Goal: Task Accomplishment & Management: Use online tool/utility

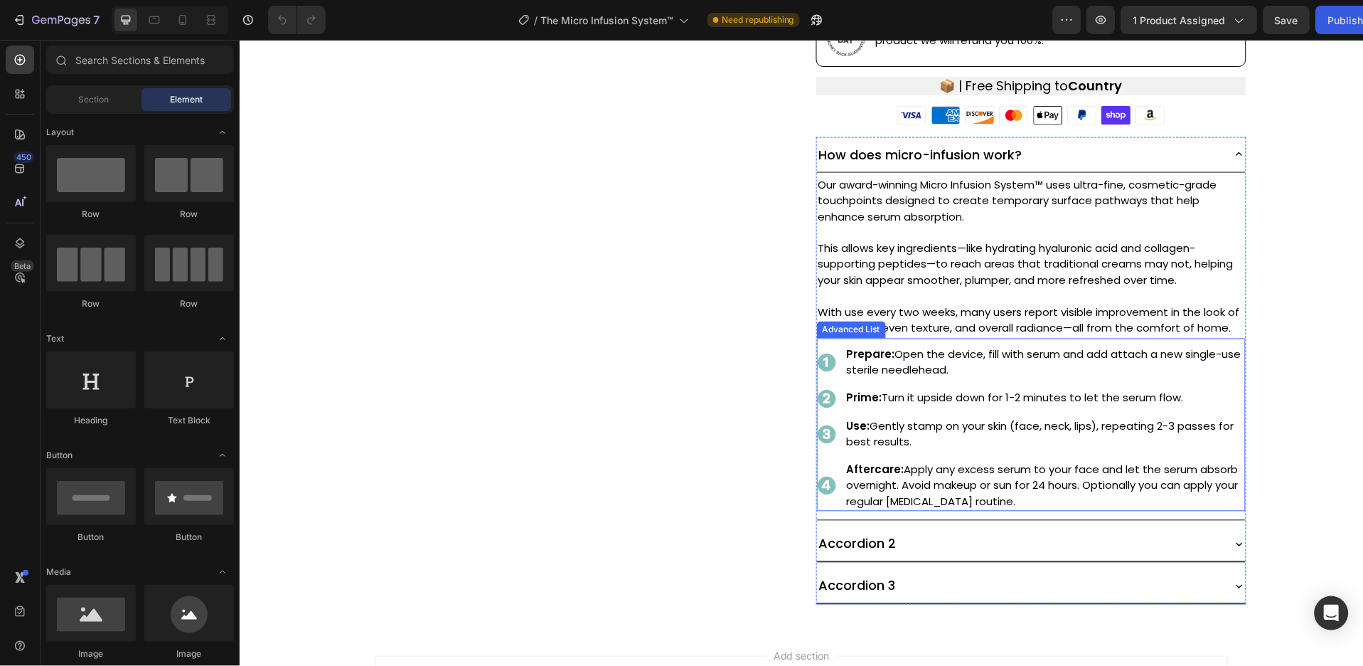
scroll to position [459, 0]
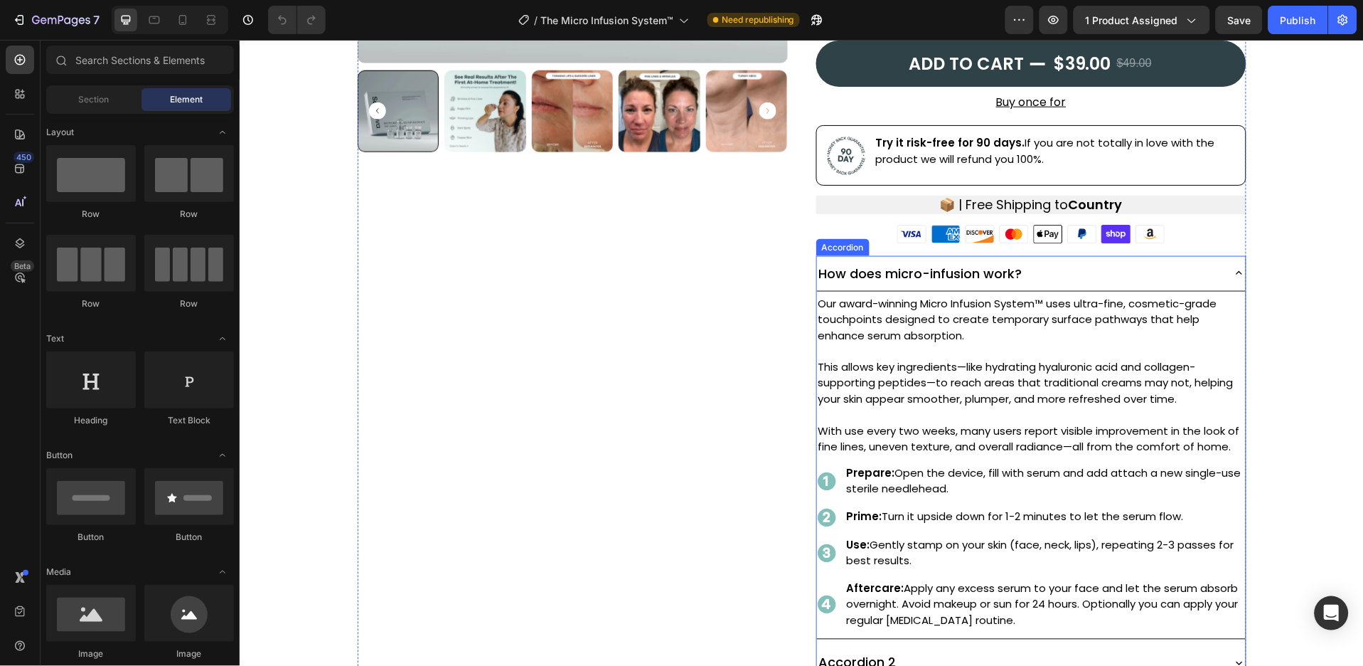
click at [1216, 270] on div "How does micro-infusion work?" at bounding box center [1031, 273] width 429 height 36
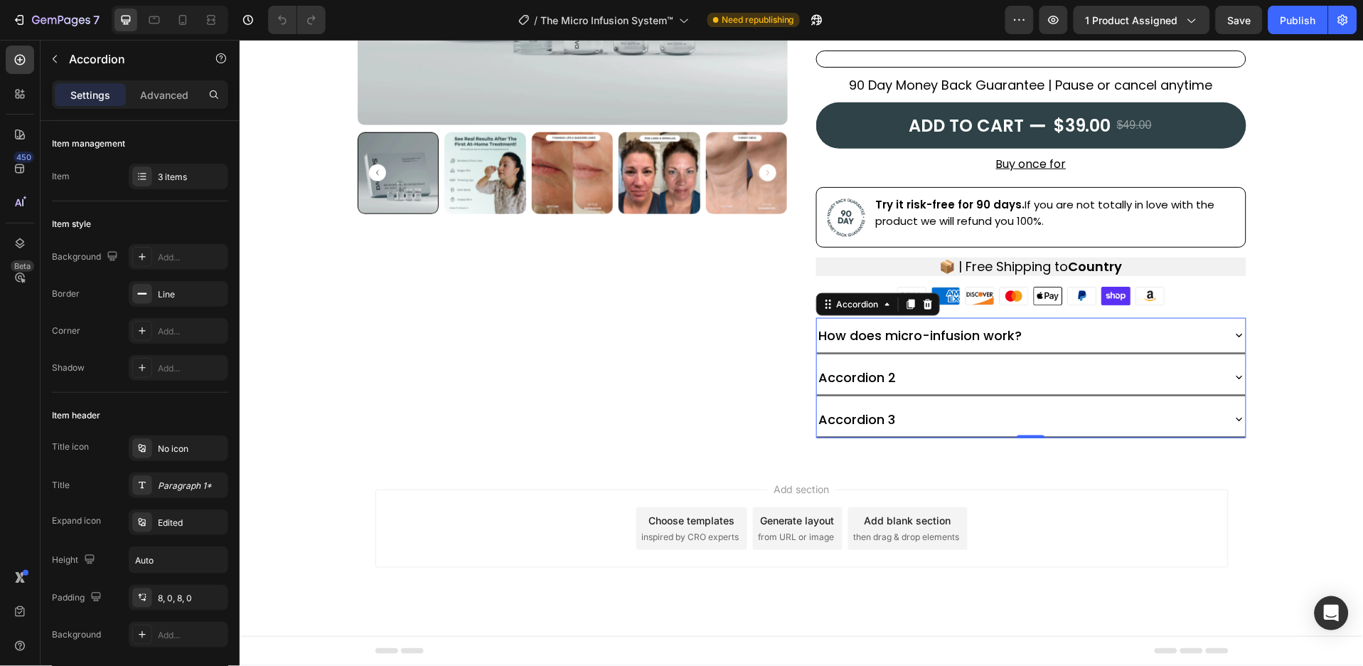
scroll to position [395, 0]
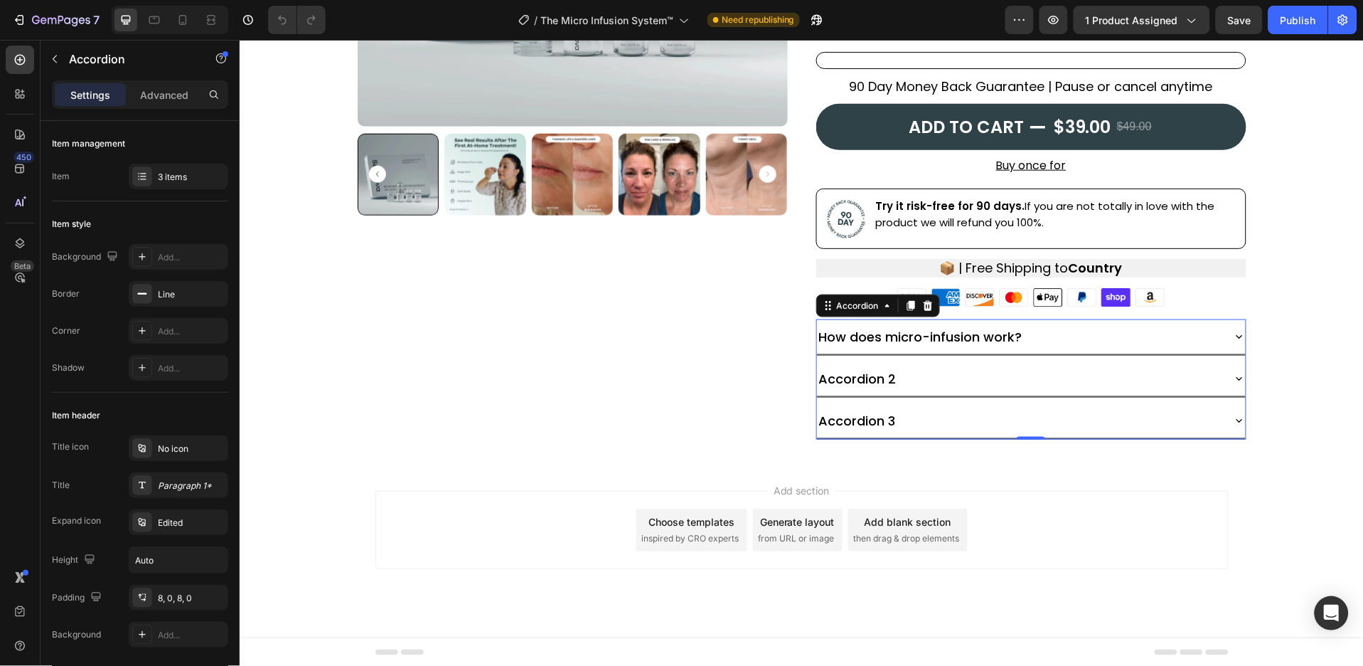
click at [881, 378] on p "Accordion 2" at bounding box center [858, 377] width 78 height 19
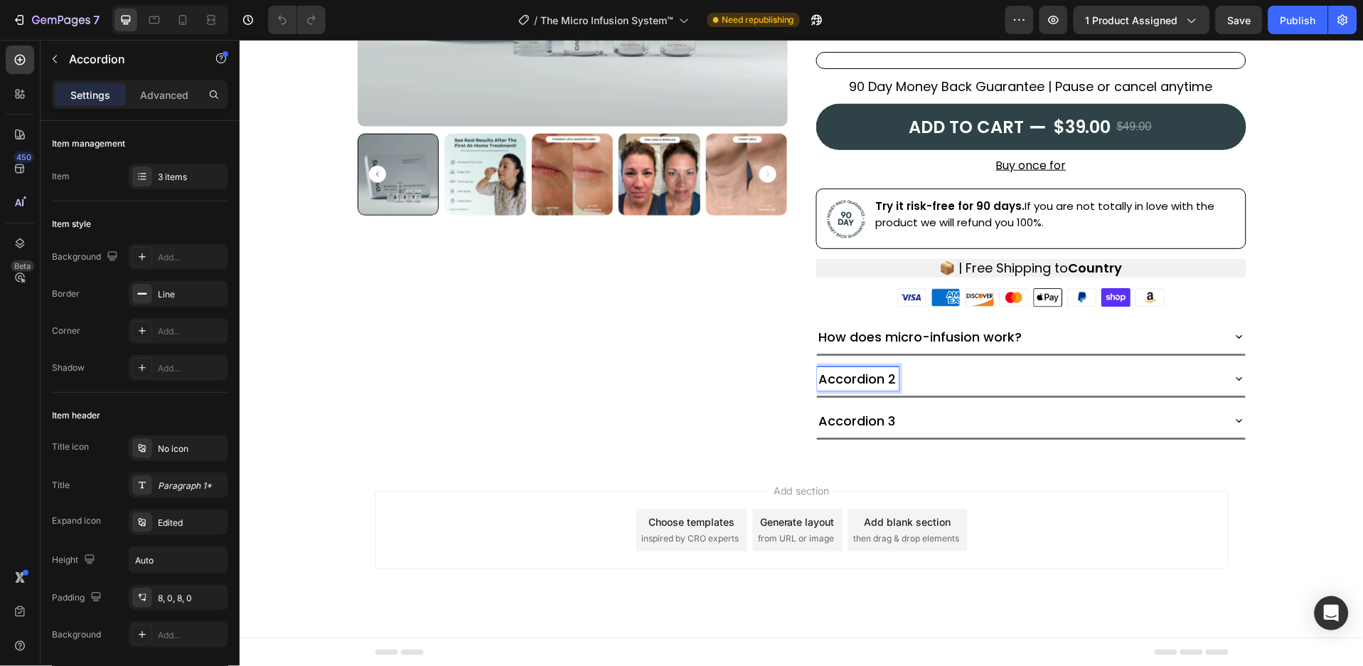
click at [859, 384] on p "Accordion 2" at bounding box center [858, 377] width 78 height 19
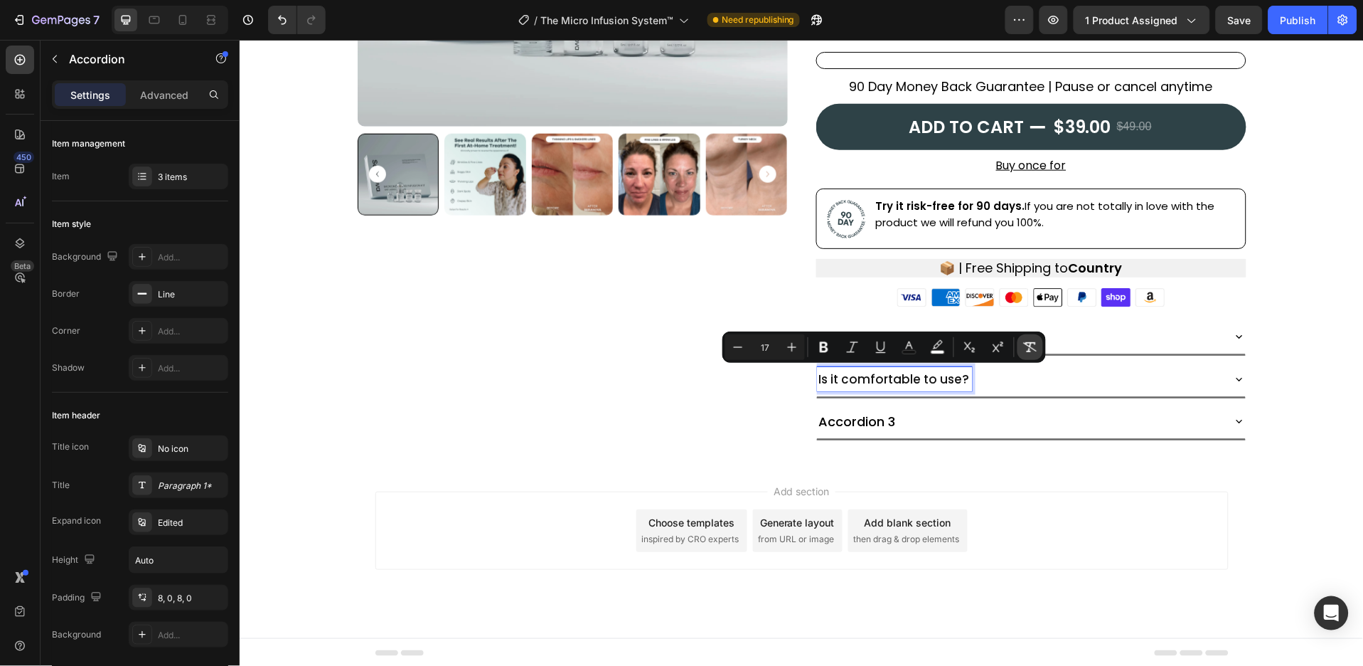
click at [1031, 351] on icon "Editor contextual toolbar" at bounding box center [1030, 347] width 14 height 14
type input "18"
click at [1233, 375] on icon at bounding box center [1239, 377] width 13 height 13
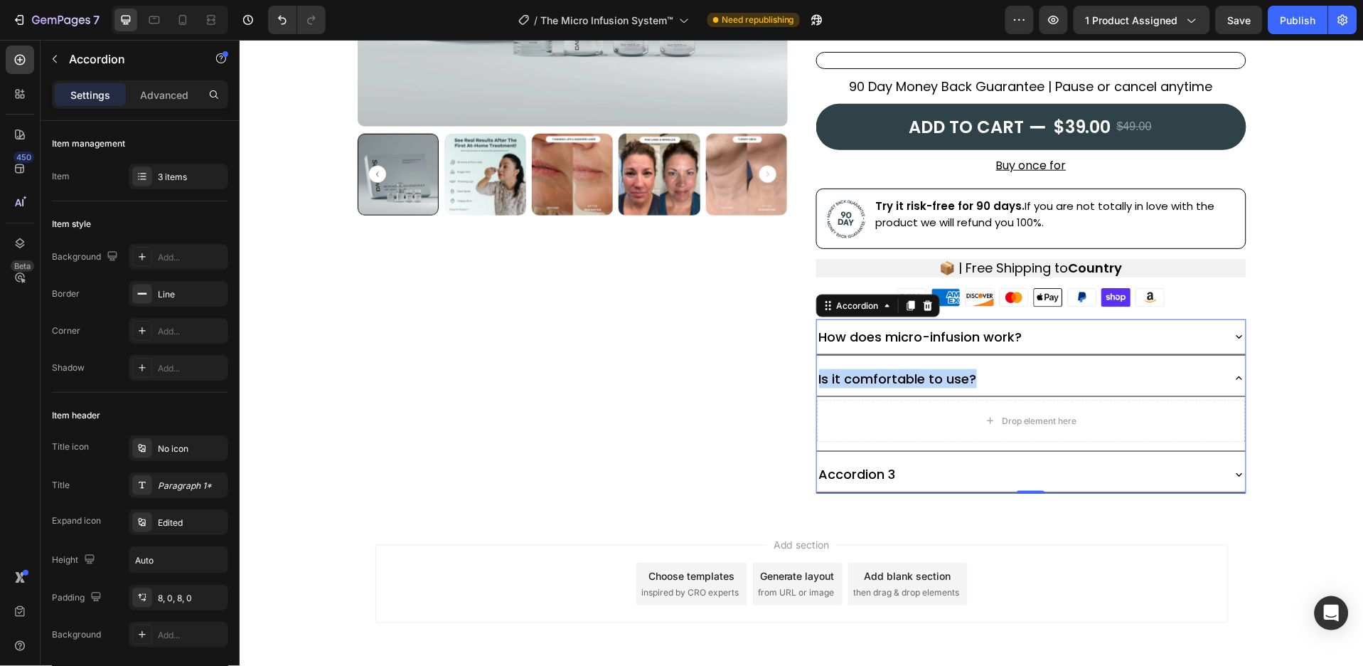
click at [1223, 335] on div "How does micro-infusion work?" at bounding box center [1031, 337] width 429 height 36
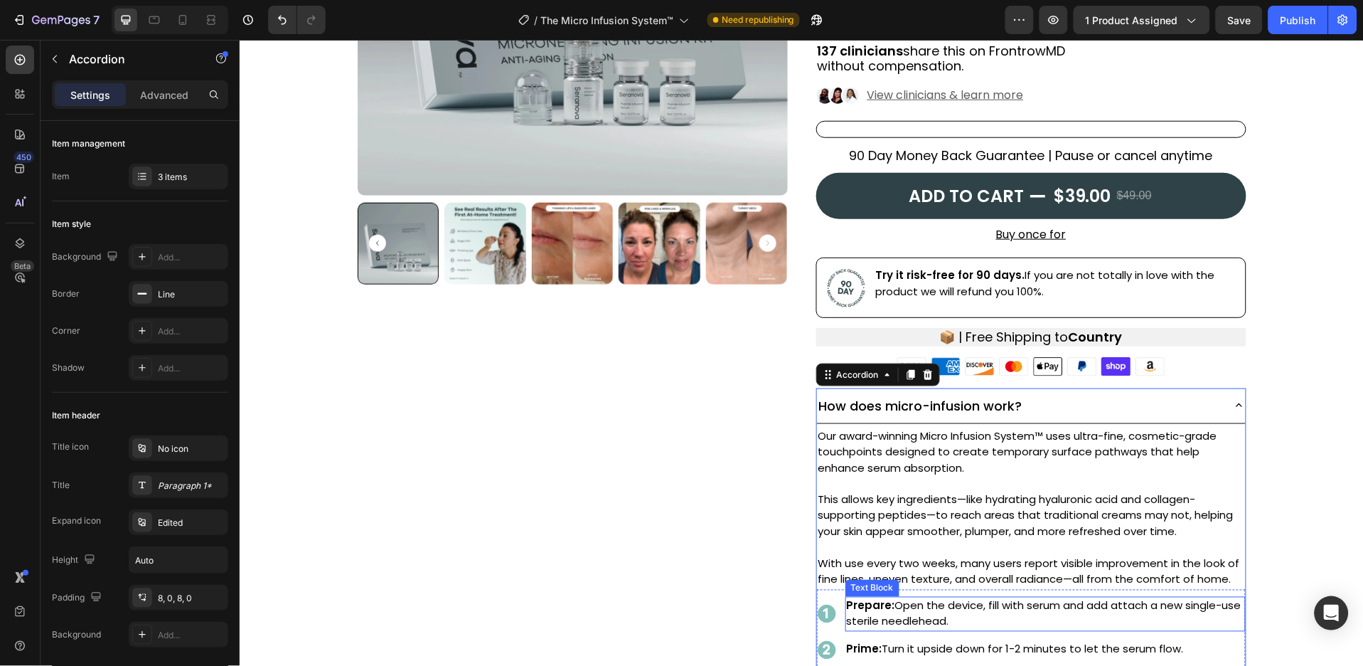
scroll to position [301, 0]
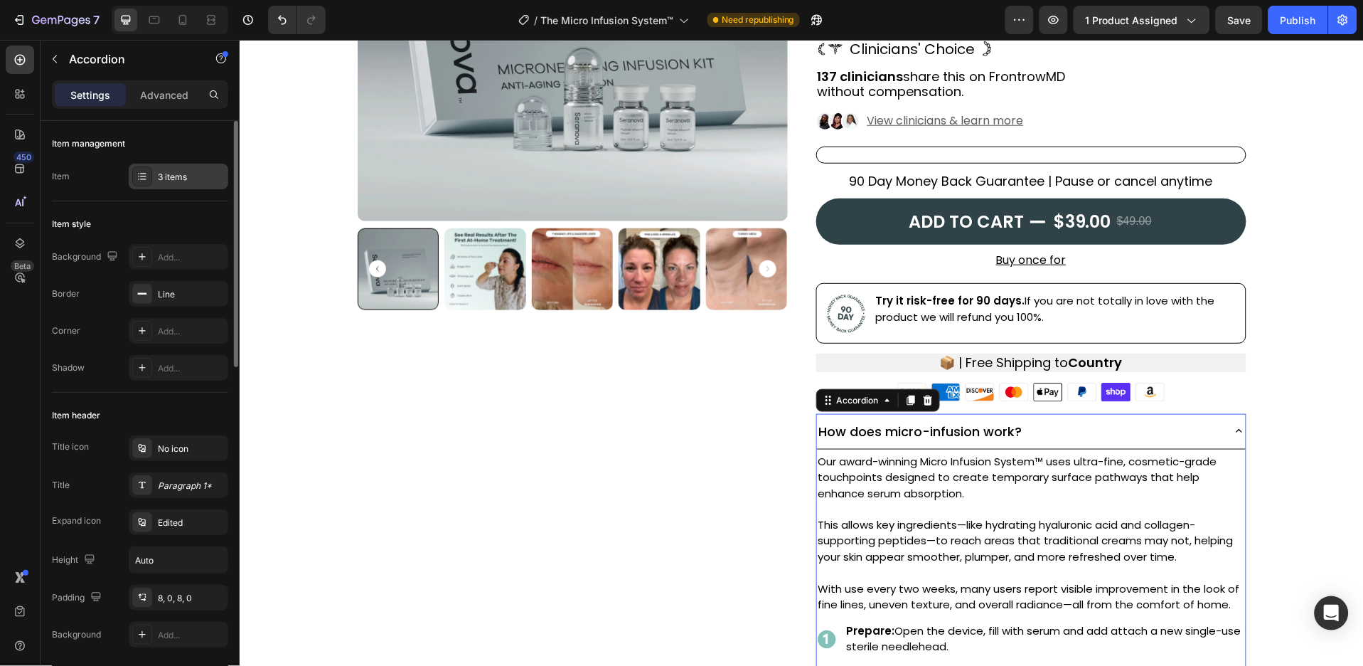
click at [199, 177] on div "3 items" at bounding box center [191, 177] width 67 height 13
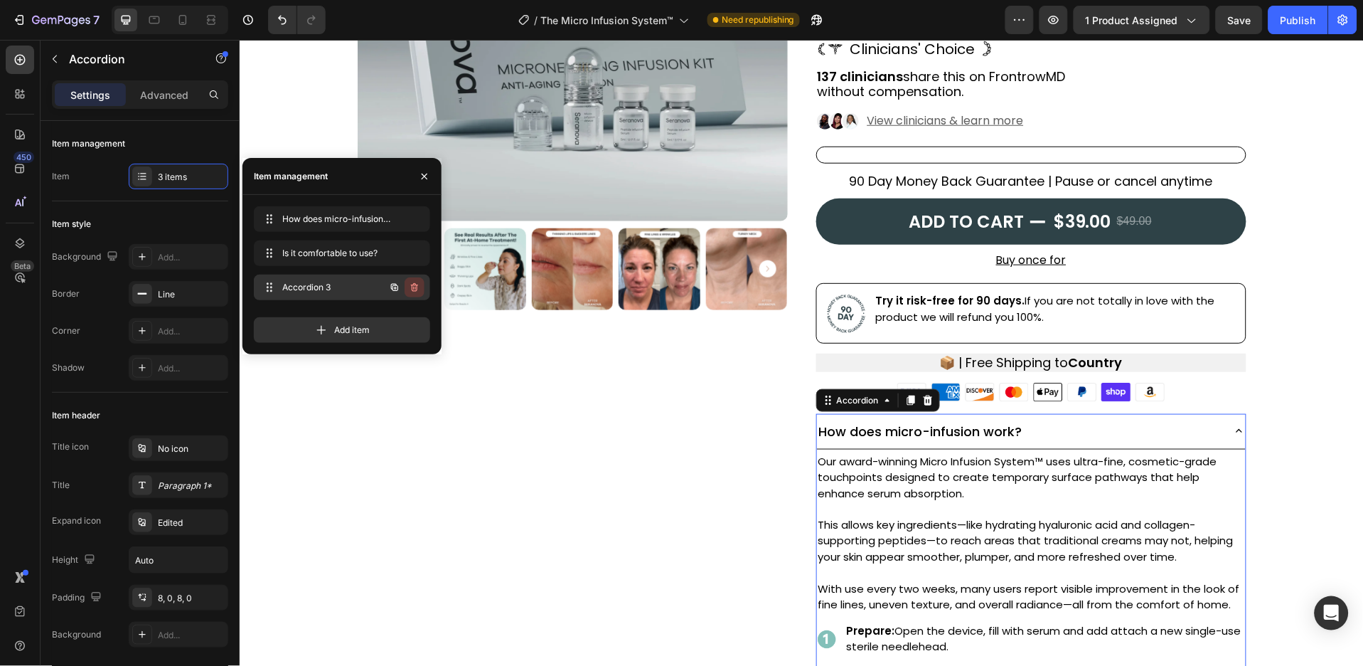
click at [410, 289] on icon "button" at bounding box center [414, 287] width 11 height 11
click at [410, 289] on div "Delete" at bounding box center [405, 287] width 26 height 13
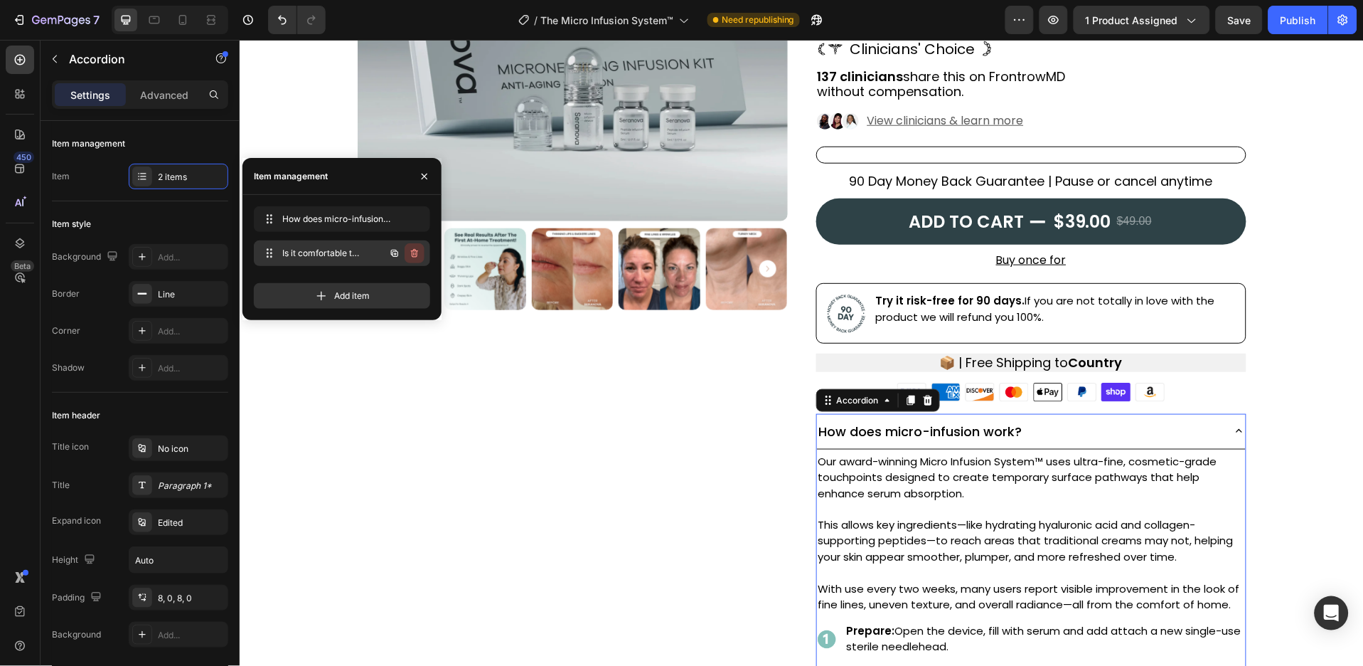
click at [414, 254] on icon "button" at bounding box center [413, 254] width 1 height 4
click at [414, 254] on div "Delete" at bounding box center [405, 253] width 26 height 13
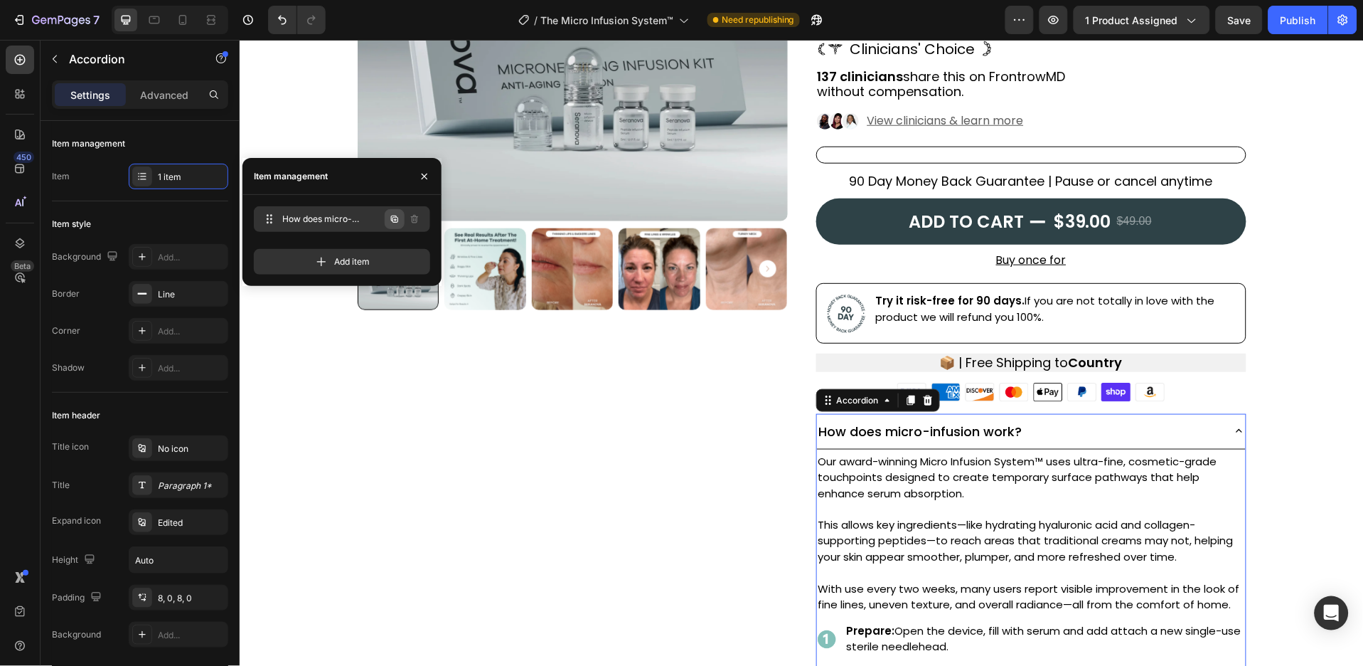
click at [395, 216] on icon "button" at bounding box center [394, 219] width 7 height 7
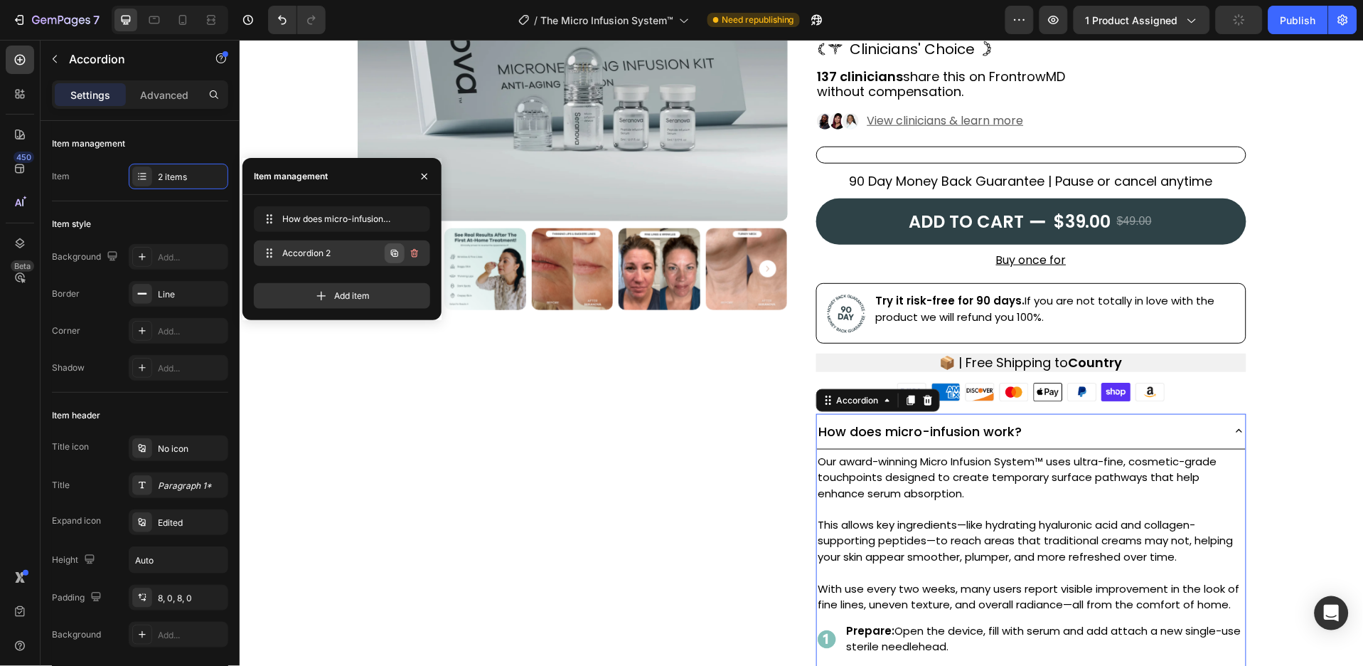
click at [394, 245] on button "button" at bounding box center [395, 253] width 20 height 20
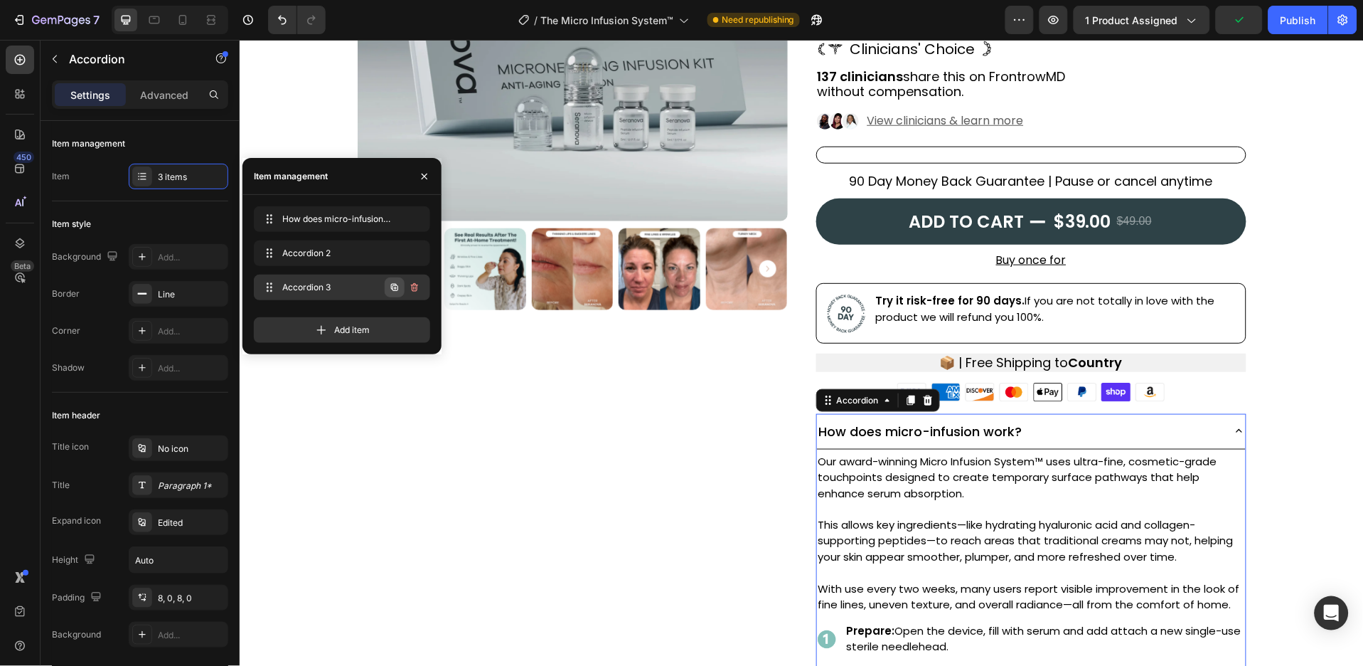
click at [393, 289] on icon "button" at bounding box center [394, 287] width 11 height 11
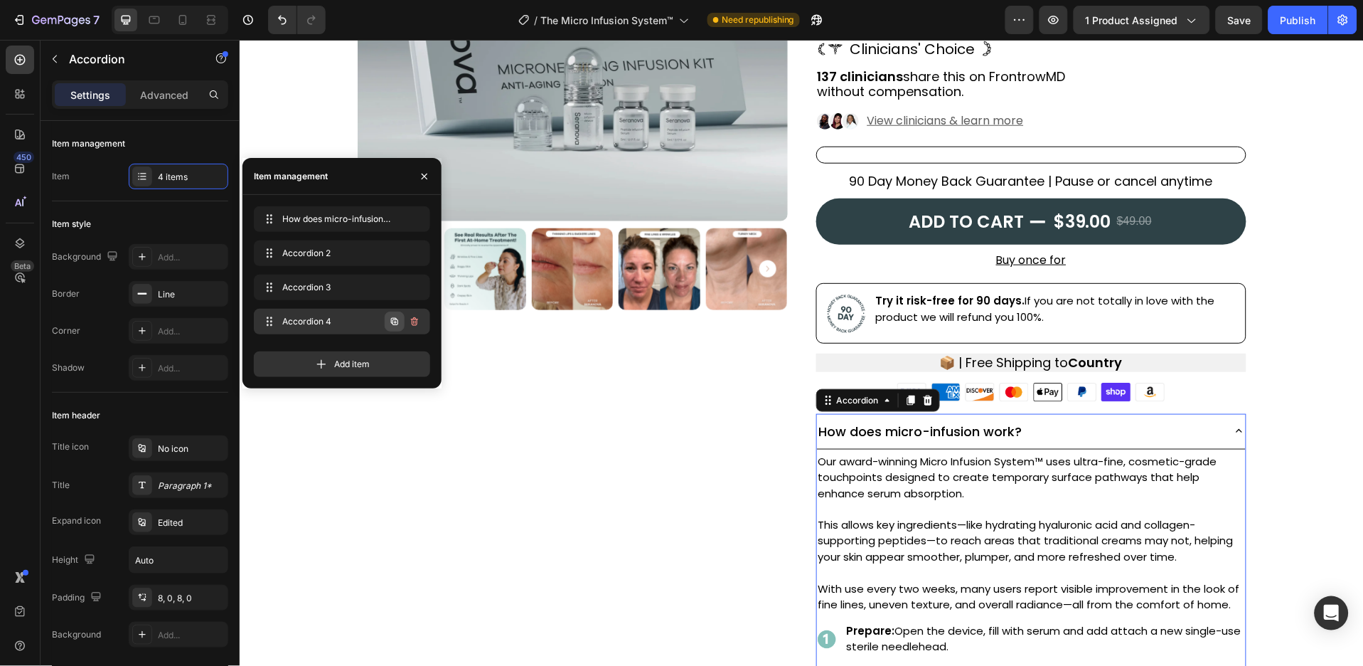
click at [393, 328] on button "button" at bounding box center [395, 322] width 20 height 20
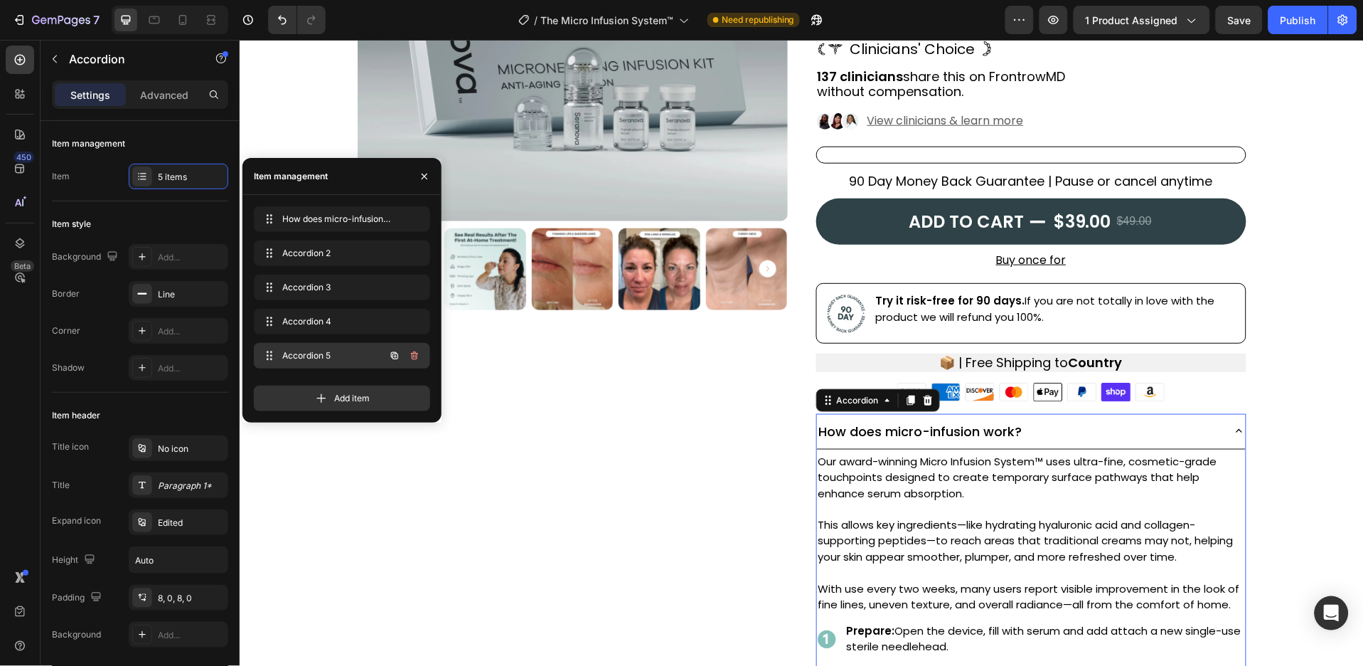
click at [394, 352] on icon "button" at bounding box center [394, 355] width 7 height 7
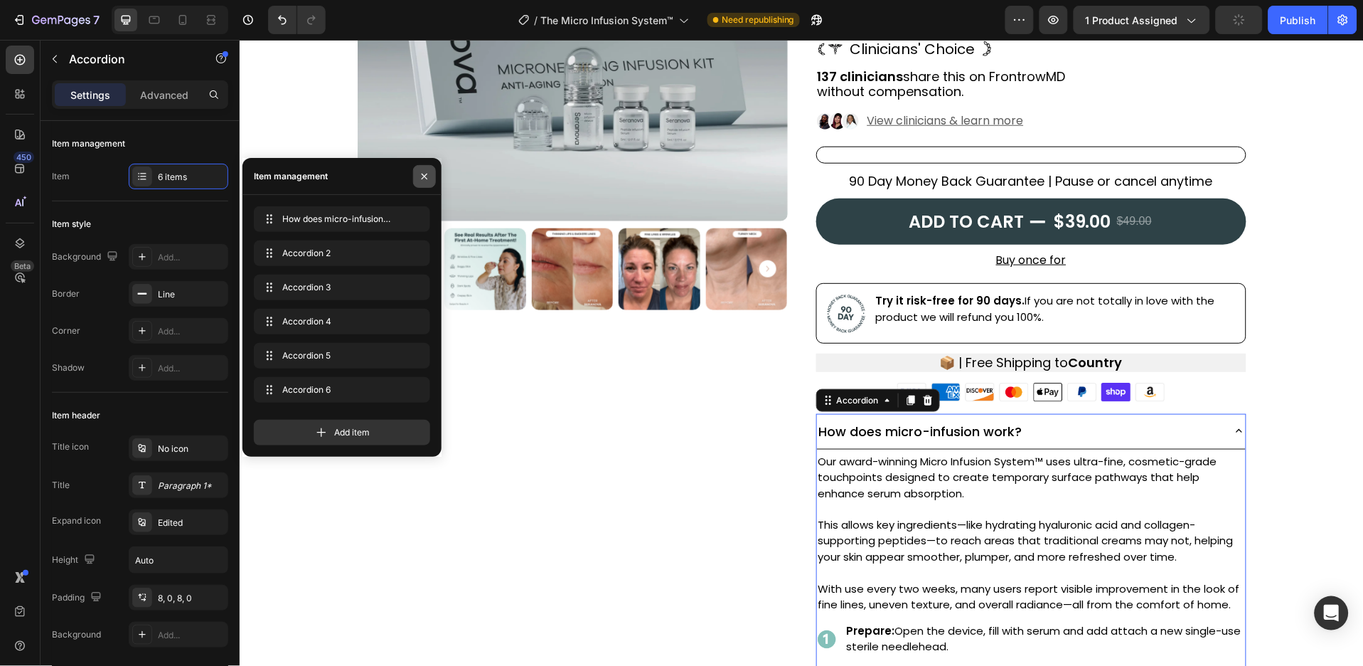
click at [420, 178] on icon "button" at bounding box center [424, 176] width 11 height 11
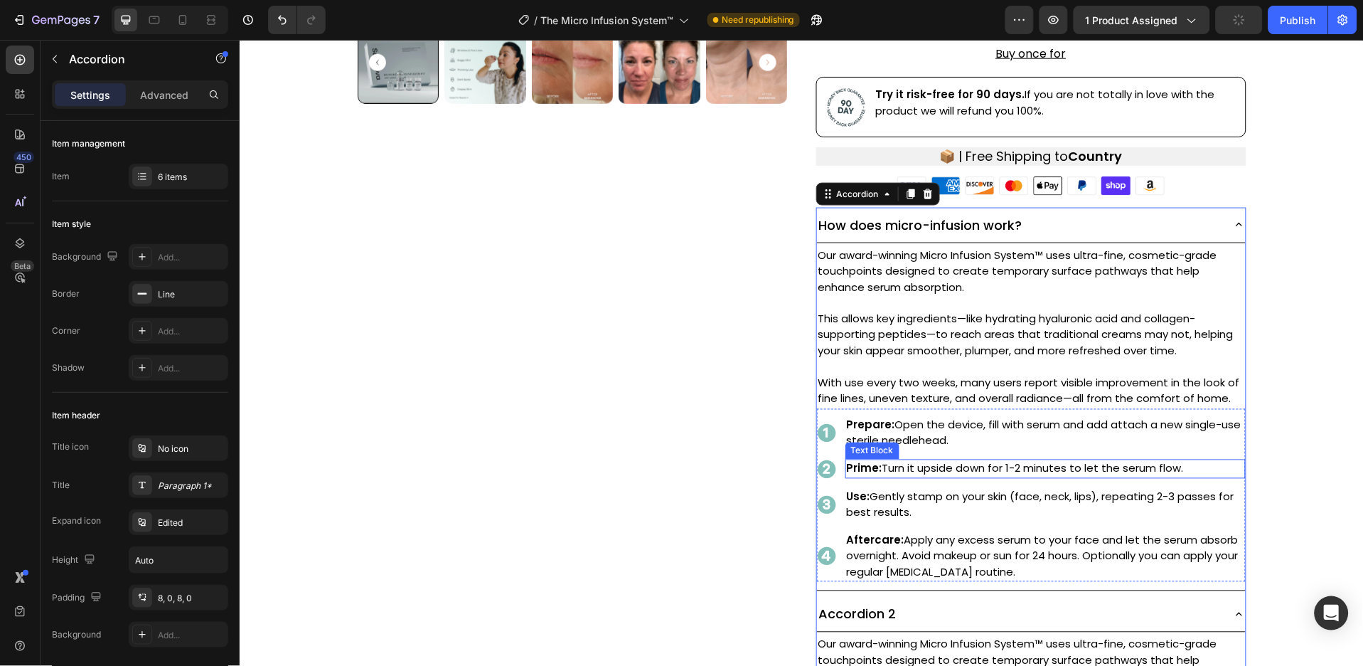
scroll to position [491, 0]
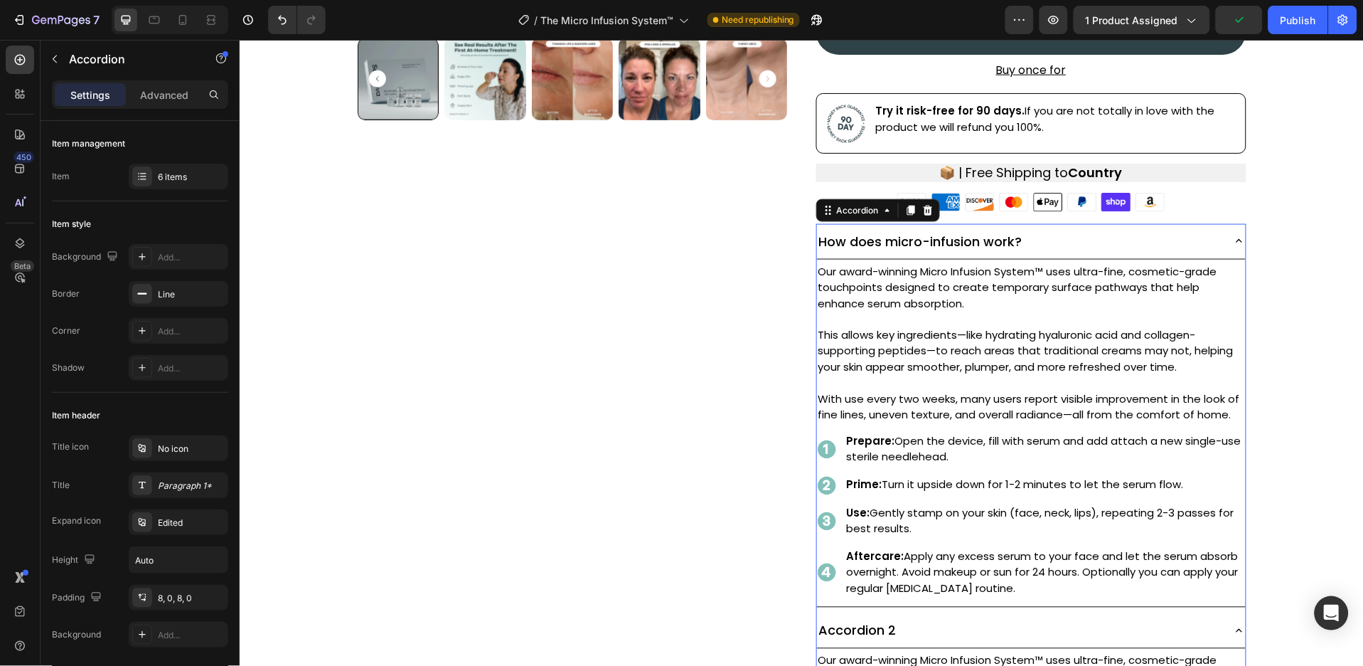
click at [1233, 234] on icon at bounding box center [1239, 240] width 13 height 13
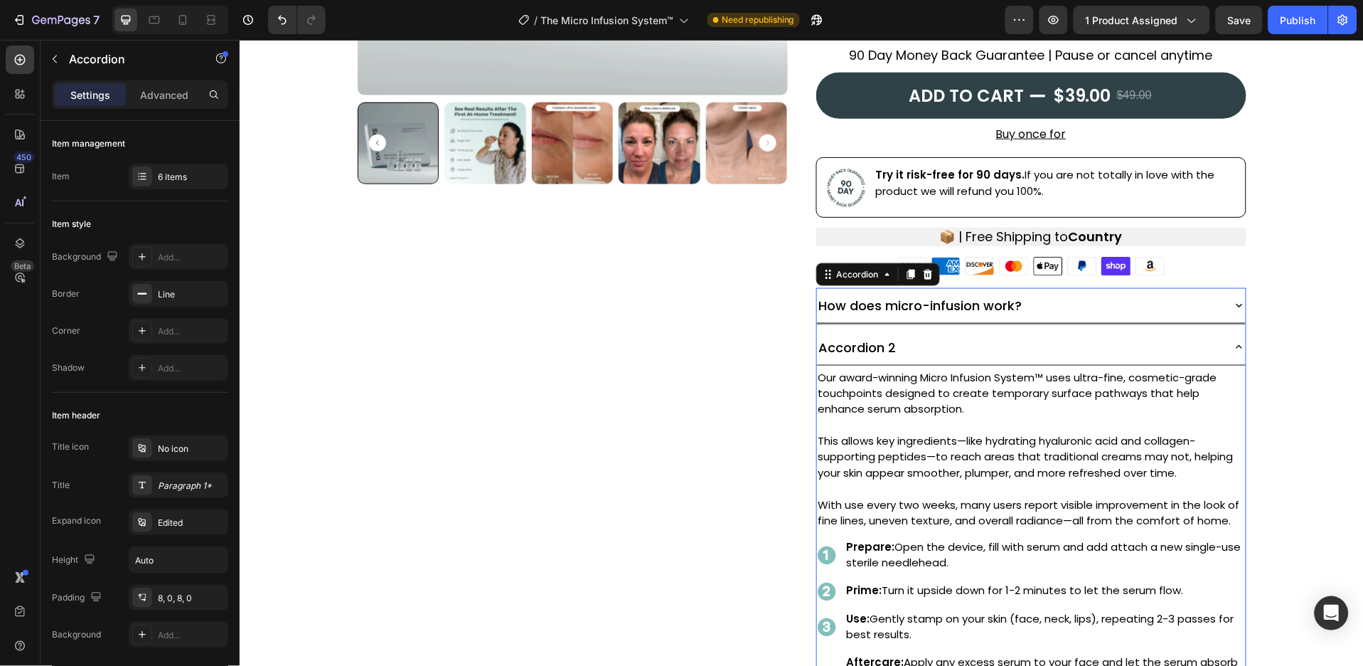
scroll to position [395, 0]
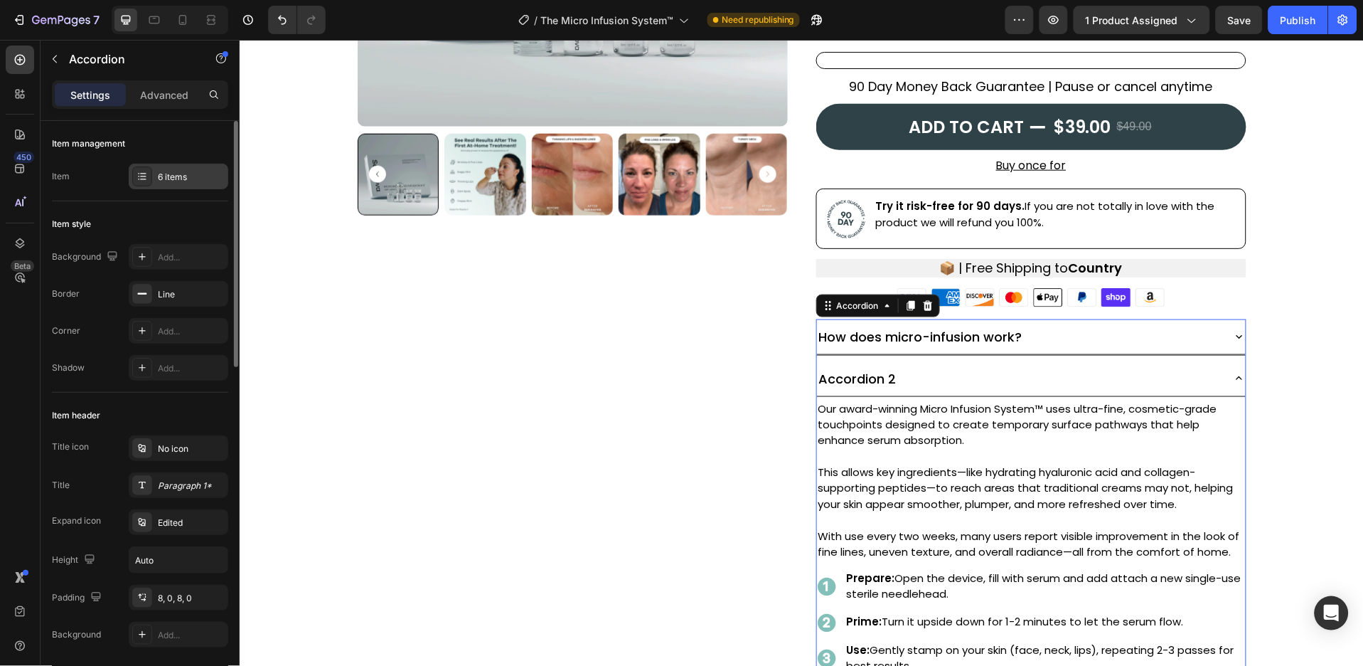
click at [183, 177] on div "6 items" at bounding box center [191, 177] width 67 height 13
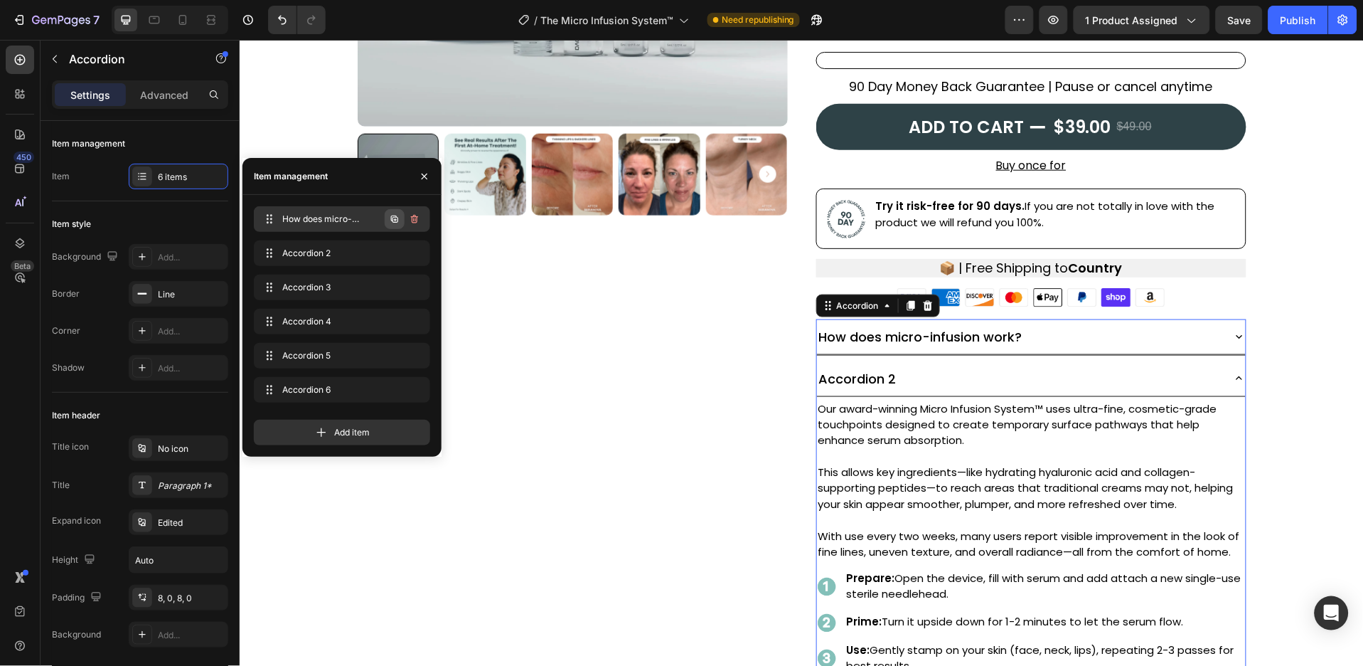
click at [396, 217] on icon "button" at bounding box center [394, 219] width 7 height 7
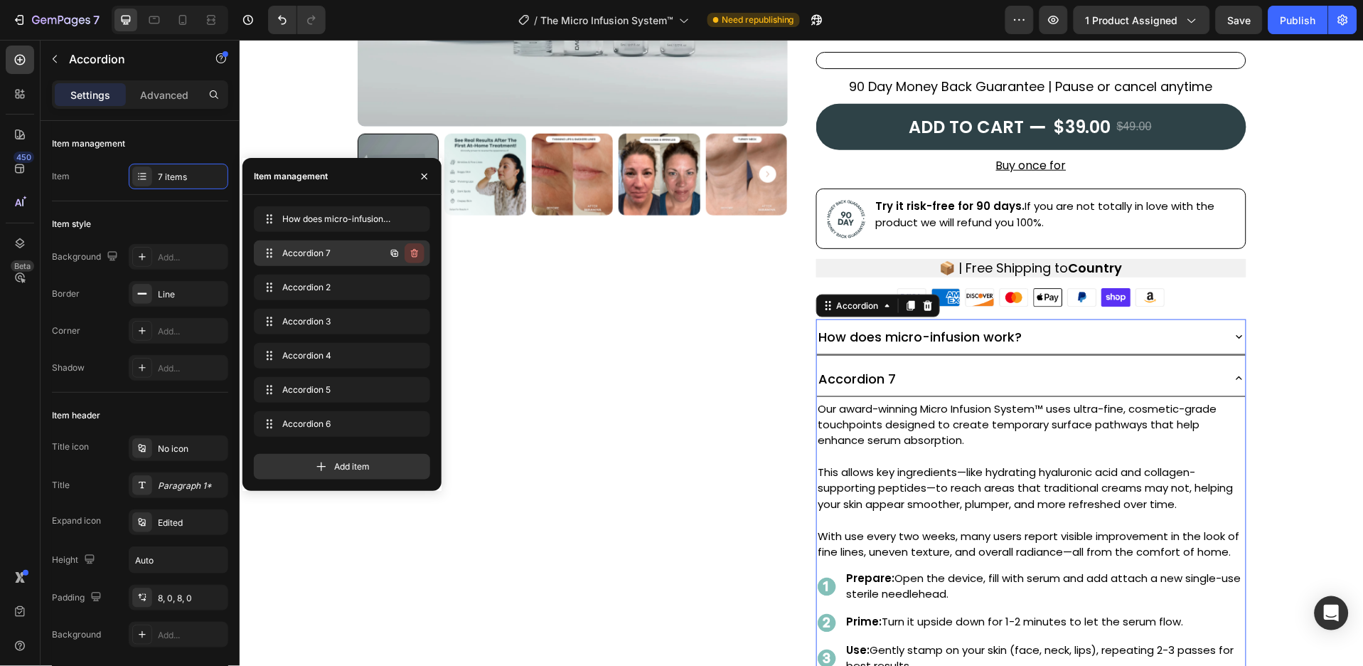
click at [410, 248] on icon "button" at bounding box center [414, 253] width 11 height 11
click at [410, 248] on div "Delete" at bounding box center [405, 253] width 26 height 13
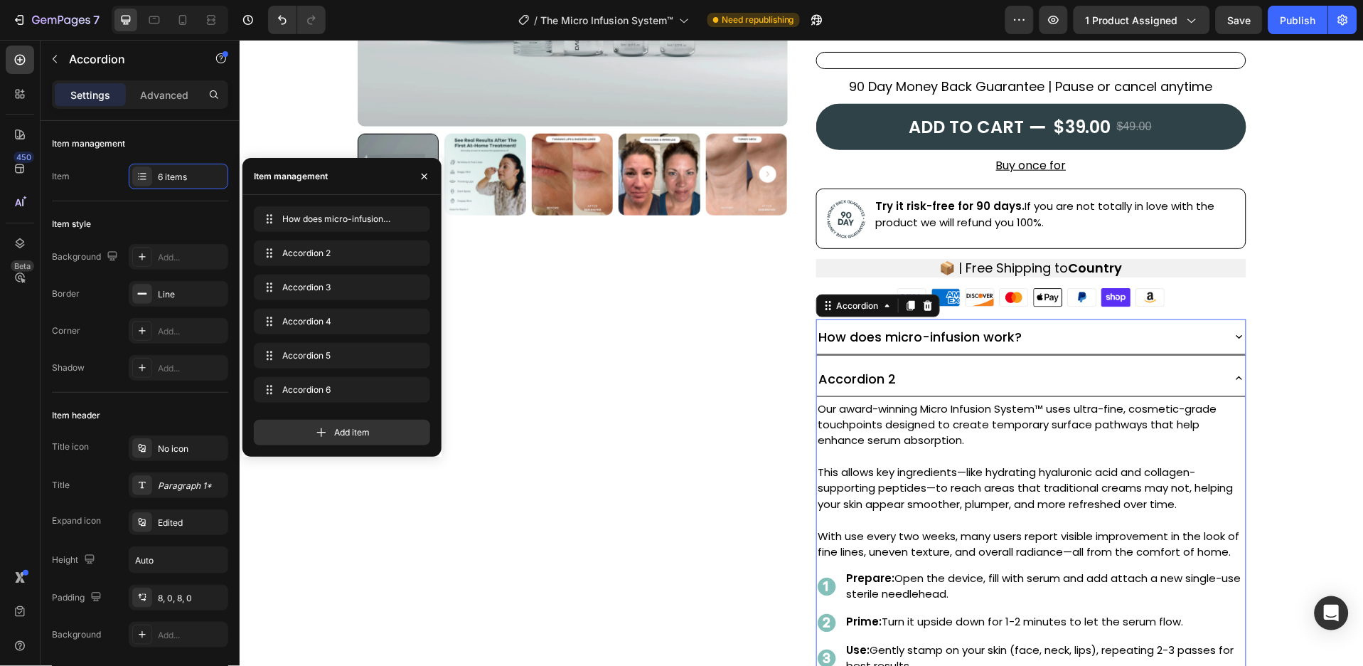
click at [849, 372] on div "Accordion 2" at bounding box center [858, 377] width 82 height 23
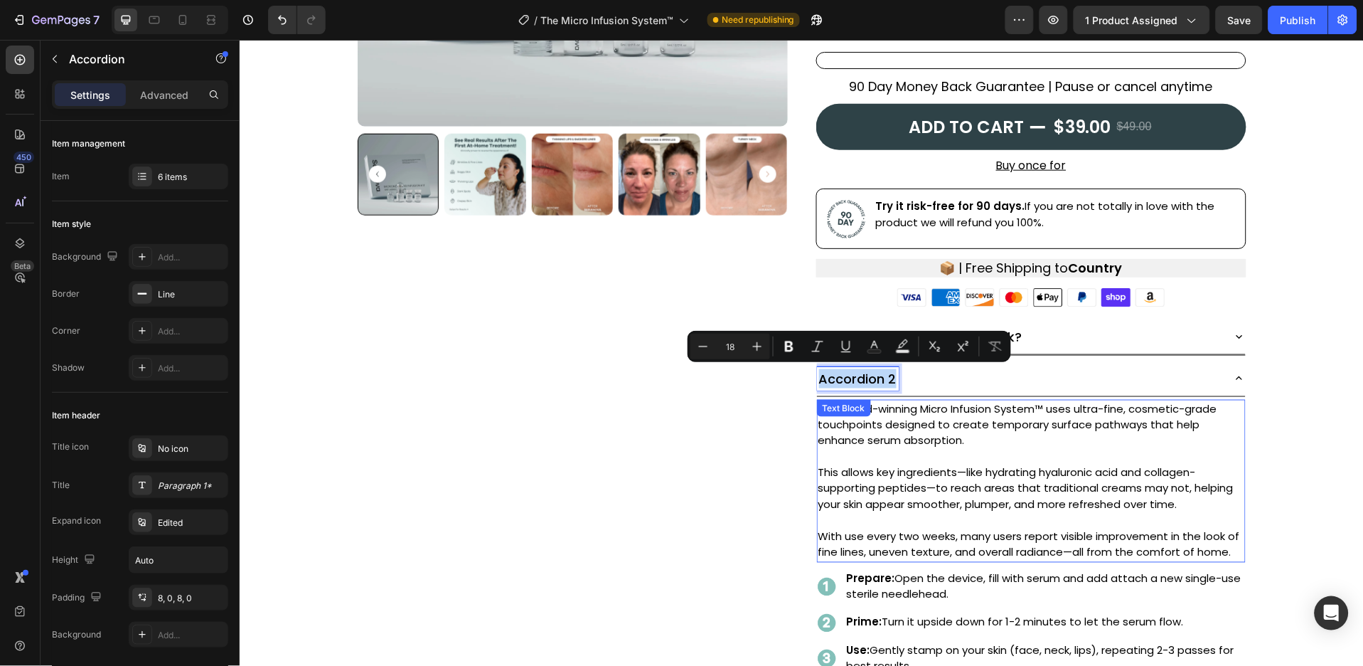
type input "17"
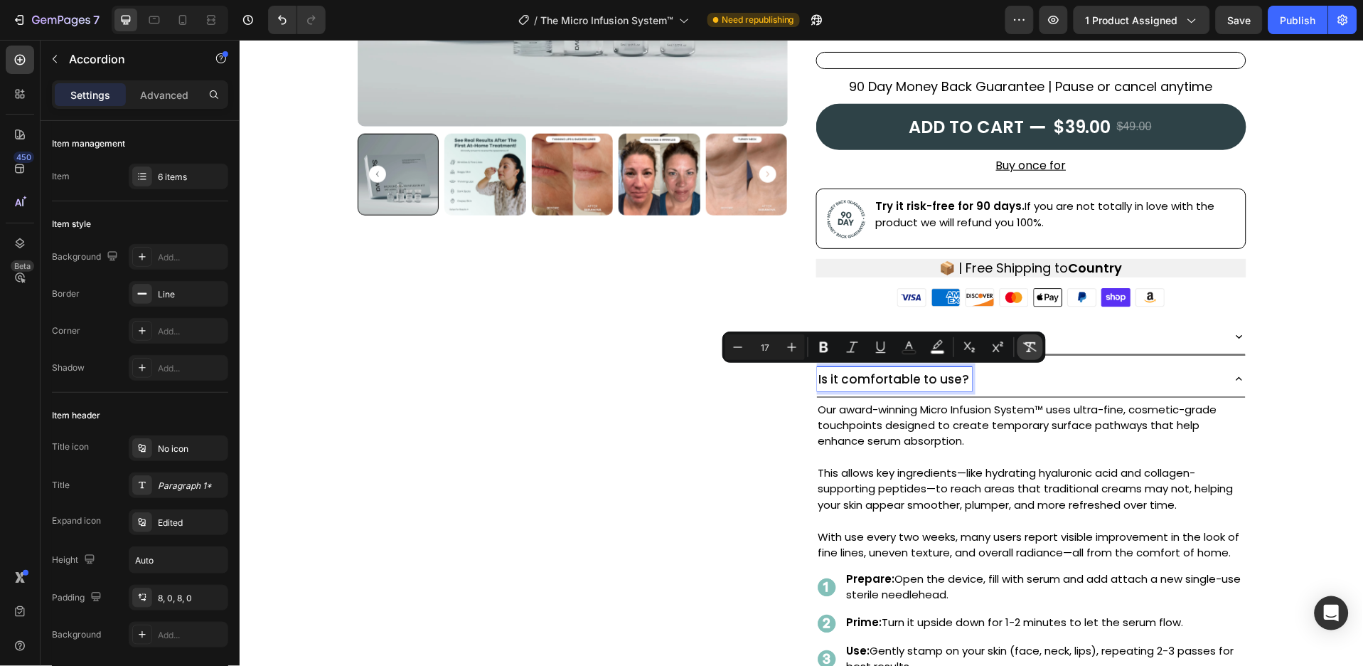
click at [1026, 347] on icon "Editor contextual toolbar" at bounding box center [1030, 347] width 14 height 14
type input "18"
click at [950, 431] on p "Our award-winning Micro Infusion System™ uses ultra-fine, cosmetic-grade touchp…" at bounding box center [1031, 424] width 426 height 48
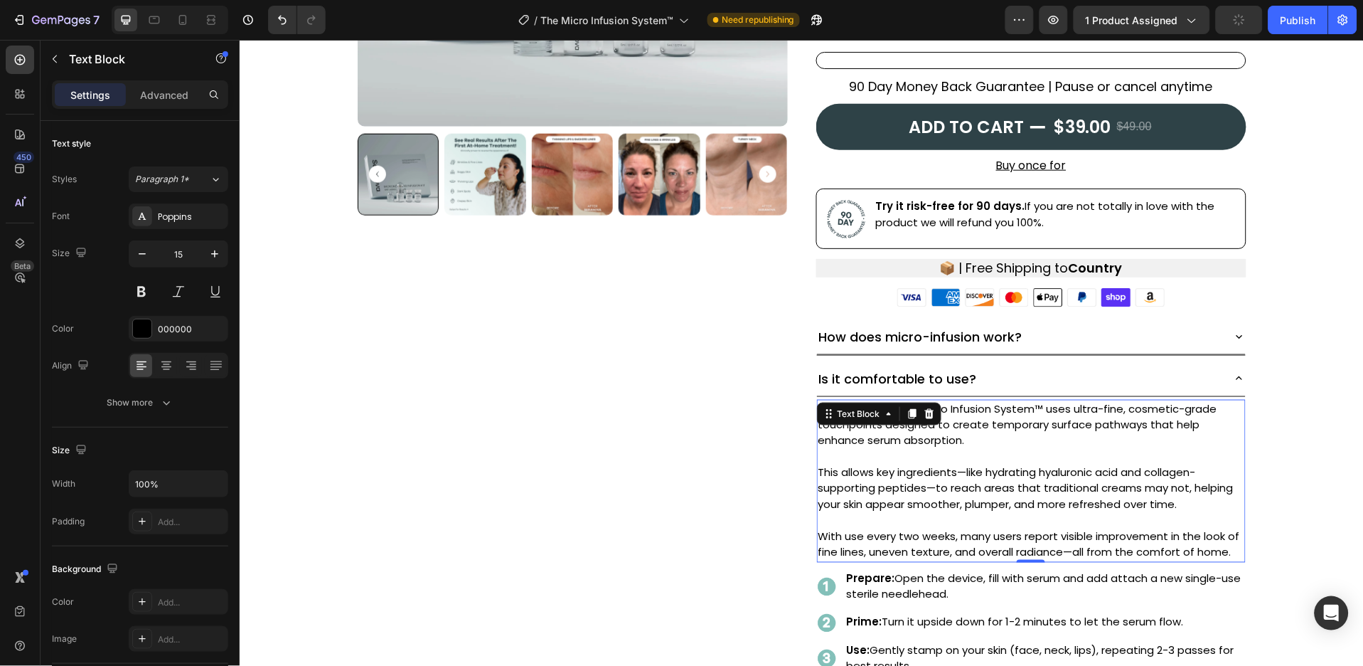
click at [895, 469] on p "This allows key ingredients—like hydrating hyaluronic acid and collagen-support…" at bounding box center [1031, 496] width 426 height 64
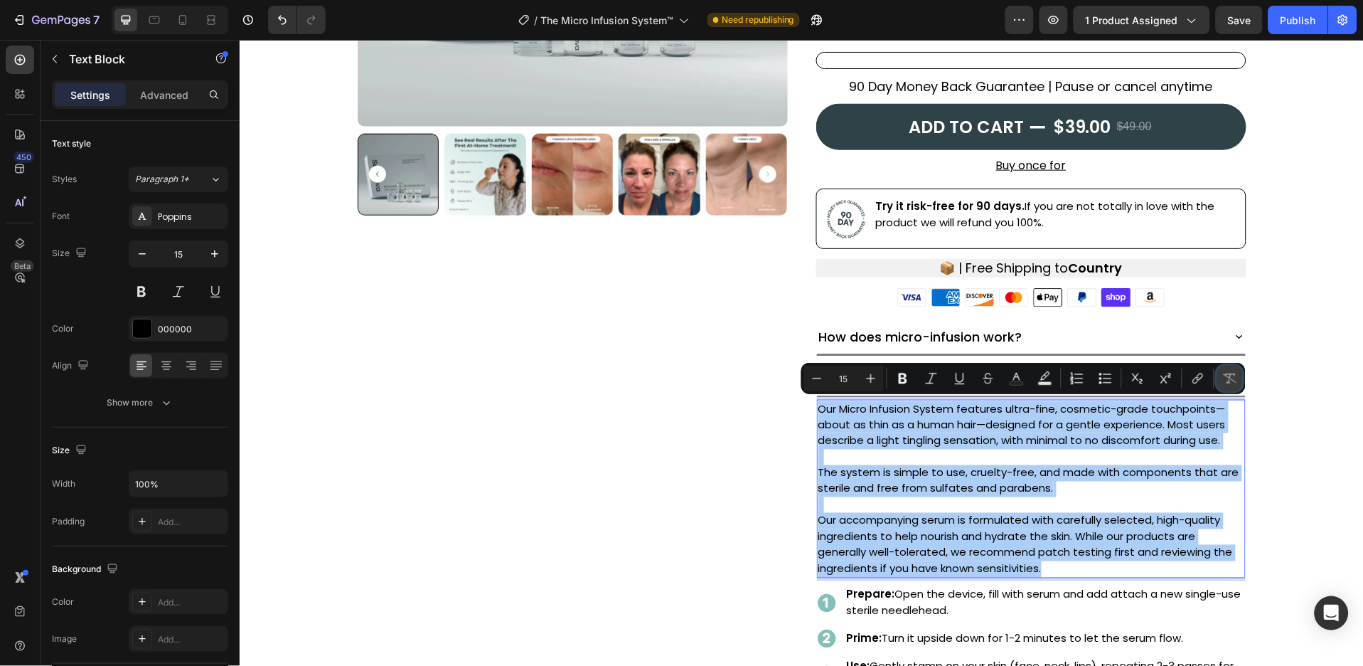
click at [1225, 371] on icon "Editor contextual toolbar" at bounding box center [1230, 378] width 14 height 14
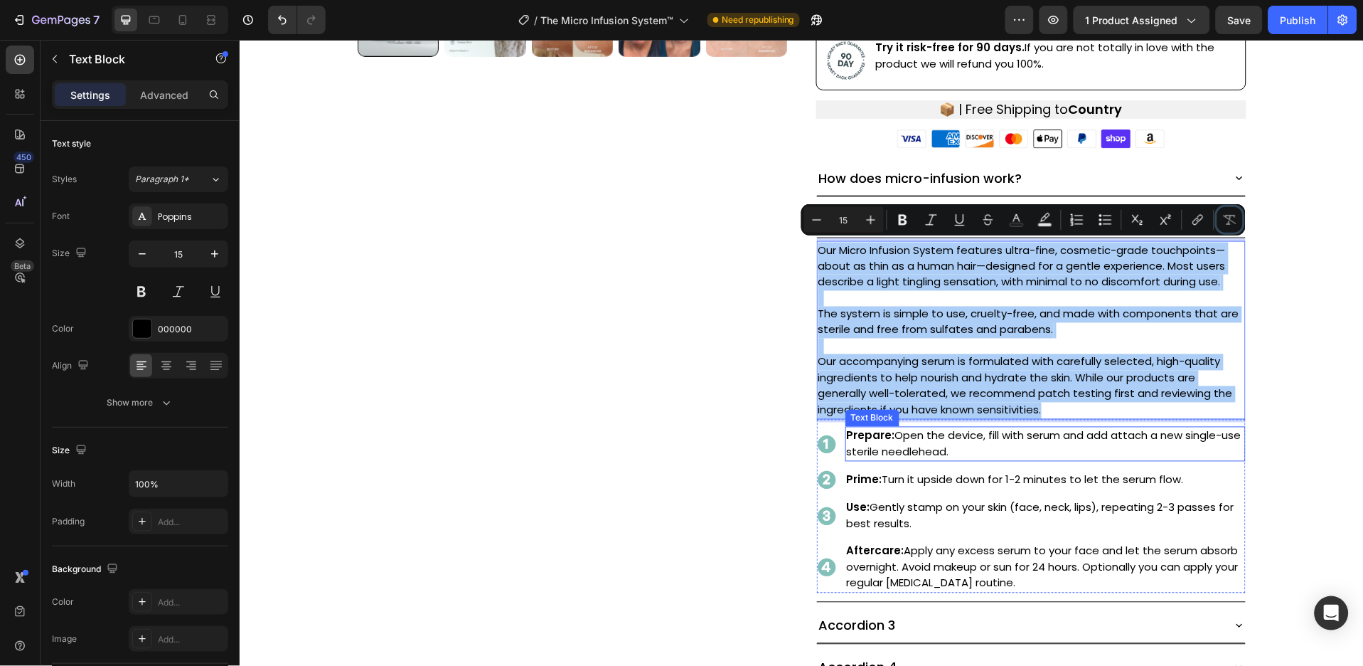
scroll to position [585, 0]
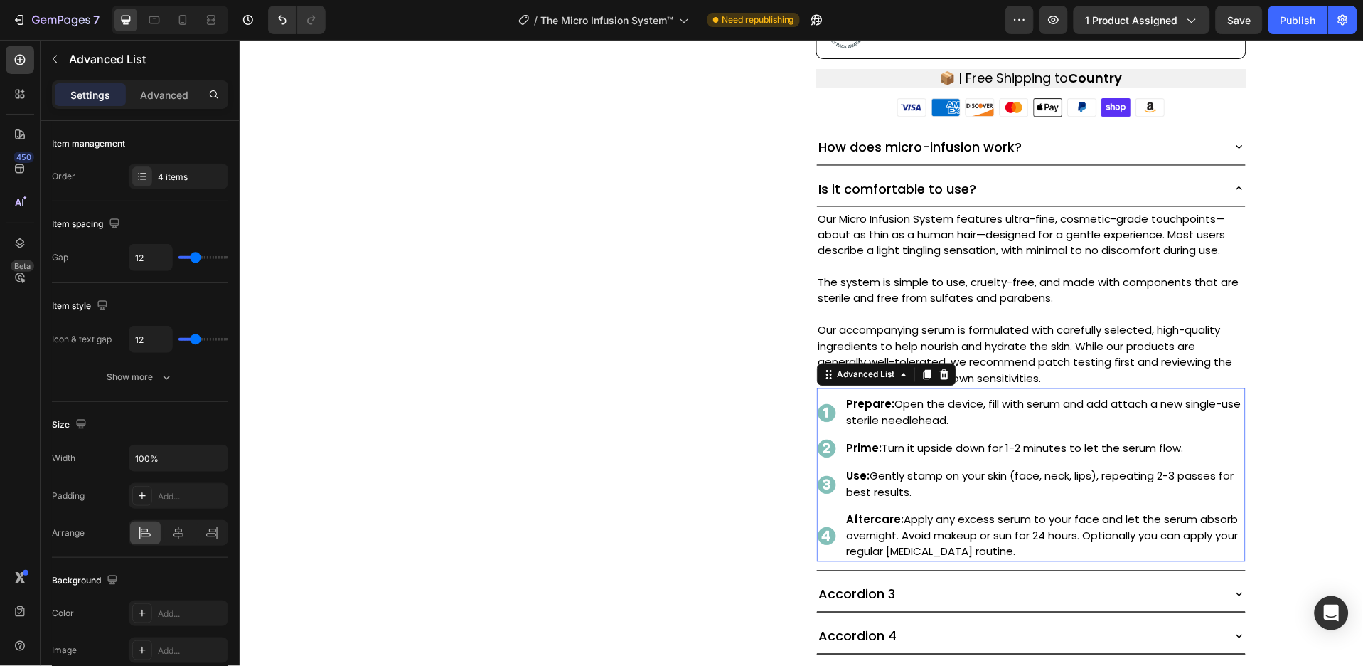
click at [1234, 392] on div "Image Prepare: Open the device, fill with serum and add attach a new single-use…" at bounding box center [1031, 475] width 429 height 174
click at [19, 53] on icon at bounding box center [20, 60] width 14 height 14
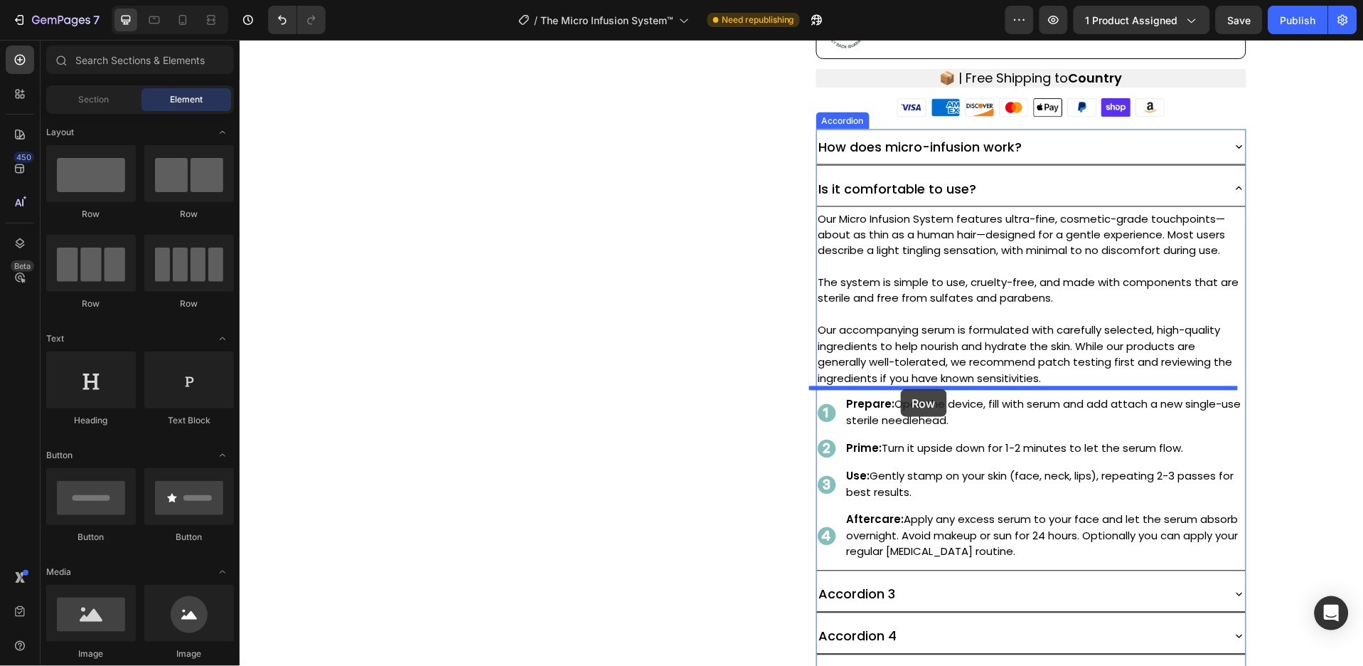
drag, startPoint x: 405, startPoint y: 234, endPoint x: 900, endPoint y: 388, distance: 519.2
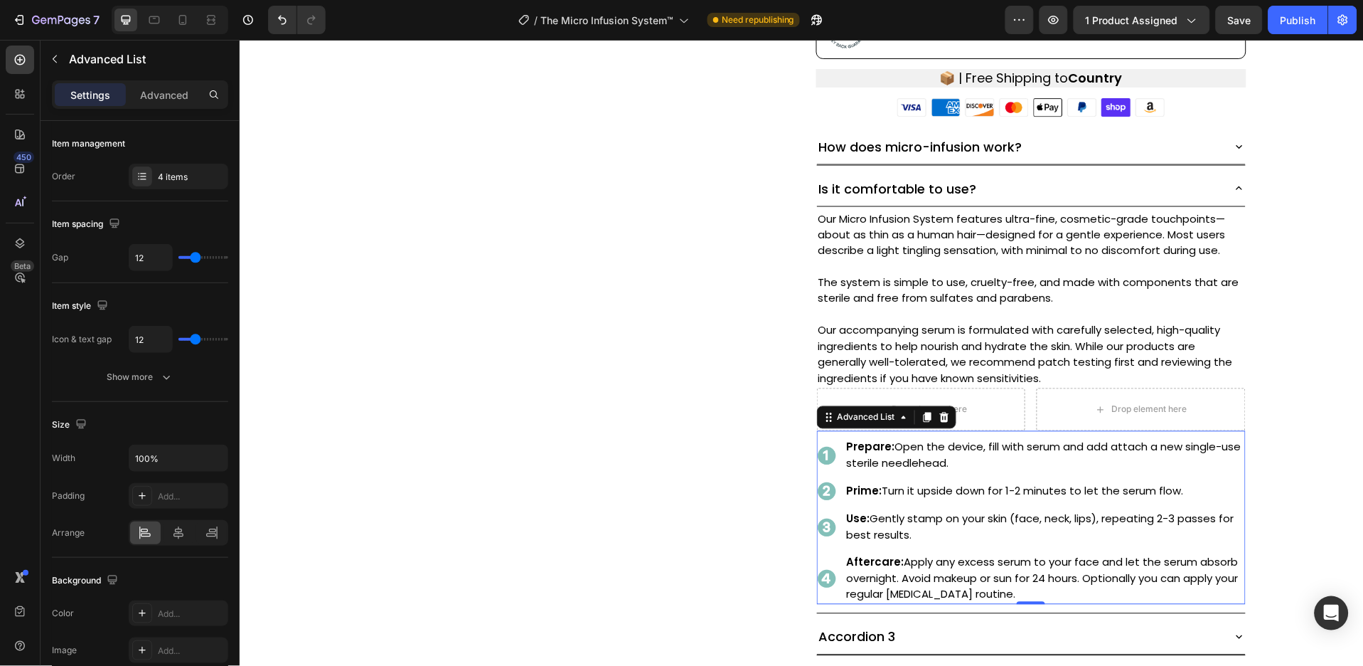
click at [1192, 432] on div "Image Prepare: Open the device, fill with serum and add attach a new single-use…" at bounding box center [1031, 517] width 429 height 174
click at [922, 418] on icon at bounding box center [926, 417] width 8 height 10
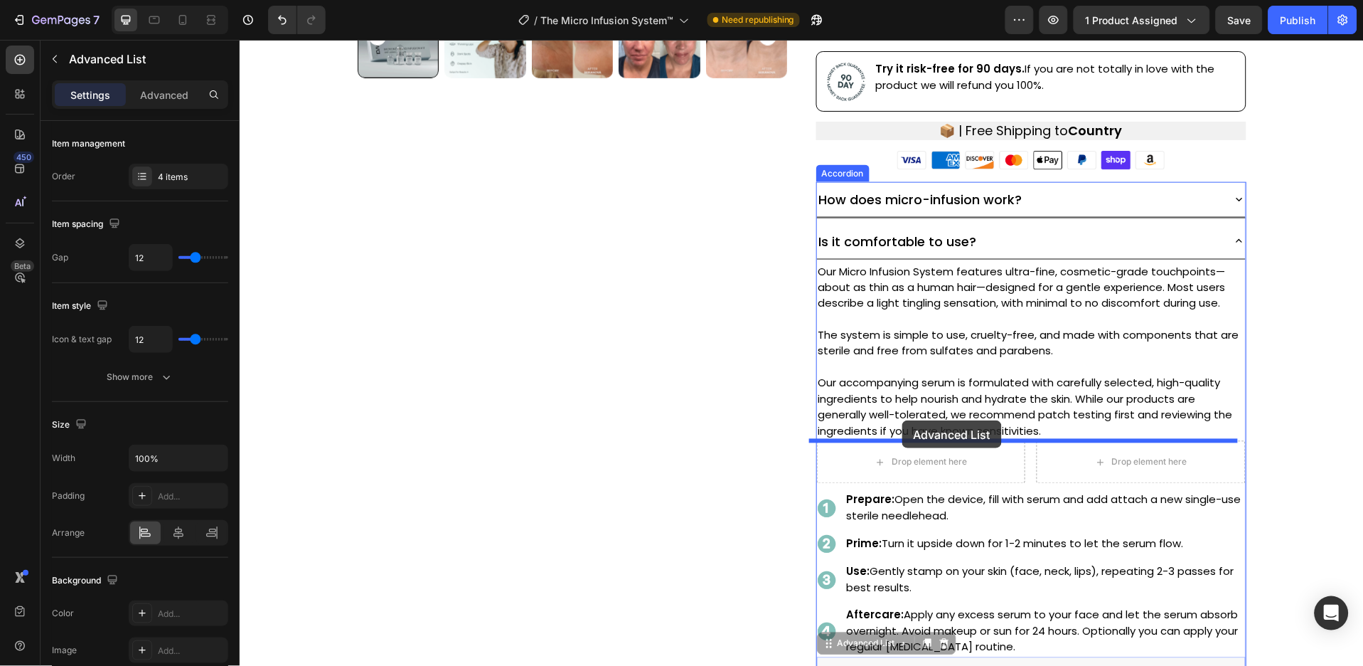
scroll to position [474, 0]
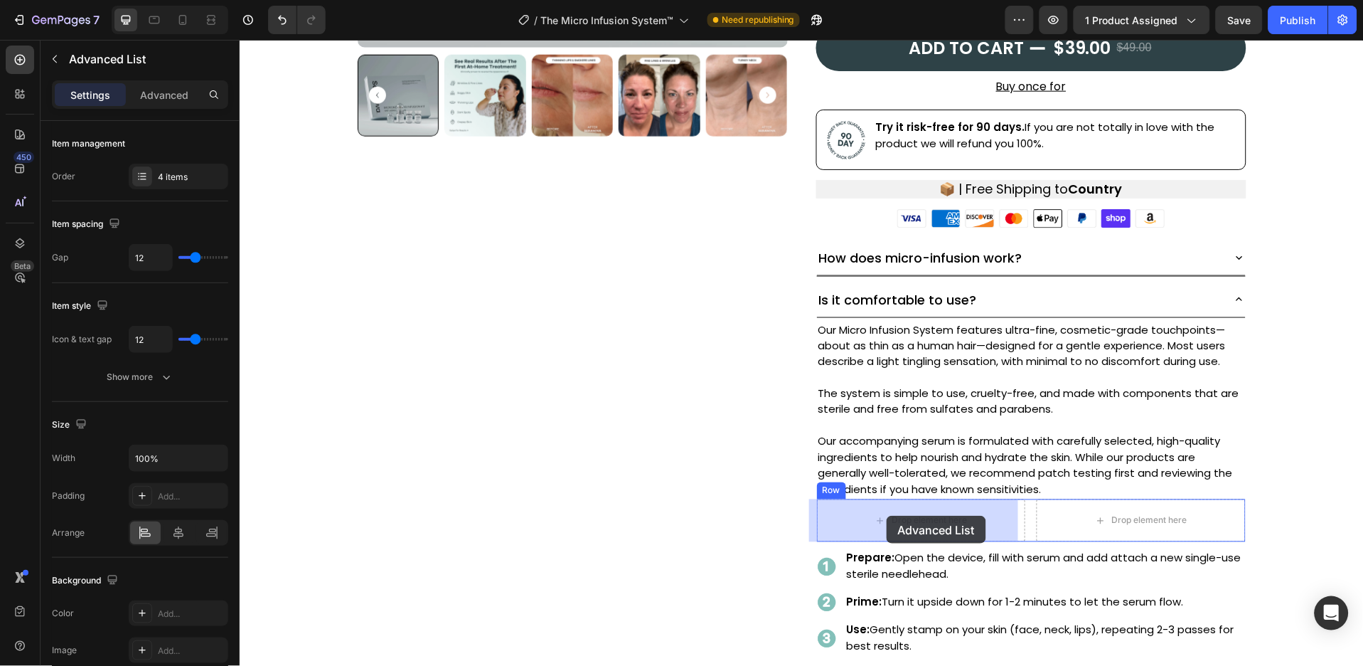
drag, startPoint x: 852, startPoint y: 267, endPoint x: 886, endPoint y: 515, distance: 249.9
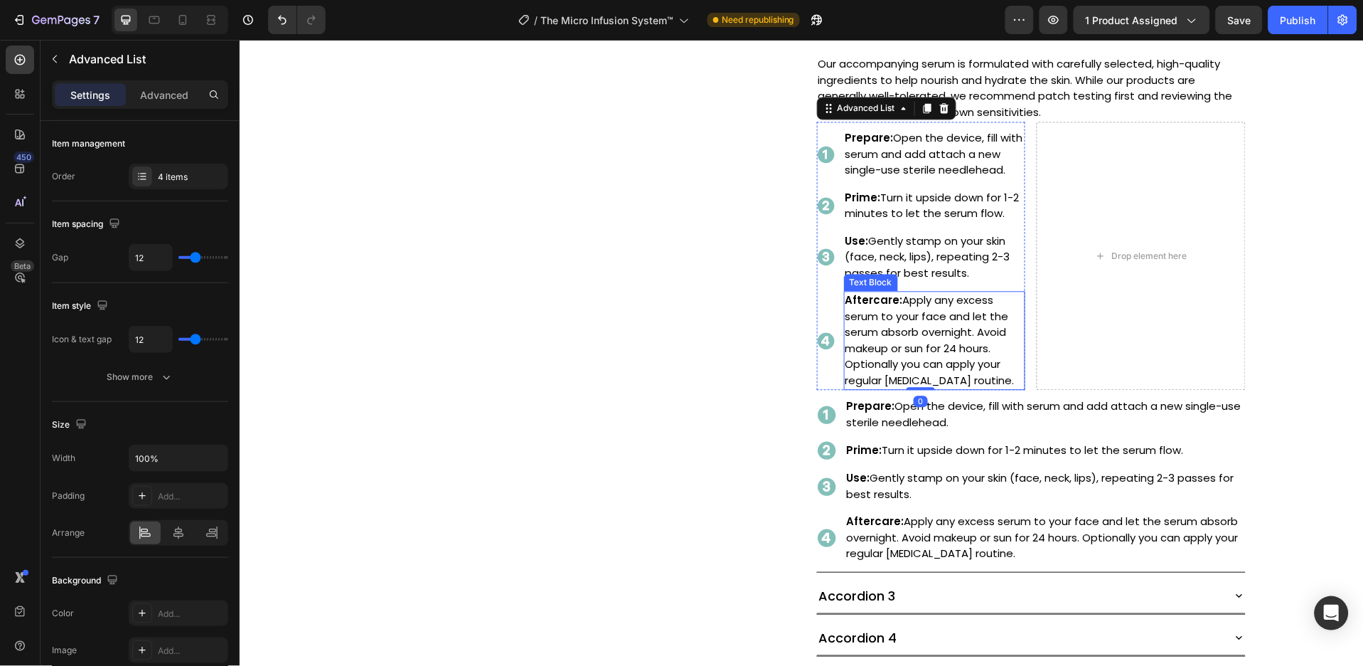
scroll to position [854, 0]
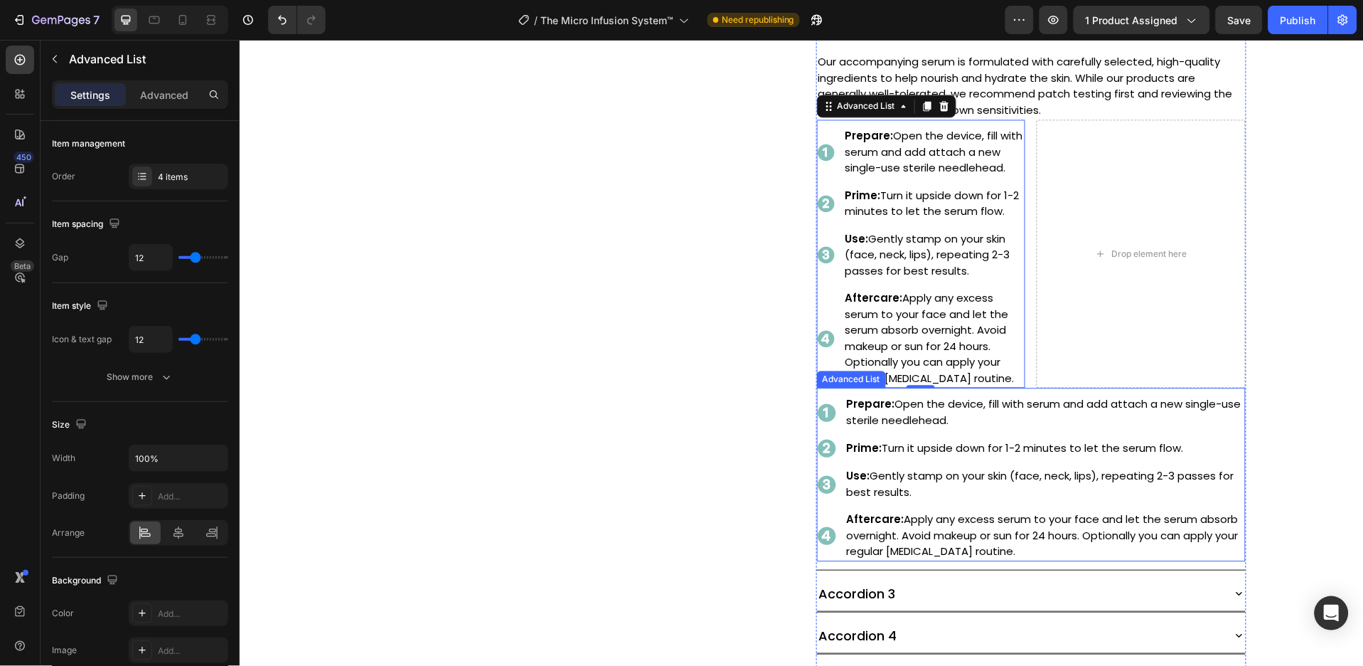
click at [829, 402] on li "Image Prepare: Open the device, fill with serum and add attach a new single-use…" at bounding box center [1031, 411] width 429 height 35
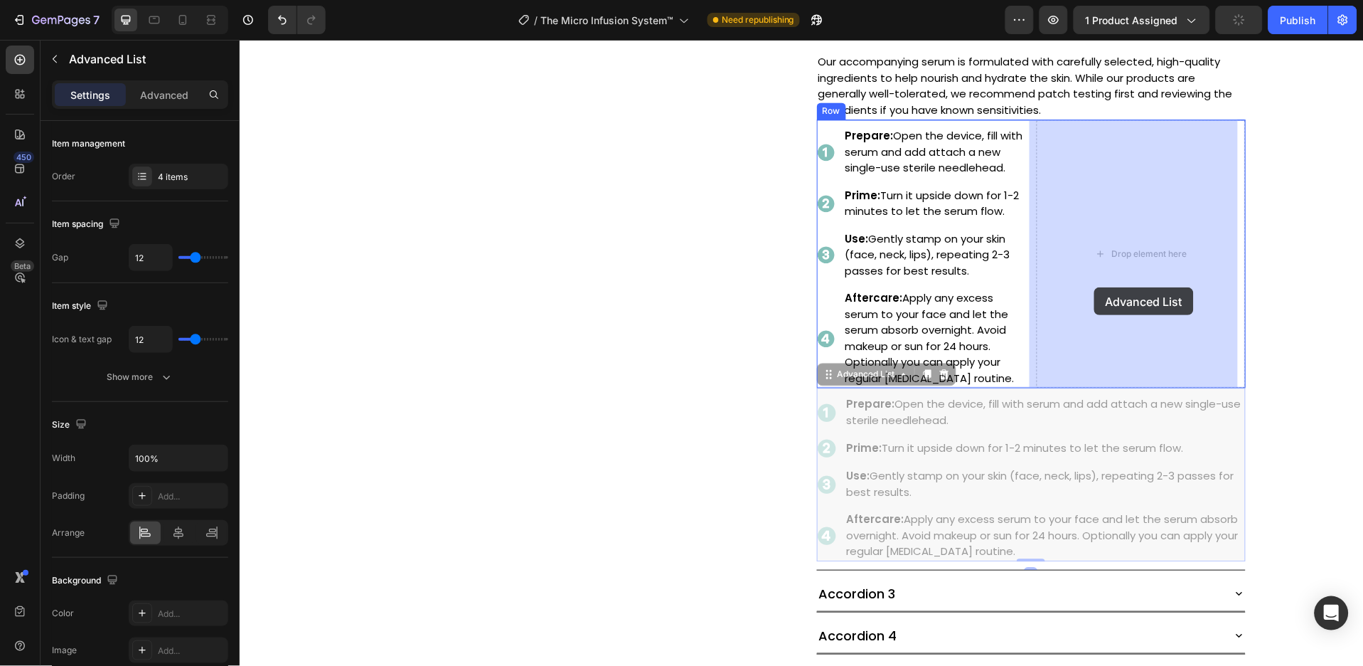
drag, startPoint x: 857, startPoint y: 377, endPoint x: 1085, endPoint y: 294, distance: 242.8
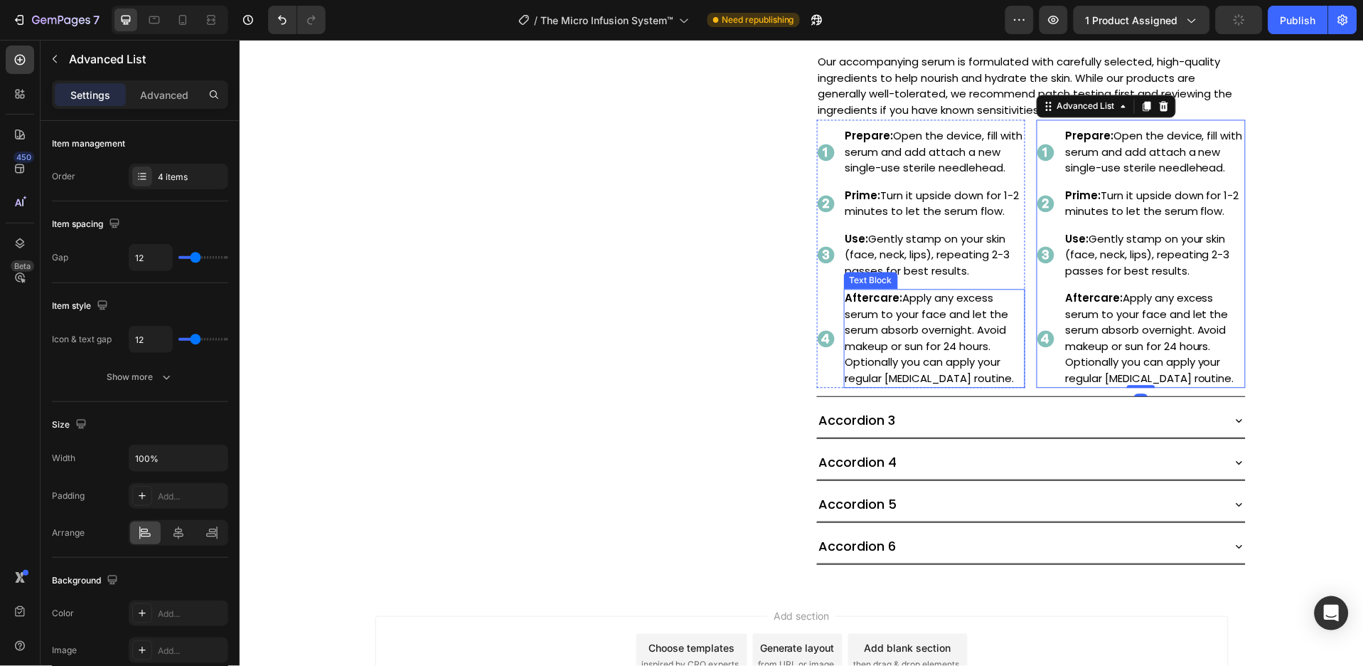
scroll to position [759, 0]
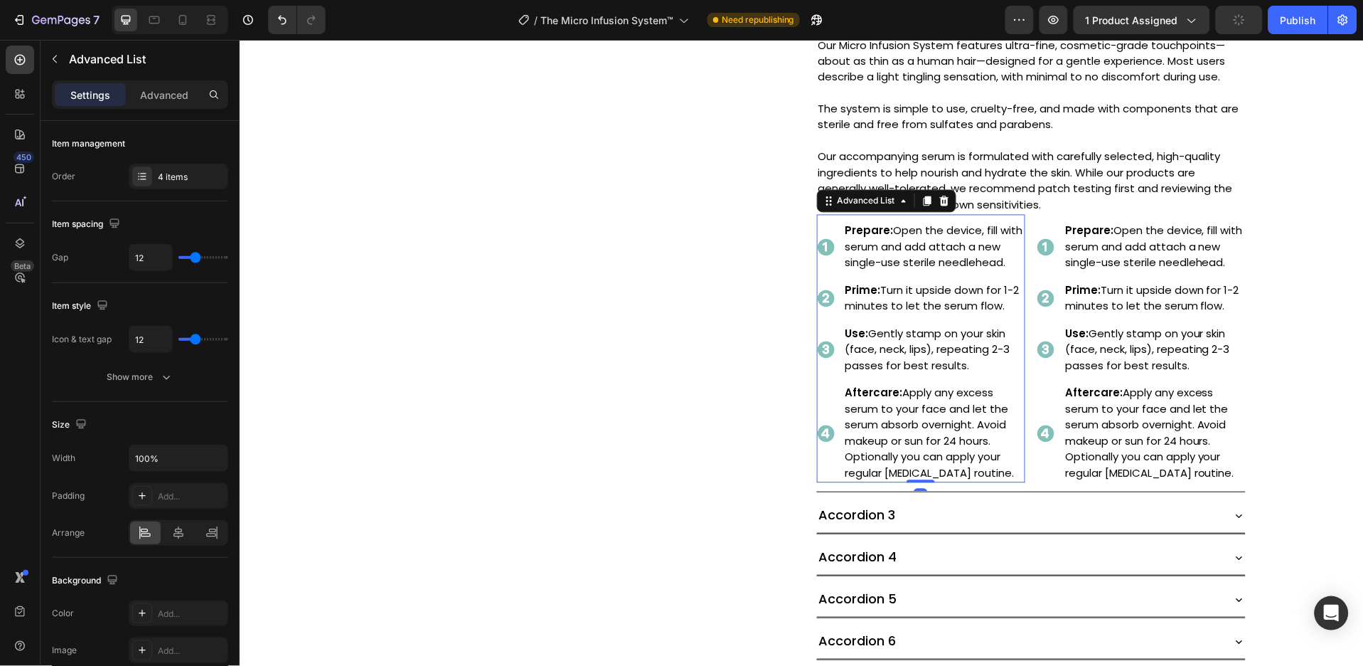
click at [829, 228] on li "Image Prepare: Open the device, fill with serum and add attach a new single-use…" at bounding box center [921, 246] width 209 height 51
click at [197, 179] on div "4 items" at bounding box center [191, 177] width 67 height 13
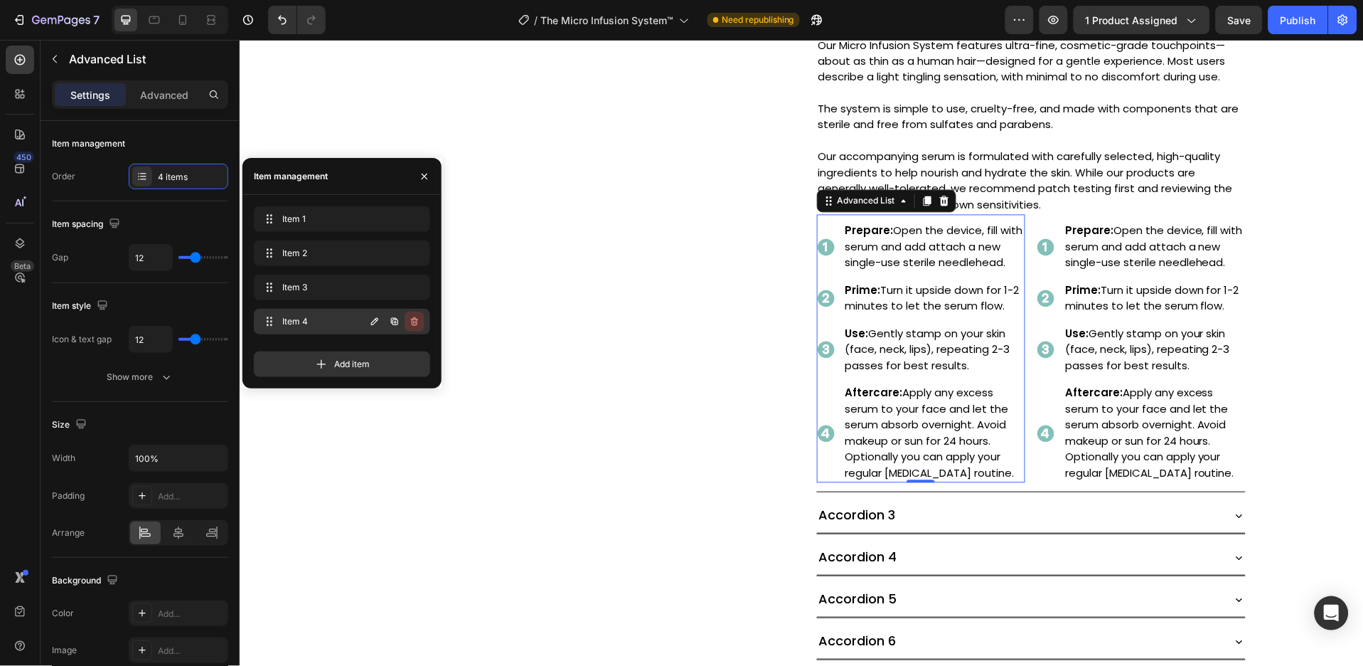
click at [410, 319] on icon "button" at bounding box center [414, 321] width 11 height 11
click at [410, 319] on div "Delete" at bounding box center [405, 321] width 26 height 13
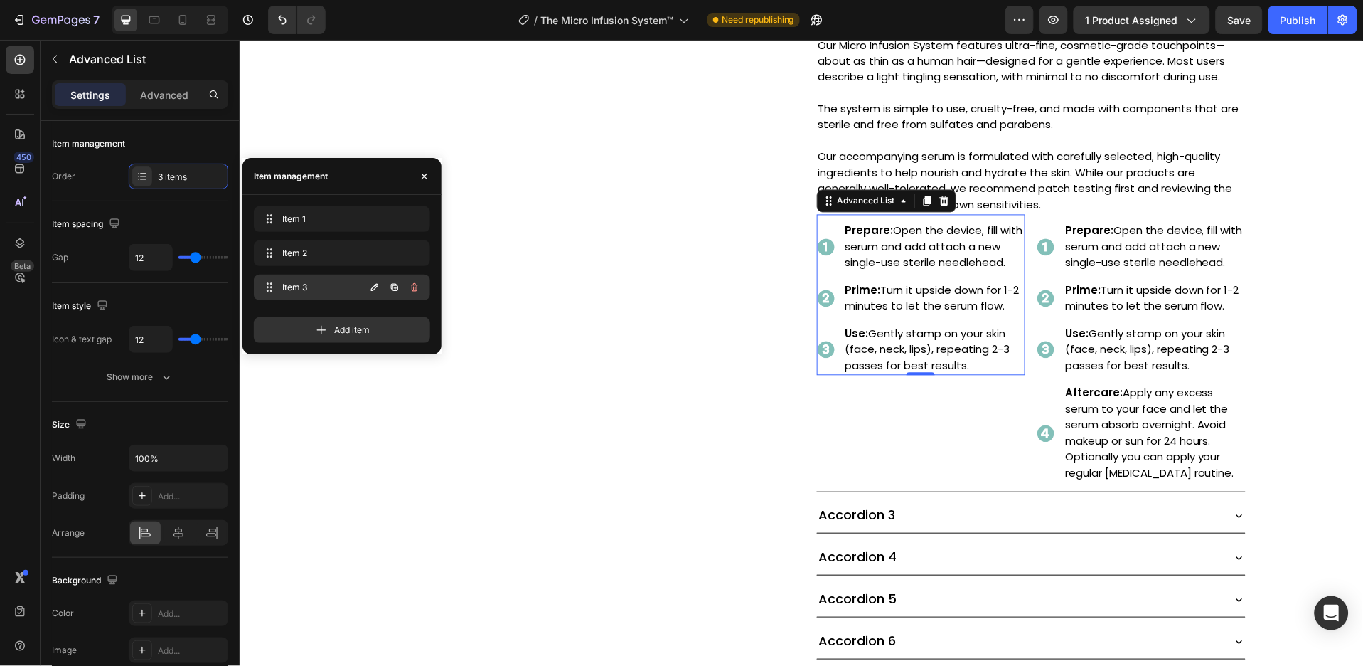
click at [407, 289] on button "button" at bounding box center [415, 287] width 20 height 20
click at [407, 289] on div "Delete" at bounding box center [405, 287] width 26 height 13
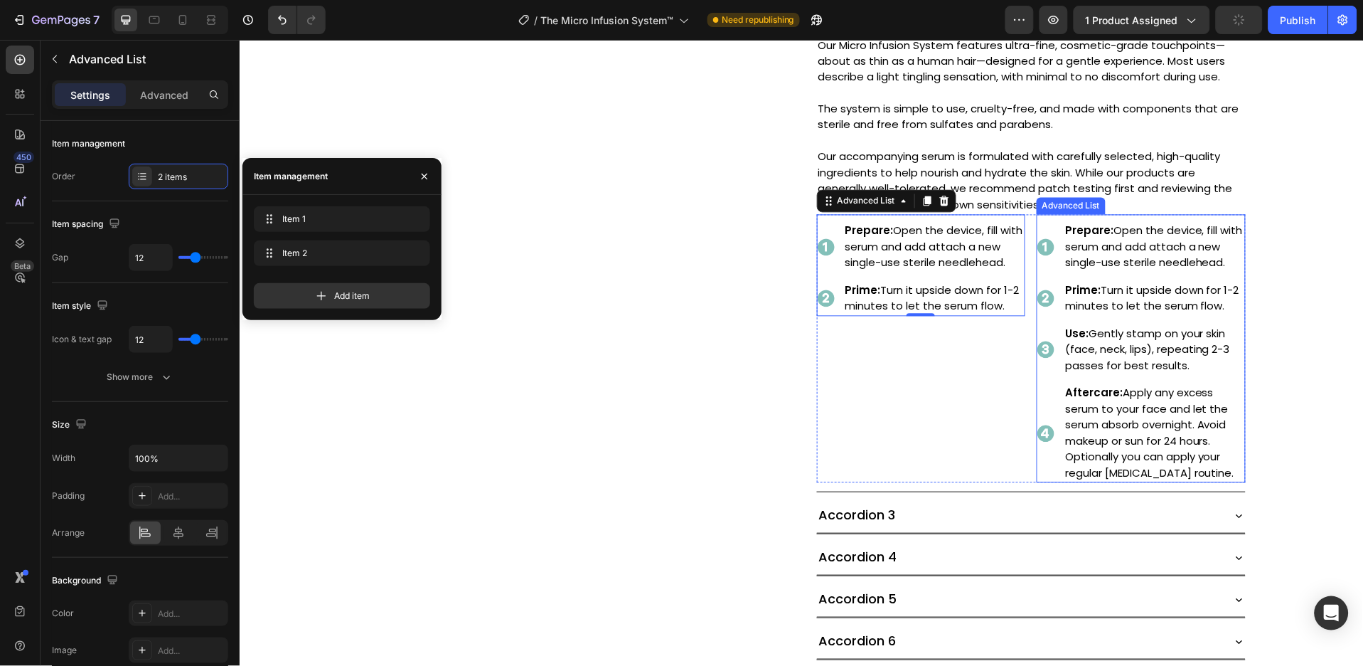
click at [1036, 326] on li "Image Use: Gently stamp on your skin (face, neck, lips), repeating 2-3 passes f…" at bounding box center [1140, 349] width 209 height 51
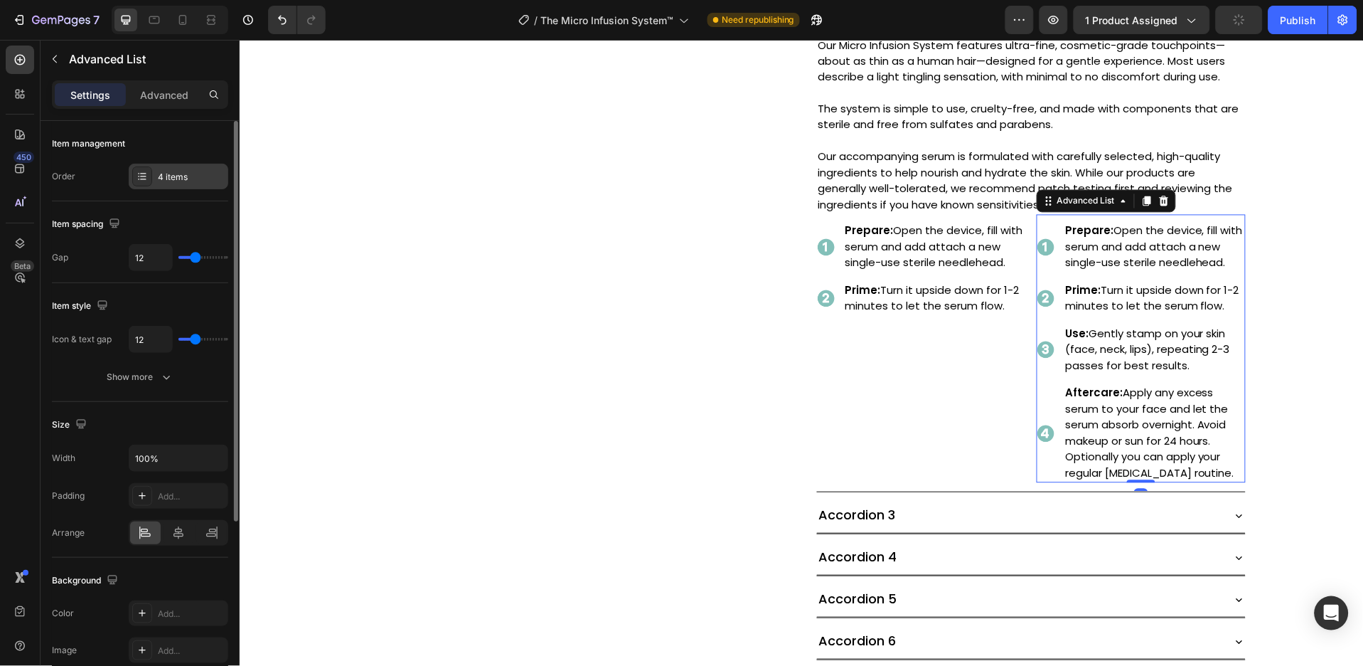
click at [201, 166] on div "4 items" at bounding box center [179, 177] width 100 height 26
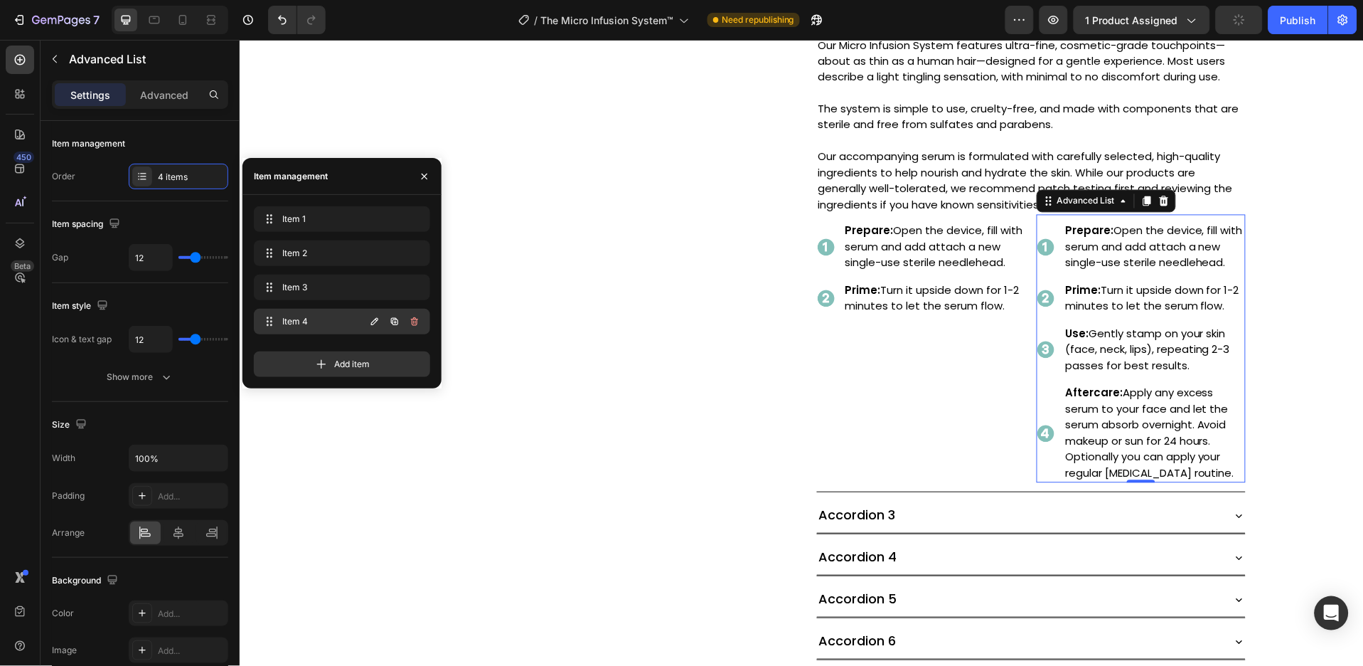
click at [412, 317] on icon "button" at bounding box center [414, 321] width 11 height 11
click at [412, 317] on div "Delete" at bounding box center [405, 321] width 26 height 13
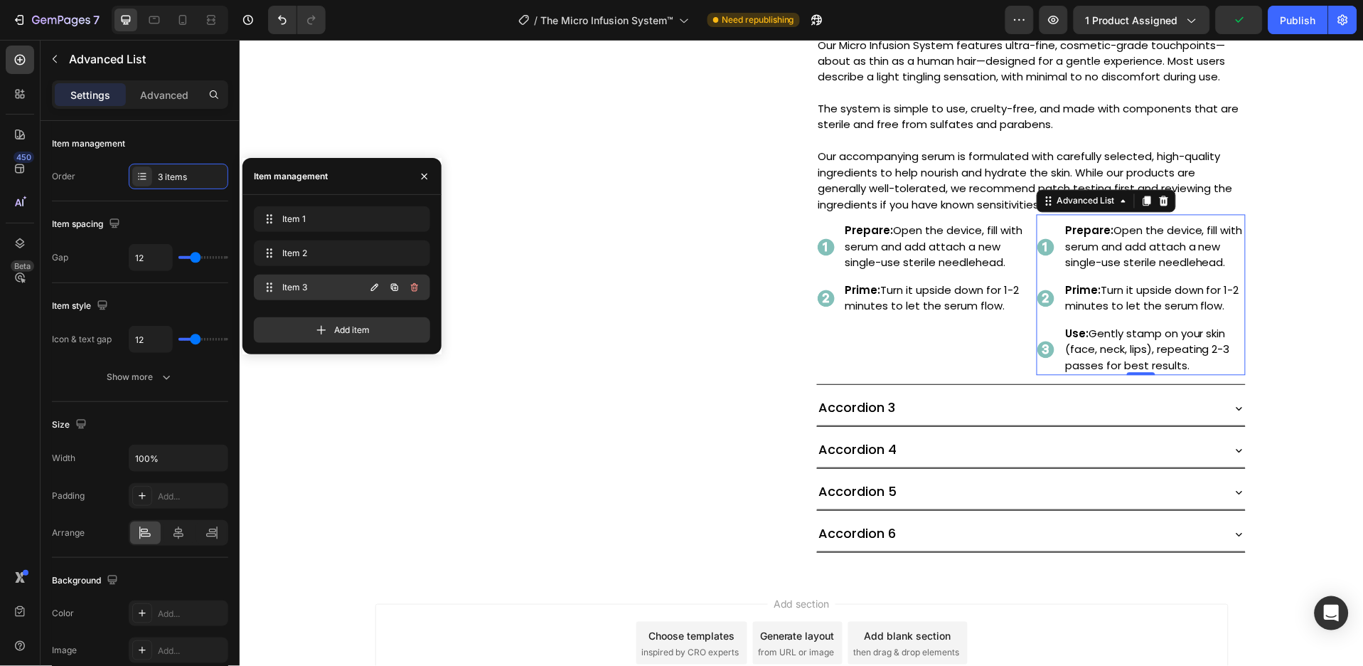
click at [414, 290] on icon "button" at bounding box center [414, 287] width 7 height 9
click at [414, 290] on div "Delete" at bounding box center [405, 287] width 26 height 13
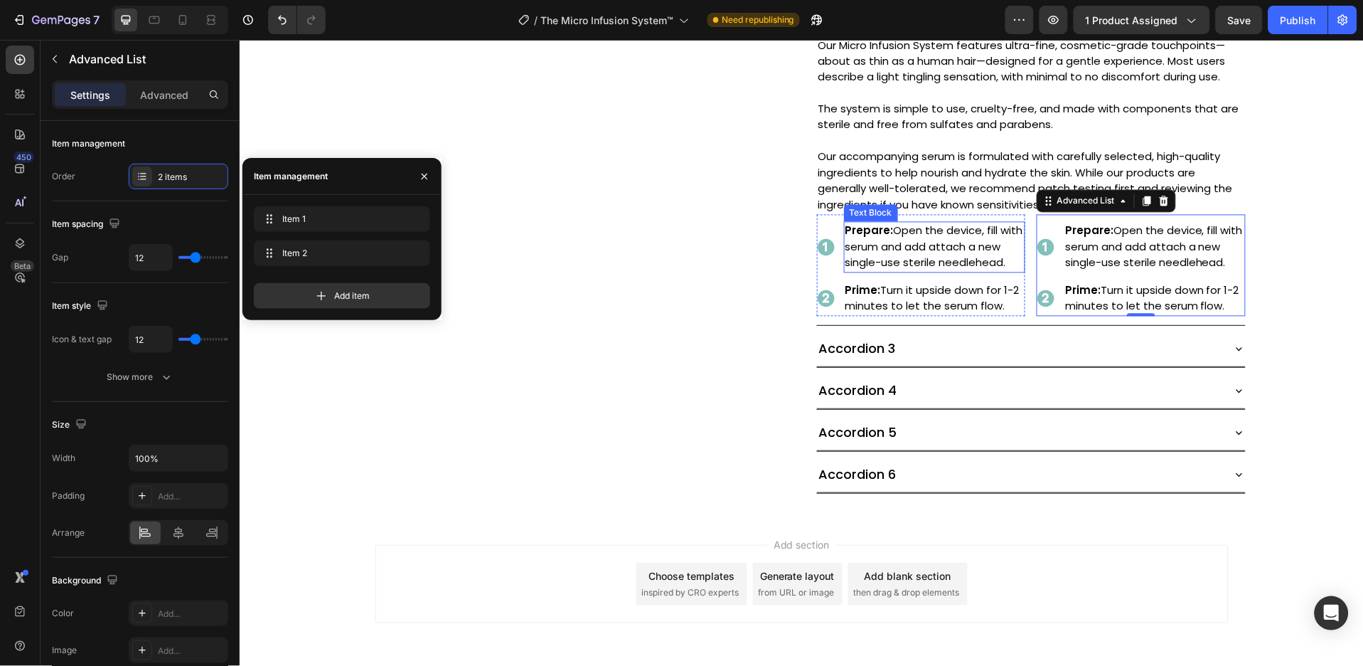
click at [888, 241] on p "Prepare: Open the device, fill with serum and add attach a new single-use steri…" at bounding box center [934, 247] width 179 height 48
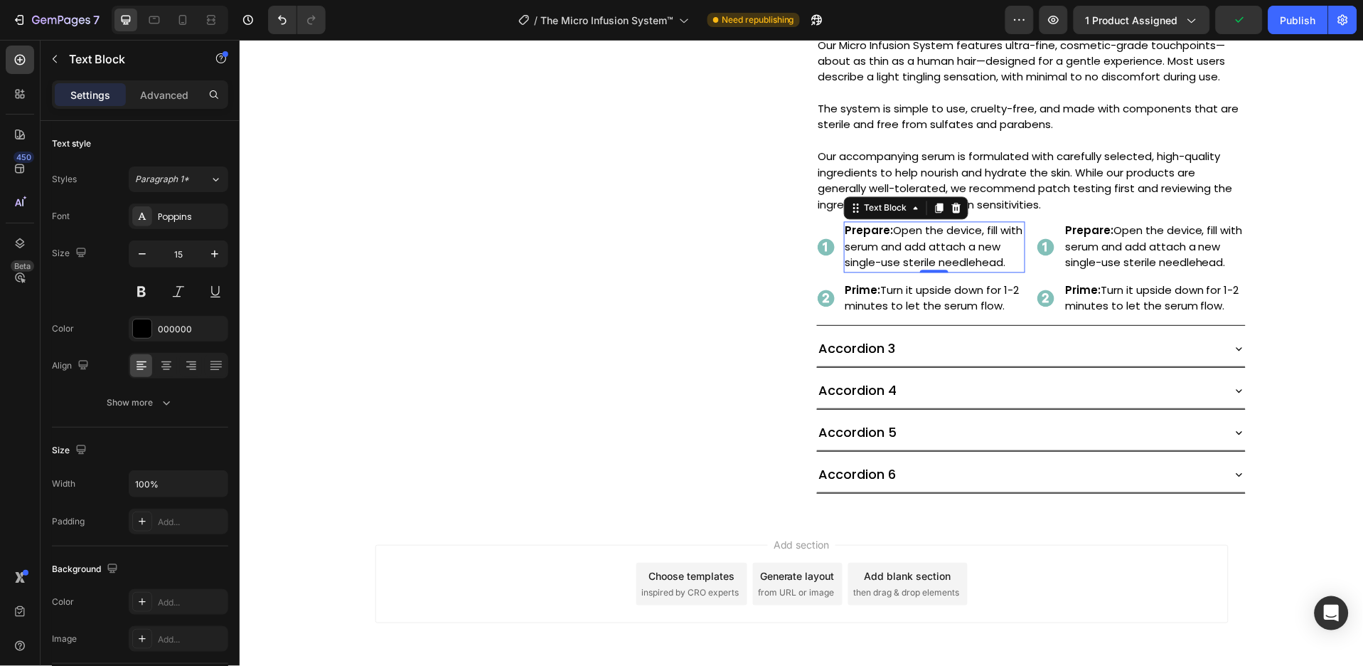
click at [911, 252] on p "Prepare: Open the device, fill with serum and add attach a new single-use steri…" at bounding box center [934, 247] width 179 height 48
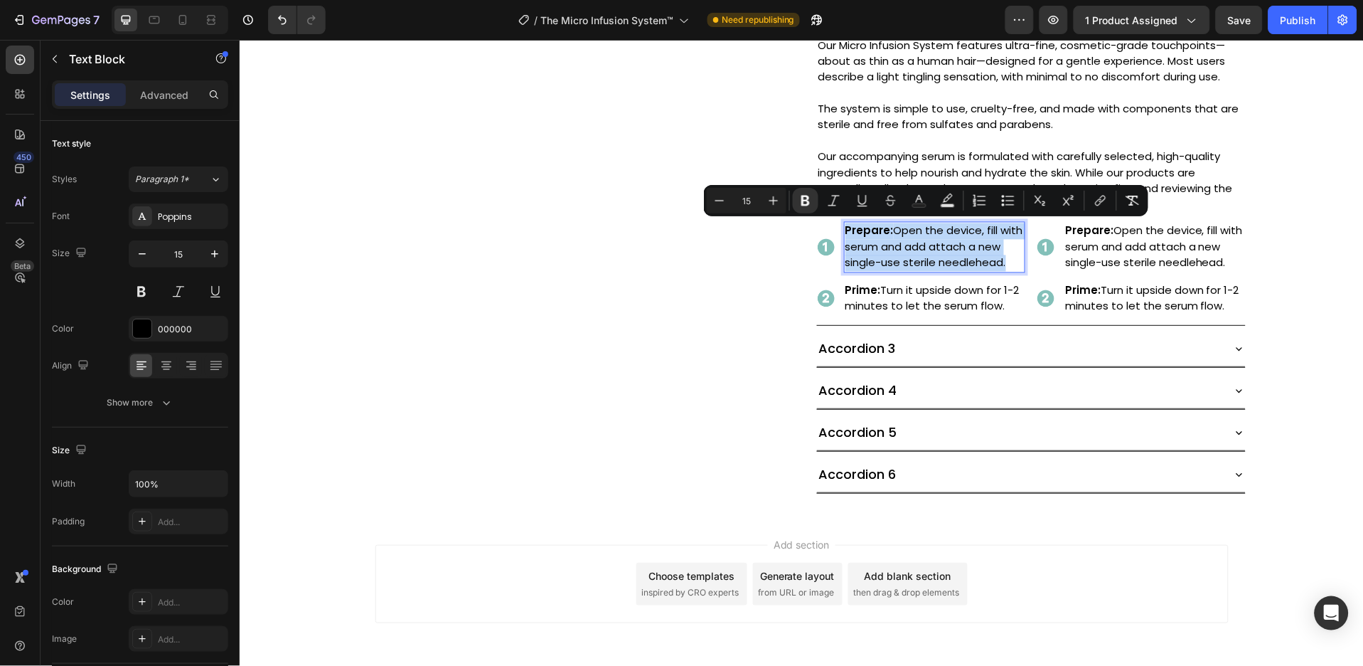
type input "14"
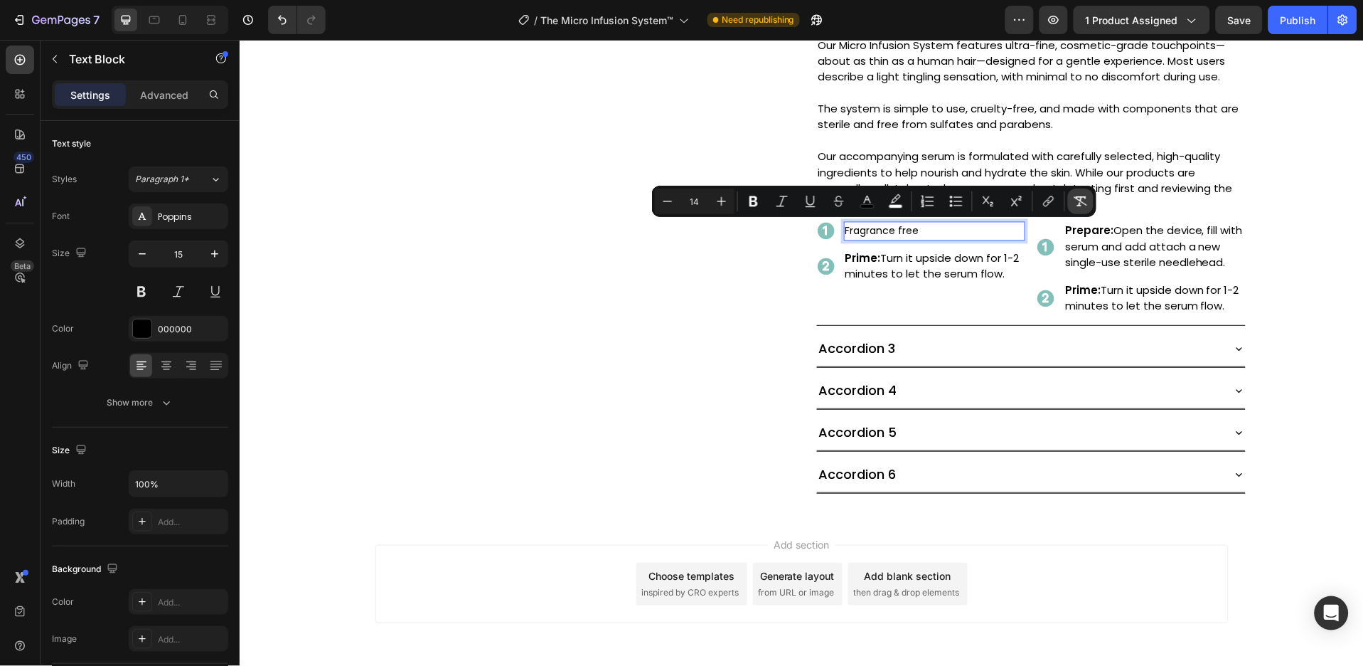
click at [1085, 199] on icon "Editor contextual toolbar" at bounding box center [1081, 201] width 14 height 14
type input "15"
click at [824, 231] on img at bounding box center [826, 230] width 18 height 18
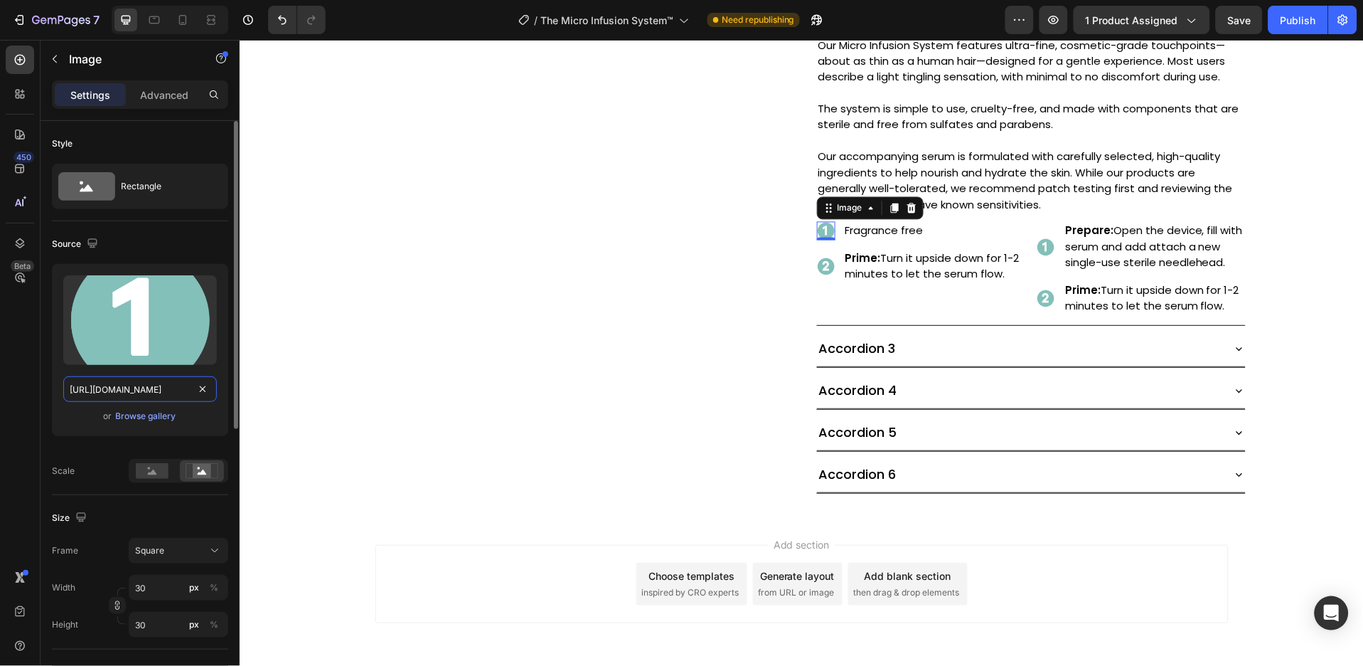
click at [150, 391] on input "[URL][DOMAIN_NAME]" at bounding box center [140, 389] width 154 height 26
paste input "[DOMAIN_NAME][URL]"
type input "[URL][DOMAIN_NAME]"
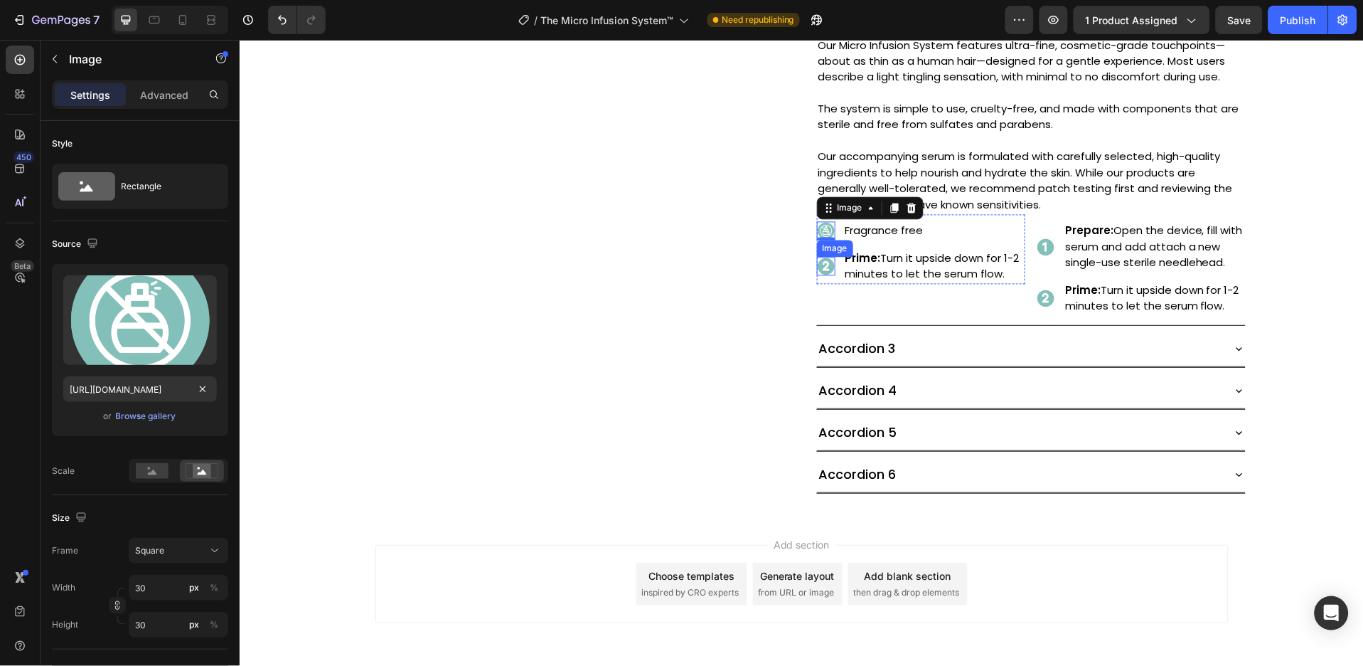
click at [821, 265] on img at bounding box center [826, 266] width 18 height 18
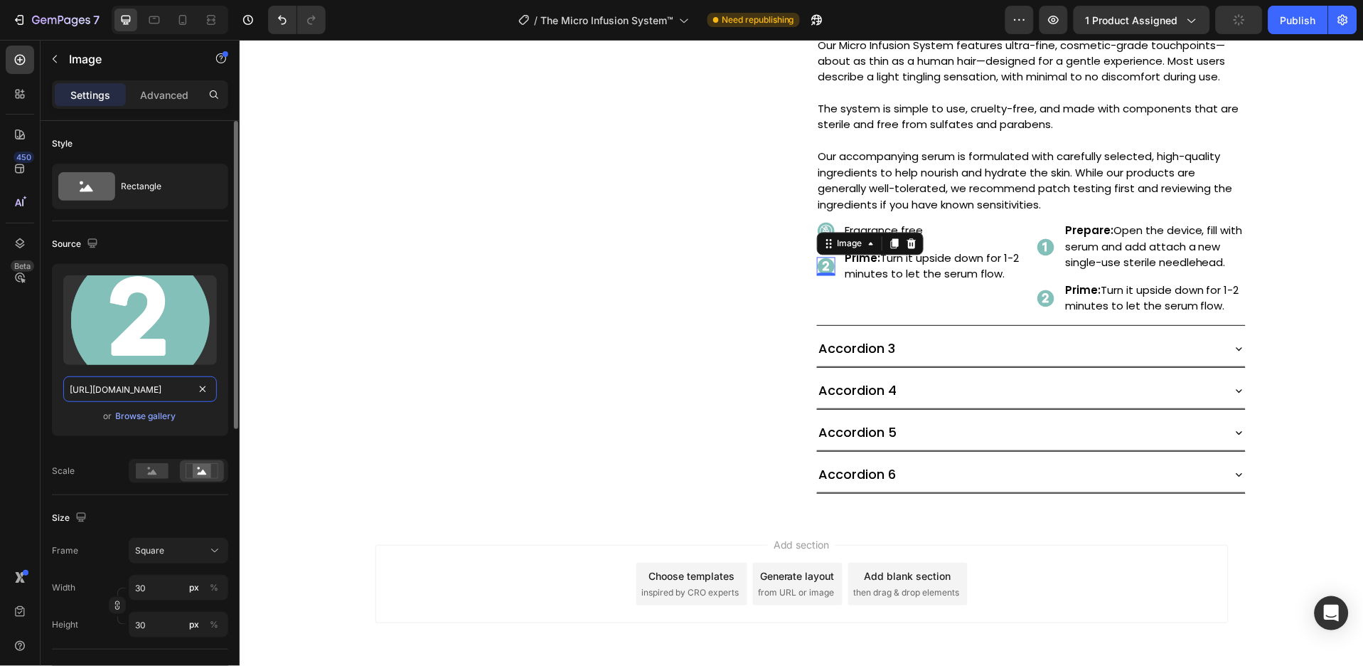
click at [156, 392] on input "[URL][DOMAIN_NAME]" at bounding box center [140, 389] width 154 height 26
paste input "[DOMAIN_NAME][URL]"
type input "[URL][DOMAIN_NAME]"
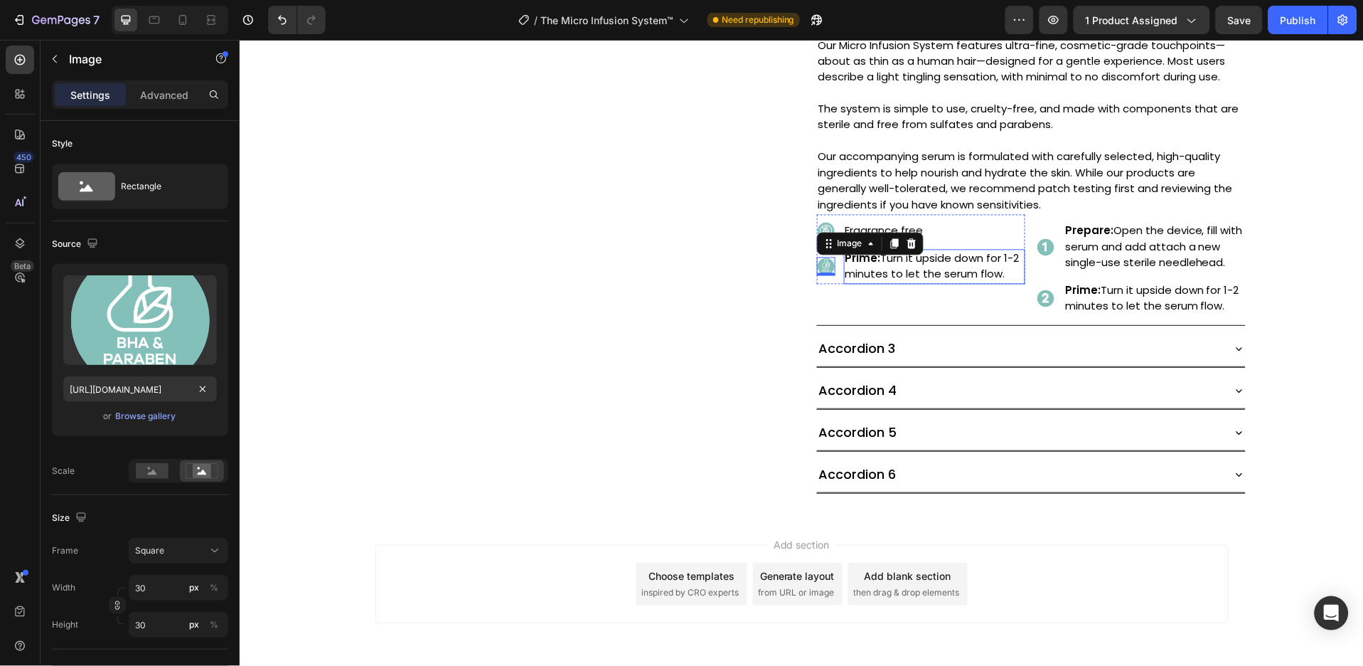
click at [887, 256] on p "Prime: Turn it upside down for 1-2 minutes to let the serum flow." at bounding box center [934, 266] width 179 height 32
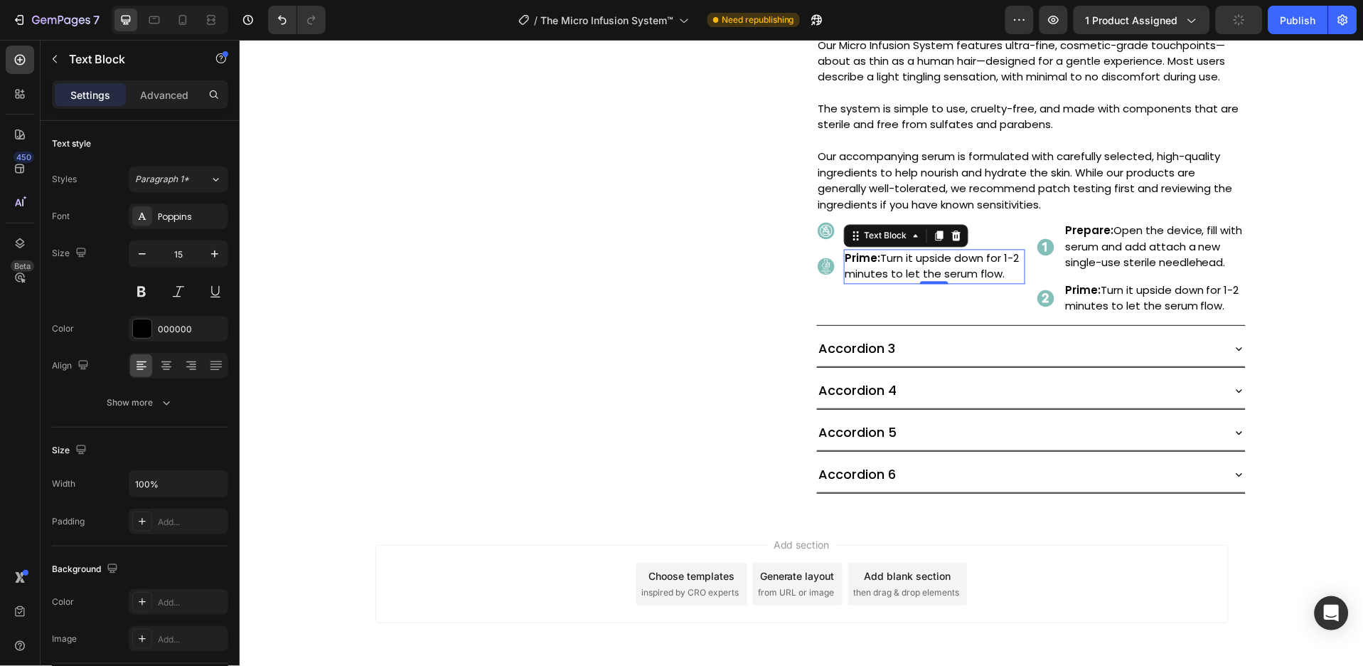
click at [908, 267] on p "Prime: Turn it upside down for 1-2 minutes to let the serum flow." at bounding box center [934, 266] width 179 height 32
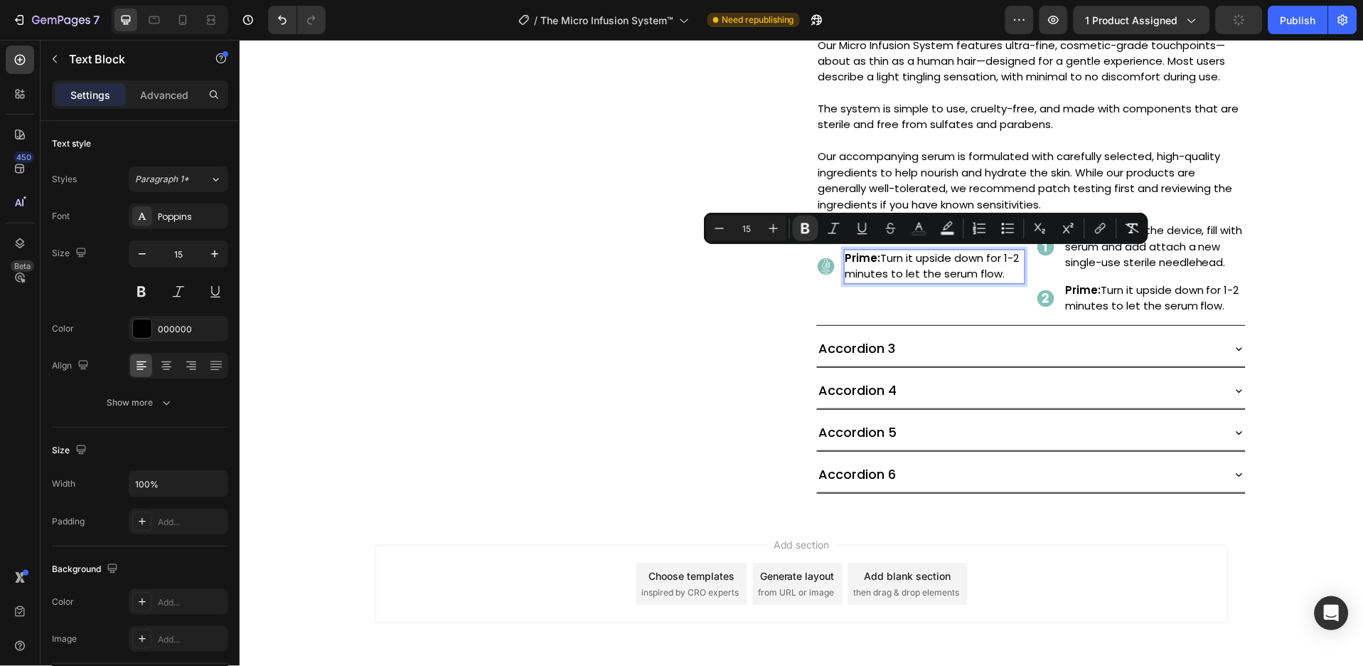
type input "14"
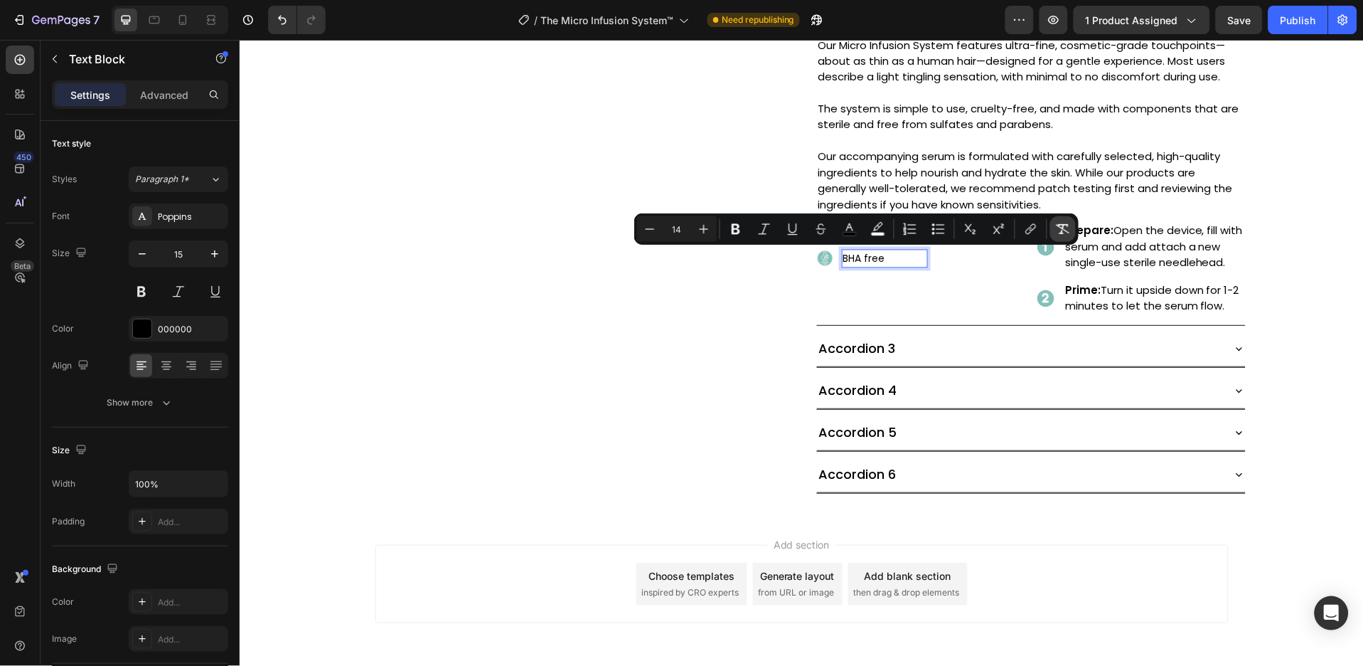
click at [1055, 232] on button "Remove Format" at bounding box center [1064, 229] width 26 height 26
type input "15"
click at [1111, 250] on p "Prepare: Open the device, fill with serum and add attach a new single-use steri…" at bounding box center [1154, 247] width 179 height 48
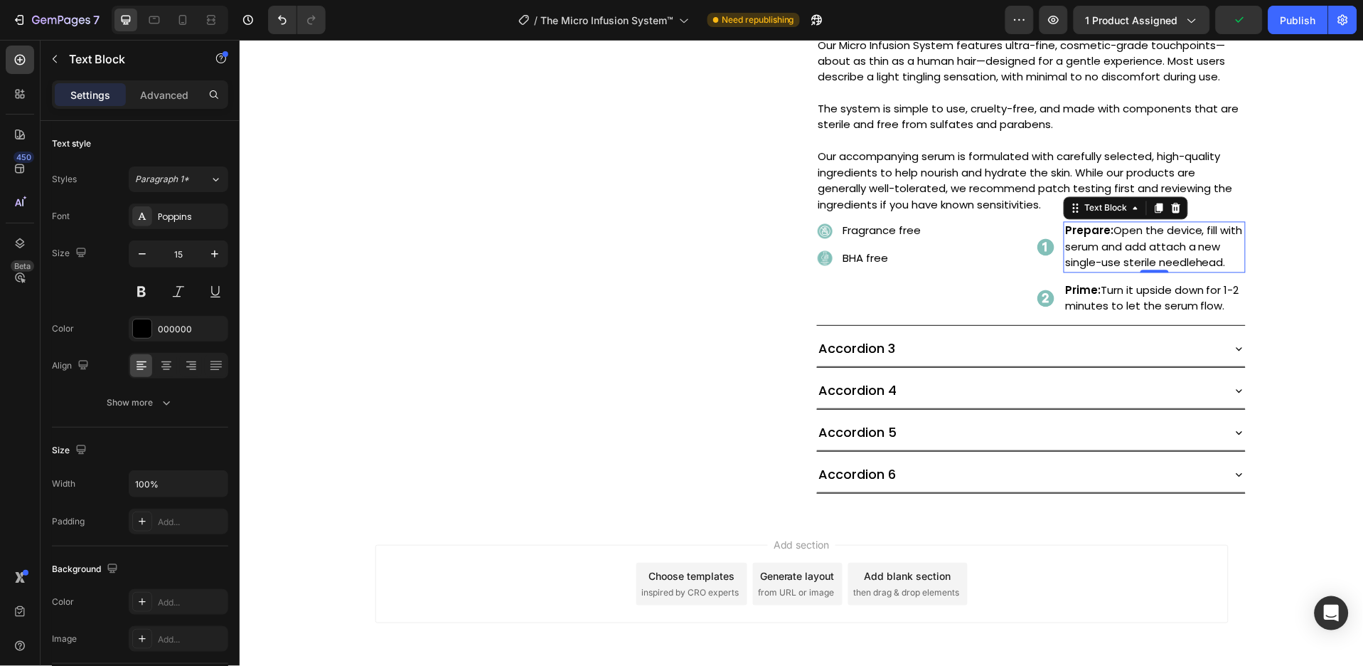
click at [1100, 248] on p "Prepare: Open the device, fill with serum and add attach a new single-use steri…" at bounding box center [1154, 247] width 179 height 48
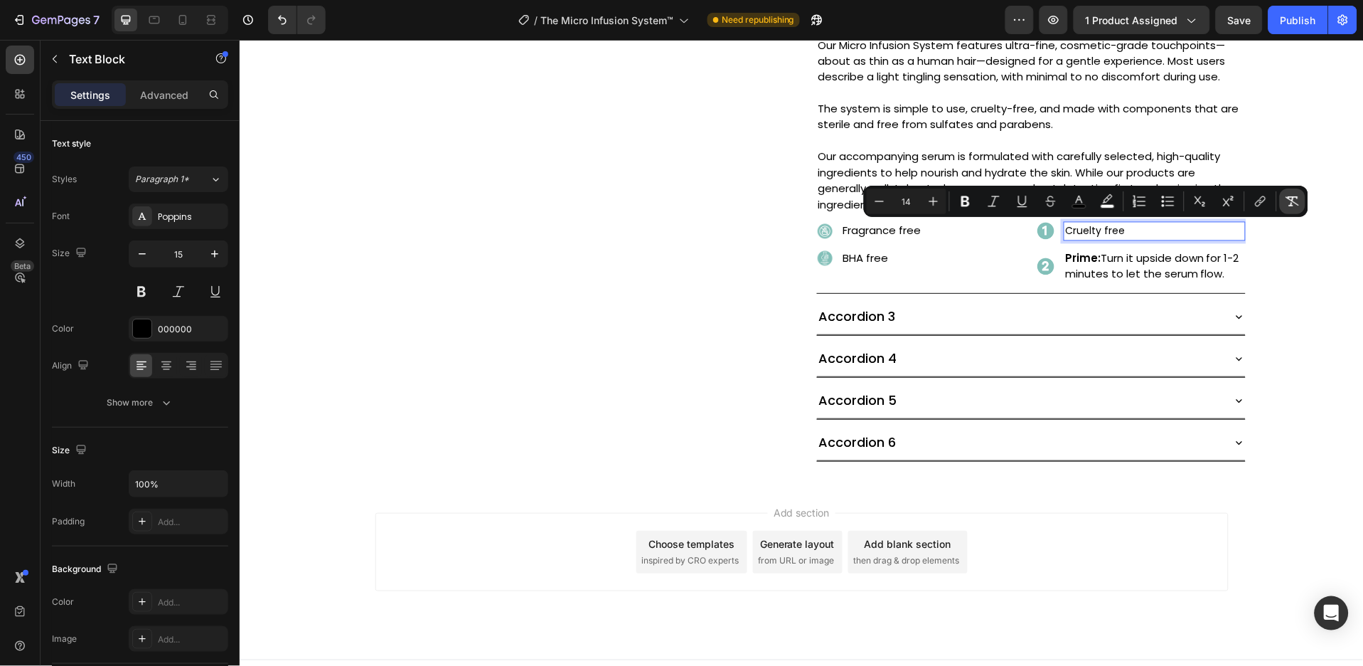
click at [1287, 204] on icon "Editor contextual toolbar" at bounding box center [1293, 201] width 14 height 14
type input "15"
click at [1038, 227] on img at bounding box center [1045, 230] width 18 height 18
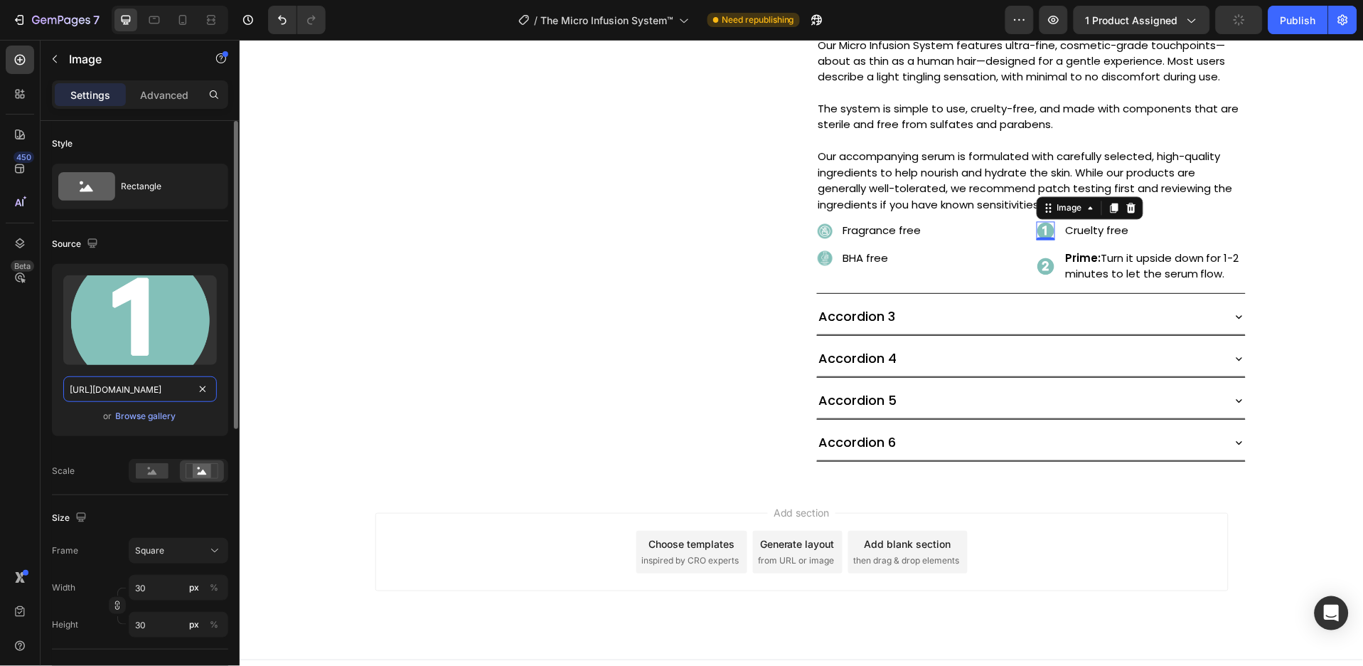
click at [154, 381] on input "[URL][DOMAIN_NAME]" at bounding box center [140, 389] width 154 height 26
paste input "[DOMAIN_NAME][URL]"
type input "[URL][DOMAIN_NAME]"
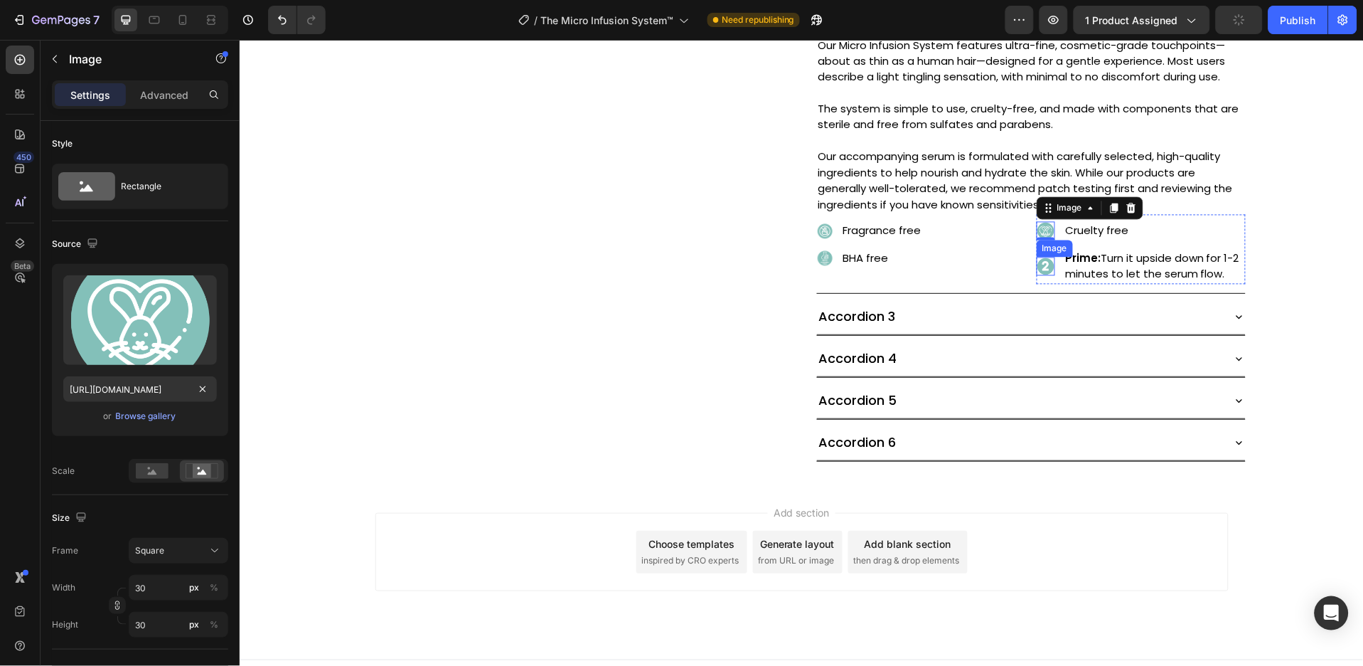
click at [1046, 270] on img at bounding box center [1045, 266] width 18 height 18
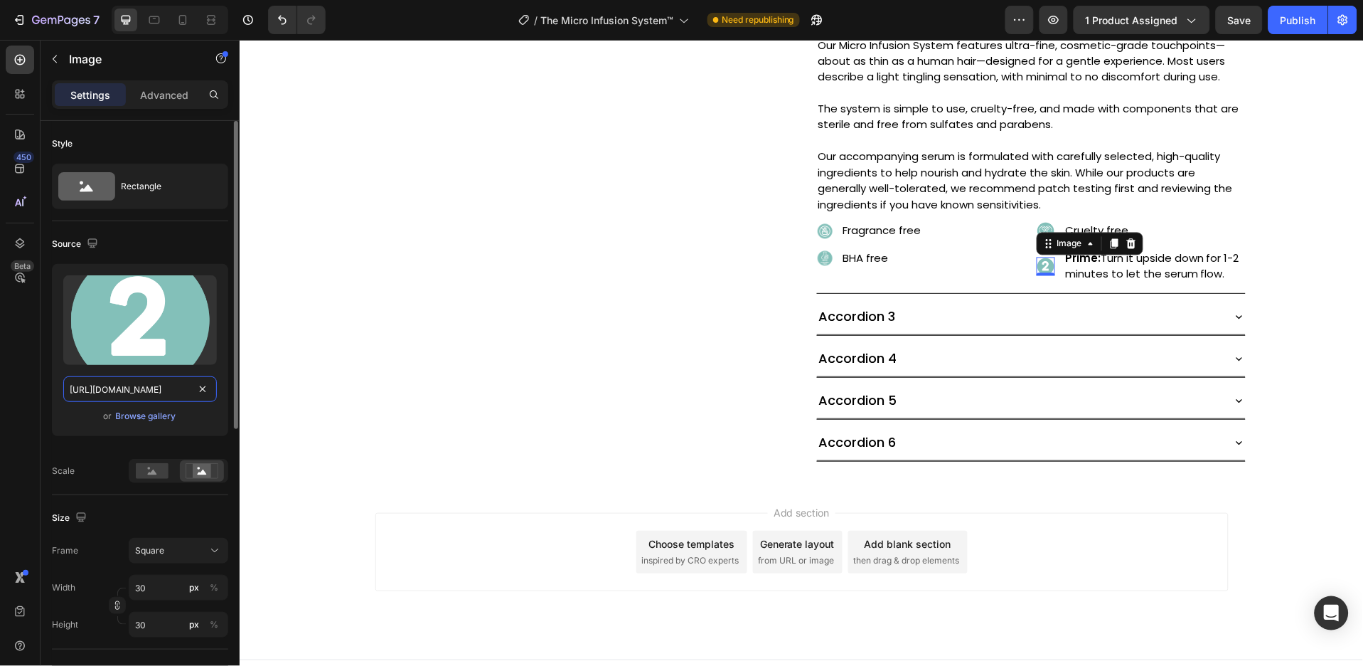
click at [144, 390] on input "[URL][DOMAIN_NAME]" at bounding box center [140, 389] width 154 height 26
paste input "[DOMAIN_NAME][URL]"
type input "[URL][DOMAIN_NAME]"
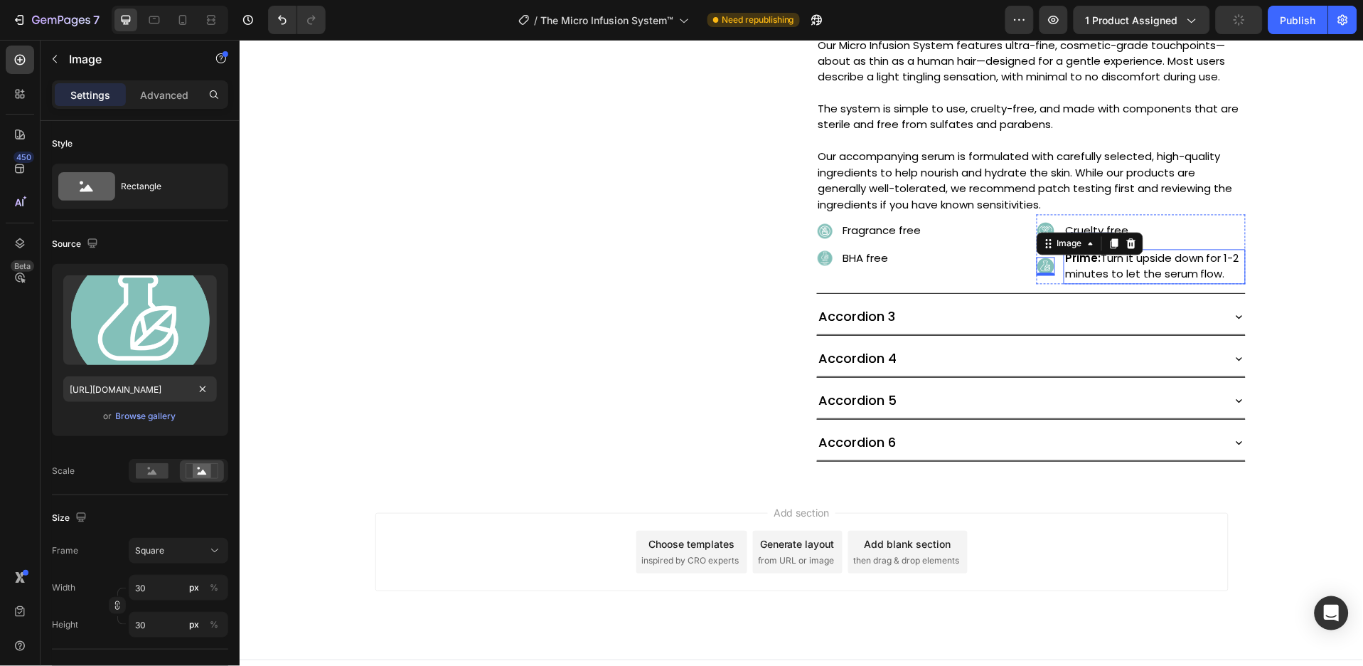
click at [1110, 277] on p "Prime: Turn it upside down for 1-2 minutes to let the serum flow." at bounding box center [1154, 266] width 179 height 32
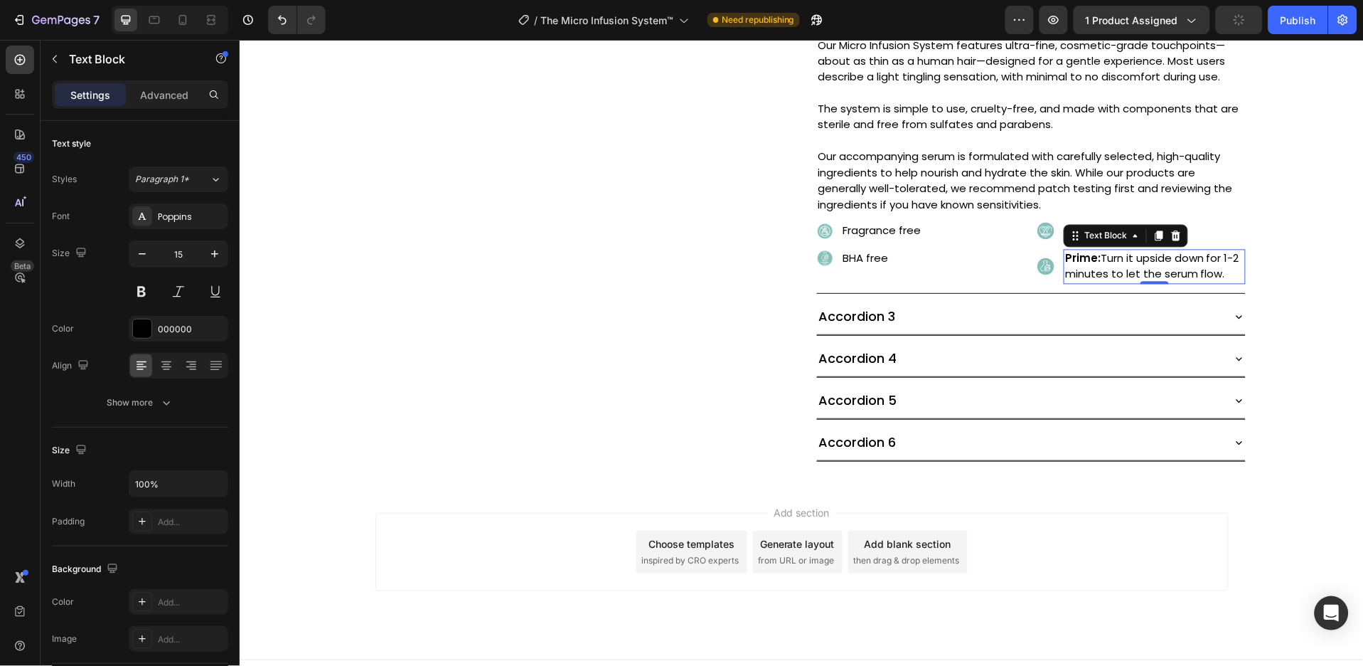
click at [1107, 267] on p "Prime: Turn it upside down for 1-2 minutes to let the serum flow." at bounding box center [1154, 266] width 179 height 32
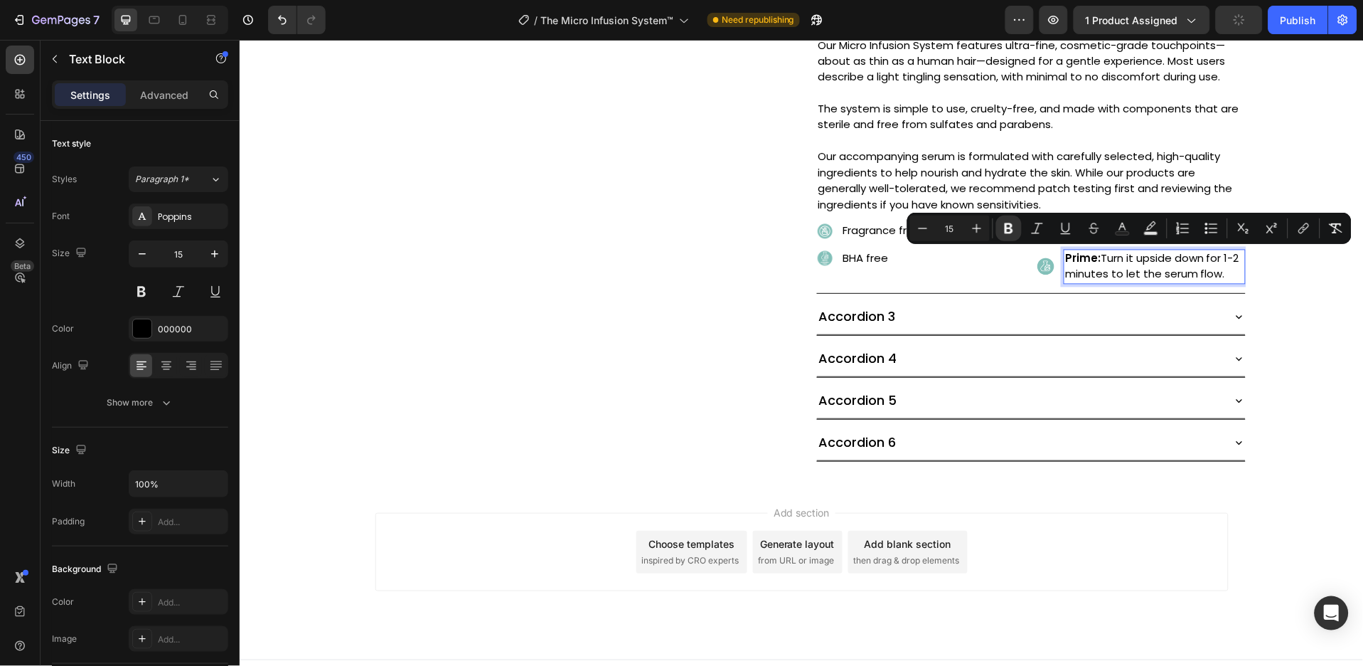
type input "14"
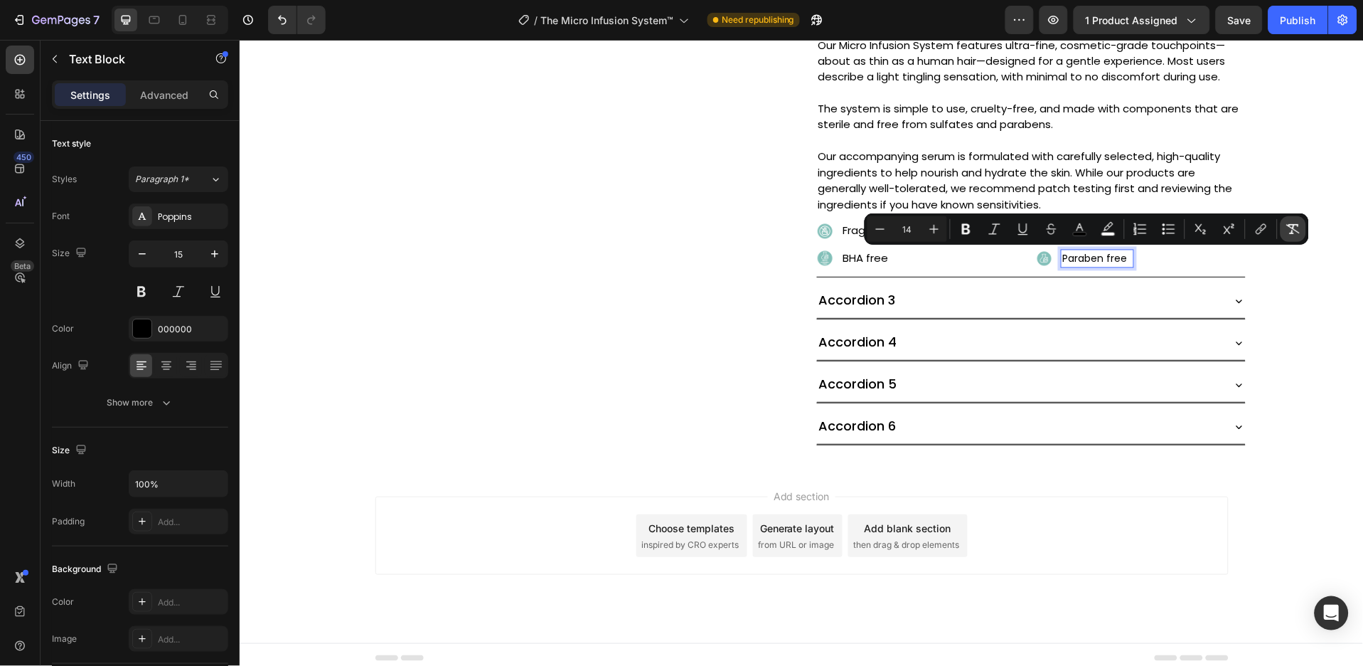
click at [1296, 226] on icon "Editor contextual toolbar" at bounding box center [1294, 229] width 14 height 14
type input "15"
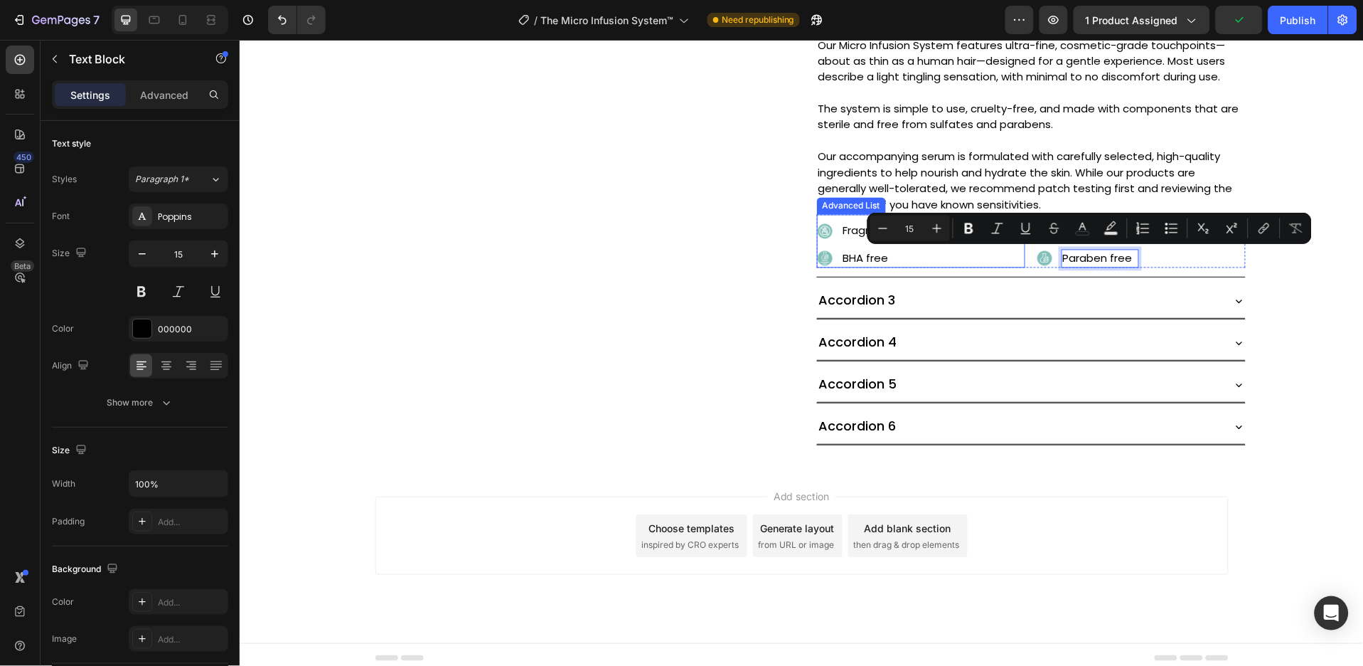
click at [1016, 263] on div "Image Fragrance free Text Block Image BHA free Text Block" at bounding box center [921, 244] width 209 height 46
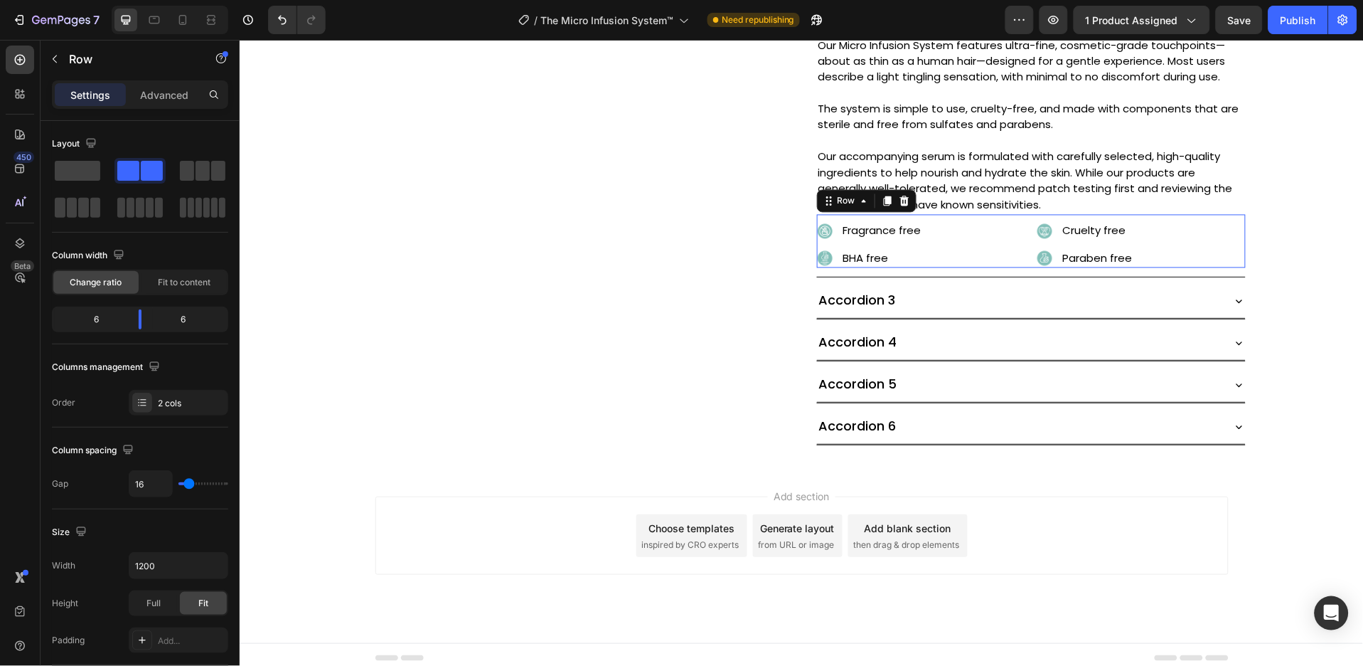
click at [1021, 266] on div "Image Fragrance free Text Block Image BHA free Text Block Advanced List Image C…" at bounding box center [1031, 240] width 429 height 53
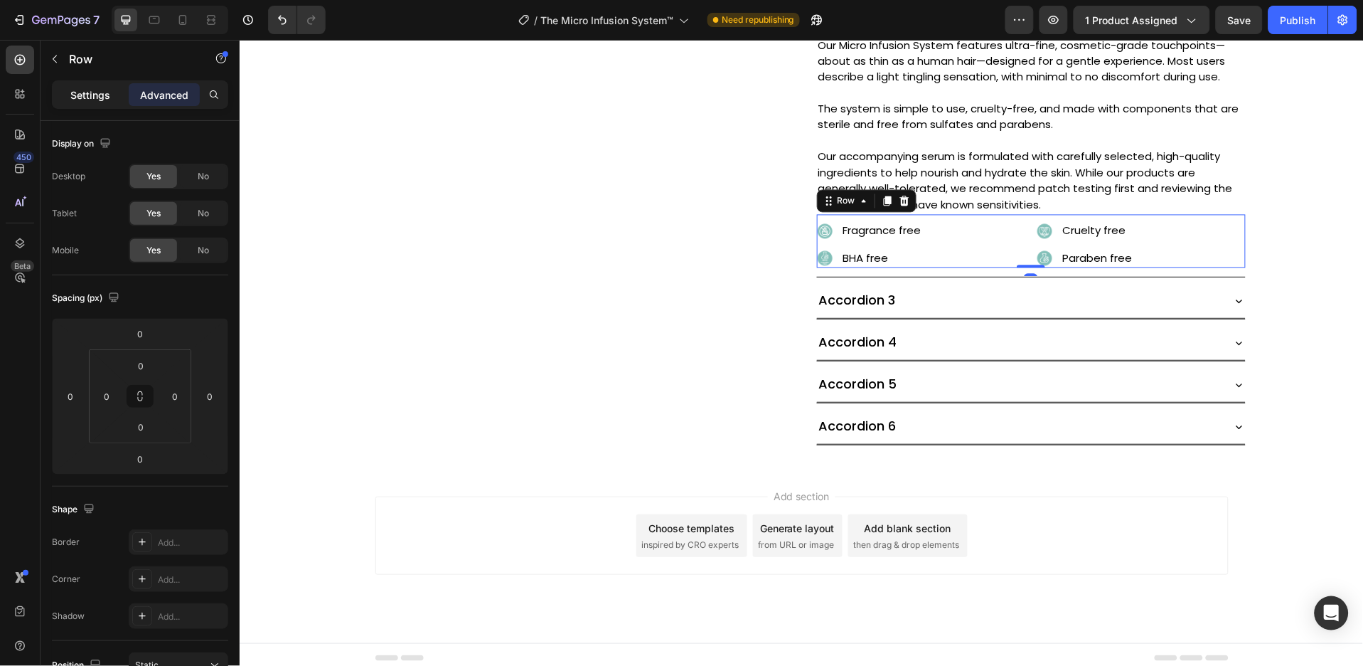
click at [94, 98] on p "Settings" at bounding box center [90, 94] width 40 height 15
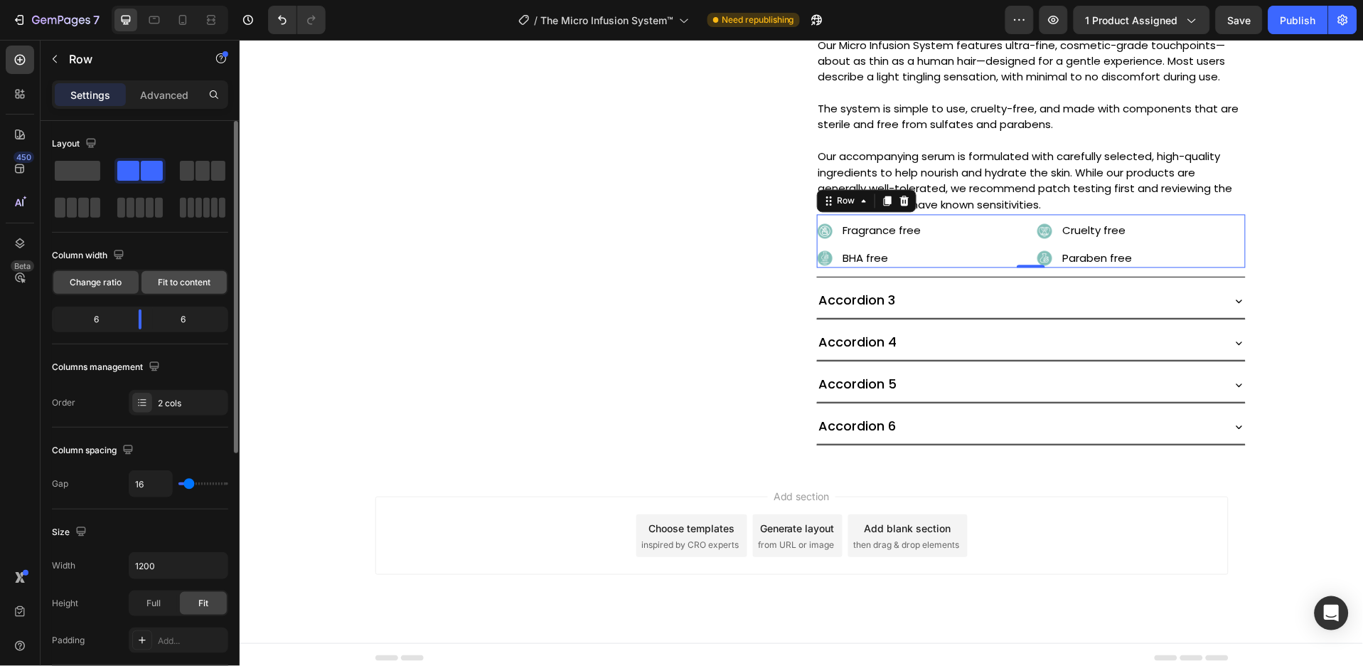
click at [191, 282] on span "Fit to content" at bounding box center [184, 282] width 53 height 13
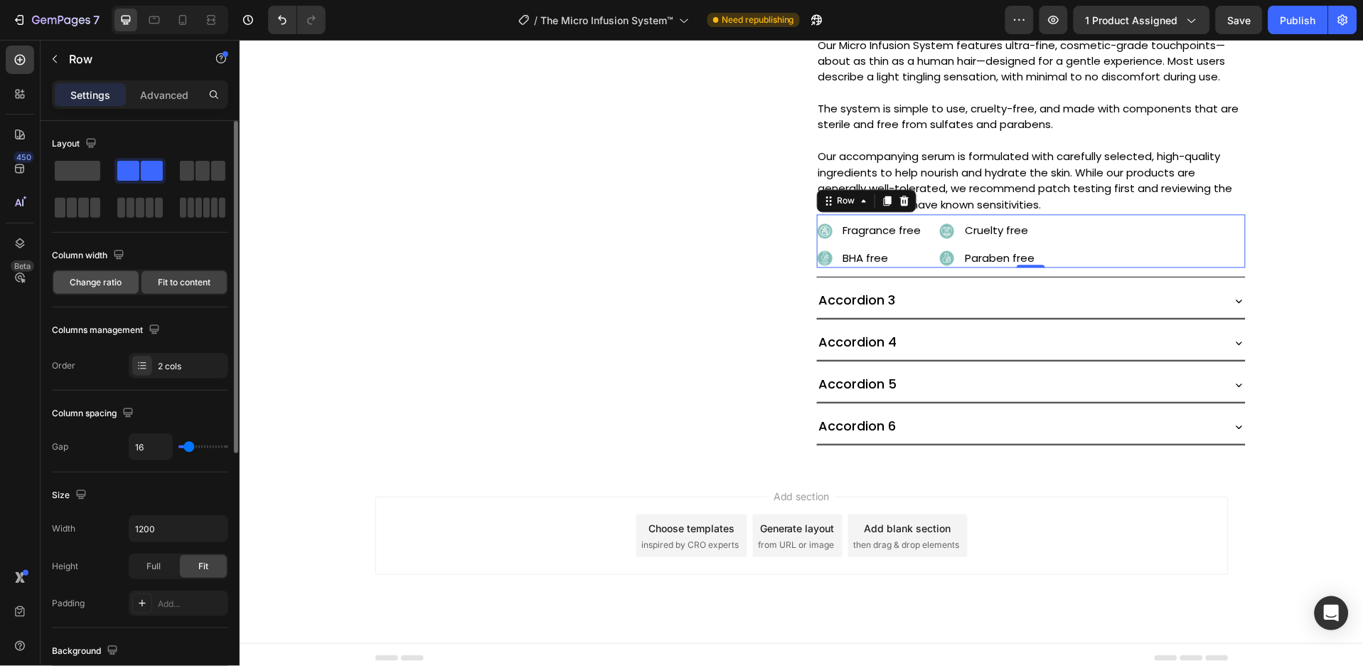
click at [122, 278] on span "Change ratio" at bounding box center [96, 282] width 52 height 13
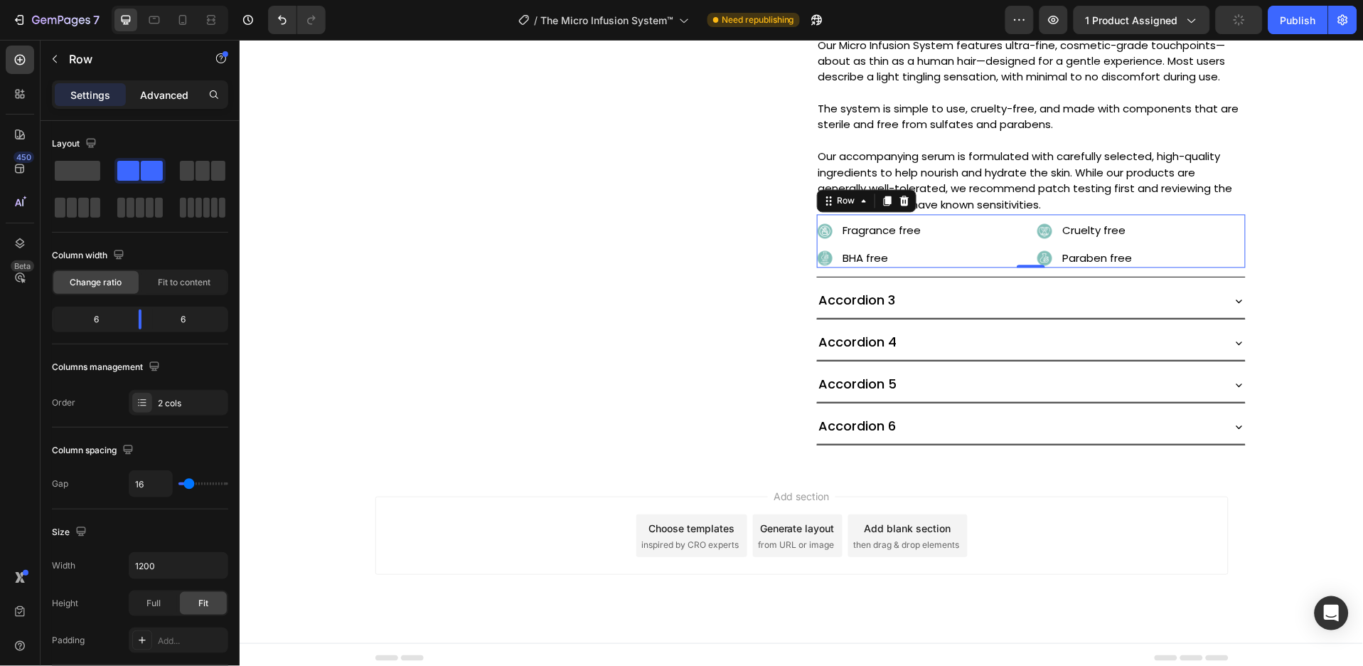
click at [154, 94] on p "Advanced" at bounding box center [164, 94] width 48 height 15
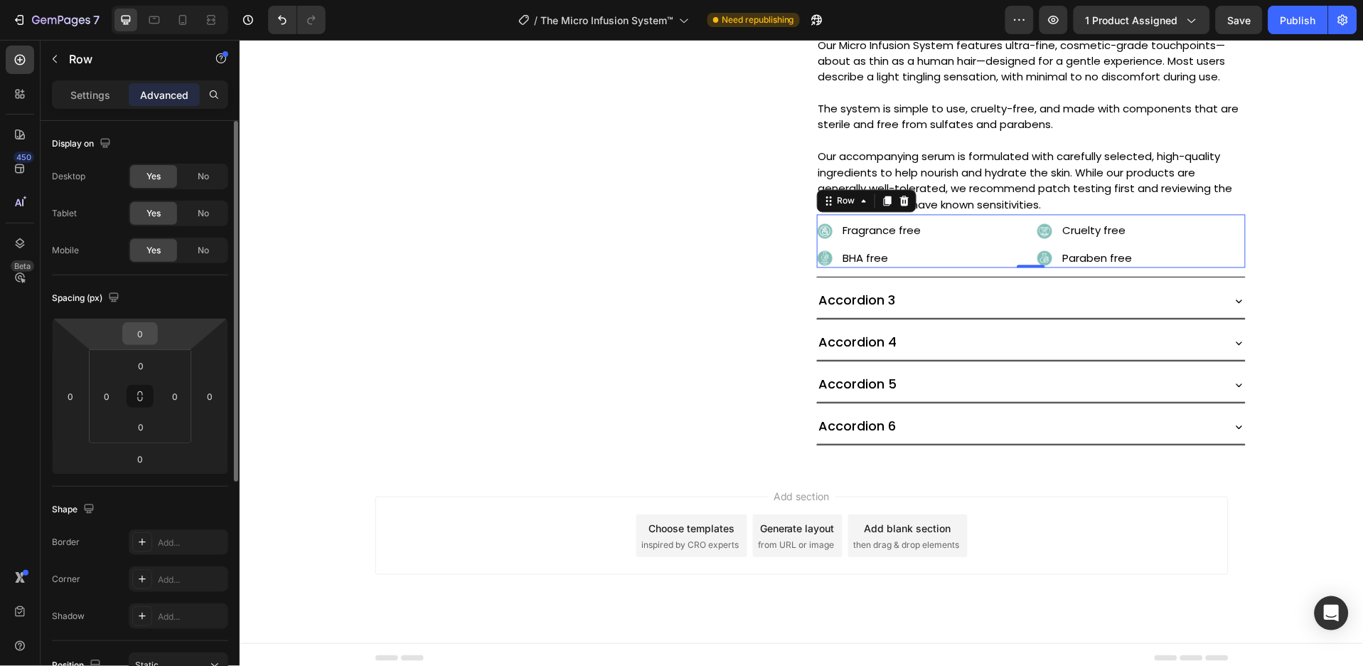
click at [154, 329] on div "0" at bounding box center [140, 333] width 36 height 23
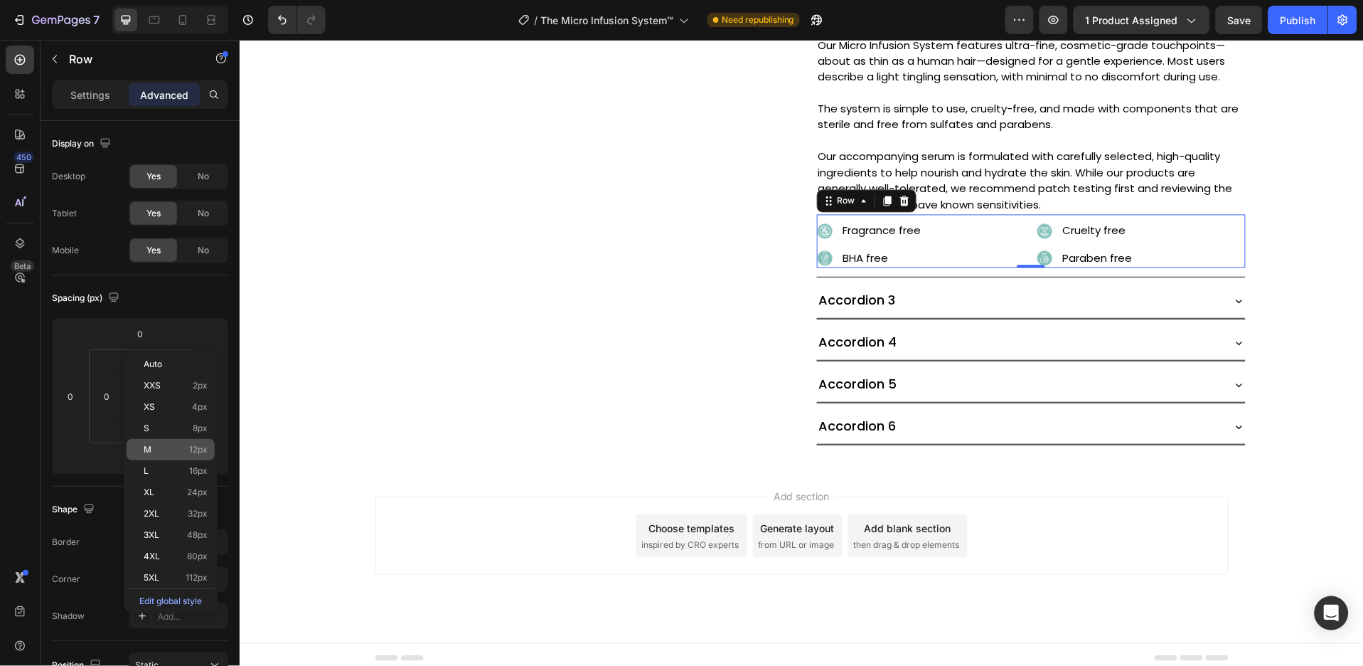
click at [197, 459] on div "M 12px" at bounding box center [171, 449] width 88 height 21
type input "12"
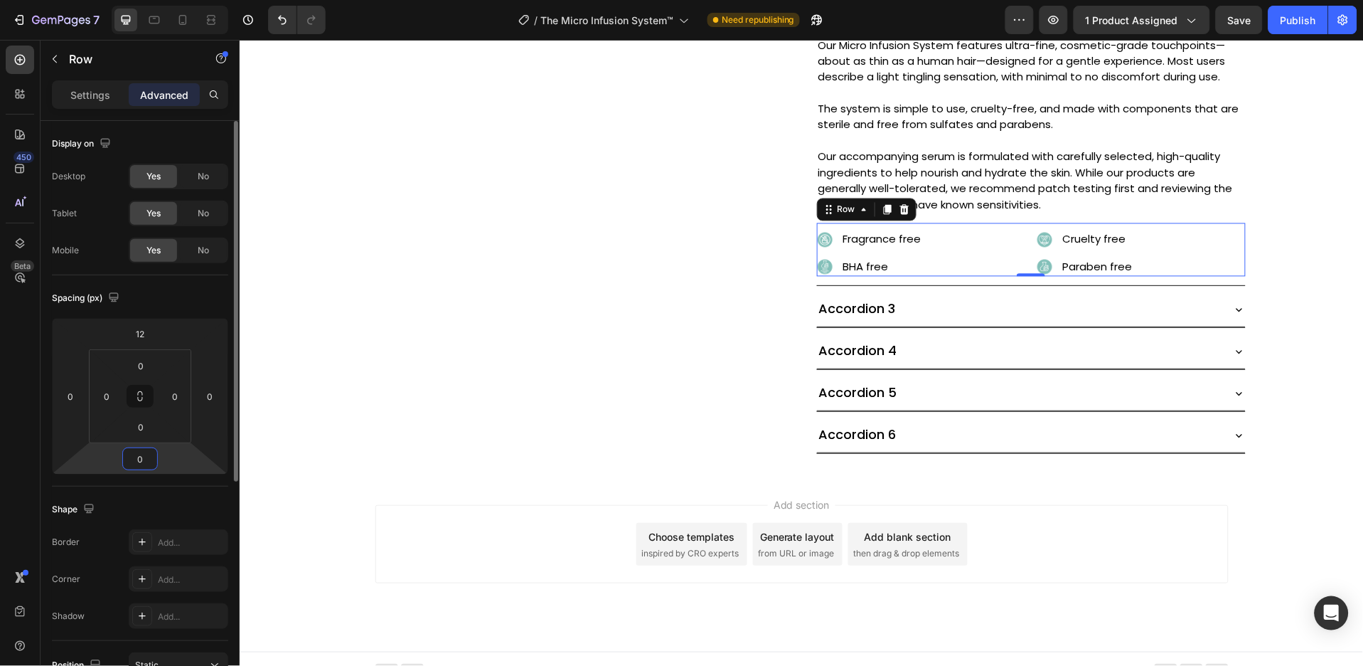
click at [149, 461] on input "0" at bounding box center [140, 458] width 28 height 21
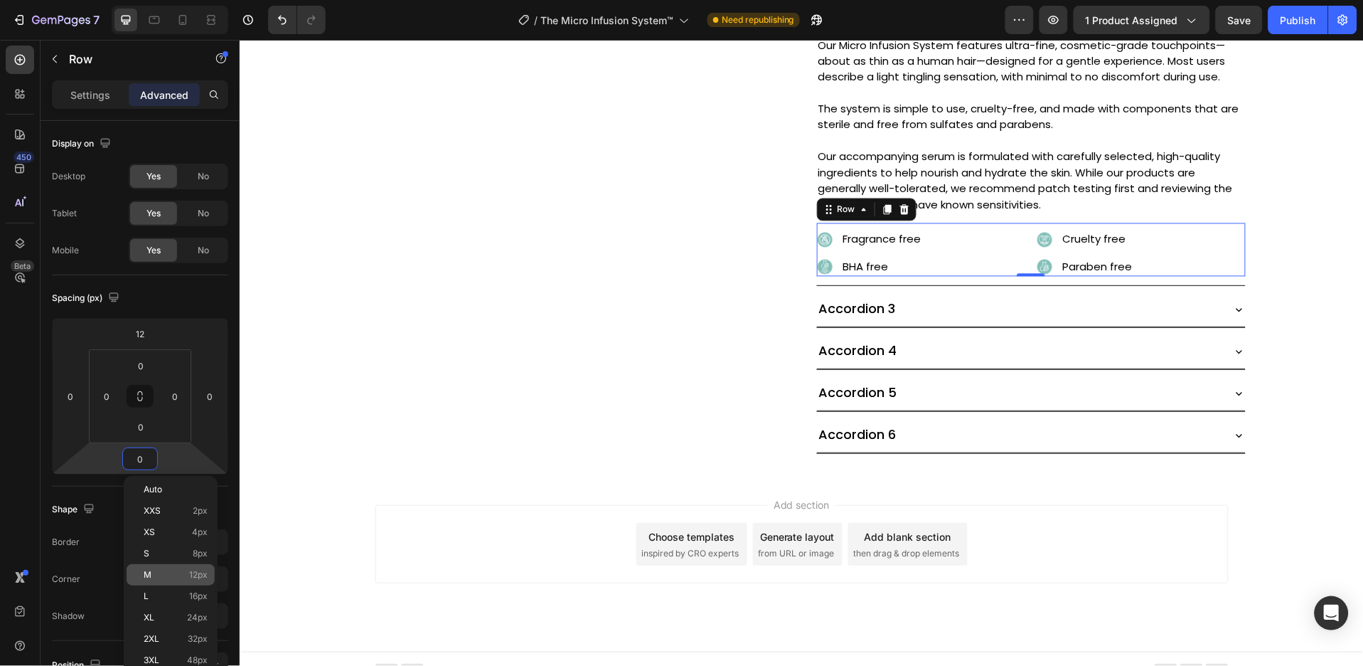
click at [190, 575] on span "12px" at bounding box center [198, 575] width 18 height 10
type input "12"
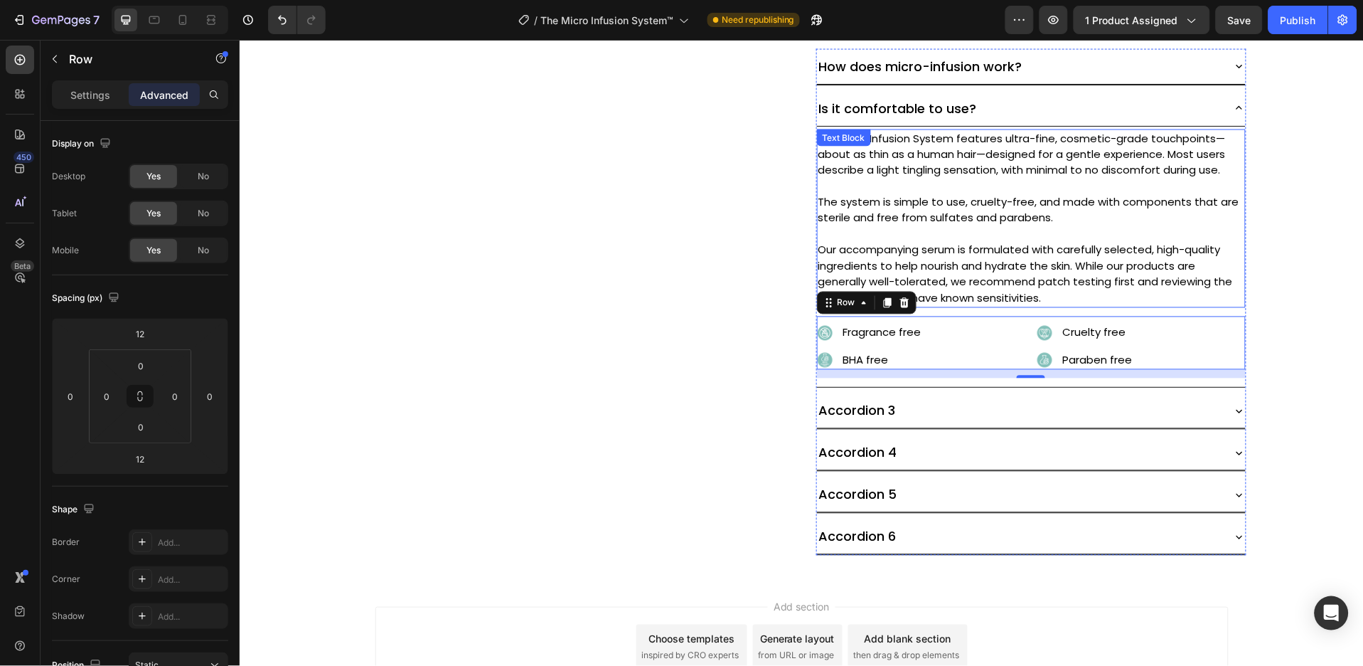
scroll to position [570, 0]
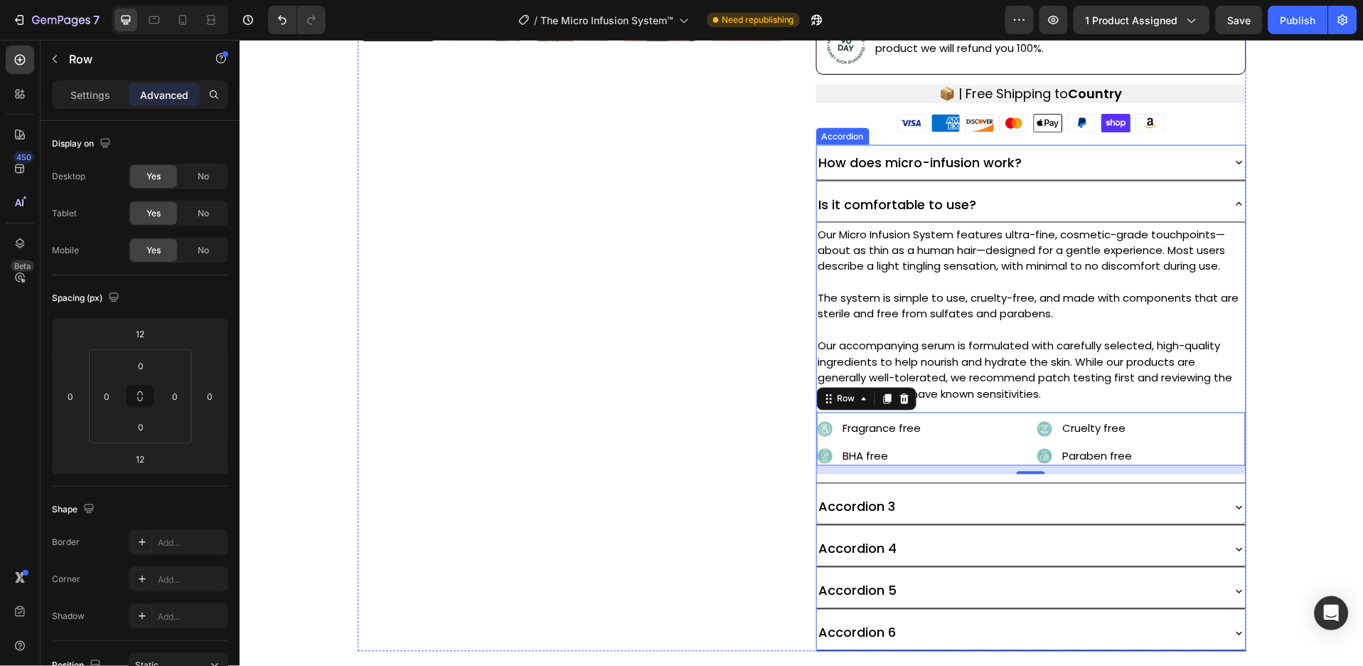
click at [1233, 201] on icon at bounding box center [1239, 203] width 13 height 13
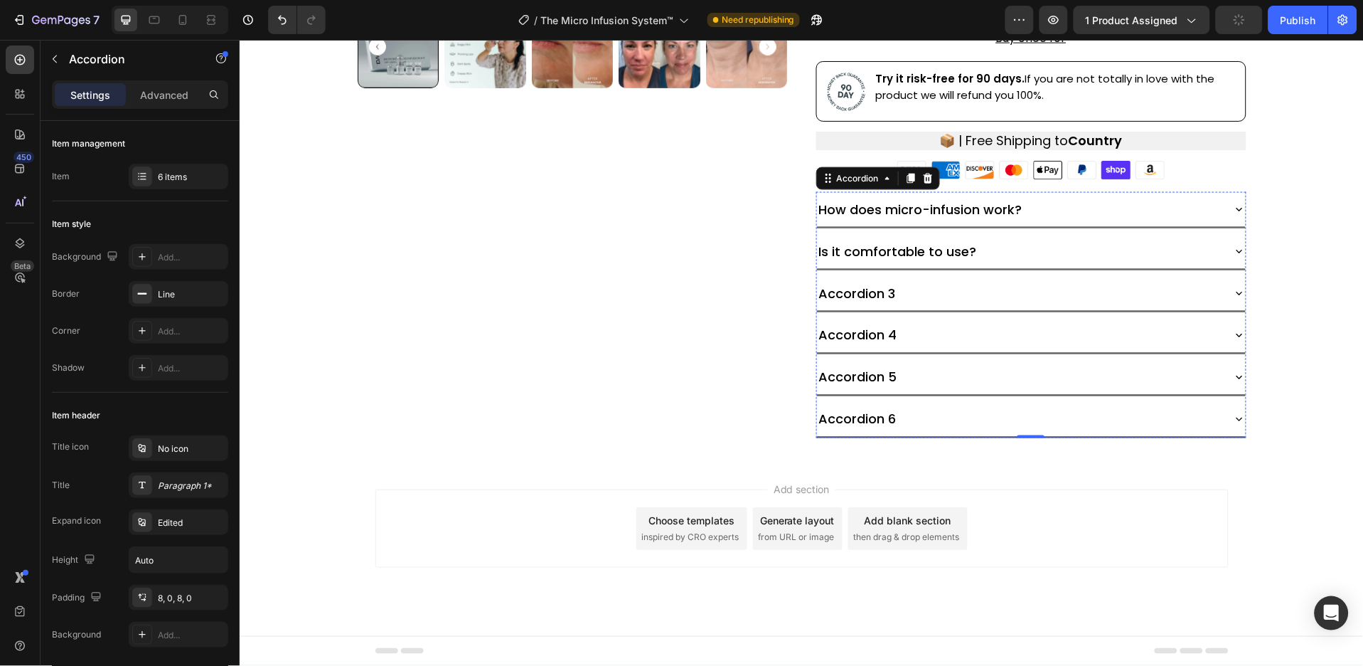
scroll to position [522, 0]
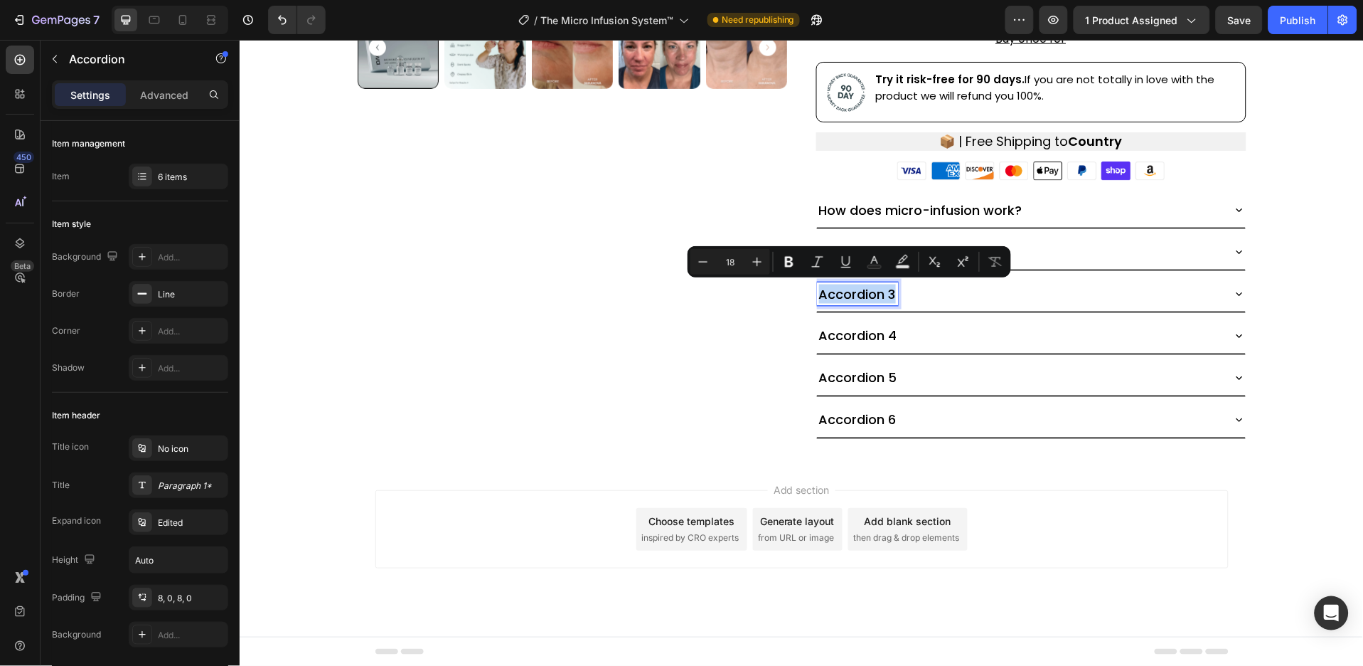
type input "17"
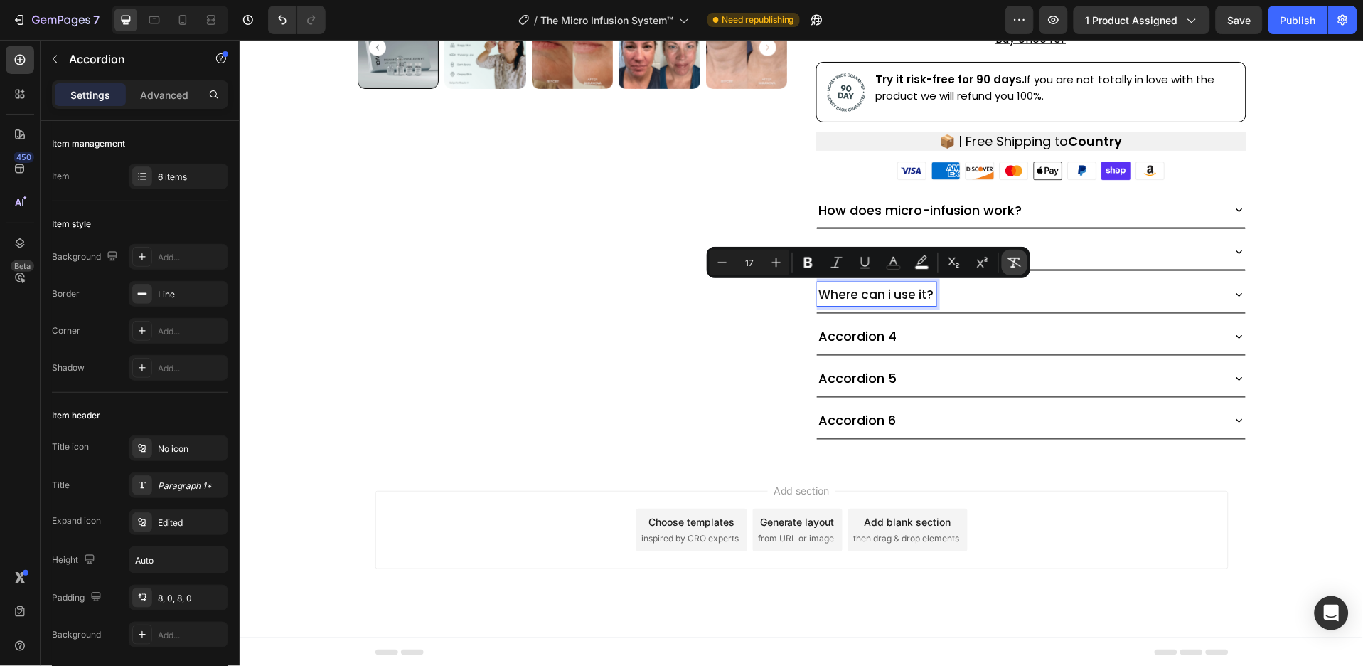
click at [1011, 259] on icon "Editor contextual toolbar" at bounding box center [1016, 262] width 14 height 10
type input "18"
click at [1233, 287] on icon at bounding box center [1239, 293] width 13 height 13
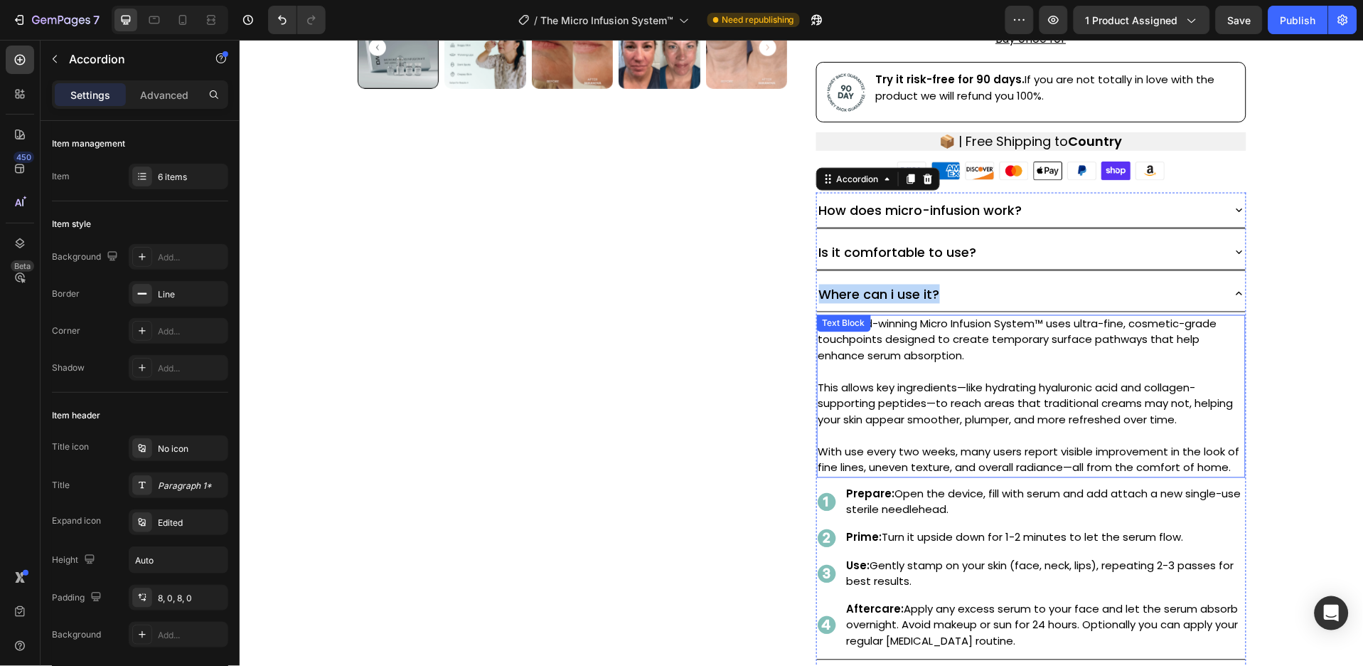
click at [899, 343] on p "Our award-winning Micro Infusion System™ uses ultra-fine, cosmetic-grade touchp…" at bounding box center [1031, 340] width 426 height 48
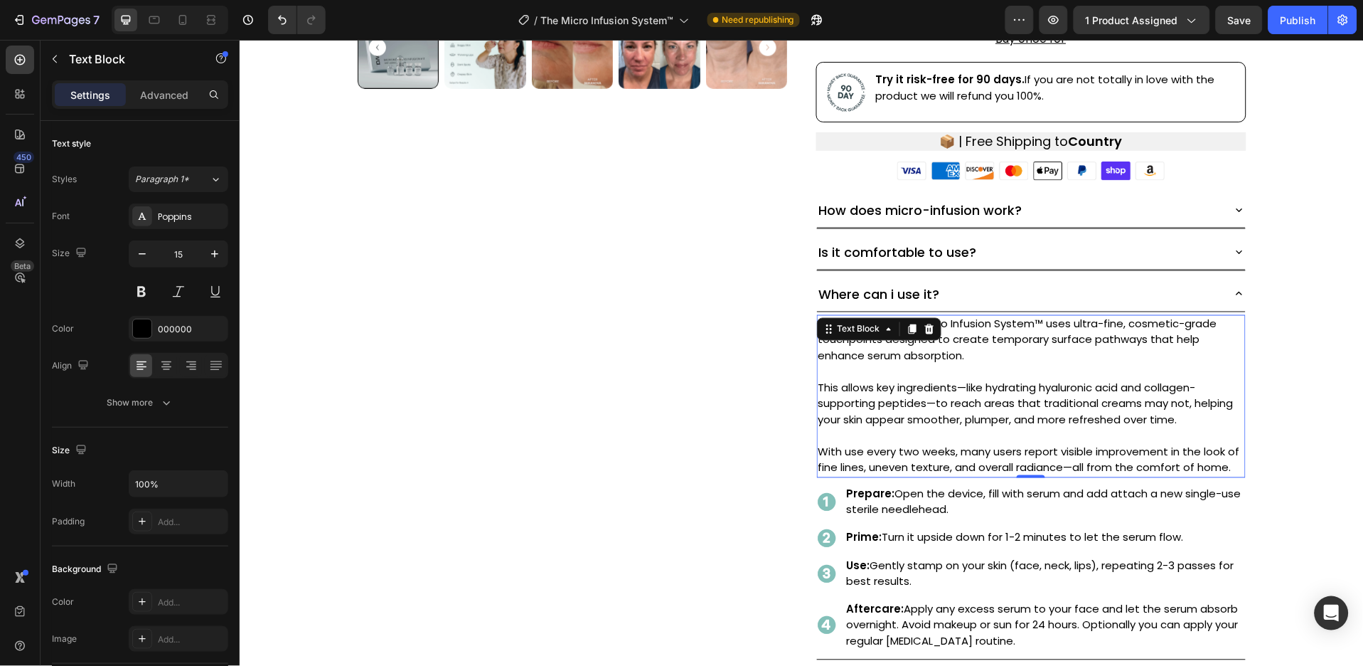
click at [899, 345] on p "Our award-winning Micro Infusion System™ uses ultra-fine, cosmetic-grade touchp…" at bounding box center [1031, 340] width 426 height 48
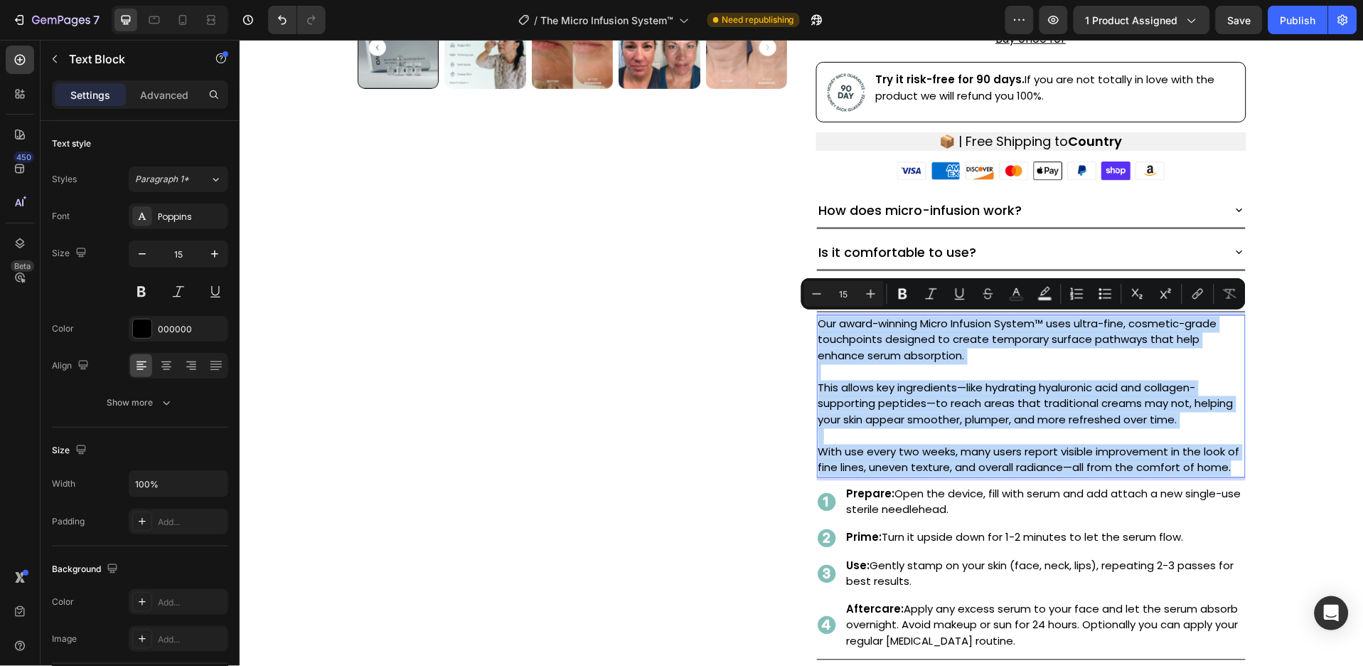
type input "14"
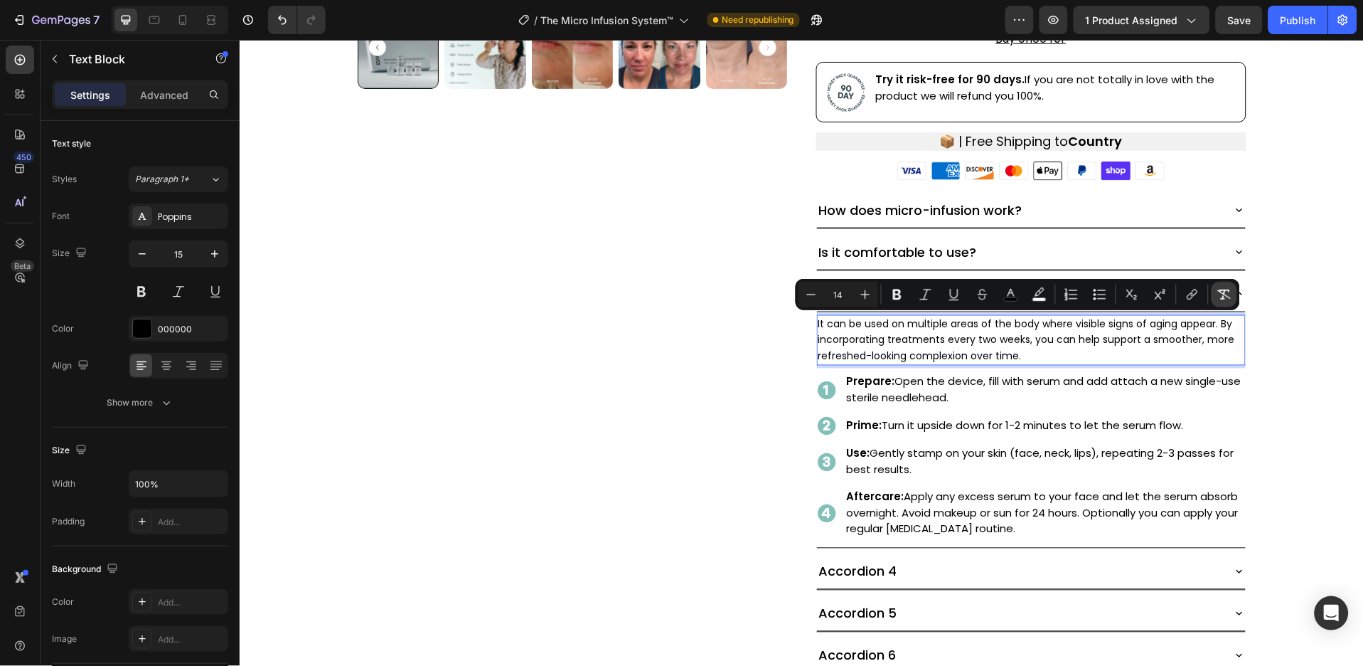
click at [1226, 289] on icon "Editor contextual toolbar" at bounding box center [1225, 294] width 14 height 14
type input "15"
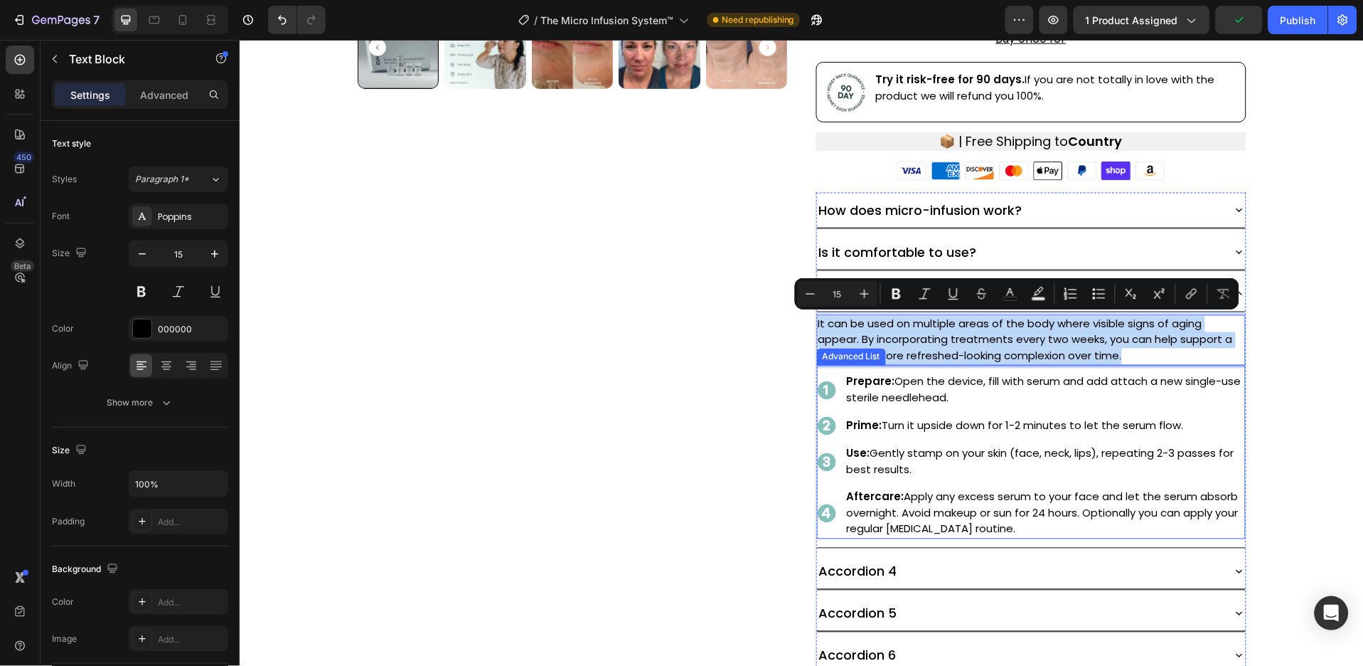
click at [1205, 368] on div "Image Prepare: Open the device, fill with serum and add attach a new single-use…" at bounding box center [1031, 452] width 429 height 174
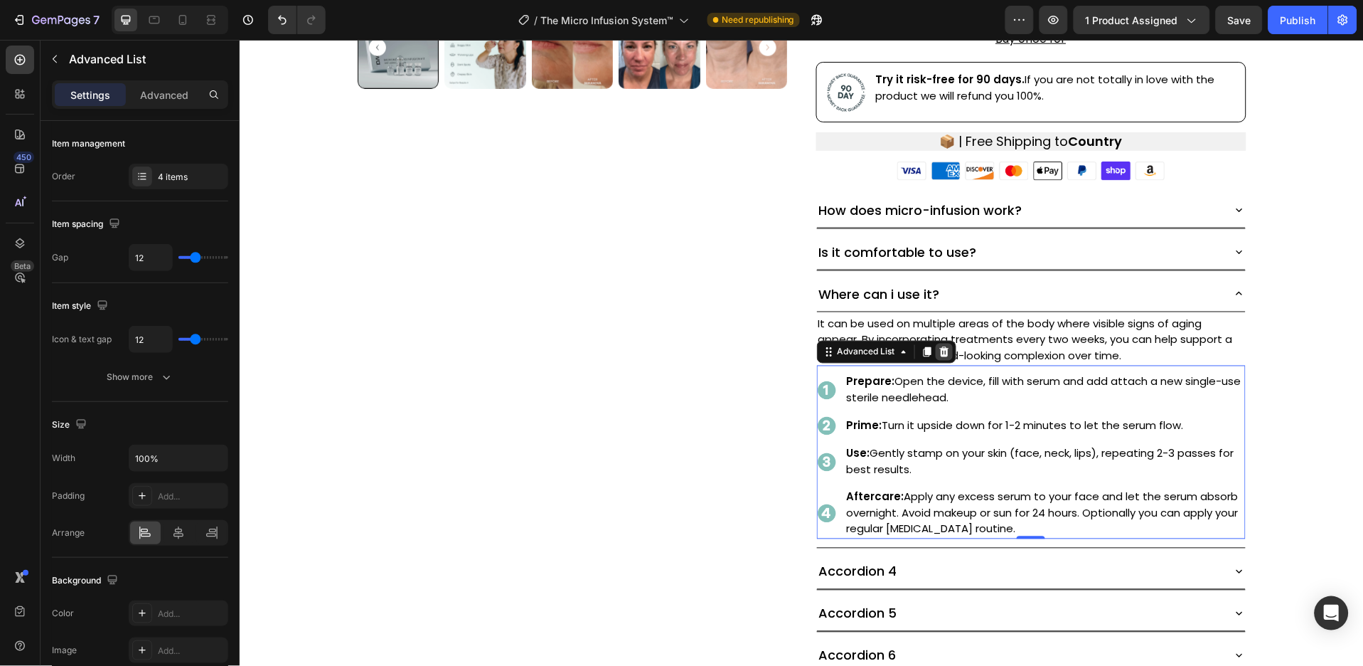
click at [942, 351] on icon at bounding box center [943, 351] width 11 height 11
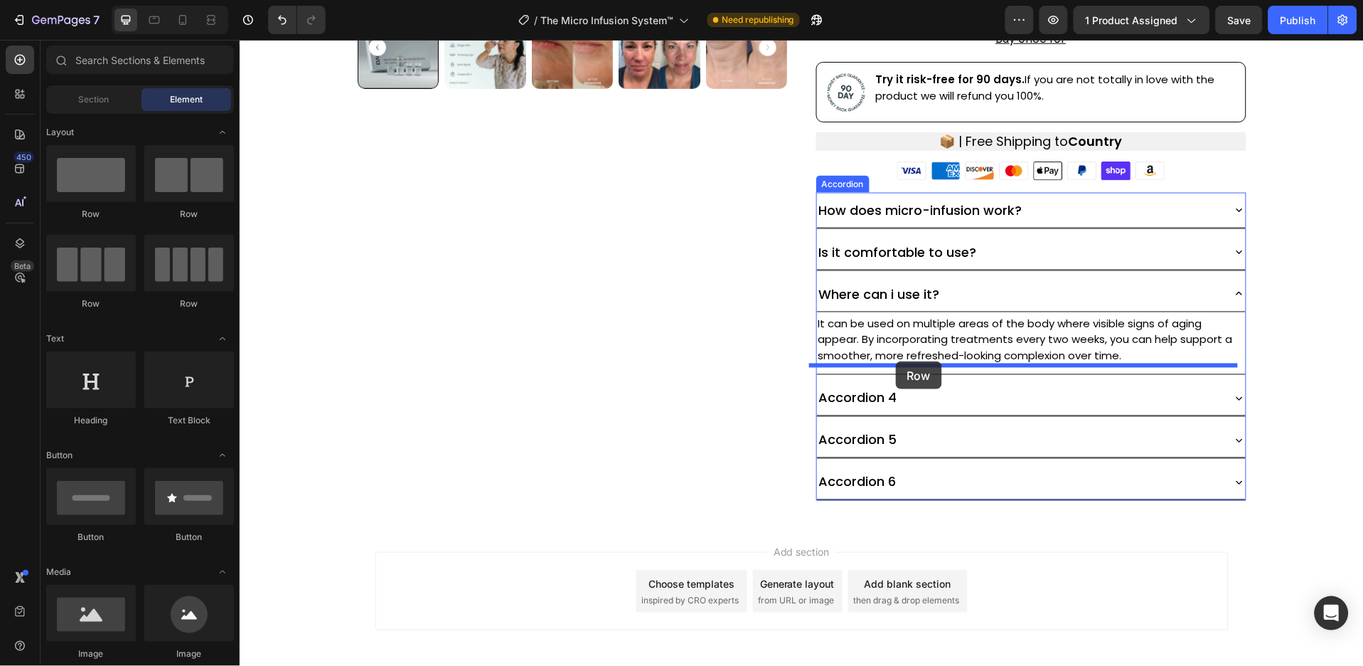
drag, startPoint x: 335, startPoint y: 223, endPoint x: 895, endPoint y: 361, distance: 577.2
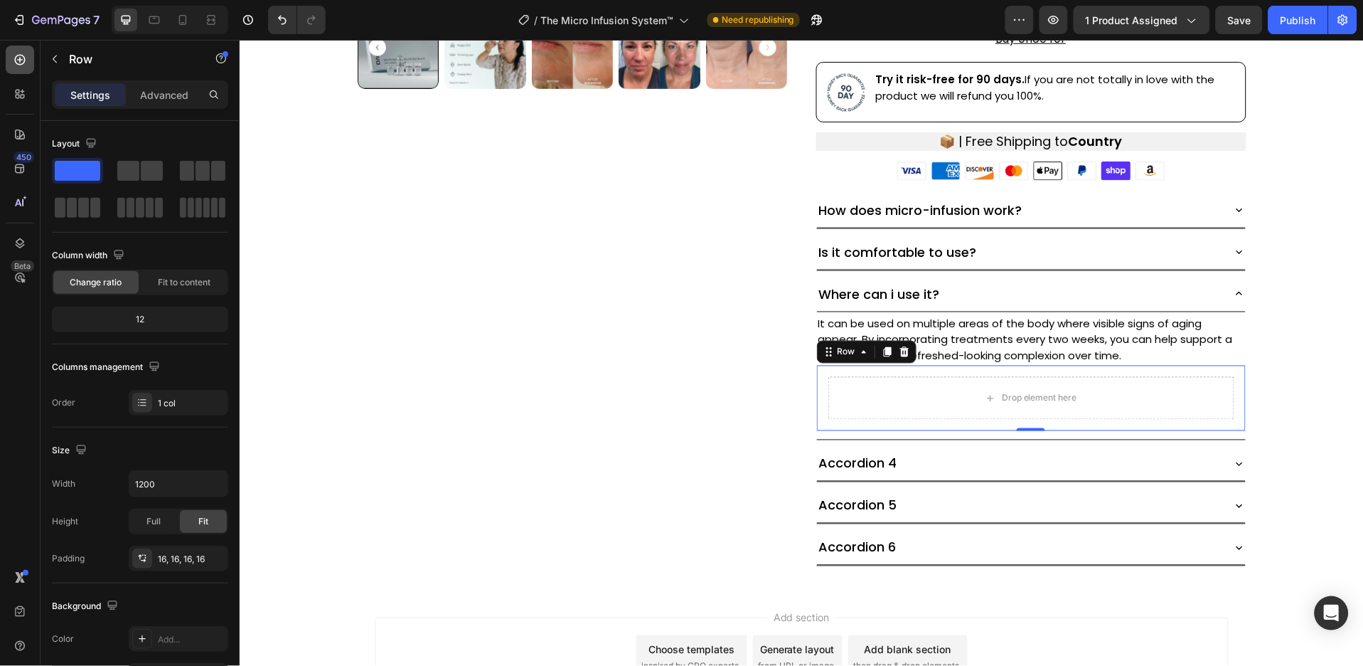
click at [17, 64] on icon at bounding box center [20, 60] width 14 height 14
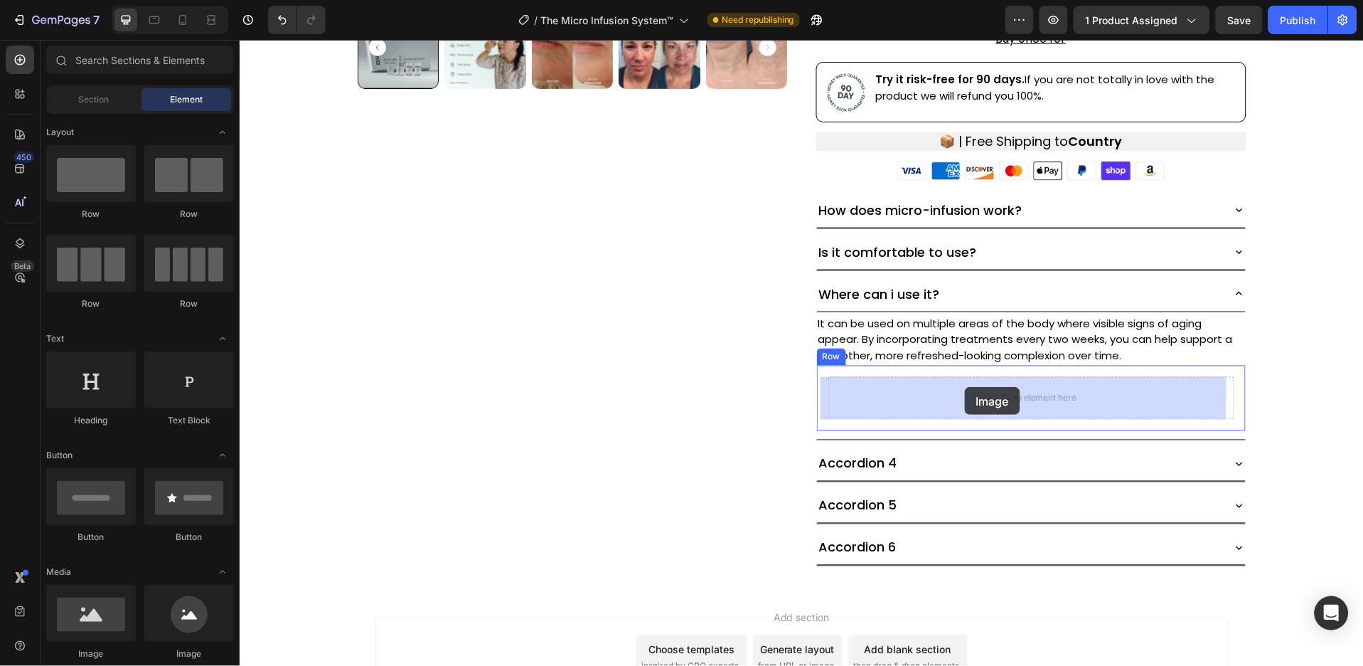
drag, startPoint x: 344, startPoint y: 681, endPoint x: 964, endPoint y: 386, distance: 686.9
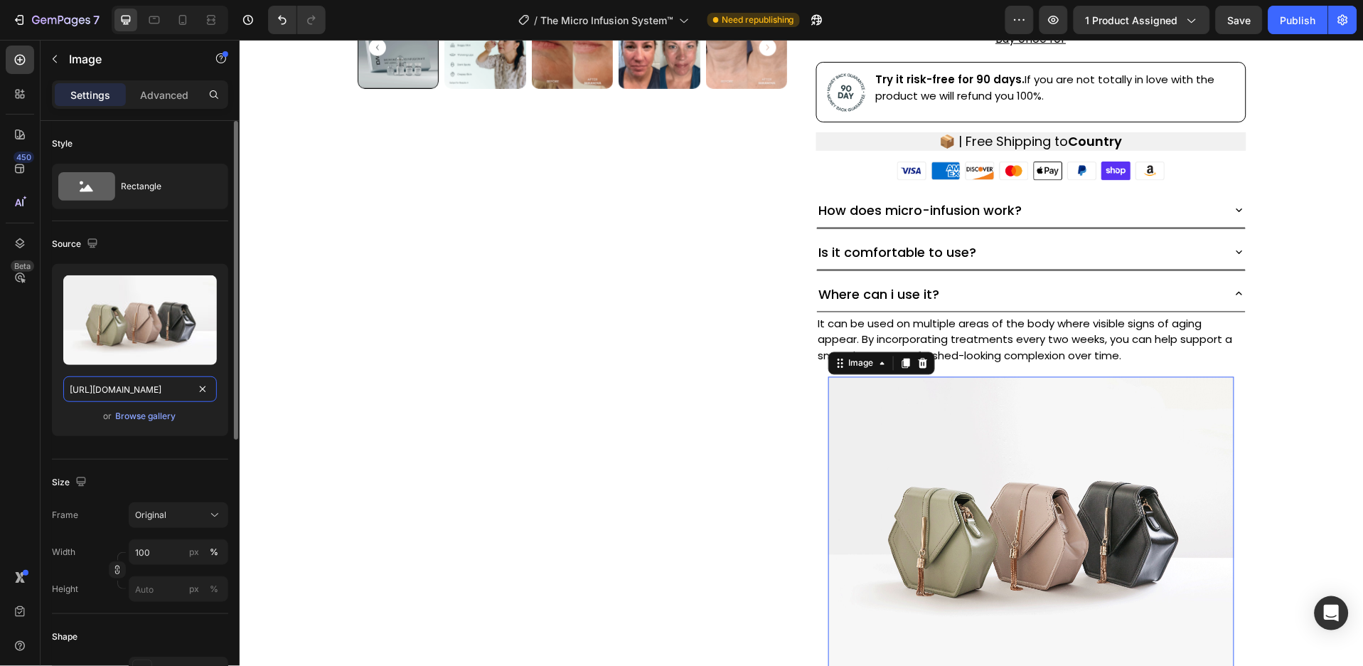
click at [161, 389] on input "[URL][DOMAIN_NAME]" at bounding box center [140, 389] width 154 height 26
paste input "[DOMAIN_NAME][URL]"
type input "[URL][DOMAIN_NAME]"
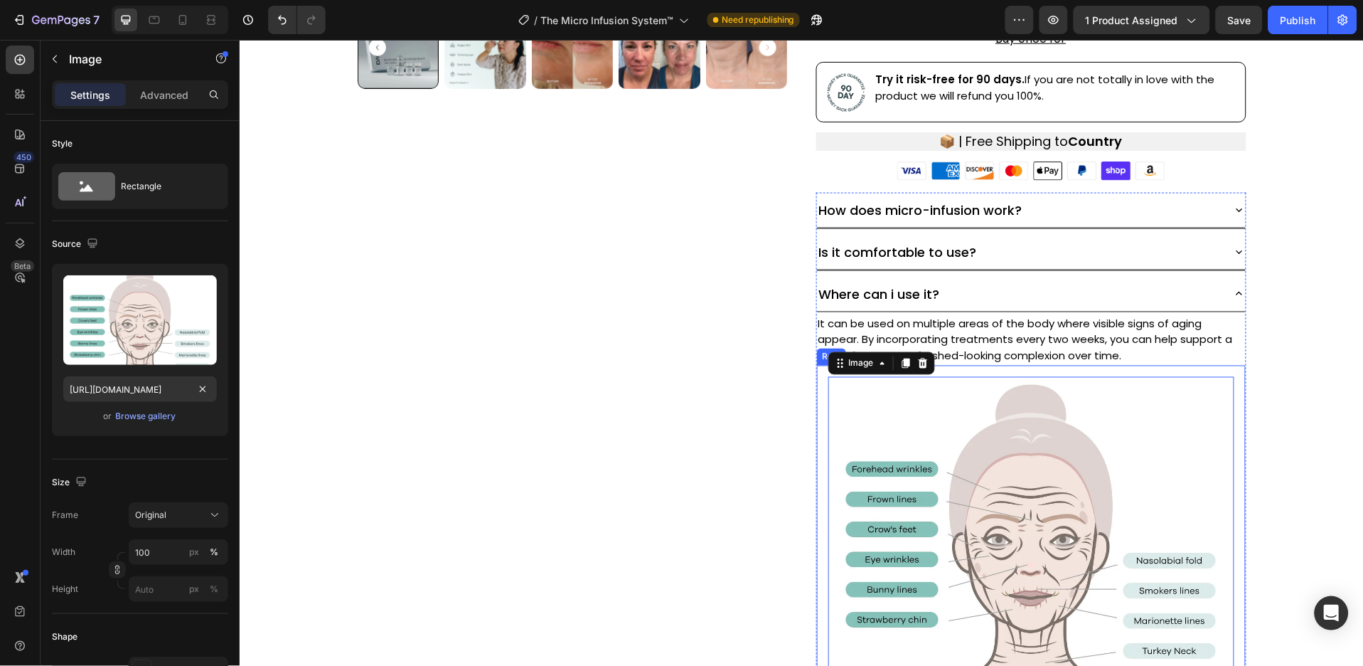
click at [817, 375] on div "Image 0 Row" at bounding box center [1031, 527] width 429 height 325
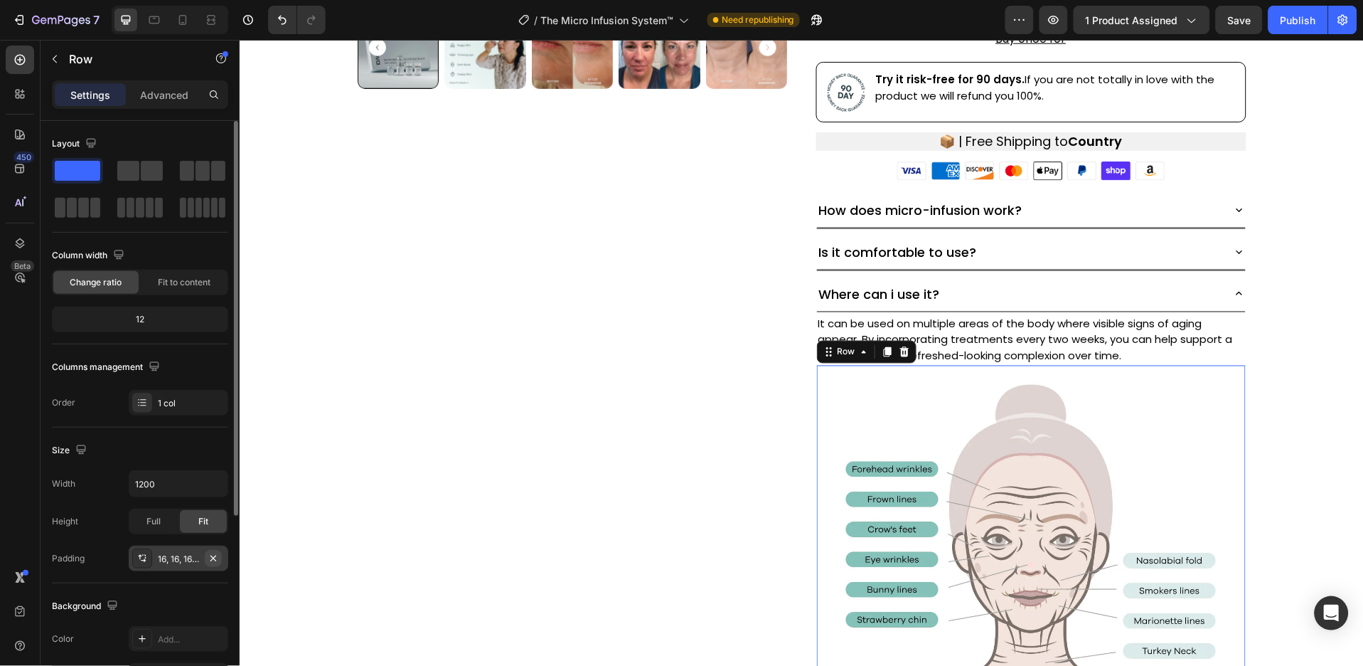
click at [218, 556] on icon "button" at bounding box center [213, 558] width 11 height 11
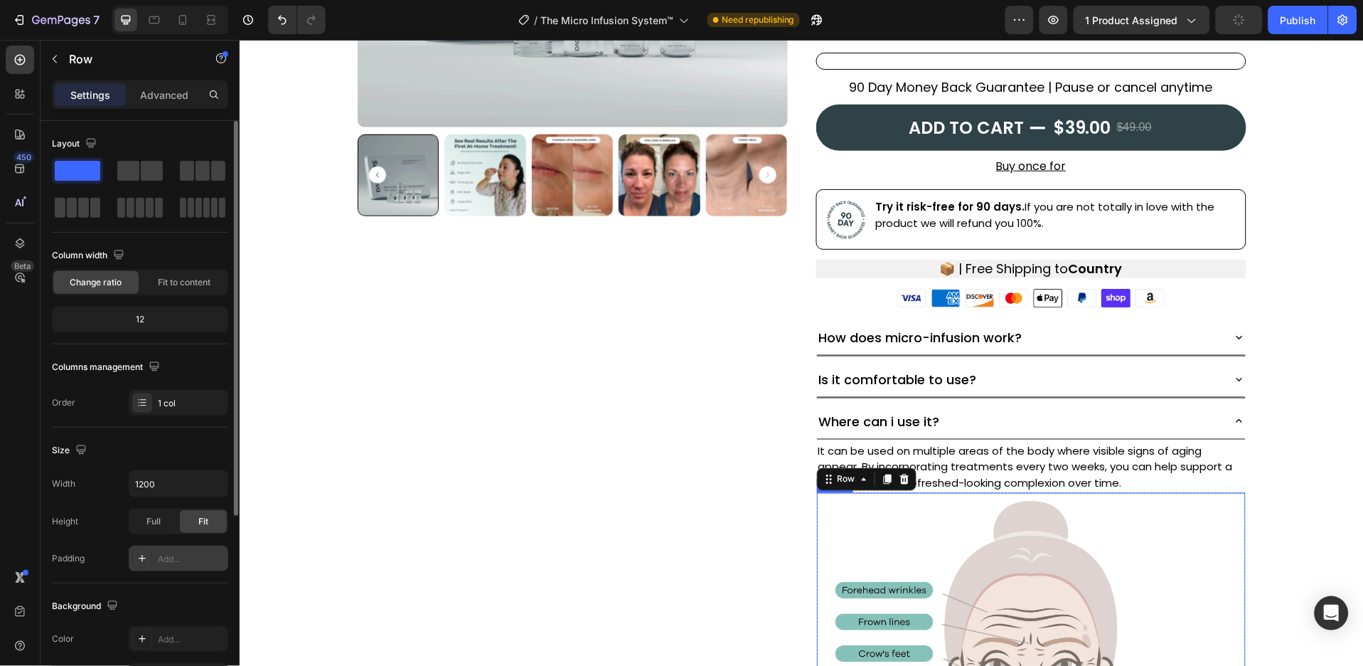
scroll to position [427, 0]
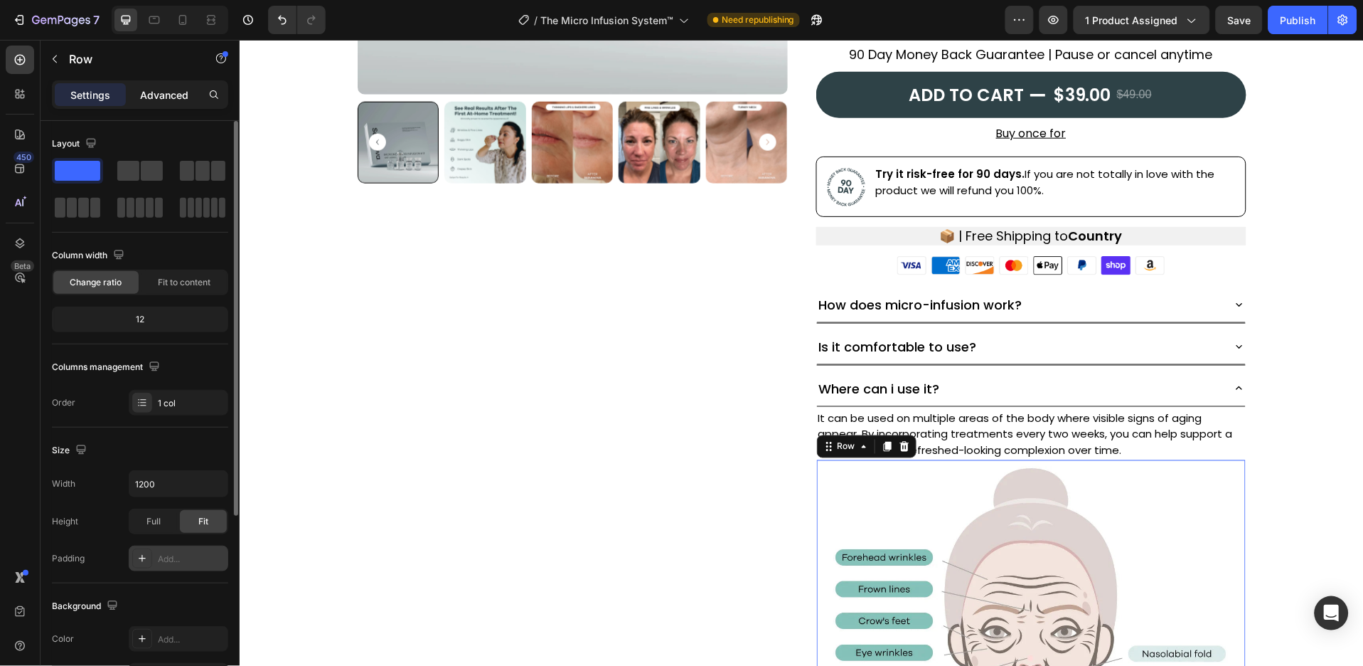
click at [174, 94] on p "Advanced" at bounding box center [164, 94] width 48 height 15
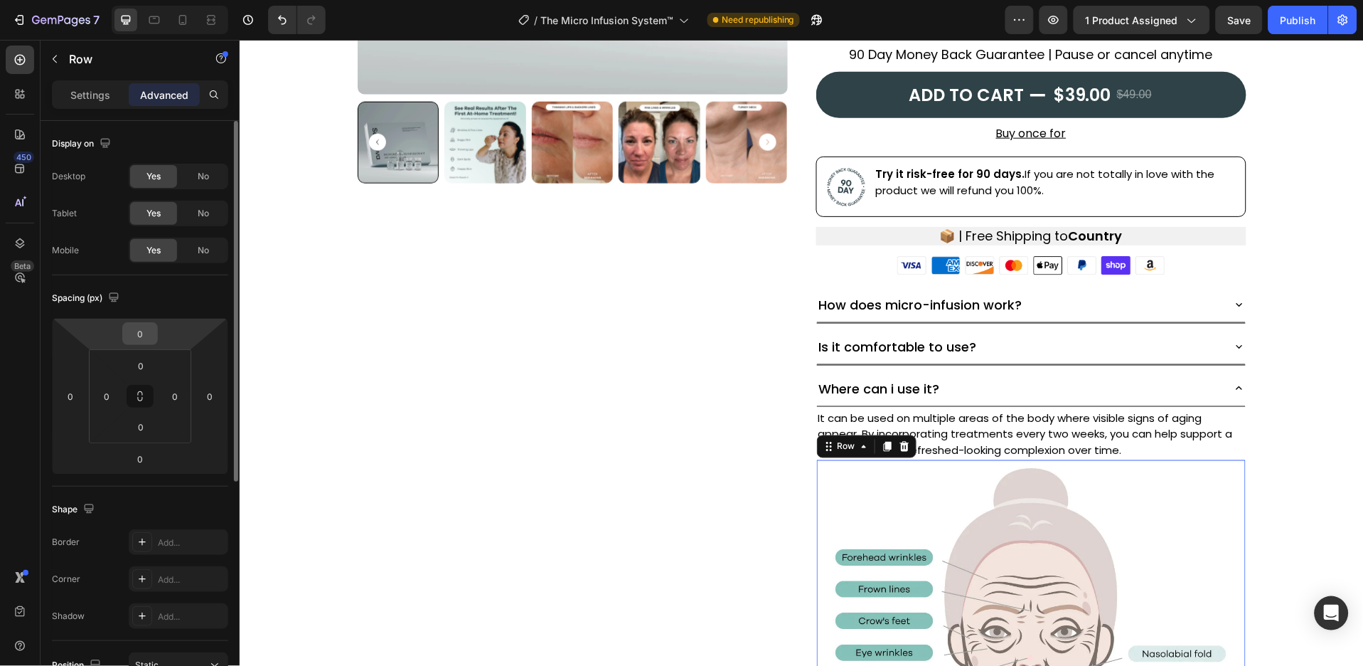
click at [140, 330] on input "0" at bounding box center [140, 333] width 28 height 21
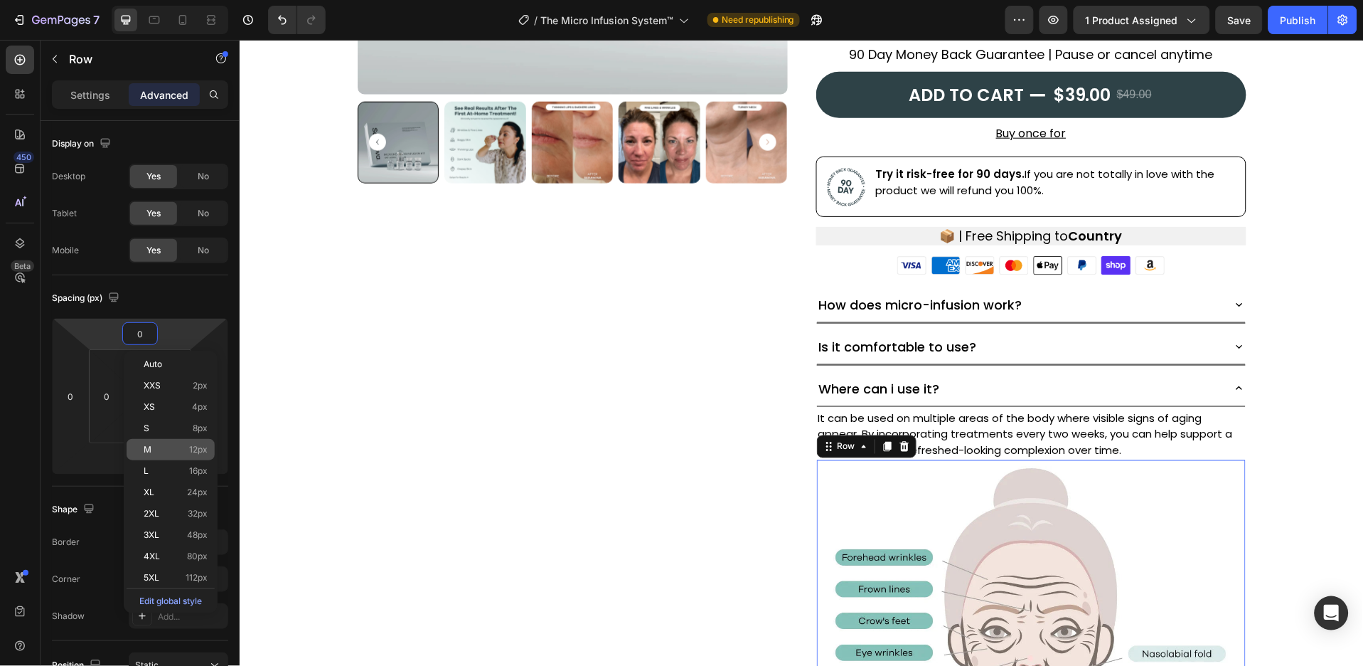
click at [195, 447] on span "12px" at bounding box center [198, 450] width 18 height 10
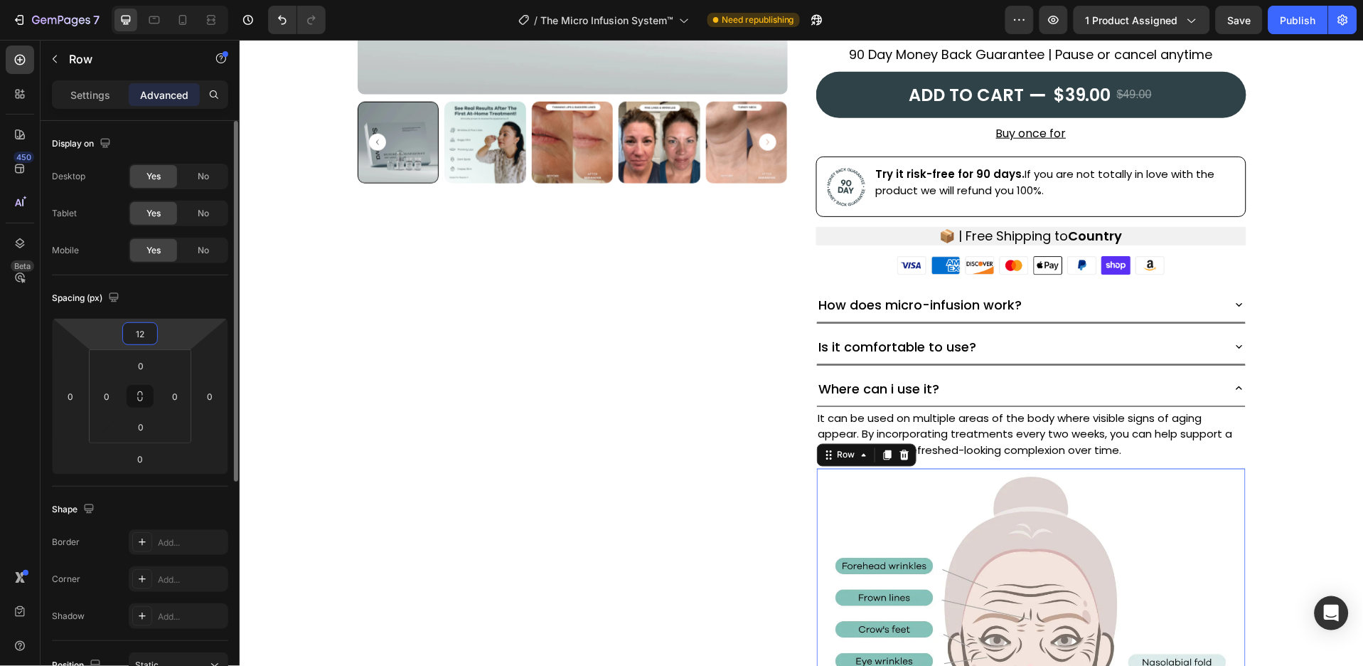
click at [139, 323] on input "12" at bounding box center [140, 333] width 28 height 21
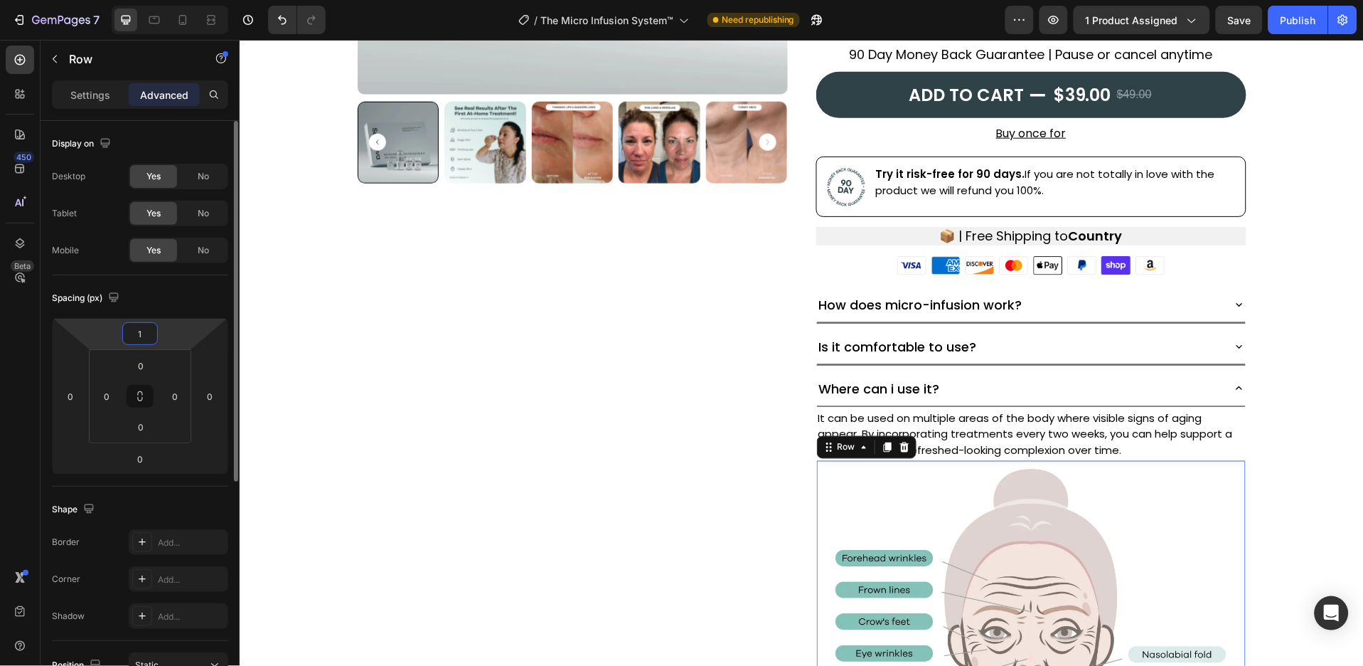
type input "10"
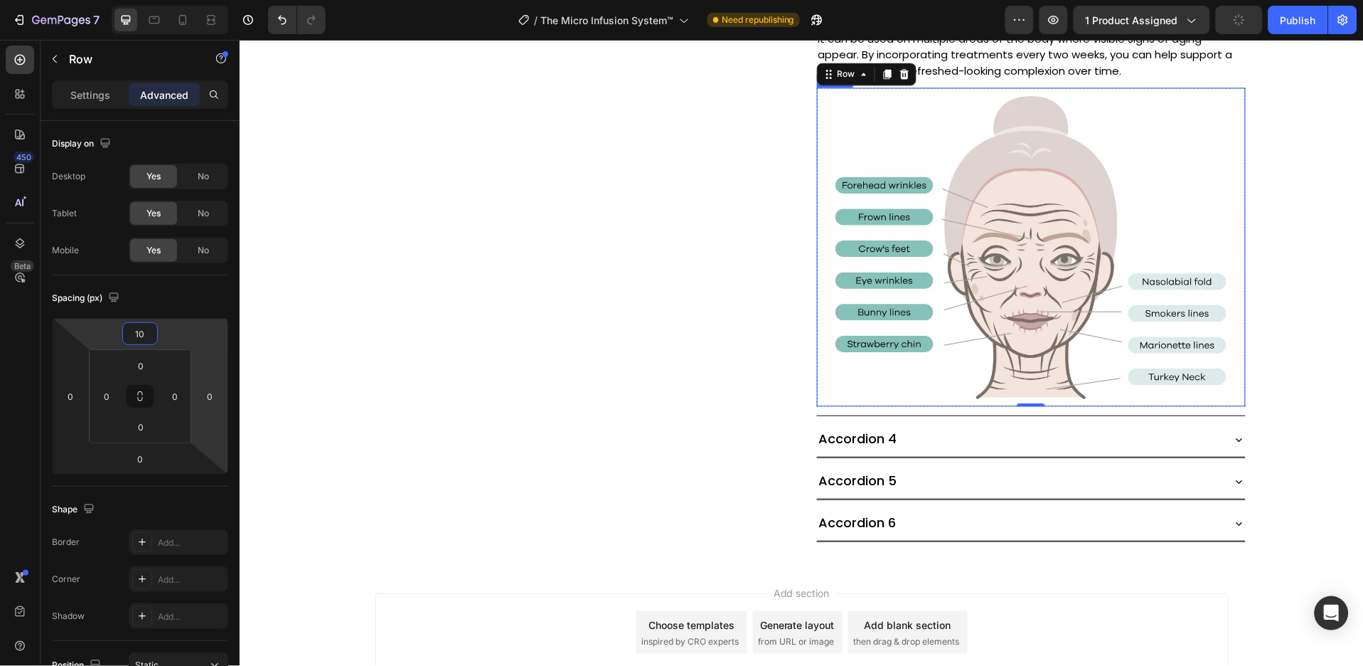
scroll to position [617, 0]
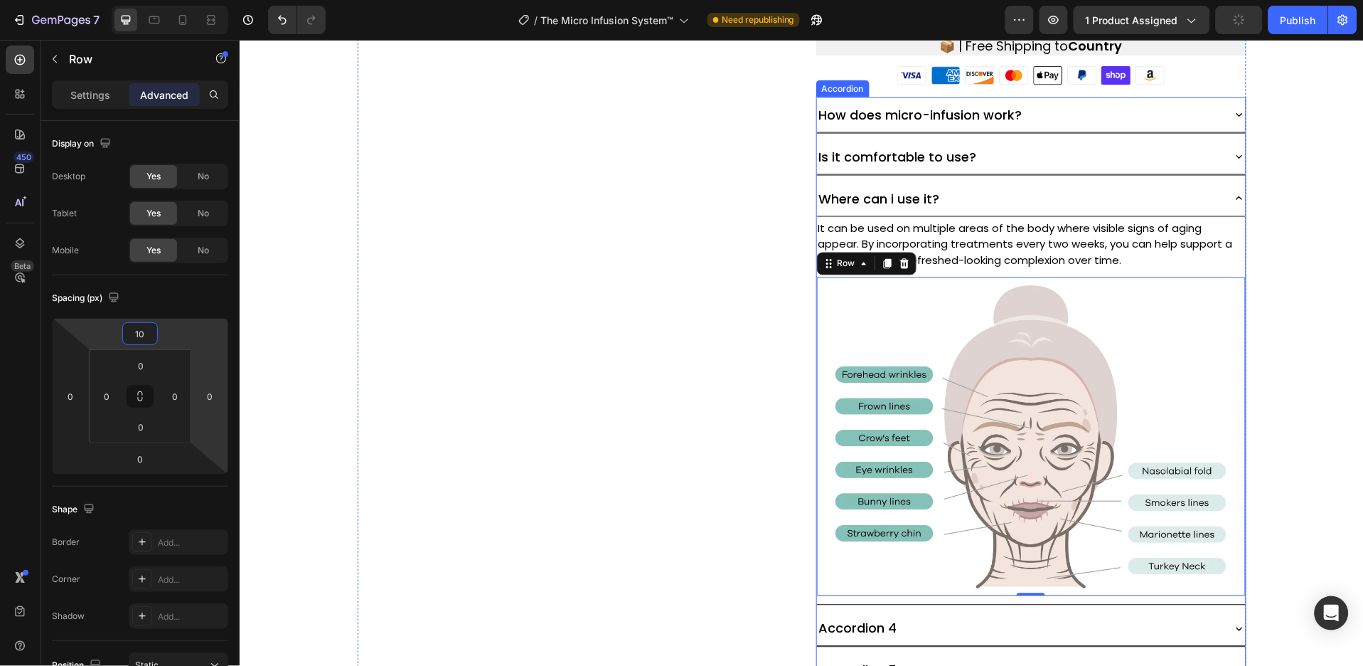
click at [1223, 198] on div "Where can i use it?" at bounding box center [1031, 199] width 429 height 36
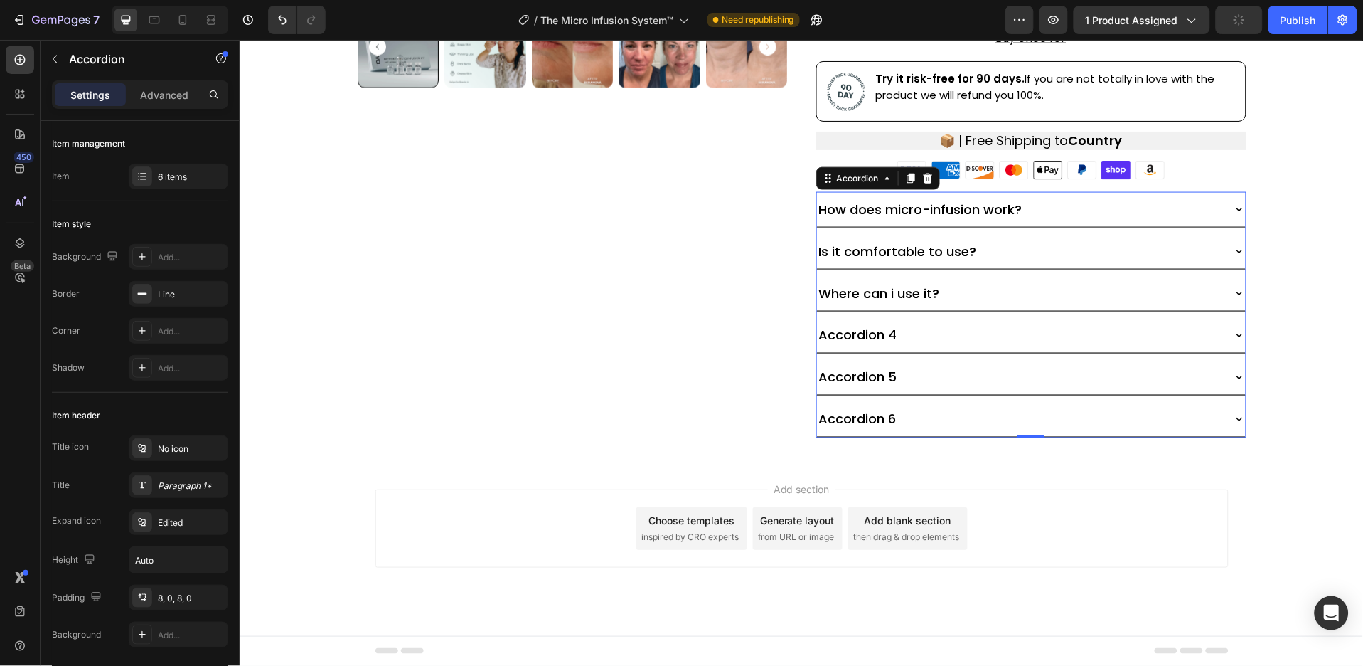
scroll to position [522, 0]
click at [876, 335] on p "Accordion 4" at bounding box center [858, 335] width 78 height 19
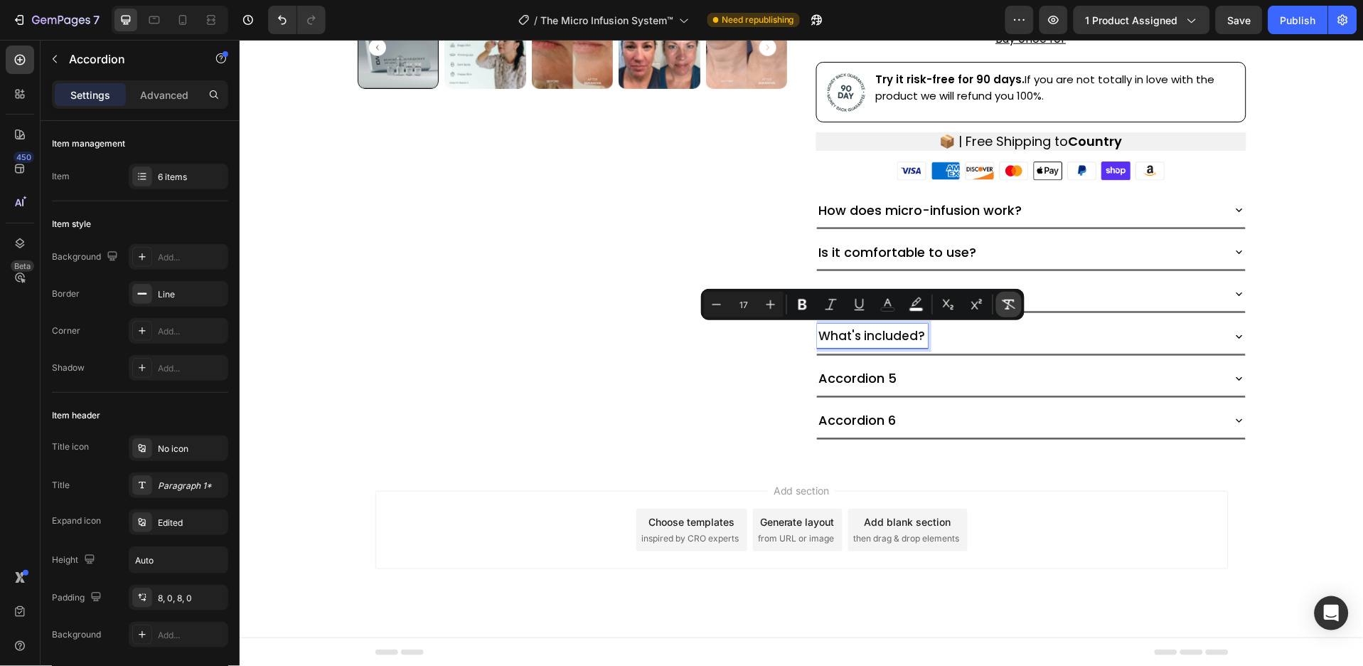
click at [1006, 302] on icon "Editor contextual toolbar" at bounding box center [1010, 304] width 14 height 10
type input "18"
click at [1223, 332] on div "What's included?" at bounding box center [1031, 336] width 429 height 36
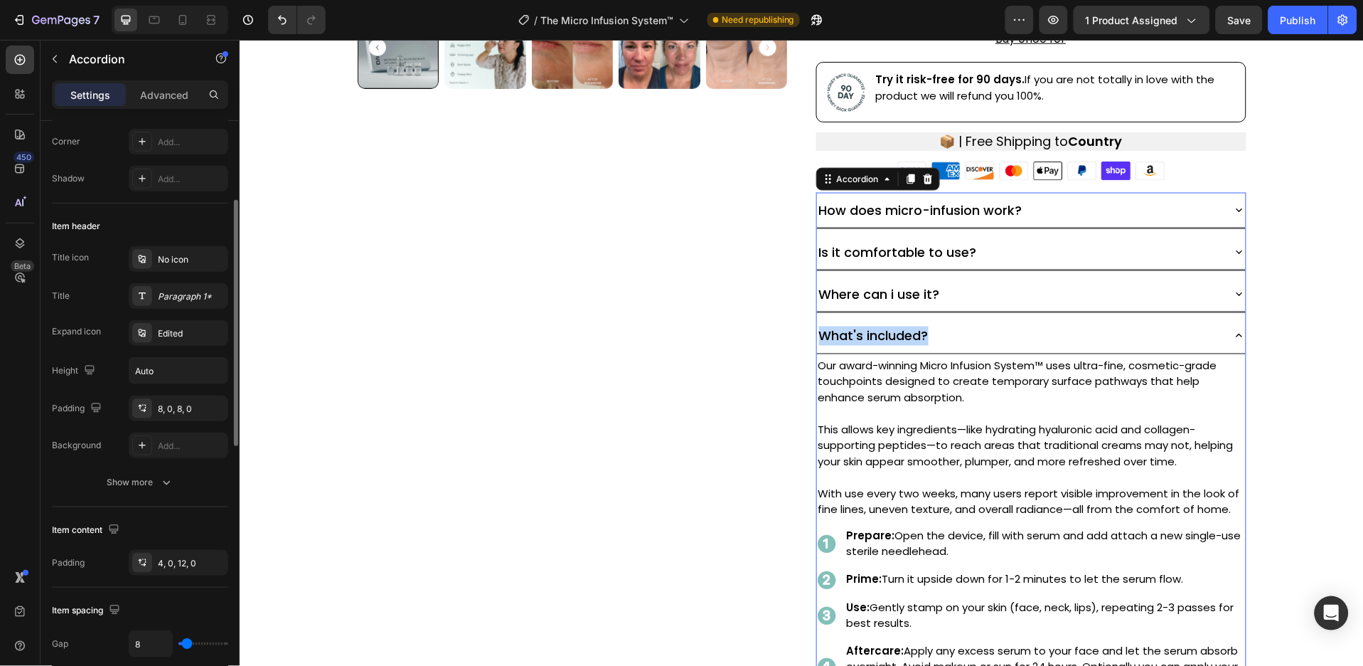
scroll to position [285, 0]
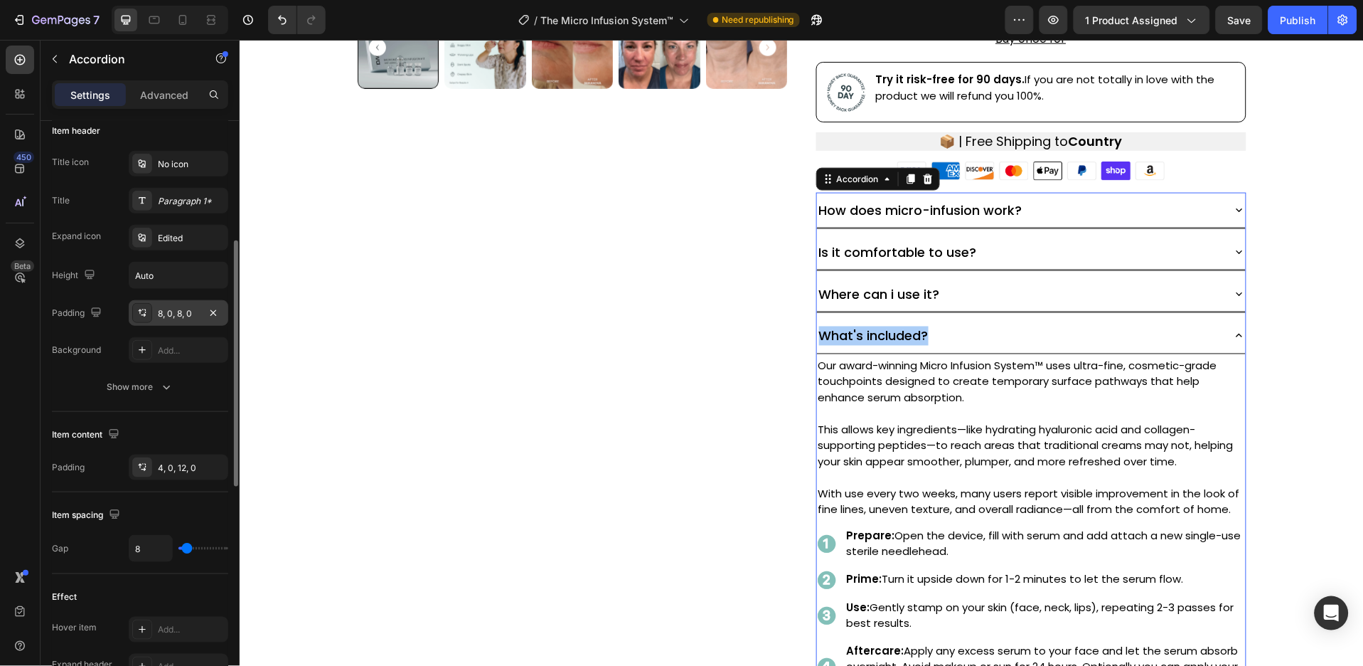
click at [176, 319] on div "8, 0, 8, 0" at bounding box center [178, 313] width 41 height 13
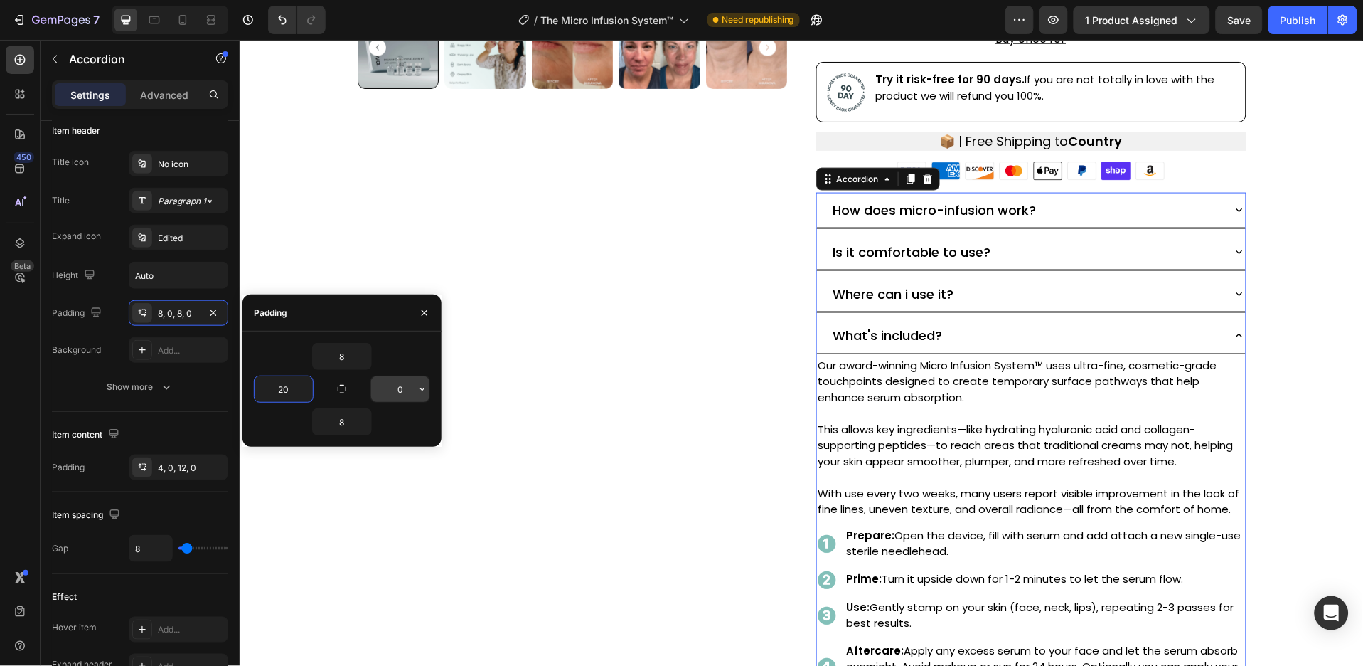
type input "20"
click at [400, 385] on input "0" at bounding box center [400, 389] width 58 height 26
type input "20"
click at [346, 360] on input "8" at bounding box center [342, 357] width 58 height 26
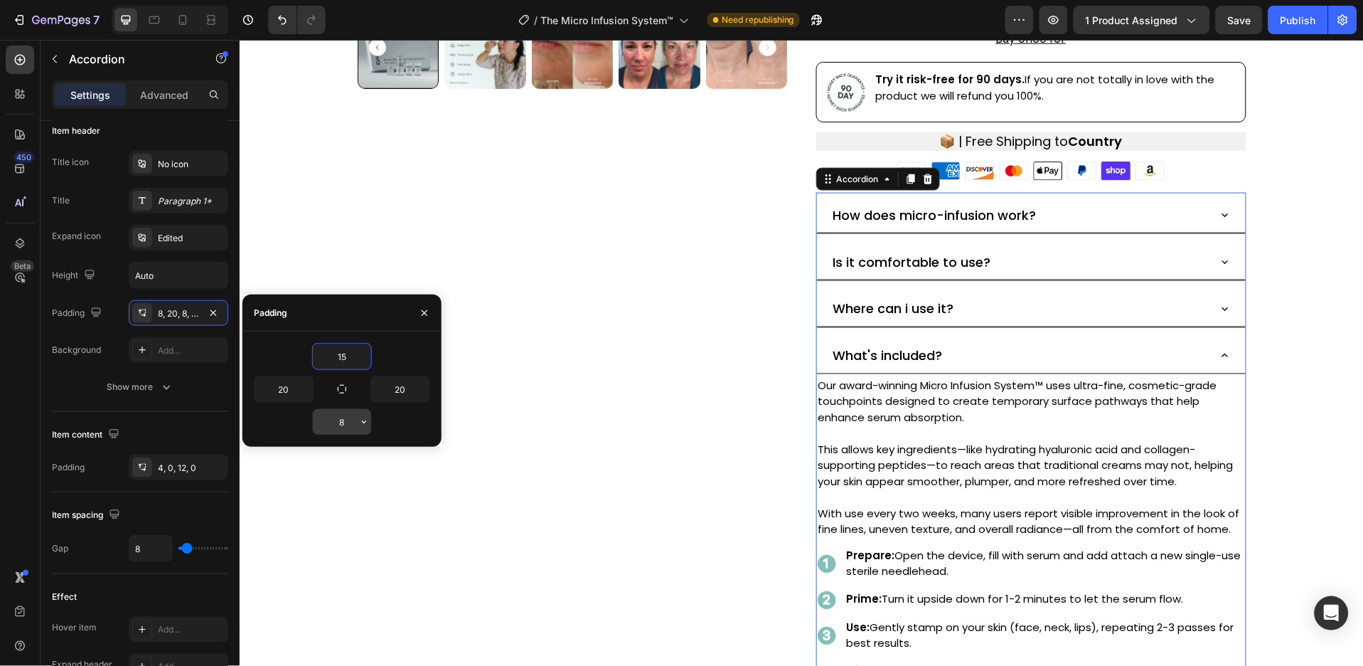
type input "15"
click at [346, 425] on input "8" at bounding box center [342, 422] width 58 height 26
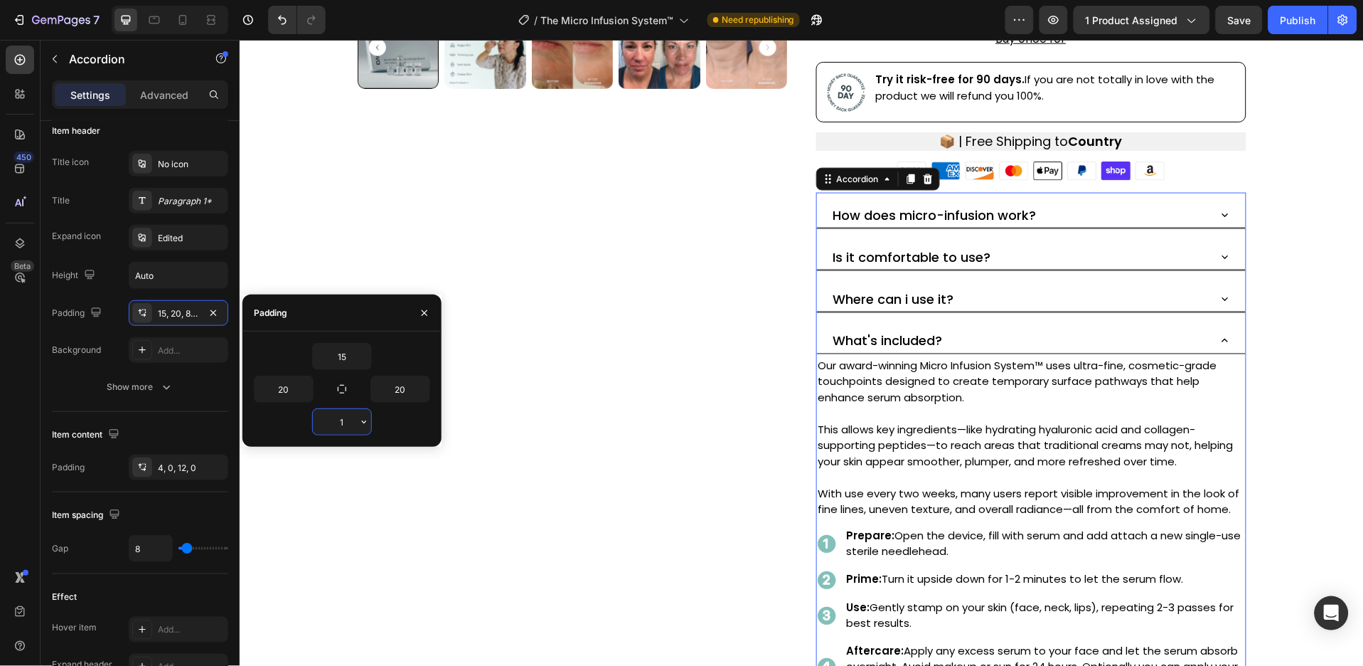
type input "15"
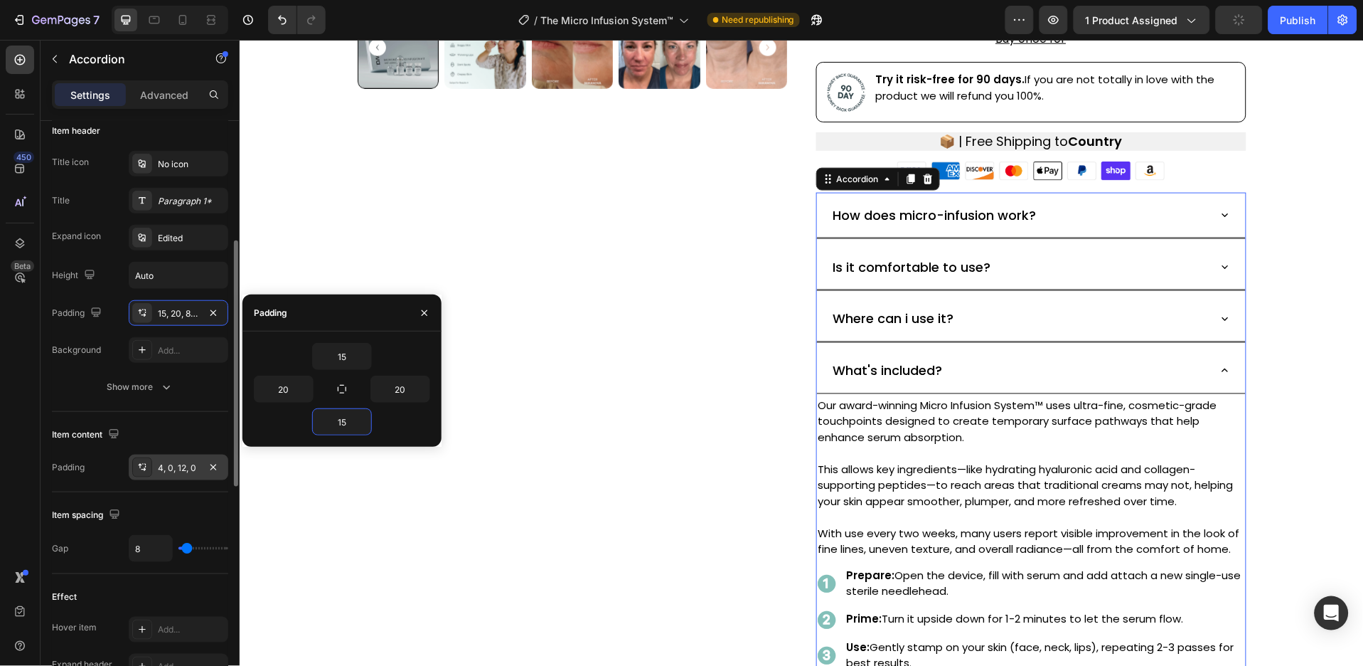
click at [180, 468] on div "4, 0, 12, 0" at bounding box center [178, 468] width 41 height 13
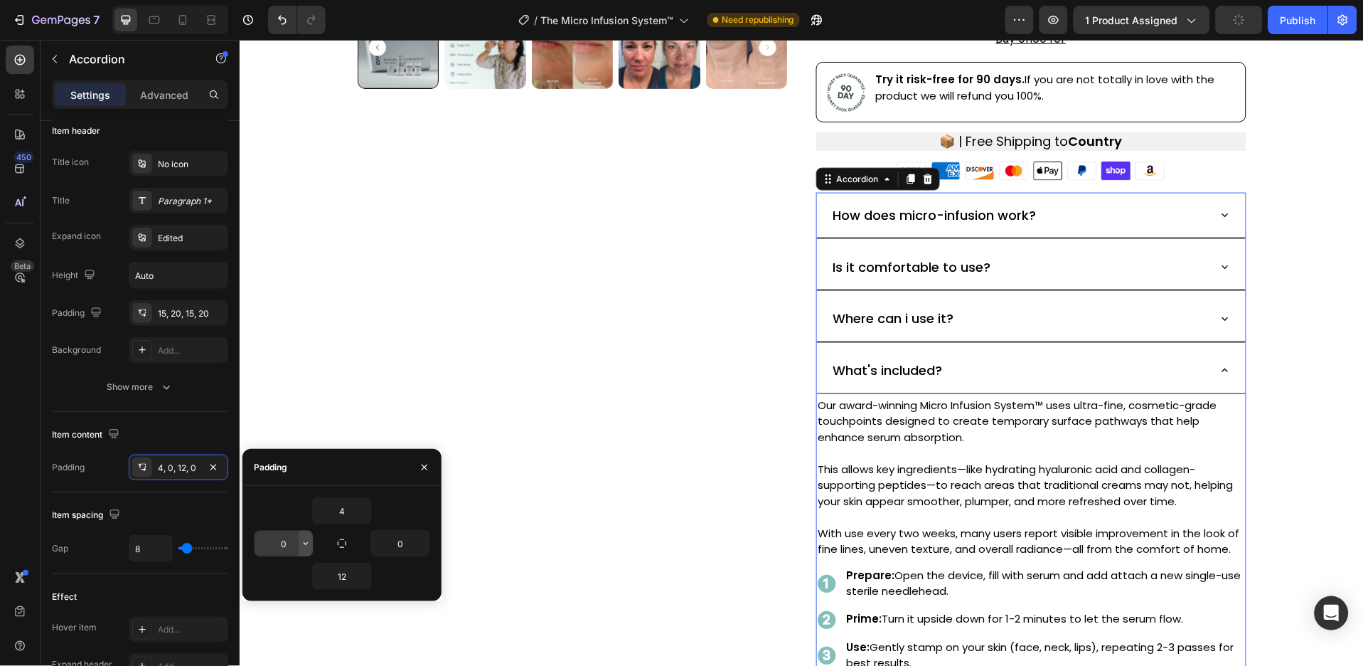
click at [302, 543] on icon "button" at bounding box center [305, 543] width 11 height 11
click at [290, 547] on input "0" at bounding box center [284, 544] width 58 height 26
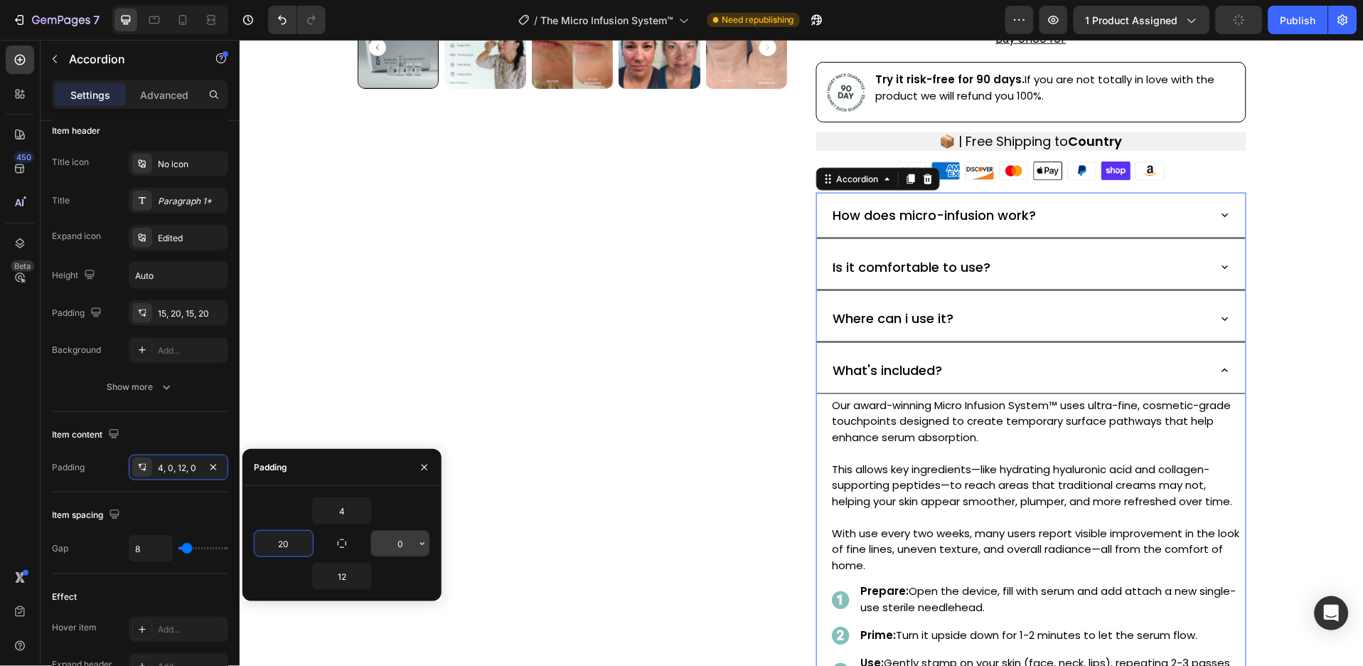
type input "20"
click at [0, 0] on input "0" at bounding box center [0, 0] width 0 height 0
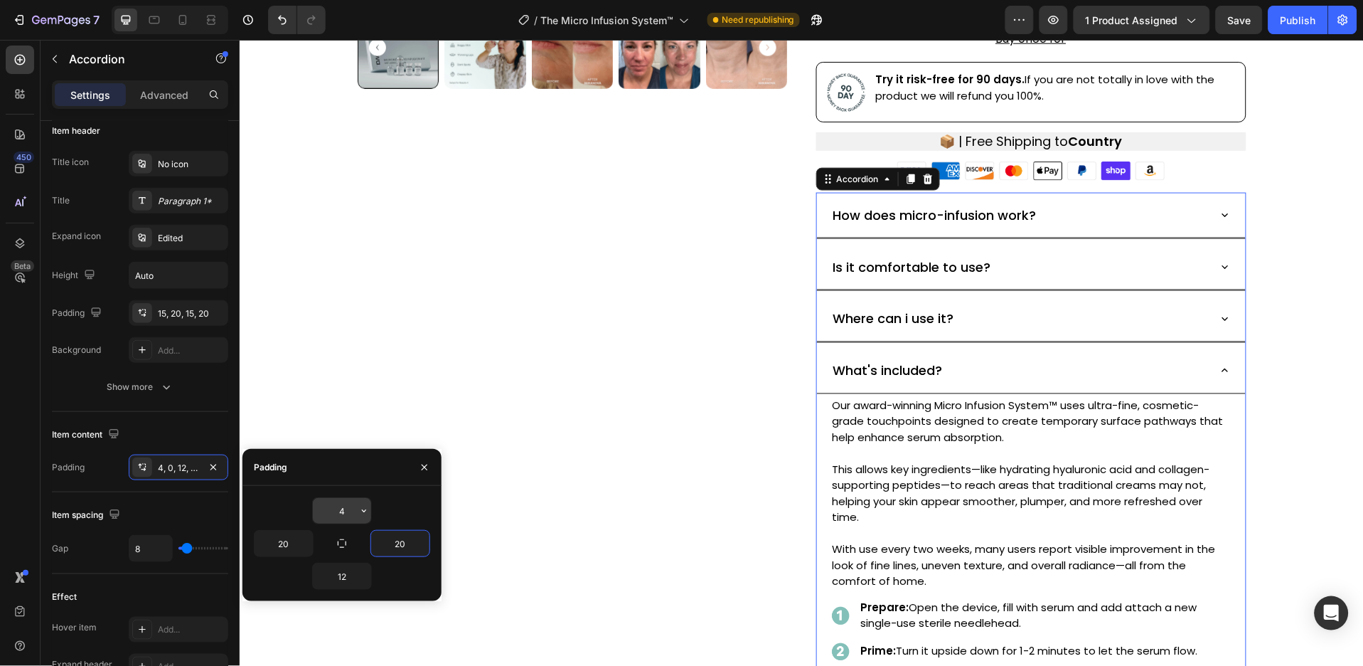
type input "20"
click at [0, 0] on input "4" at bounding box center [0, 0] width 0 height 0
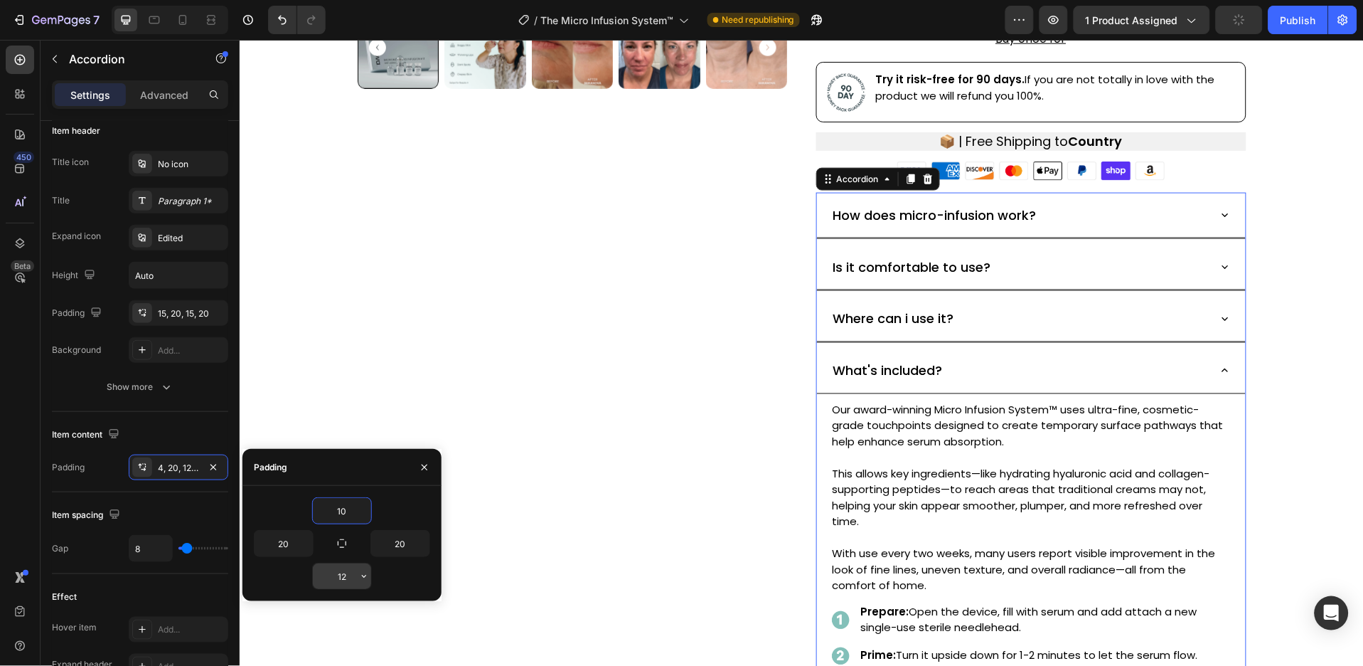
type input "10"
click at [0, 0] on input "12" at bounding box center [0, 0] width 0 height 0
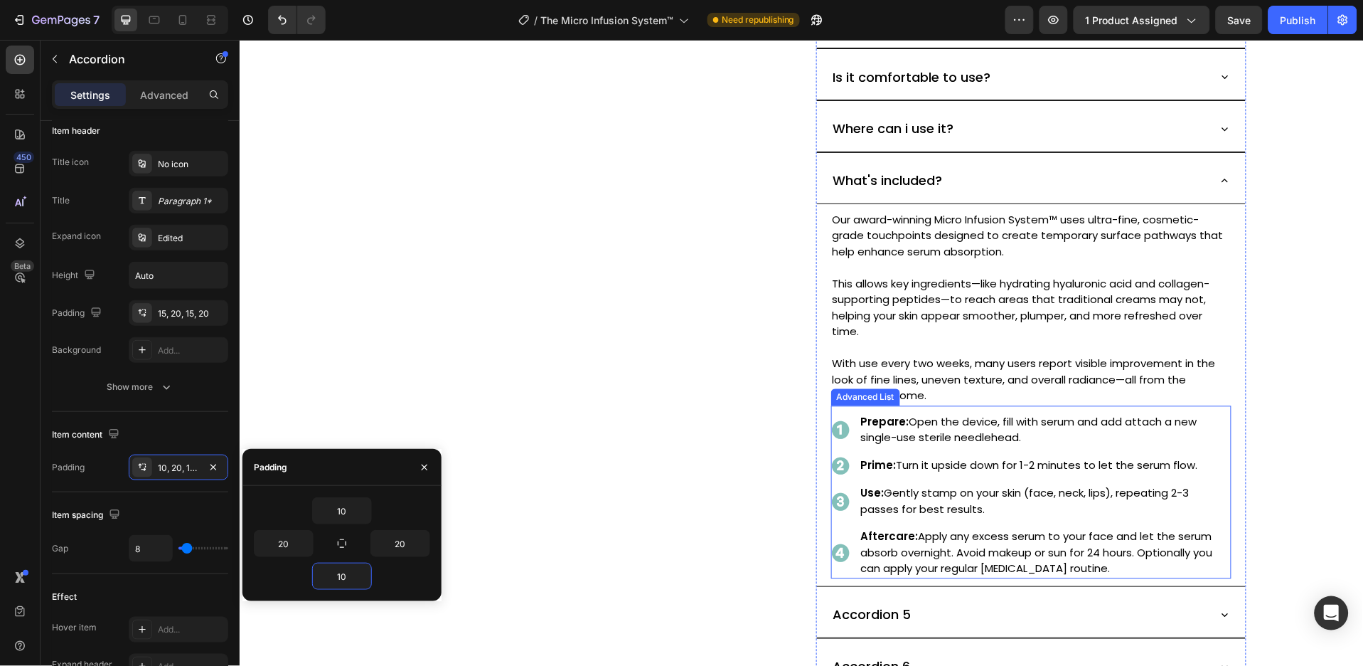
scroll to position [807, 0]
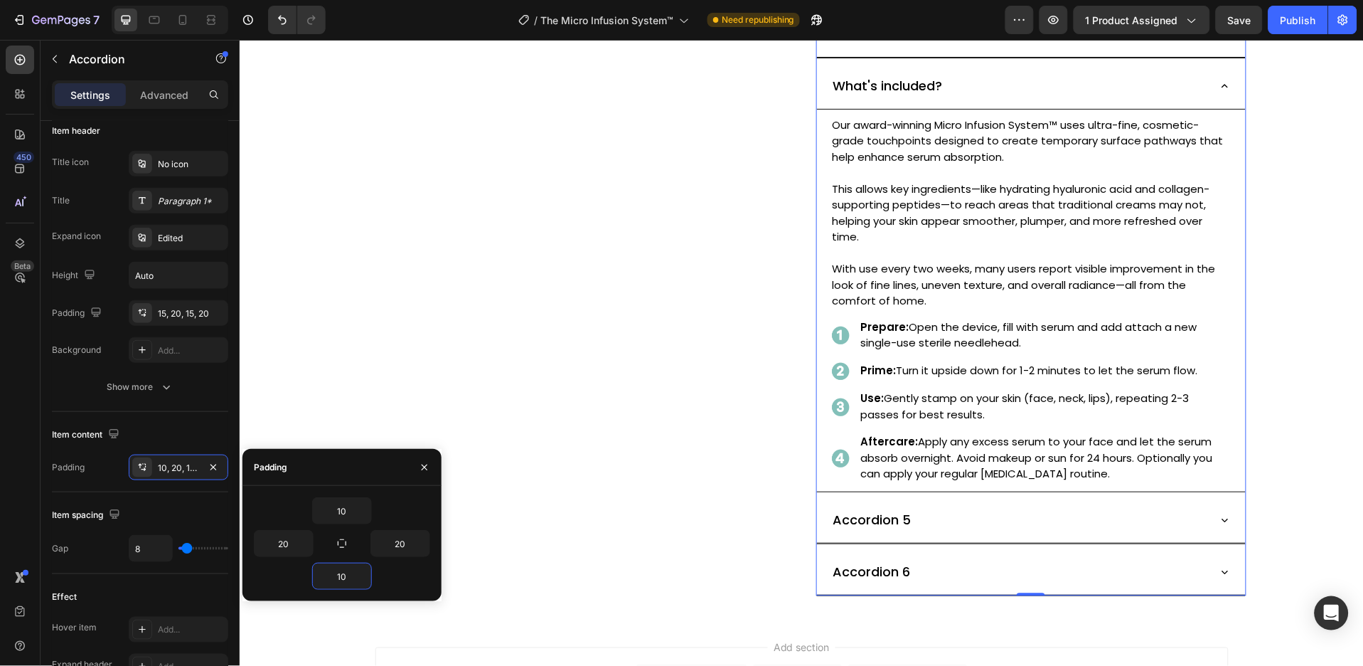
type input "10"
click at [184, 13] on icon at bounding box center [183, 20] width 14 height 14
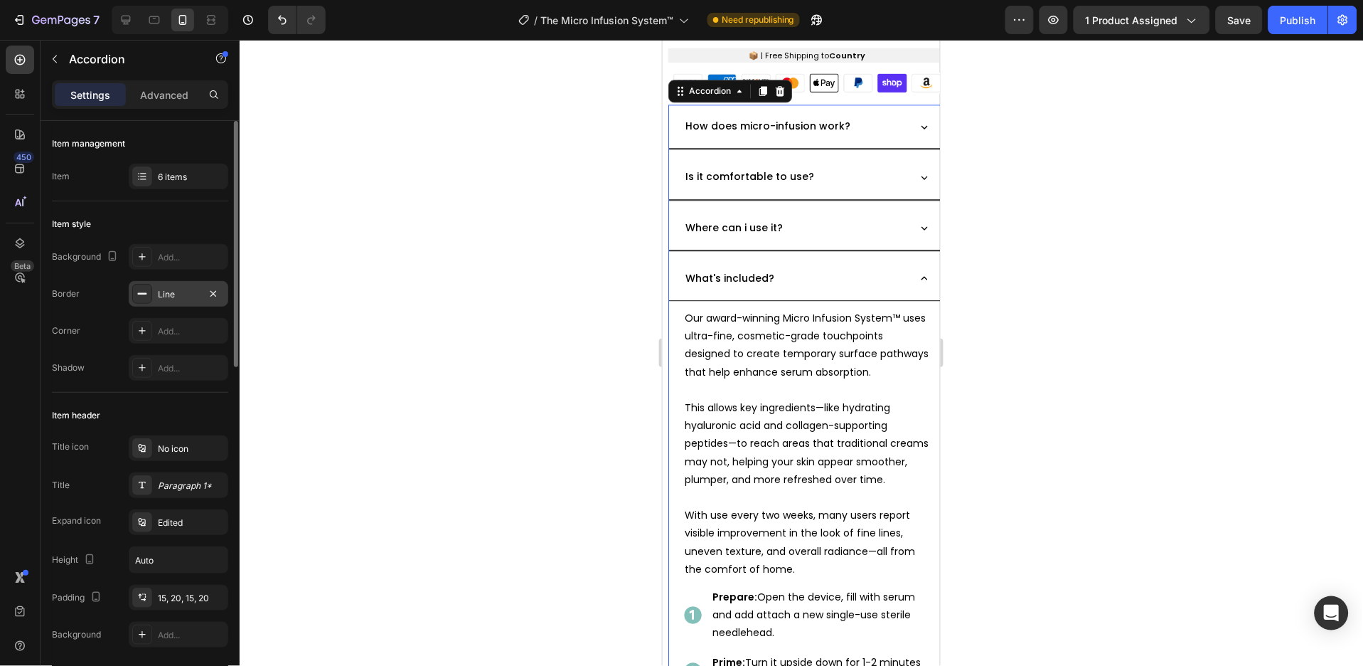
click at [191, 290] on div "Line" at bounding box center [178, 294] width 41 height 13
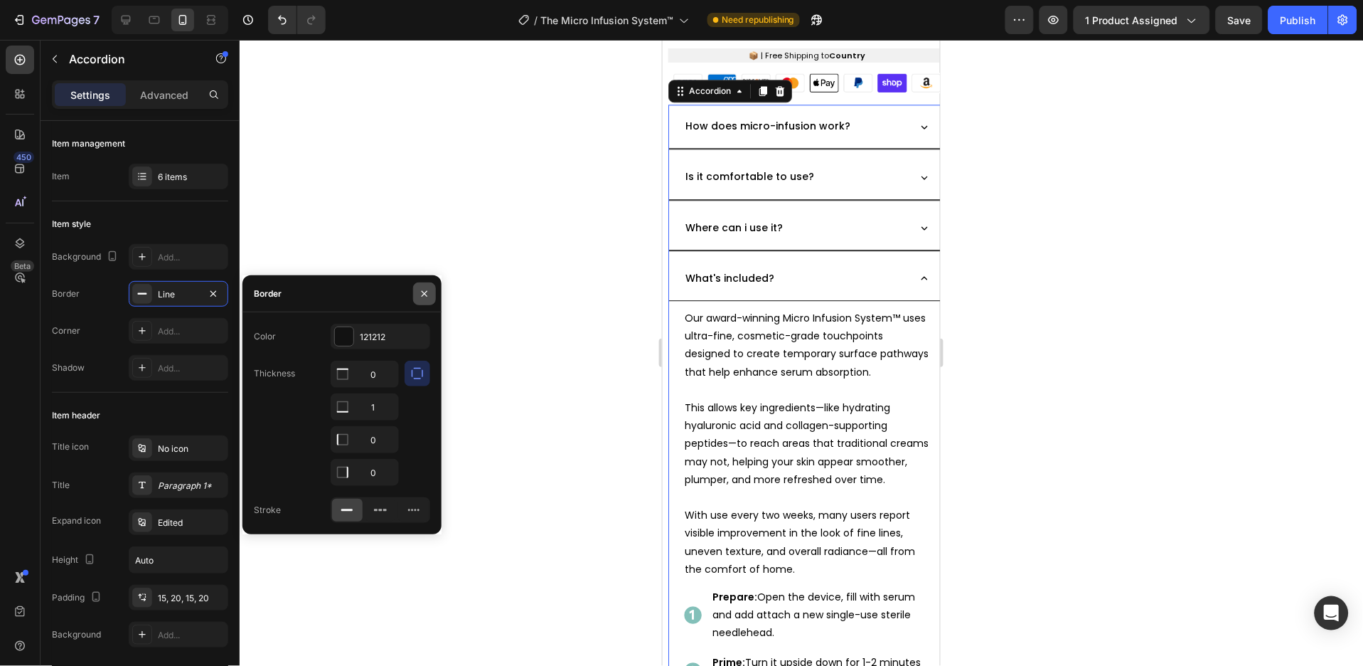
click at [425, 292] on icon "button" at bounding box center [424, 293] width 11 height 11
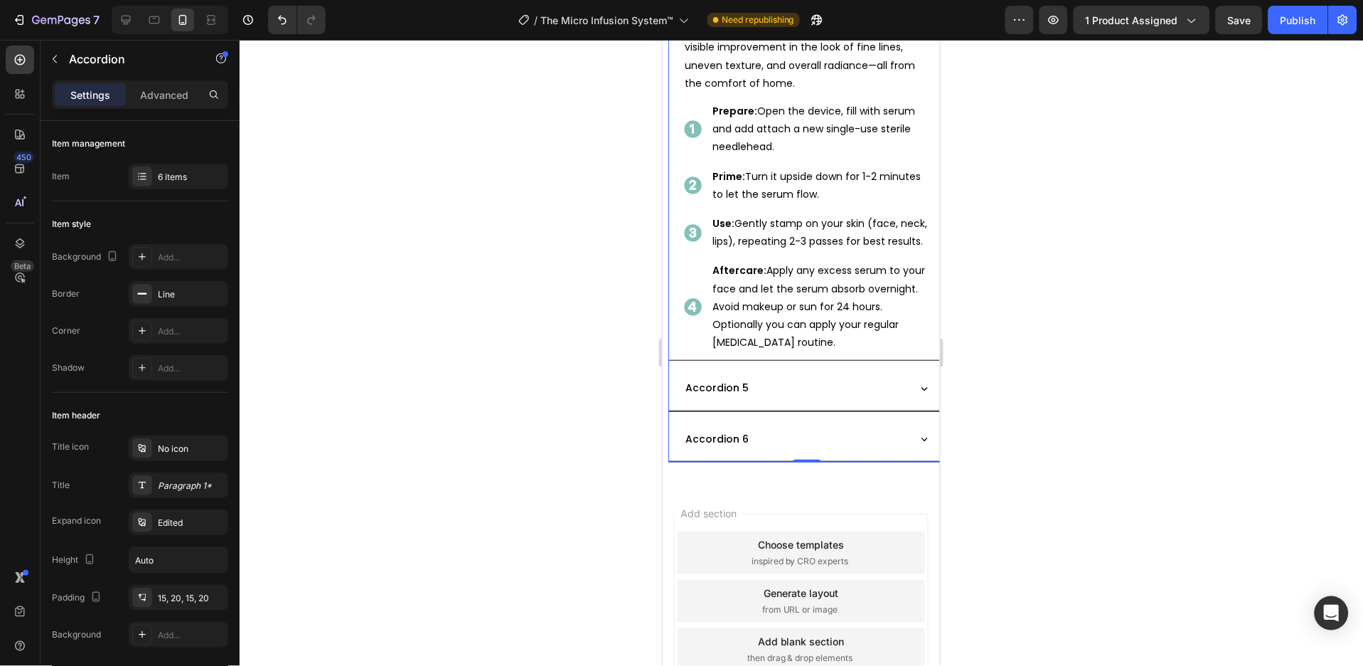
scroll to position [1612, 0]
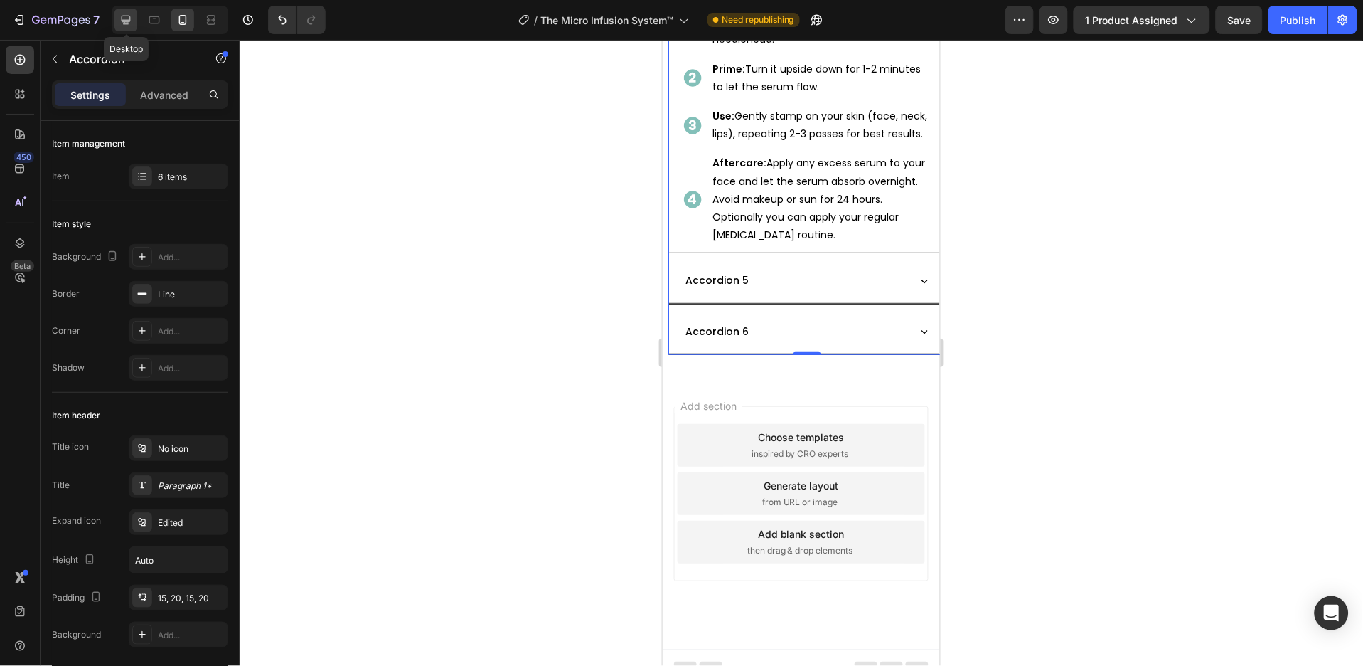
click at [132, 14] on icon at bounding box center [126, 20] width 14 height 14
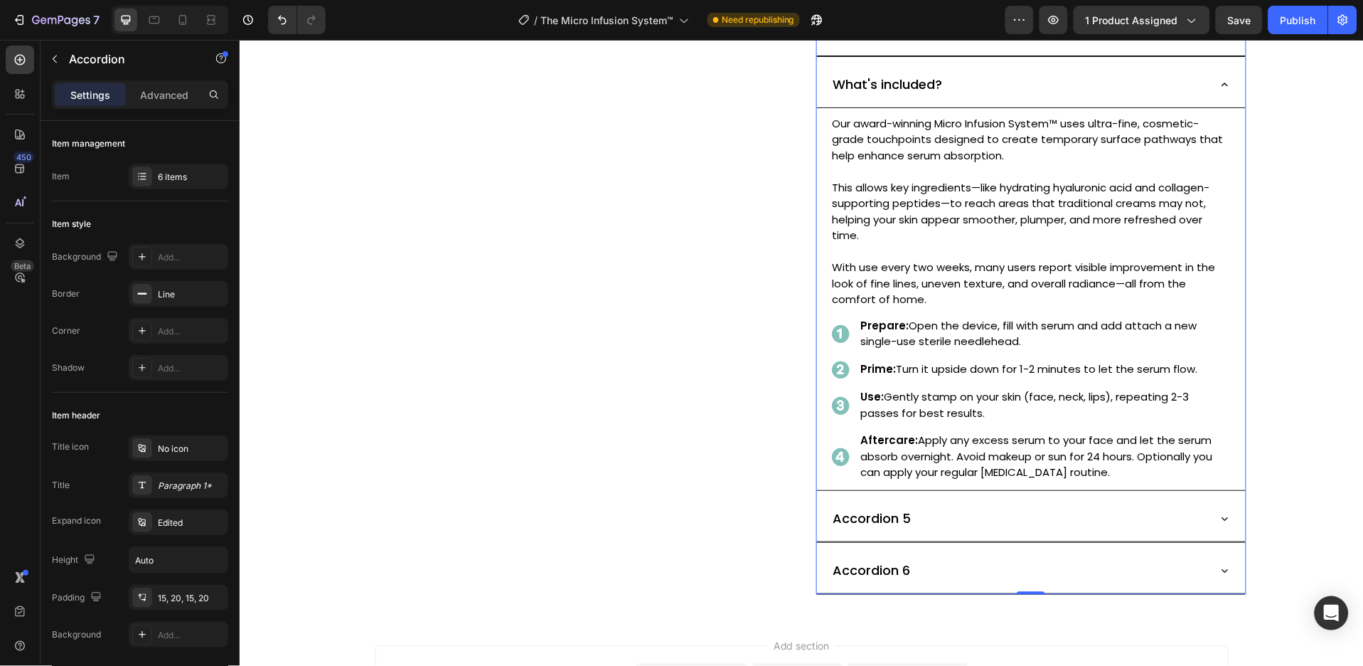
scroll to position [908, 0]
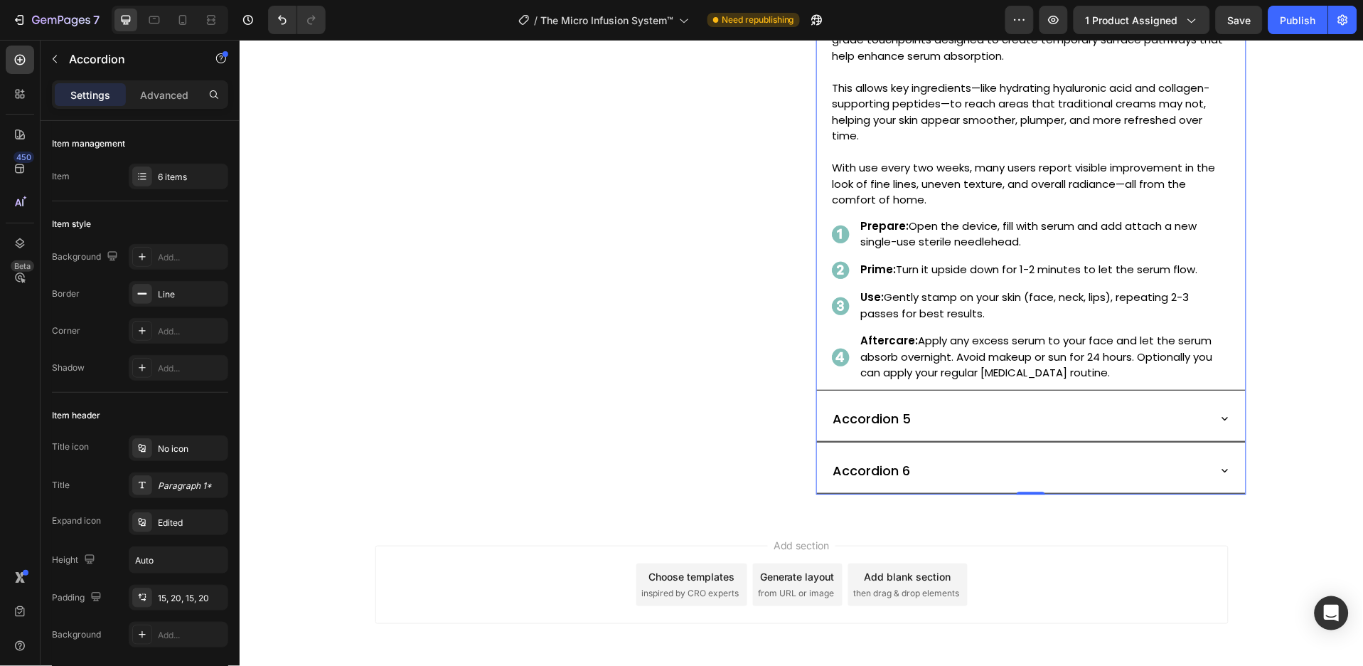
click at [1218, 419] on icon at bounding box center [1224, 417] width 13 height 13
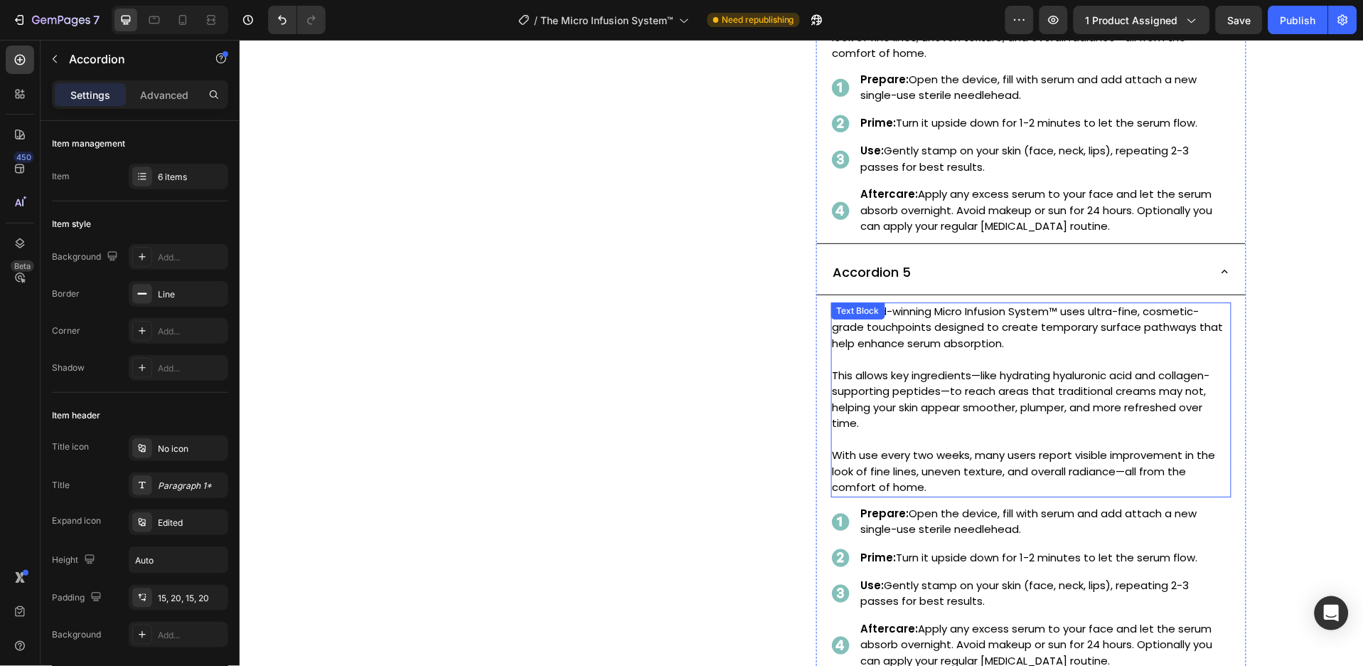
scroll to position [1098, 0]
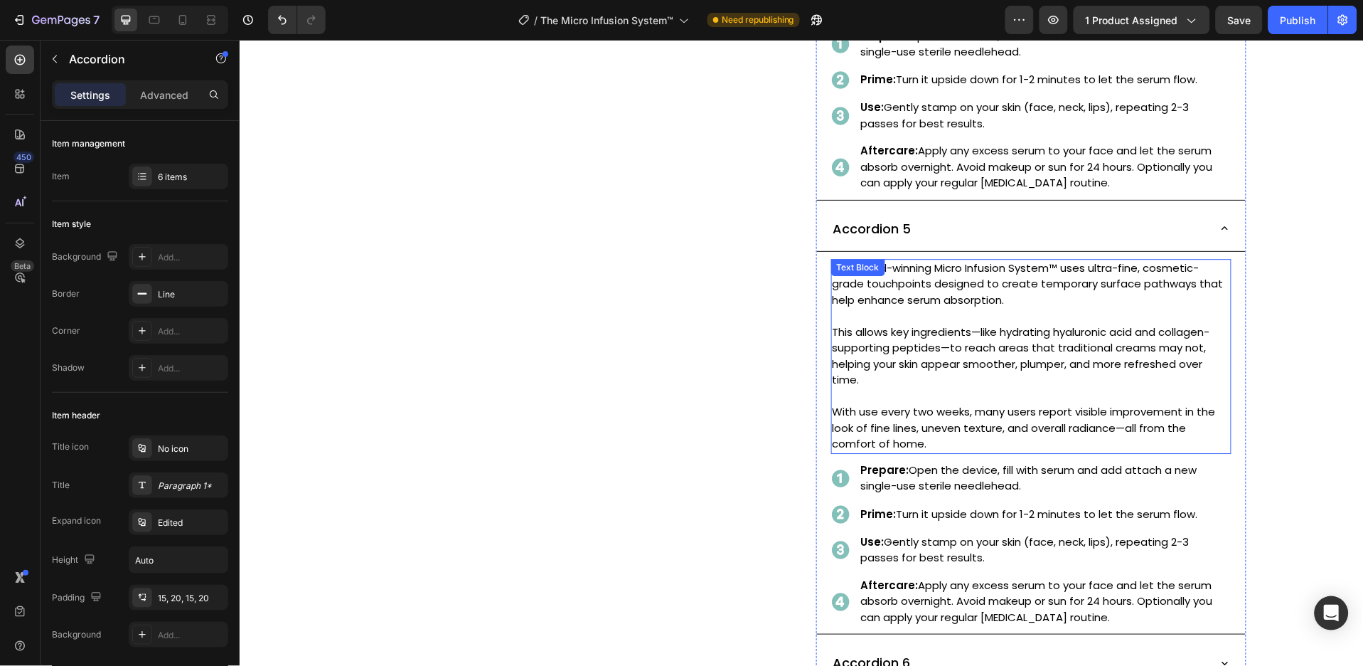
click at [987, 363] on p "This allows key ingredients—like hydrating hyaluronic acid and collagen-support…" at bounding box center [1031, 364] width 398 height 80
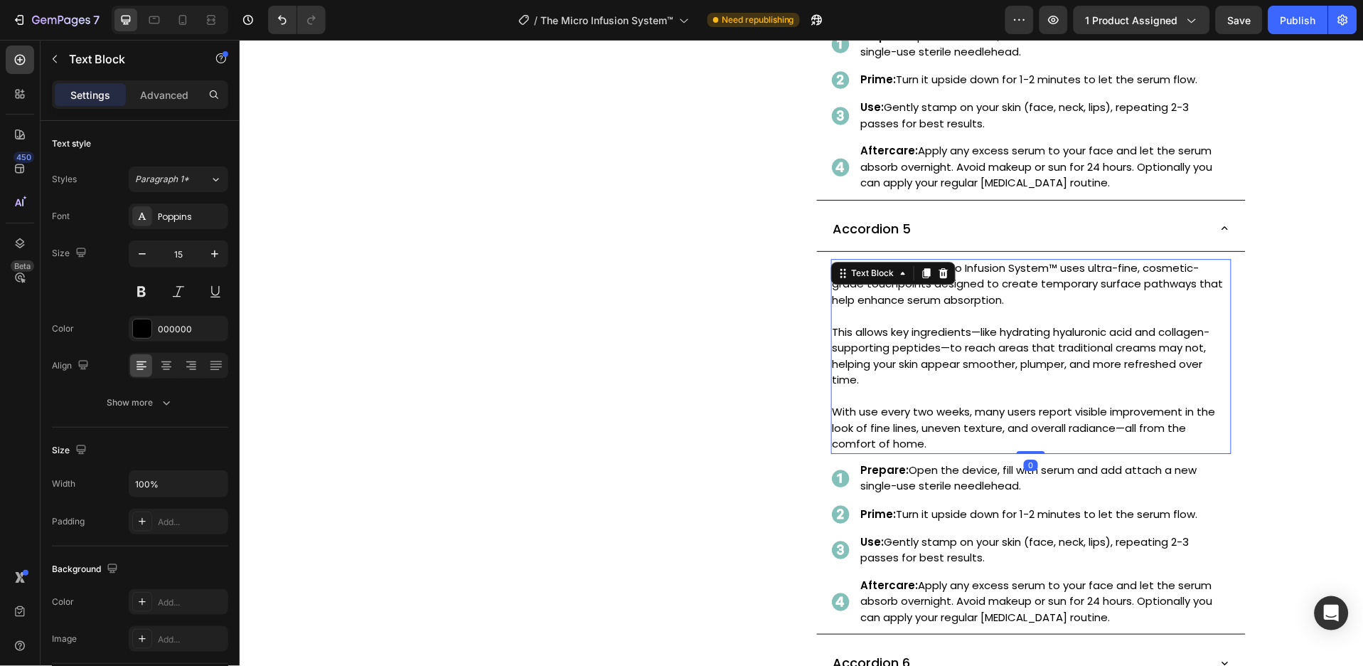
click at [987, 363] on p "This allows key ingredients—like hydrating hyaluronic acid and collagen-support…" at bounding box center [1031, 364] width 398 height 80
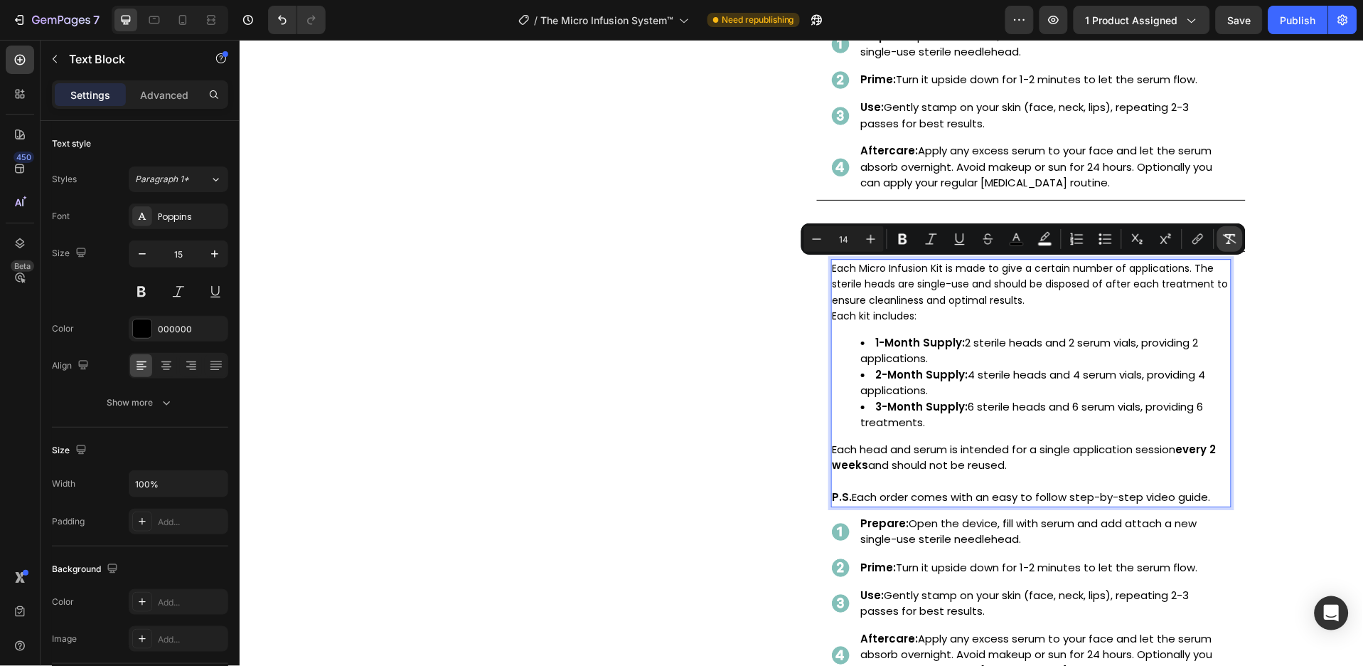
click at [1232, 243] on icon "Editor contextual toolbar" at bounding box center [1230, 239] width 14 height 14
type input "15"
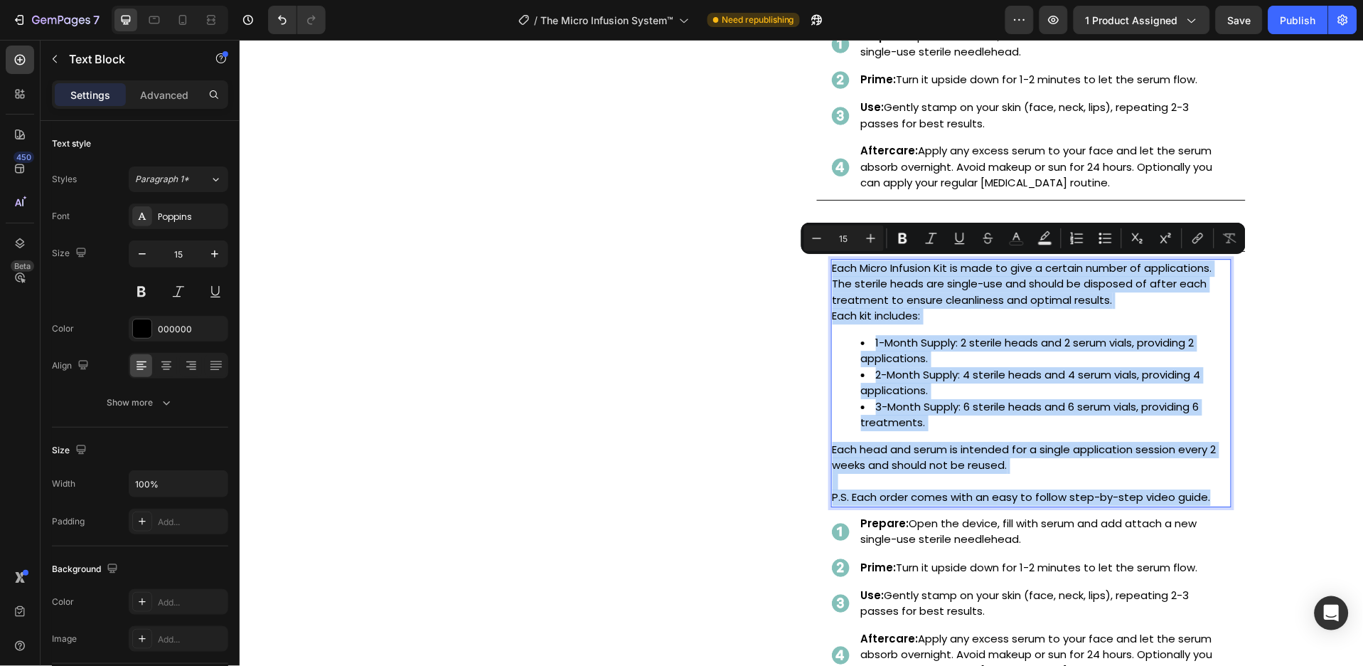
click at [841, 393] on ul "1-Month Supply: 2 sterile heads and 2 serum vials, providing 2 applications. 2-…" at bounding box center [1031, 382] width 398 height 96
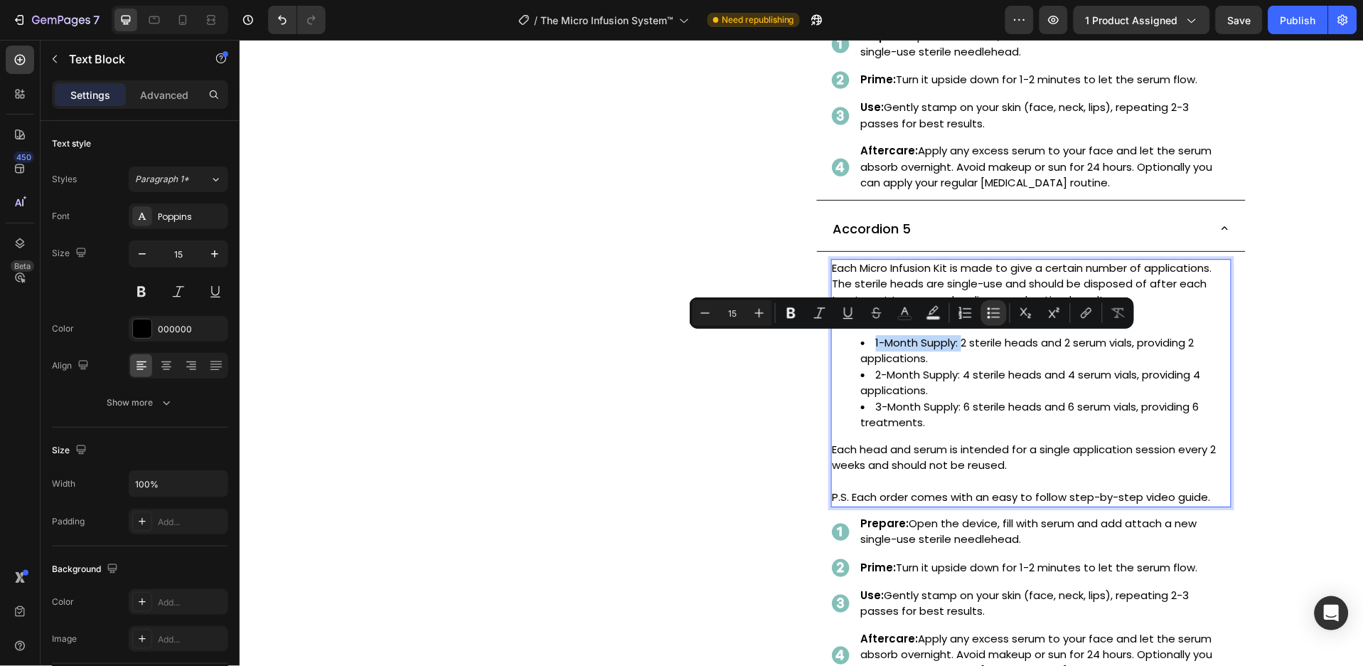
drag, startPoint x: 955, startPoint y: 341, endPoint x: 849, endPoint y: 339, distance: 106.7
click at [849, 339] on ul "1-Month Supply: 2 sterile heads and 2 serum vials, providing 2 applications. 2-…" at bounding box center [1031, 382] width 398 height 96
click at [797, 312] on icon "Editor contextual toolbar" at bounding box center [792, 313] width 14 height 14
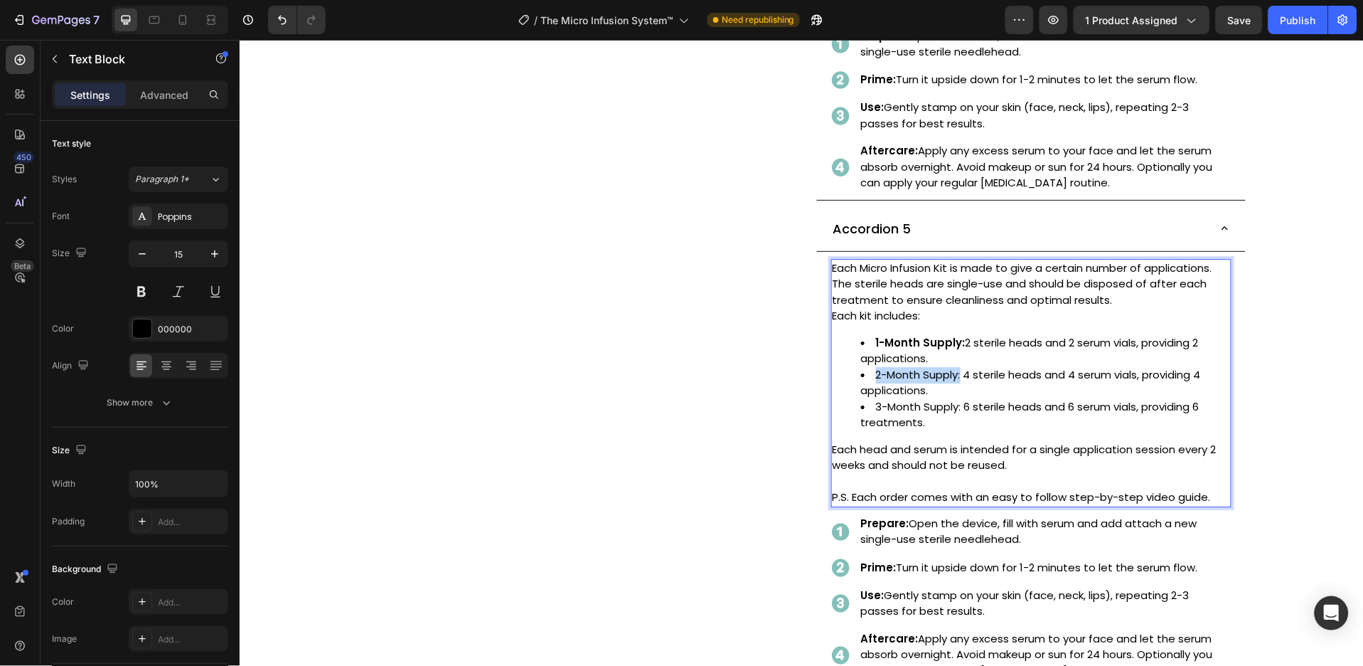
drag, startPoint x: 956, startPoint y: 374, endPoint x: 869, endPoint y: 376, distance: 86.8
click at [869, 376] on li "2-Month Supply: 4 sterile heads and 4 serum vials, providing 4 applications." at bounding box center [1045, 382] width 369 height 32
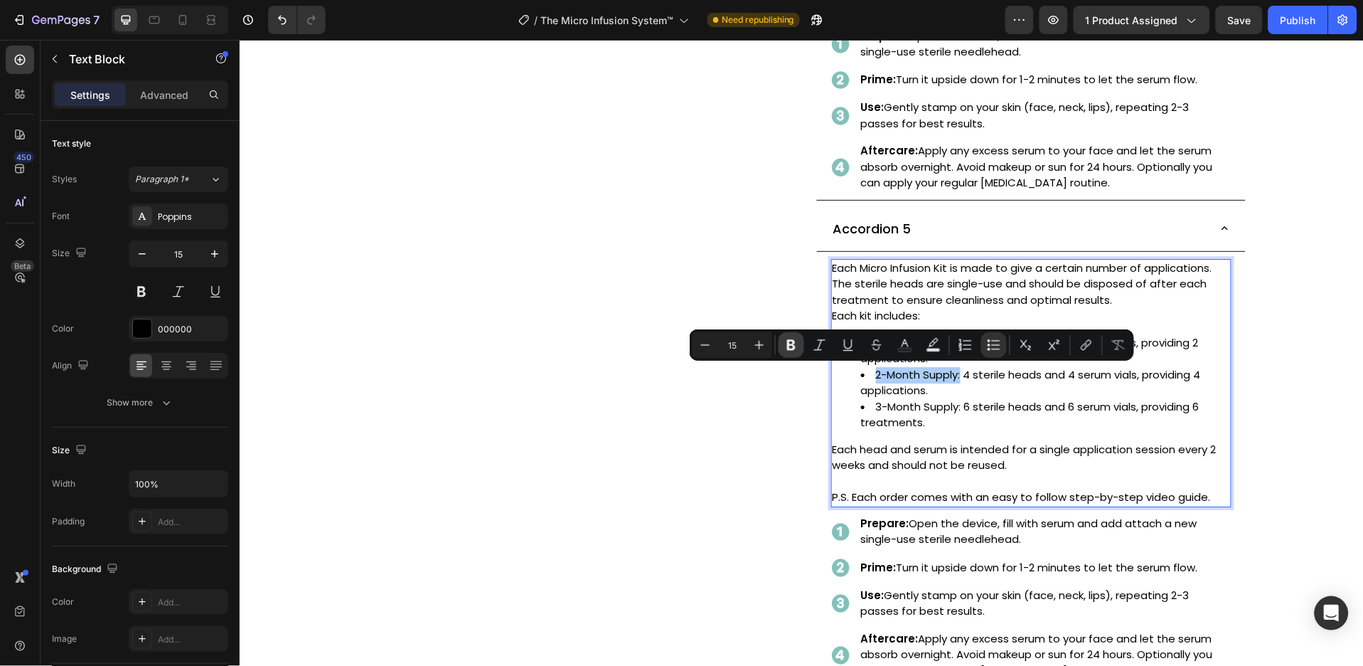
click at [797, 350] on icon "Editor contextual toolbar" at bounding box center [792, 345] width 14 height 14
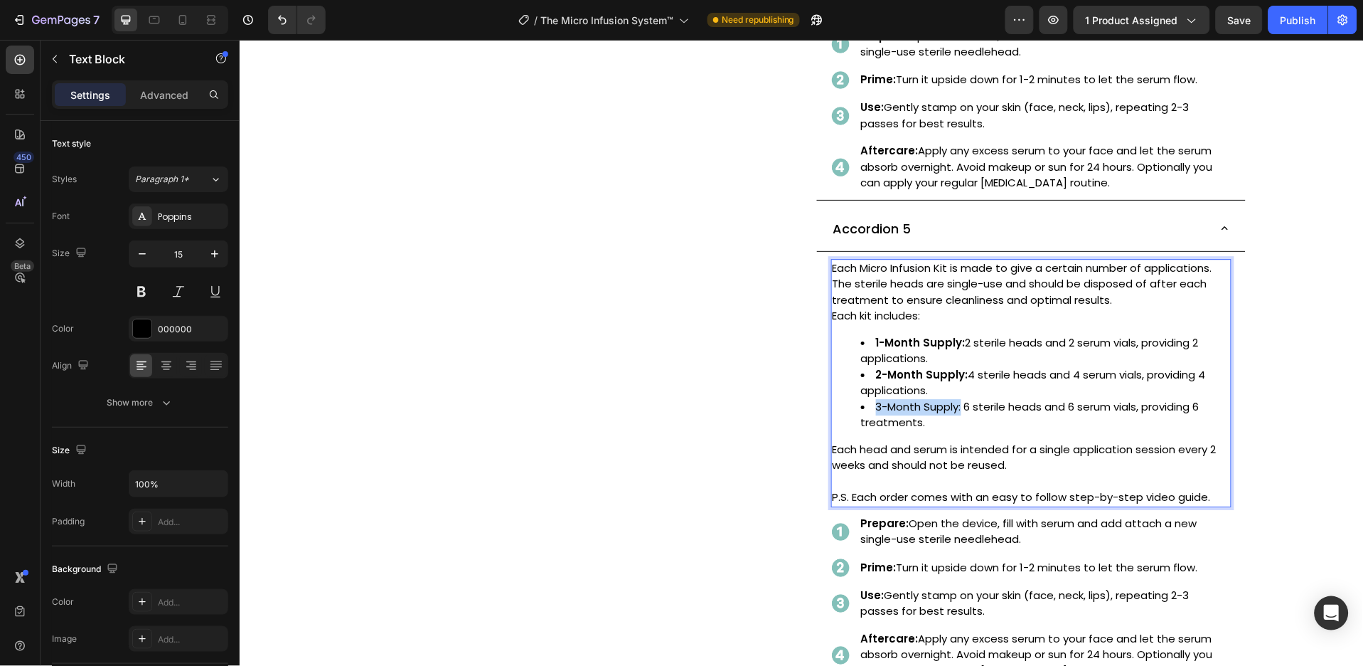
drag, startPoint x: 956, startPoint y: 408, endPoint x: 869, endPoint y: 404, distance: 86.8
click at [869, 404] on li "3-Month Supply: 6 sterile heads and 6 serum vials, providing 6 treatments." at bounding box center [1045, 414] width 369 height 32
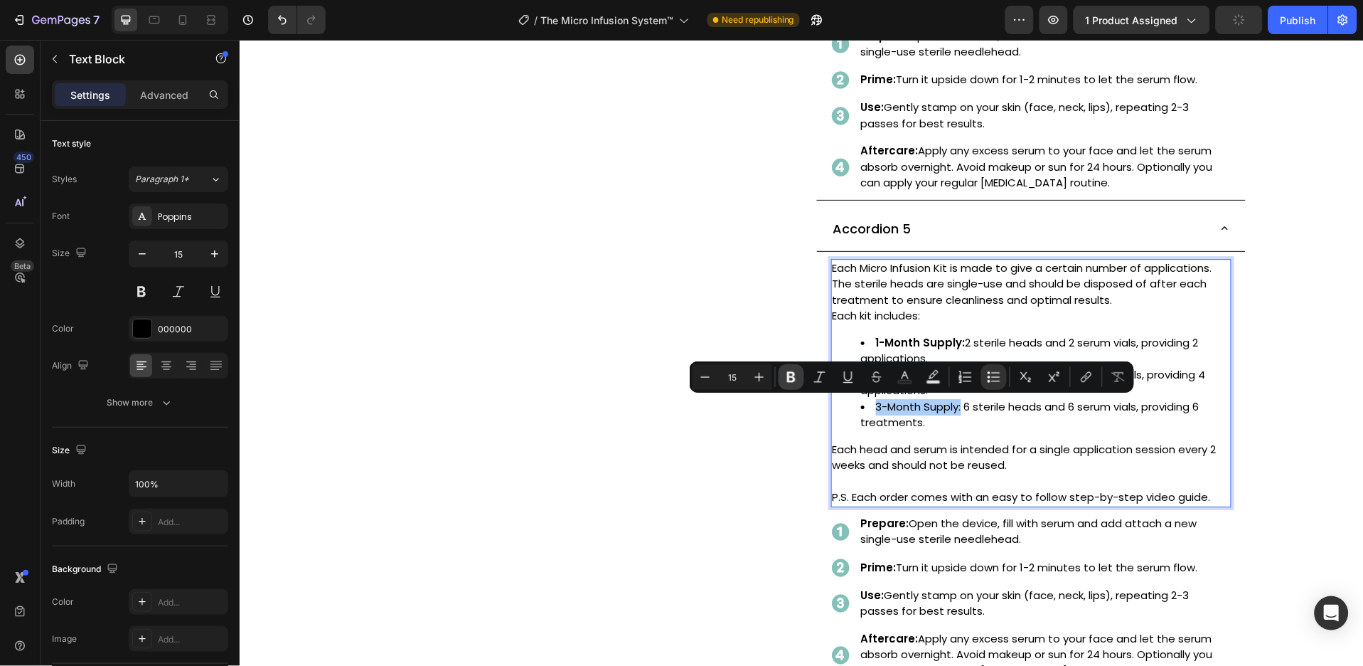
click at [797, 377] on icon "Editor contextual toolbar" at bounding box center [792, 377] width 14 height 14
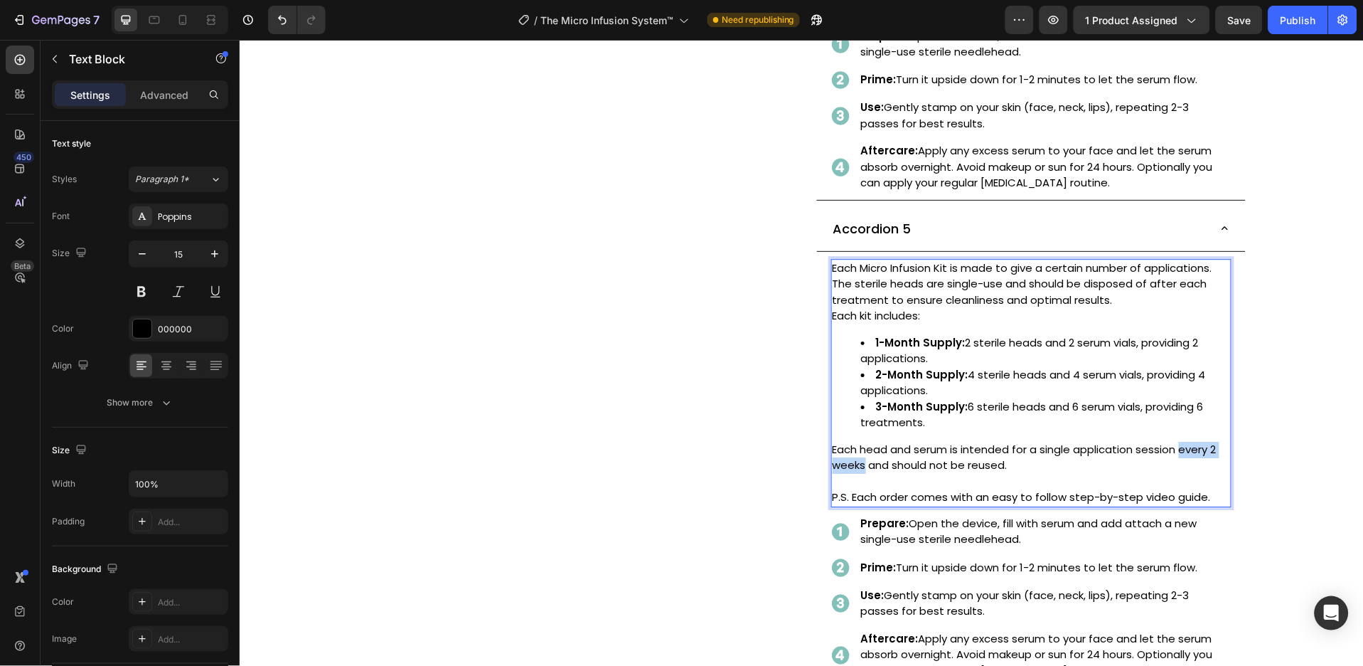
drag, startPoint x: 1175, startPoint y: 448, endPoint x: 856, endPoint y: 464, distance: 319.7
click at [856, 464] on p "Each head and serum is intended for a single application session every 2 weeks …" at bounding box center [1031, 465] width 398 height 48
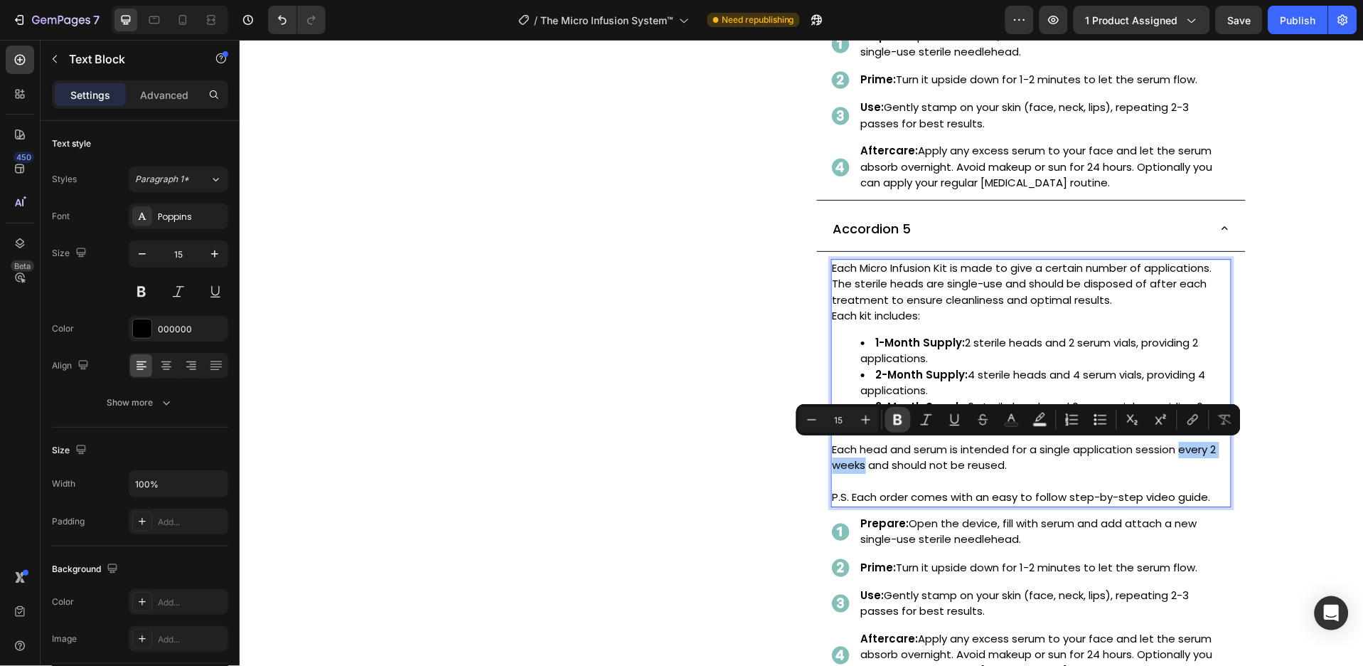
click at [900, 414] on icon "Editor contextual toolbar" at bounding box center [898, 420] width 14 height 14
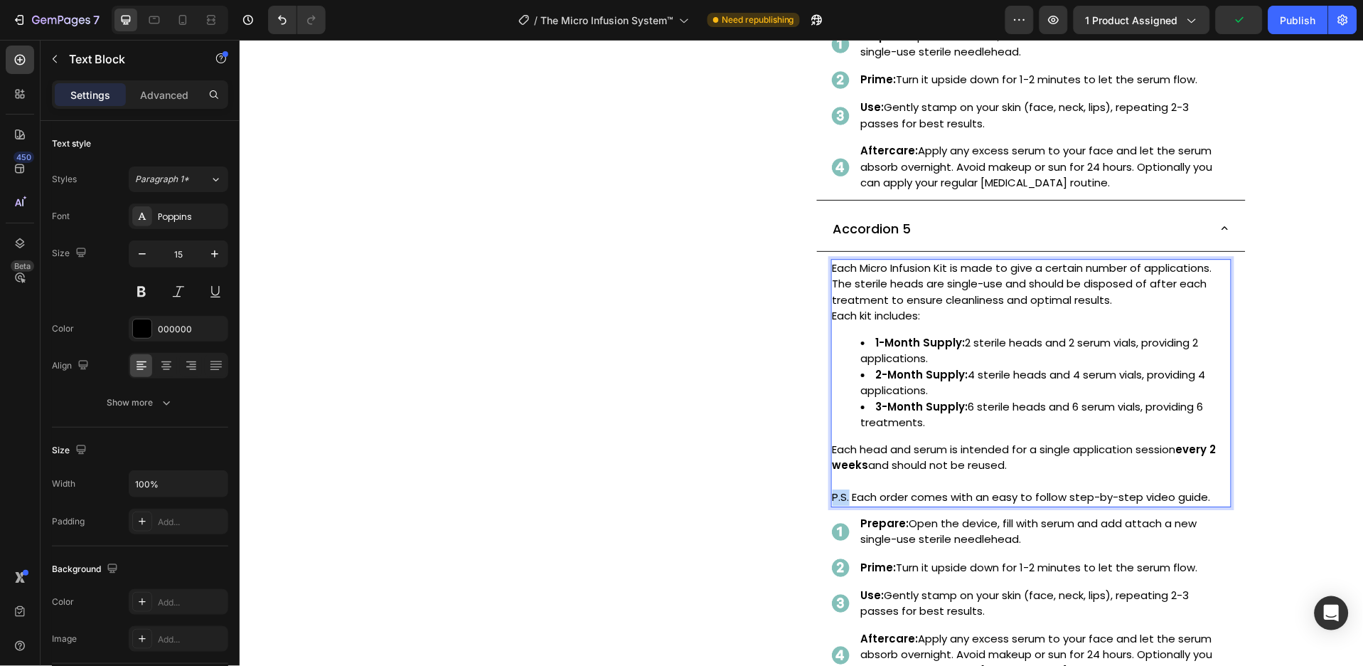
drag, startPoint x: 841, startPoint y: 499, endPoint x: 826, endPoint y: 496, distance: 16.0
click at [832, 496] on p "P.S. Each order comes with an easy to follow step-by-step video guide." at bounding box center [1031, 497] width 398 height 16
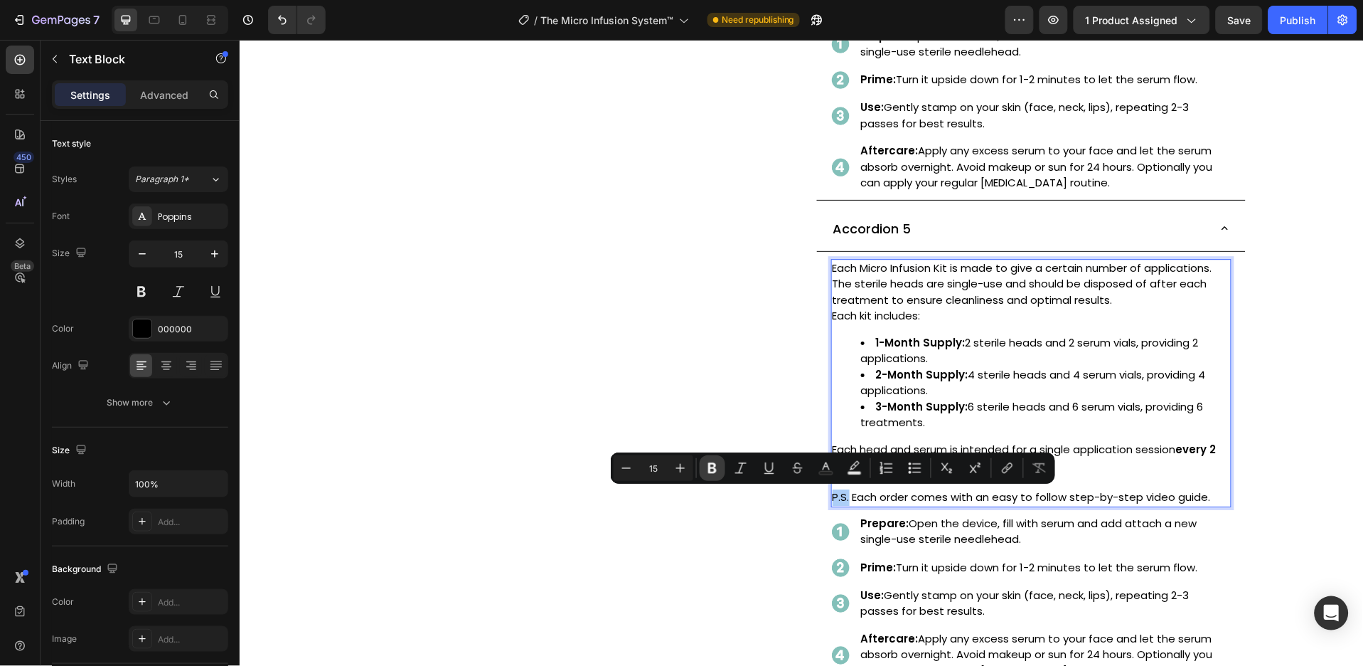
click at [709, 470] on icon "Editor contextual toolbar" at bounding box center [712, 468] width 9 height 11
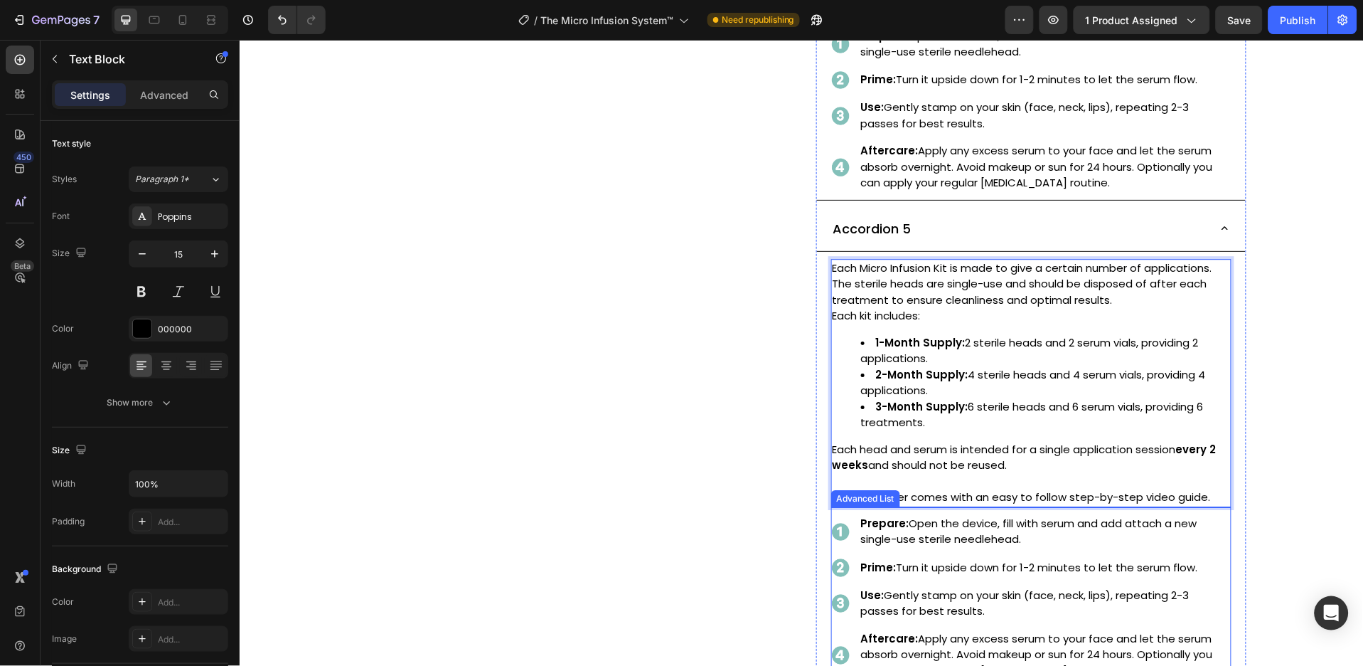
click at [1210, 509] on div "Image Prepare: Open the device, fill with serum and add attach a new single-use…" at bounding box center [1031, 592] width 400 height 173
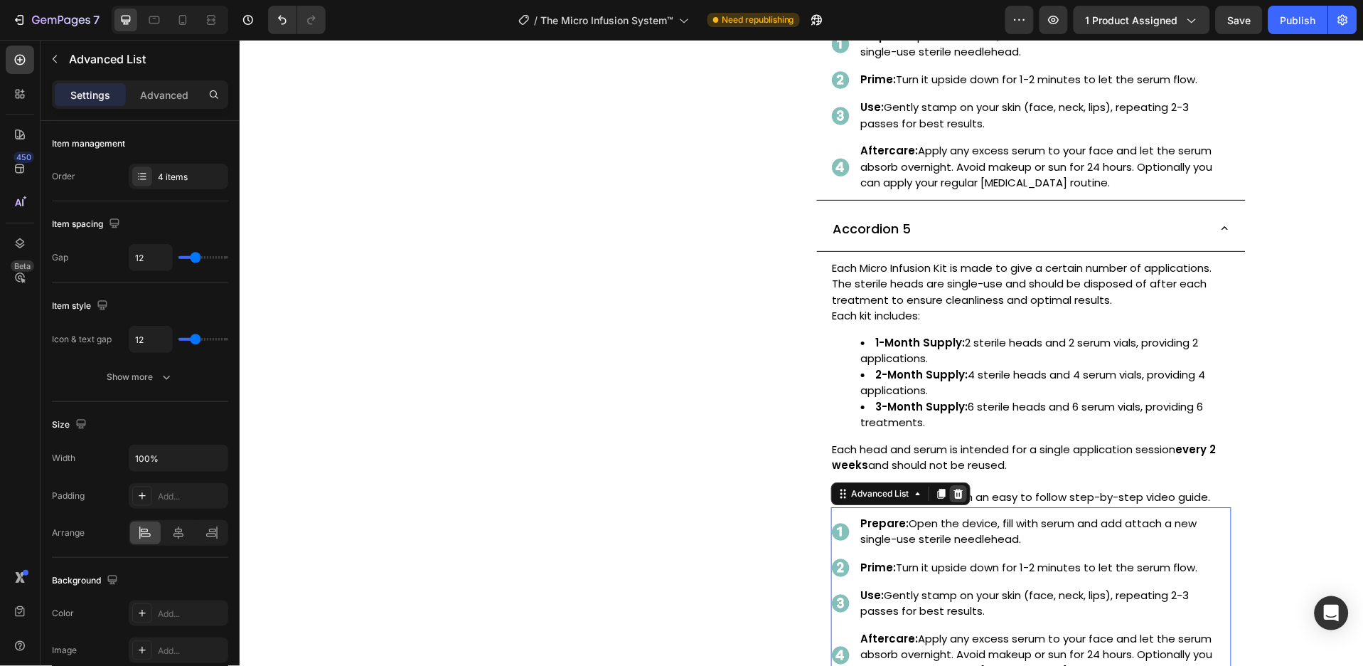
click at [952, 499] on div at bounding box center [958, 492] width 17 height 17
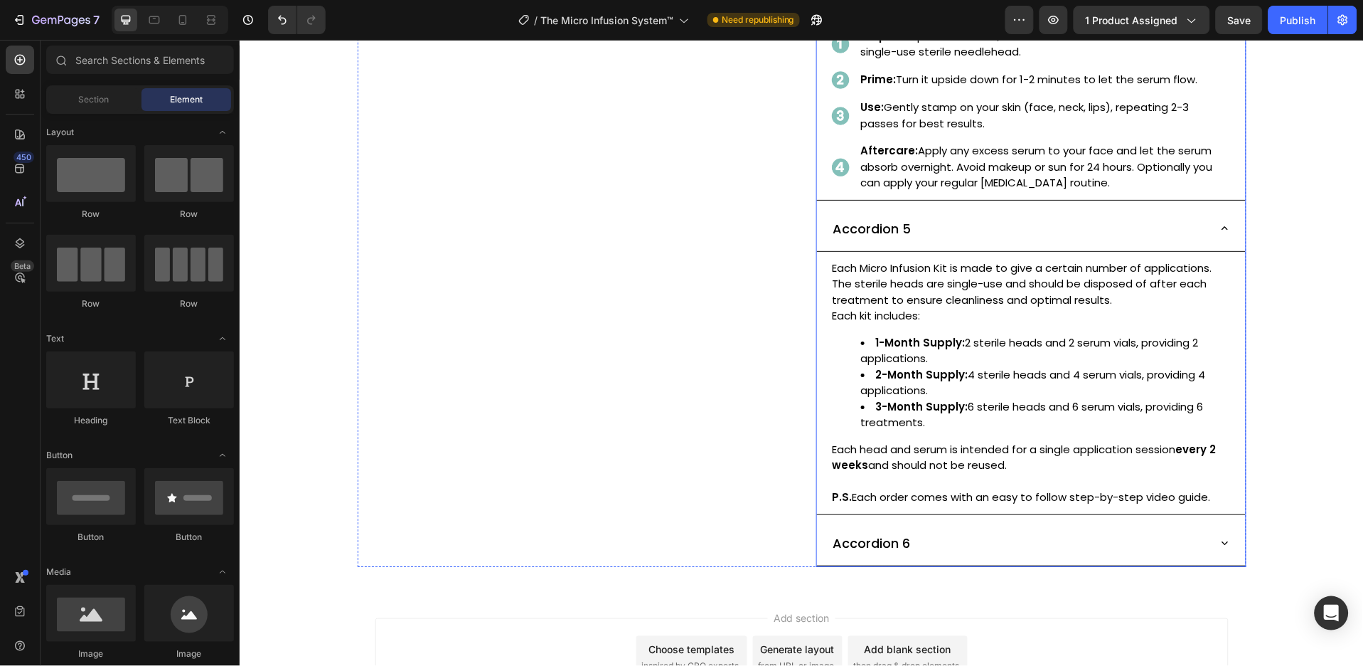
click at [882, 225] on p "Accordion 5" at bounding box center [872, 227] width 78 height 19
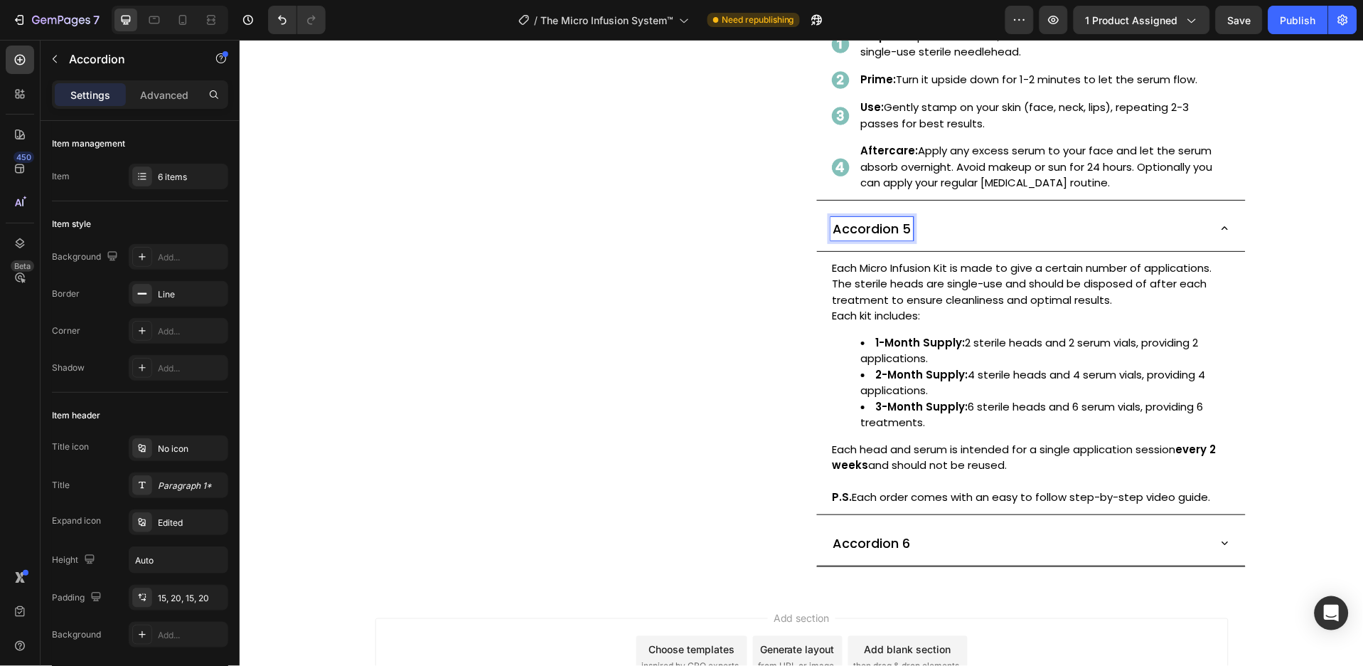
click at [845, 228] on p "Accordion 5" at bounding box center [872, 227] width 78 height 19
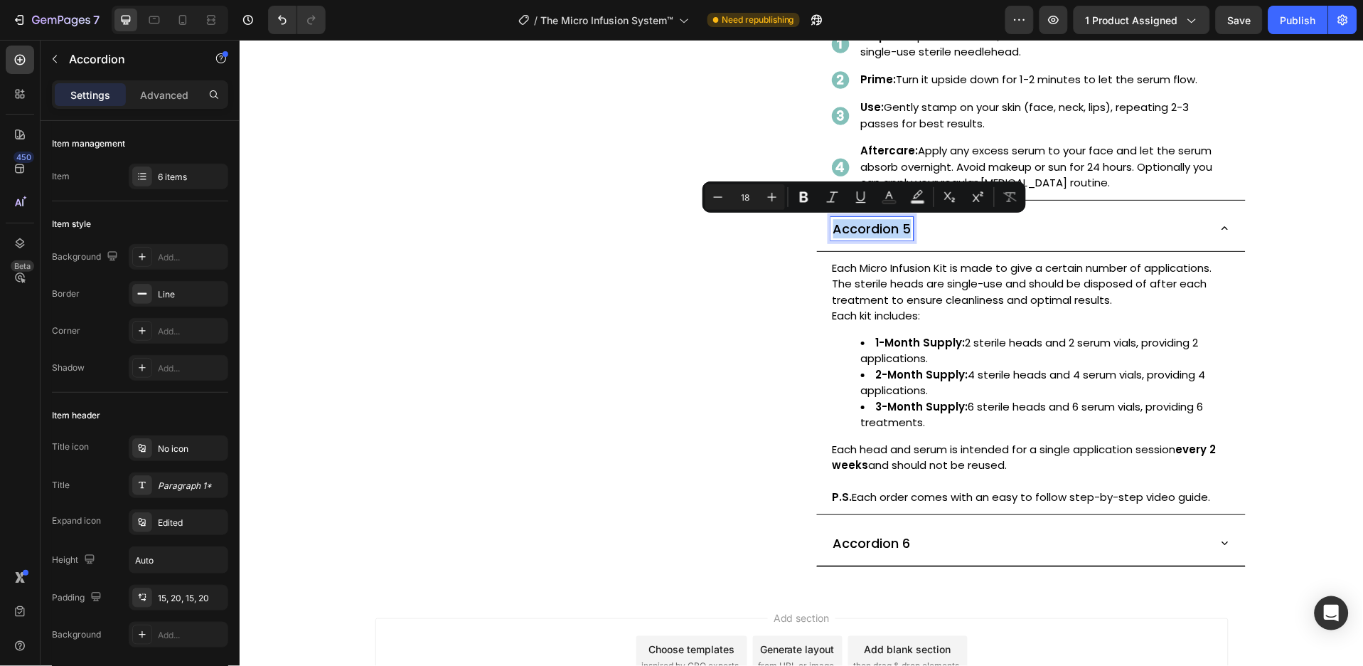
type input "17"
click at [1023, 198] on icon "Editor contextual toolbar" at bounding box center [1024, 198] width 14 height 10
type input "18"
click at [861, 538] on p "Accordion 6" at bounding box center [872, 542] width 78 height 19
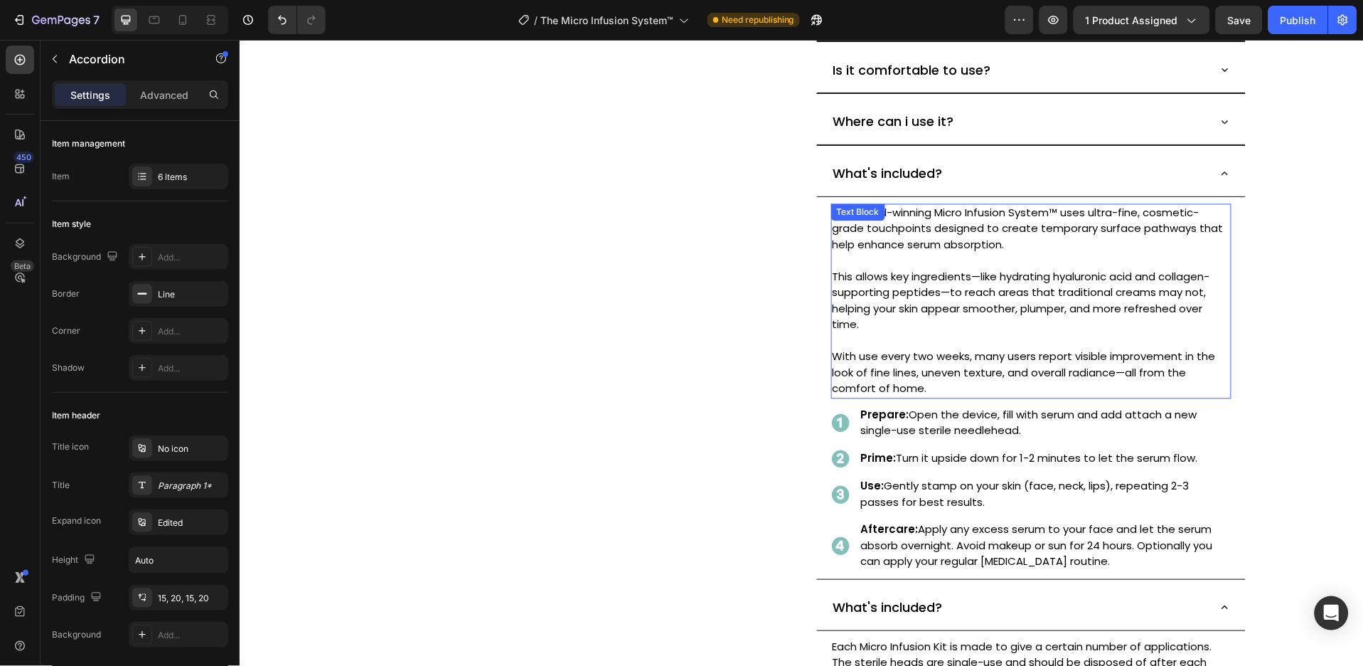
scroll to position [624, 0]
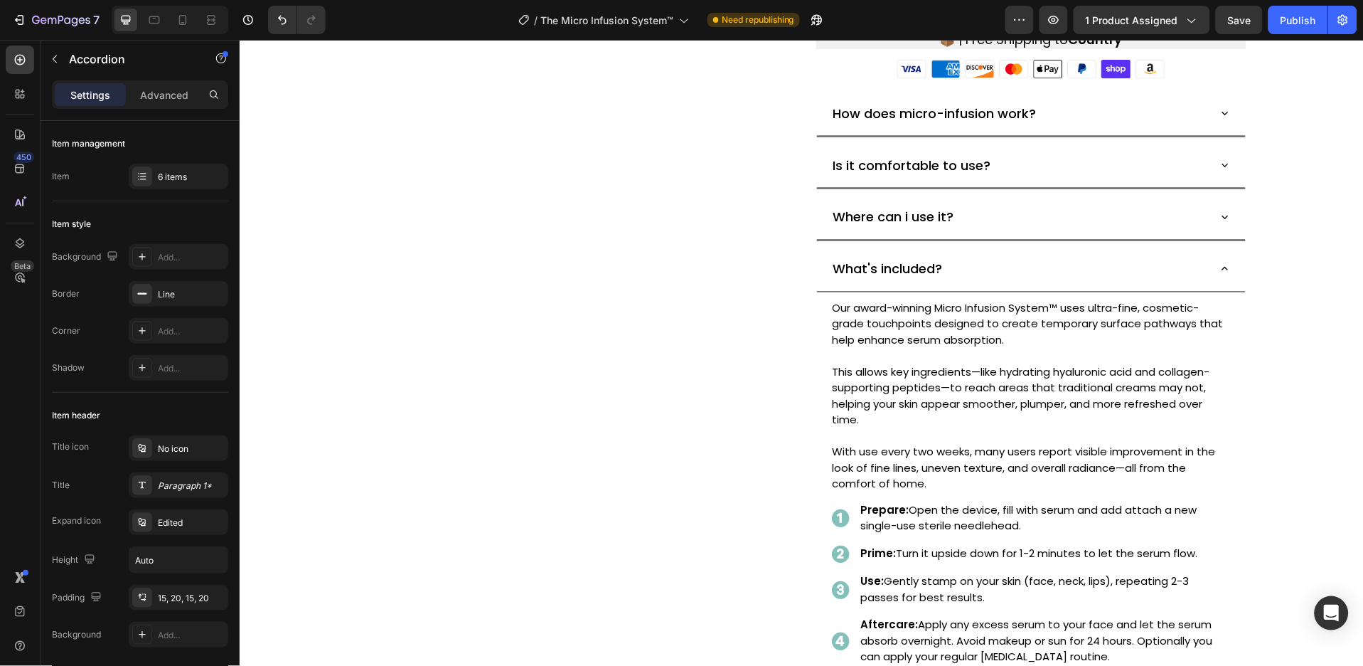
click at [1218, 265] on icon at bounding box center [1224, 268] width 13 height 13
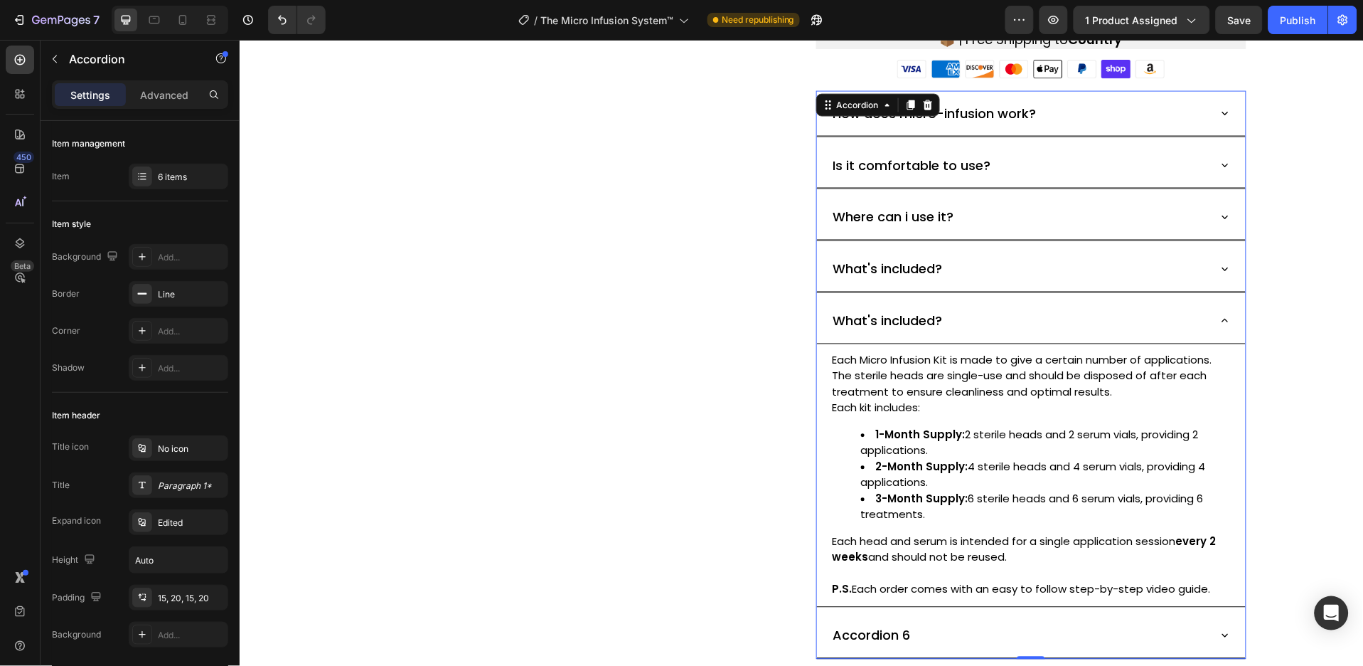
click at [1218, 314] on icon at bounding box center [1224, 320] width 13 height 13
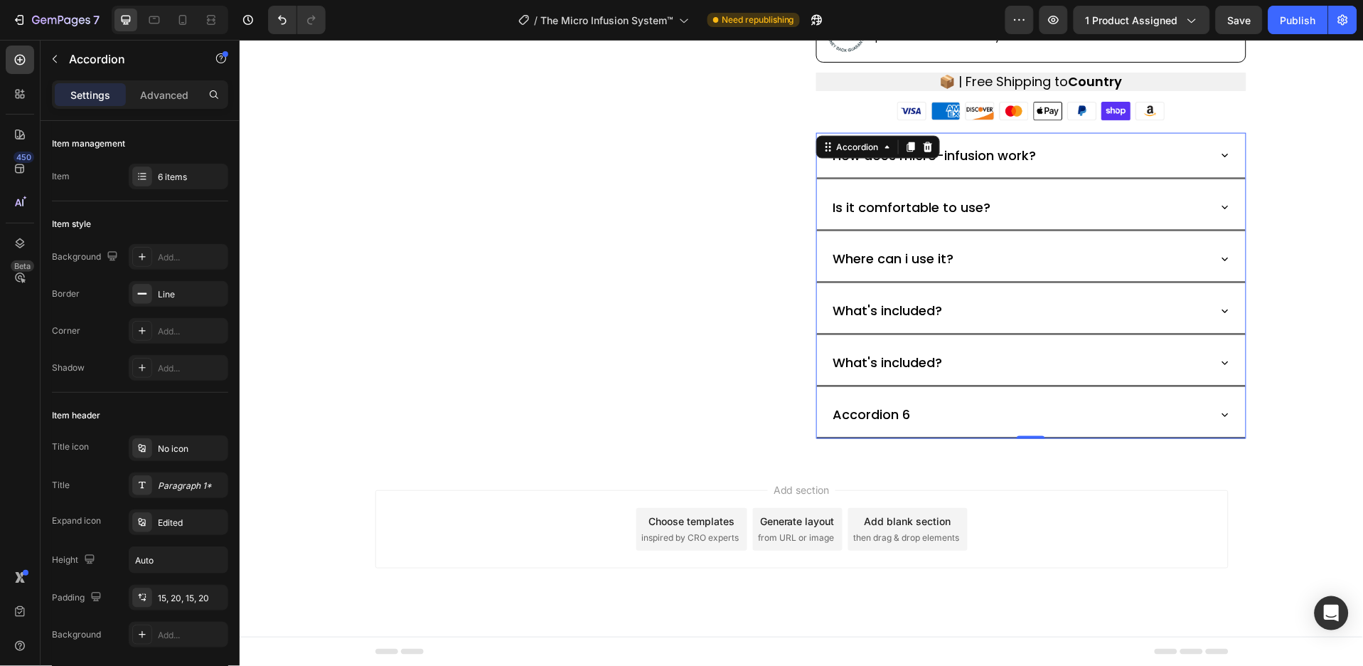
scroll to position [486, 0]
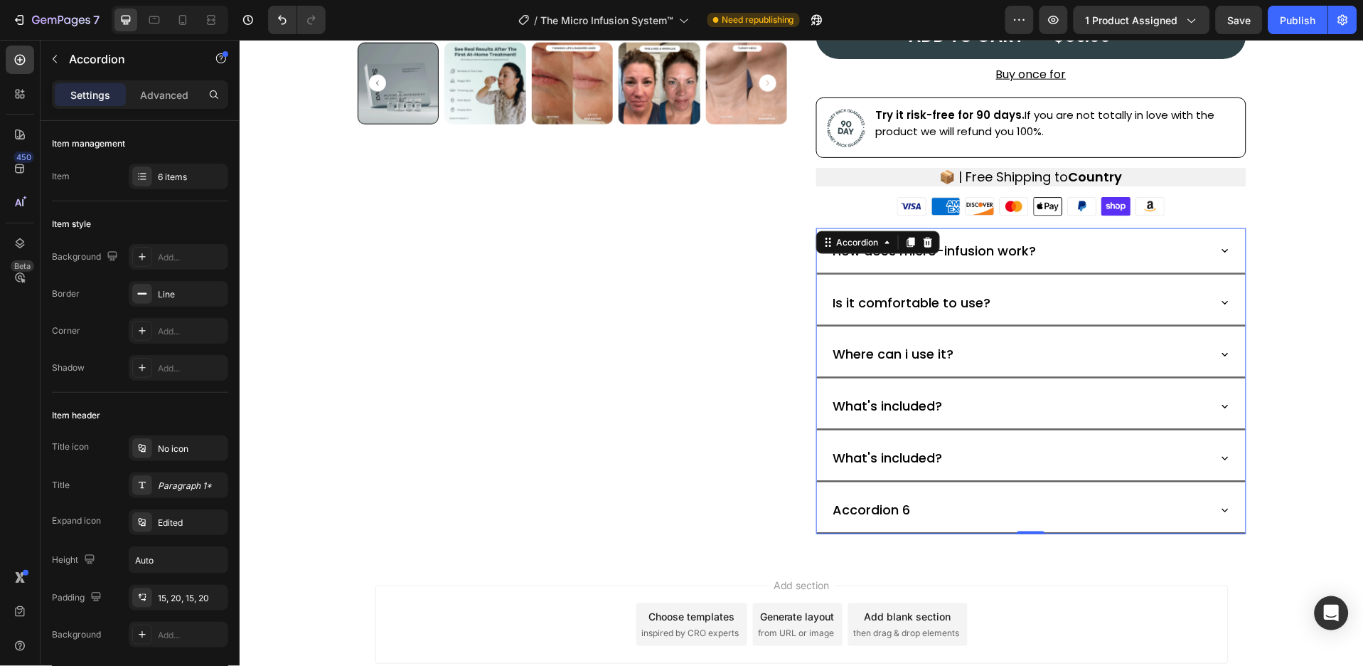
click at [1063, 252] on div "How does micro-infusion work?" at bounding box center [1019, 249] width 376 height 23
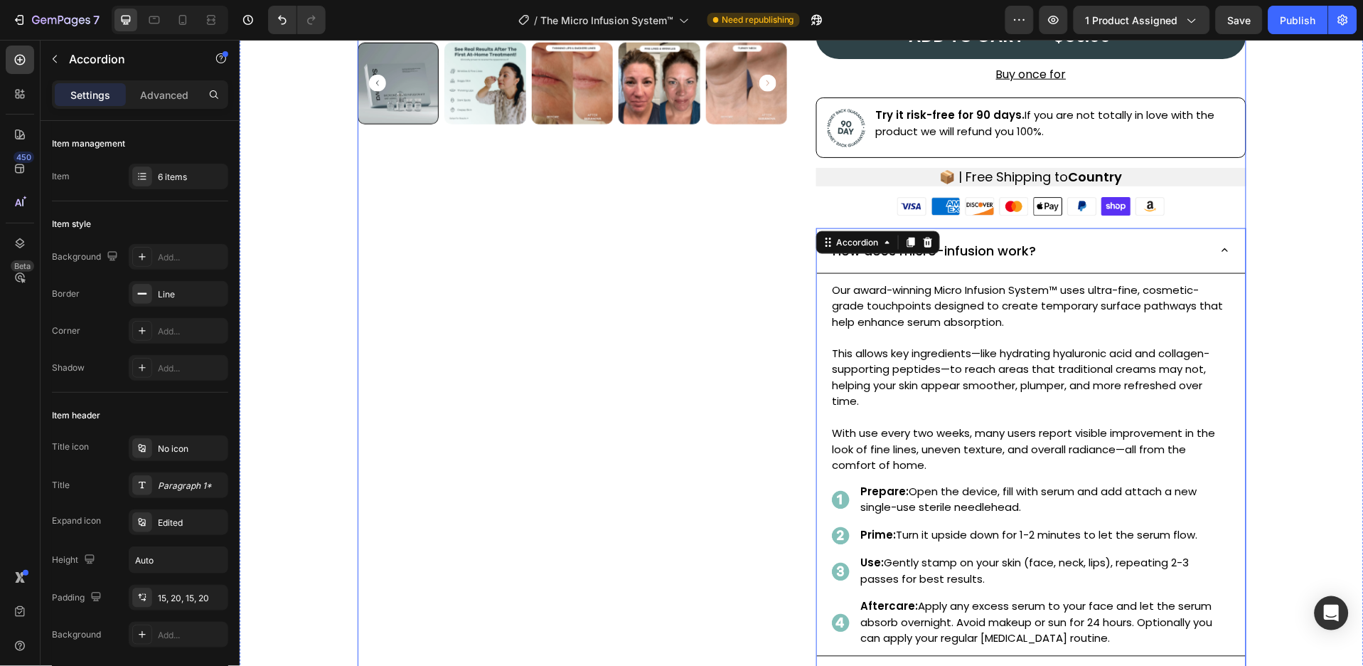
click at [743, 284] on div "Product Images" at bounding box center [572, 260] width 430 height 1311
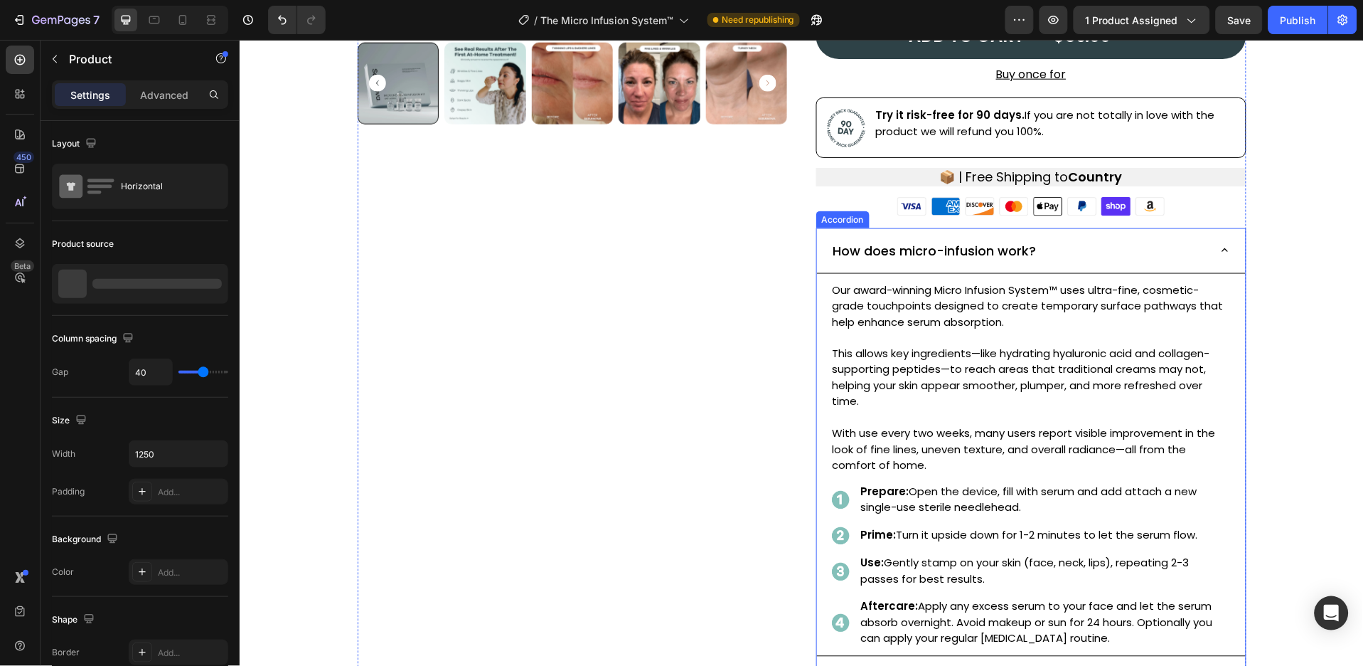
click at [1219, 245] on icon at bounding box center [1224, 249] width 13 height 13
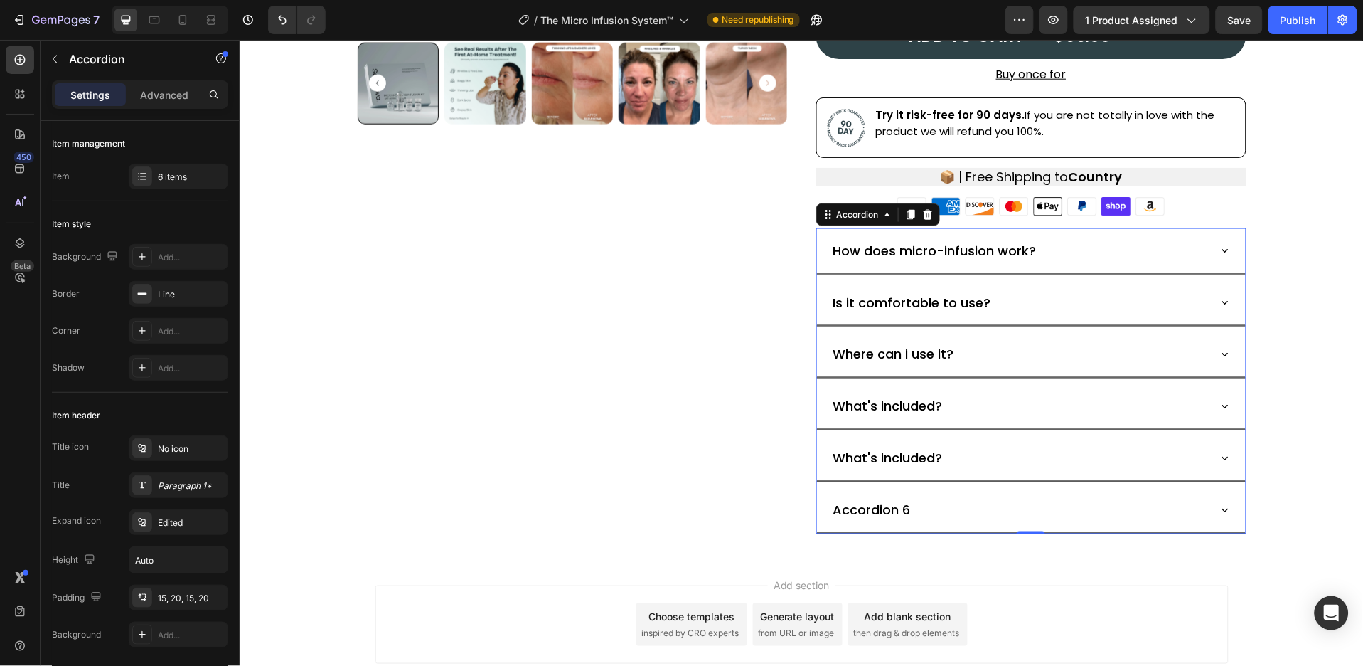
click at [1218, 452] on icon at bounding box center [1224, 457] width 13 height 13
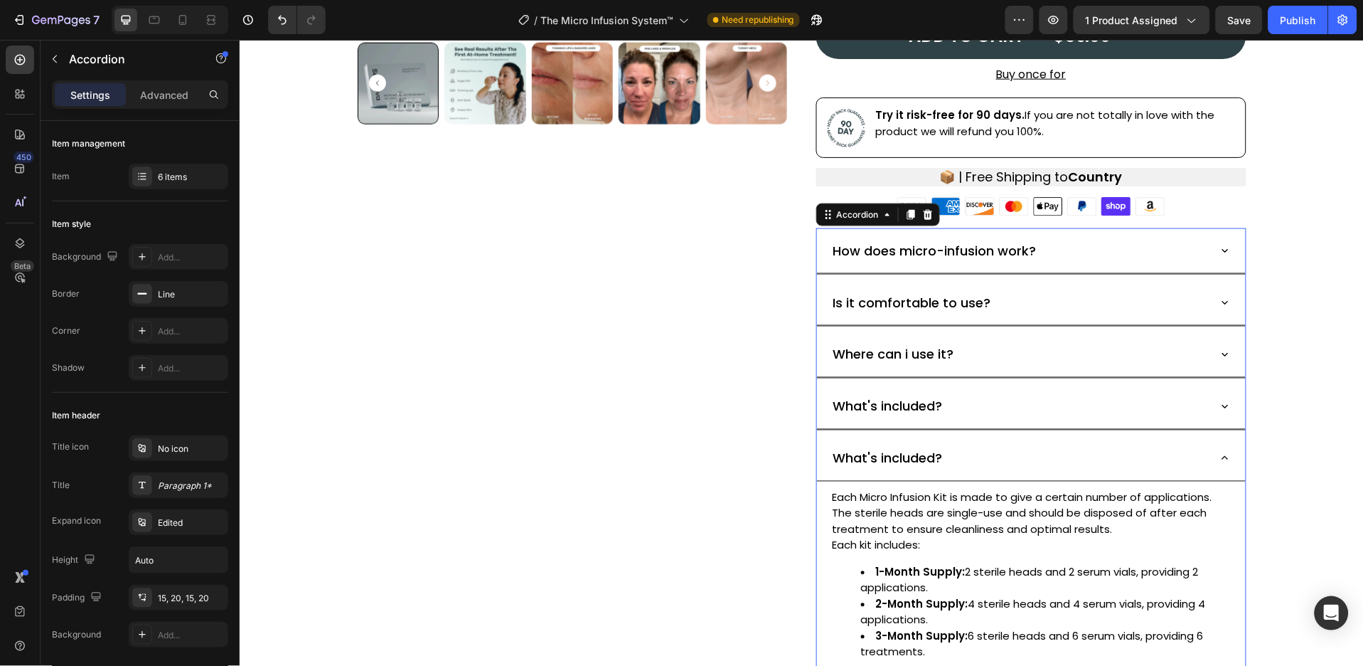
click at [1201, 407] on div "What's included?" at bounding box center [1031, 406] width 429 height 46
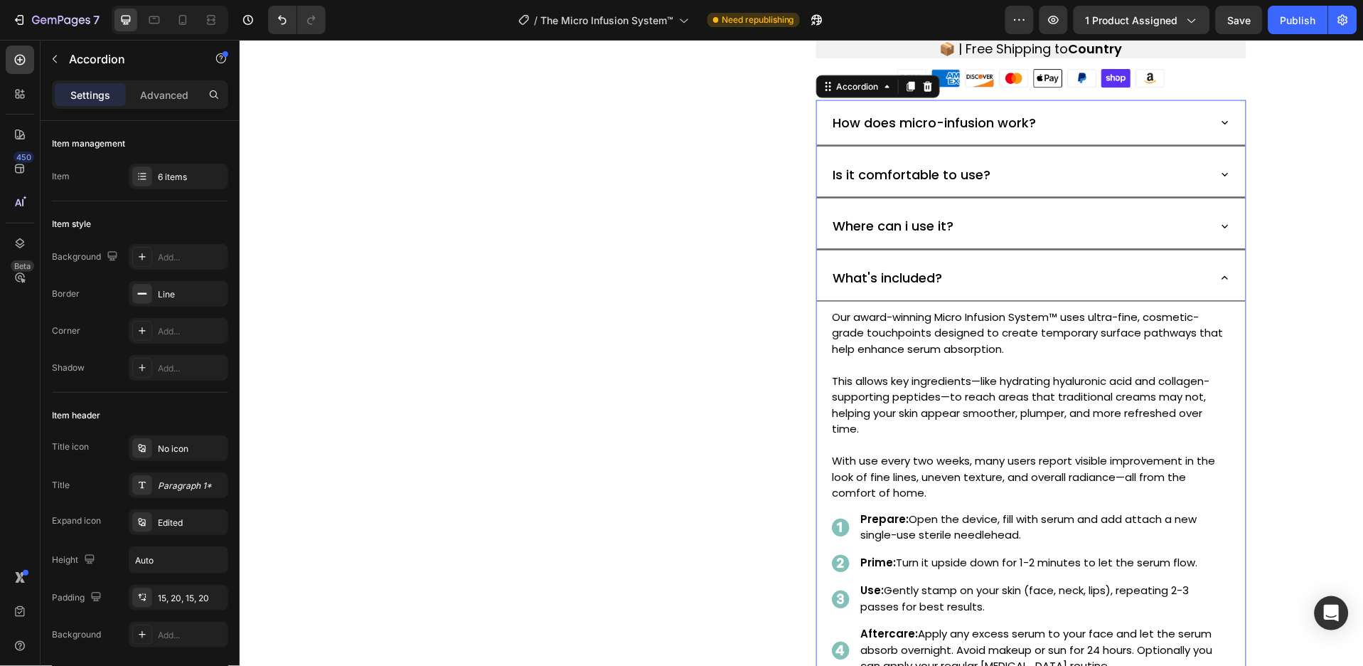
scroll to position [582, 0]
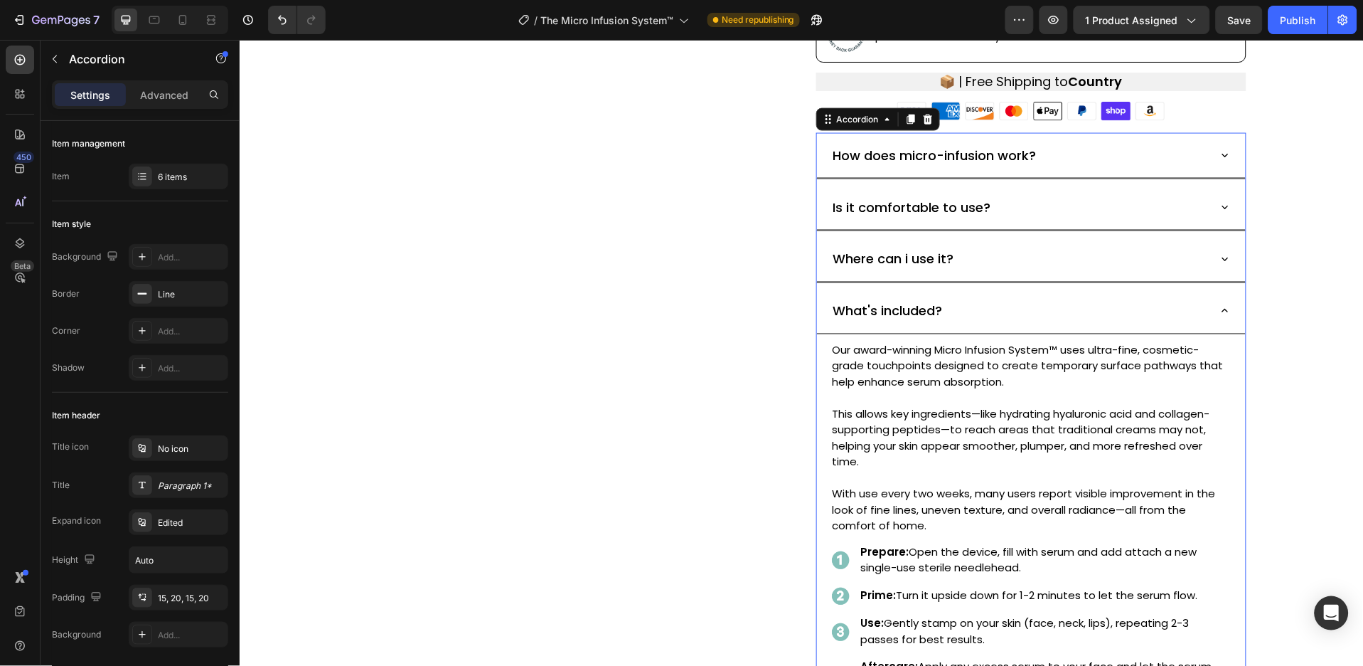
click at [1218, 312] on icon at bounding box center [1224, 310] width 13 height 13
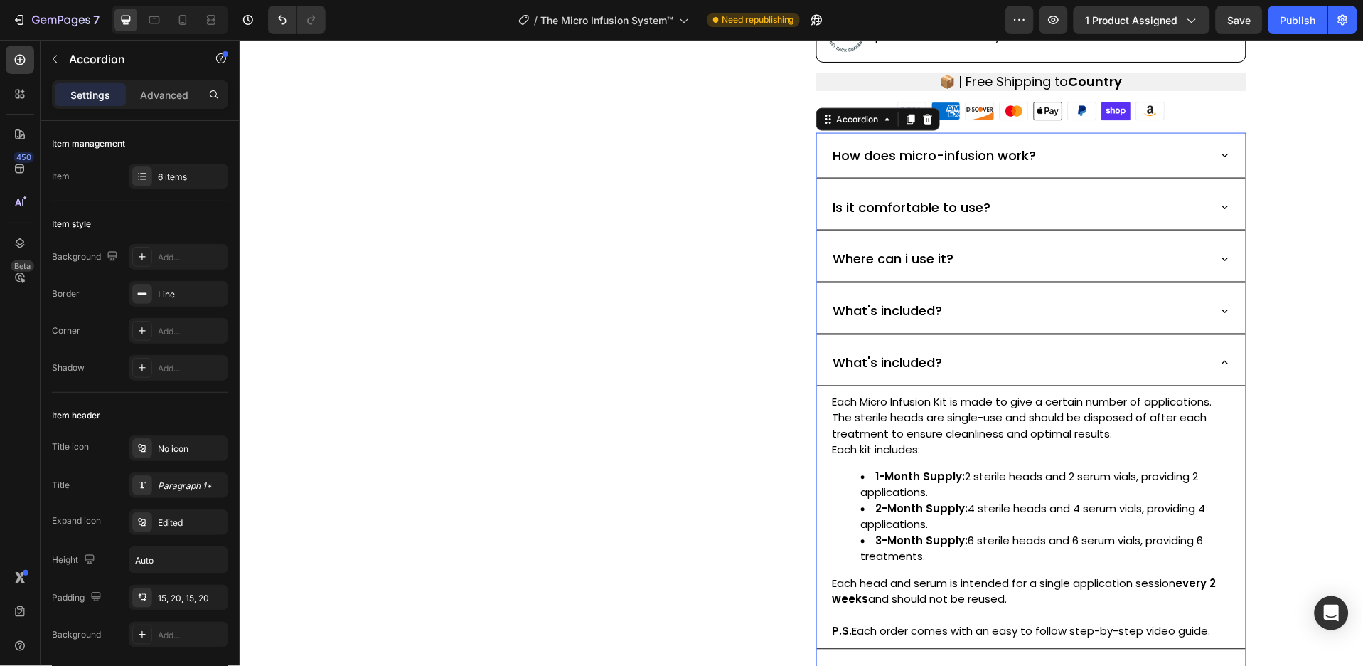
click at [1218, 258] on icon at bounding box center [1224, 258] width 13 height 13
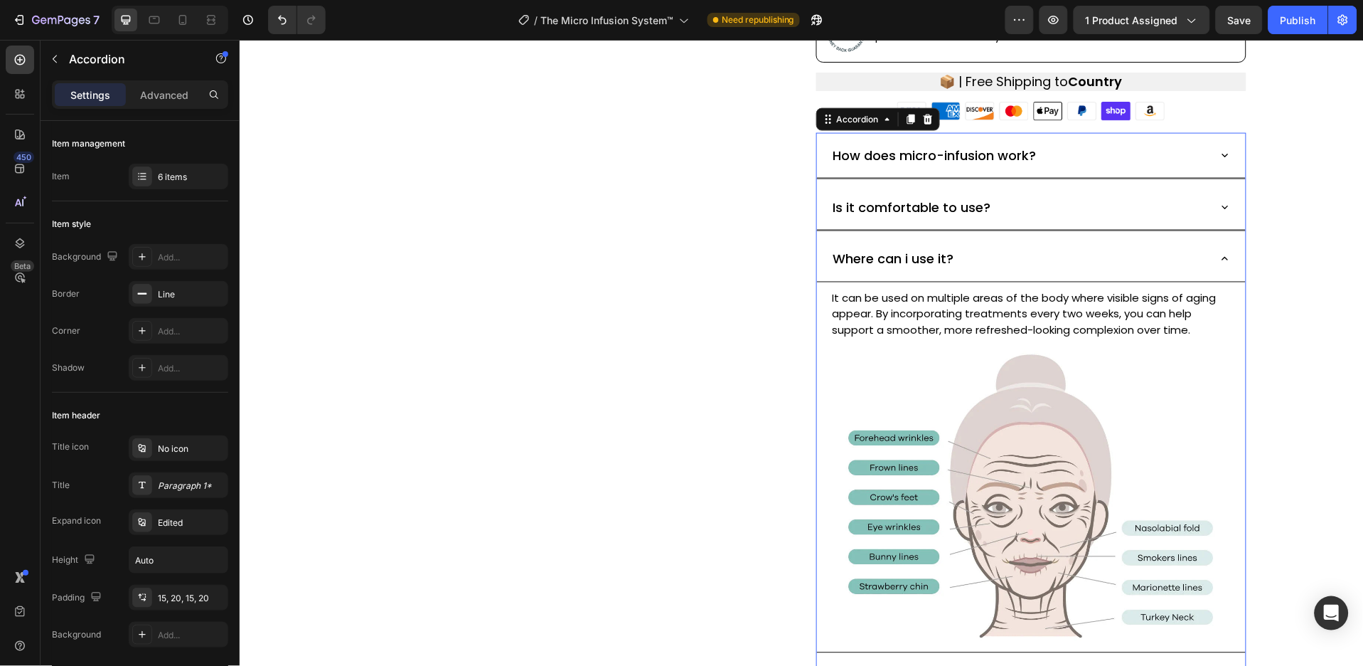
click at [1218, 262] on icon at bounding box center [1224, 258] width 13 height 13
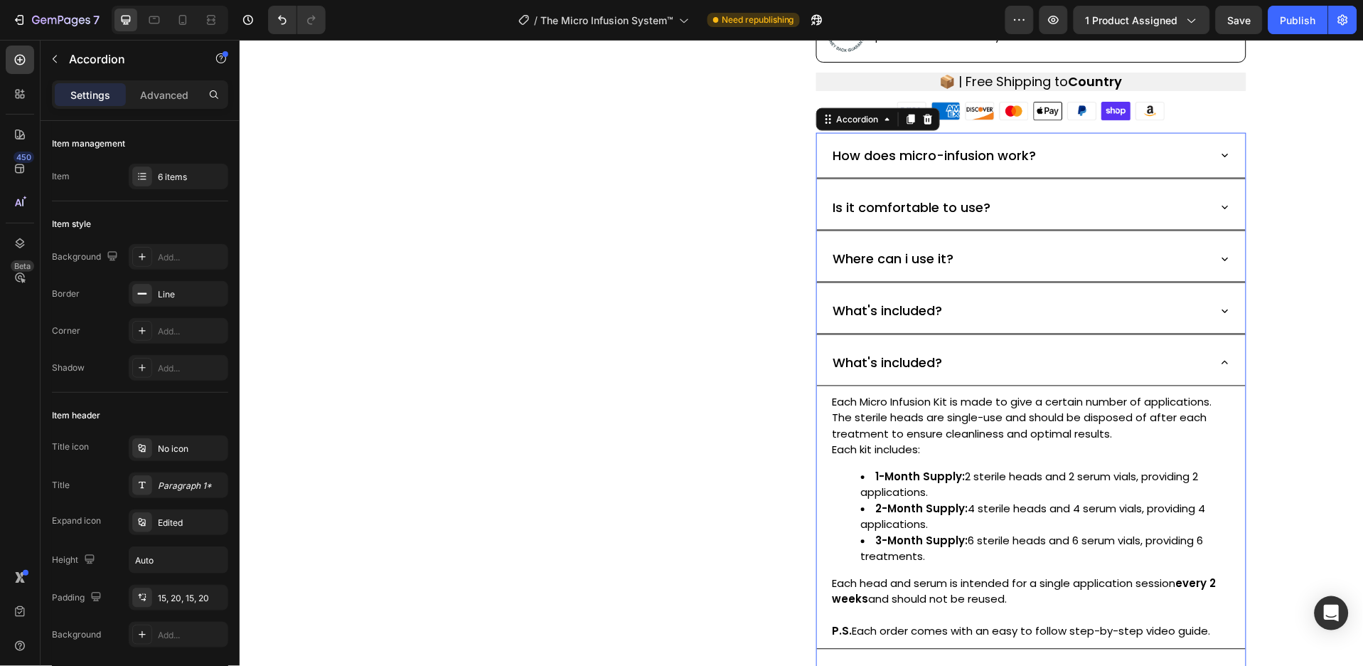
click at [1221, 304] on icon at bounding box center [1224, 310] width 13 height 13
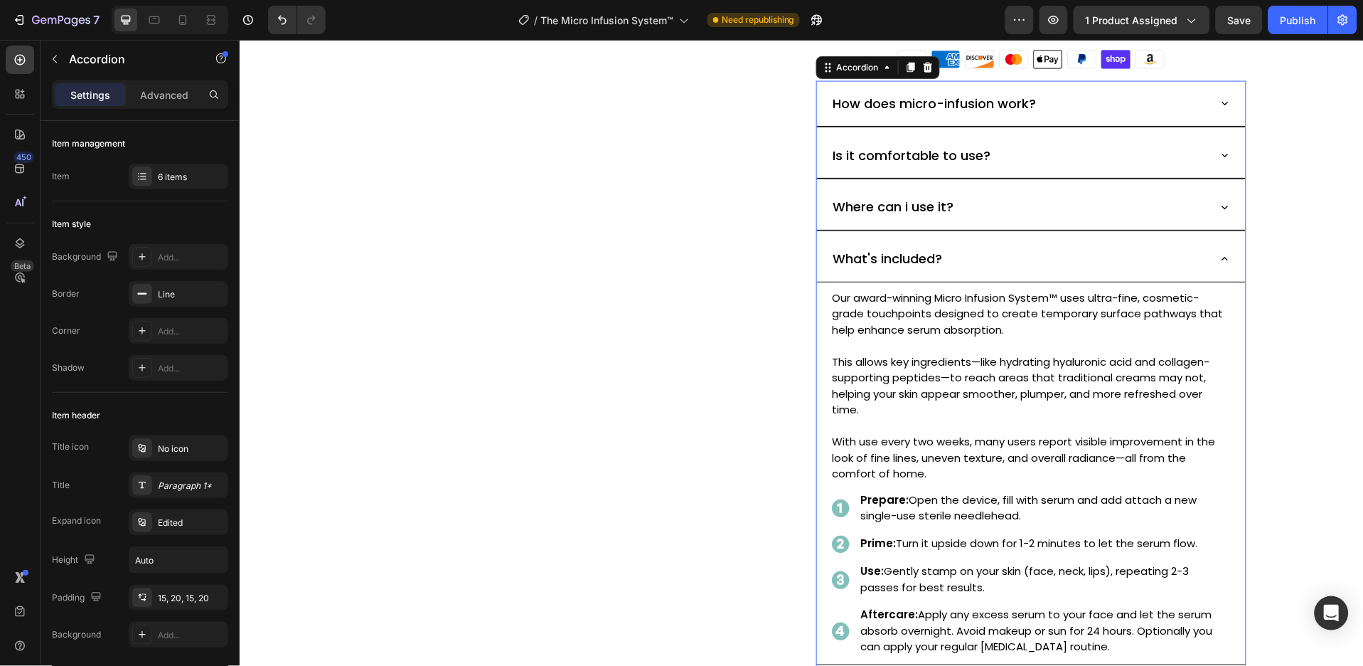
scroll to position [676, 0]
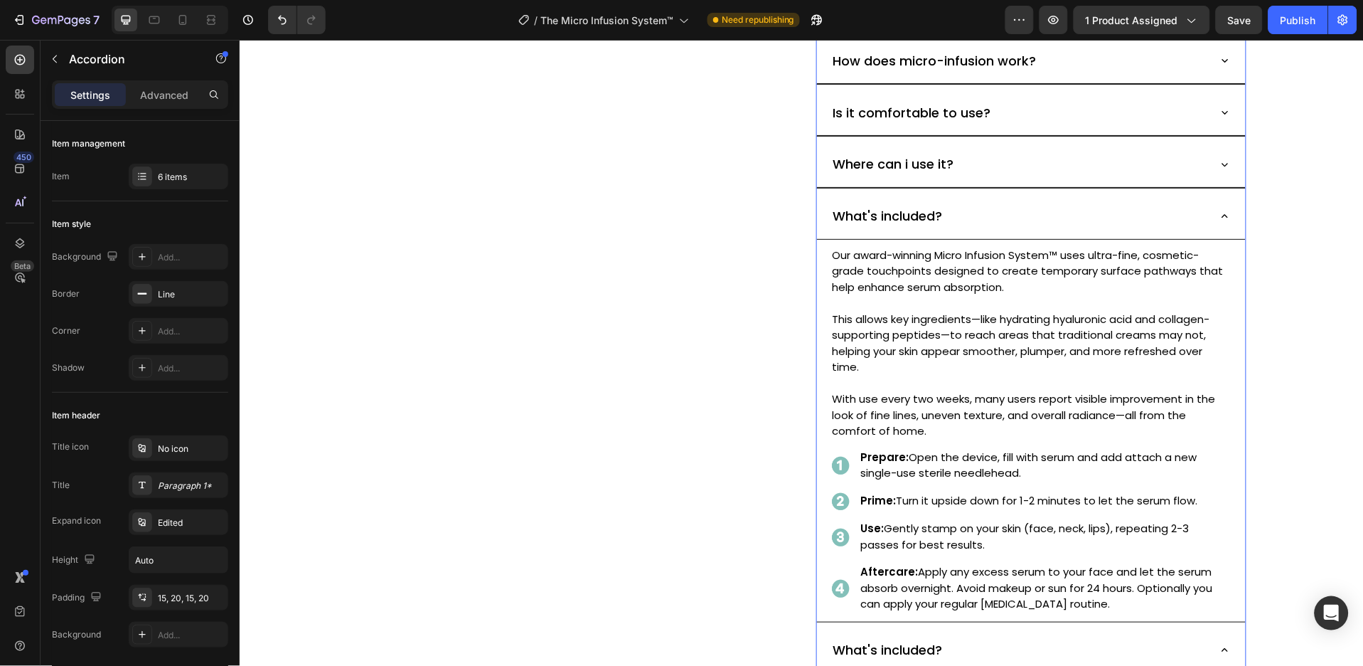
click at [1218, 213] on icon at bounding box center [1224, 215] width 13 height 13
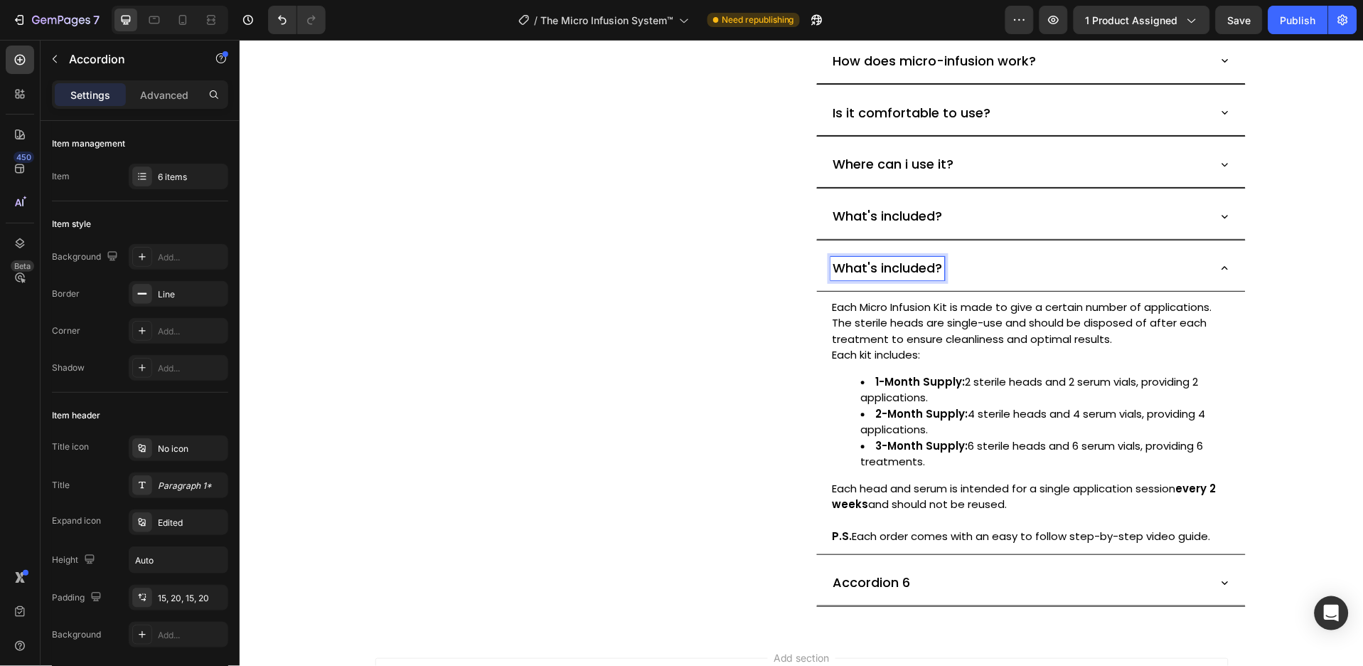
click at [904, 272] on p "What's included?" at bounding box center [888, 267] width 110 height 19
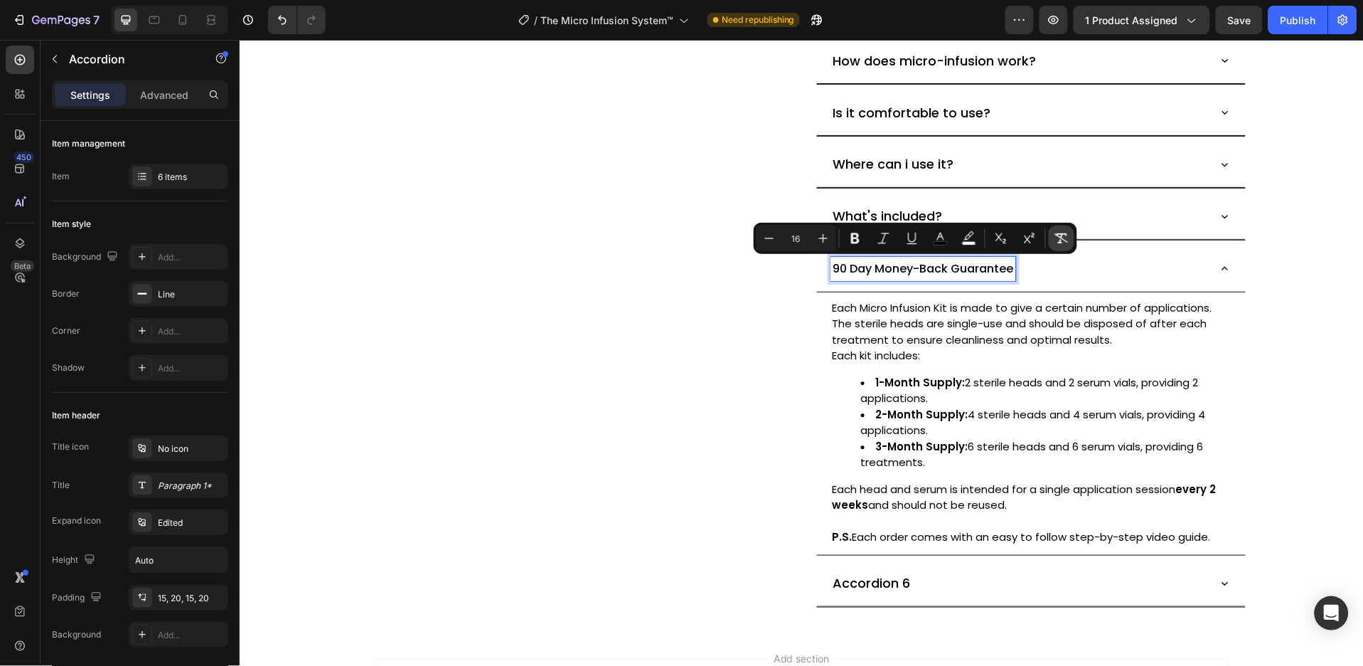
click at [1063, 238] on icon "Editor contextual toolbar" at bounding box center [1062, 238] width 14 height 14
type input "18"
click at [1014, 396] on li "1-Month Supply: 2 sterile heads and 2 serum vials, providing 2 applications." at bounding box center [1045, 390] width 369 height 32
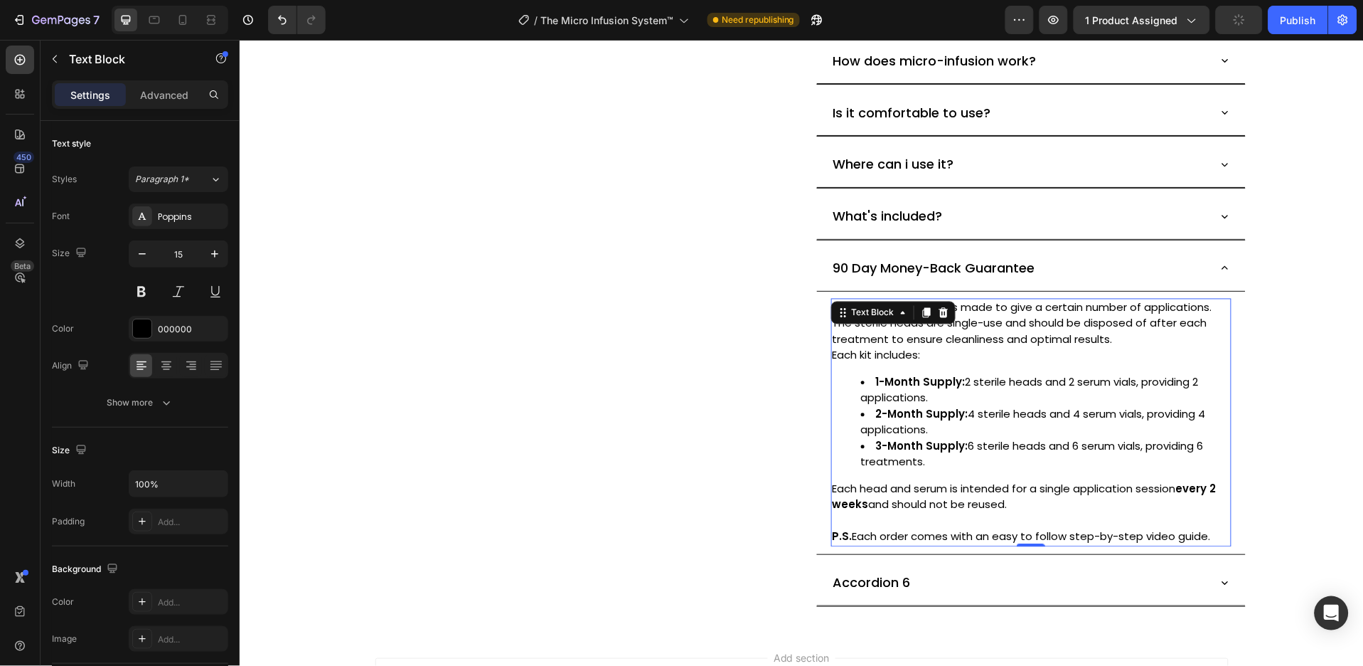
click at [972, 447] on li "3-Month Supply: 6 sterile heads and 6 serum vials, providing 6 treatments." at bounding box center [1045, 454] width 369 height 32
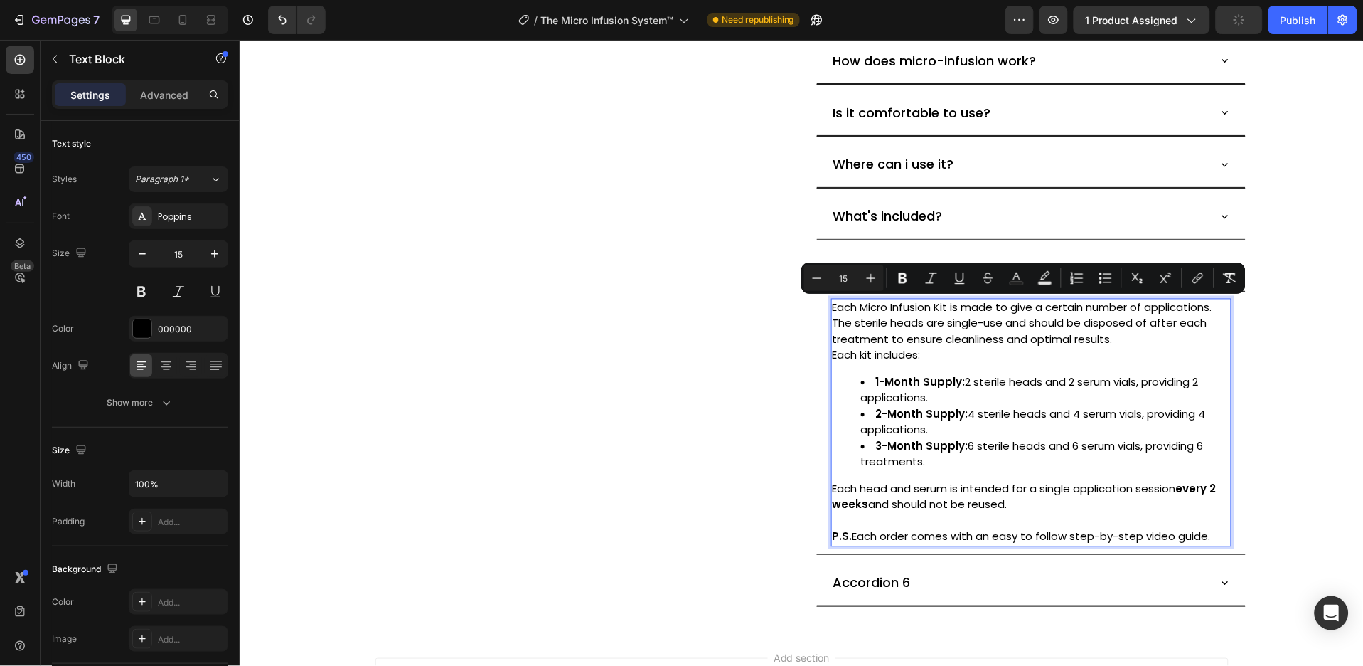
type input "14"
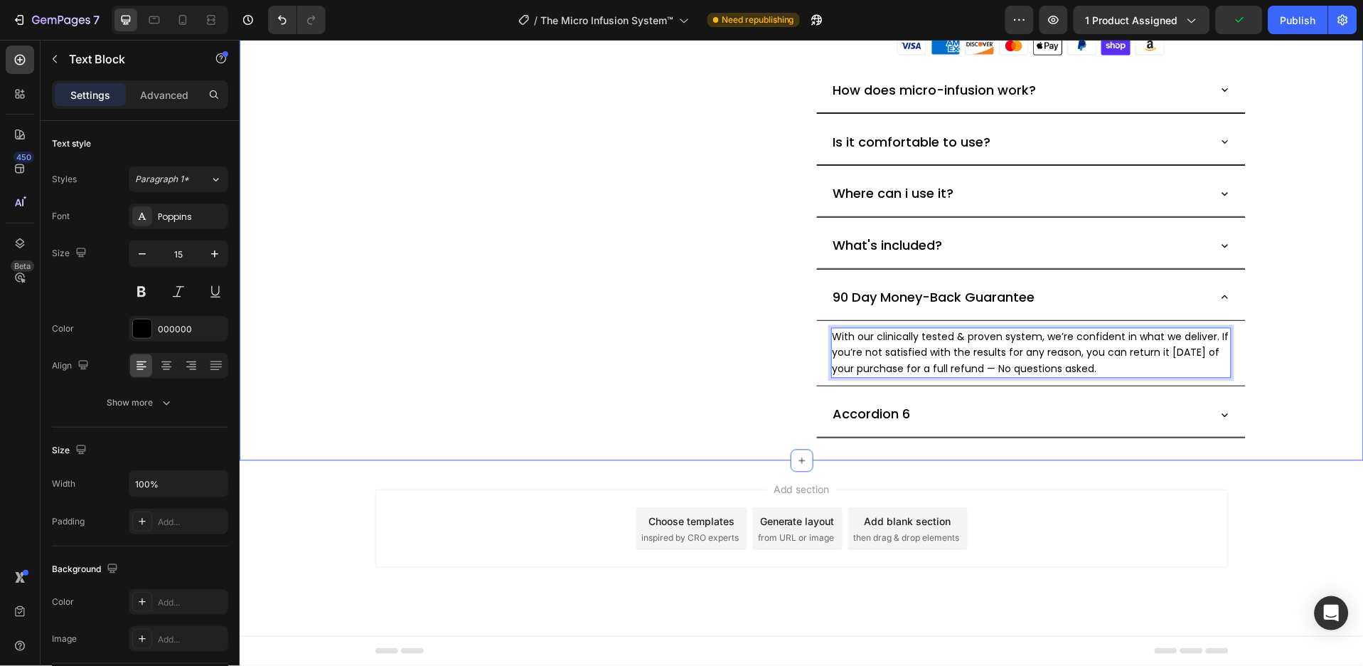
scroll to position [647, 0]
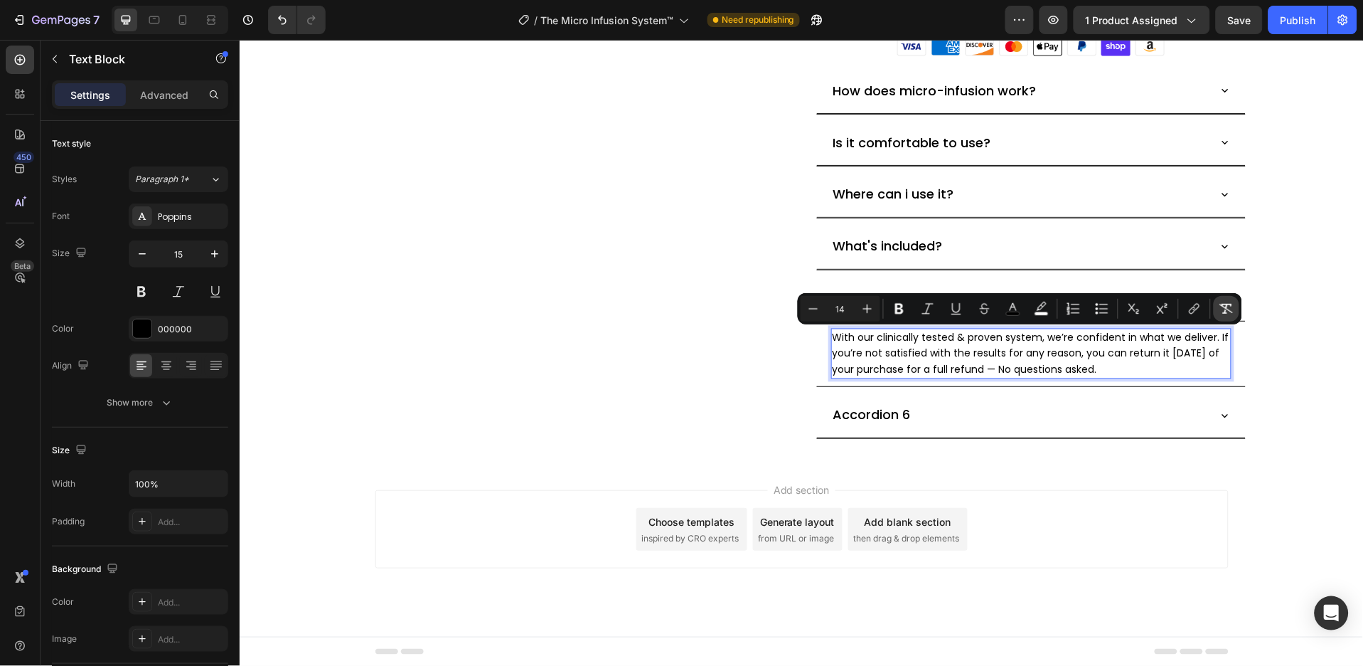
click at [1230, 299] on button "Remove Format" at bounding box center [1227, 309] width 26 height 26
type input "15"
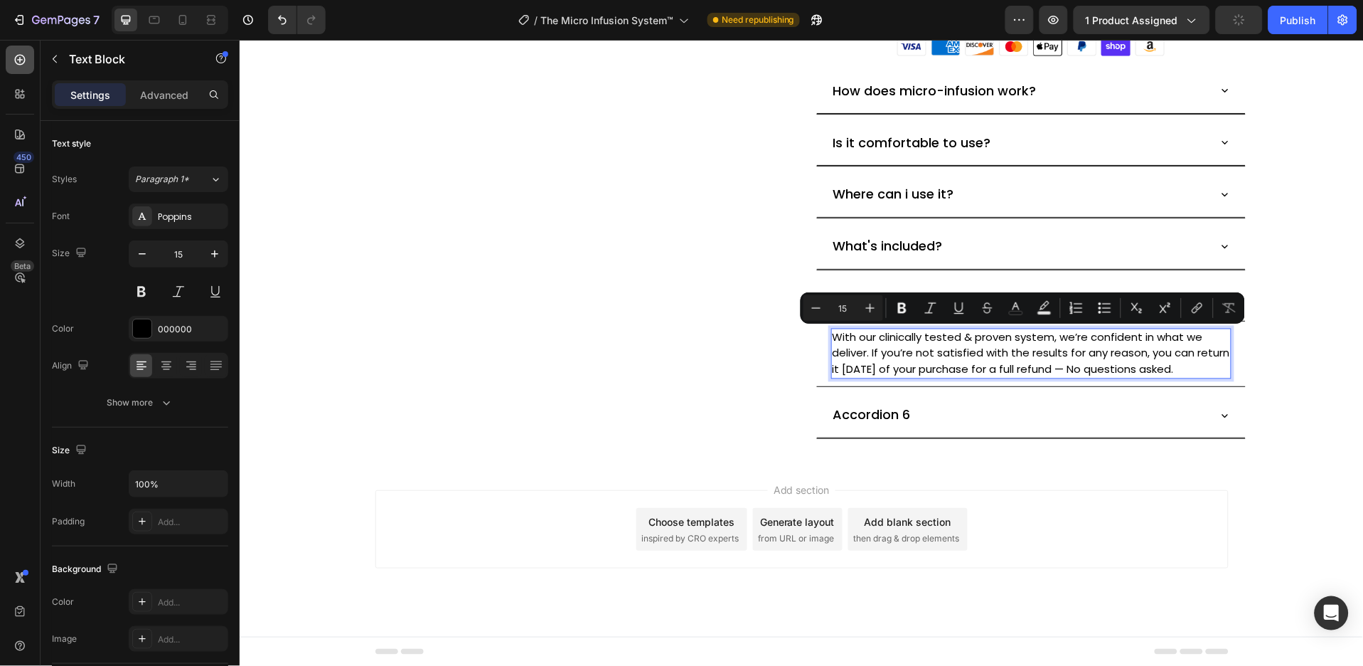
click at [10, 57] on div at bounding box center [20, 60] width 28 height 28
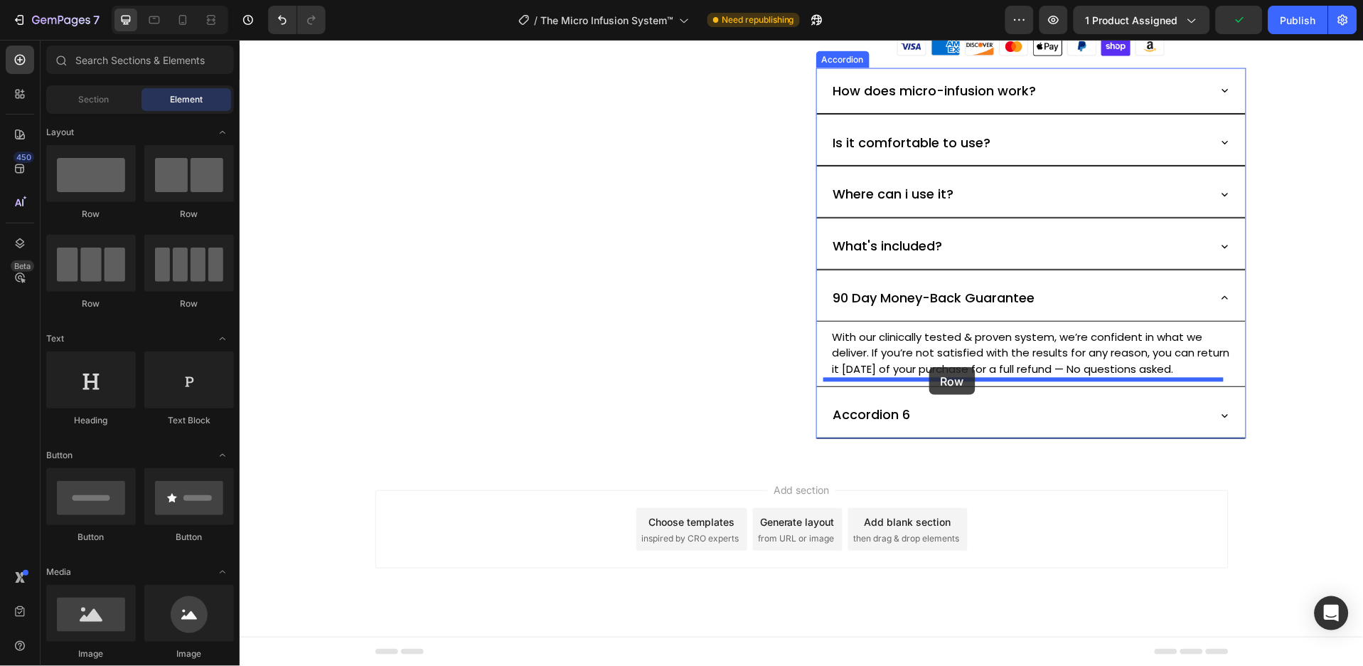
drag, startPoint x: 342, startPoint y: 215, endPoint x: 929, endPoint y: 366, distance: 606.0
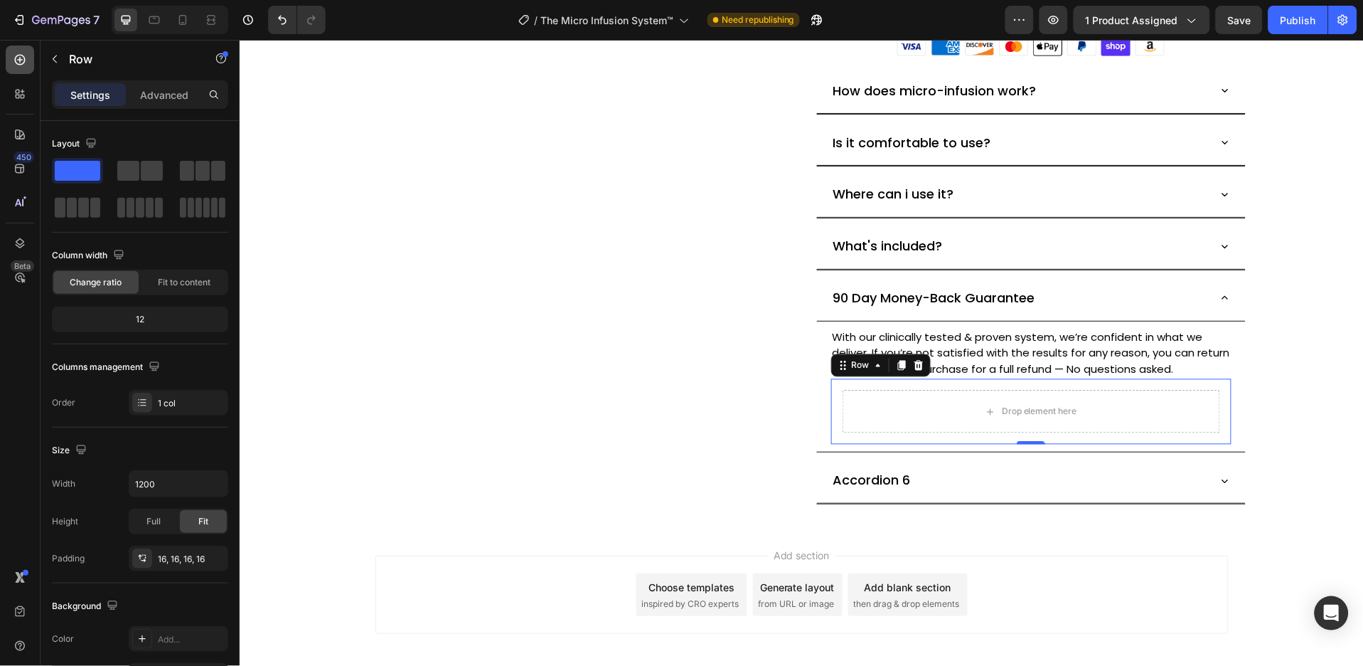
click at [15, 62] on icon at bounding box center [20, 60] width 14 height 14
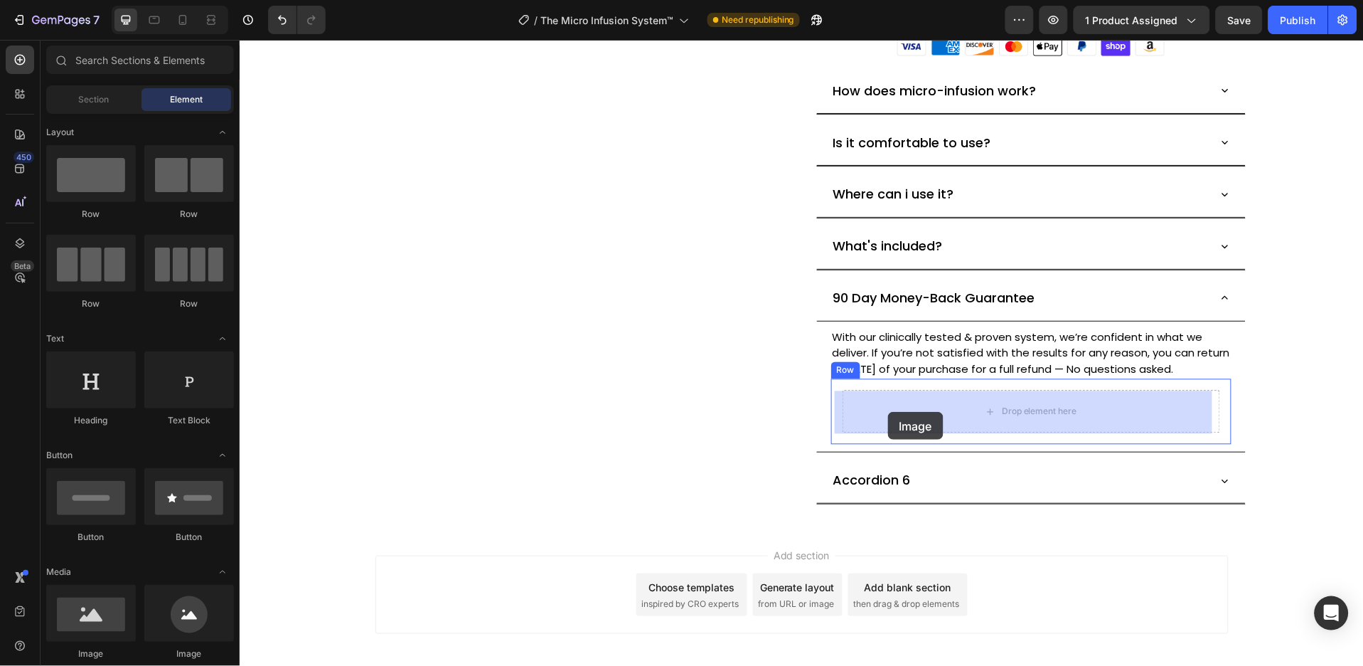
drag, startPoint x: 349, startPoint y: 664, endPoint x: 888, endPoint y: 411, distance: 595.3
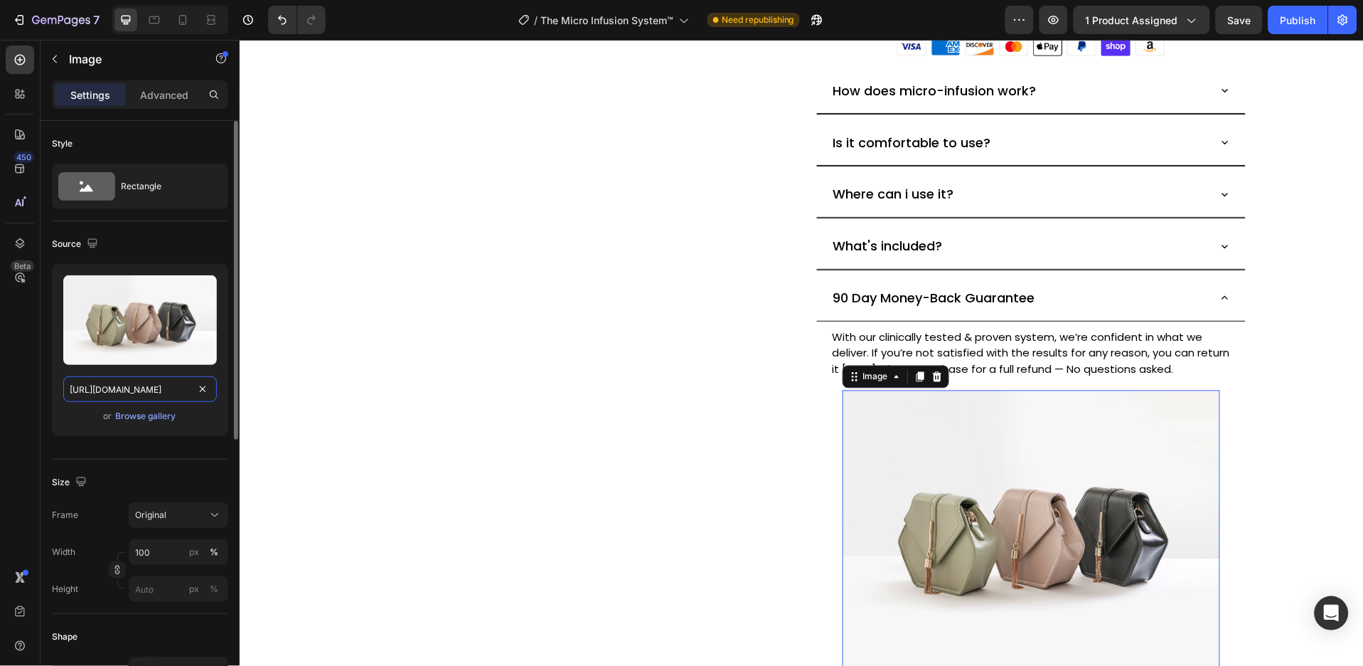
click at [151, 387] on input "[URL][DOMAIN_NAME]" at bounding box center [140, 389] width 154 height 26
paste input "[DOMAIN_NAME][URL]"
type input "[URL][DOMAIN_NAME]"
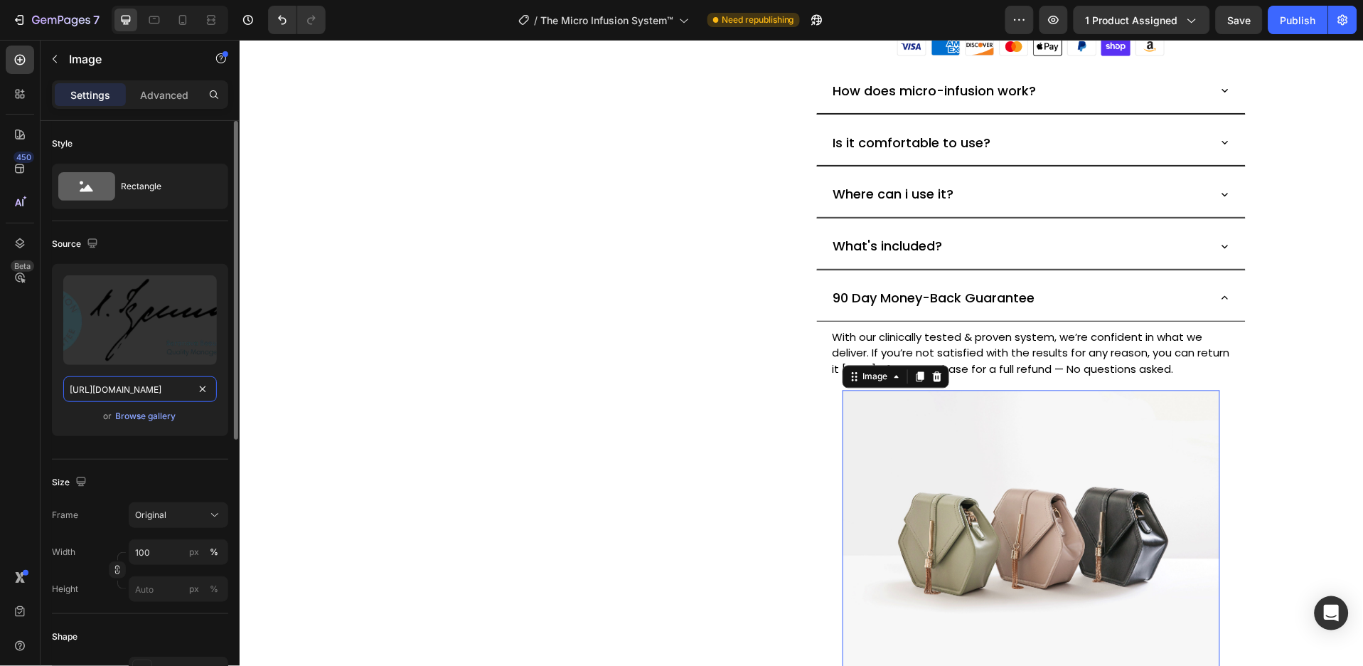
scroll to position [0, 552]
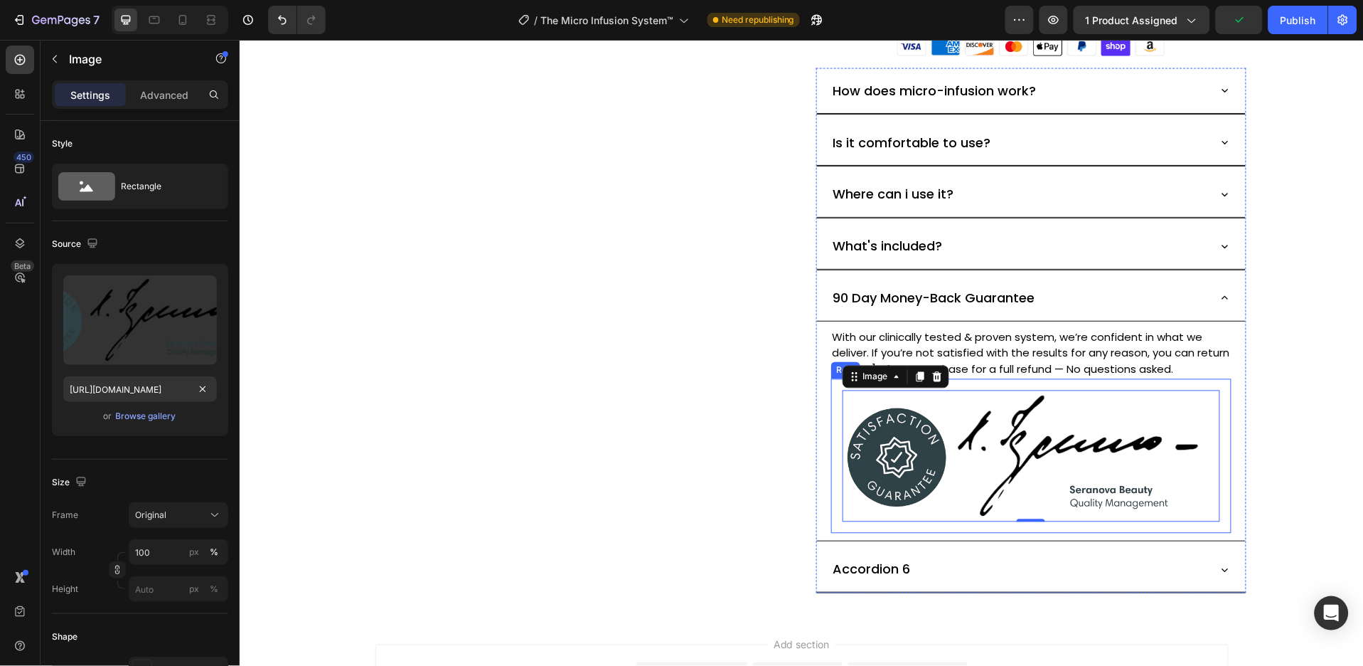
click at [831, 393] on div "Image 0 Row" at bounding box center [1031, 455] width 400 height 154
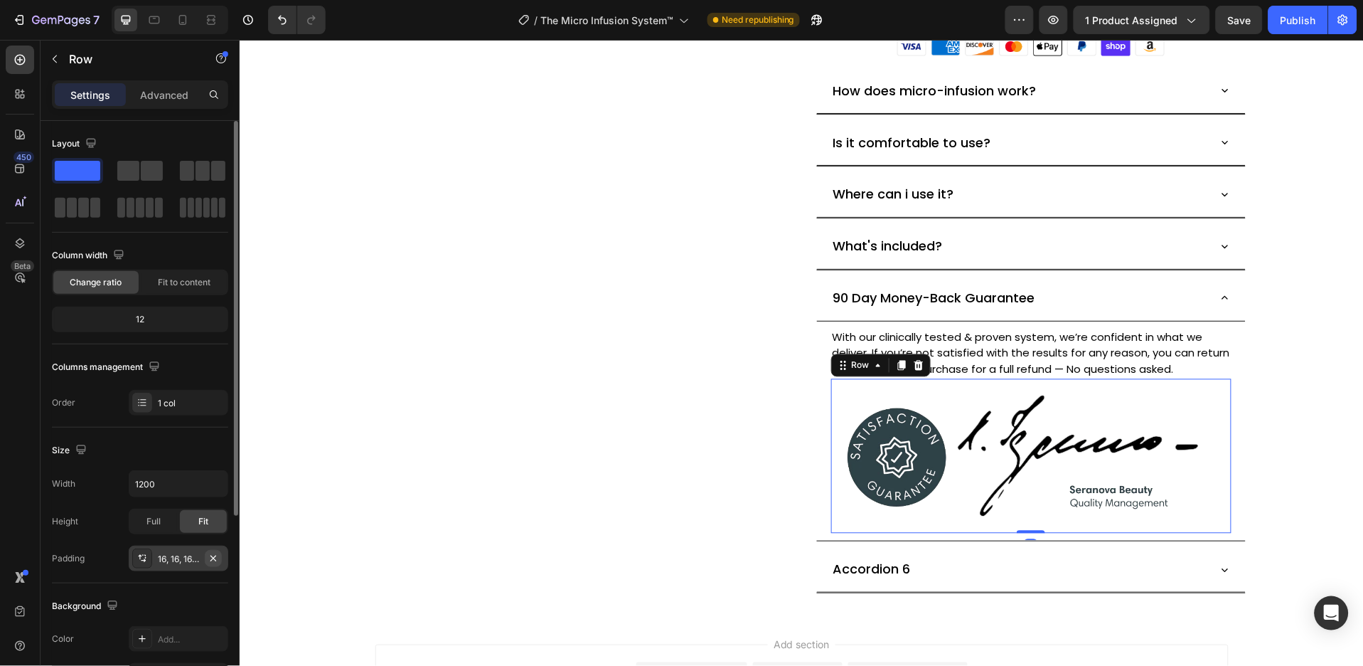
click at [212, 562] on icon "button" at bounding box center [213, 558] width 11 height 11
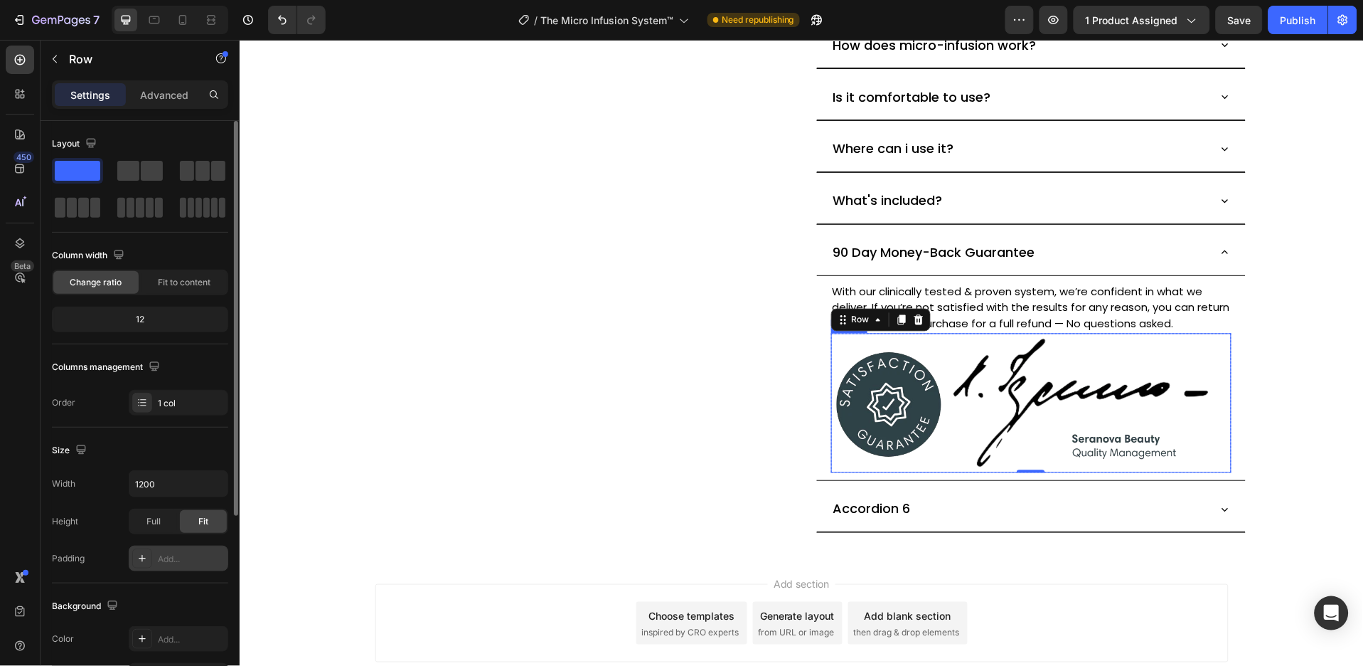
scroll to position [691, 0]
click at [168, 97] on p "Advanced" at bounding box center [164, 94] width 48 height 15
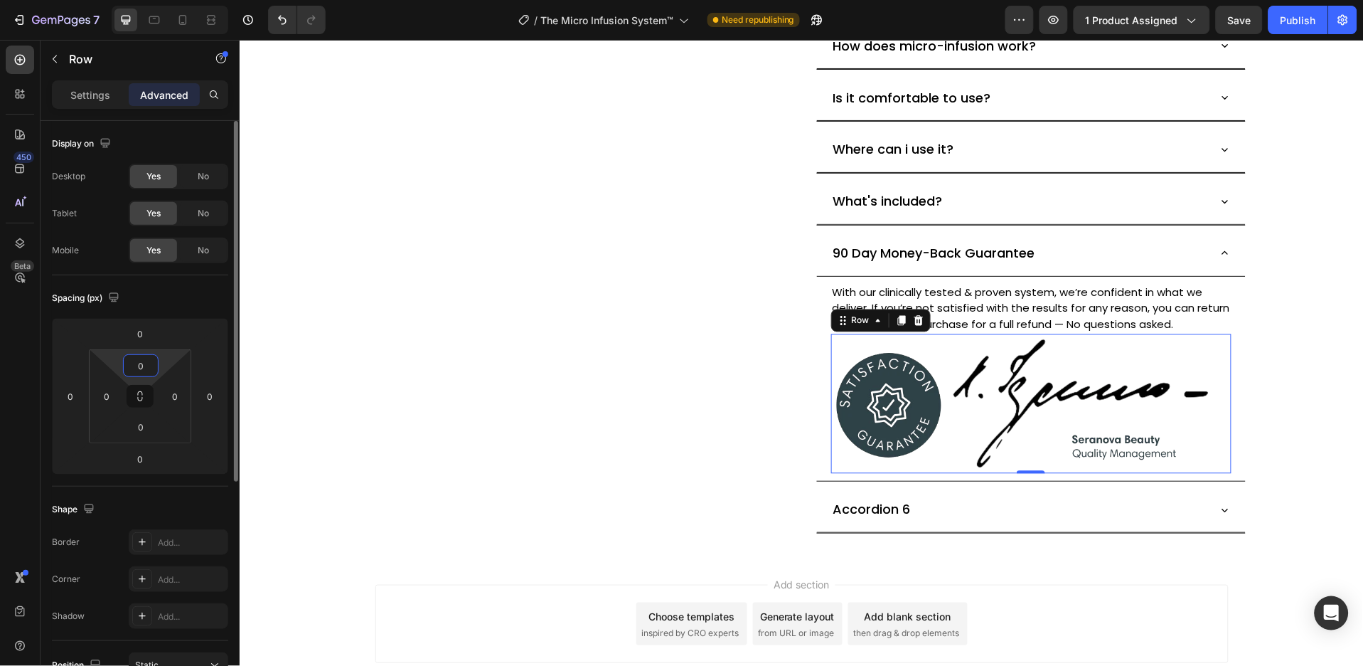
click at [149, 363] on input "0" at bounding box center [141, 365] width 28 height 21
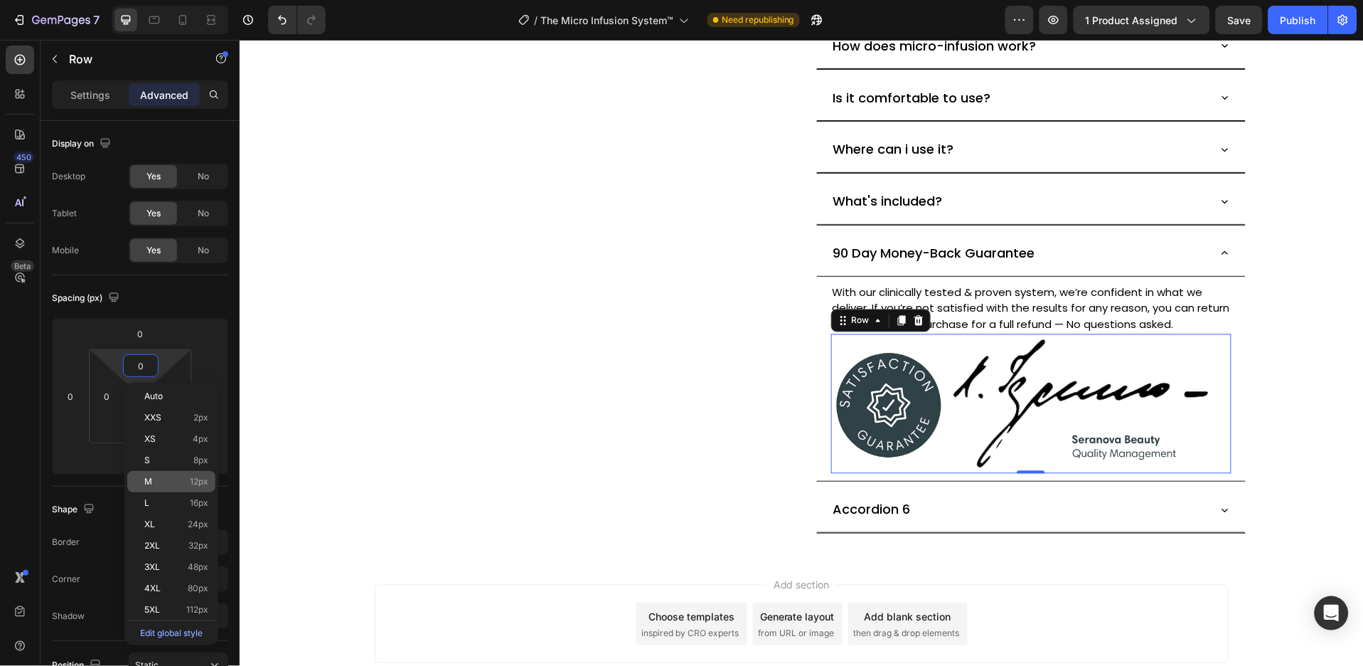
click at [191, 482] on span "12px" at bounding box center [199, 482] width 18 height 10
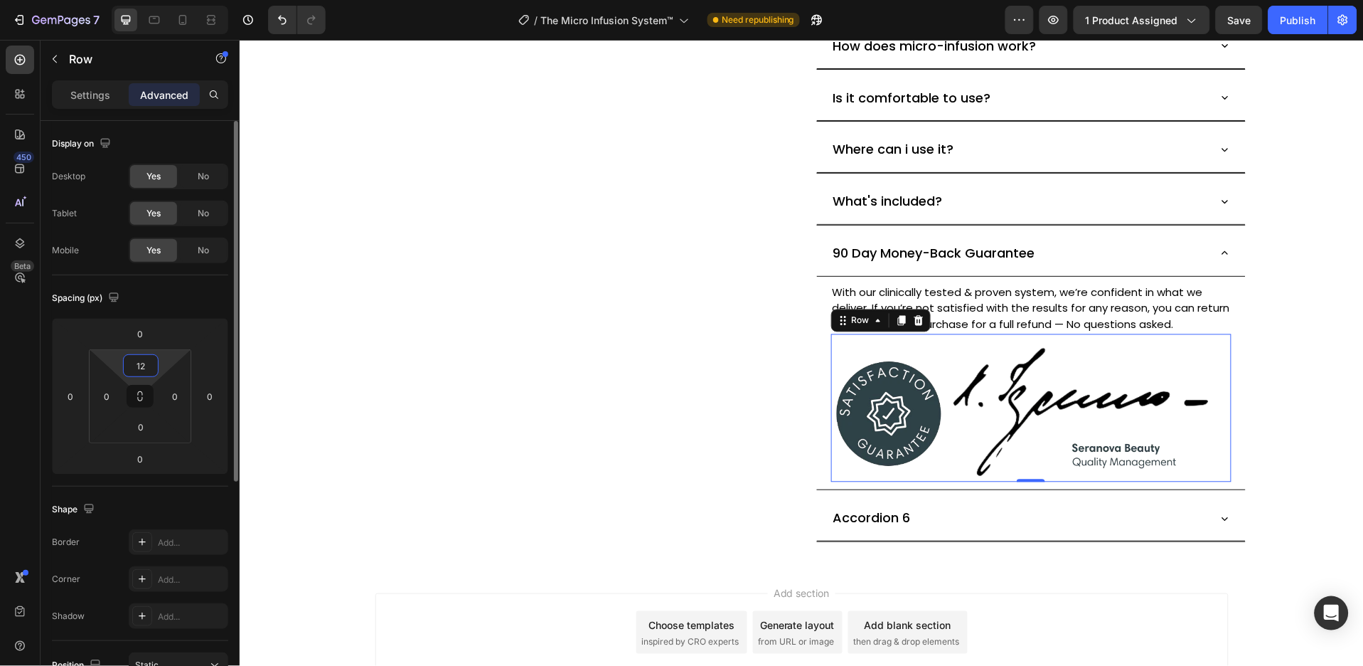
click at [150, 357] on input "12" at bounding box center [141, 365] width 28 height 21
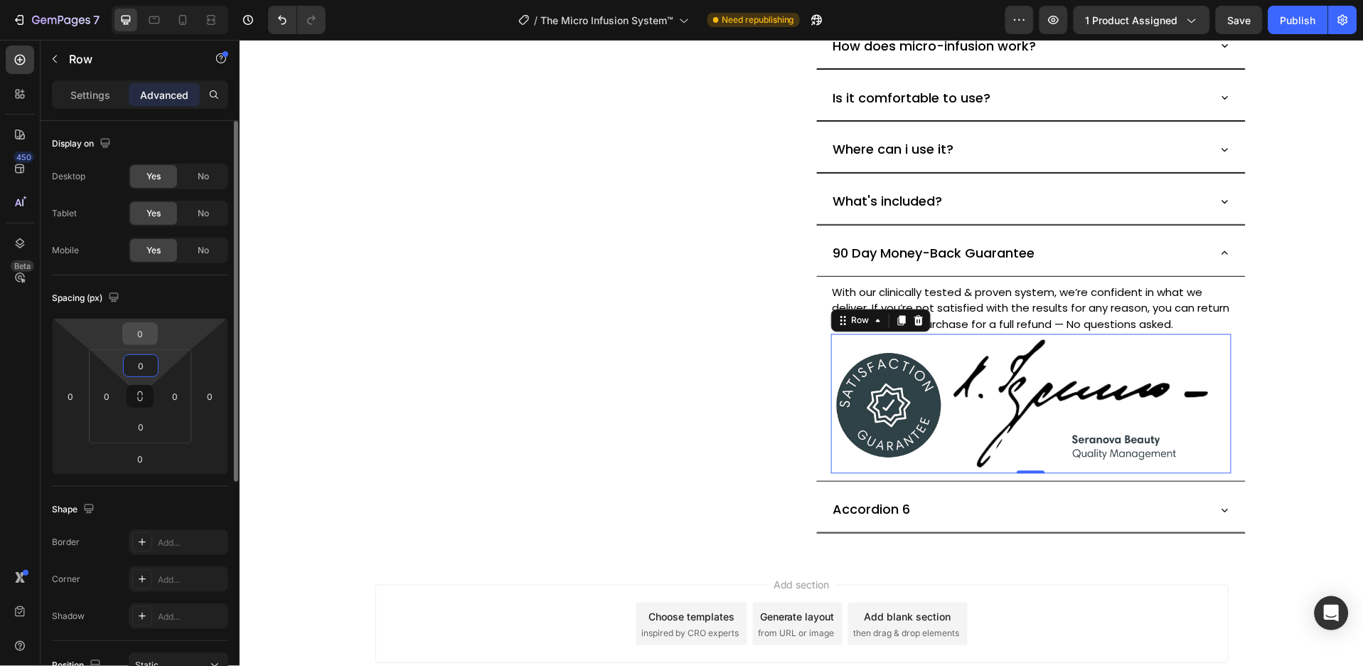
type input "0"
click at [138, 341] on input "0" at bounding box center [140, 333] width 28 height 21
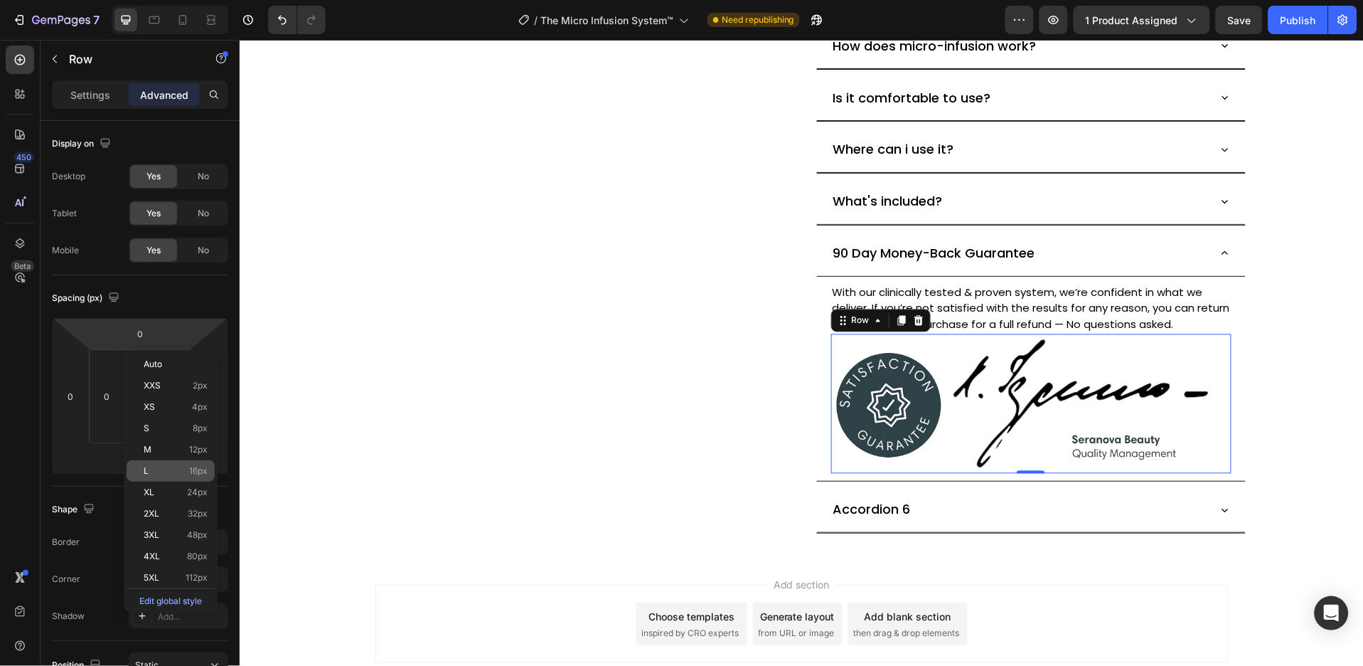
click at [189, 477] on div "L 16px" at bounding box center [171, 470] width 88 height 21
type input "16"
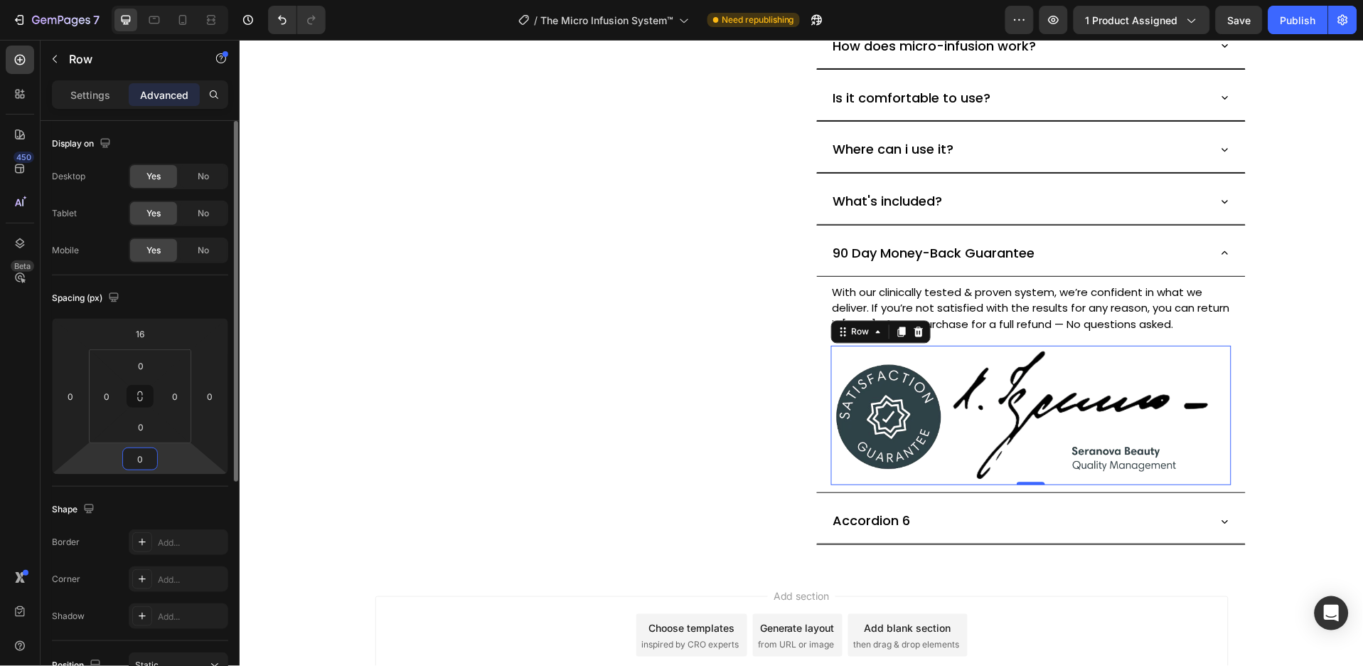
click at [150, 454] on input "0" at bounding box center [140, 458] width 28 height 21
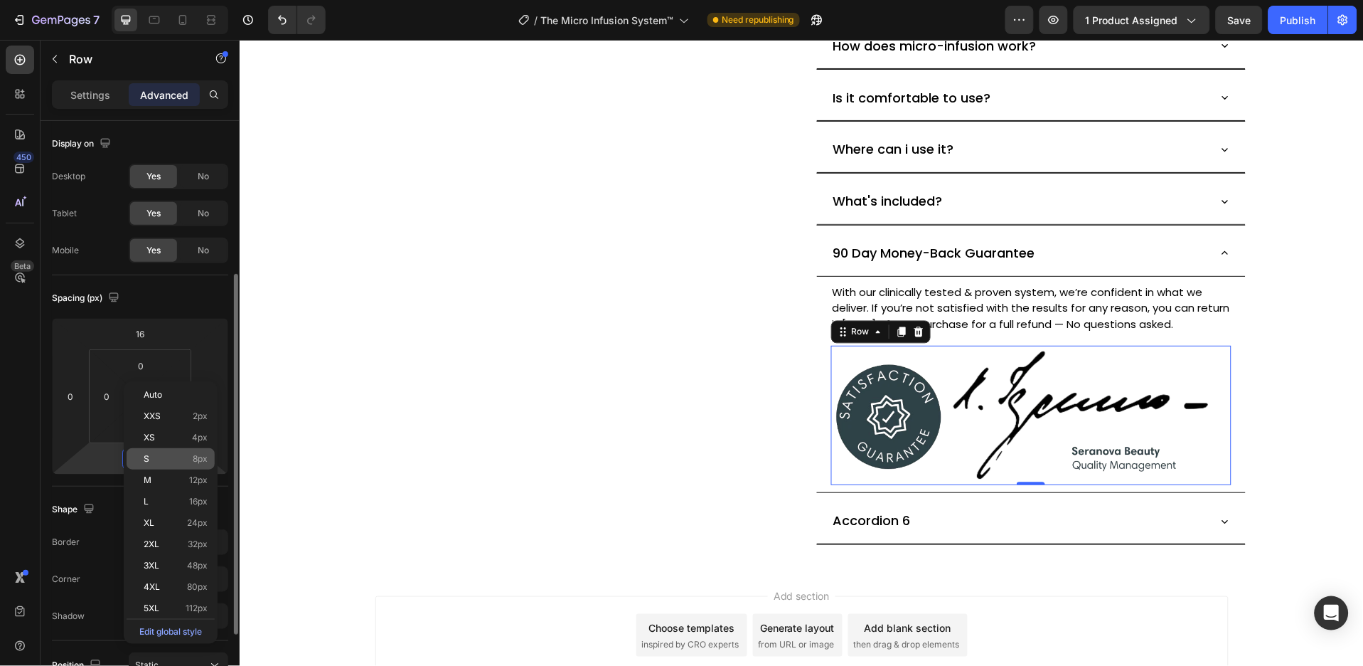
scroll to position [95, 0]
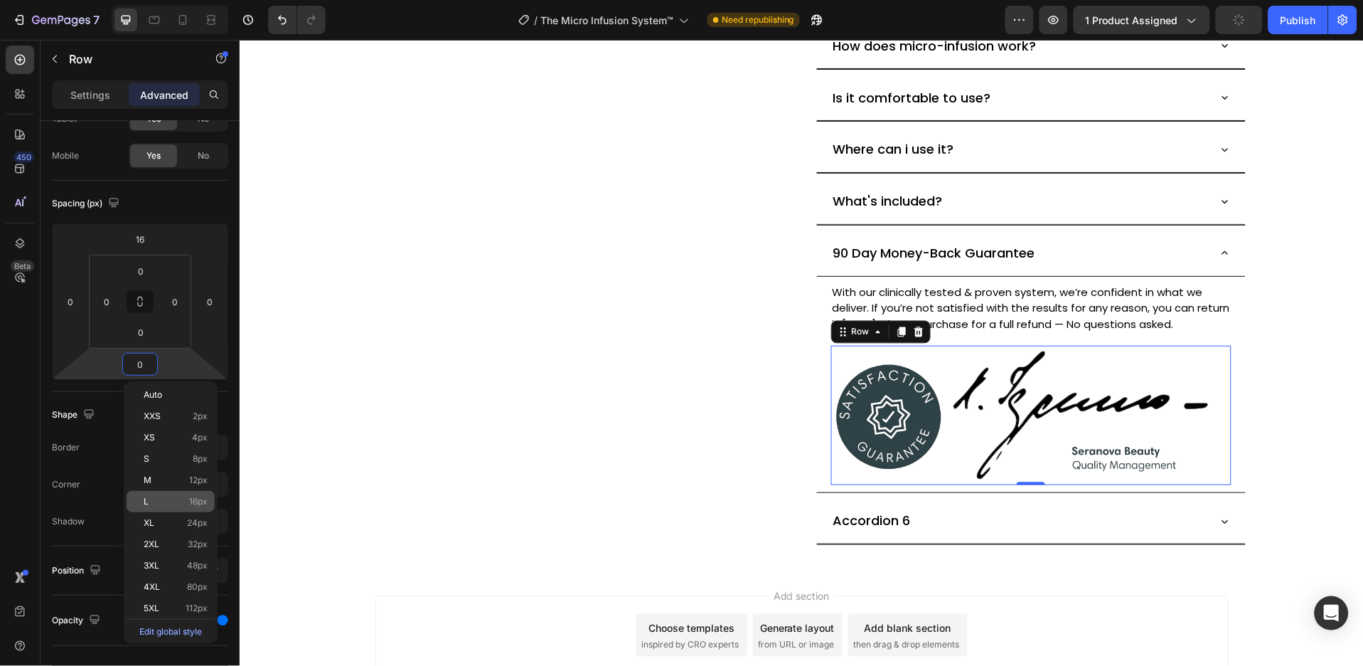
click at [198, 506] on span "16px" at bounding box center [198, 501] width 18 height 10
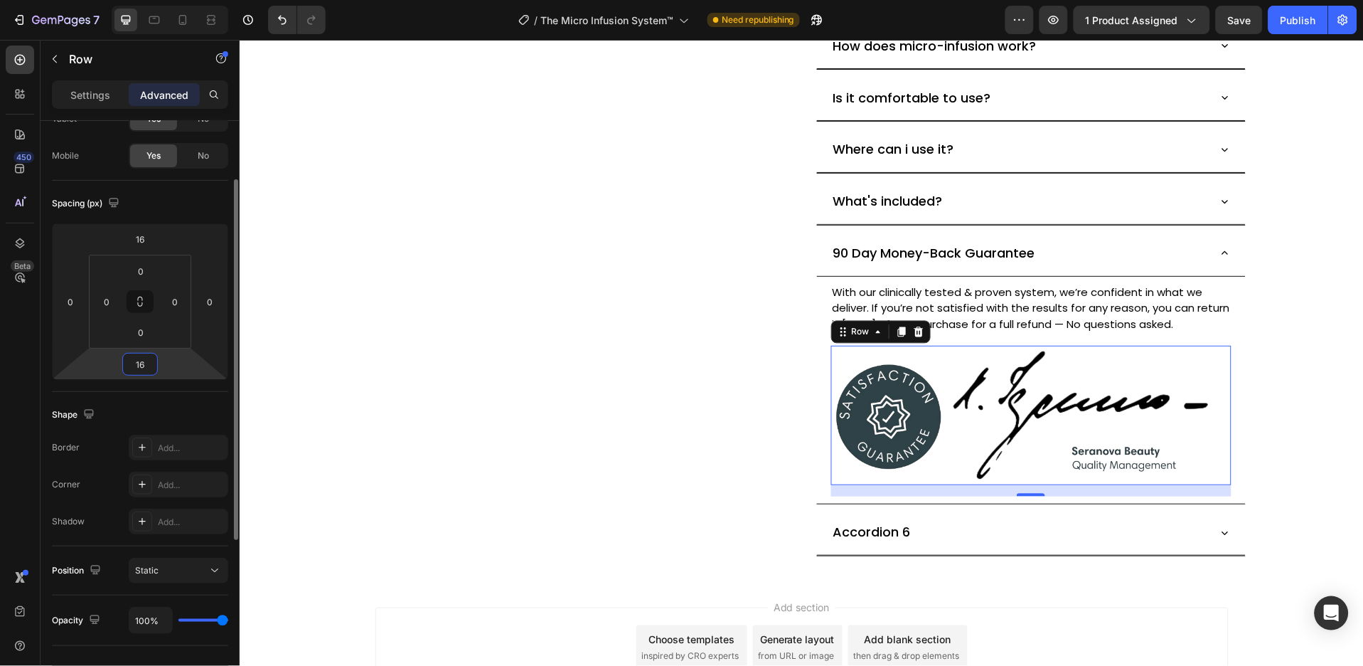
click at [150, 361] on input "16" at bounding box center [140, 363] width 28 height 21
type input "10"
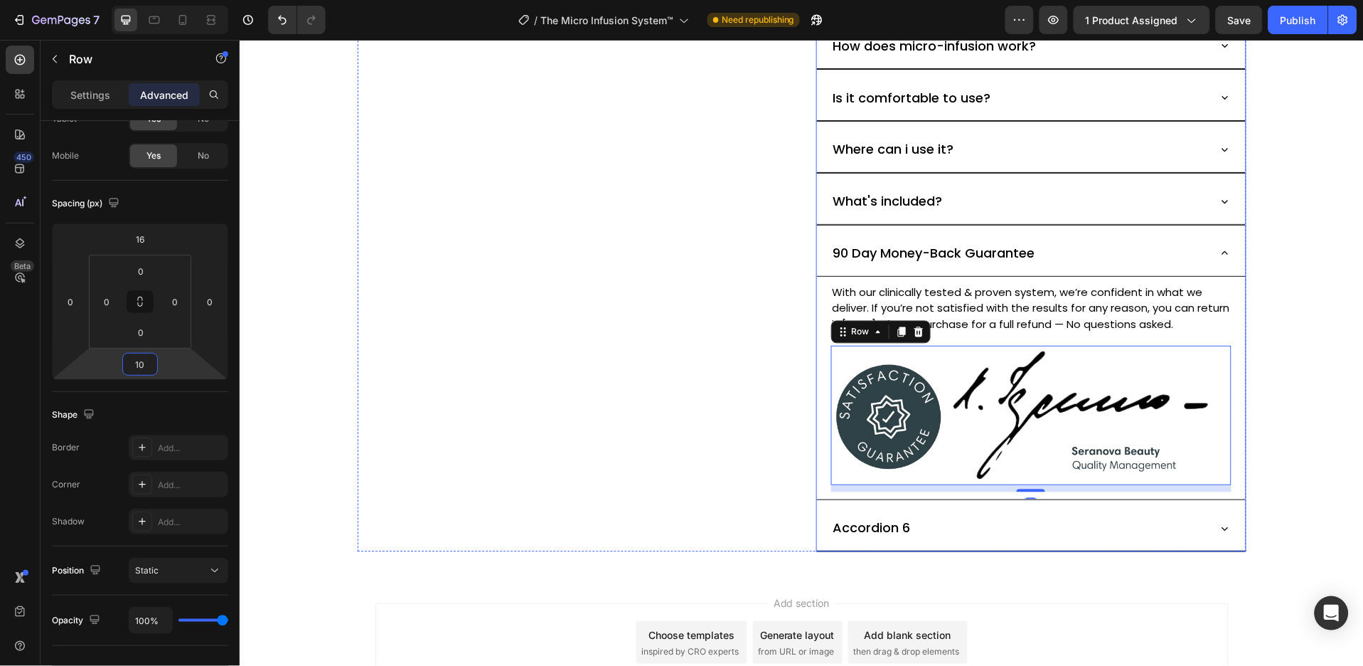
click at [879, 526] on p "Accordion 6" at bounding box center [872, 527] width 78 height 19
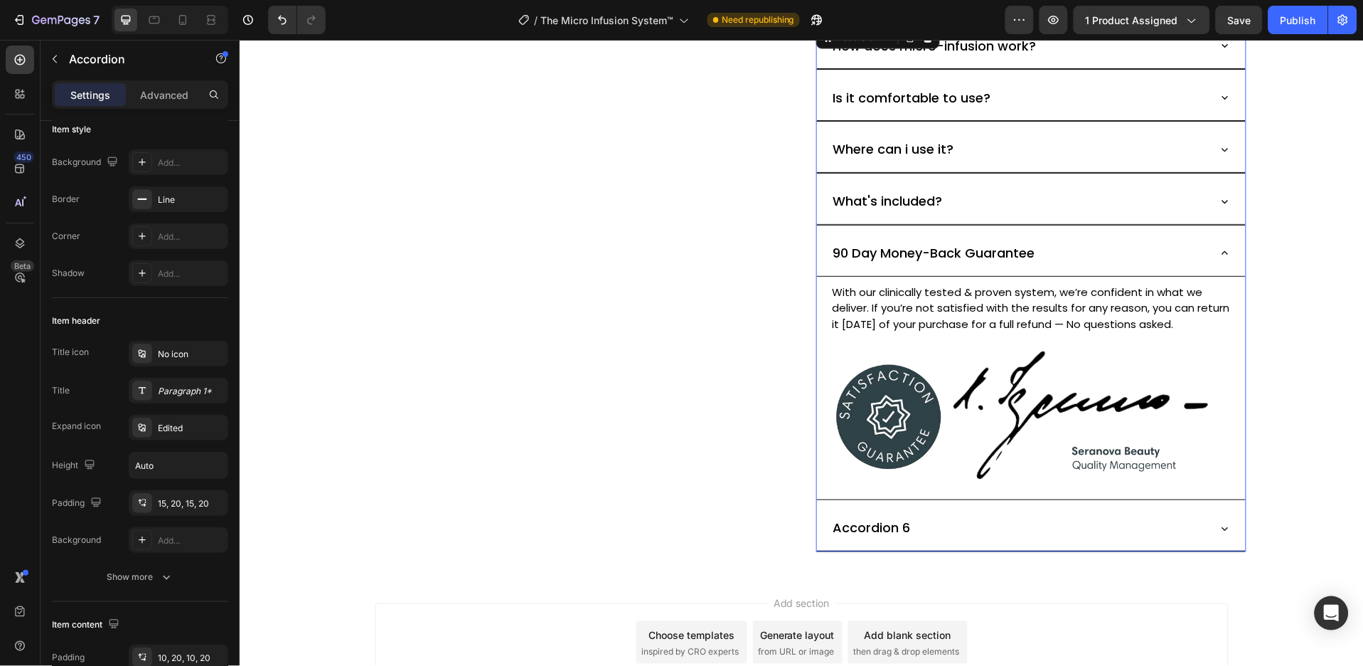
scroll to position [0, 0]
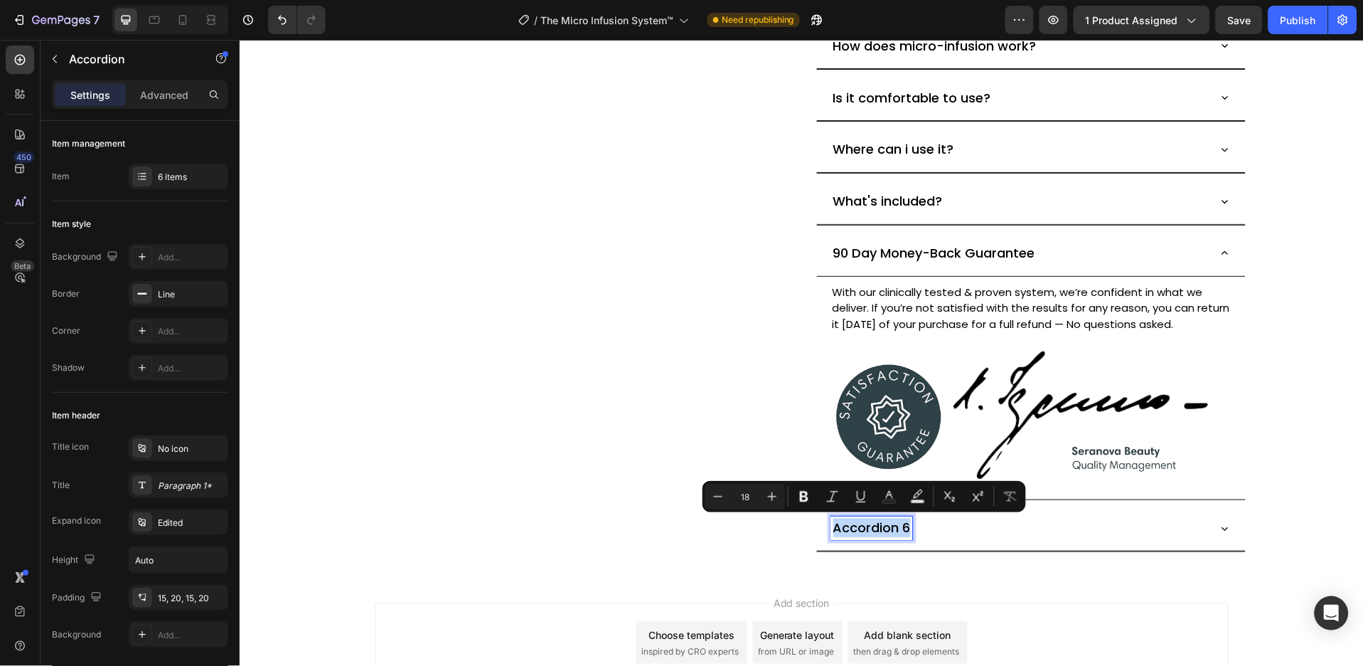
copy p "Accordion 6"
click at [883, 528] on p "Accordion 6" at bounding box center [872, 527] width 78 height 19
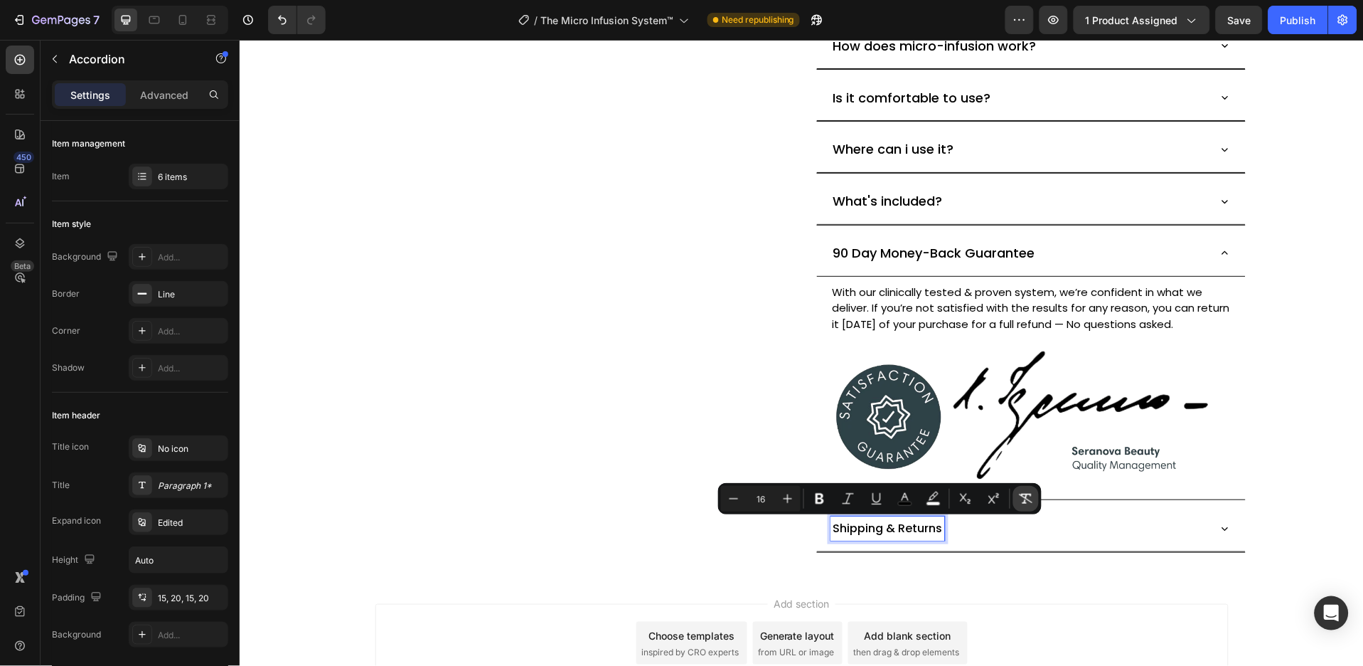
click at [1015, 499] on button "Remove Format" at bounding box center [1027, 499] width 26 height 26
type input "18"
click at [1218, 524] on icon at bounding box center [1224, 527] width 13 height 13
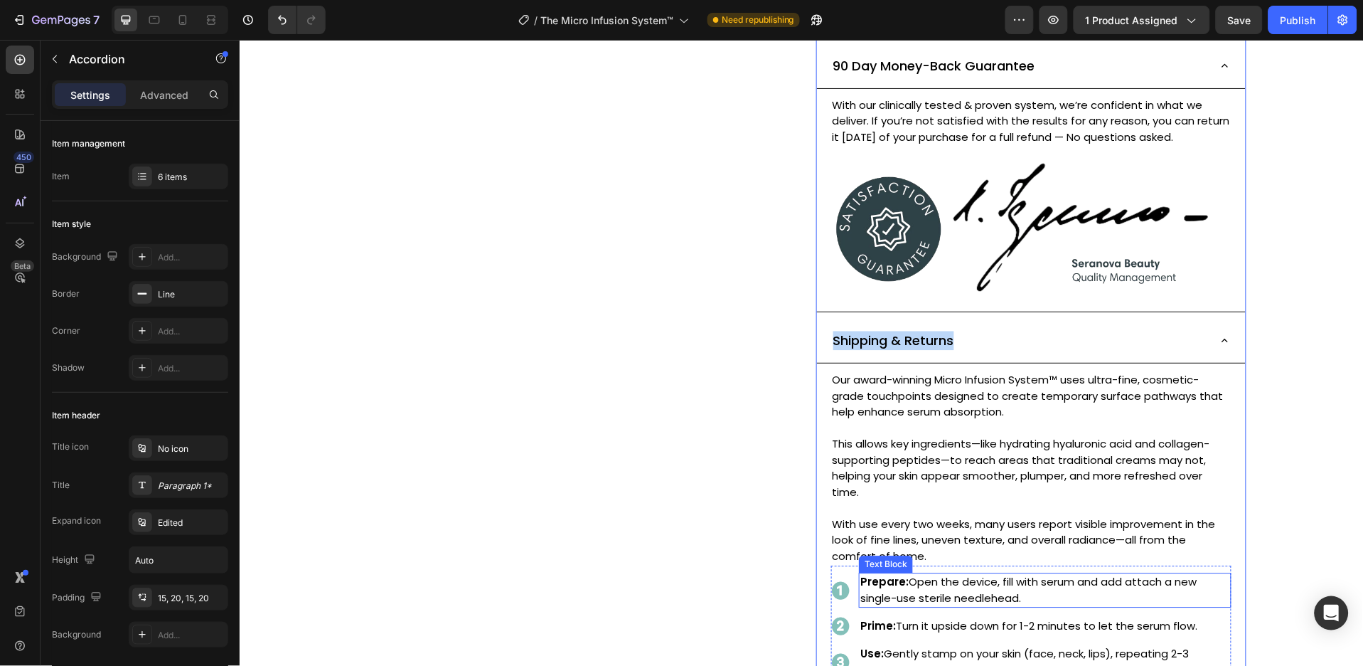
scroll to position [881, 0]
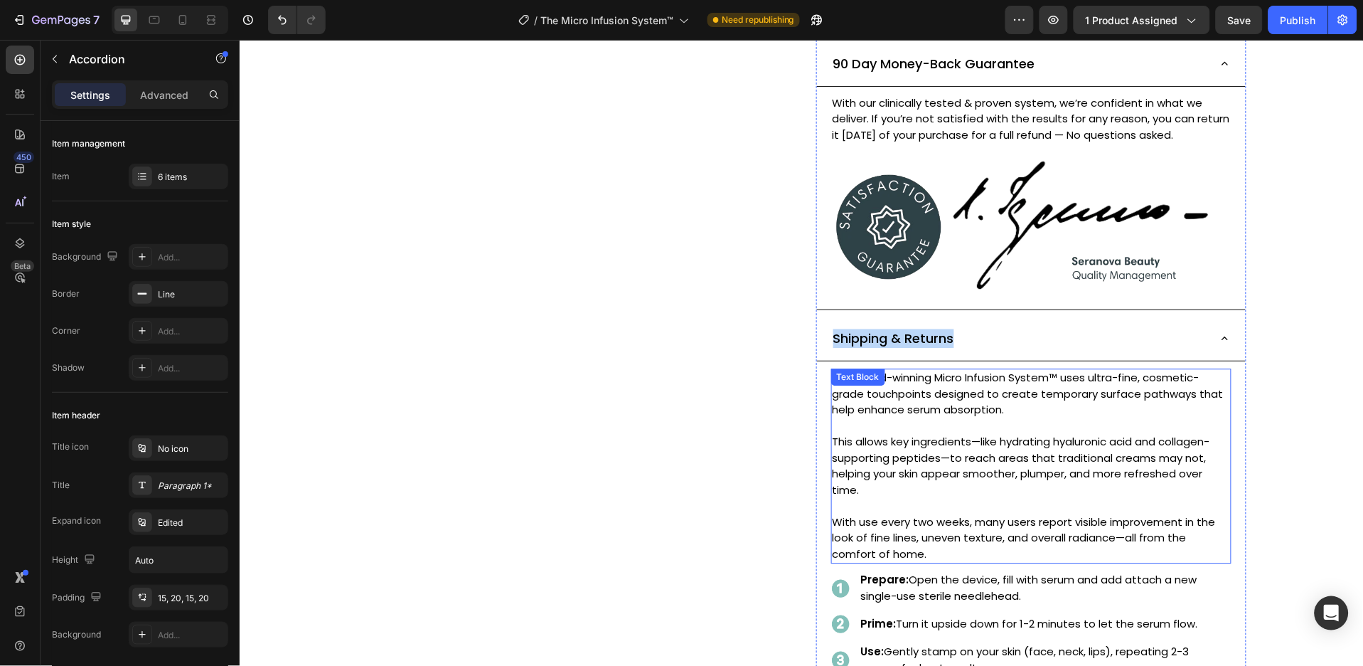
click at [1023, 445] on p "This allows key ingredients—like hydrating hyaluronic acid and collagen-support…" at bounding box center [1031, 473] width 398 height 80
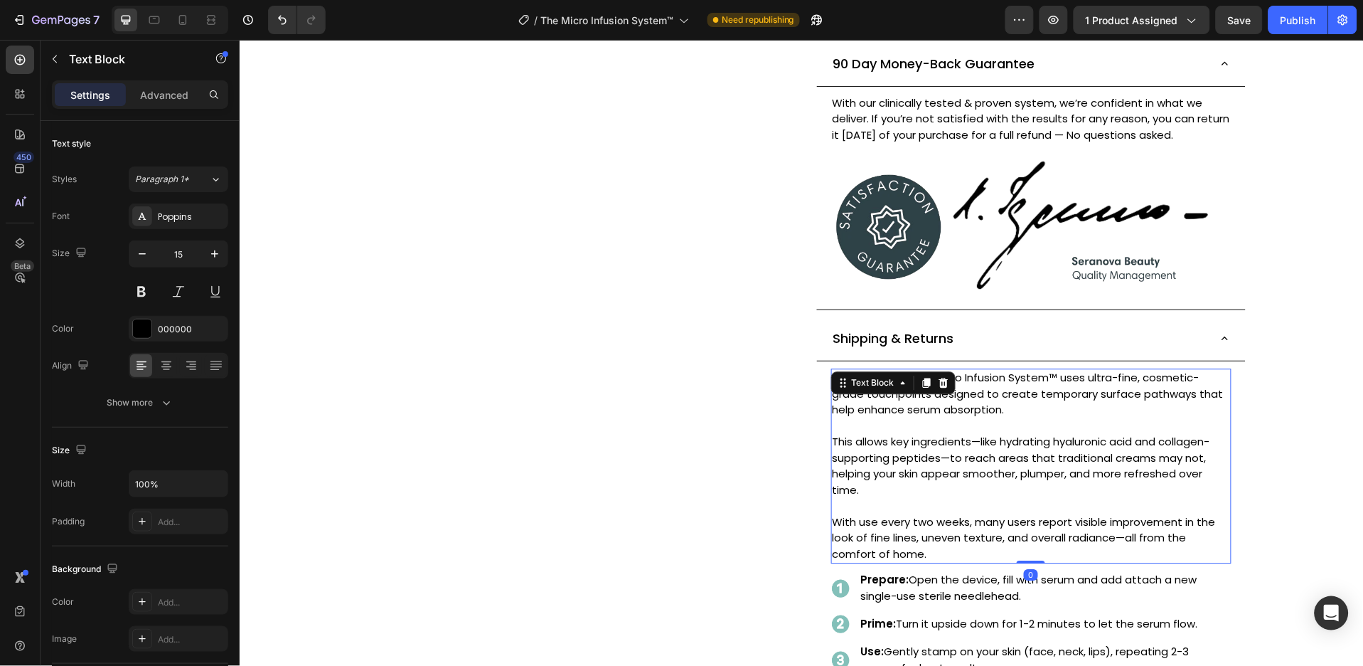
click at [1023, 445] on p "This allows key ingredients—like hydrating hyaluronic acid and collagen-support…" at bounding box center [1031, 473] width 398 height 80
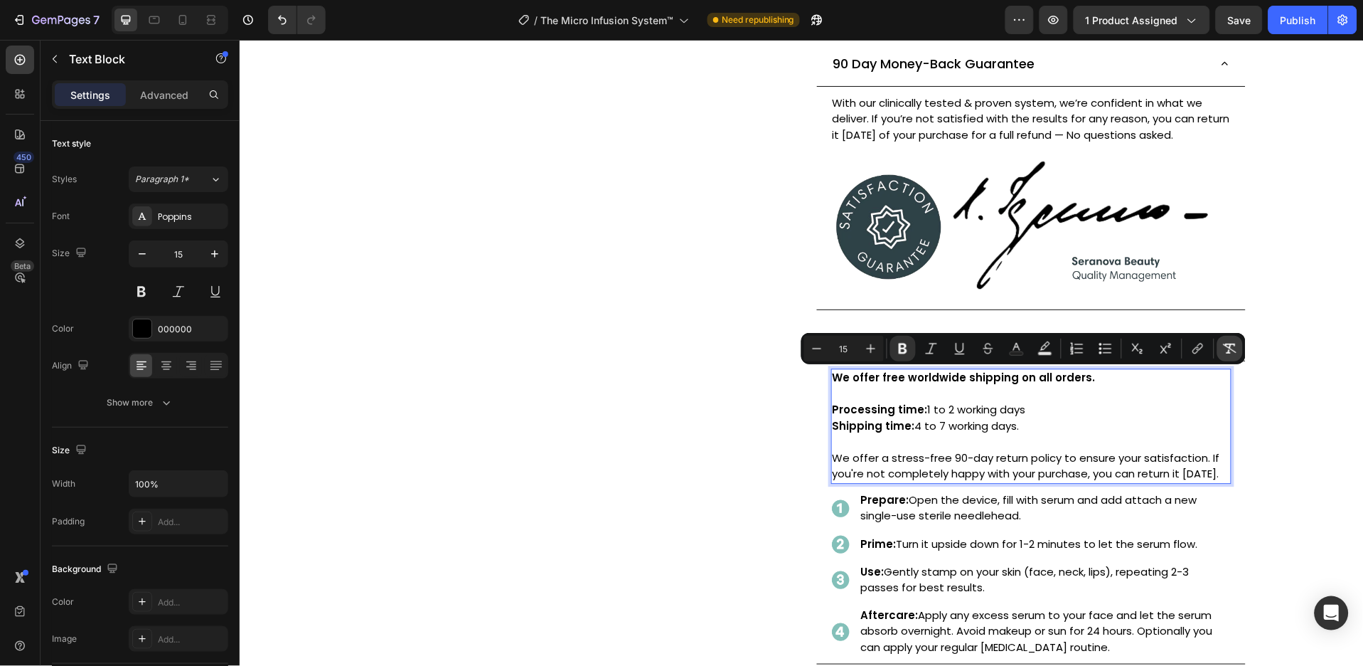
click at [1225, 351] on icon "Editor contextual toolbar" at bounding box center [1230, 348] width 14 height 14
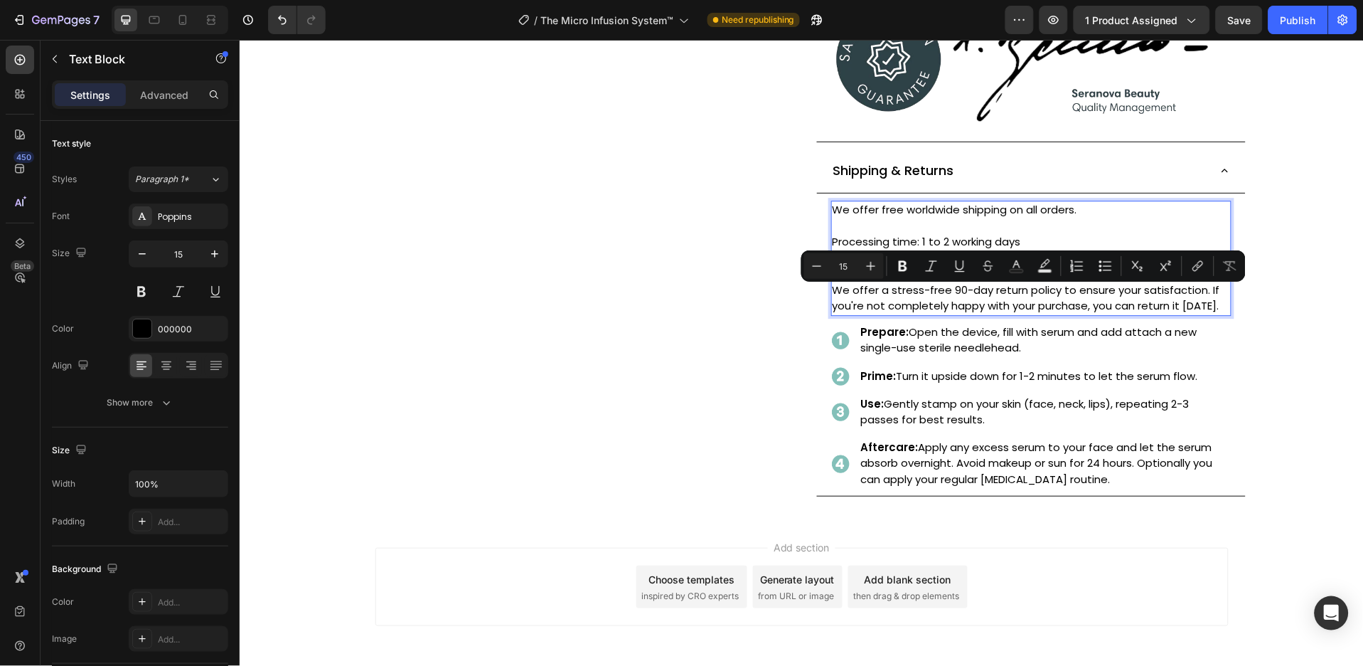
scroll to position [1071, 0]
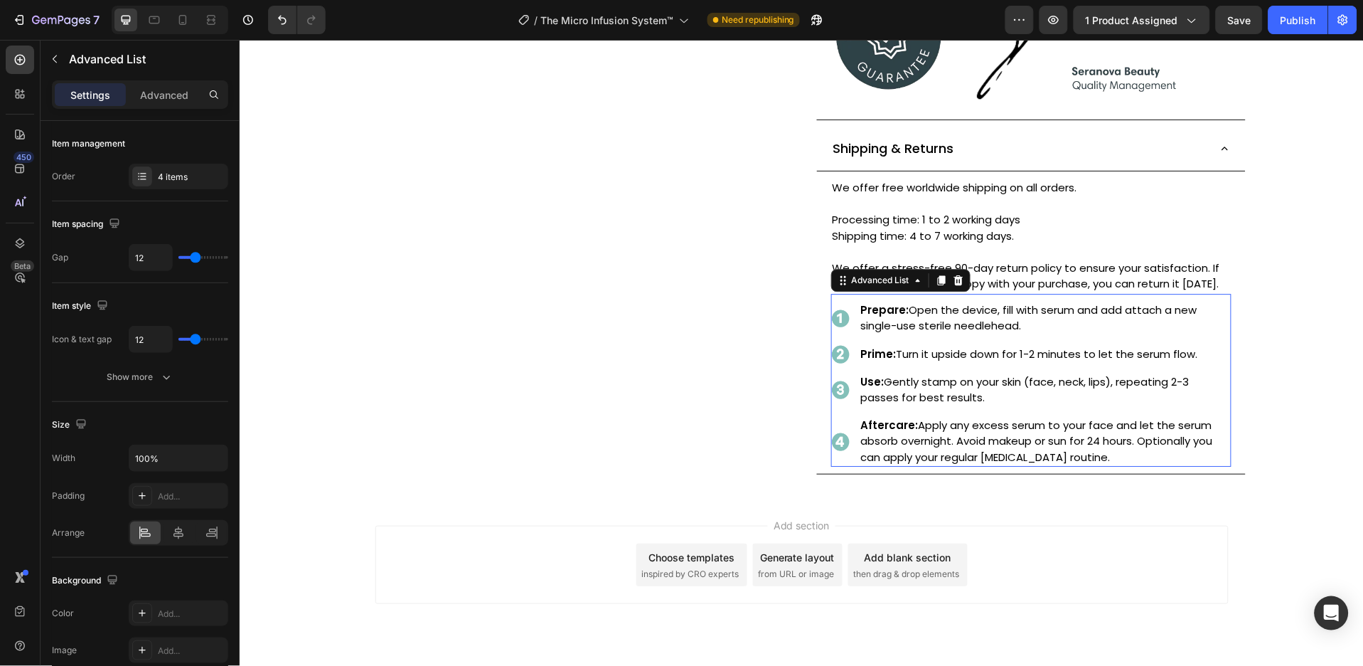
click at [1034, 314] on div "Image Prepare: Open the device, fill with serum and add attach a new single-use…" at bounding box center [1031, 379] width 400 height 173
click at [950, 288] on div at bounding box center [958, 279] width 17 height 17
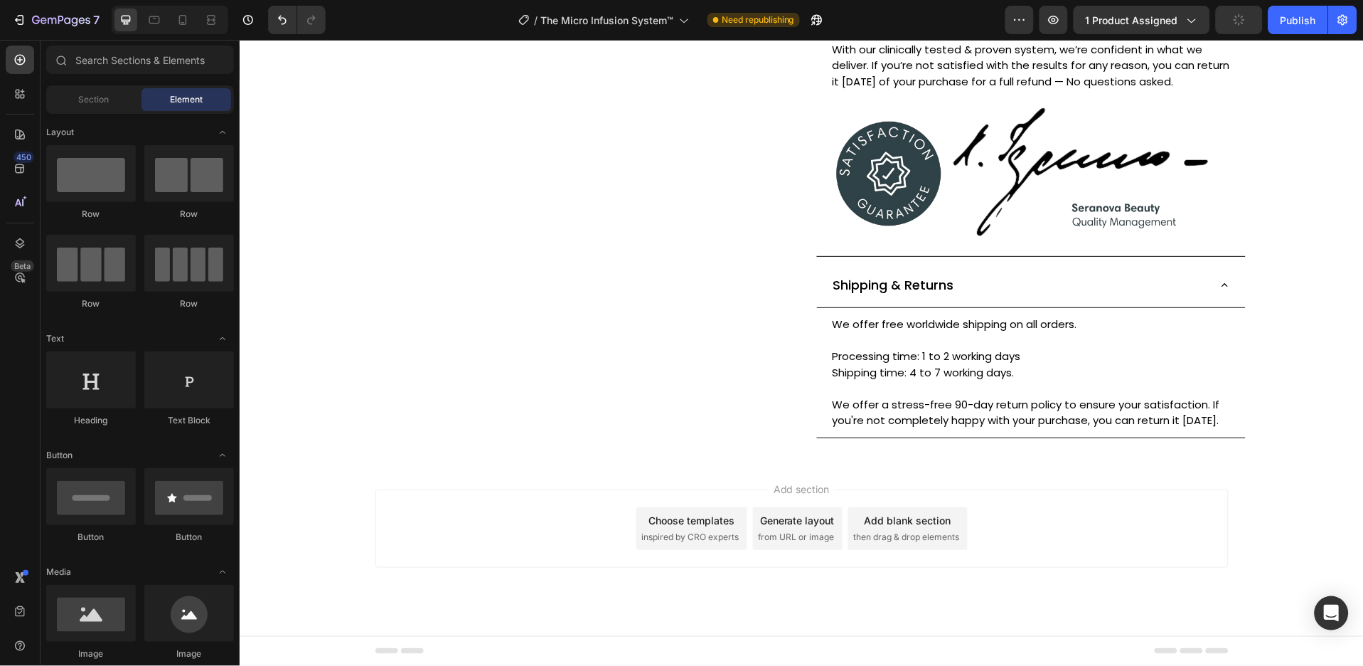
scroll to position [950, 0]
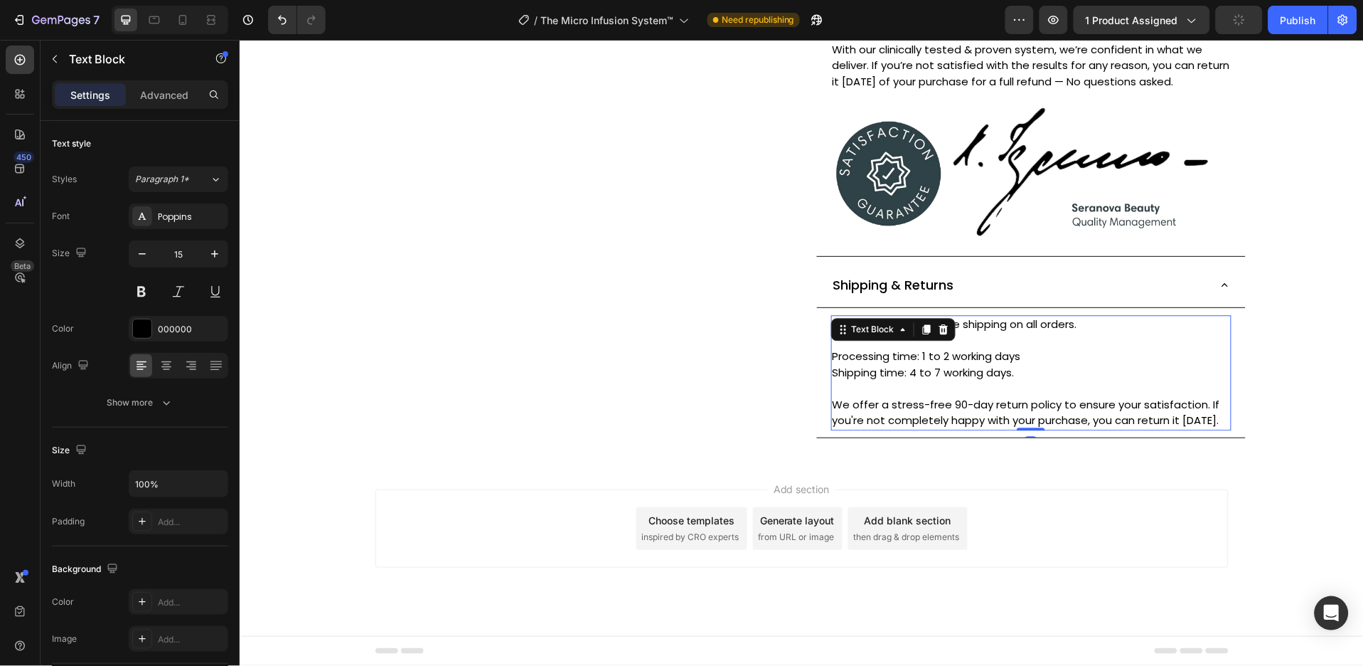
drag, startPoint x: 1099, startPoint y: 316, endPoint x: 1090, endPoint y: 312, distance: 10.2
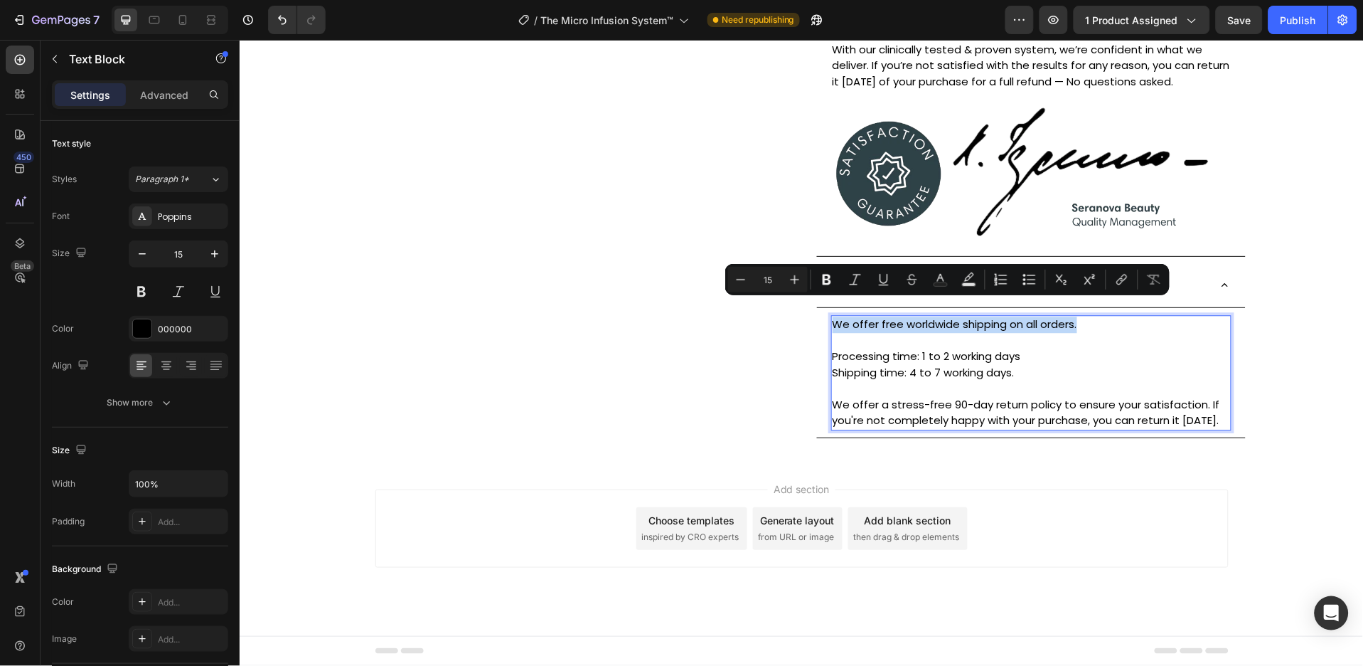
drag, startPoint x: 1078, startPoint y: 312, endPoint x: 827, endPoint y: 306, distance: 250.4
click at [832, 316] on p "We offer free worldwide shipping on all orders." at bounding box center [1031, 332] width 398 height 32
click at [831, 285] on icon "Editor contextual toolbar" at bounding box center [827, 279] width 14 height 14
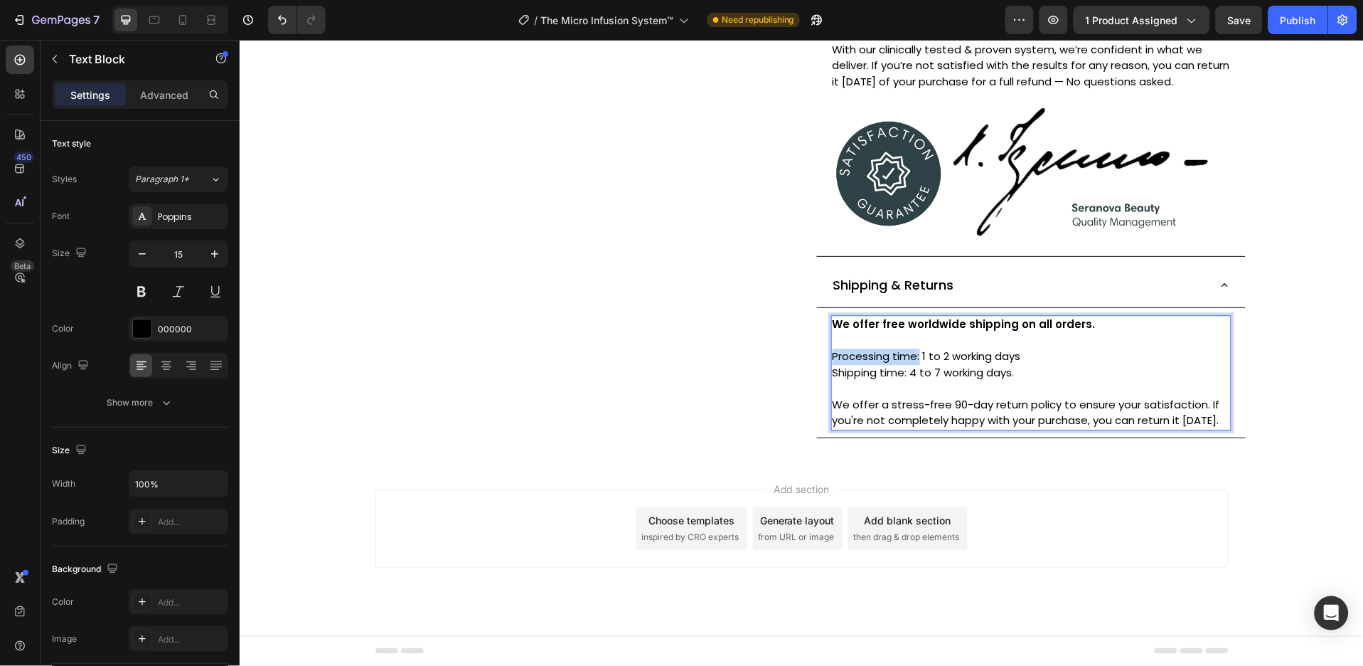
drag, startPoint x: 911, startPoint y: 341, endPoint x: 824, endPoint y: 340, distance: 86.8
click at [832, 348] on p "Processing time: 1 to 2 working days Shipping time: 4 to 7 working days." at bounding box center [1031, 372] width 398 height 48
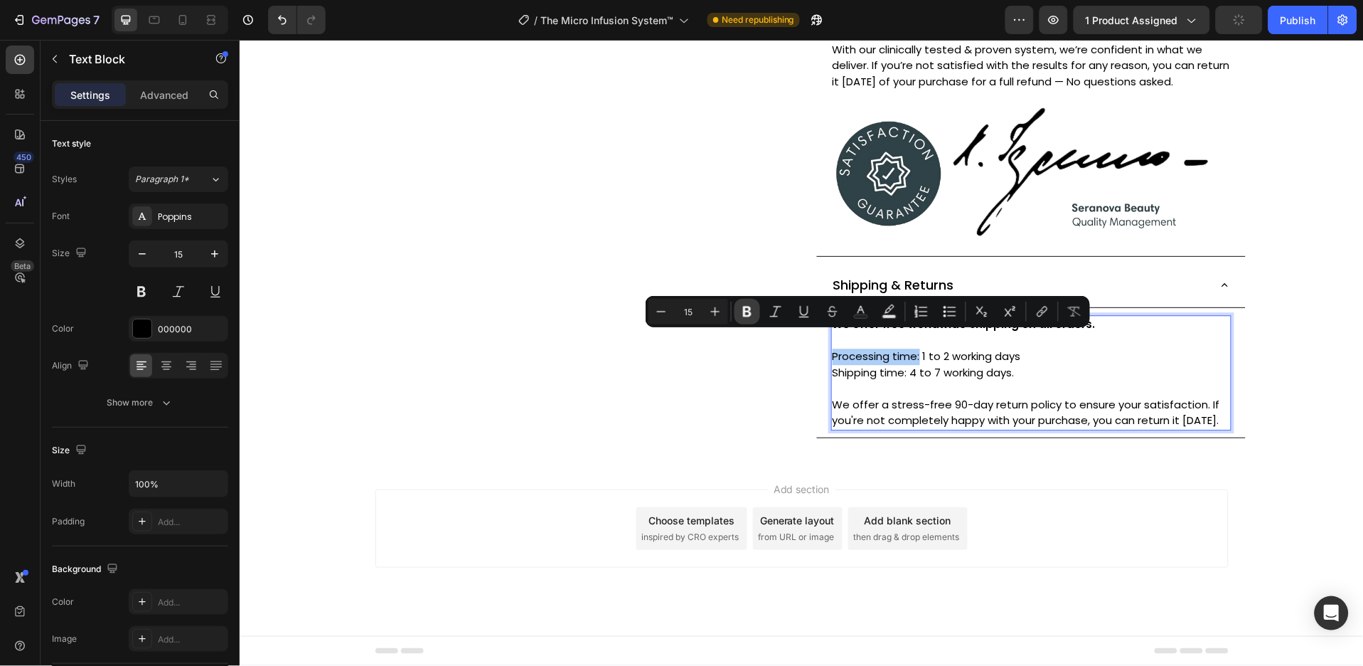
click at [752, 316] on icon "Editor contextual toolbar" at bounding box center [747, 311] width 14 height 14
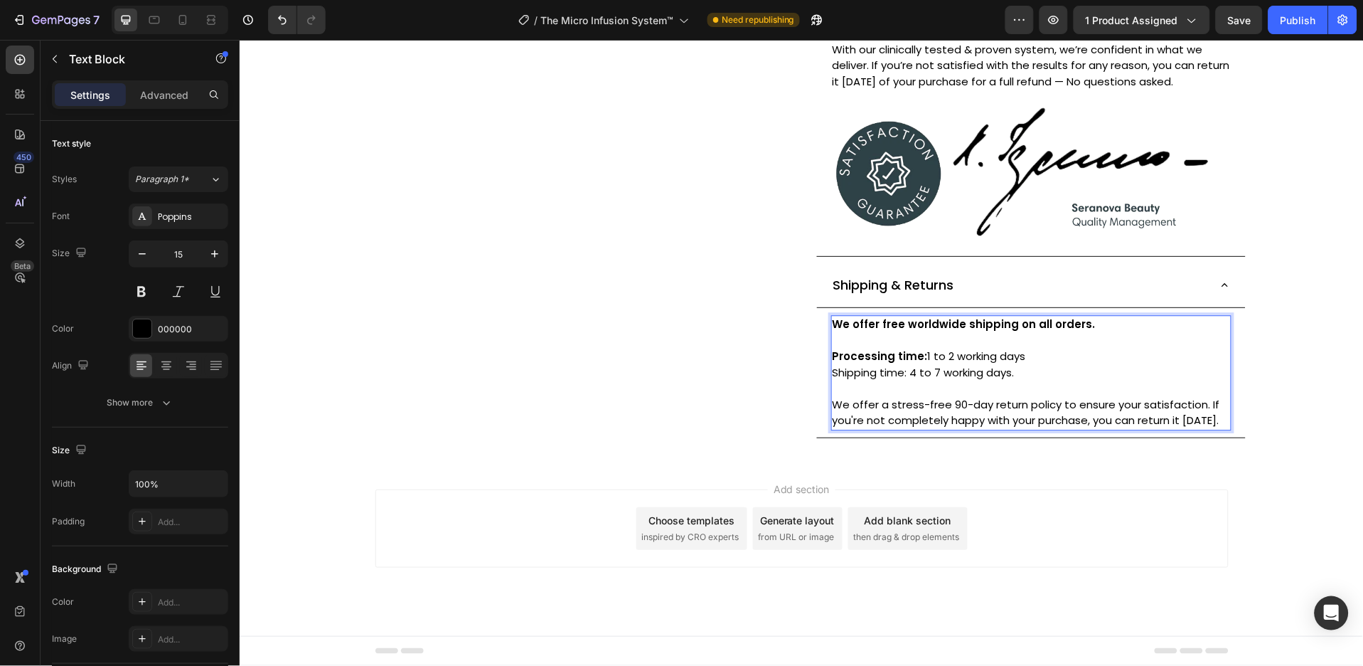
click at [903, 358] on p "Processing time: 1 to 2 working days Shipping time: 4 to 7 working days." at bounding box center [1031, 372] width 398 height 48
drag, startPoint x: 902, startPoint y: 358, endPoint x: 824, endPoint y: 354, distance: 78.4
click at [832, 354] on p "Processing time: 1 to 2 working days Shipping time: 4 to 7 working days." at bounding box center [1031, 372] width 398 height 48
click at [884, 363] on p "Processing time: 1 to 2 working days Shipping time: 4 to 7 working days." at bounding box center [1031, 372] width 398 height 48
click at [900, 356] on p "Processing time: 1 to 2 working days Shipping time: 4 to 7 working days." at bounding box center [1031, 372] width 398 height 48
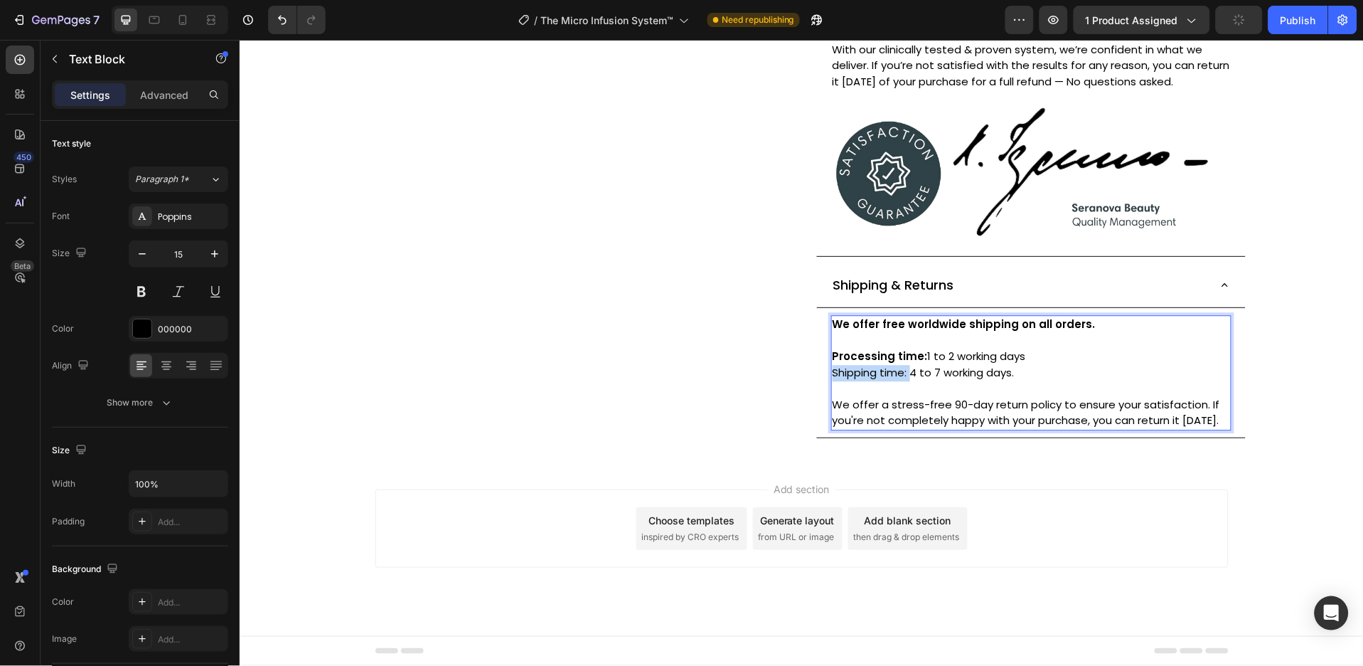
drag, startPoint x: 900, startPoint y: 356, endPoint x: 845, endPoint y: 358, distance: 55.6
click at [845, 358] on p "Processing time: 1 to 2 working days Shipping time: 4 to 7 working days." at bounding box center [1031, 372] width 398 height 48
click at [865, 356] on p "Processing time: 1 to 2 working days Shipping time: 4 to 7 working days." at bounding box center [1031, 372] width 398 height 48
click at [1065, 358] on p "Processing time: 1 to 2 working days Shipping time: 4 to 7 working days." at bounding box center [1031, 372] width 398 height 48
click at [1015, 279] on div "Shipping & Returns" at bounding box center [1019, 283] width 376 height 23
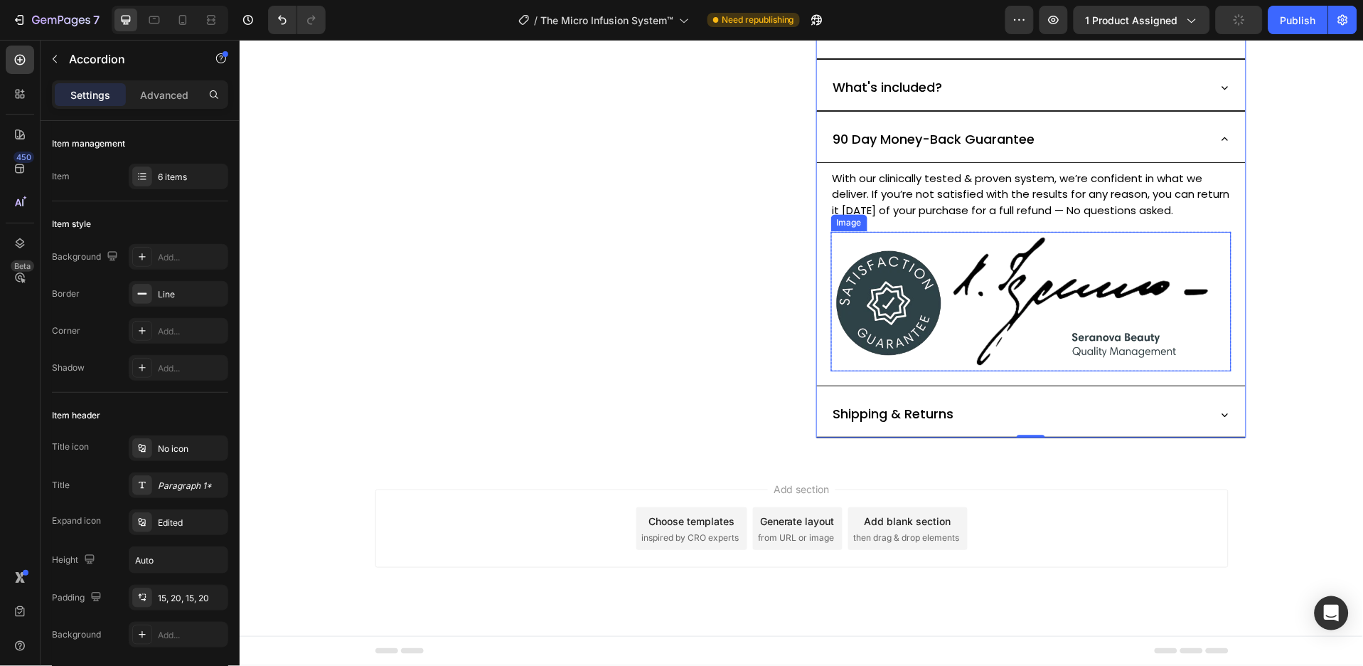
scroll to position [805, 0]
click at [990, 413] on div "Shipping & Returns" at bounding box center [1019, 413] width 376 height 23
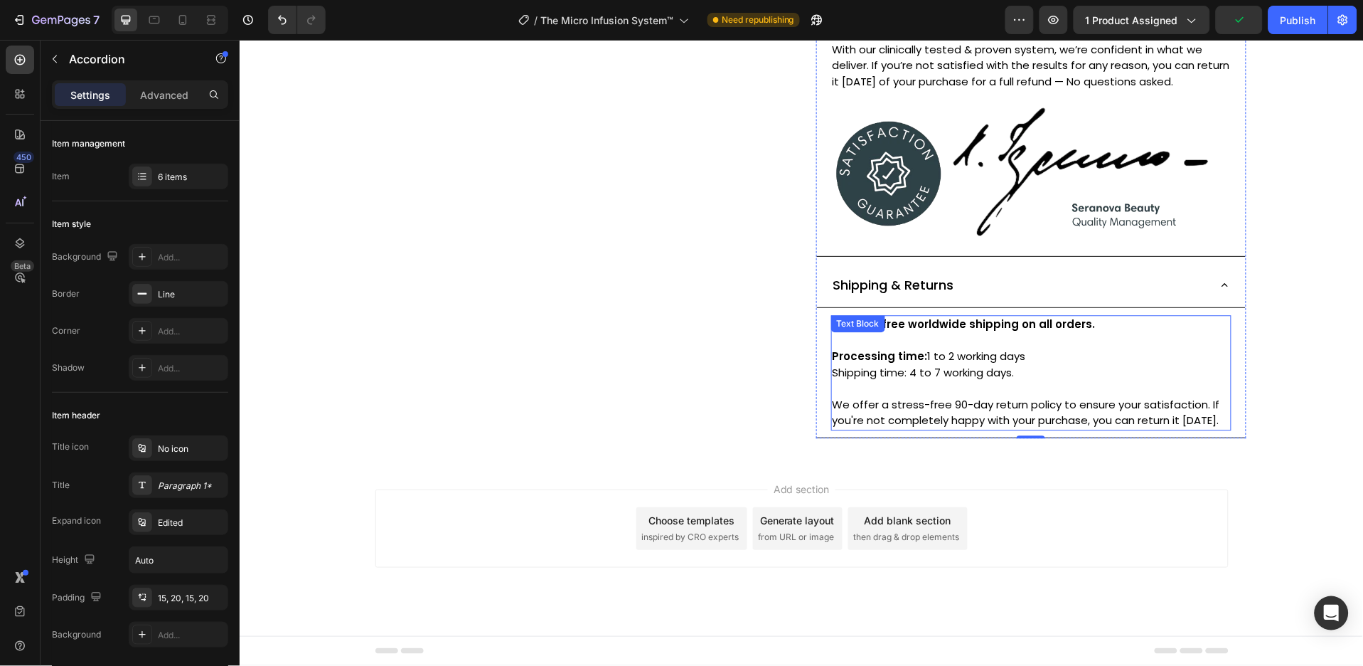
scroll to position [950, 0]
click at [900, 358] on p "Processing time: 1 to 2 working days Shipping time: 4 to 7 working days." at bounding box center [1031, 372] width 398 height 48
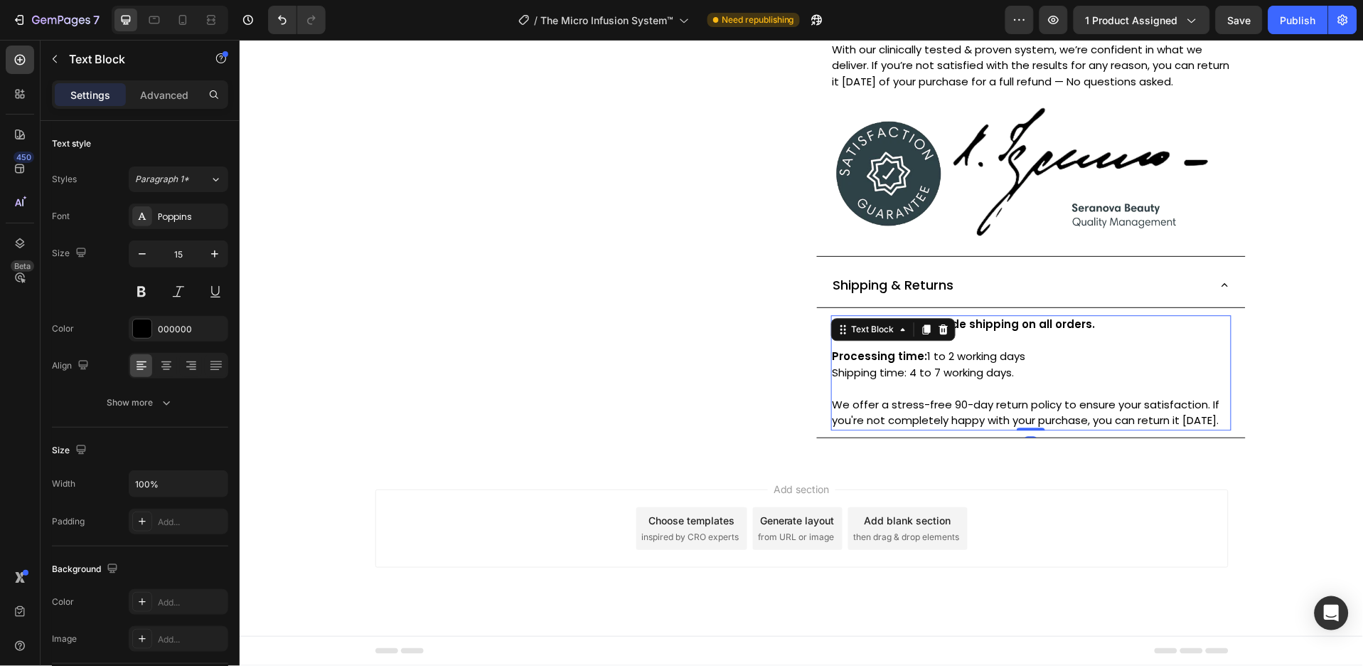
click at [900, 358] on p "Processing time: 1 to 2 working days Shipping time: 4 to 7 working days." at bounding box center [1031, 372] width 398 height 48
drag, startPoint x: 900, startPoint y: 358, endPoint x: 863, endPoint y: 359, distance: 36.3
click at [863, 359] on p "Processing time: 1 to 2 working days Shipping time: 4 to 7 working days." at bounding box center [1031, 372] width 398 height 48
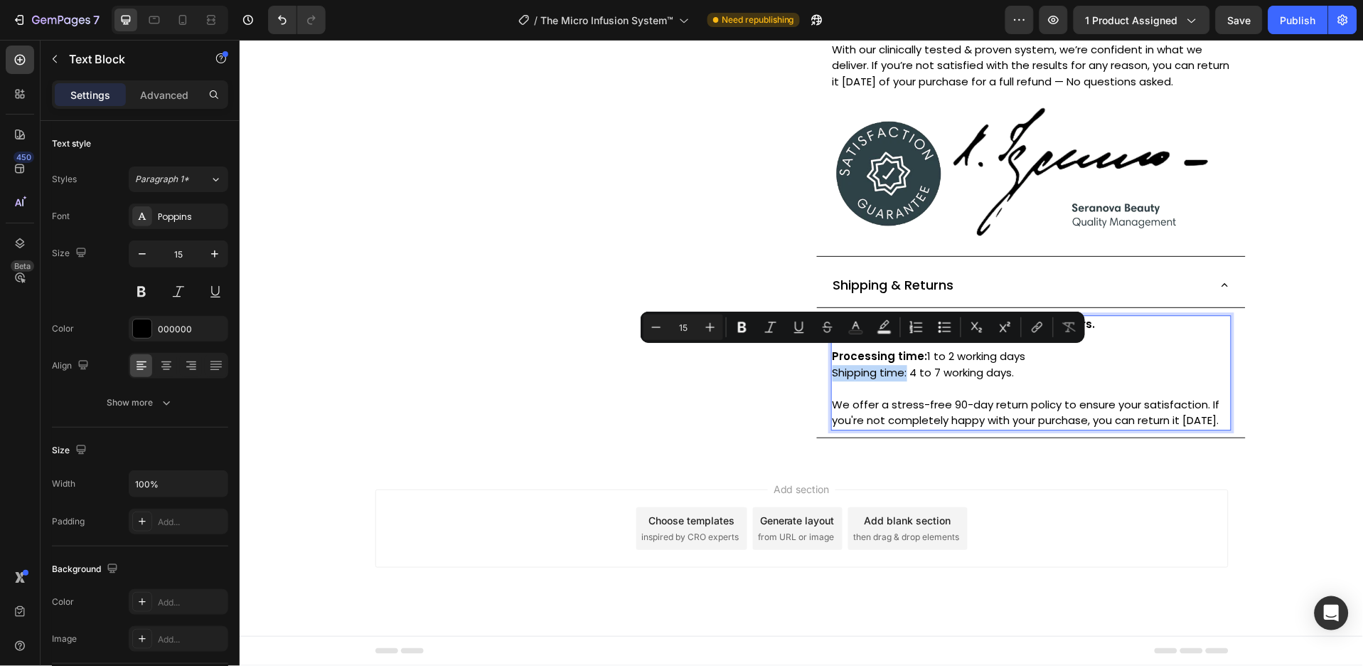
drag, startPoint x: 900, startPoint y: 358, endPoint x: 826, endPoint y: 356, distance: 74.7
click at [832, 356] on p "Processing time: 1 to 2 working days Shipping time: 4 to 7 working days." at bounding box center [1031, 372] width 398 height 48
click at [740, 329] on icon "Editor contextual toolbar" at bounding box center [742, 327] width 14 height 14
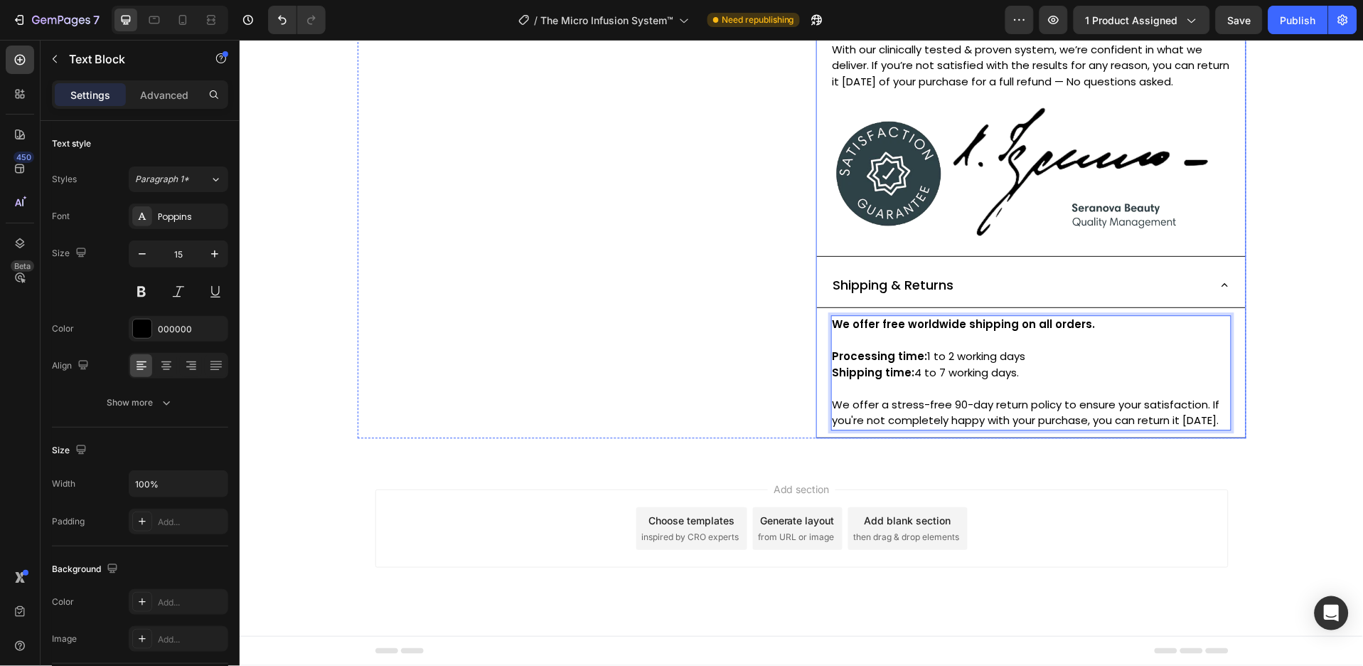
click at [1218, 278] on icon at bounding box center [1224, 284] width 13 height 13
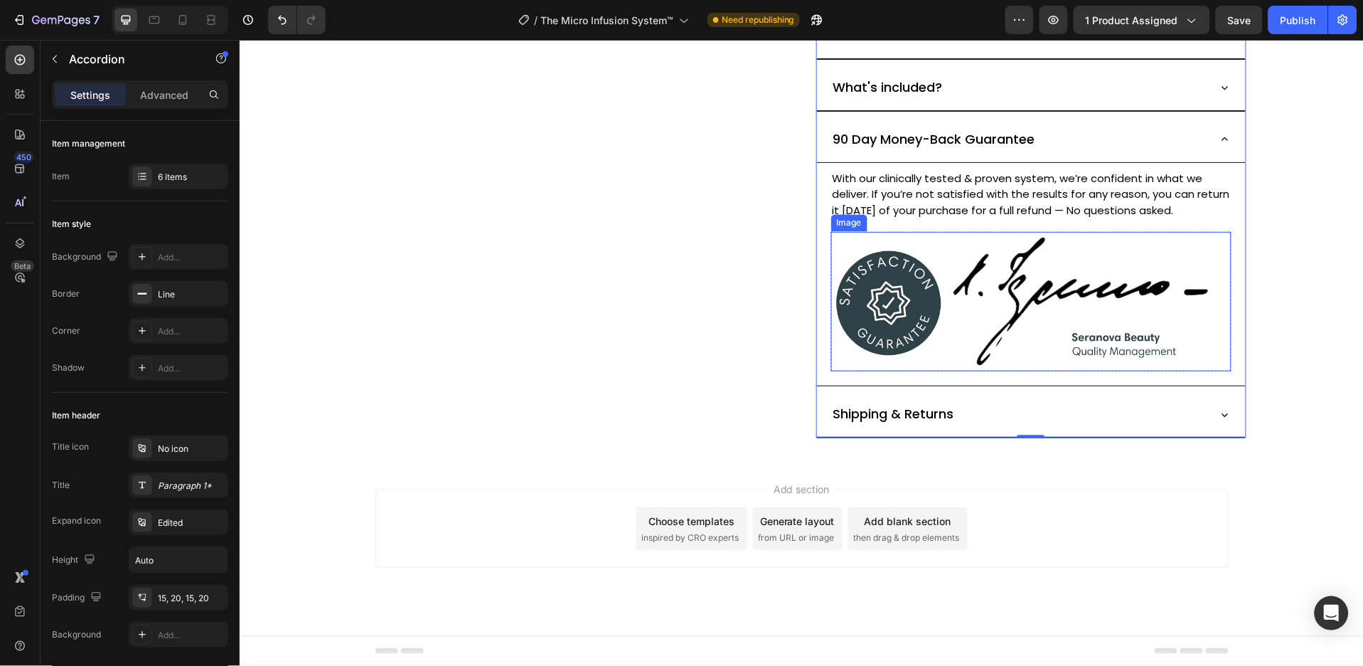
scroll to position [805, 0]
click at [1225, 138] on div "90 Day Money-Back Guarantee" at bounding box center [1031, 140] width 429 height 46
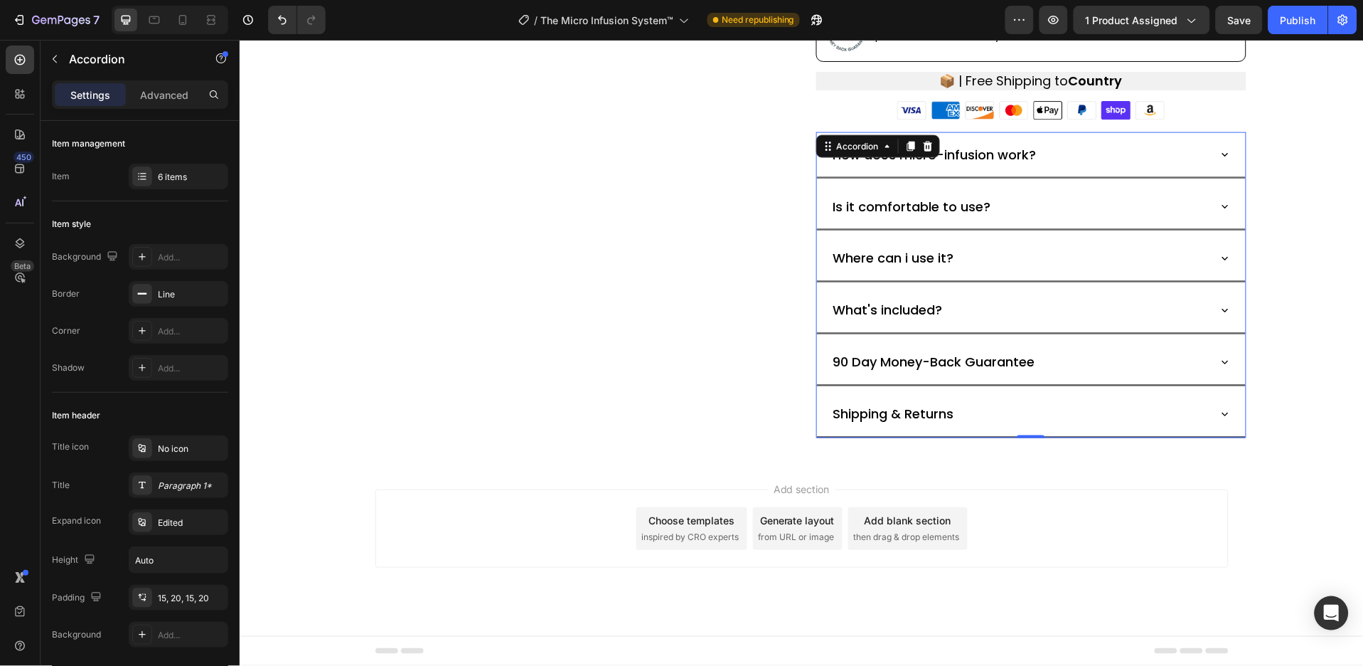
scroll to position [582, 0]
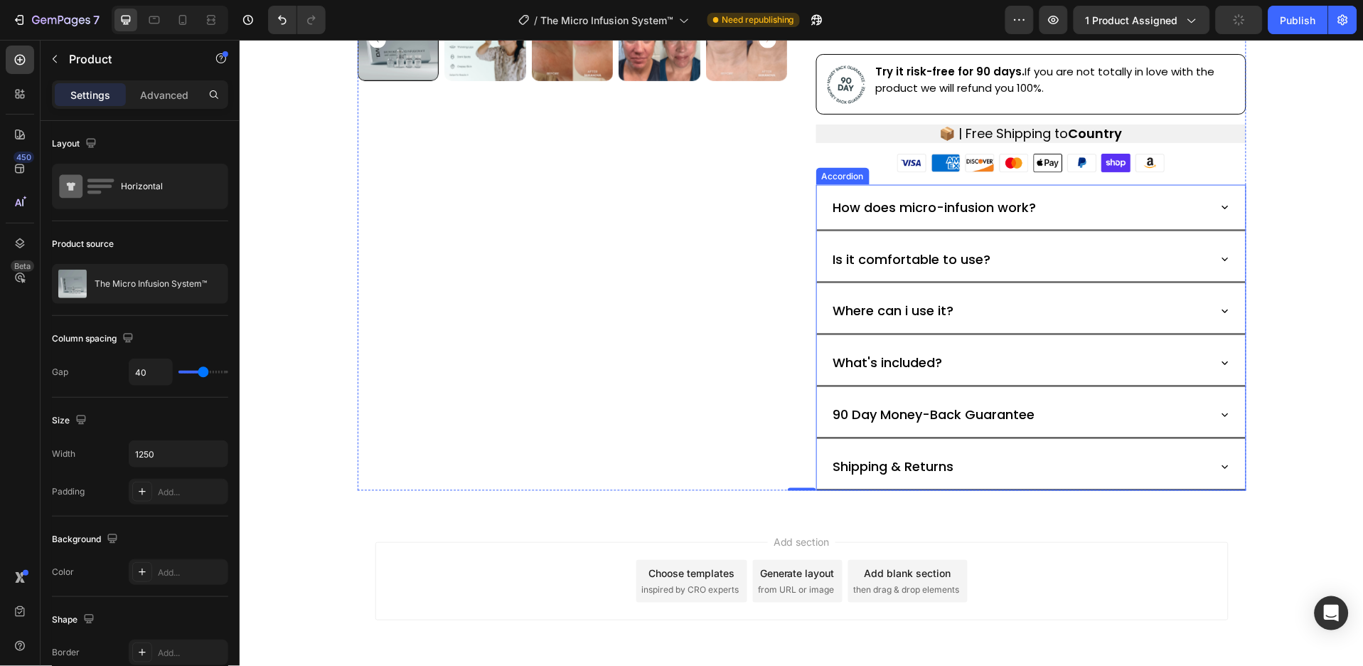
scroll to position [486, 0]
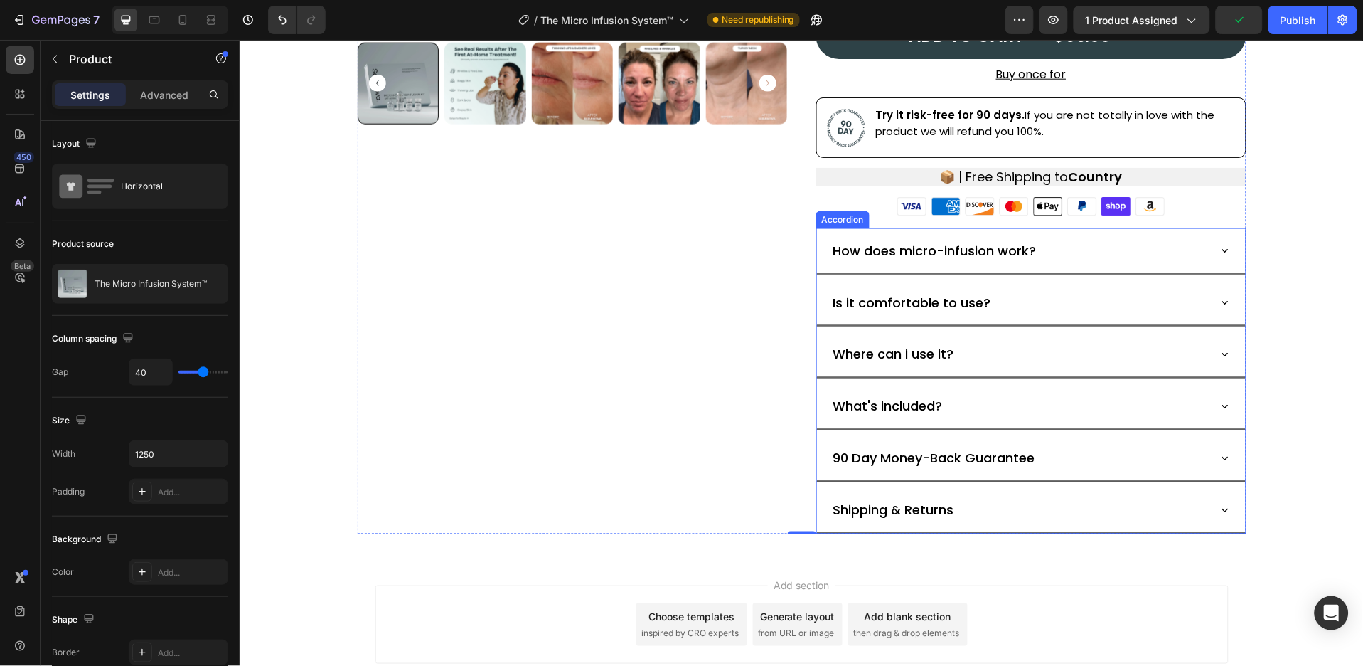
click at [828, 220] on div "Accordion" at bounding box center [843, 219] width 48 height 13
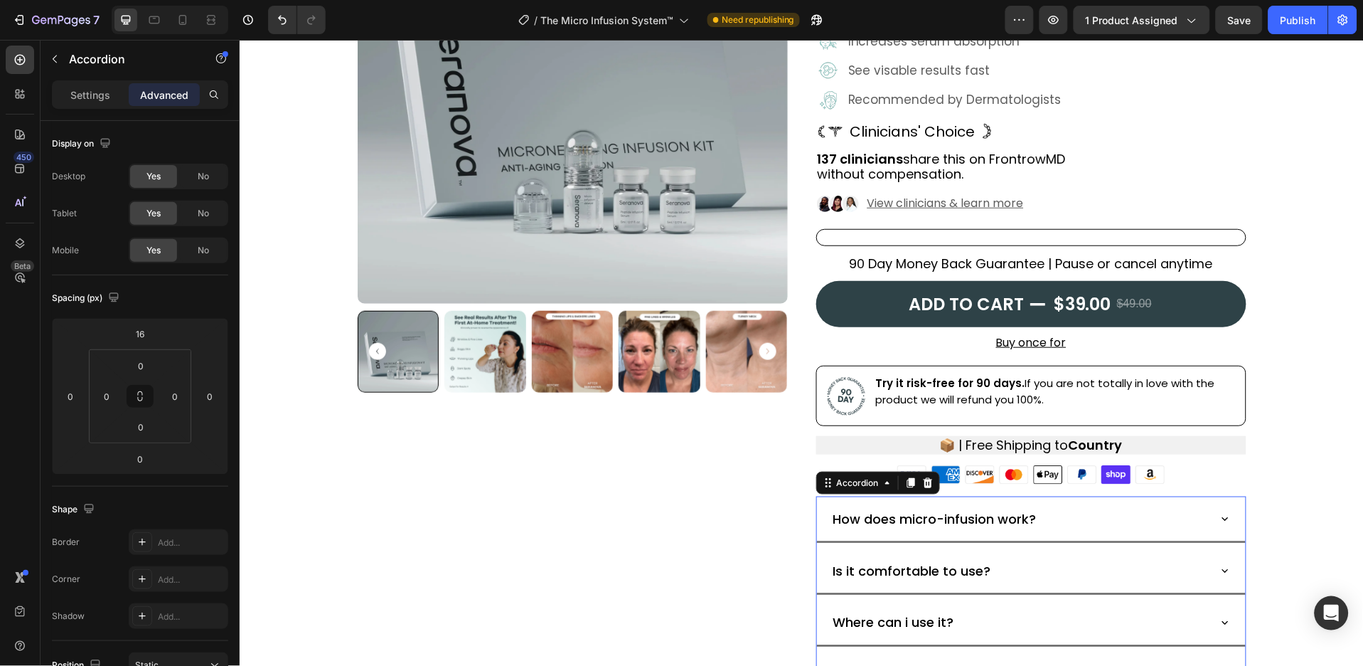
scroll to position [202, 0]
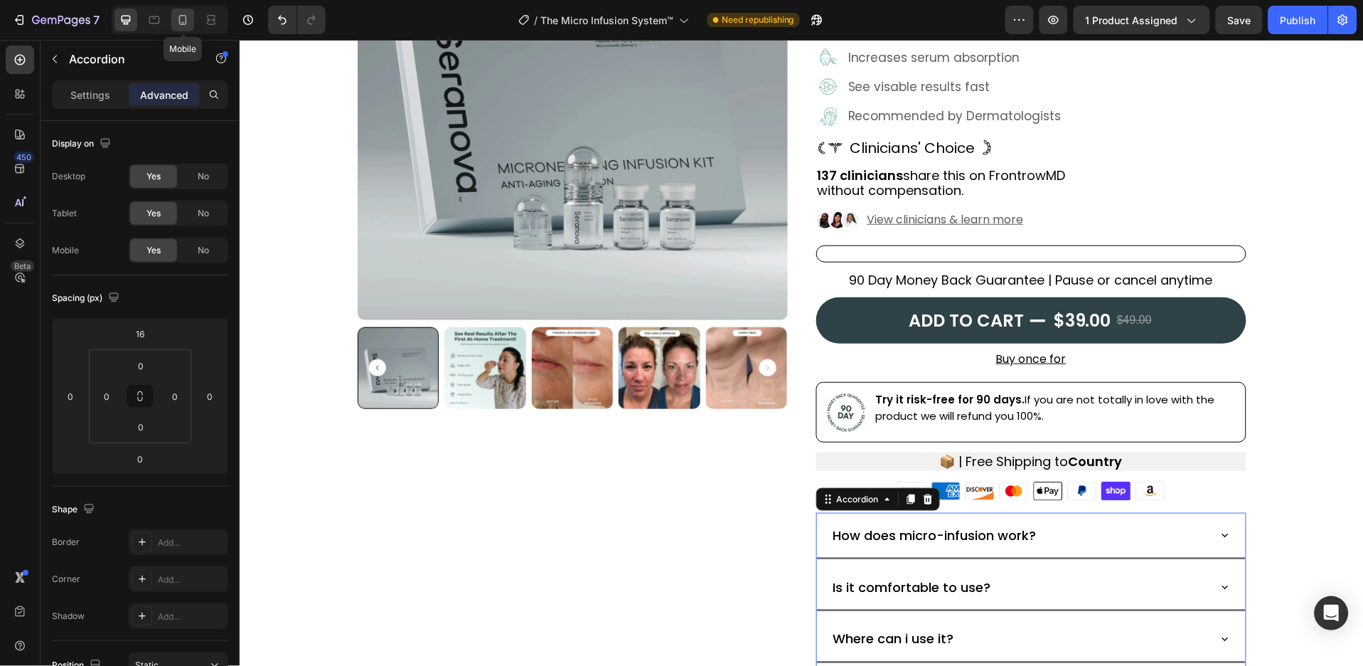
click at [174, 25] on div at bounding box center [182, 20] width 23 height 23
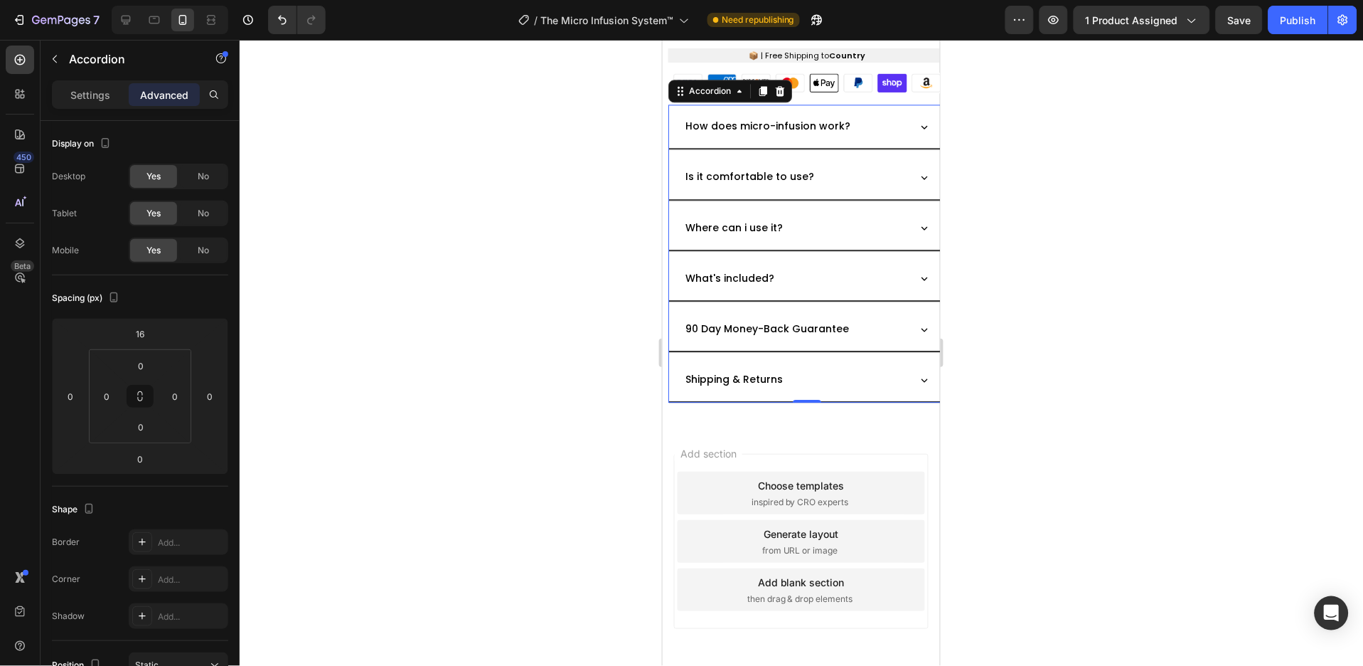
scroll to position [924, 0]
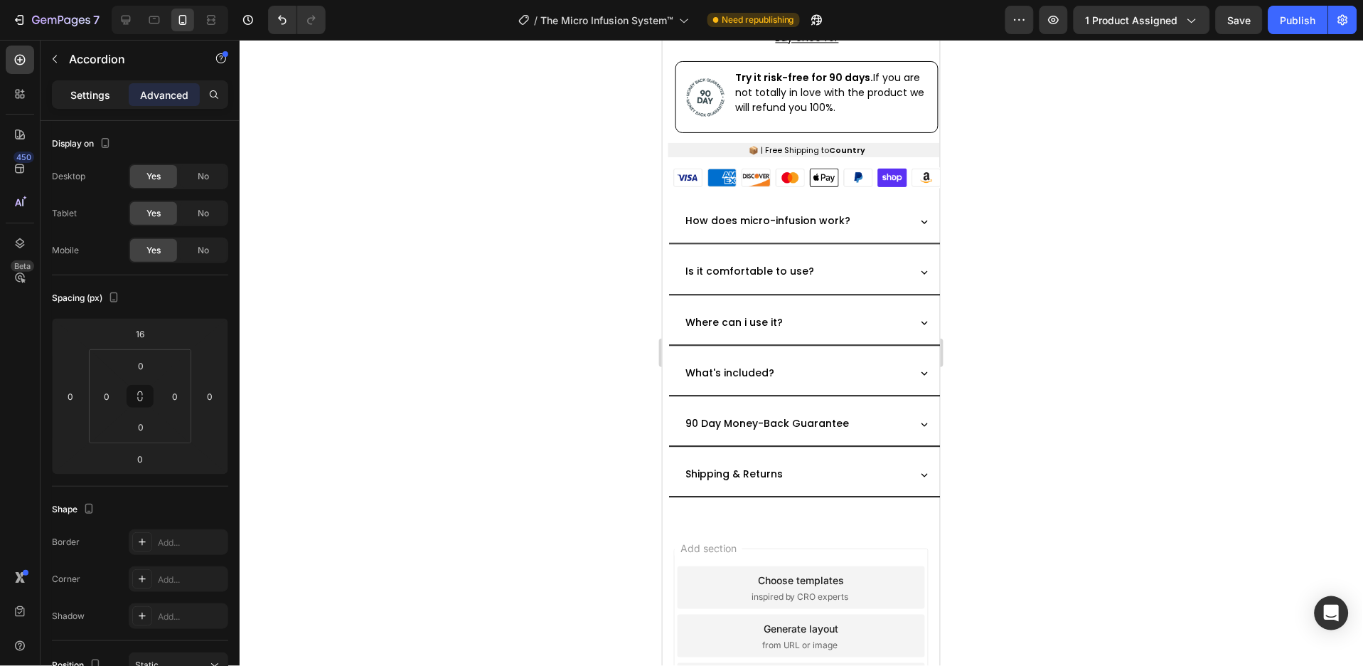
click at [102, 95] on p "Settings" at bounding box center [90, 94] width 40 height 15
type input "8"
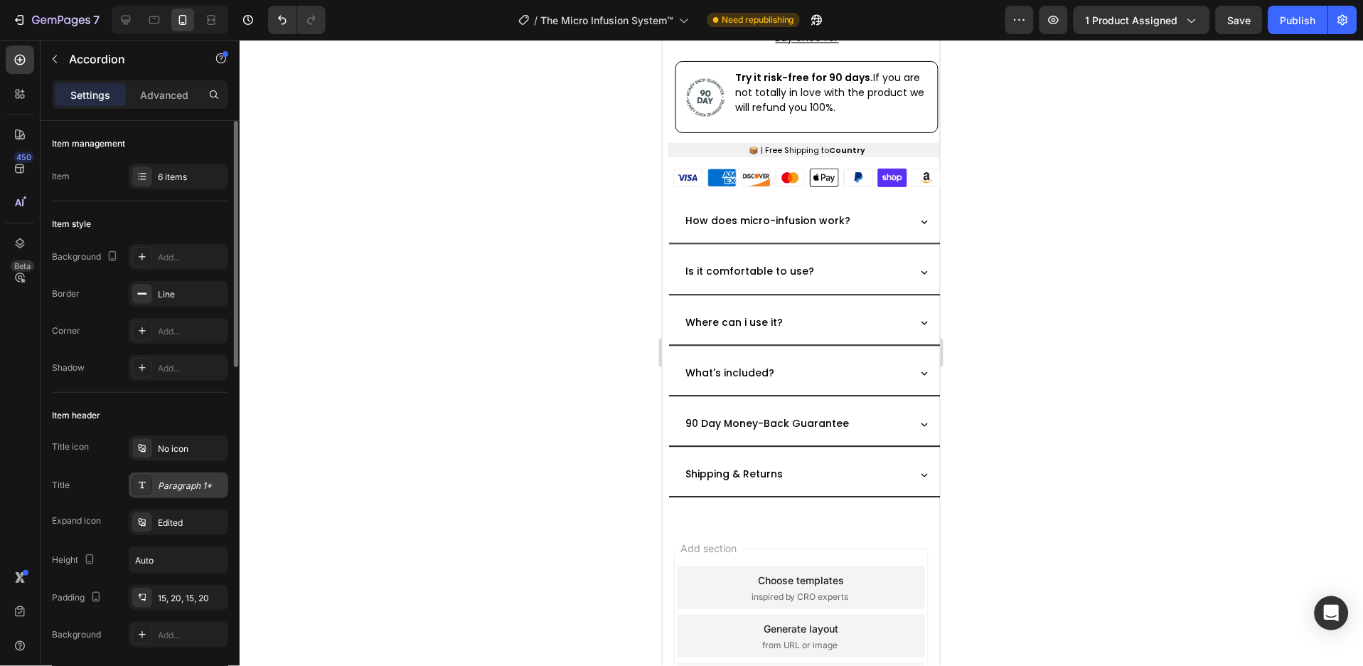
click at [195, 489] on div "Paragraph 1*" at bounding box center [191, 485] width 67 height 13
click at [918, 214] on icon at bounding box center [924, 220] width 13 height 13
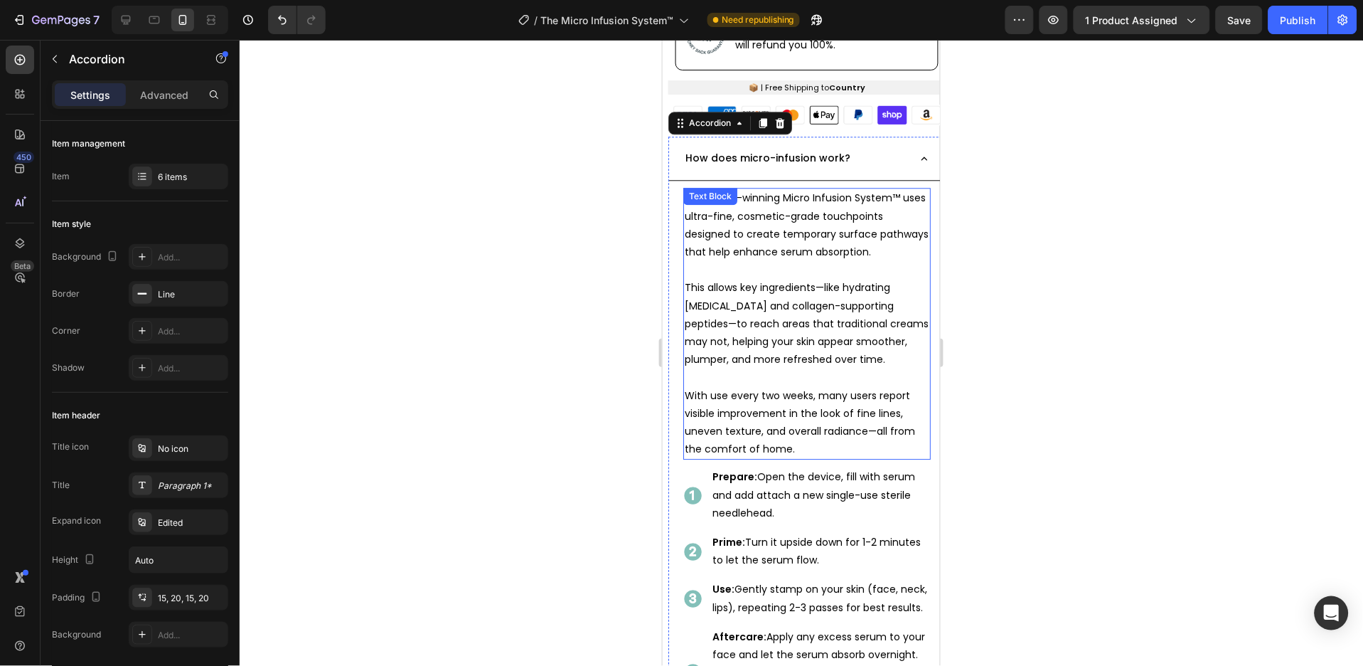
scroll to position [1019, 0]
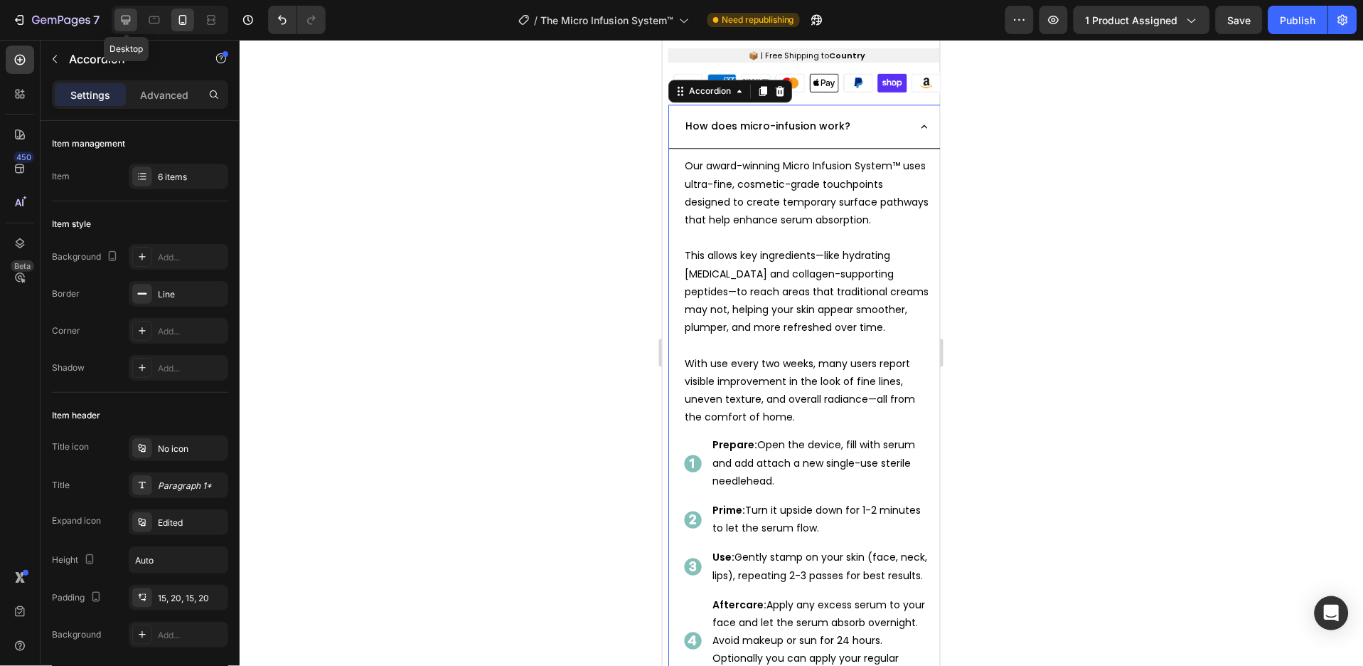
click at [132, 17] on icon at bounding box center [126, 20] width 14 height 14
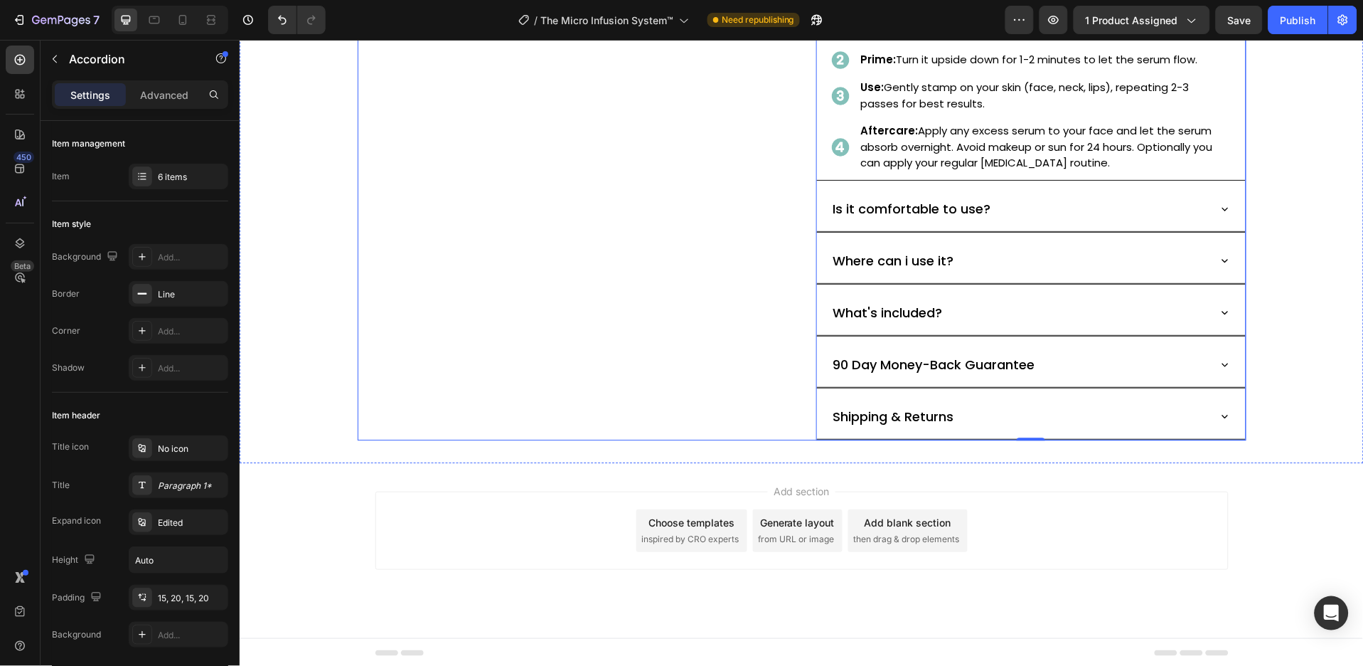
scroll to position [624, 0]
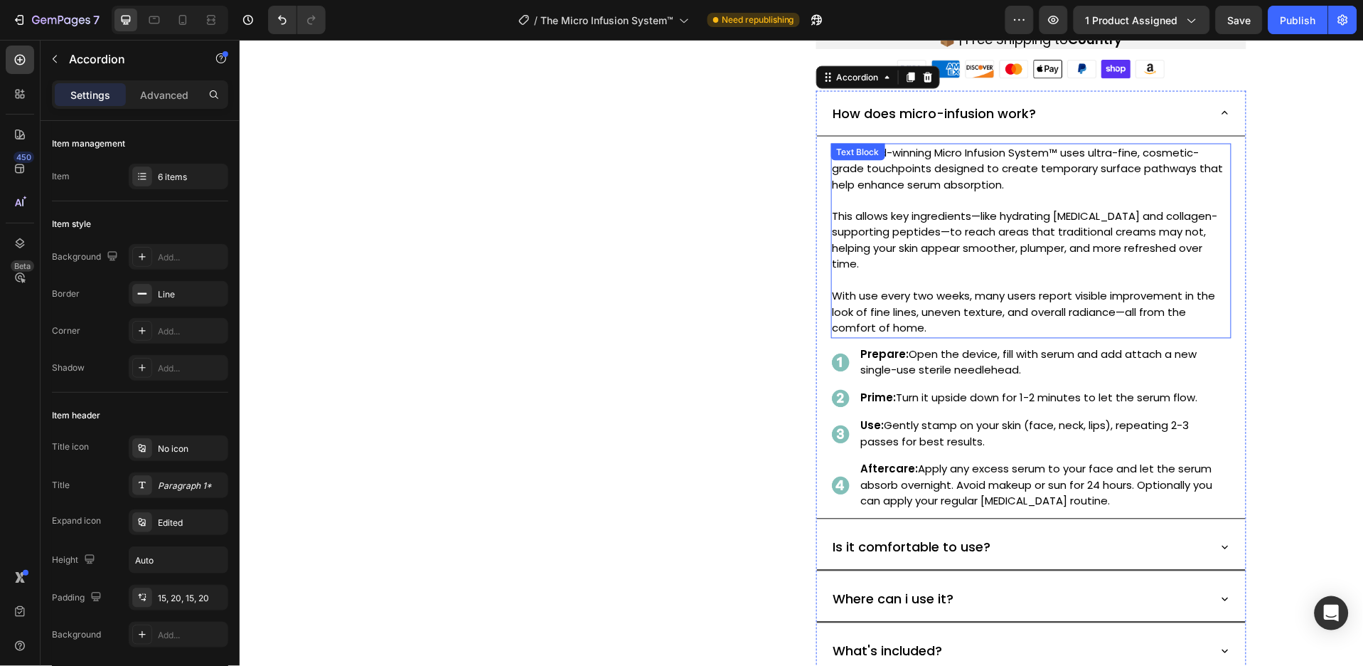
click at [893, 247] on p "This allows key ingredients—like hydrating hyaluronic acid and collagen-support…" at bounding box center [1031, 248] width 398 height 80
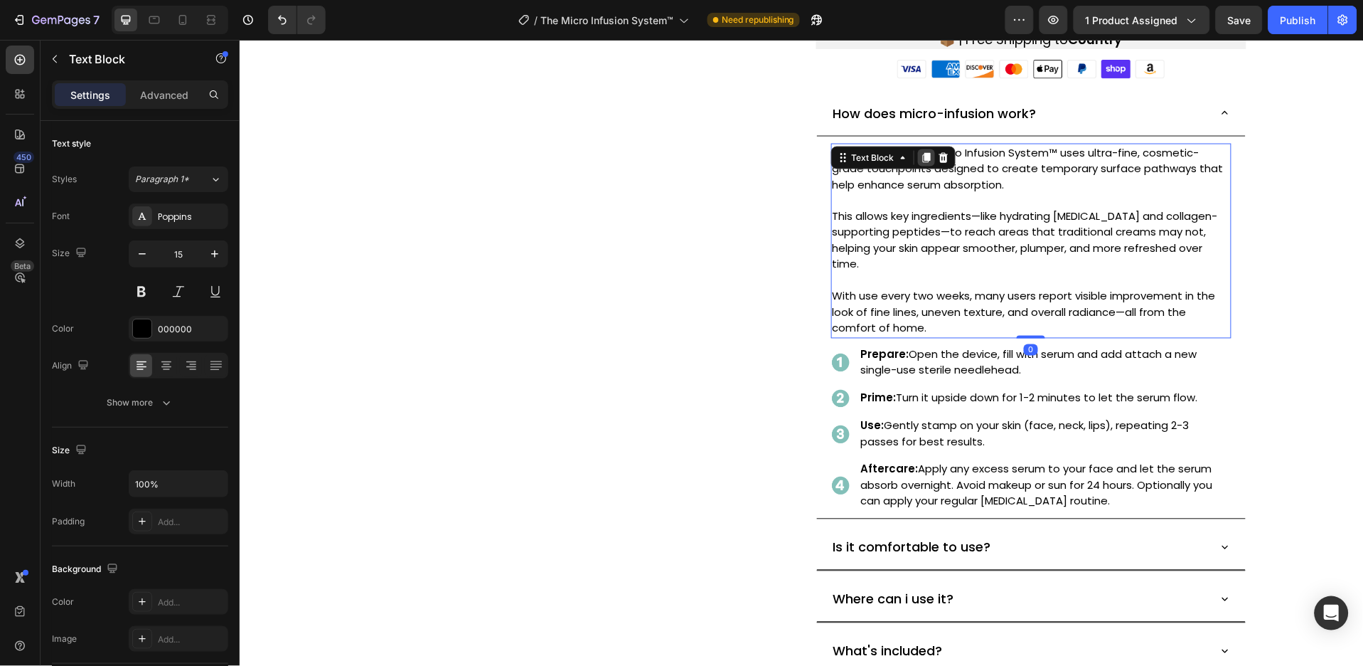
click at [922, 156] on icon at bounding box center [926, 157] width 8 height 10
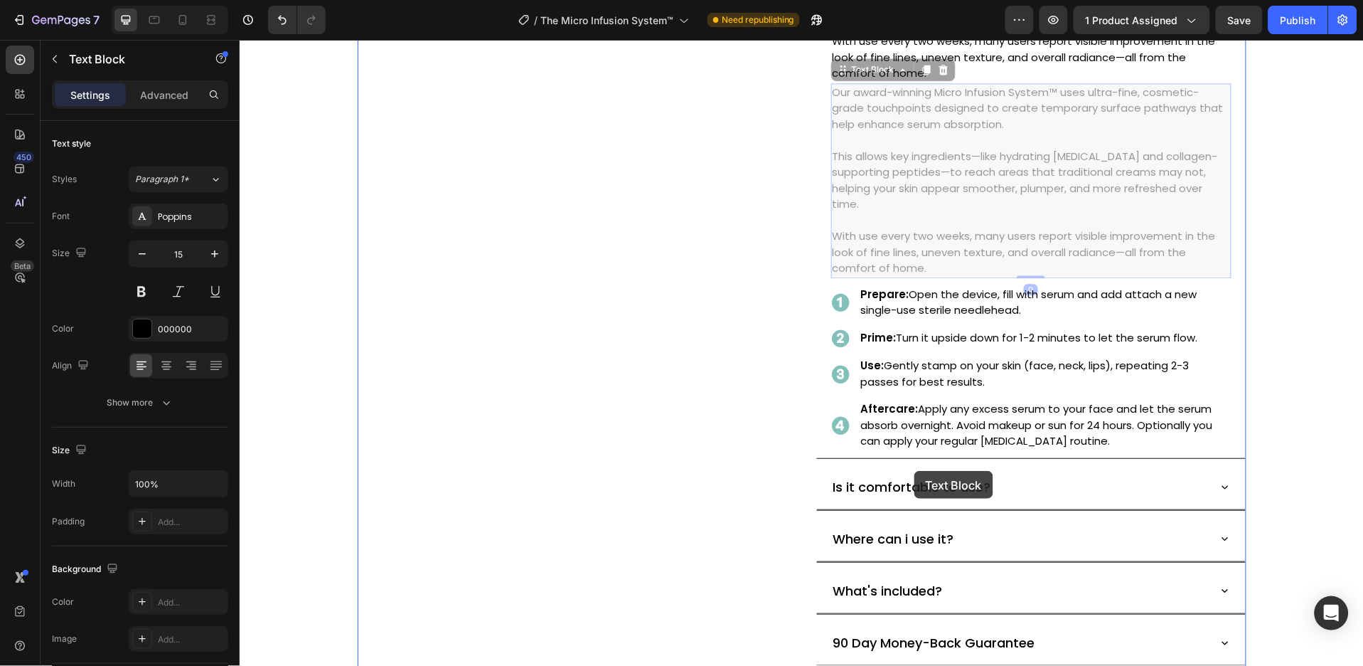
scroll to position [890, 0]
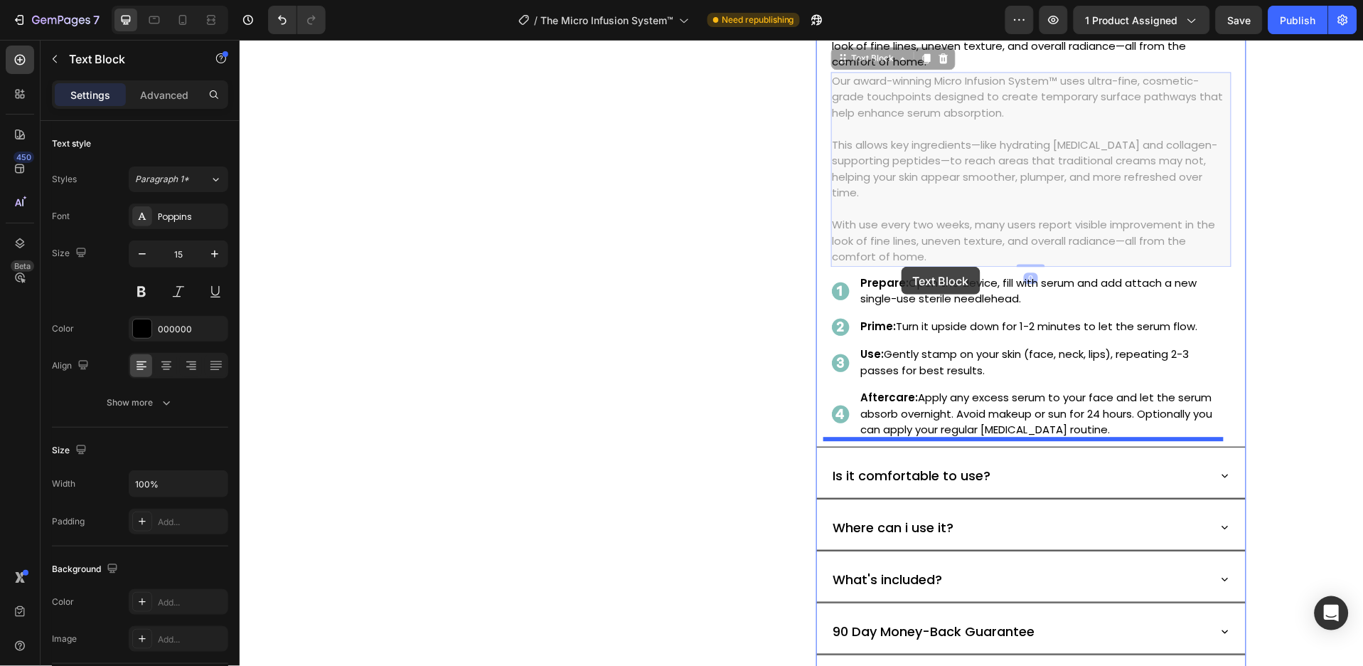
drag, startPoint x: 878, startPoint y: 326, endPoint x: 901, endPoint y: 266, distance: 64.9
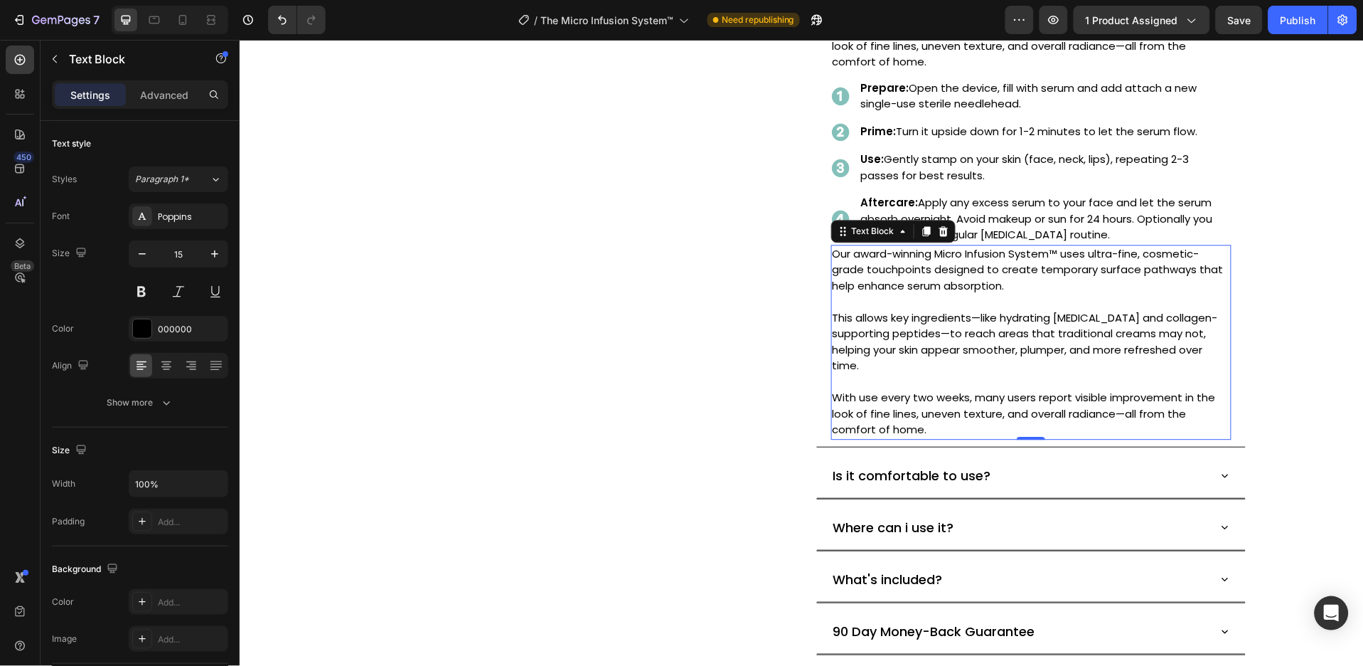
click at [942, 271] on p "Our award-winning Micro Infusion System™ uses ultra-fine, cosmetic-grade touchp…" at bounding box center [1031, 269] width 398 height 48
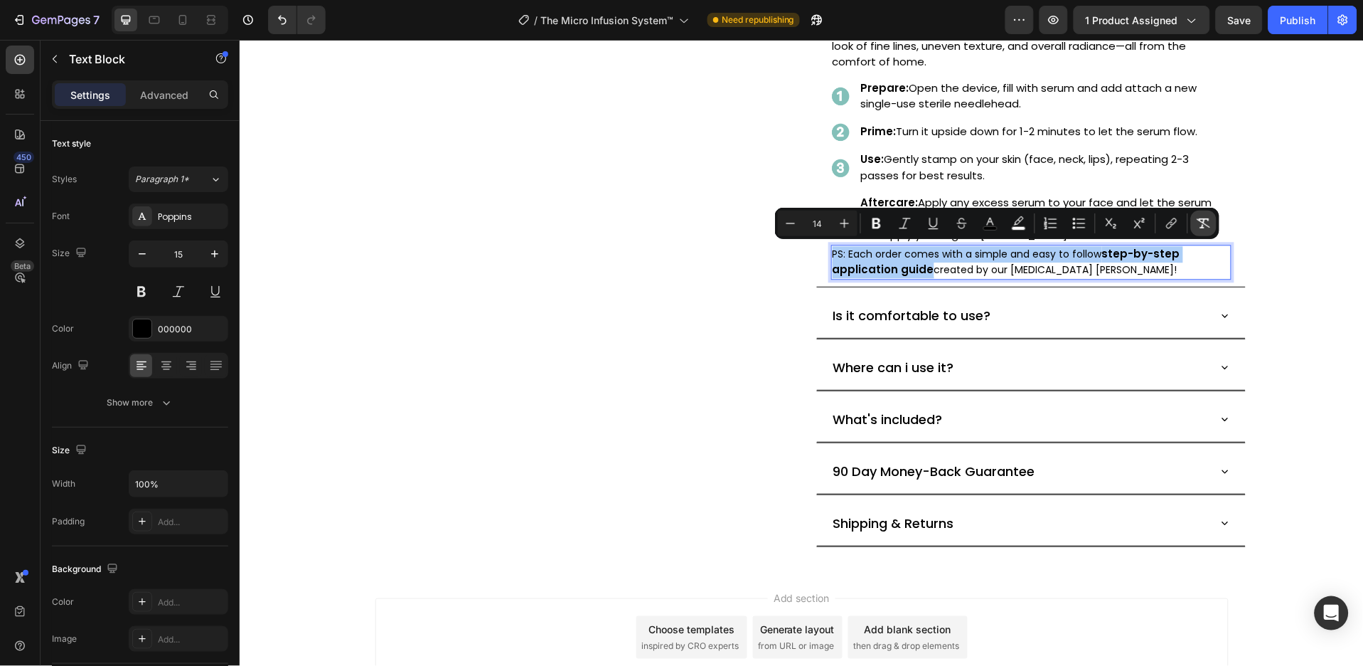
click at [1203, 223] on icon "Editor contextual toolbar" at bounding box center [1204, 223] width 14 height 14
type input "15"
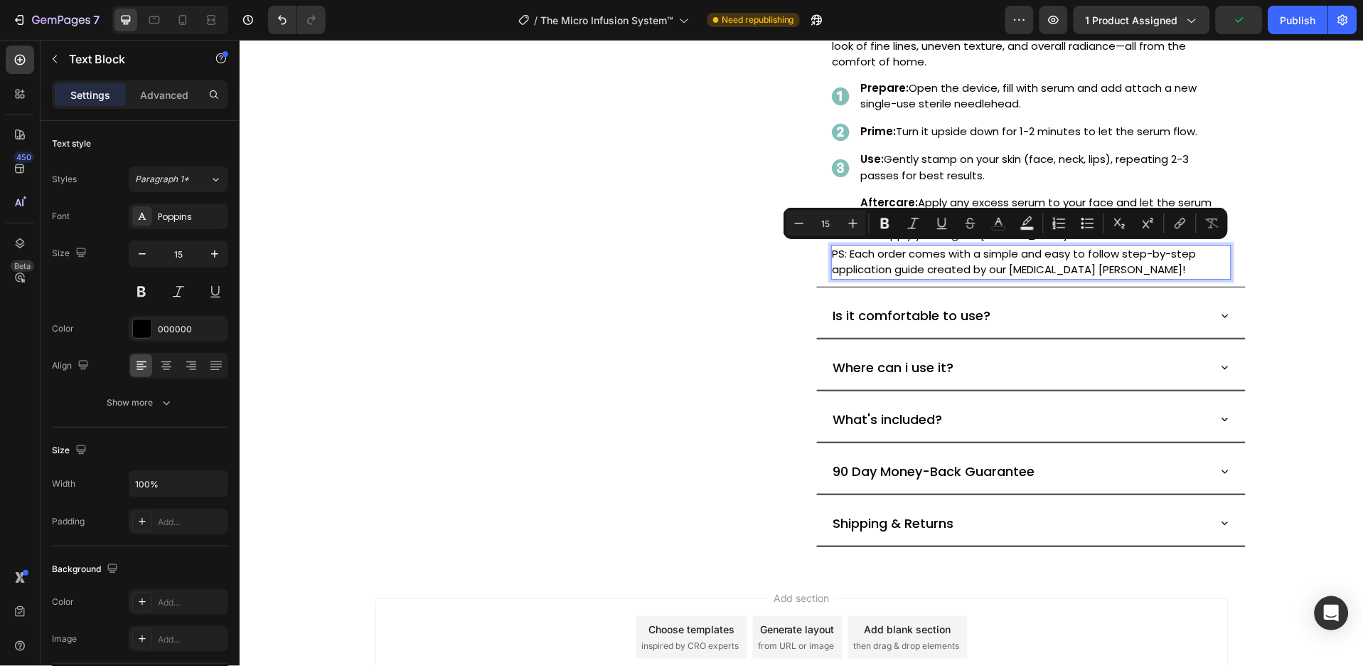
click at [1118, 255] on p "PS: Each order comes with a simple and easy to follow step-by-step application …" at bounding box center [1031, 261] width 398 height 32
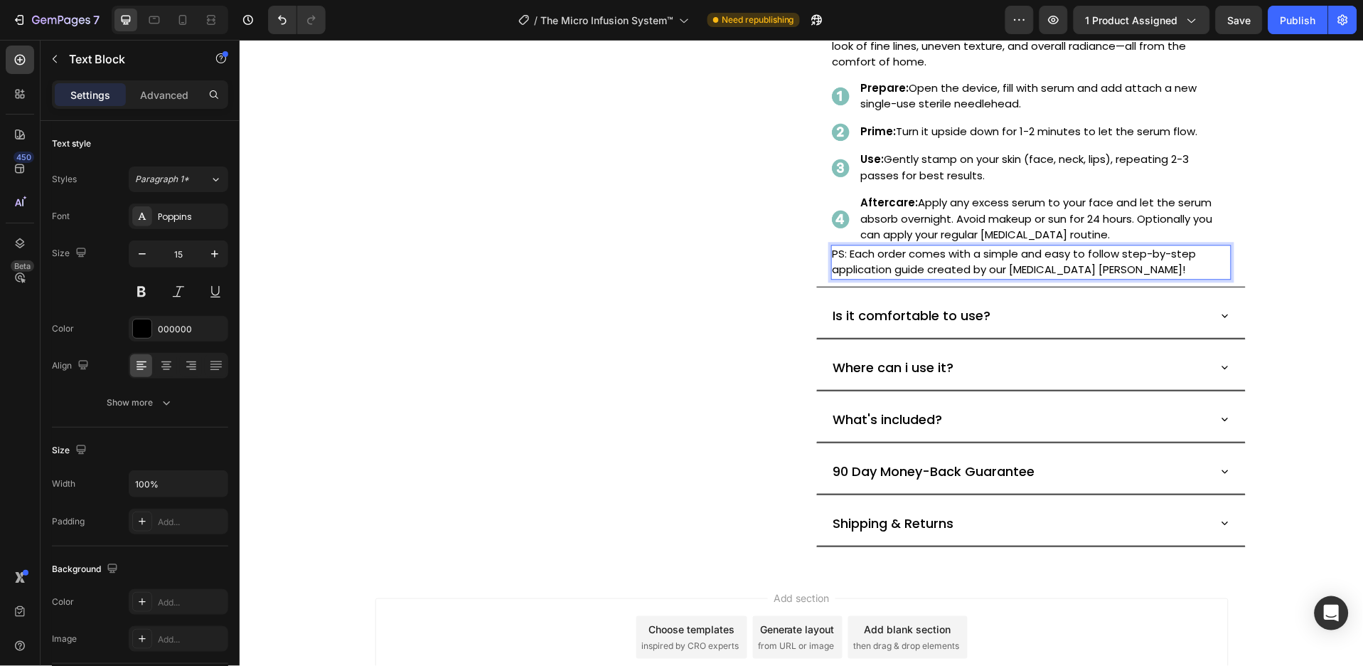
click at [1116, 251] on p "PS: Each order comes with a simple and easy to follow step-by-step application …" at bounding box center [1031, 261] width 398 height 32
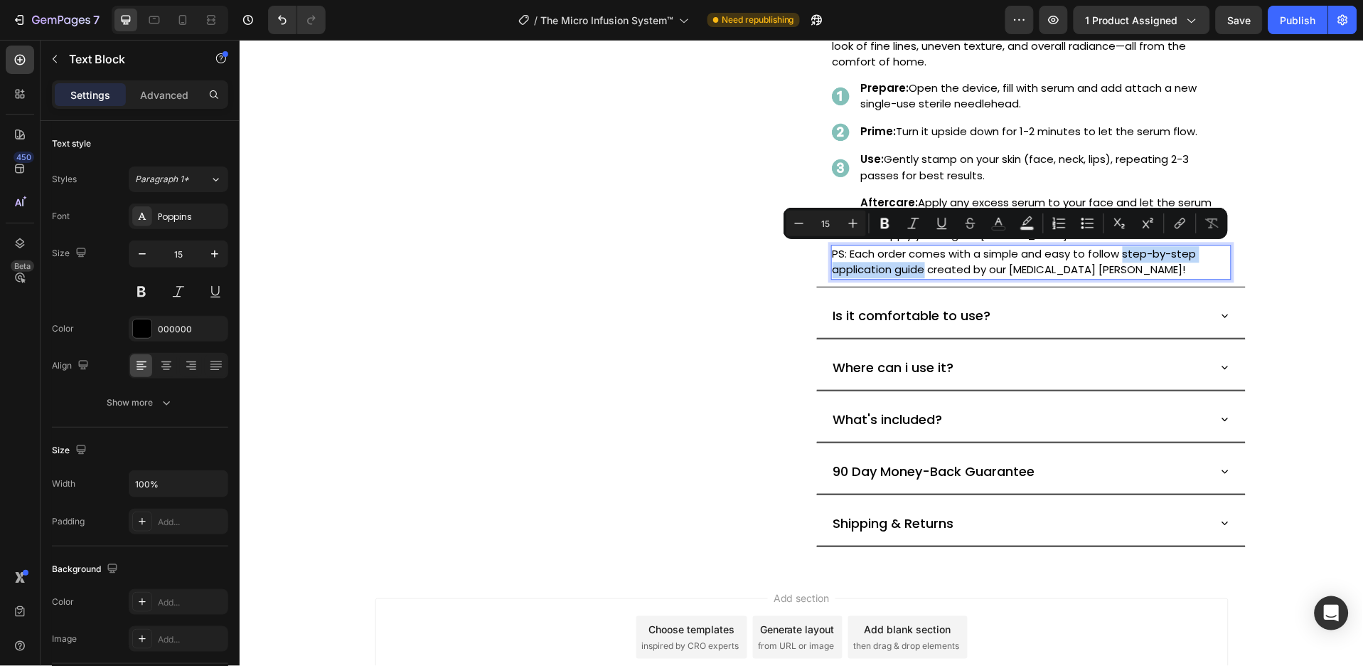
drag, startPoint x: 1116, startPoint y: 251, endPoint x: 905, endPoint y: 276, distance: 212.7
click at [905, 276] on p "PS: Each order comes with a simple and easy to follow step-by-step application …" at bounding box center [1031, 261] width 398 height 32
click at [884, 228] on icon "Editor contextual toolbar" at bounding box center [885, 223] width 9 height 11
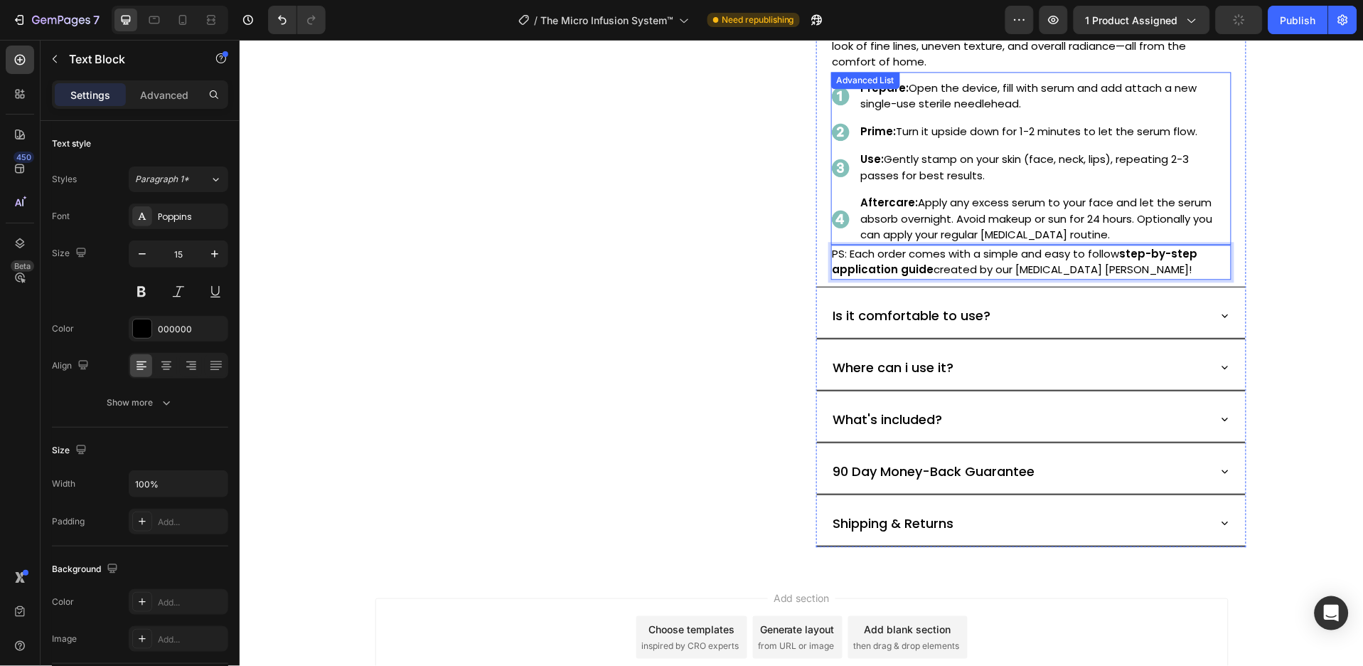
click at [1076, 188] on ul "Image Prepare: Open the device, fill with serum and add attach a new single-use…" at bounding box center [1031, 161] width 400 height 166
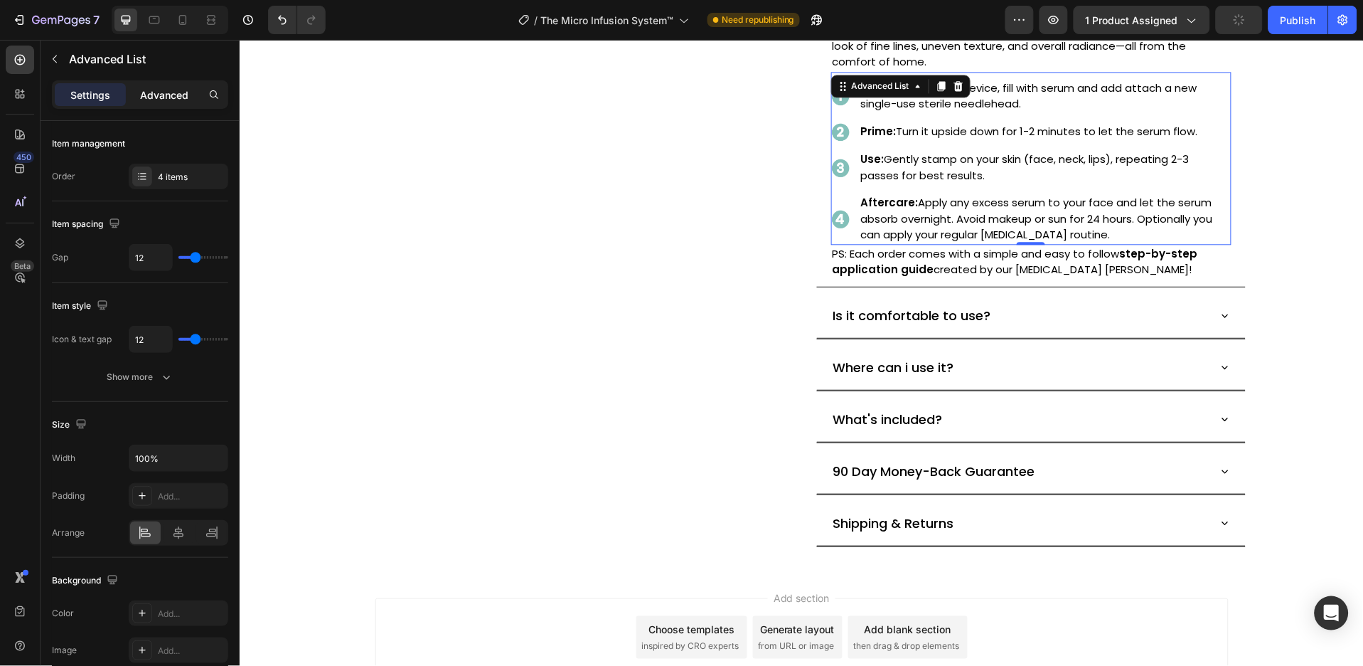
click at [166, 98] on p "Advanced" at bounding box center [164, 94] width 48 height 15
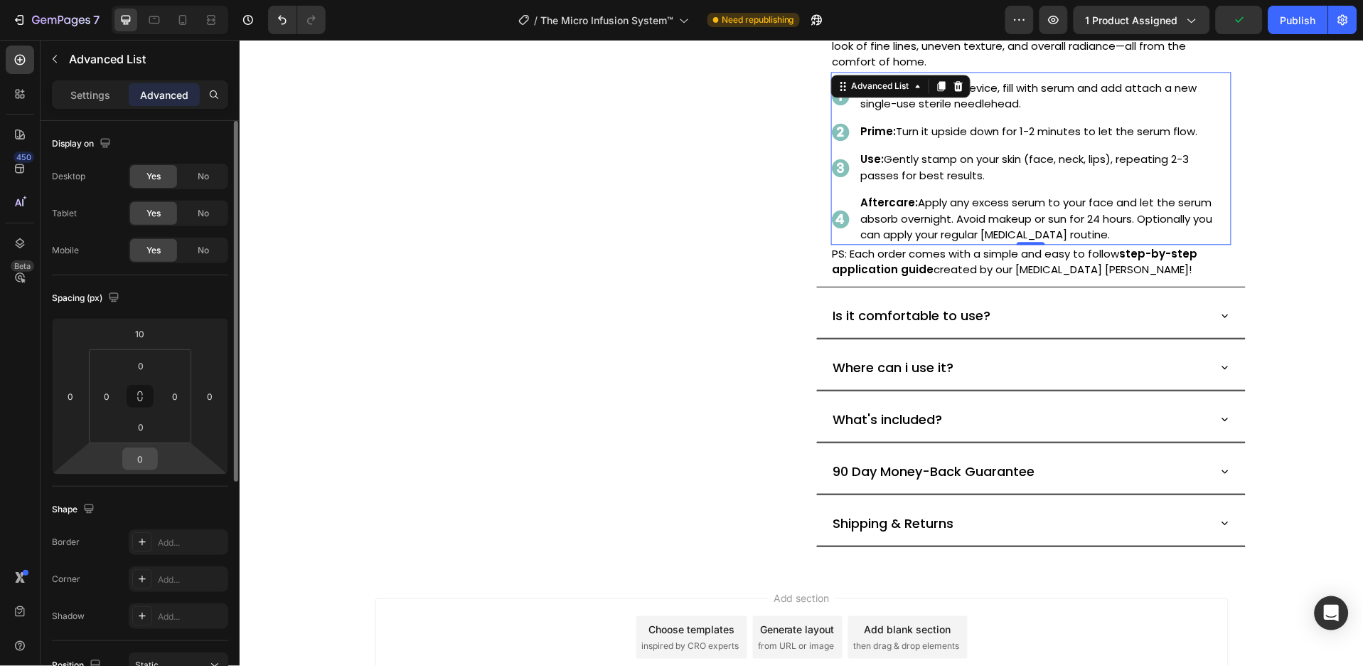
click at [142, 462] on input "0" at bounding box center [140, 458] width 28 height 21
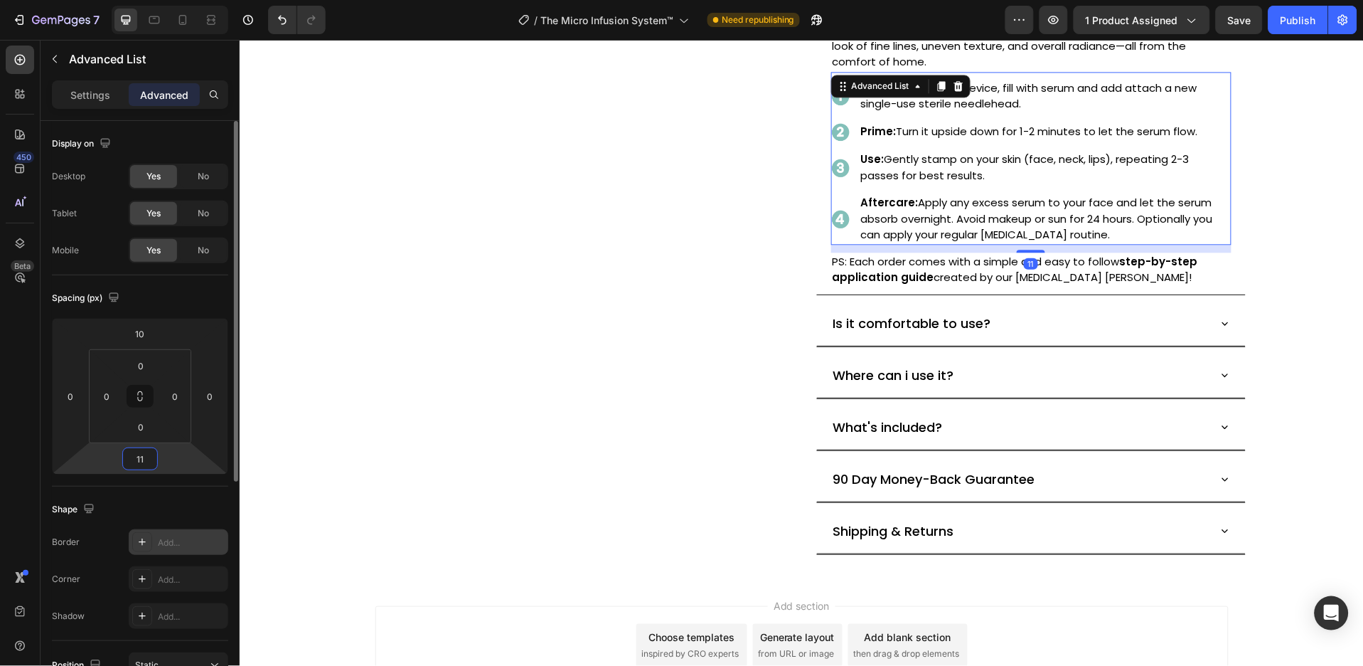
type input "12"
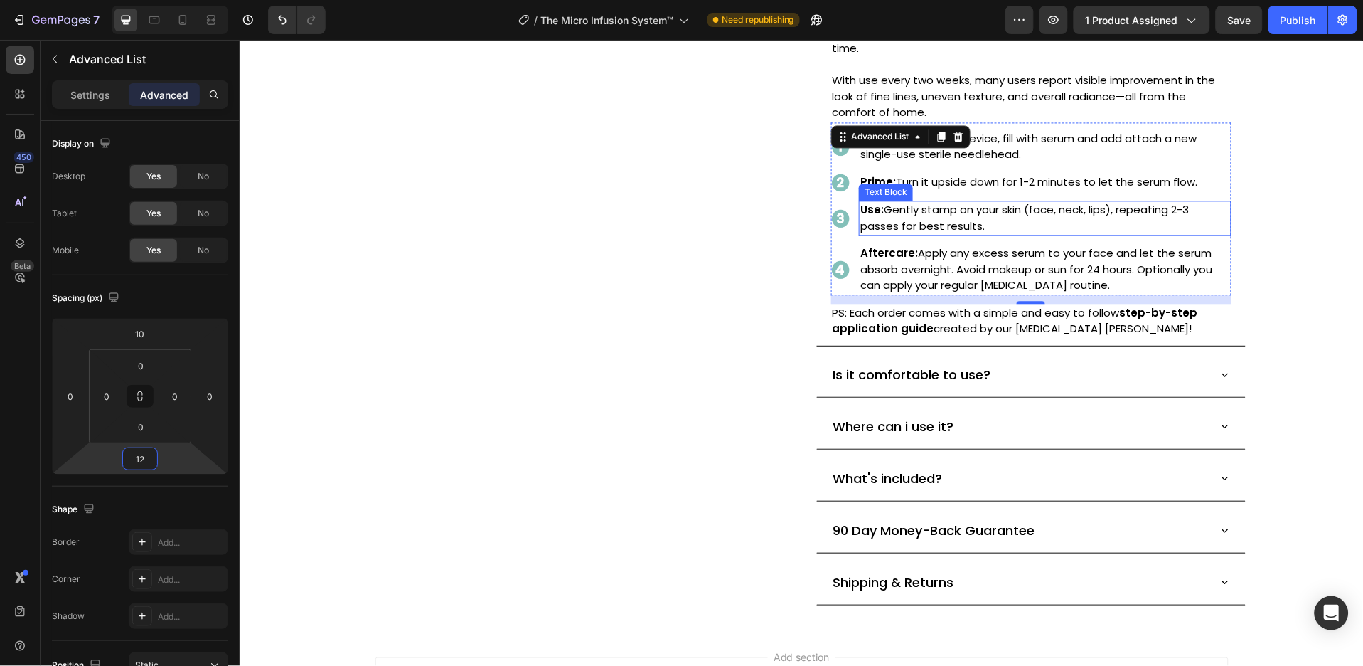
scroll to position [795, 0]
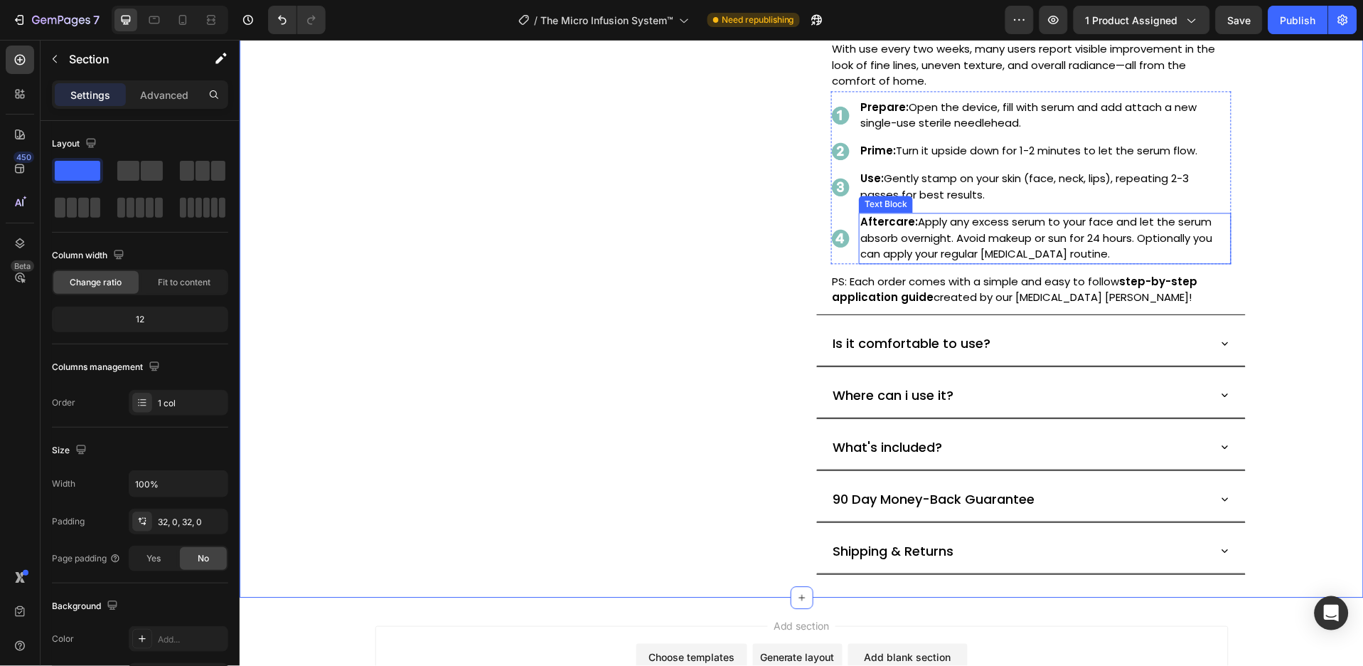
scroll to position [890, 0]
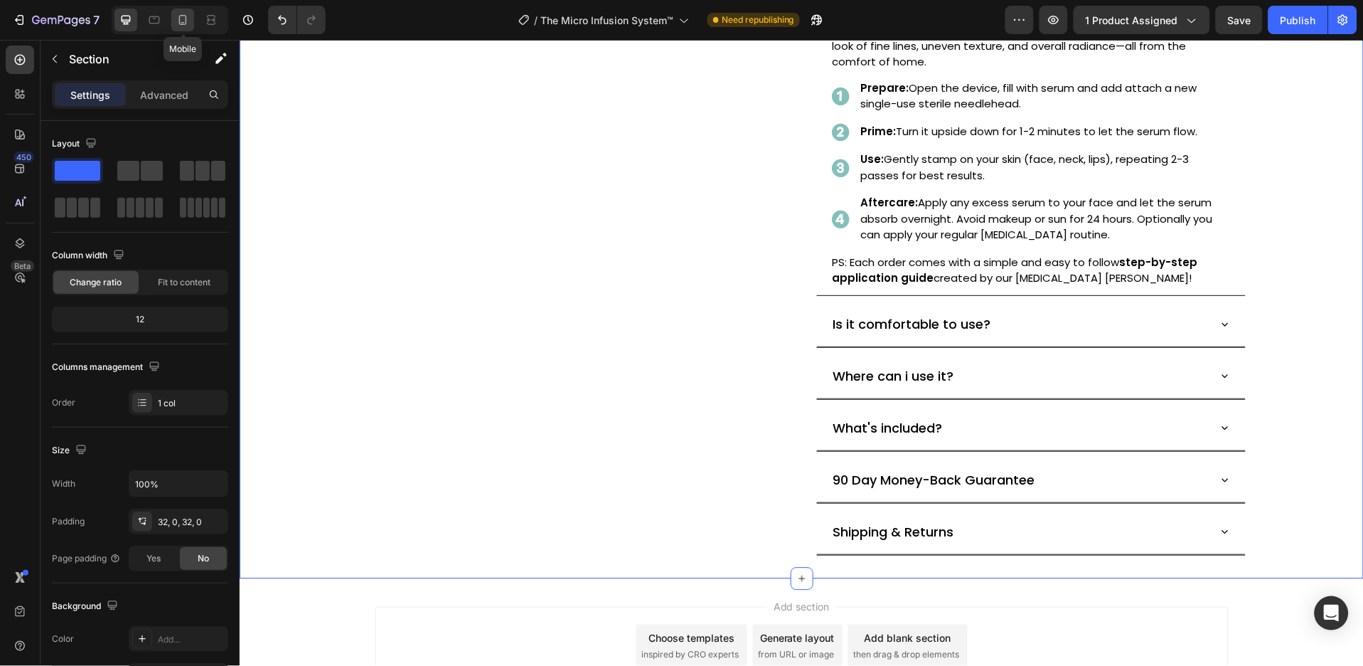
click at [179, 13] on icon at bounding box center [183, 20] width 14 height 14
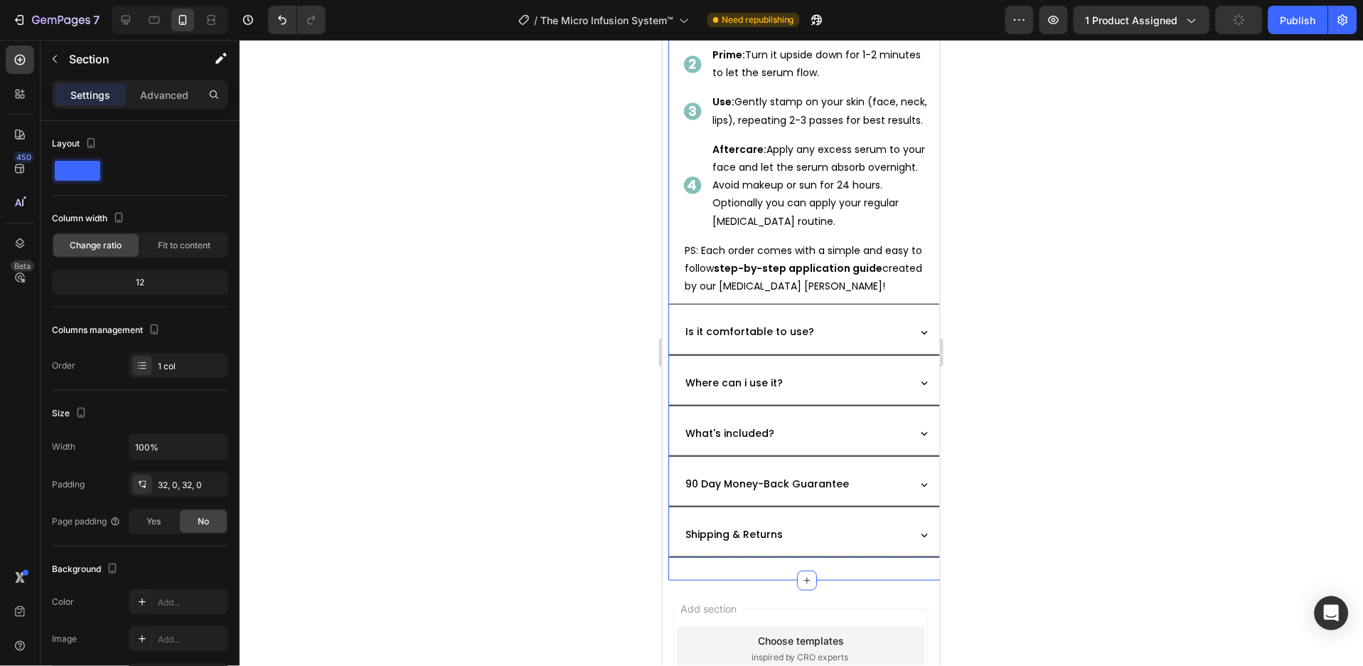
scroll to position [1517, 0]
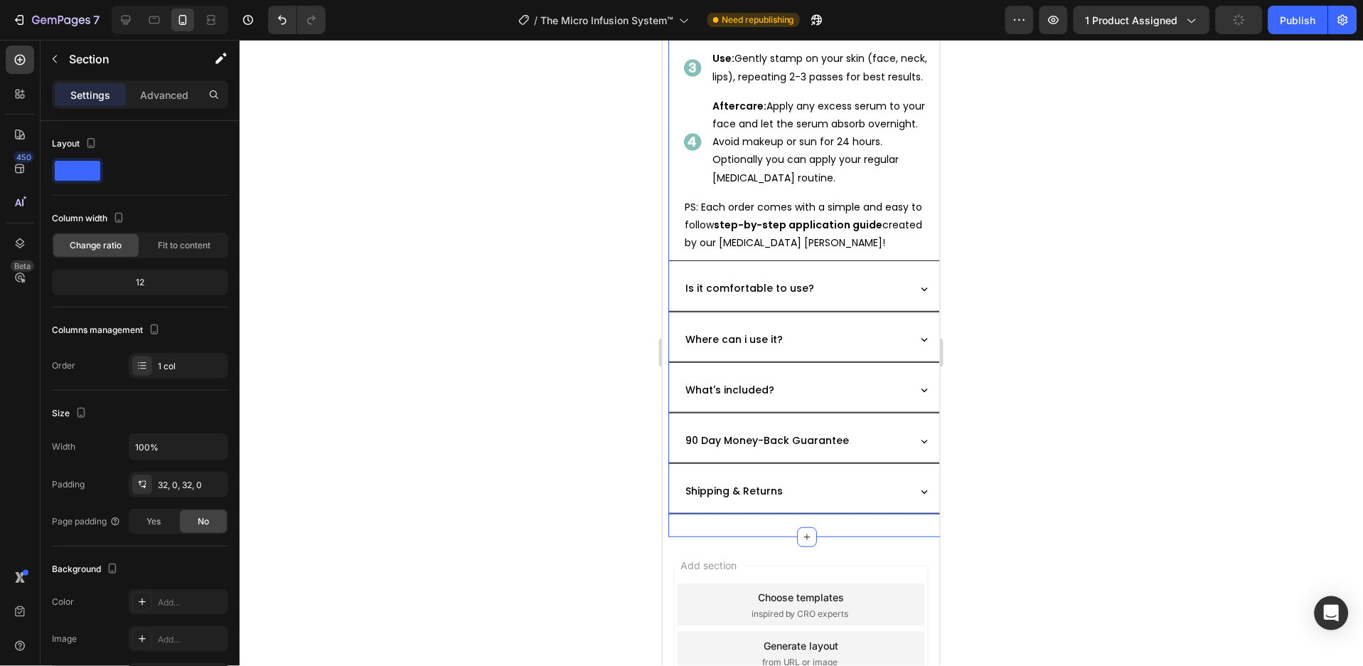
click at [907, 310] on div "Is it comfortable to use?" at bounding box center [807, 288] width 276 height 44
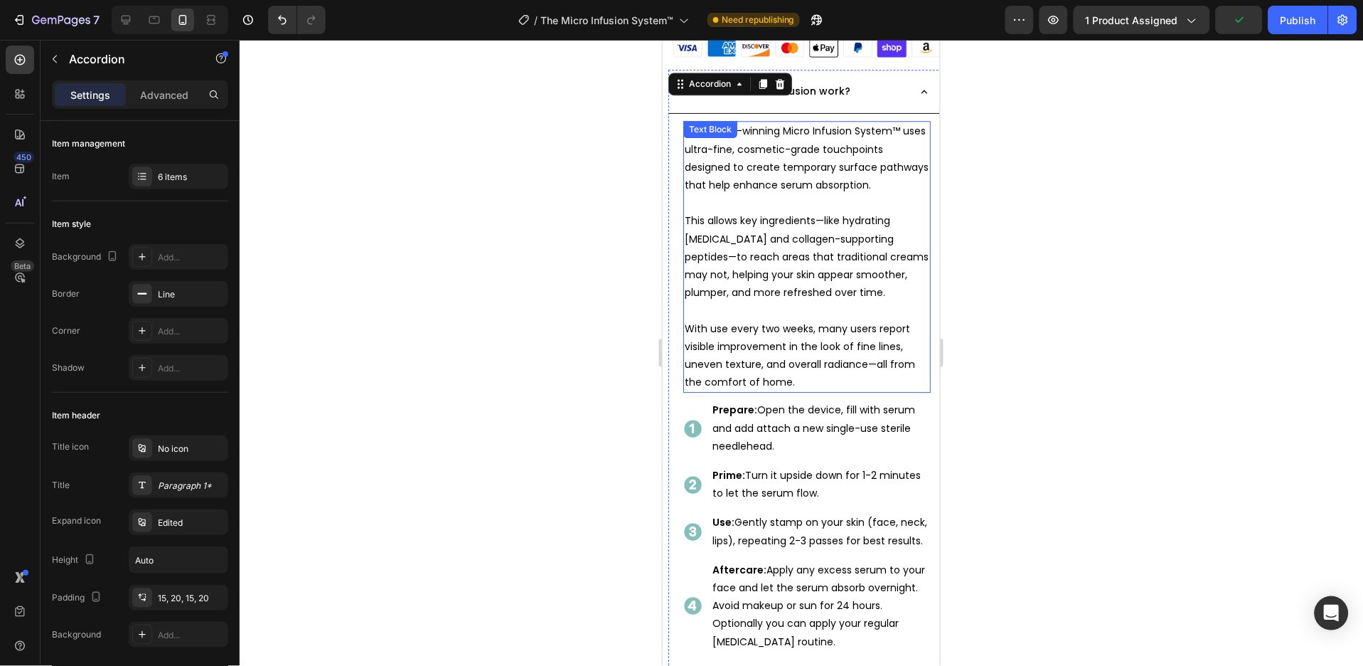
scroll to position [1043, 0]
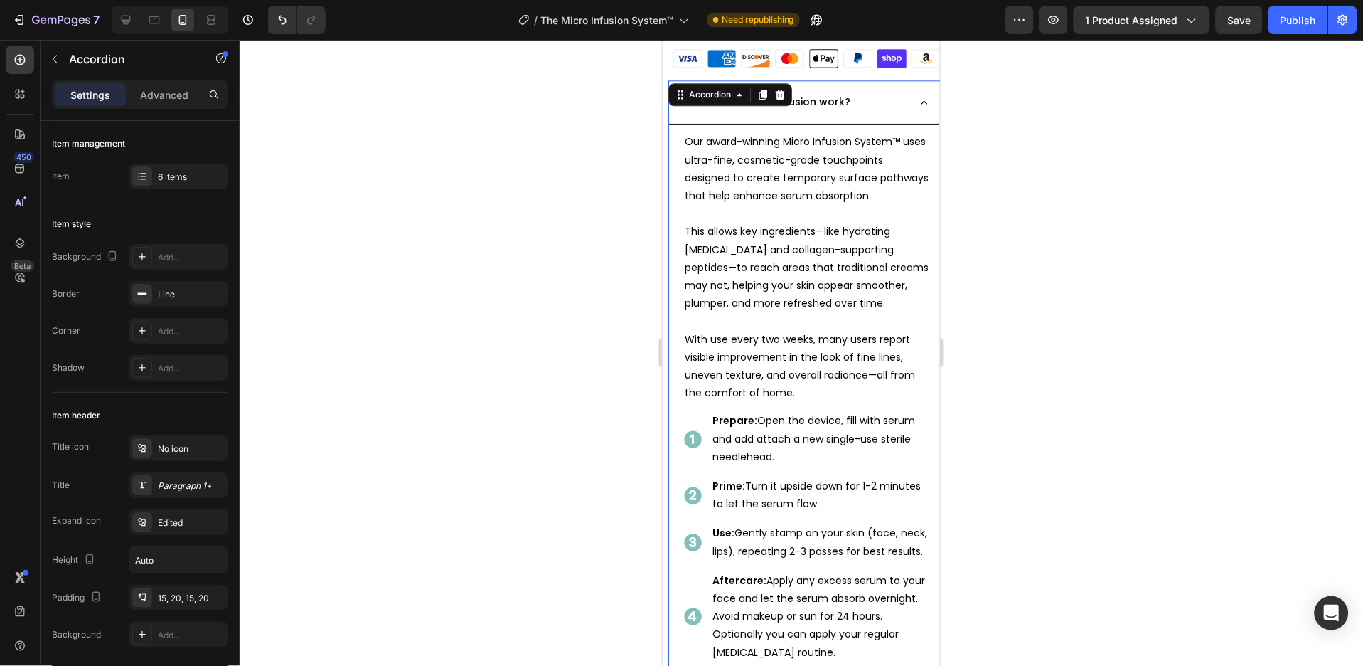
click at [918, 95] on icon at bounding box center [924, 101] width 13 height 13
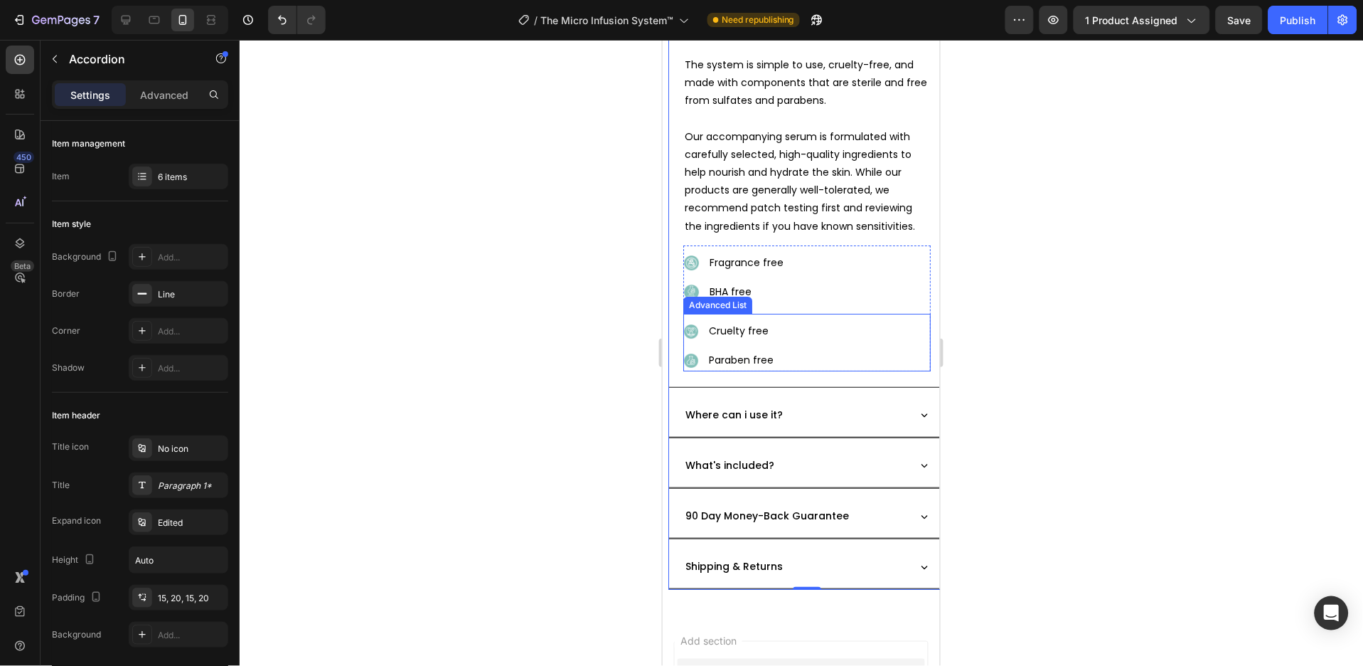
scroll to position [1233, 0]
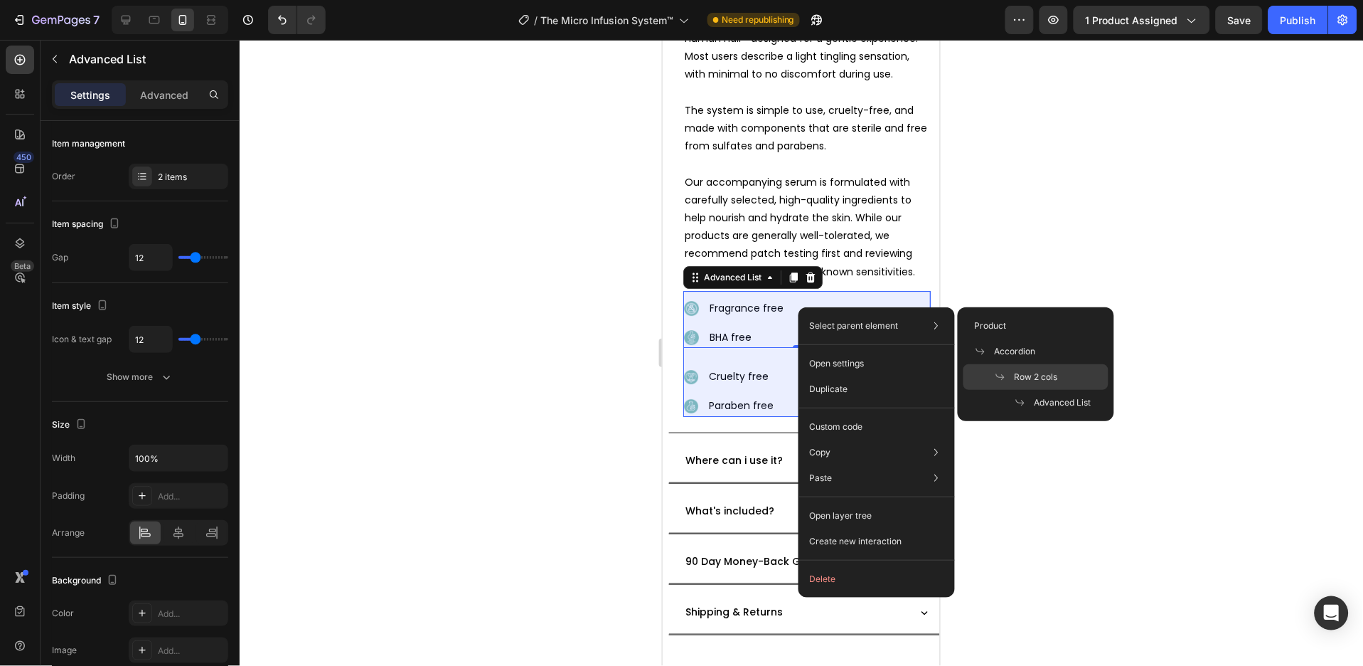
click at [1005, 371] on p "Row 2 cols" at bounding box center [1026, 377] width 63 height 13
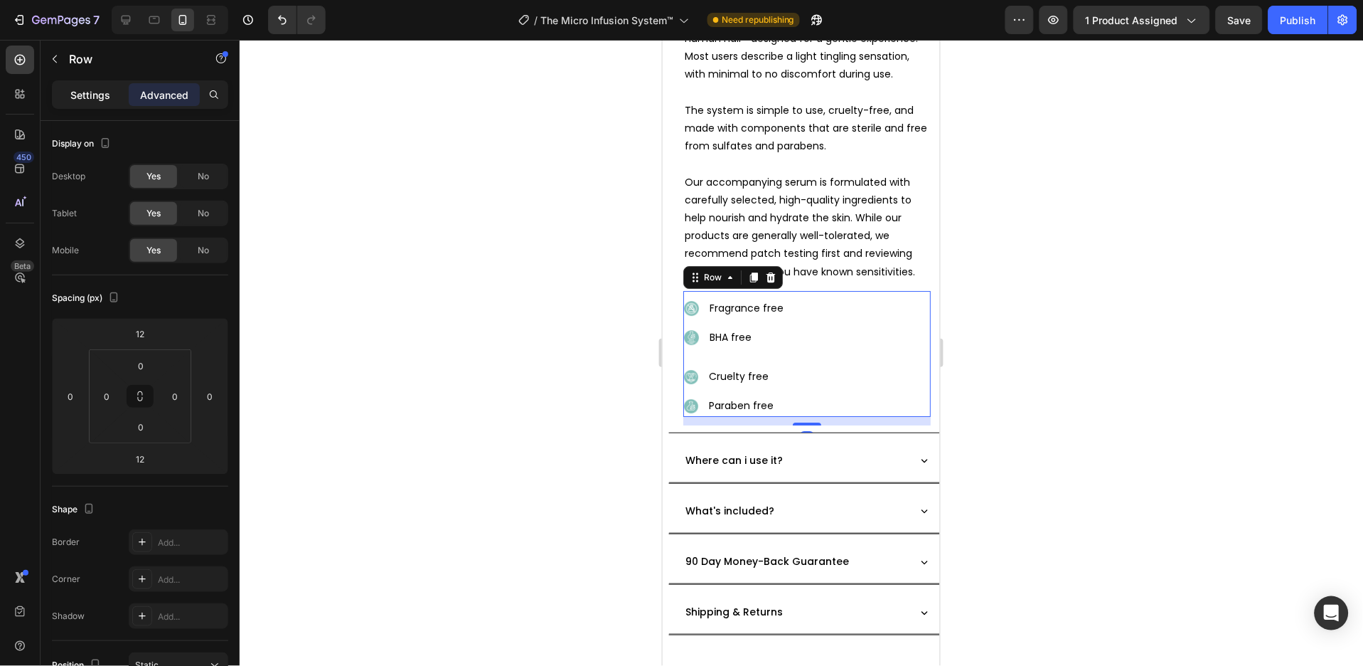
click at [104, 92] on p "Settings" at bounding box center [90, 94] width 40 height 15
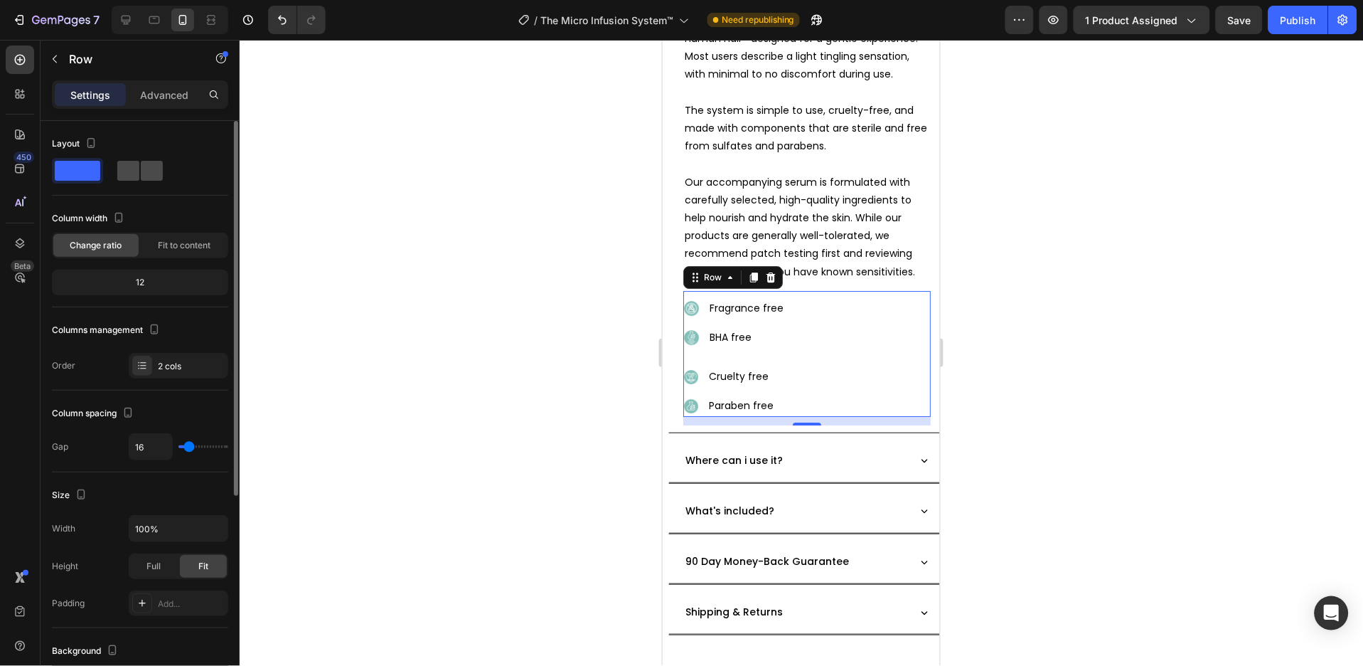
click at [155, 158] on div at bounding box center [140, 171] width 51 height 26
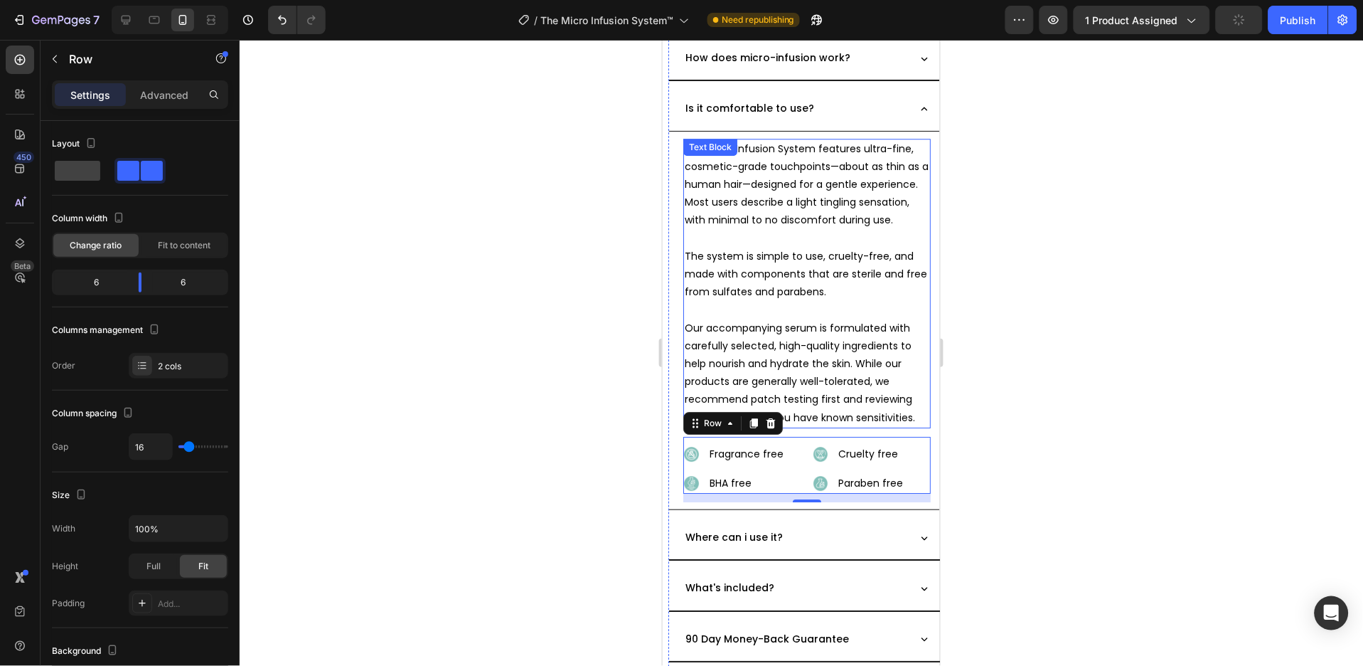
scroll to position [1043, 0]
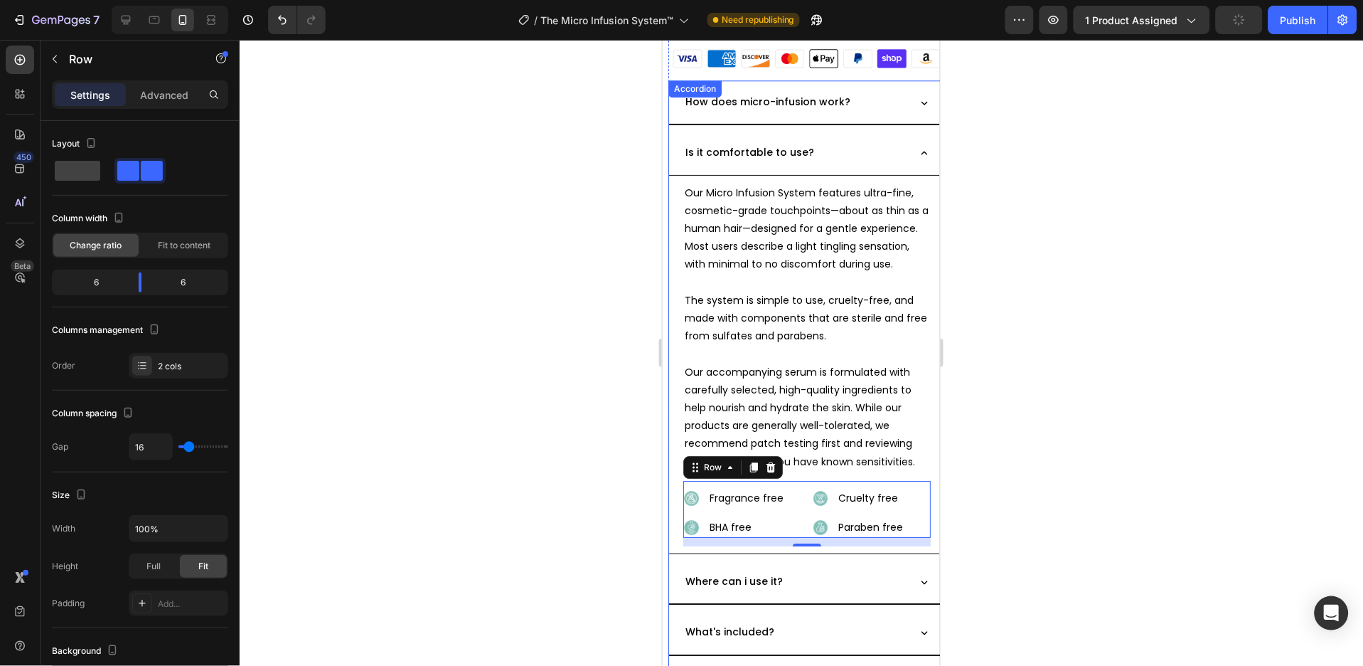
click at [918, 146] on icon at bounding box center [924, 152] width 13 height 13
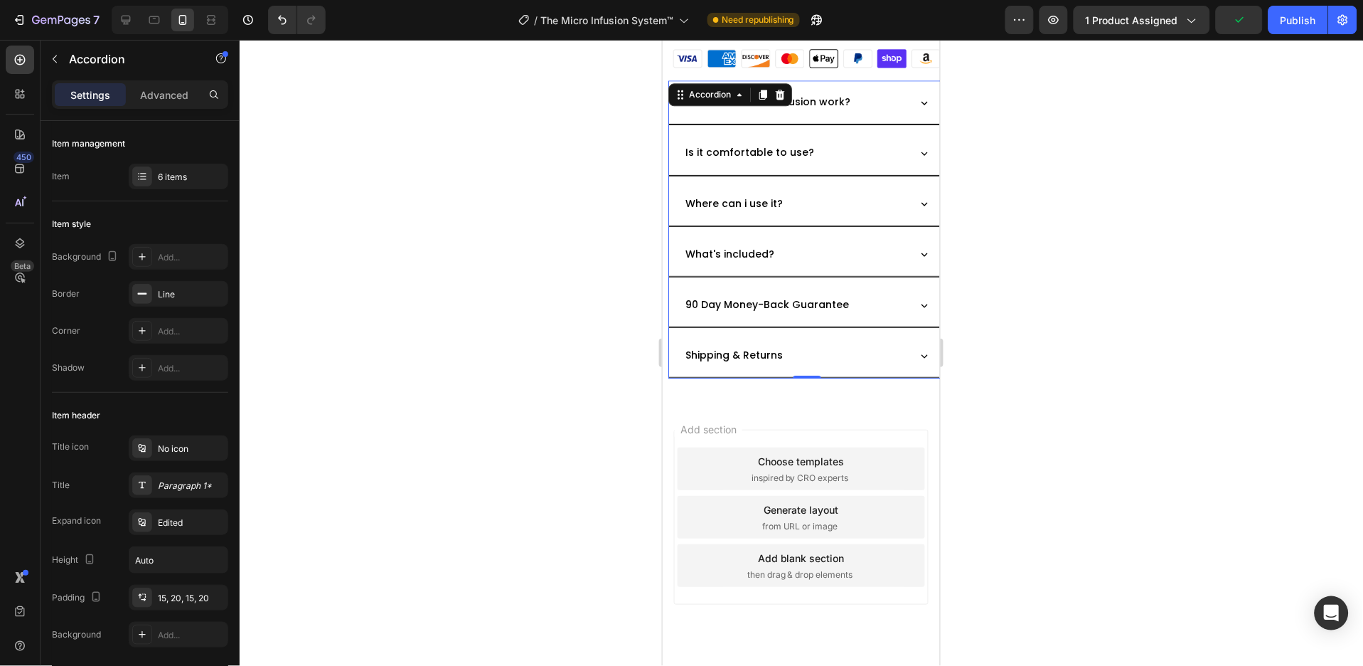
click at [916, 187] on div "Where can i use it?" at bounding box center [807, 203] width 276 height 44
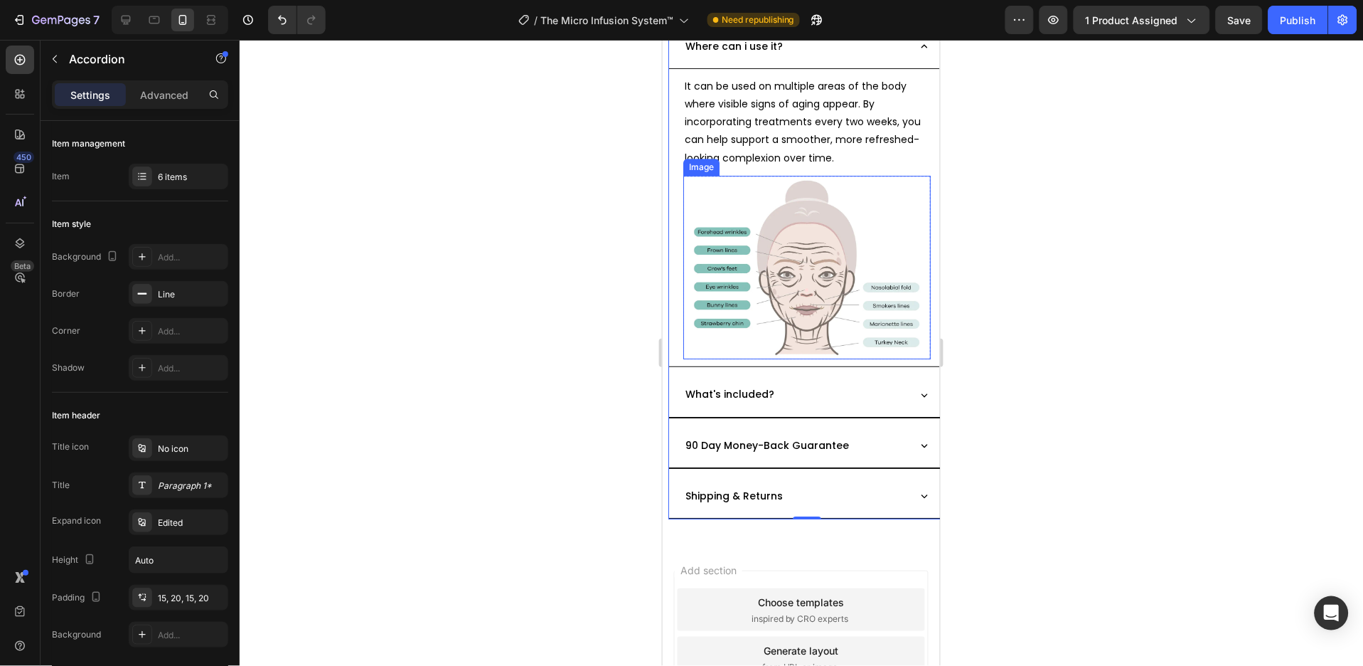
scroll to position [1233, 0]
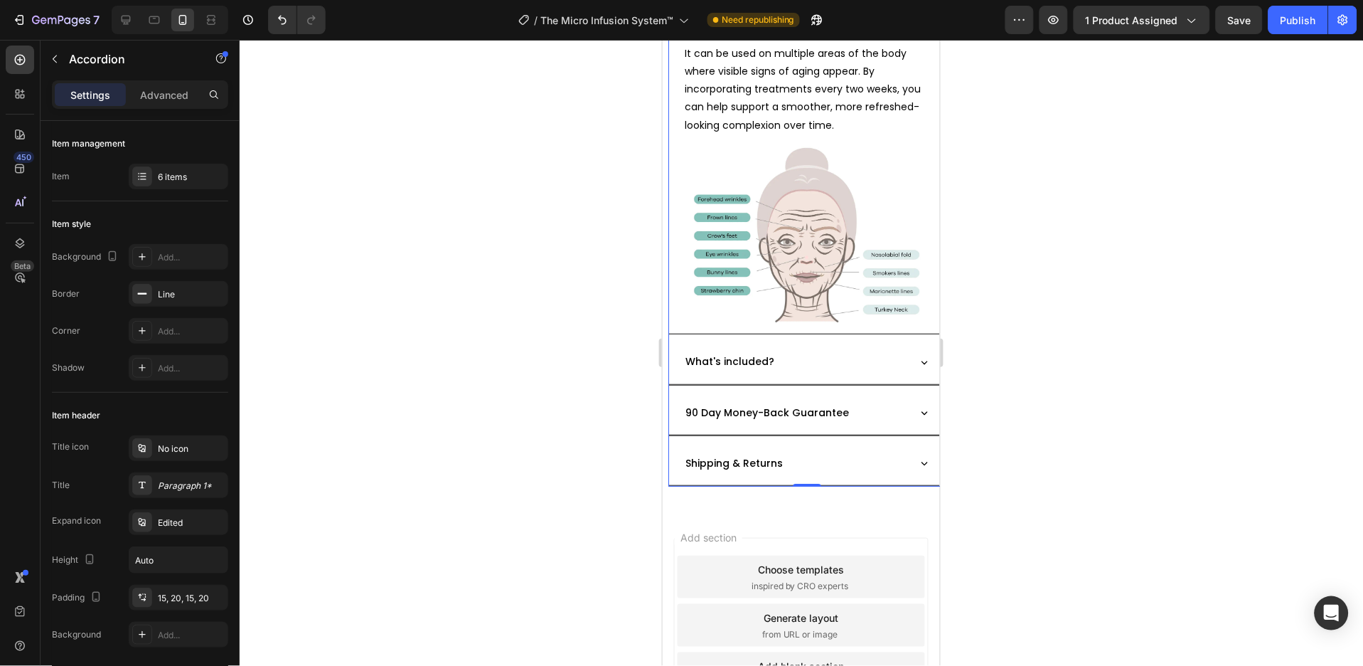
click at [916, 339] on div "What's included?" at bounding box center [807, 361] width 276 height 44
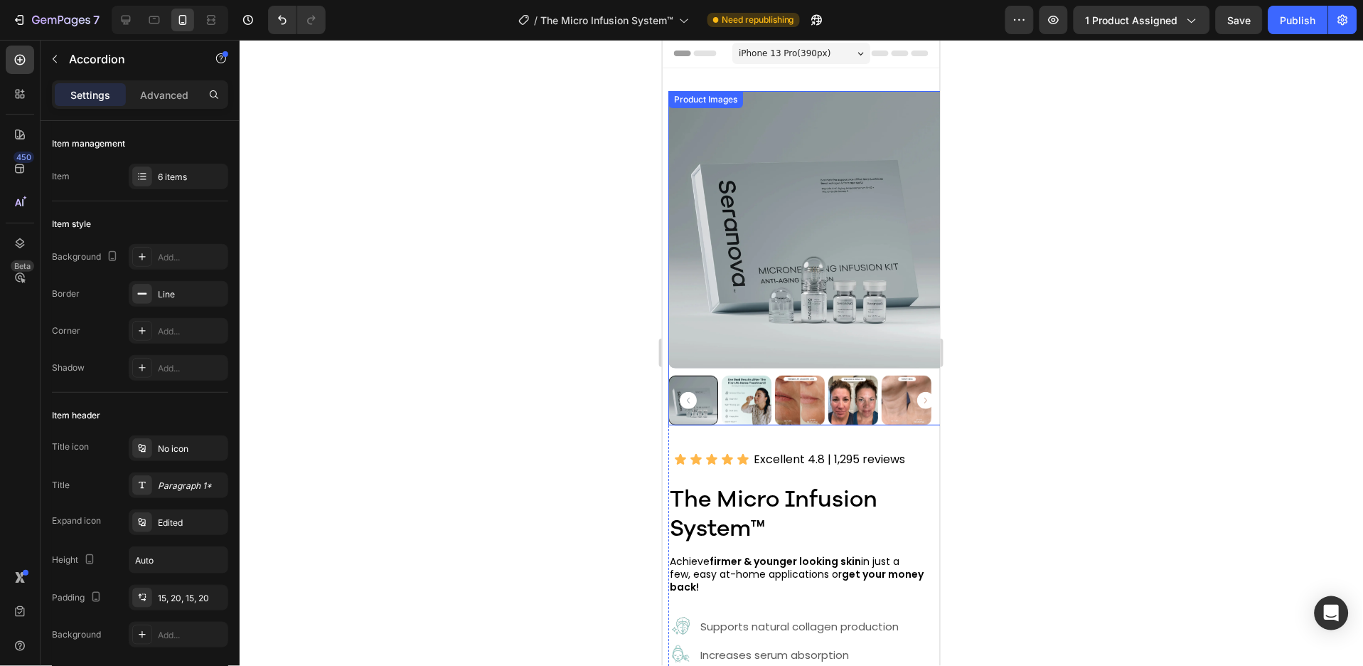
scroll to position [0, 0]
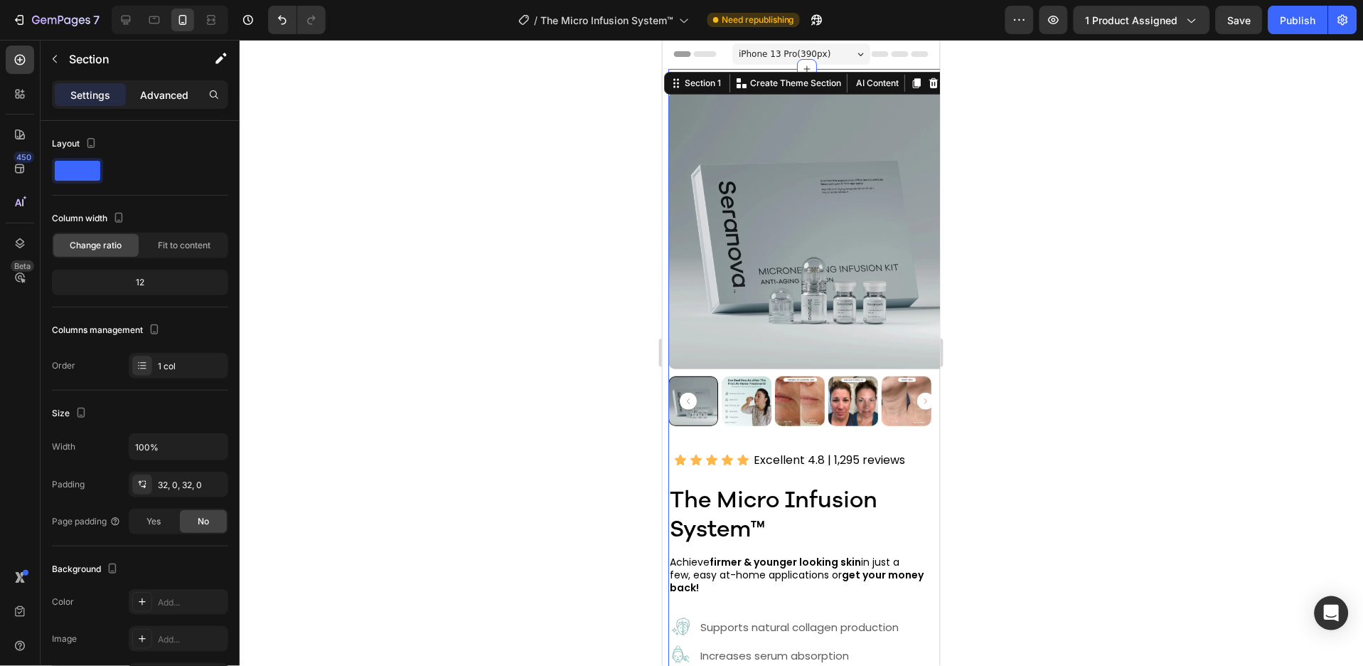
click at [181, 92] on p "Advanced" at bounding box center [164, 94] width 48 height 15
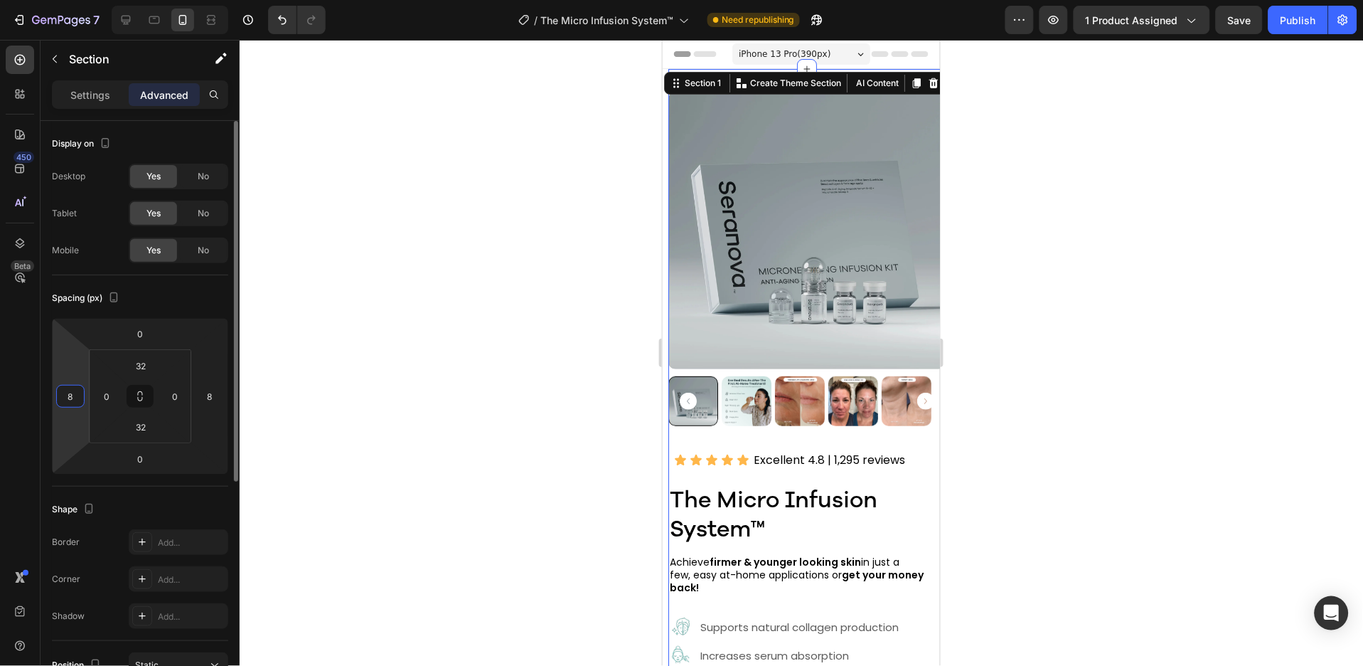
click at [67, 392] on input "8" at bounding box center [70, 395] width 21 height 21
type input "10"
click at [206, 399] on input "8" at bounding box center [209, 395] width 21 height 21
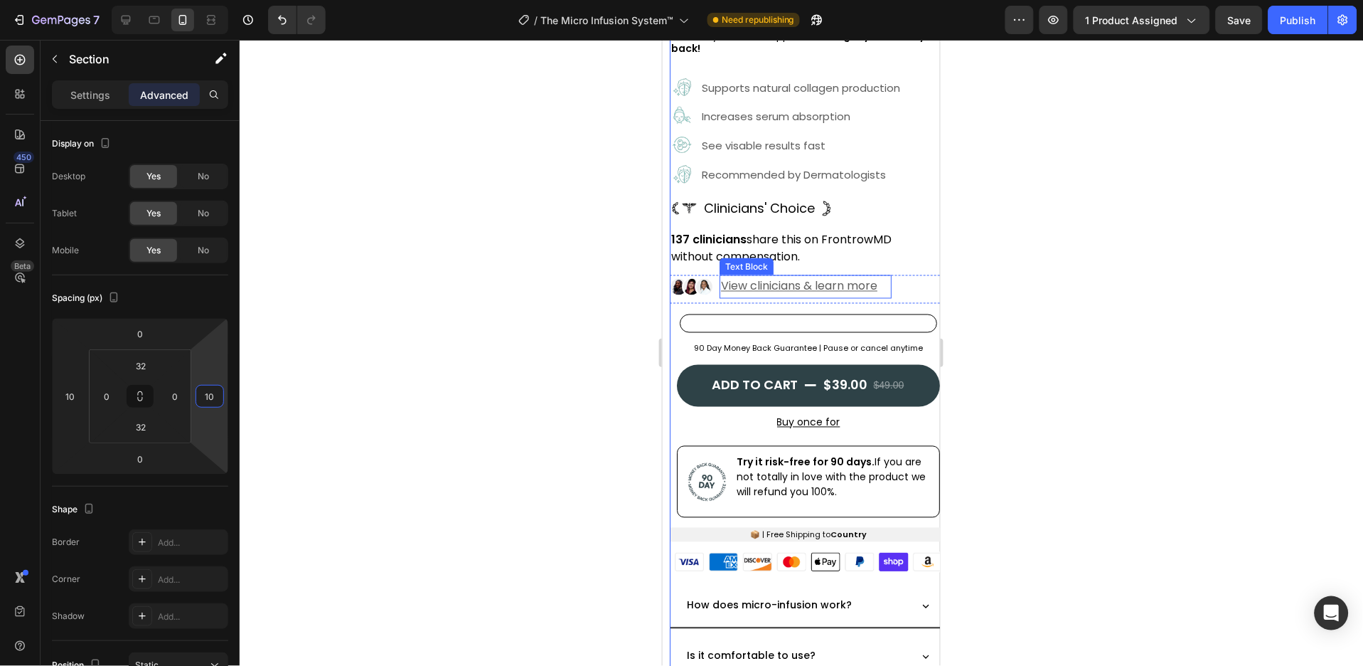
scroll to position [569, 0]
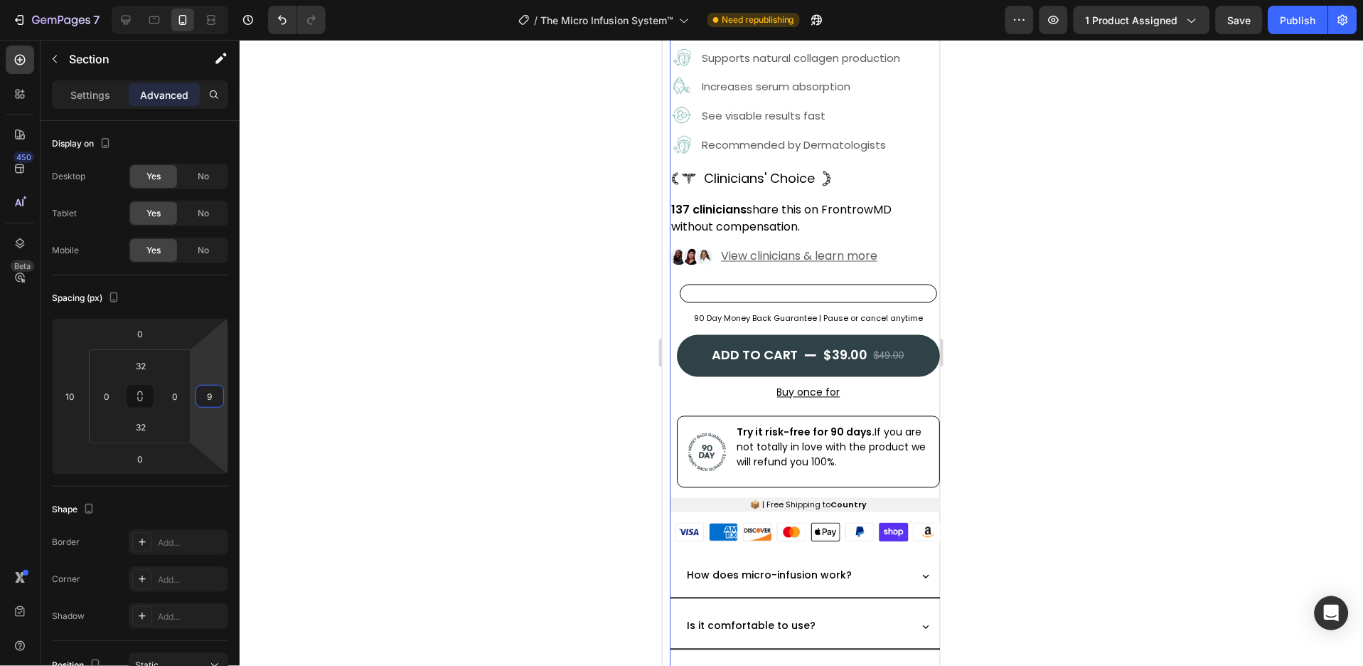
type input "8"
click at [83, 394] on div "10" at bounding box center [70, 396] width 28 height 23
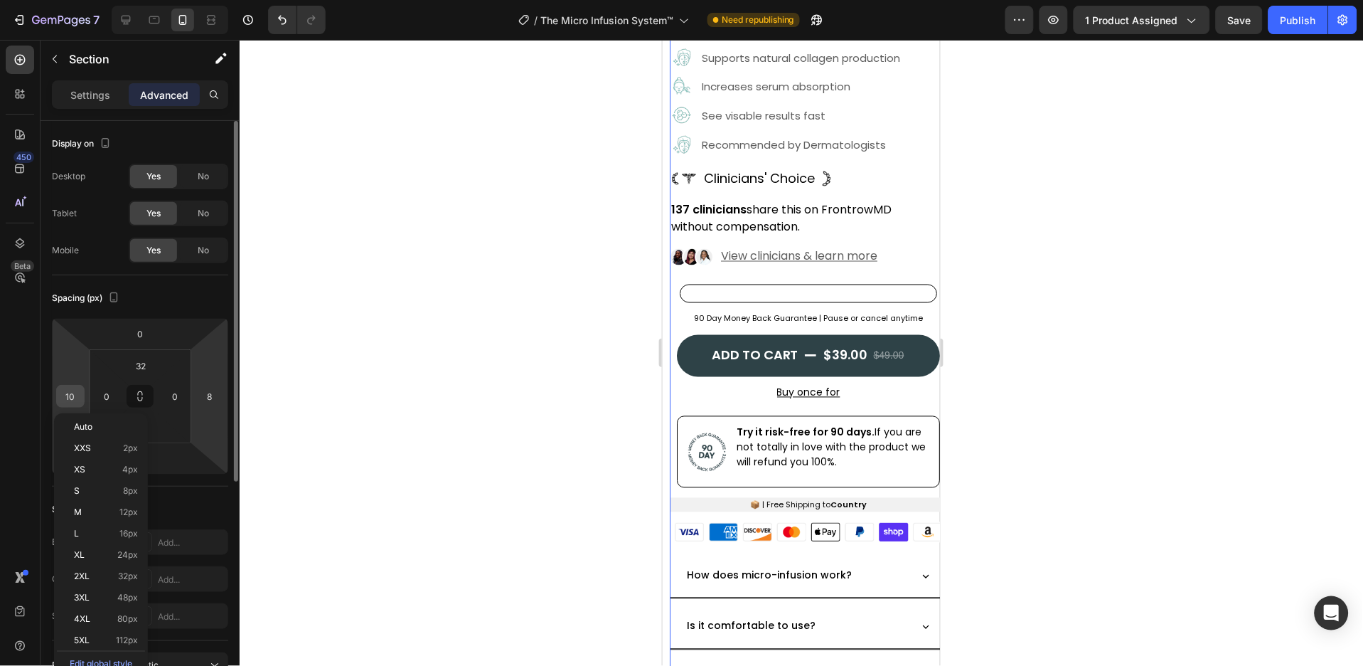
click at [75, 390] on input "10" at bounding box center [70, 395] width 21 height 21
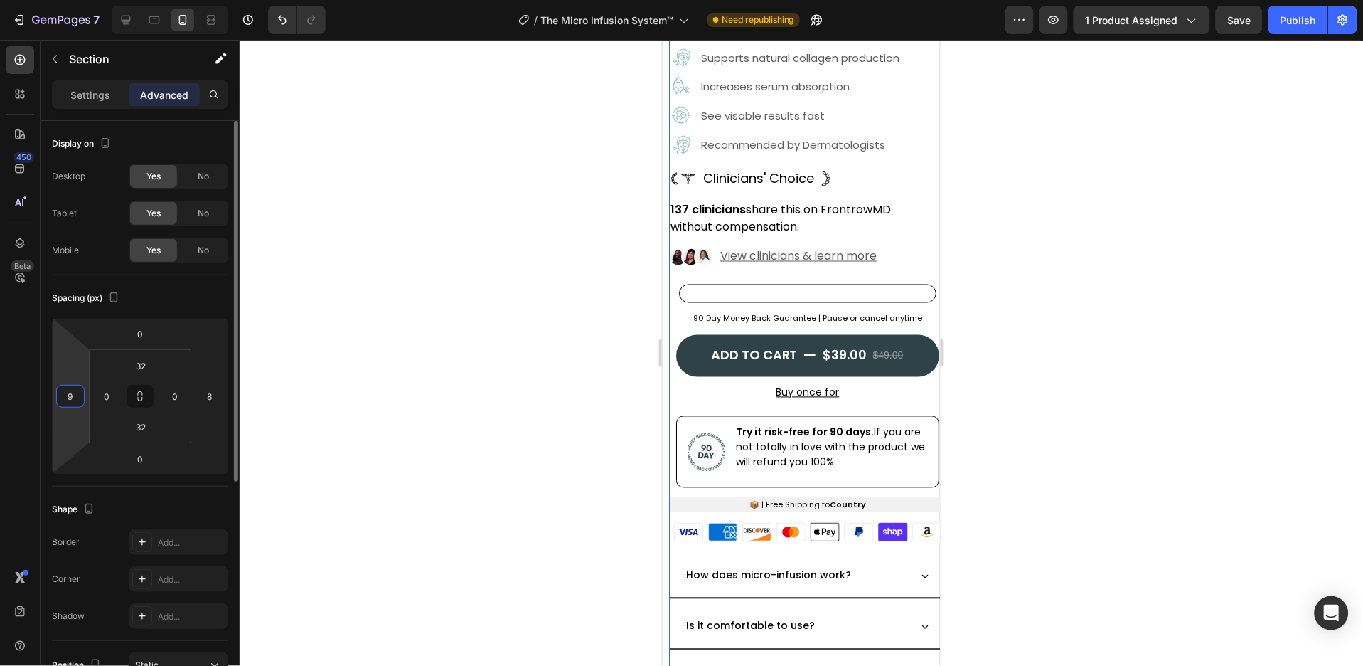
type input "8"
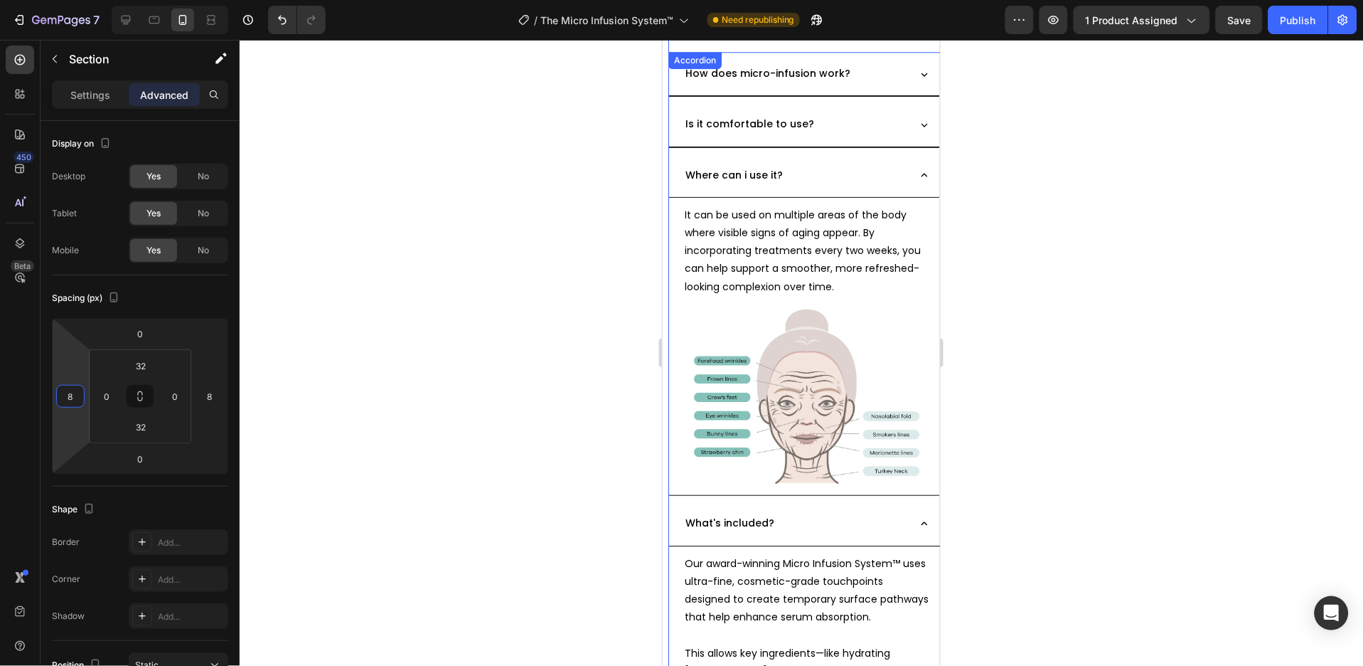
scroll to position [1043, 0]
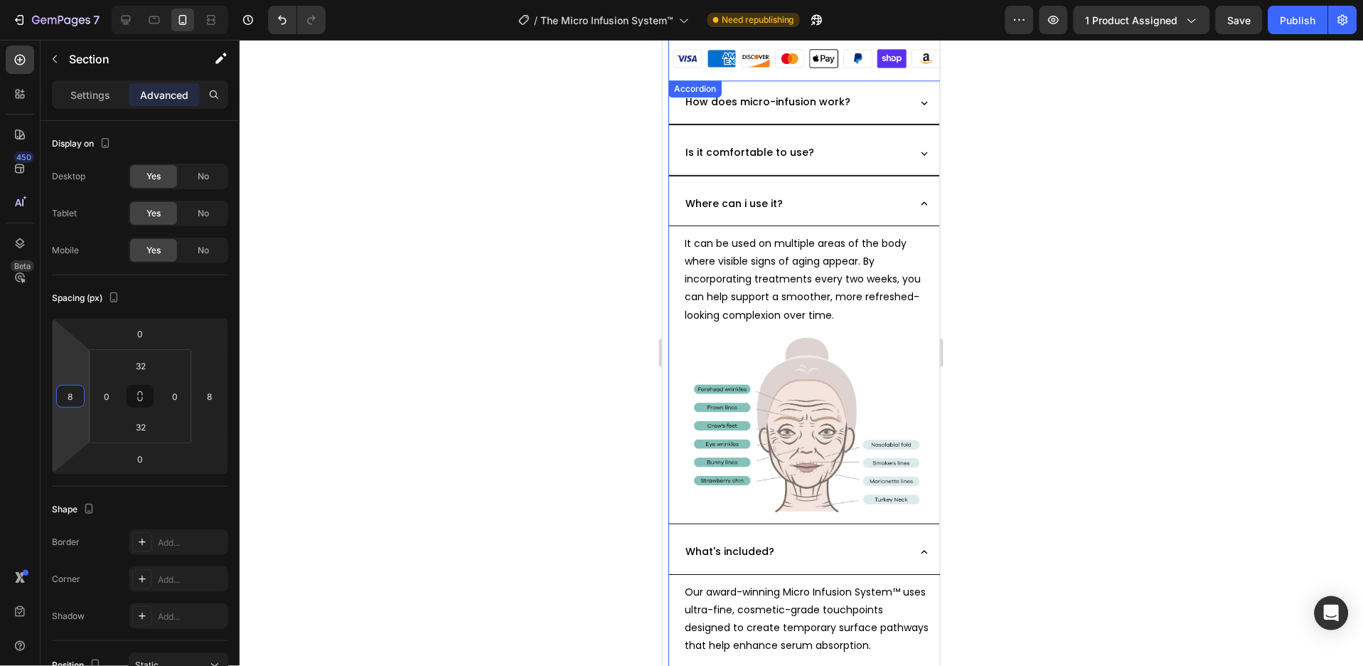
click at [921, 201] on icon at bounding box center [924, 203] width 6 height 4
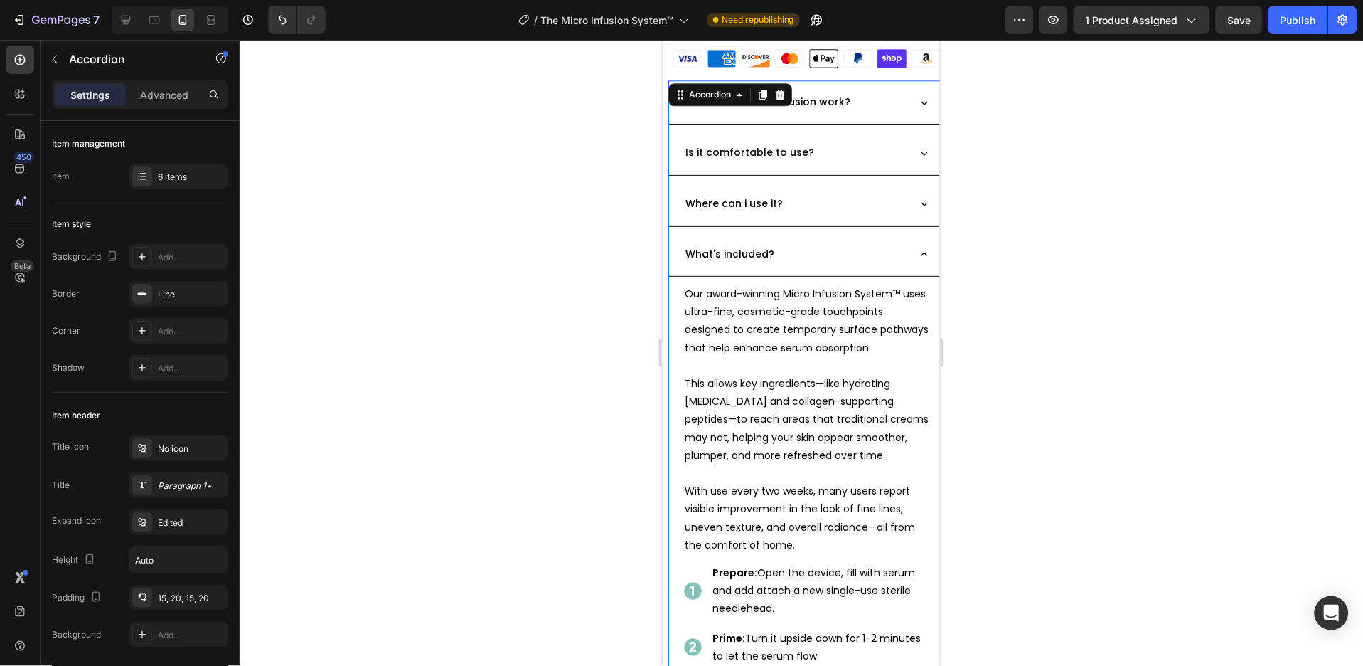
click at [904, 245] on div "What's included?" at bounding box center [807, 254] width 276 height 44
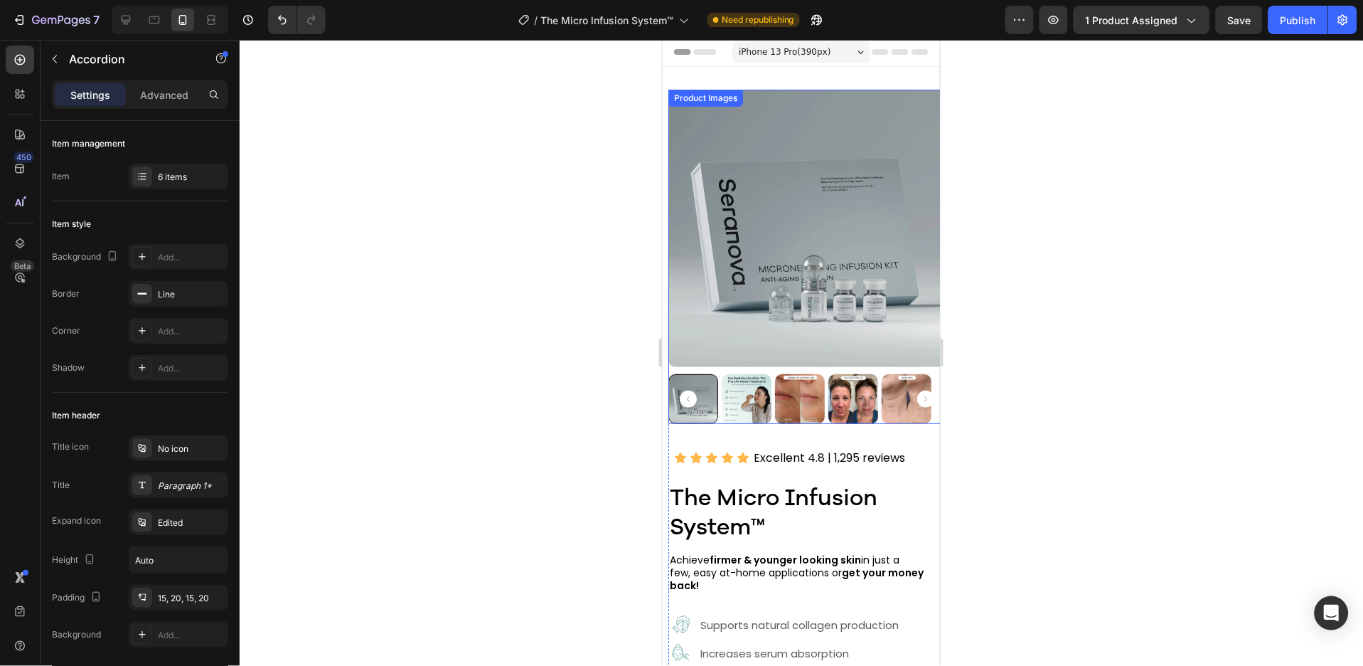
scroll to position [0, 0]
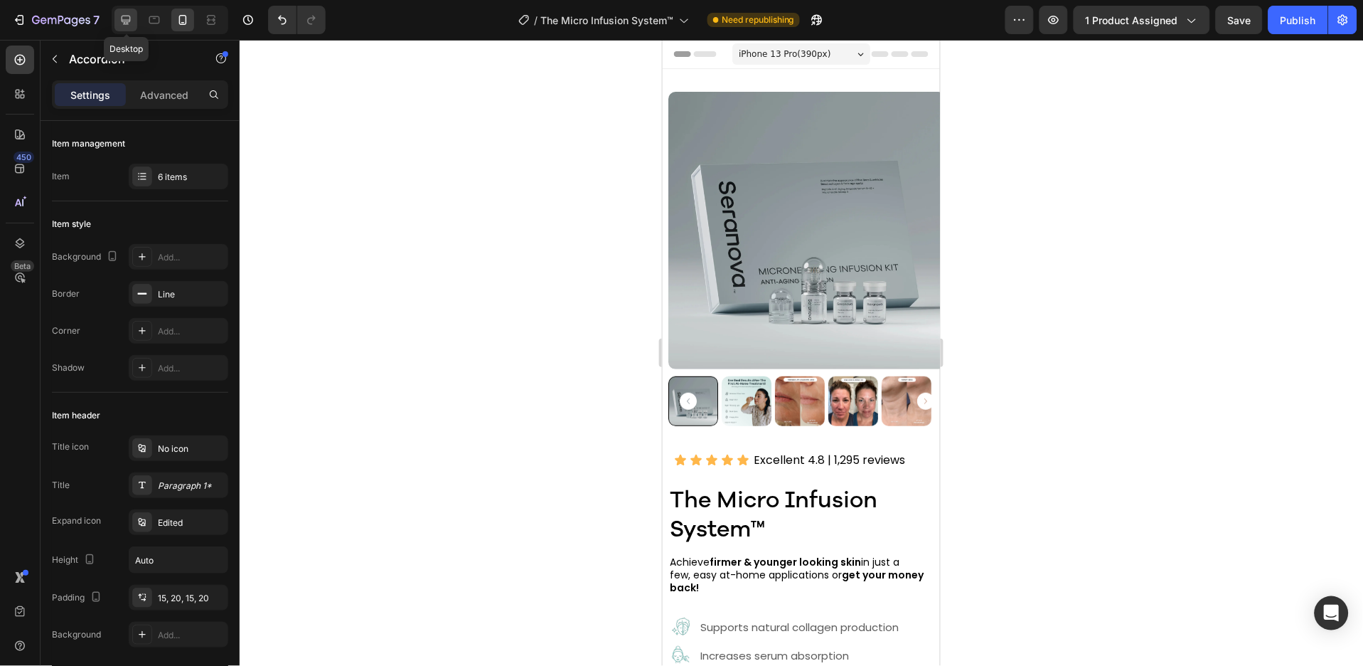
click at [123, 17] on icon at bounding box center [126, 20] width 14 height 14
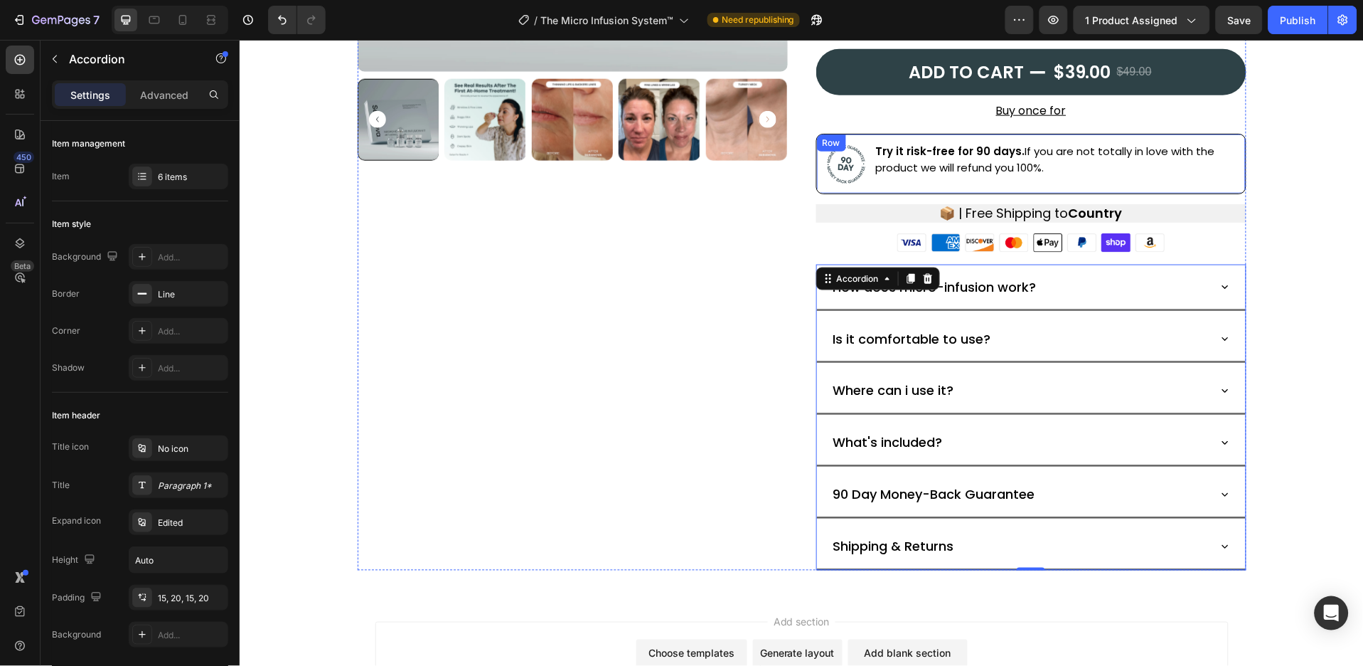
scroll to position [474, 0]
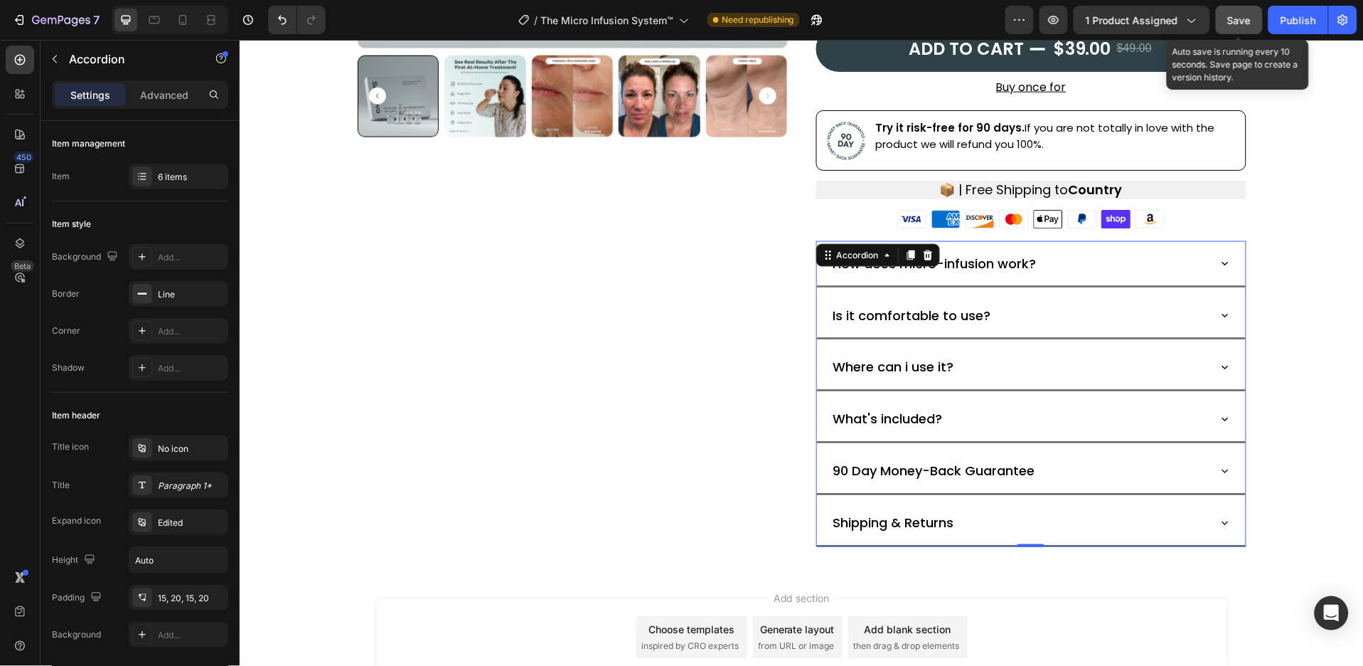
click at [1235, 21] on span "Save" at bounding box center [1239, 20] width 23 height 12
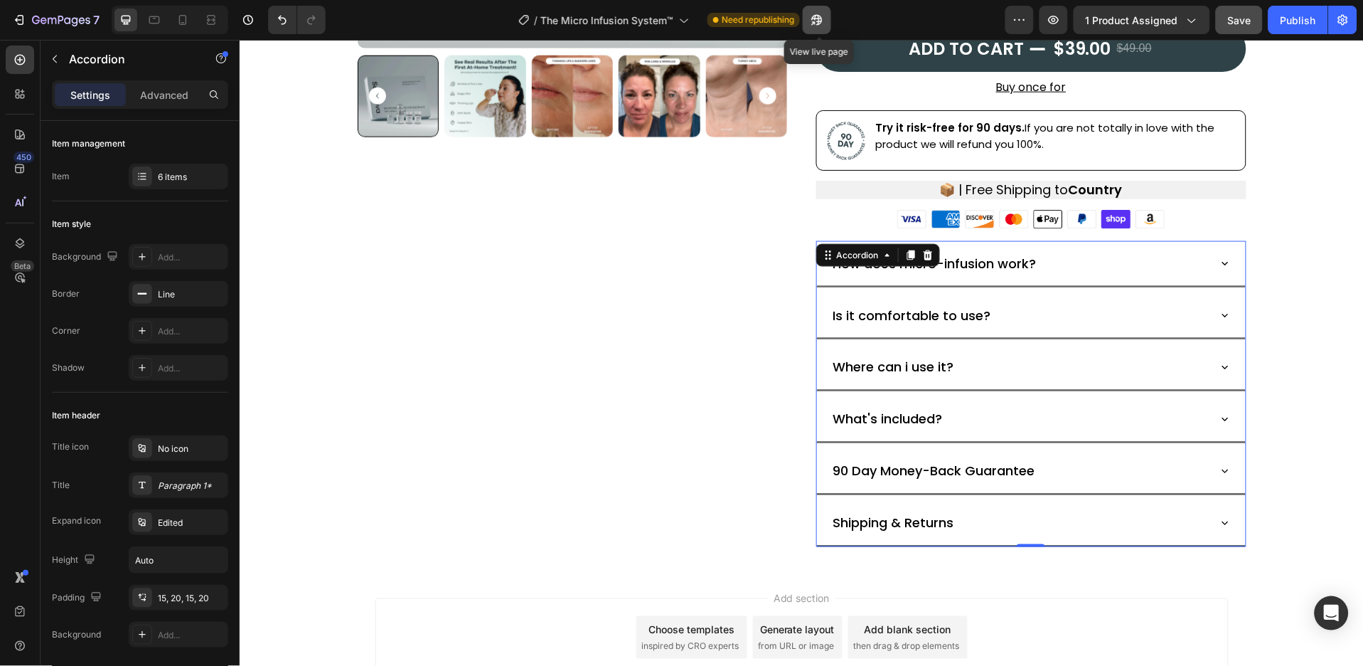
click at [816, 24] on icon "button" at bounding box center [814, 23] width 4 height 4
click at [1309, 25] on div "Publish" at bounding box center [1299, 20] width 36 height 15
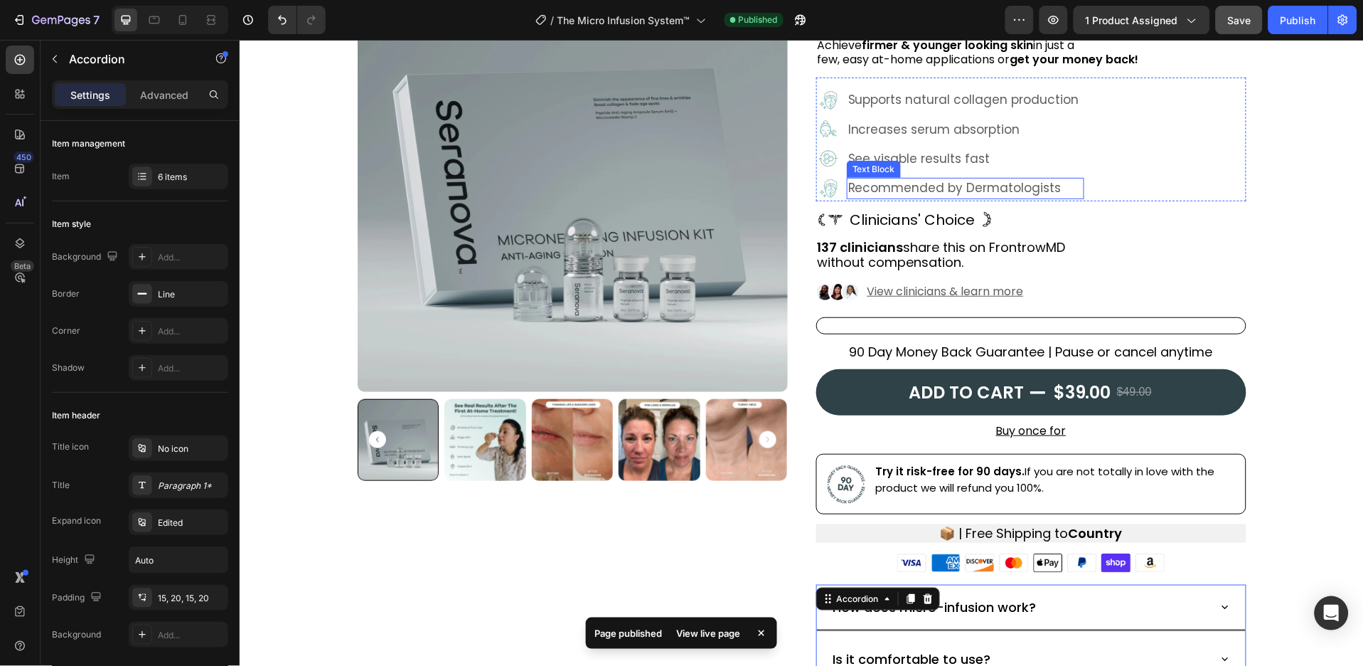
scroll to position [107, 0]
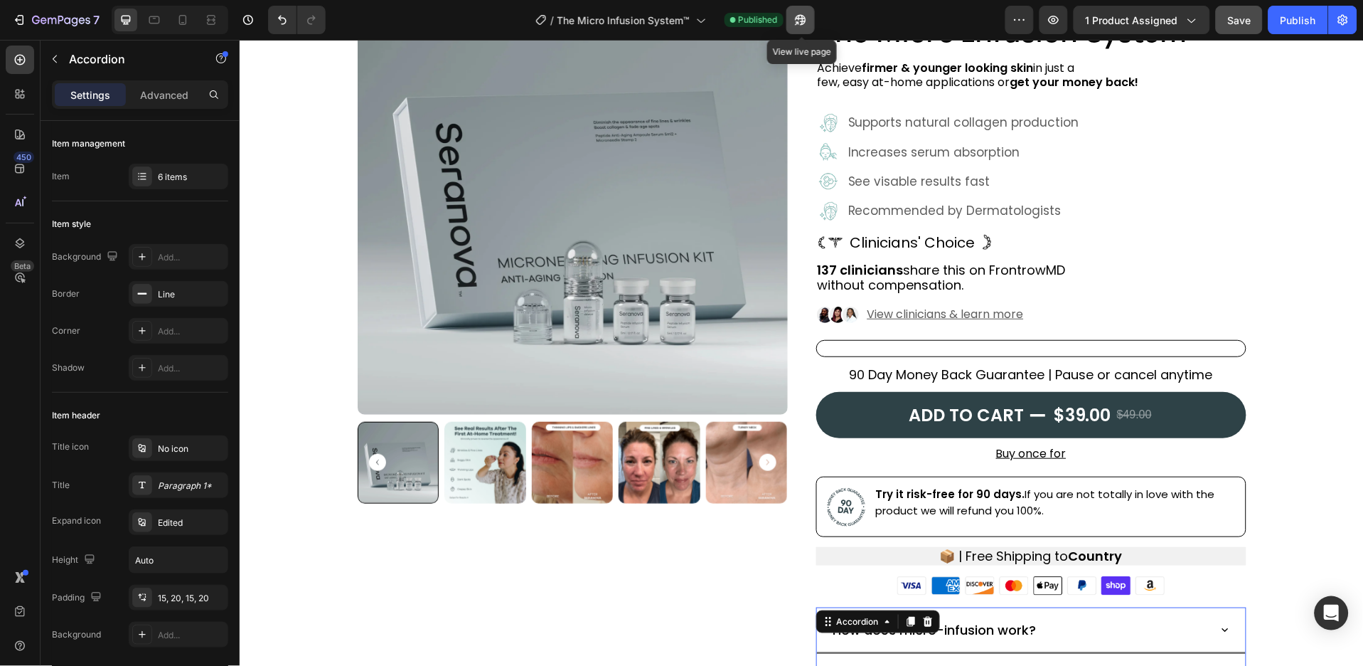
click at [799, 21] on icon "button" at bounding box center [797, 23] width 4 height 4
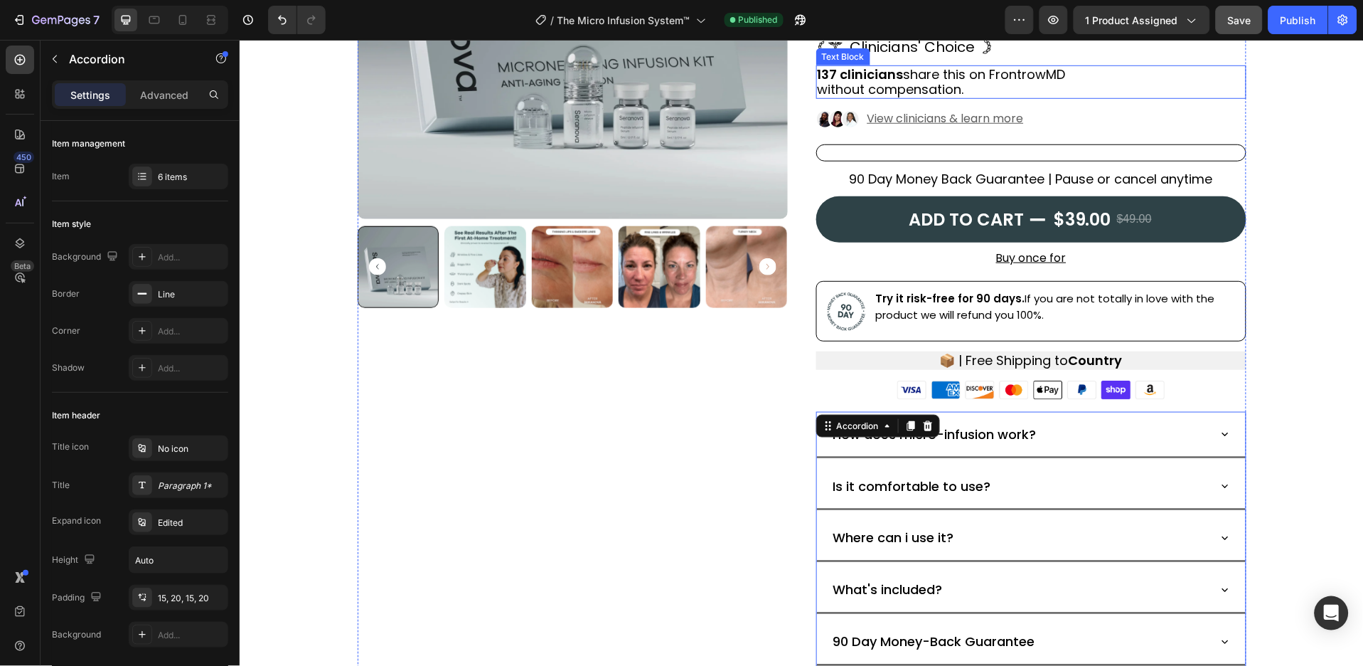
scroll to position [392, 0]
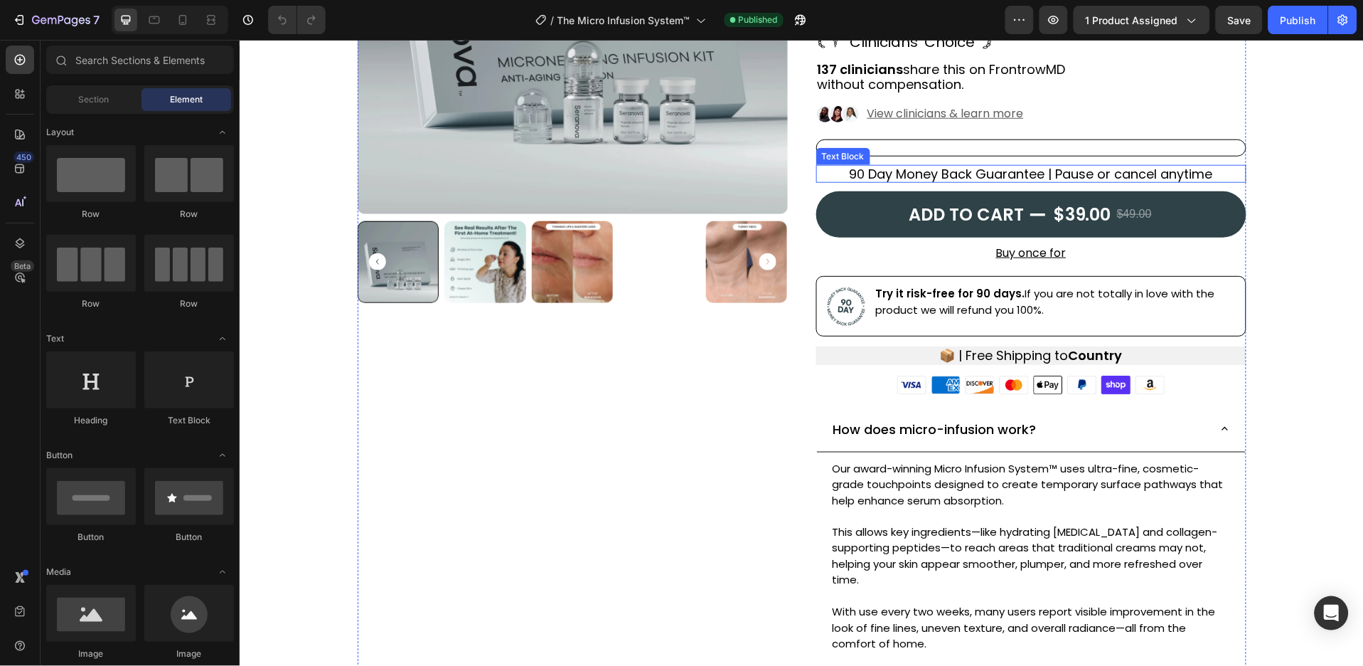
scroll to position [474, 0]
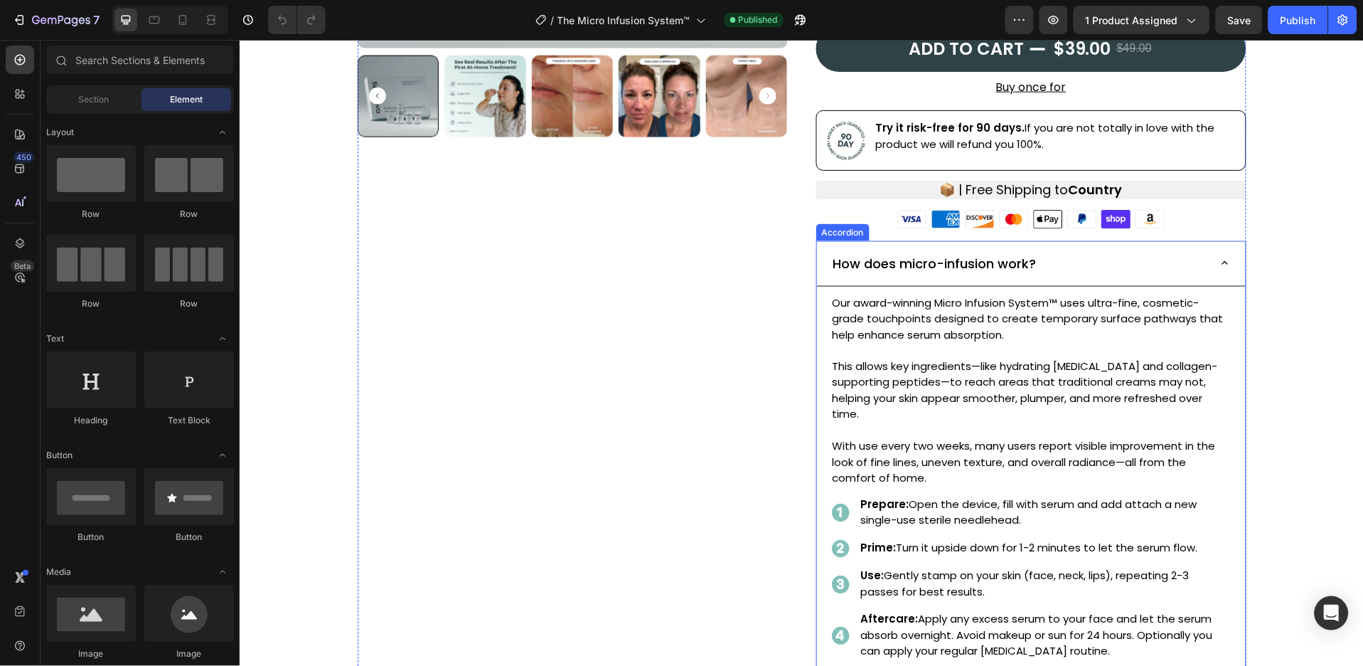
click at [817, 247] on div "How does micro-infusion work?" at bounding box center [1031, 263] width 429 height 46
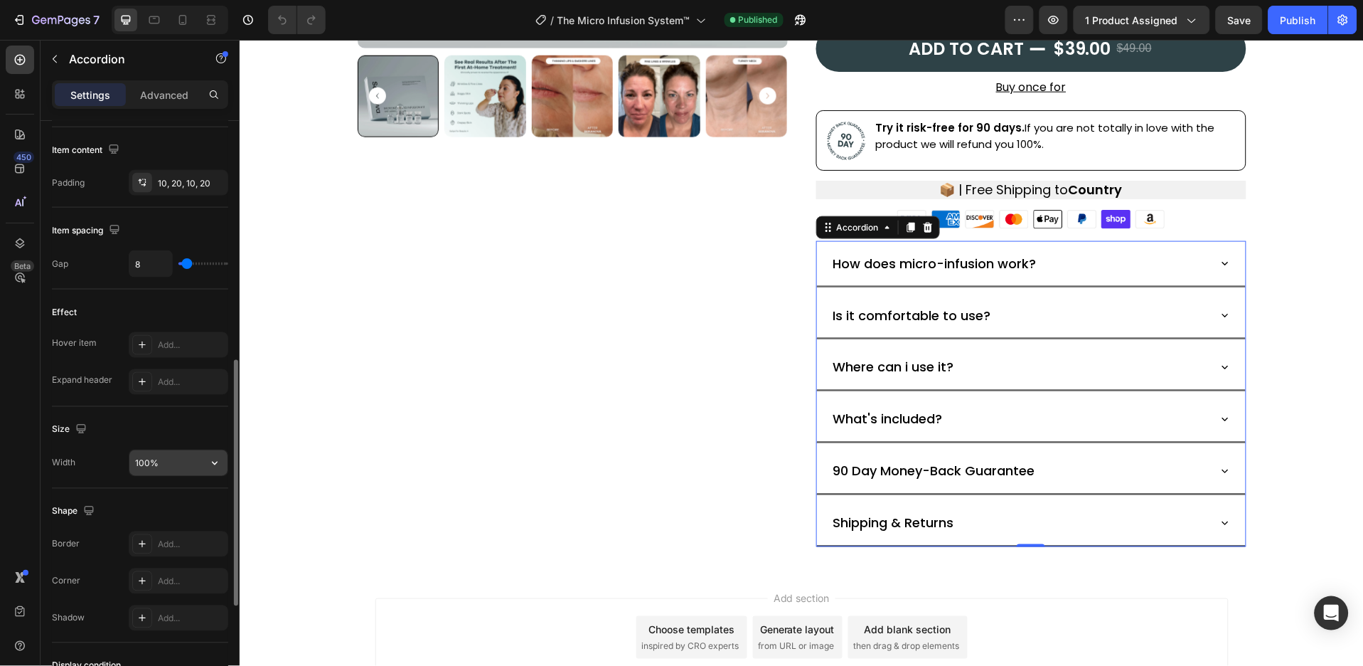
scroll to position [758, 0]
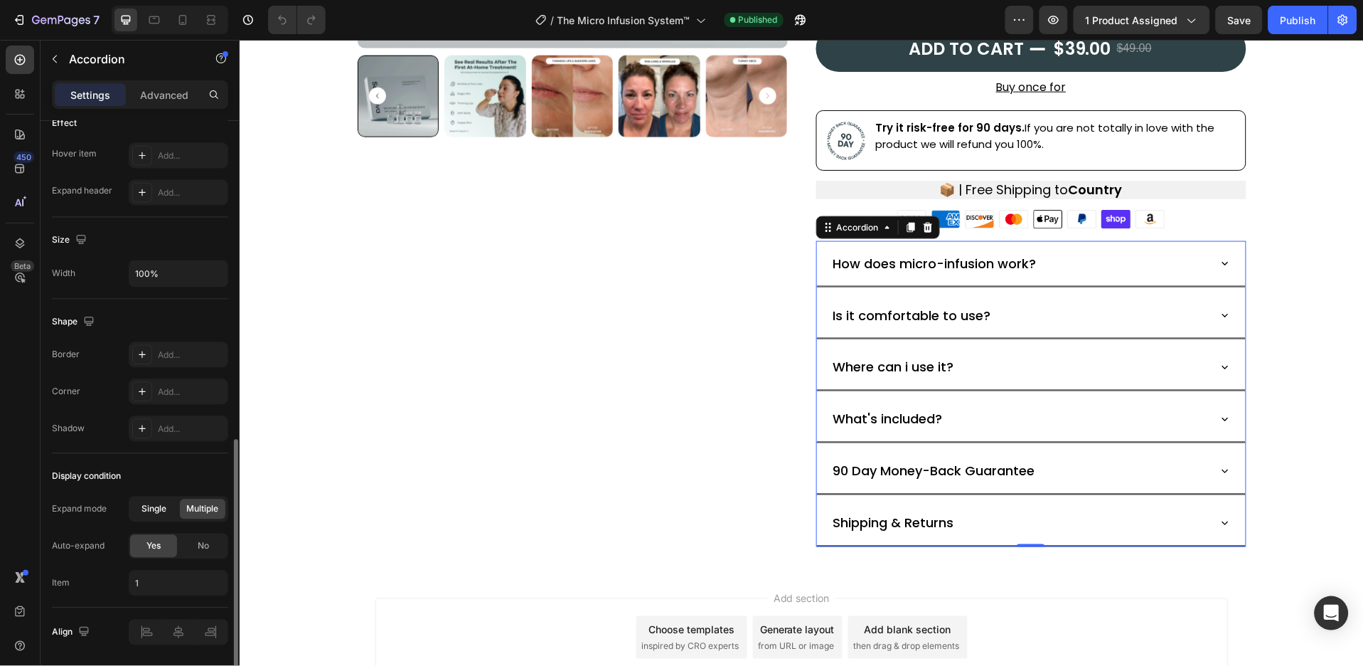
click at [164, 505] on span "Single" at bounding box center [154, 509] width 25 height 13
click at [202, 541] on span "No" at bounding box center [203, 546] width 11 height 13
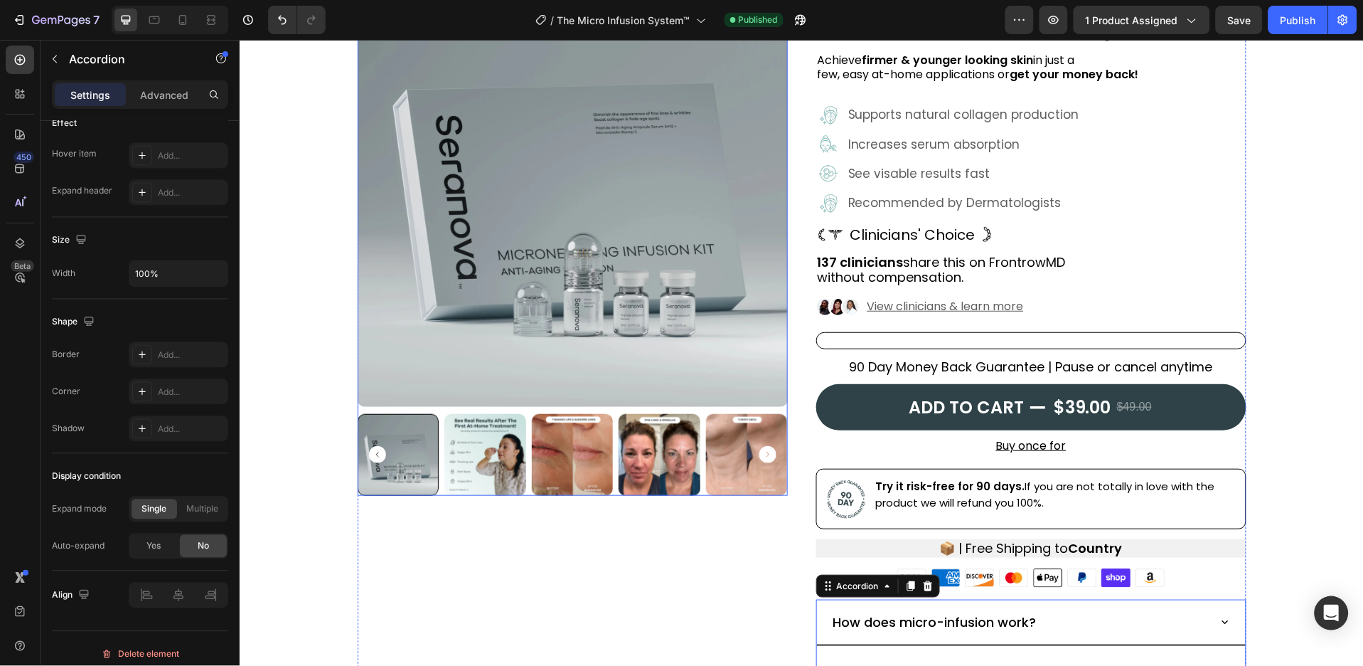
scroll to position [95, 0]
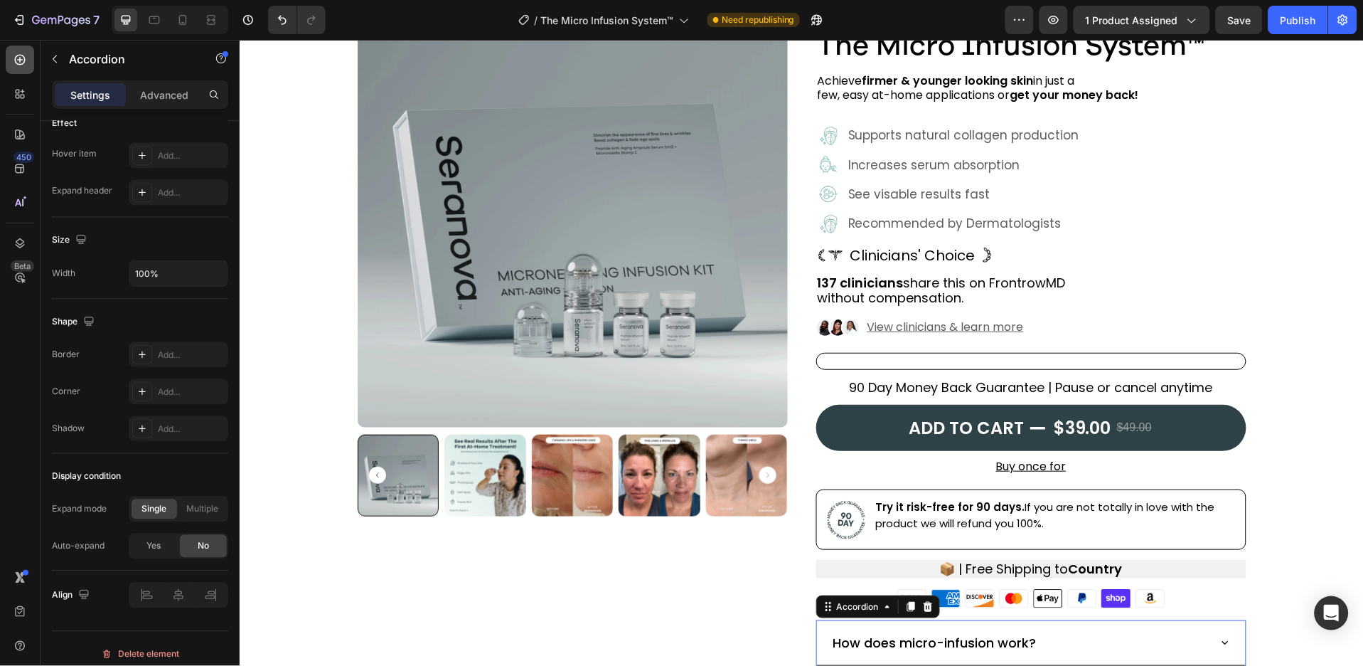
click at [14, 53] on icon at bounding box center [20, 60] width 14 height 14
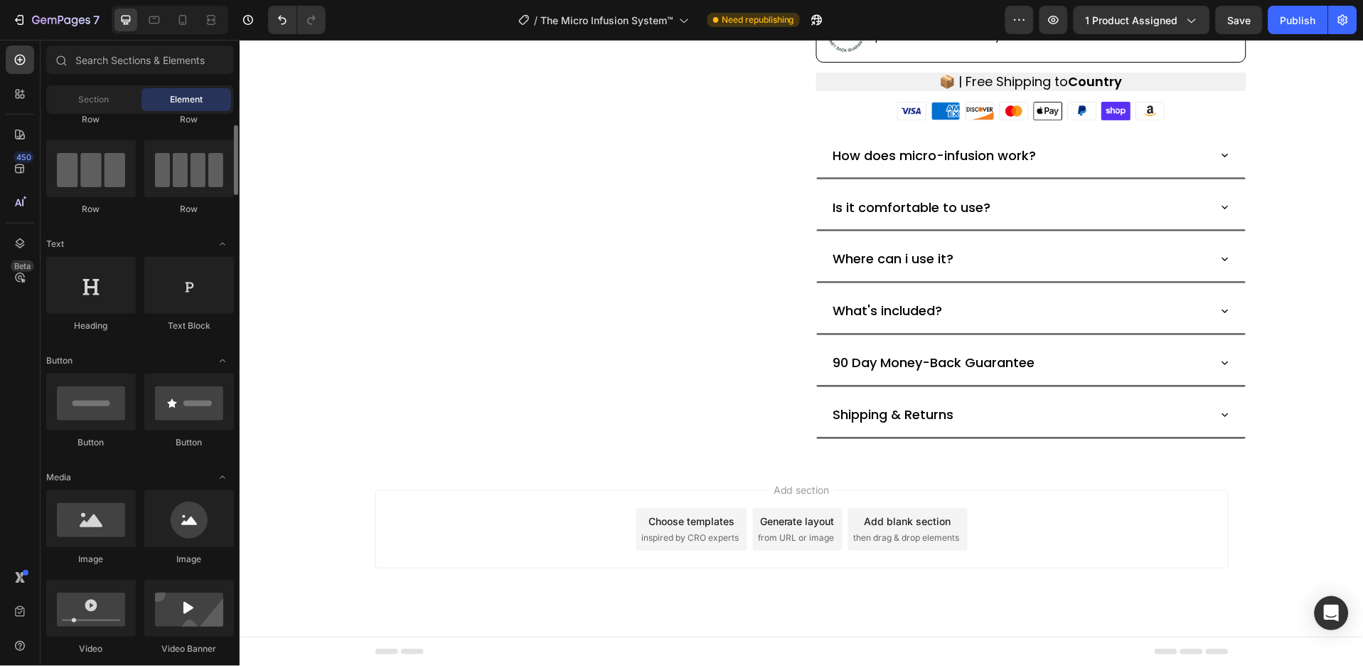
scroll to position [0, 0]
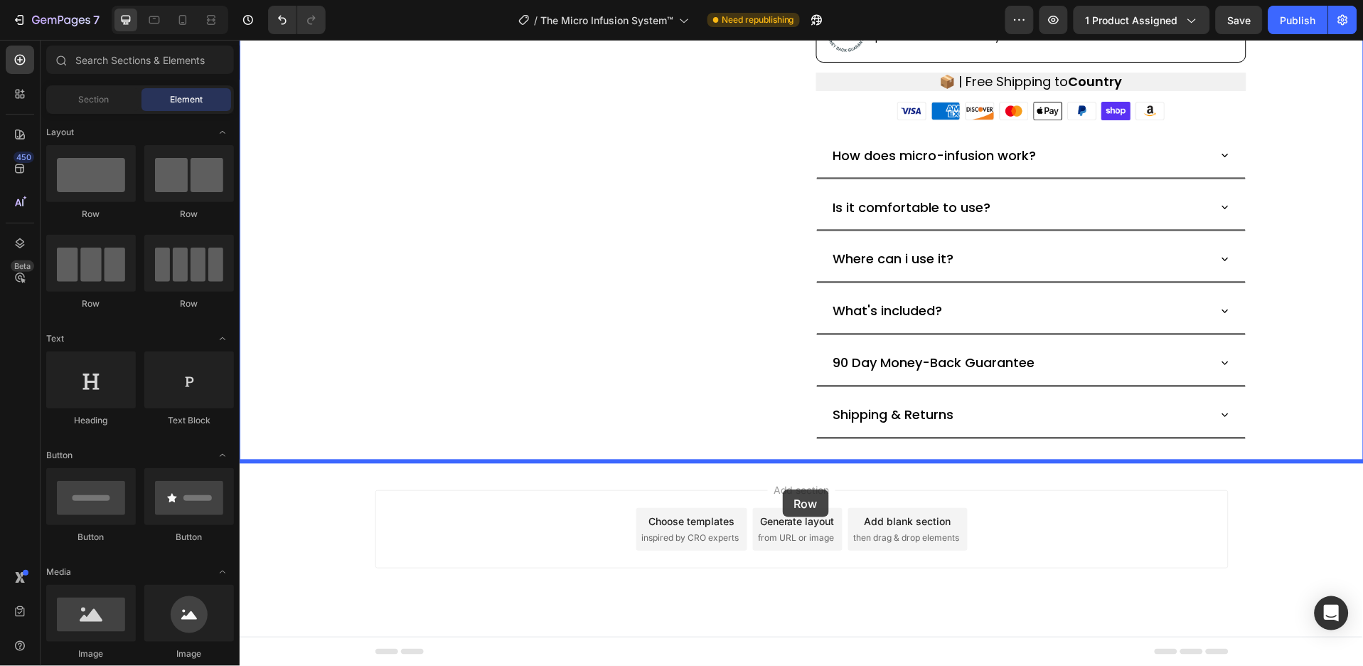
drag, startPoint x: 334, startPoint y: 213, endPoint x: 782, endPoint y: 489, distance: 526.5
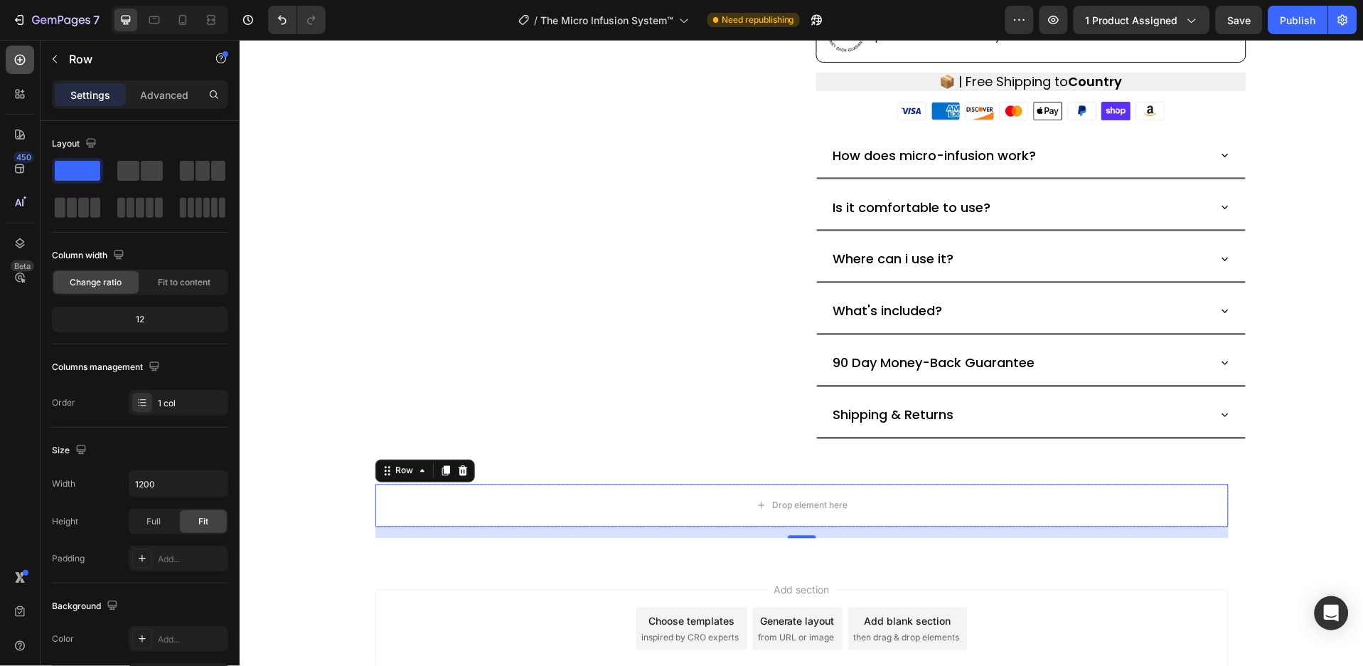
click at [21, 53] on icon at bounding box center [20, 60] width 14 height 14
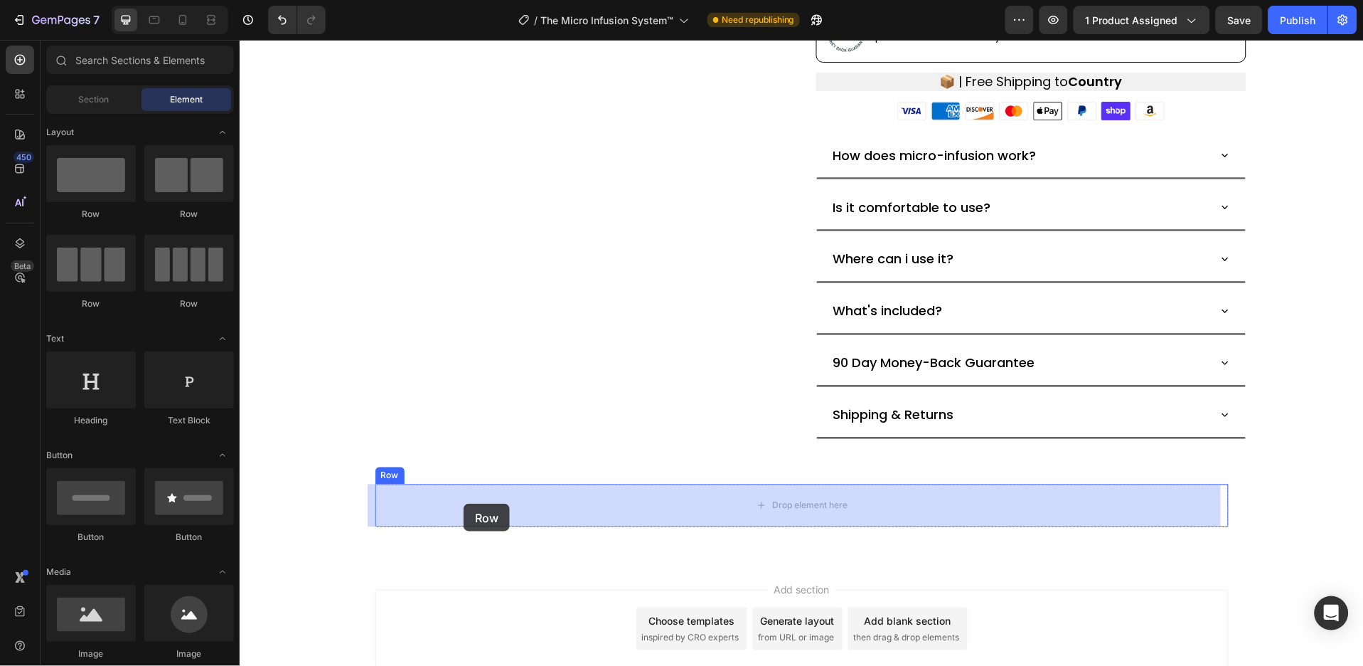
drag, startPoint x: 335, startPoint y: 215, endPoint x: 463, endPoint y: 503, distance: 315.2
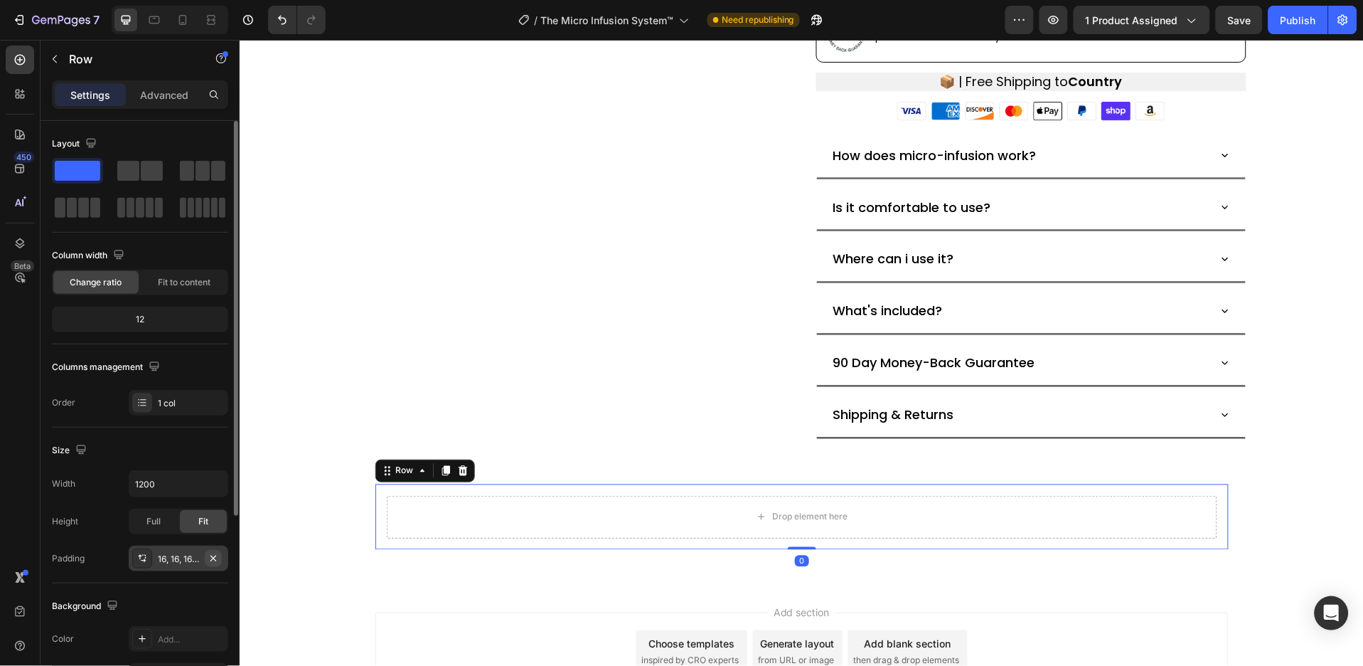
click at [211, 559] on icon "button" at bounding box center [213, 558] width 11 height 11
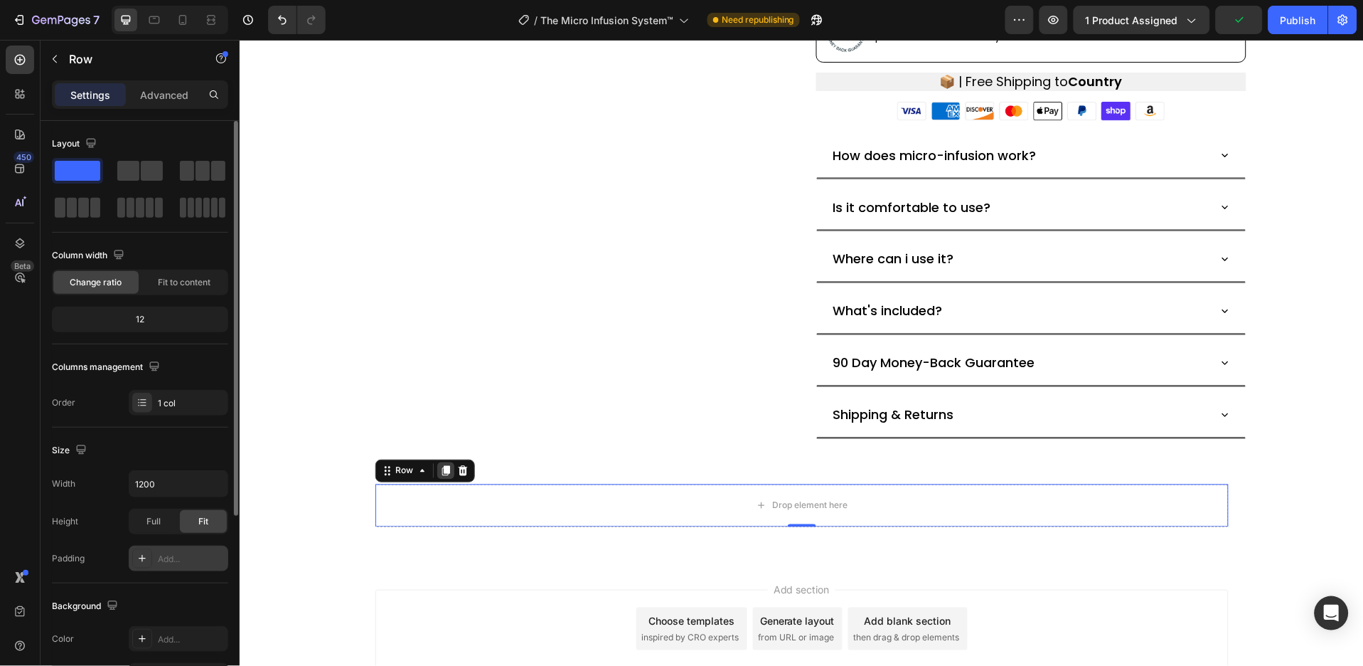
click at [441, 470] on icon at bounding box center [445, 470] width 8 height 10
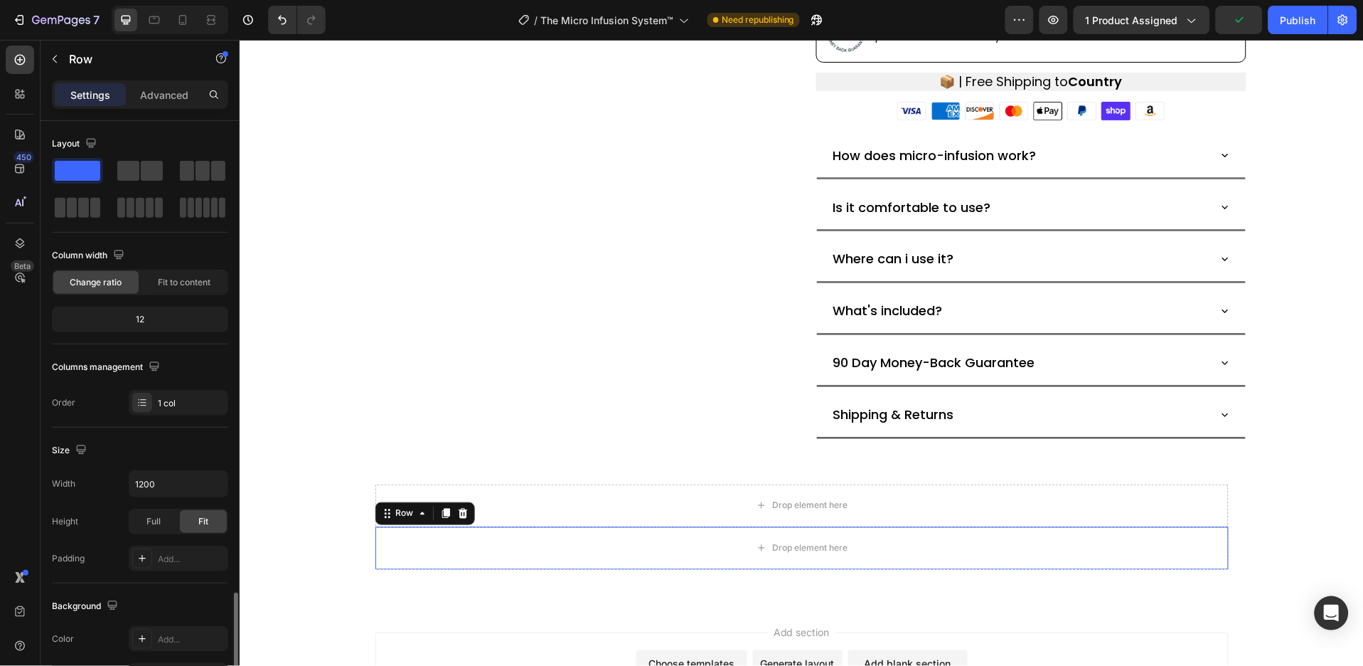
scroll to position [282, 0]
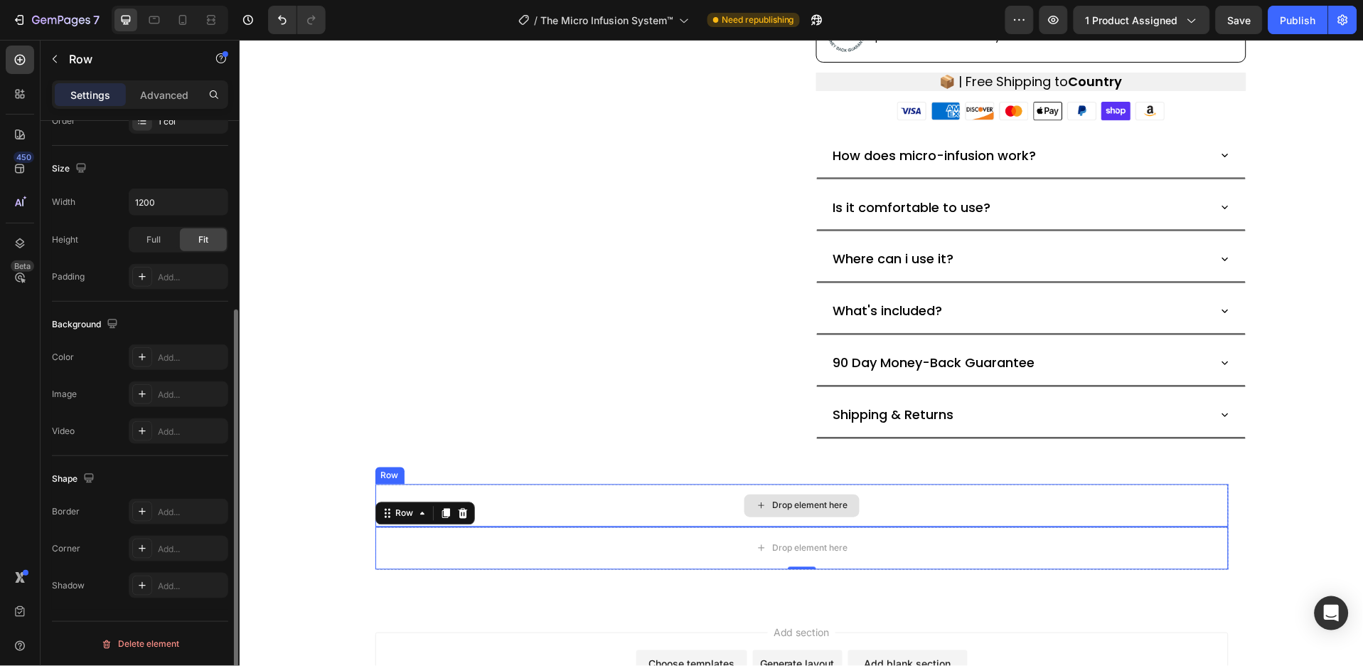
click at [536, 501] on div "Drop element here" at bounding box center [802, 505] width 854 height 43
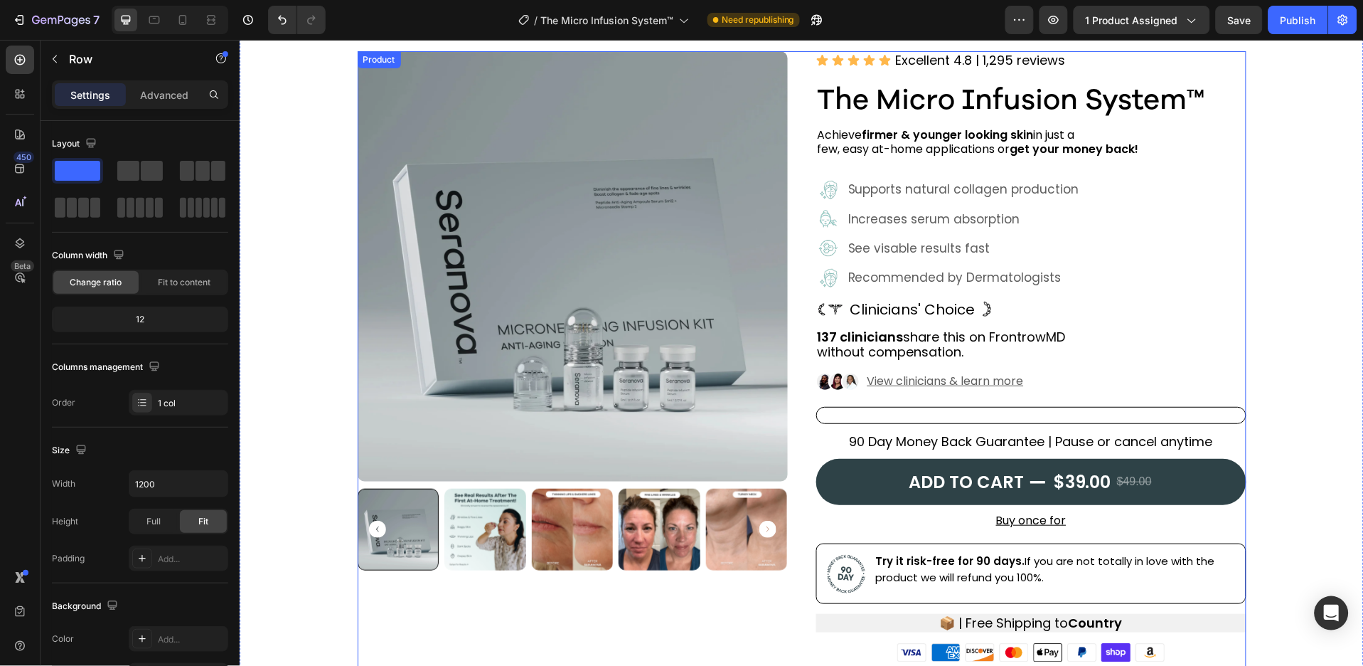
scroll to position [0, 0]
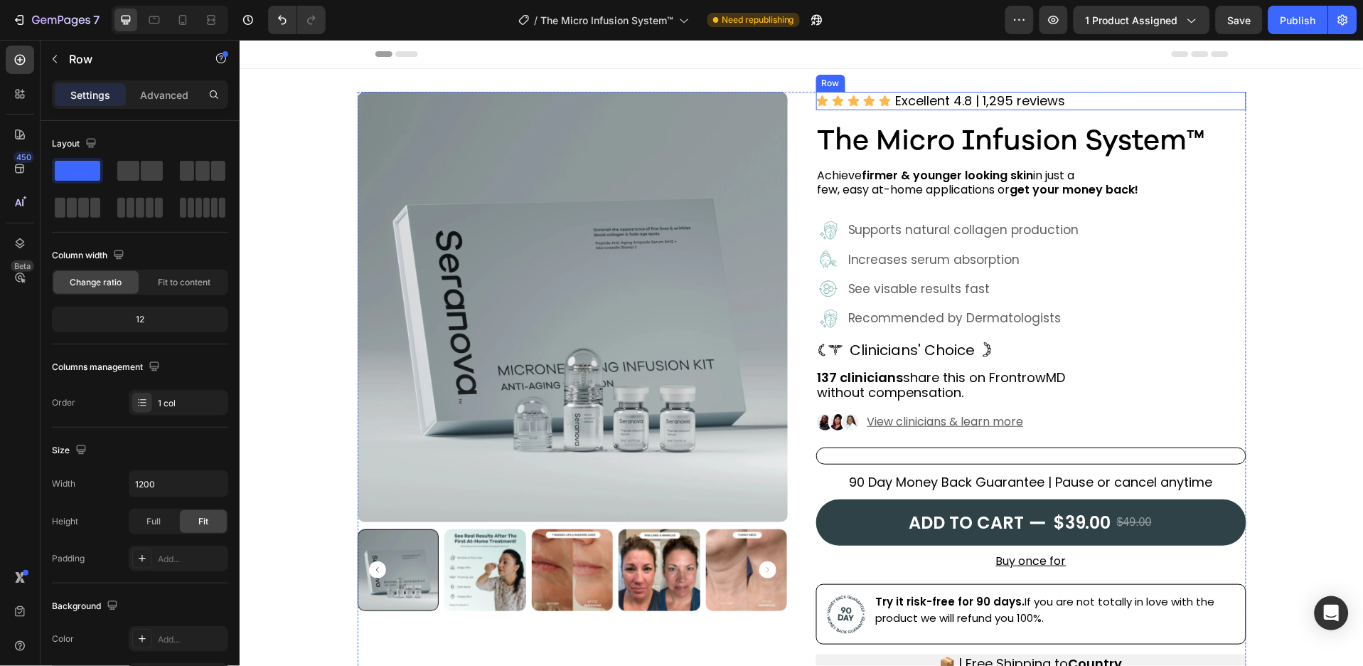
click at [1115, 102] on div "Icon Icon Icon Icon Icon Icon List Excellent 4.8 | 1,295 reviews Text Block Row" at bounding box center [1031, 100] width 430 height 18
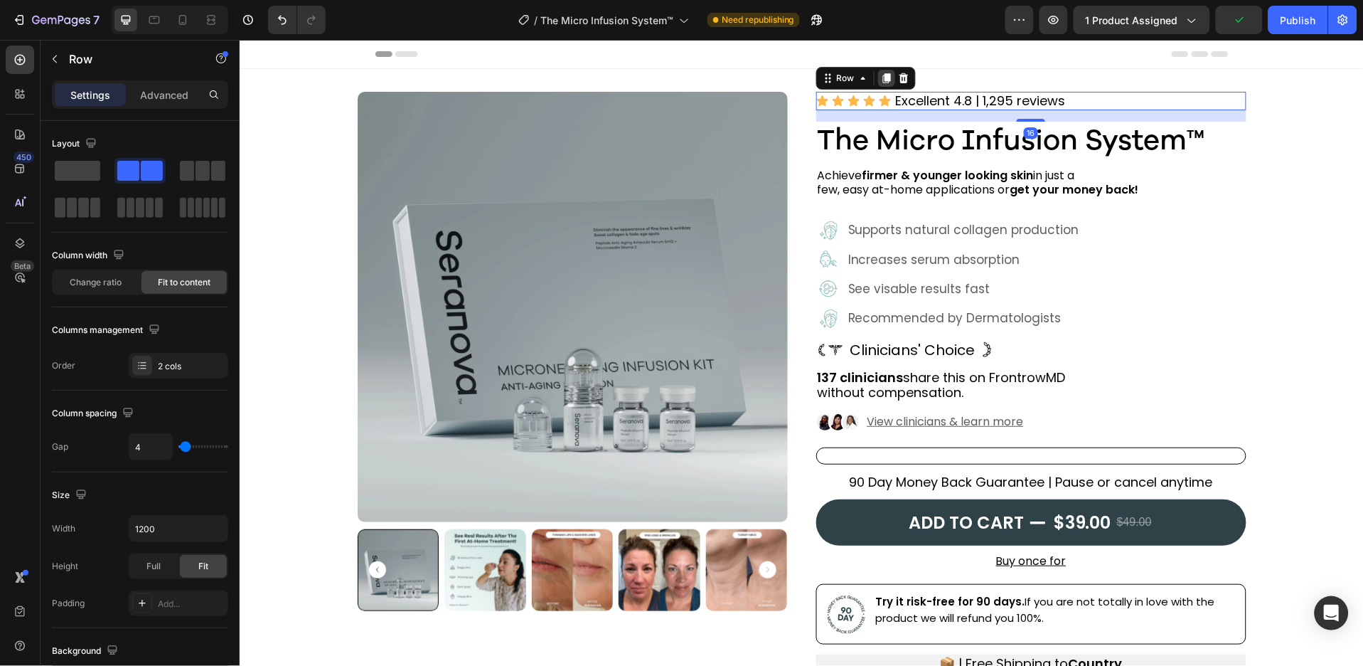
click at [882, 80] on icon at bounding box center [886, 78] width 8 height 10
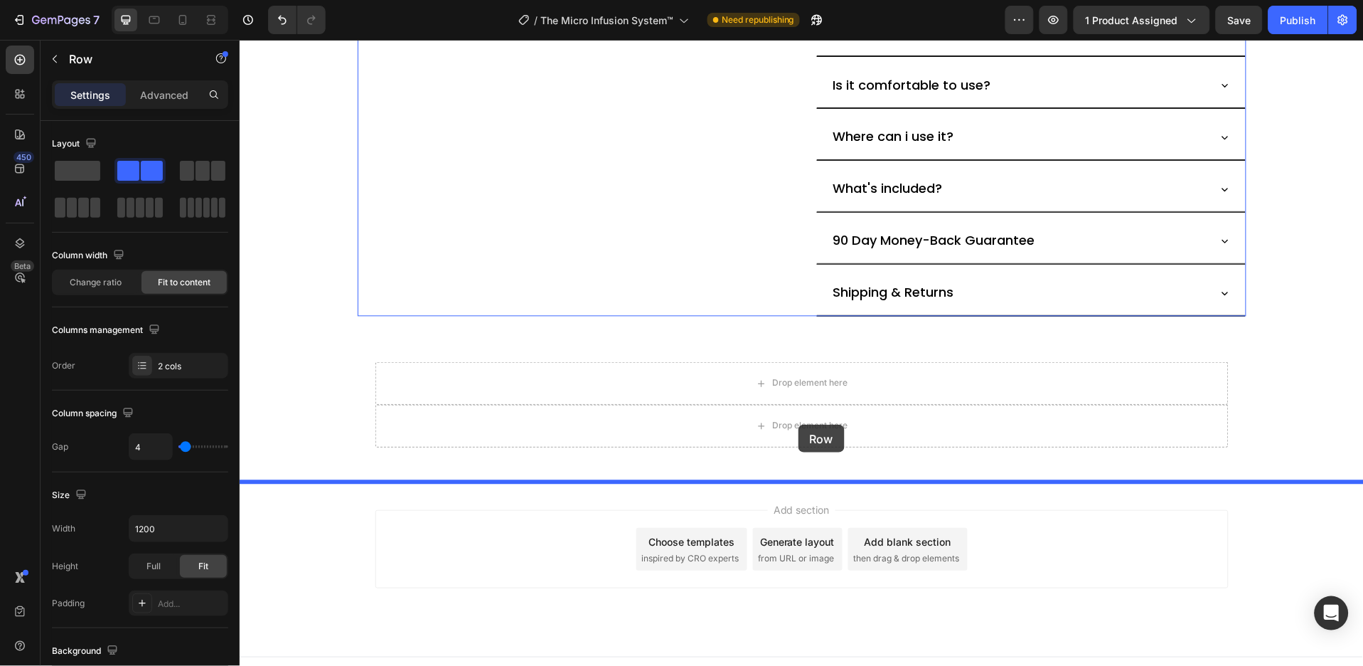
scroll to position [754, 0]
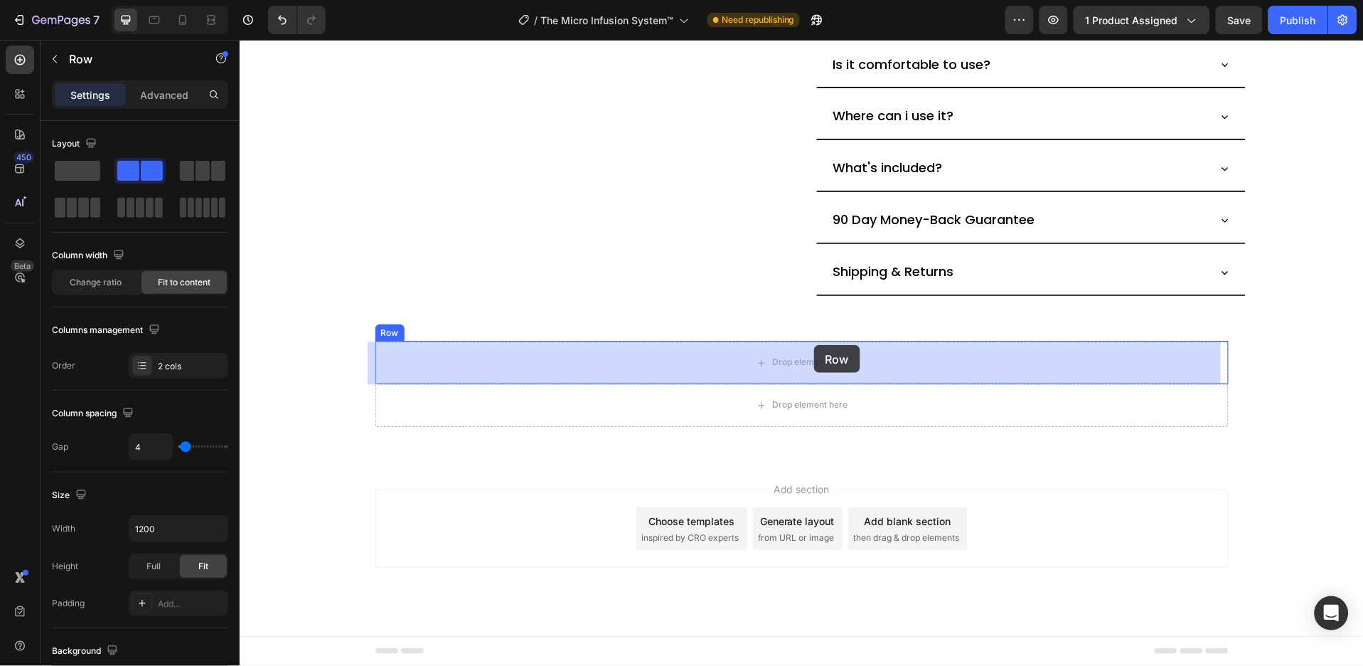
drag, startPoint x: 825, startPoint y: 112, endPoint x: 814, endPoint y: 344, distance: 232.1
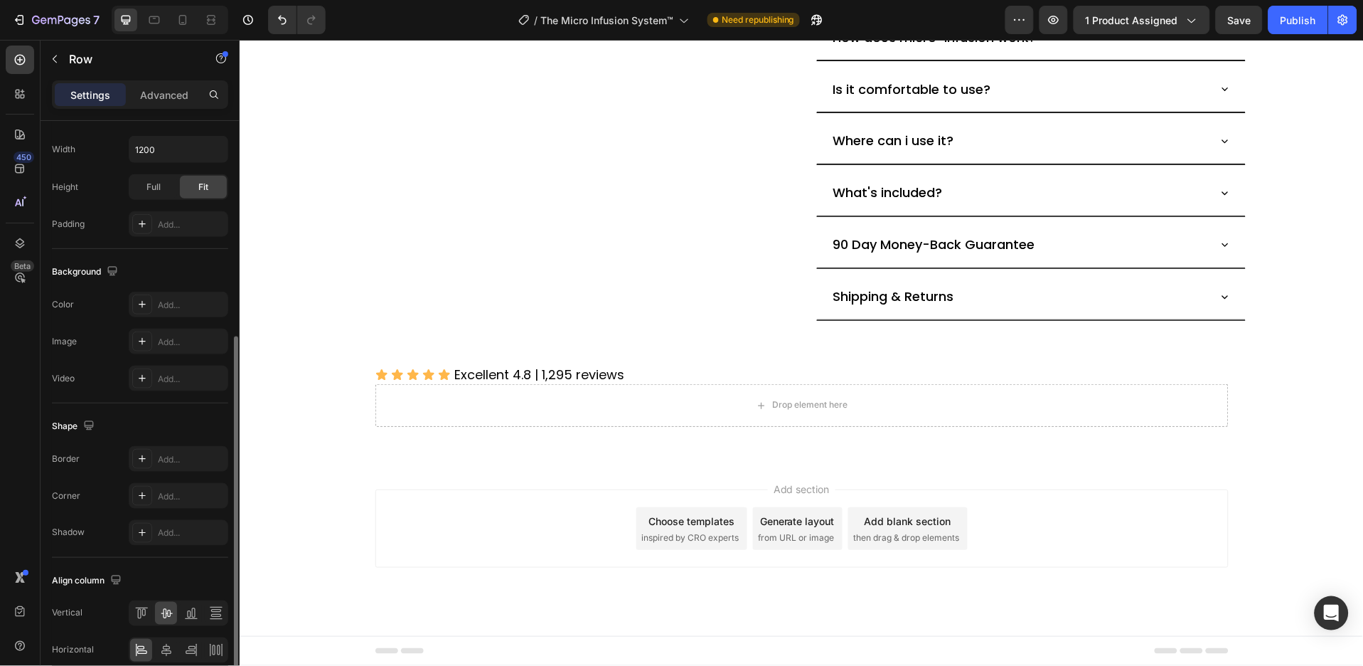
scroll to position [445, 0]
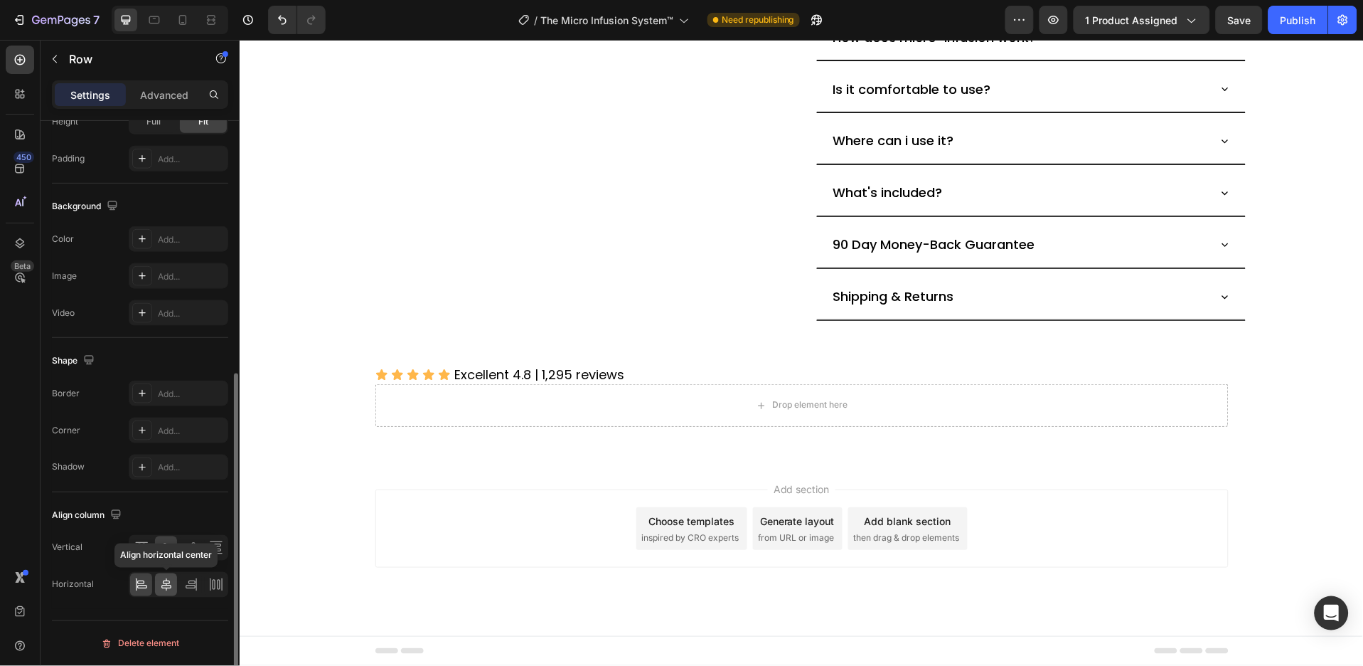
click at [166, 582] on icon at bounding box center [166, 584] width 10 height 13
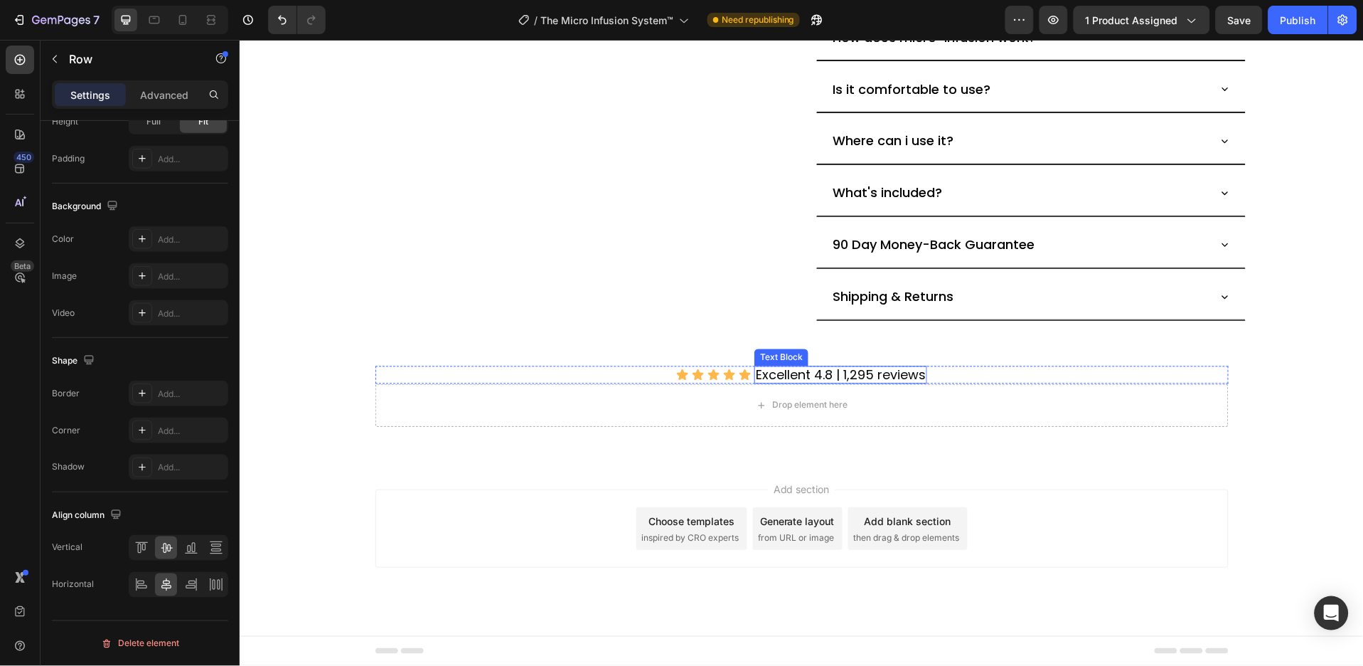
click at [824, 374] on p "Excellent 4.8 | 1,295 reviews" at bounding box center [840, 375] width 170 height 16
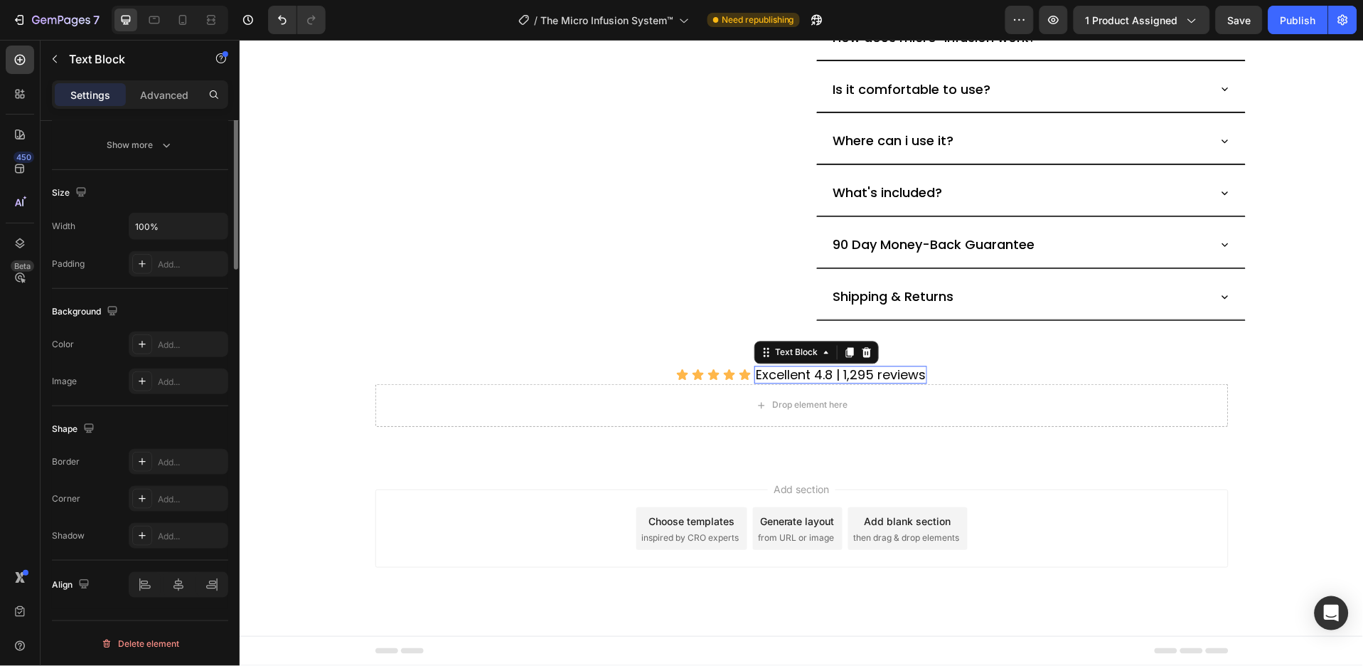
scroll to position [0, 0]
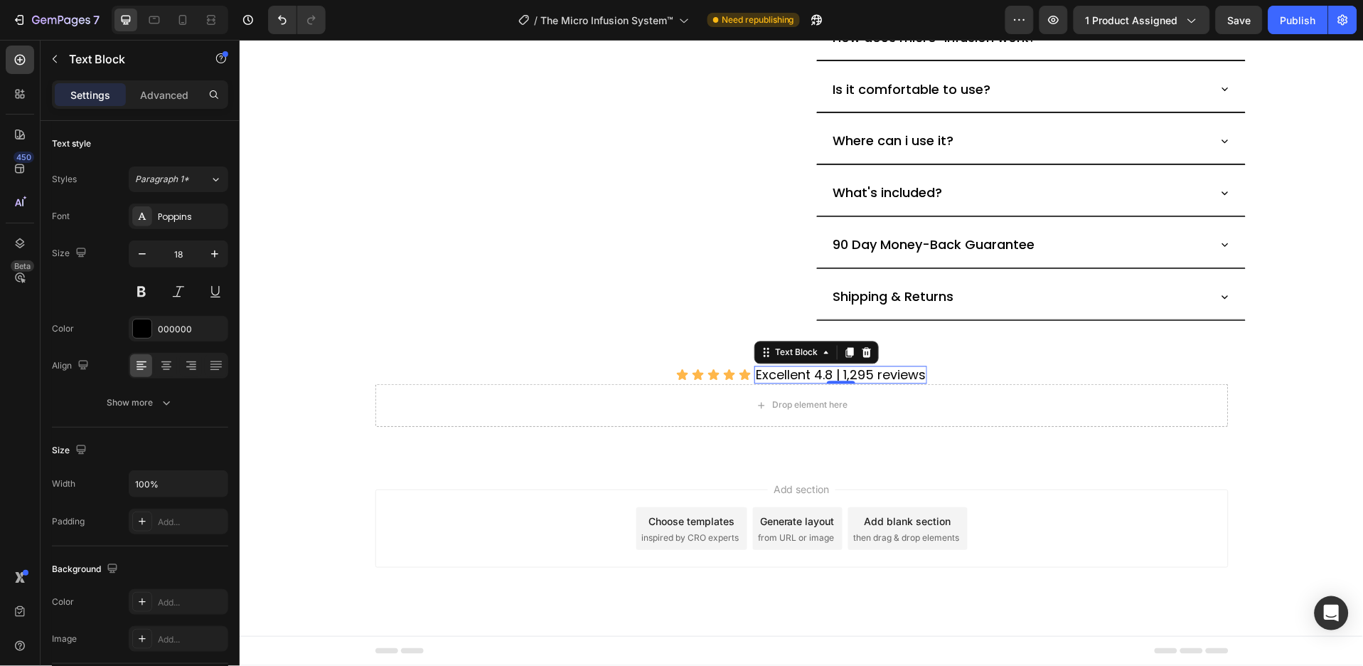
click at [915, 376] on p "Excellent 4.8 | 1,295 reviews" at bounding box center [840, 375] width 170 height 16
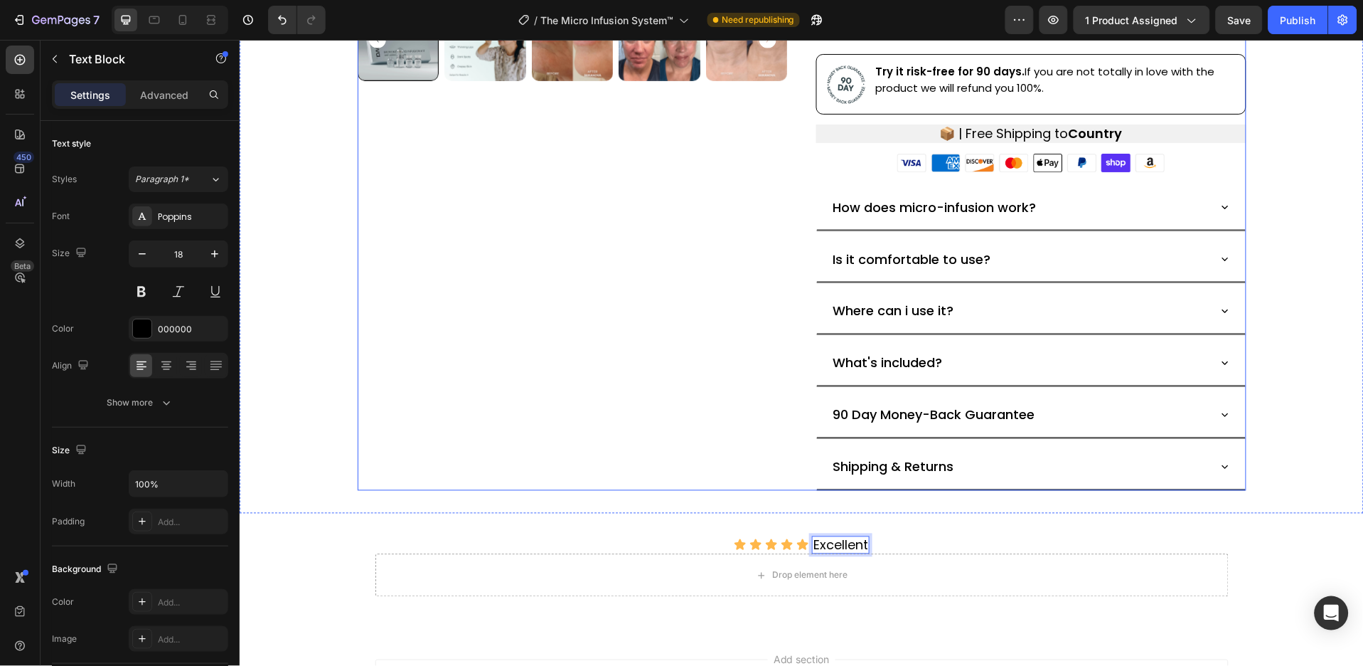
scroll to position [700, 0]
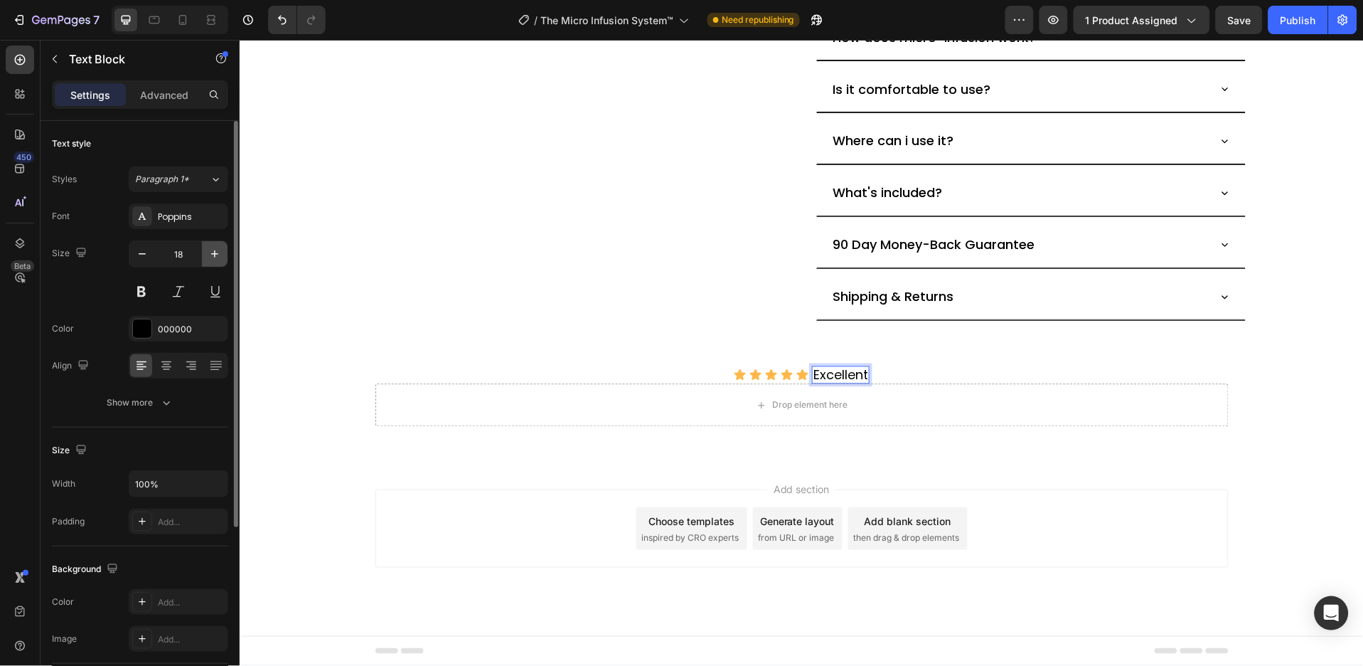
click at [211, 253] on icon "button" at bounding box center [214, 253] width 7 height 7
type input "20"
click at [734, 376] on div "Icon 0" at bounding box center [735, 375] width 13 height 13
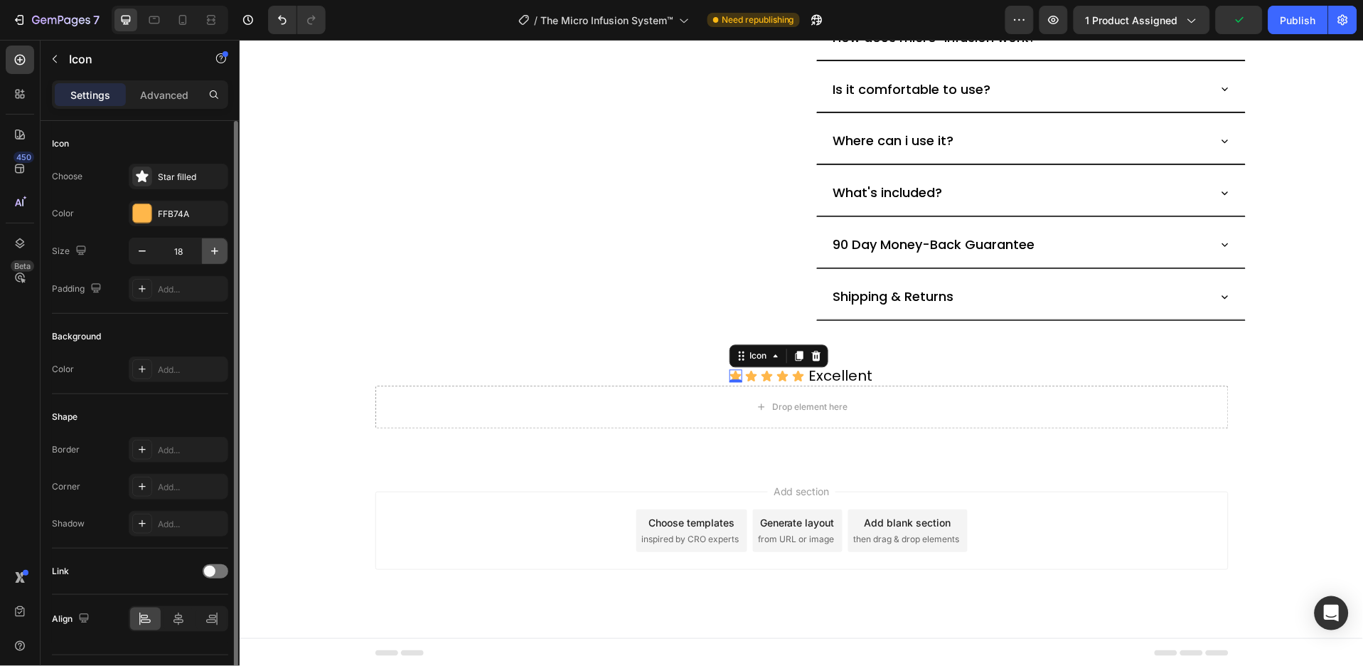
click at [213, 254] on icon "button" at bounding box center [215, 251] width 14 height 14
type input "20"
click at [748, 373] on icon at bounding box center [751, 374] width 11 height 11
click at [214, 253] on icon "button" at bounding box center [214, 251] width 7 height 7
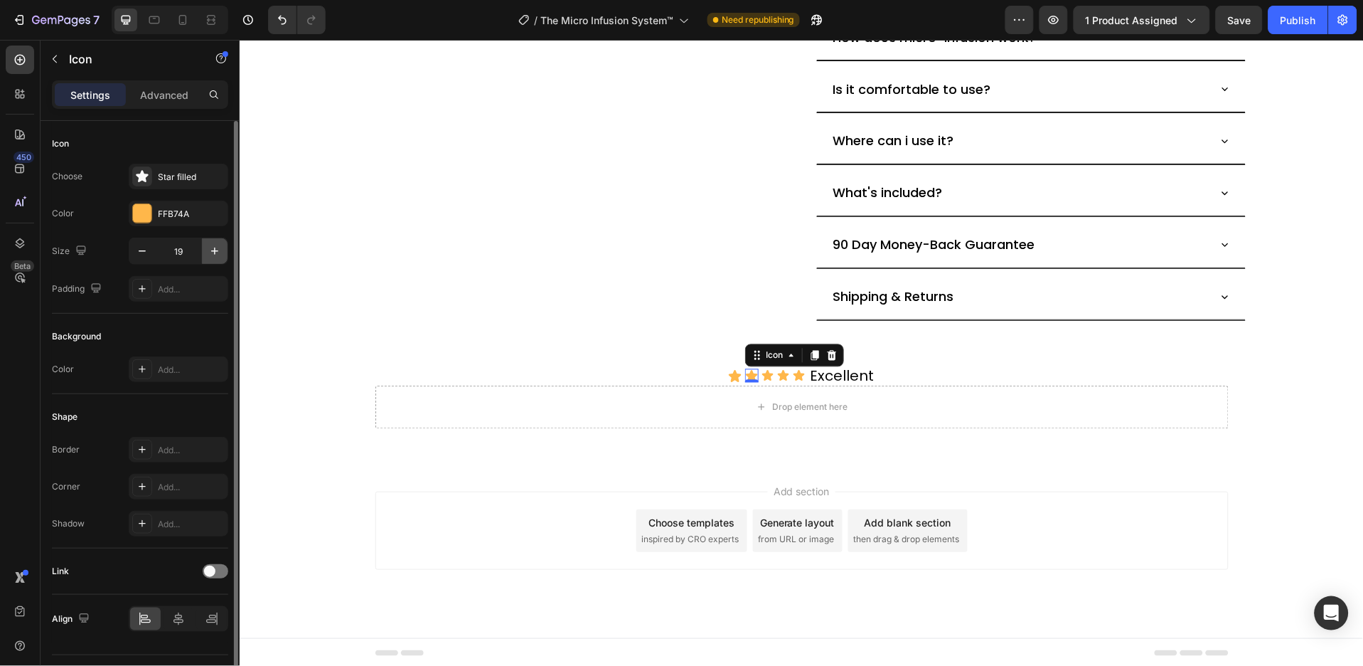
click at [214, 253] on icon "button" at bounding box center [214, 251] width 7 height 7
type input "20"
click at [762, 379] on div "Icon 0" at bounding box center [768, 374] width 13 height 13
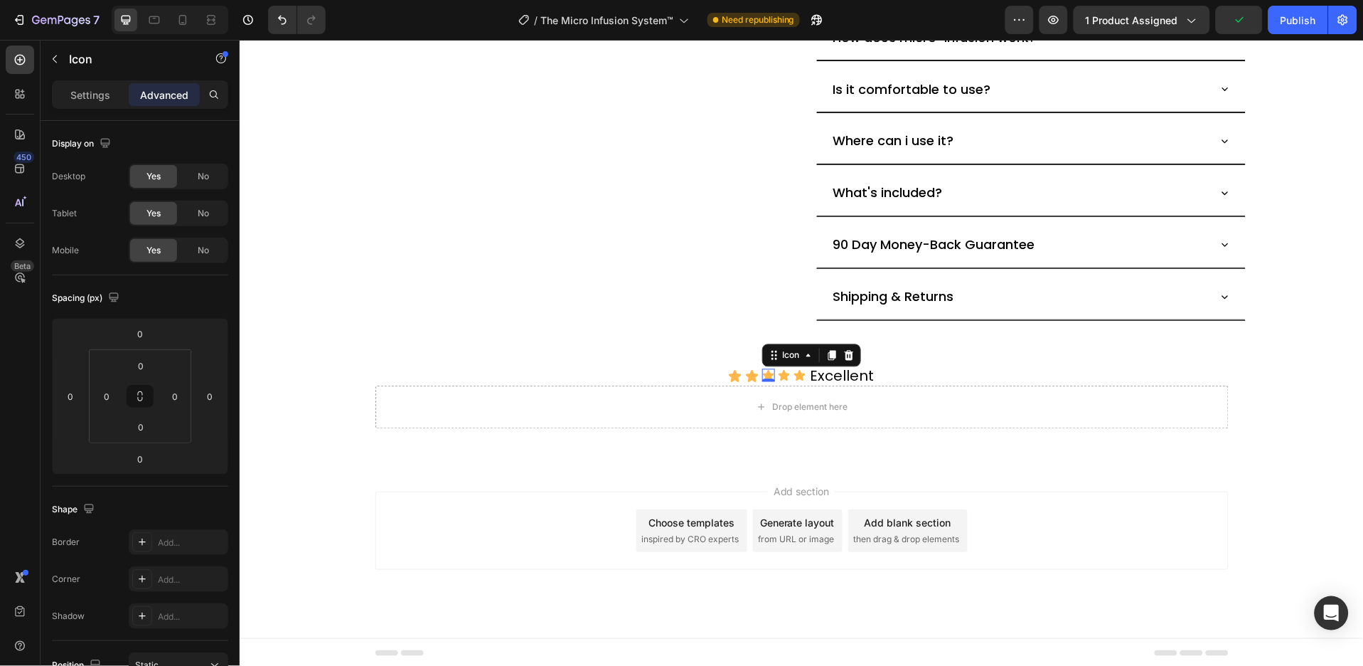
click at [762, 376] on icon at bounding box center [767, 374] width 11 height 11
click at [112, 89] on div "Settings" at bounding box center [90, 94] width 71 height 23
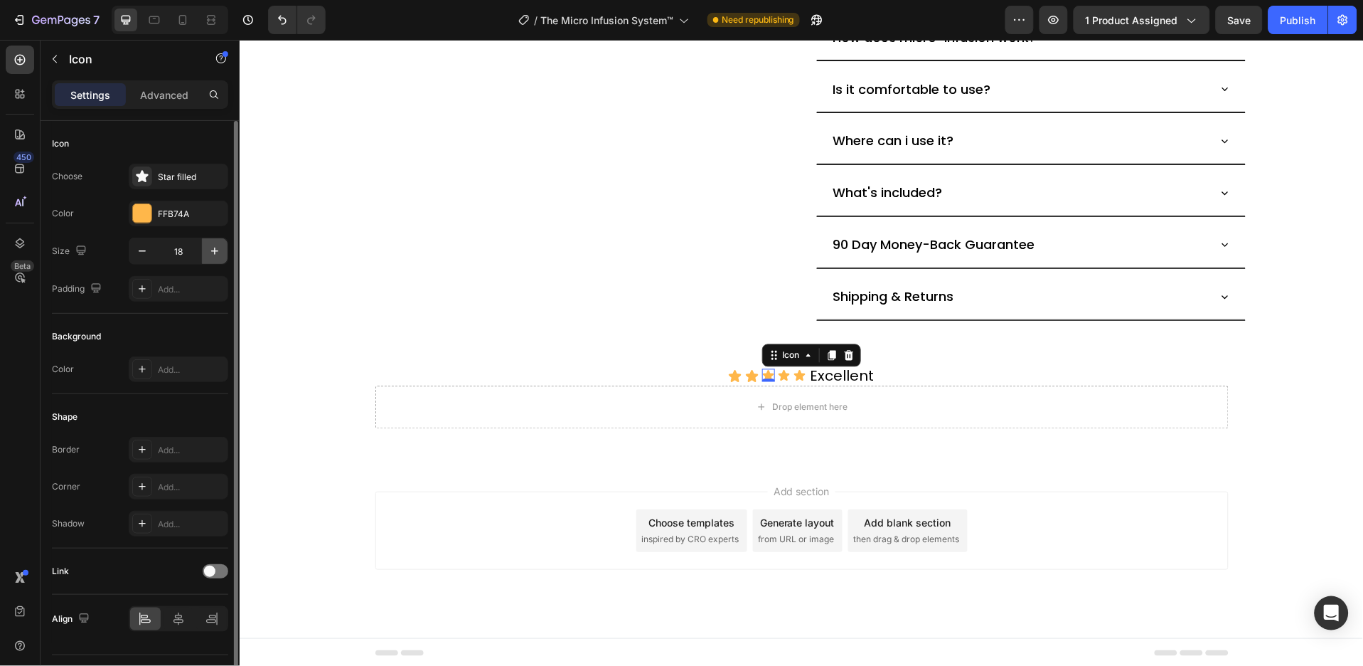
click at [219, 248] on icon "button" at bounding box center [215, 251] width 14 height 14
type input "20"
click at [779, 376] on icon at bounding box center [784, 374] width 11 height 11
click at [216, 253] on icon "button" at bounding box center [215, 251] width 14 height 14
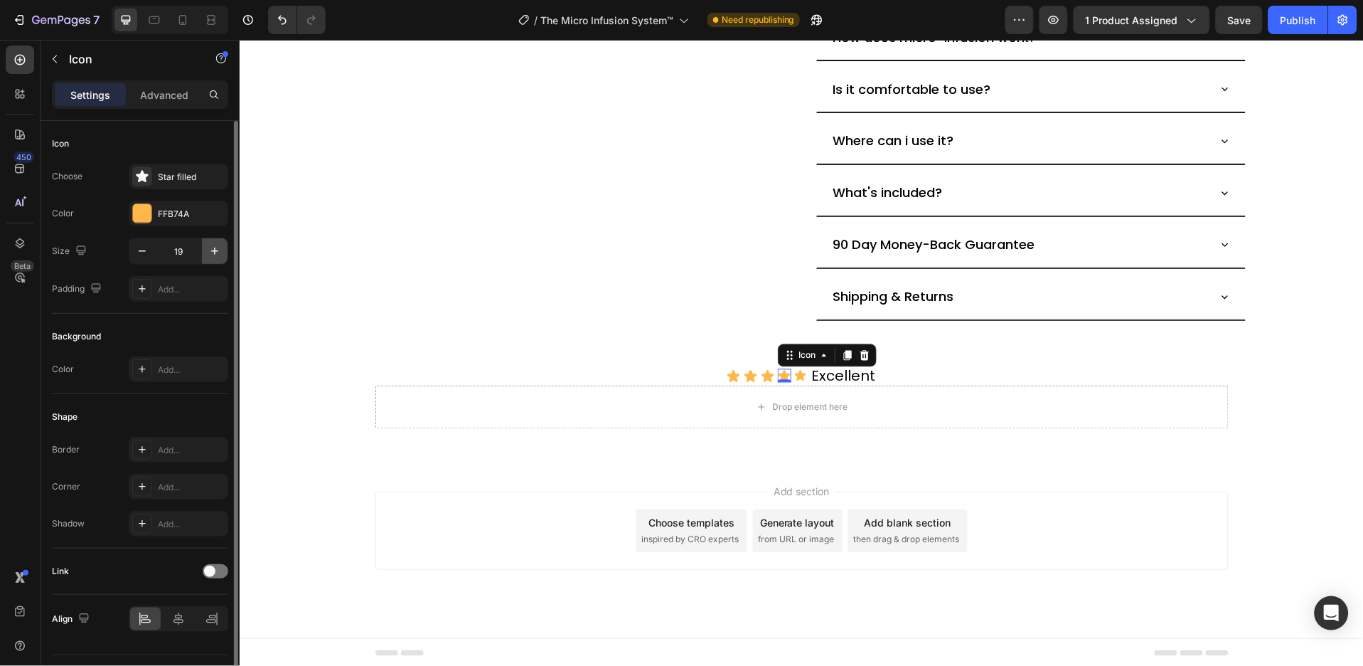
click at [216, 253] on icon "button" at bounding box center [215, 251] width 14 height 14
type input "20"
click at [796, 373] on icon at bounding box center [800, 374] width 11 height 11
click at [218, 254] on icon "button" at bounding box center [215, 251] width 14 height 14
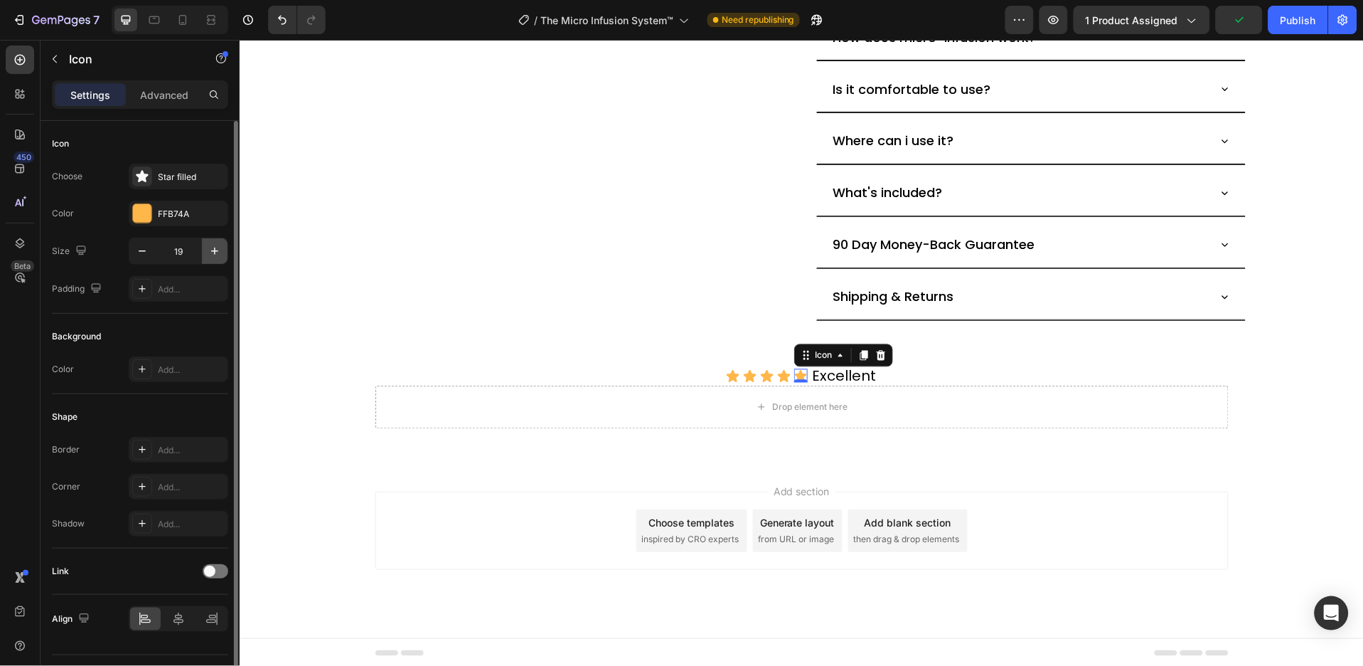
type input "20"
click at [18, 60] on icon at bounding box center [20, 60] width 11 height 11
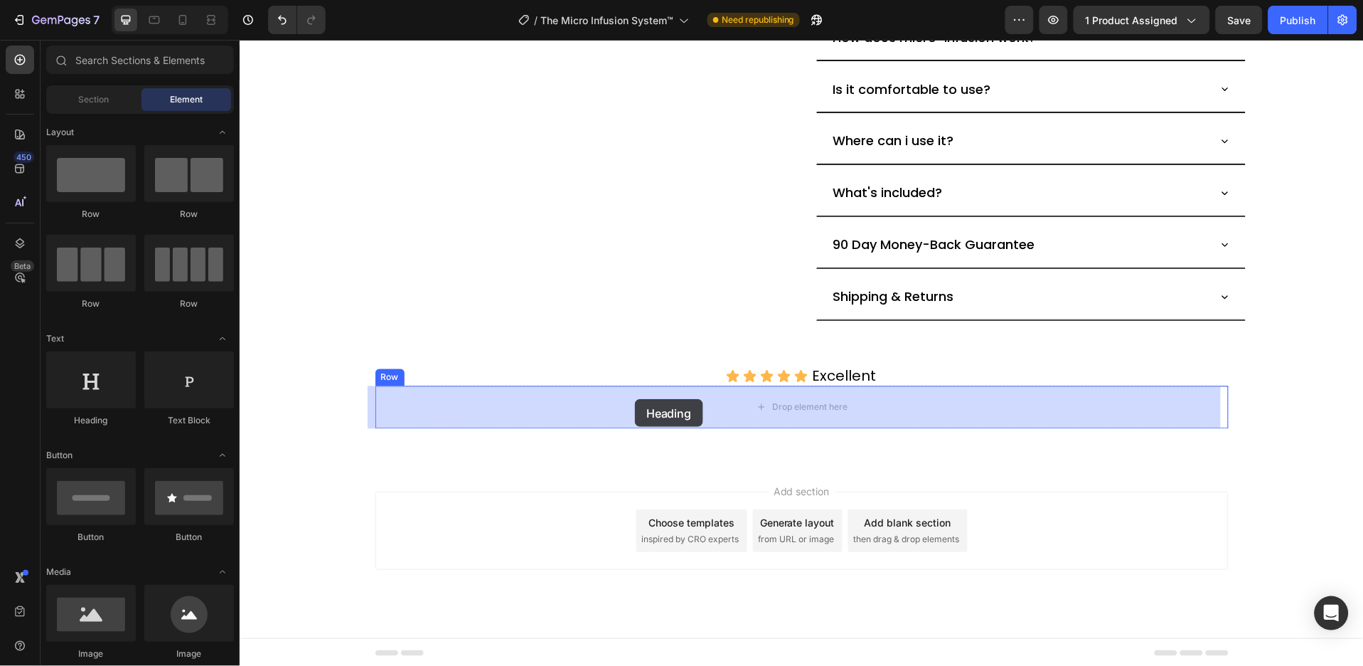
drag, startPoint x: 346, startPoint y: 420, endPoint x: 634, endPoint y: 398, distance: 289.6
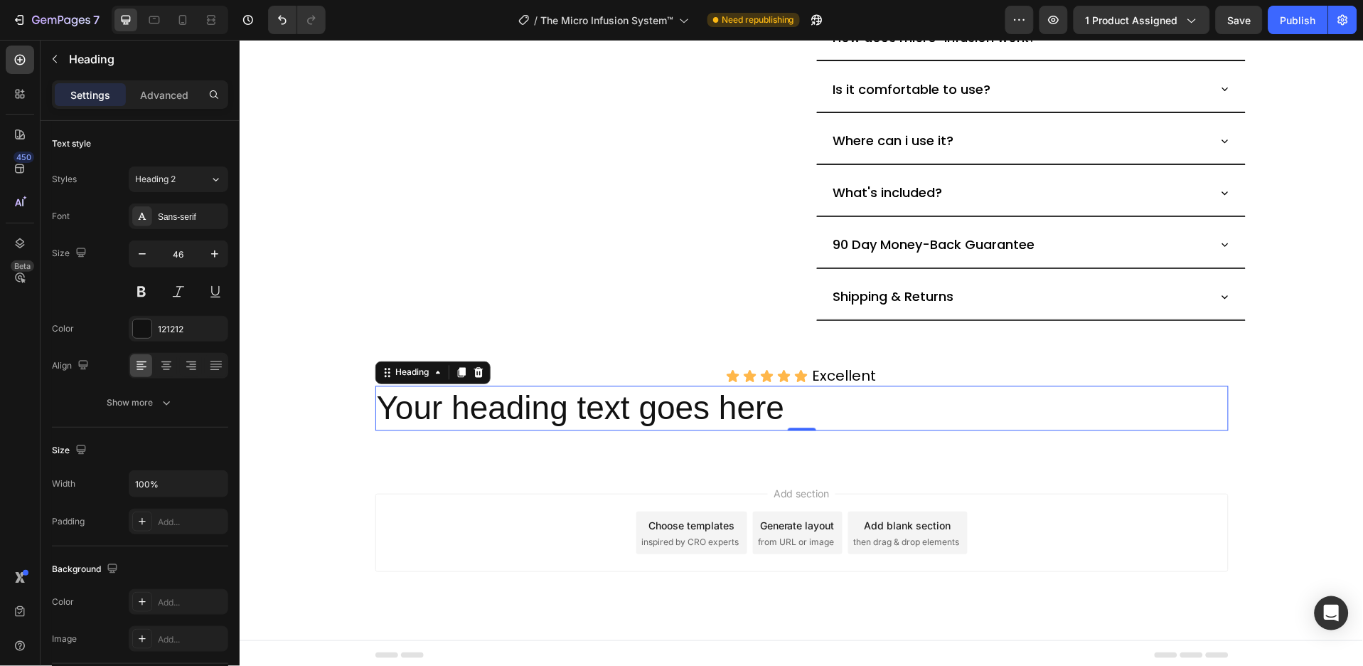
click at [480, 407] on h2 "Your heading text goes here" at bounding box center [802, 408] width 854 height 46
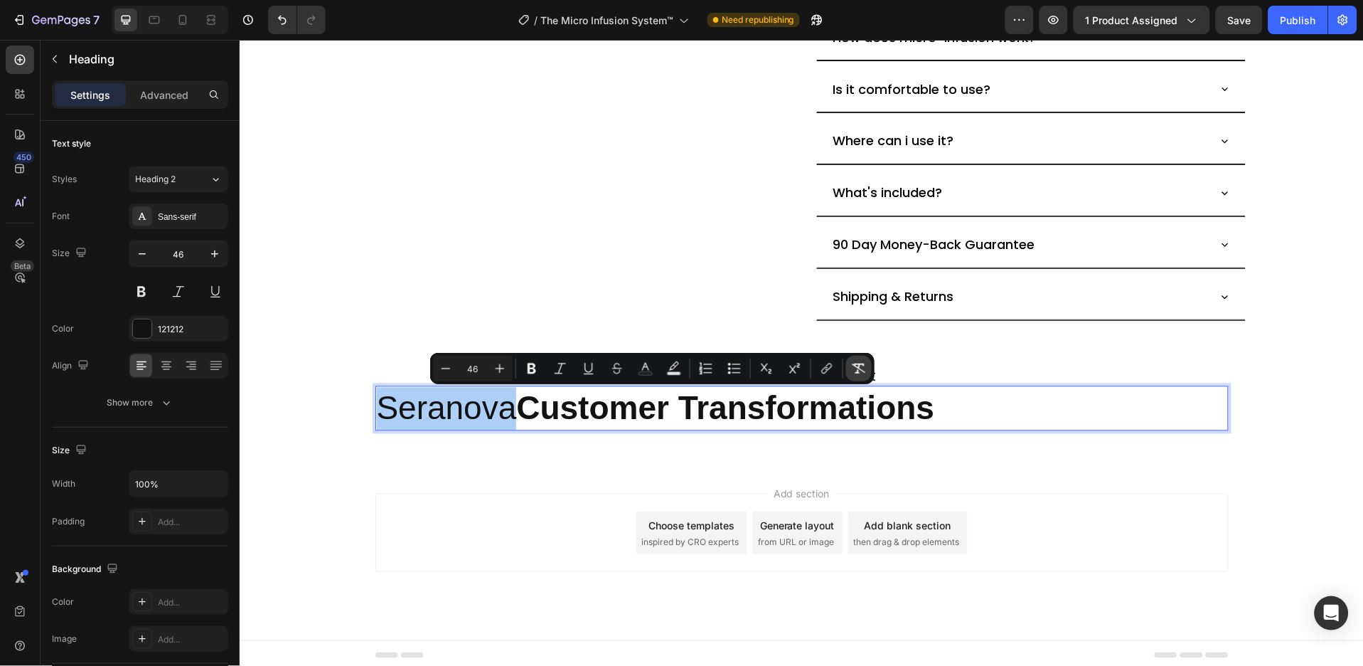
click at [863, 367] on icon "Editor contextual toolbar" at bounding box center [859, 368] width 14 height 14
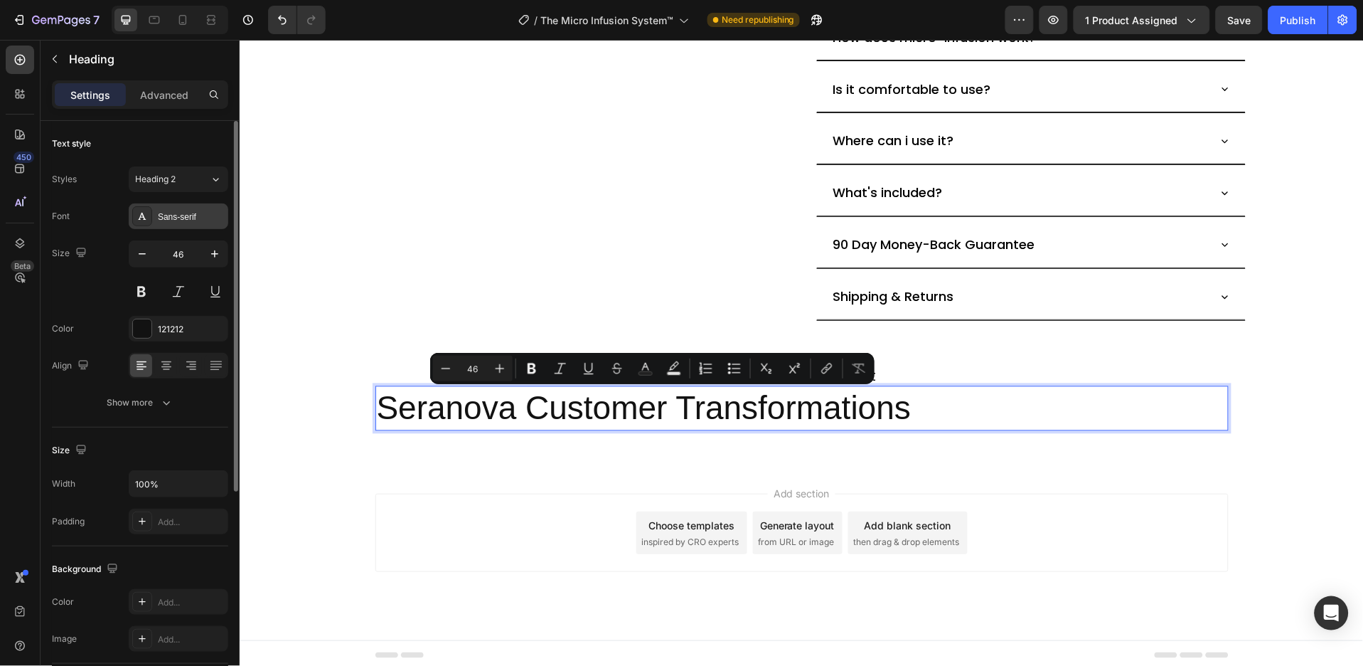
click at [211, 211] on div "Sans-serif" at bounding box center [191, 217] width 67 height 13
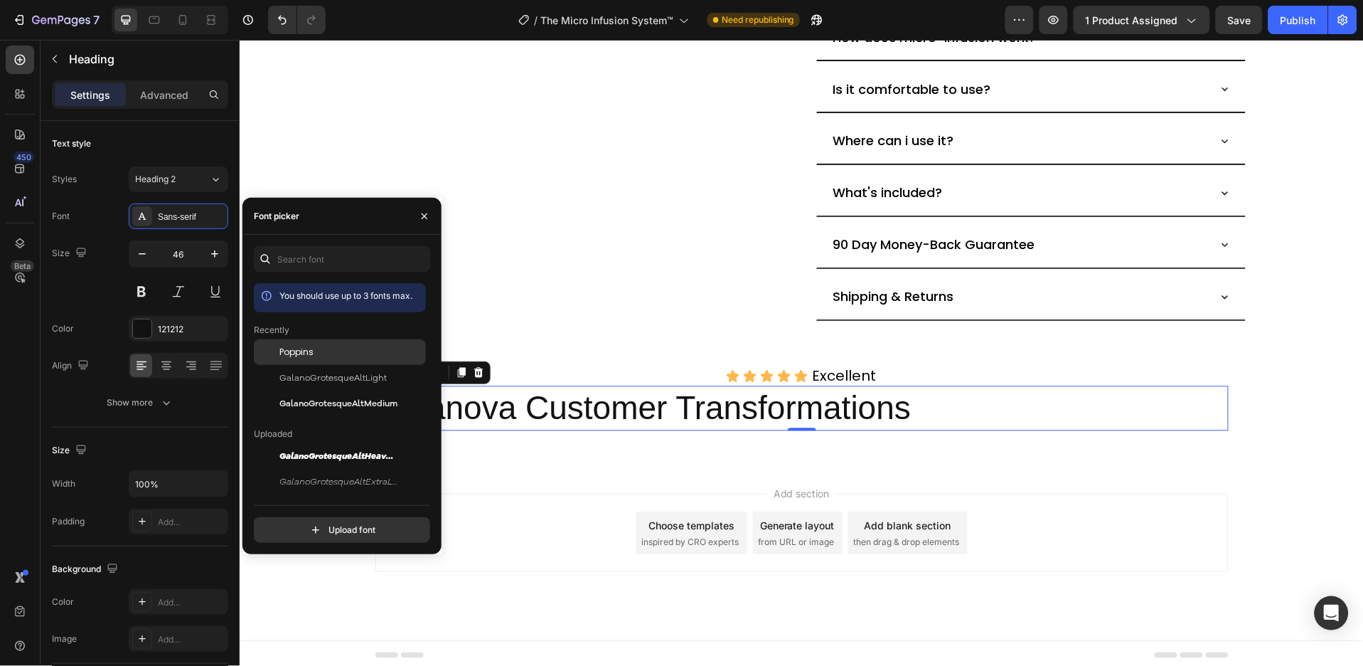
click at [332, 348] on div "Poppins" at bounding box center [352, 352] width 144 height 13
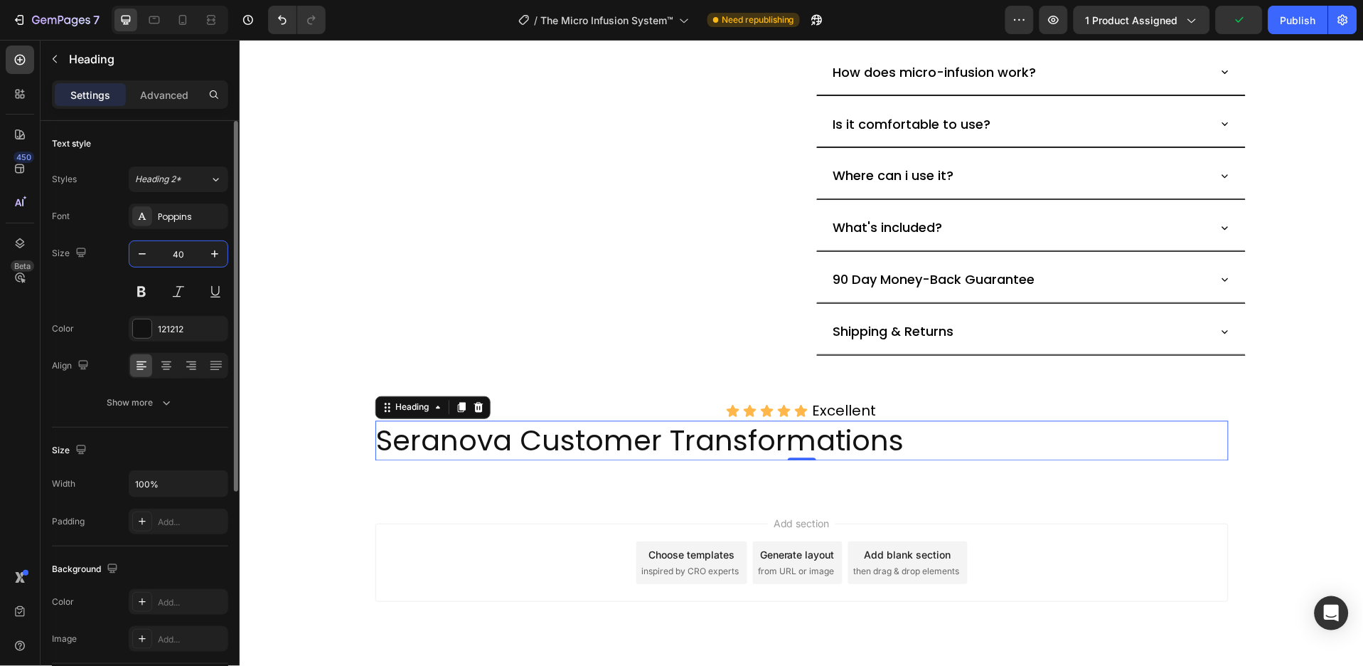
scroll to position [698, 0]
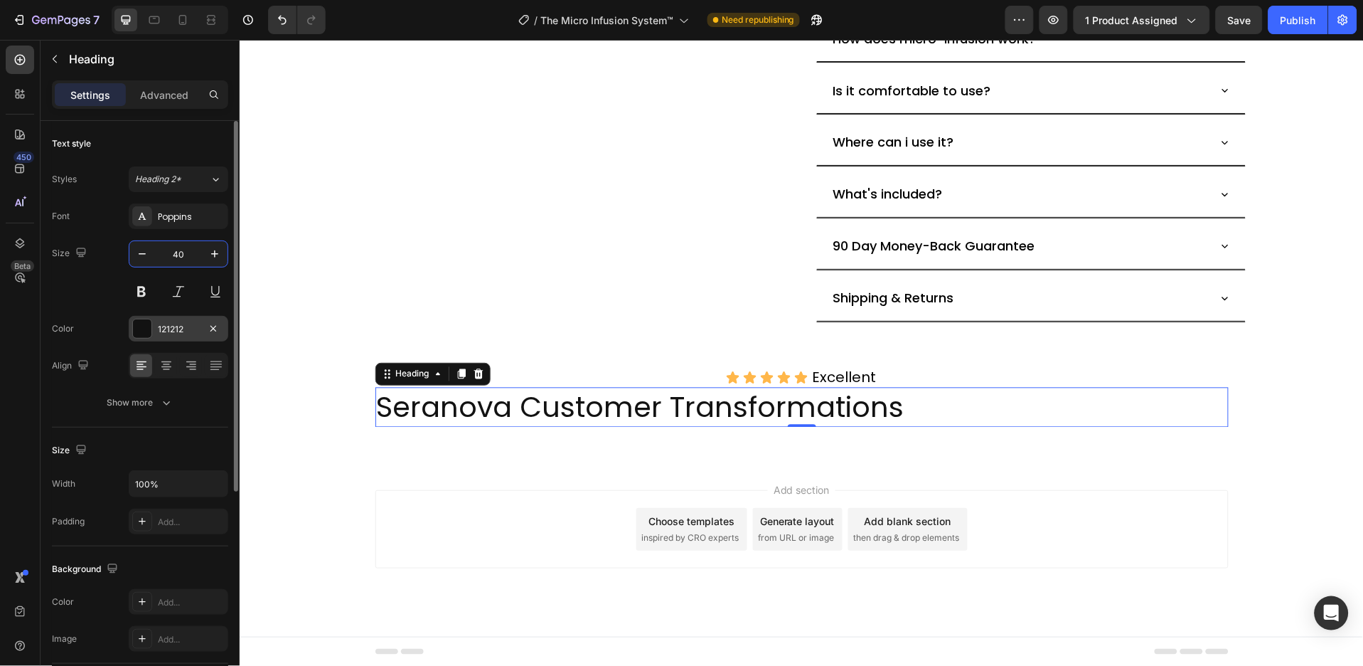
type input "40"
click at [194, 324] on div "121212" at bounding box center [178, 329] width 41 height 13
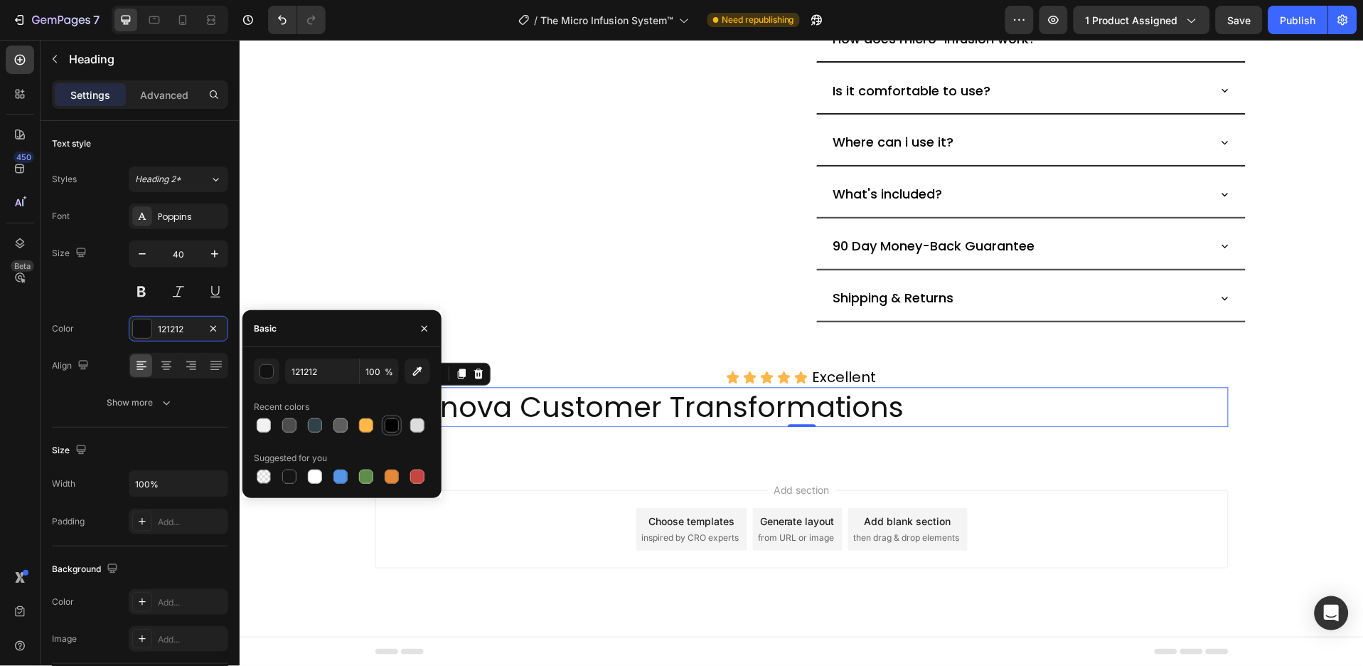
click at [385, 424] on div at bounding box center [392, 425] width 14 height 14
type input "000000"
click at [422, 326] on icon "button" at bounding box center [424, 328] width 11 height 11
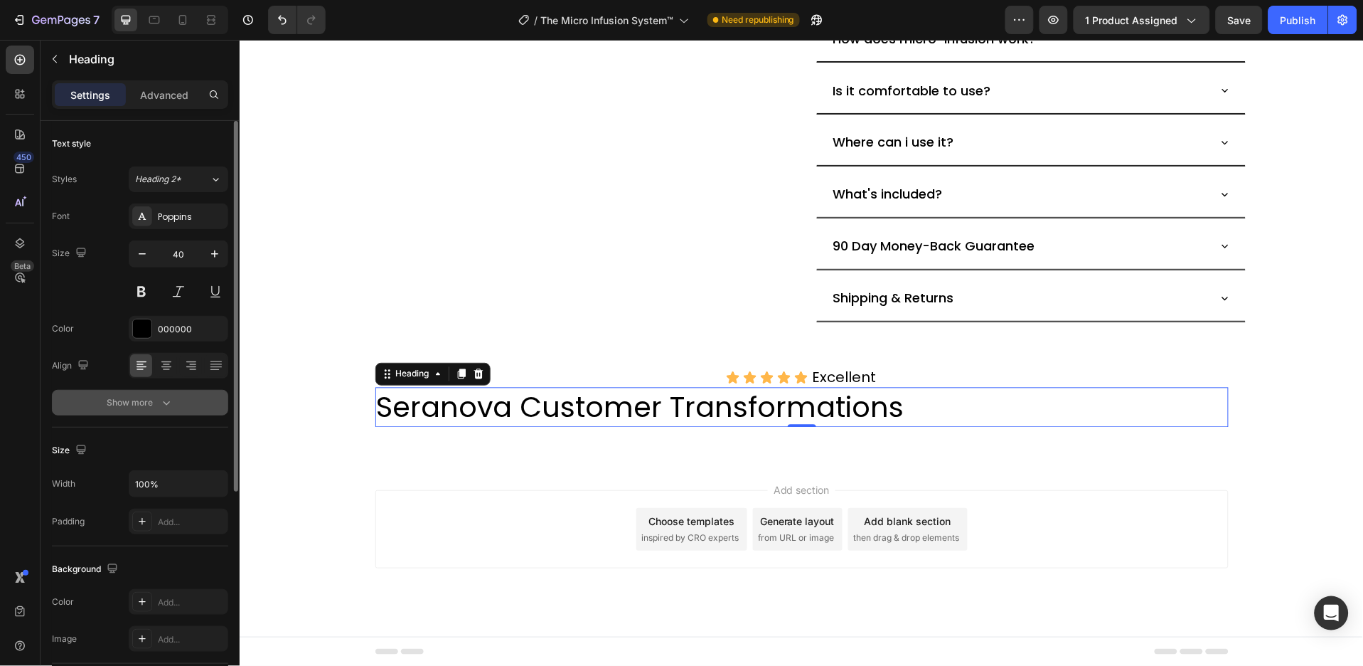
click at [195, 409] on button "Show more" at bounding box center [140, 403] width 176 height 26
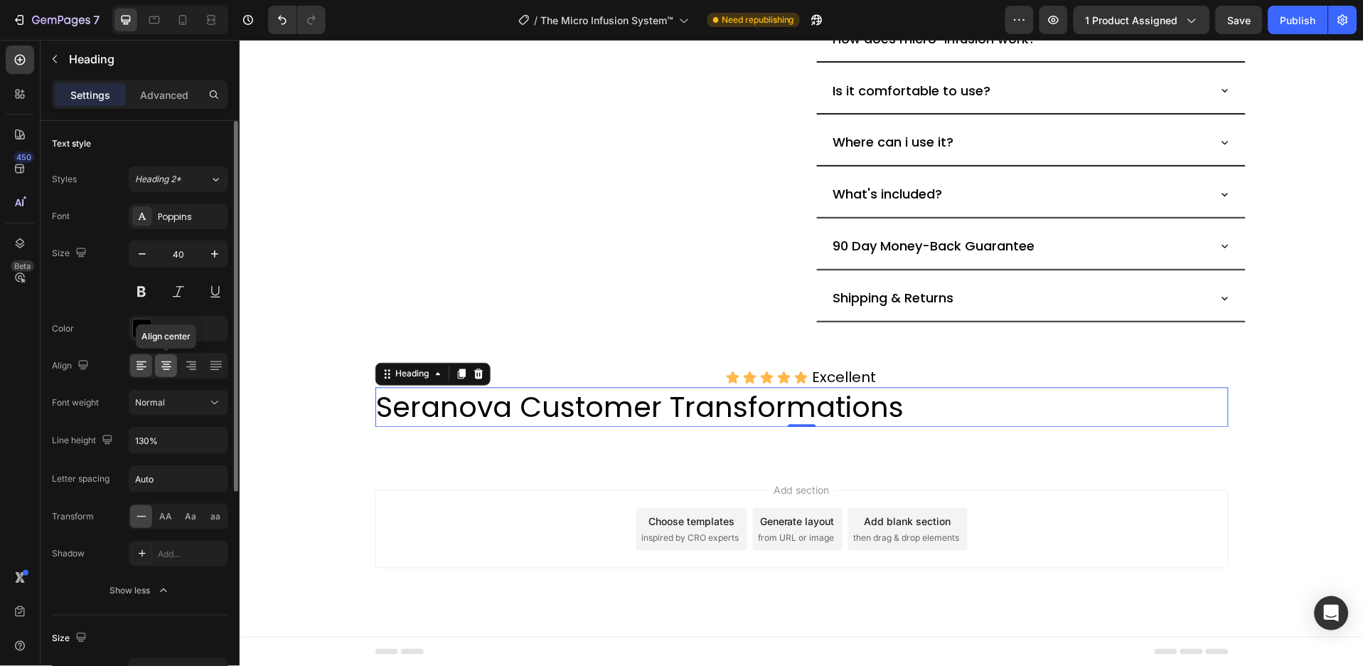
click at [157, 371] on div at bounding box center [166, 365] width 22 height 23
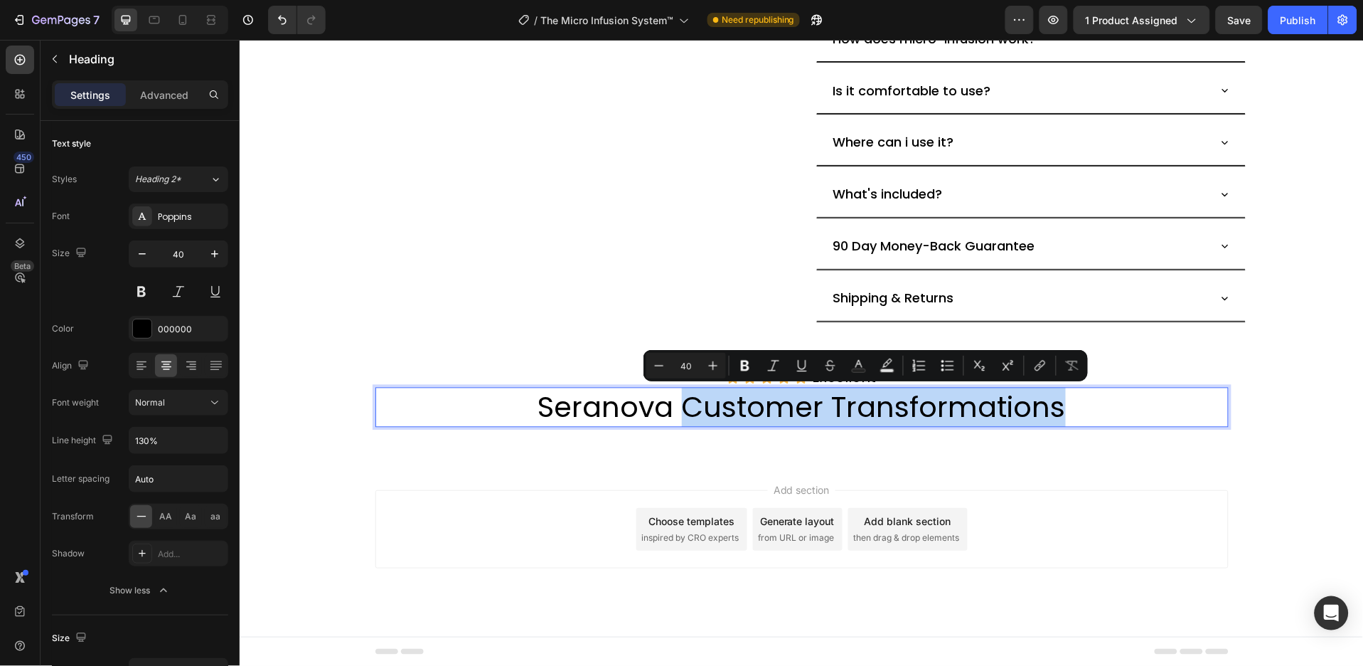
drag, startPoint x: 1070, startPoint y: 415, endPoint x: 683, endPoint y: 396, distance: 387.4
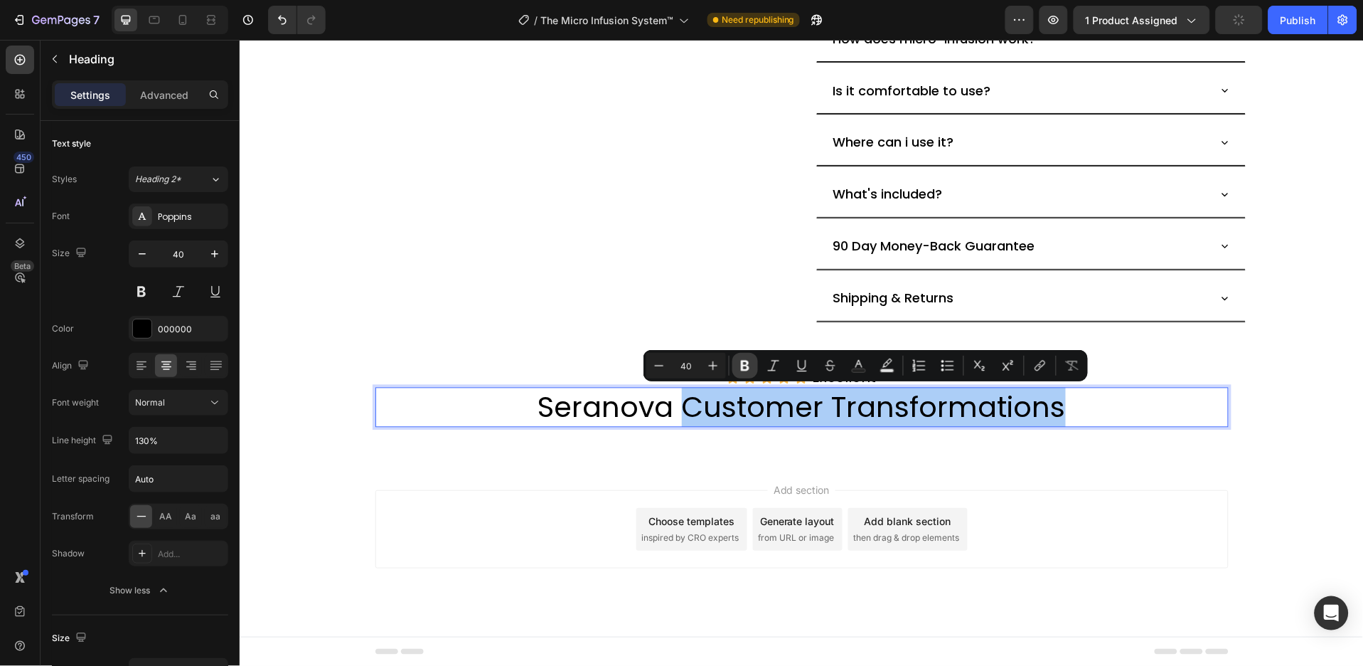
click at [745, 366] on icon "Editor contextual toolbar" at bounding box center [745, 366] width 9 height 11
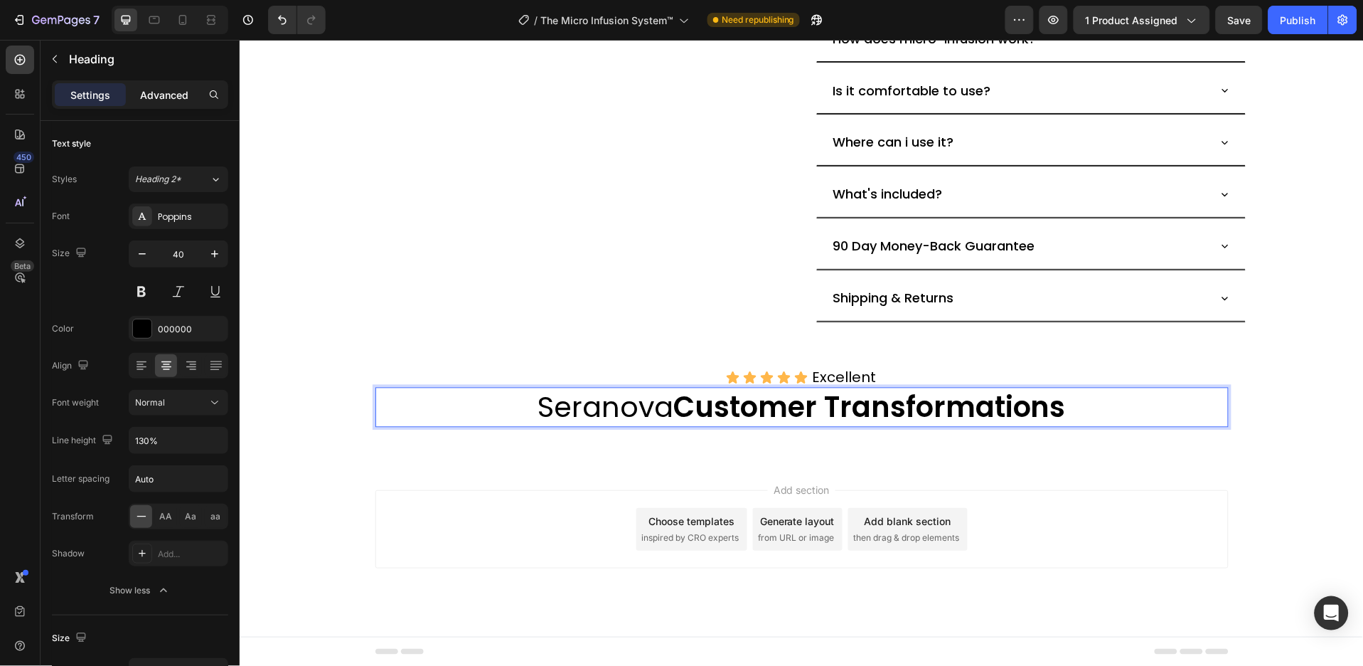
click at [171, 90] on p "Advanced" at bounding box center [164, 94] width 48 height 15
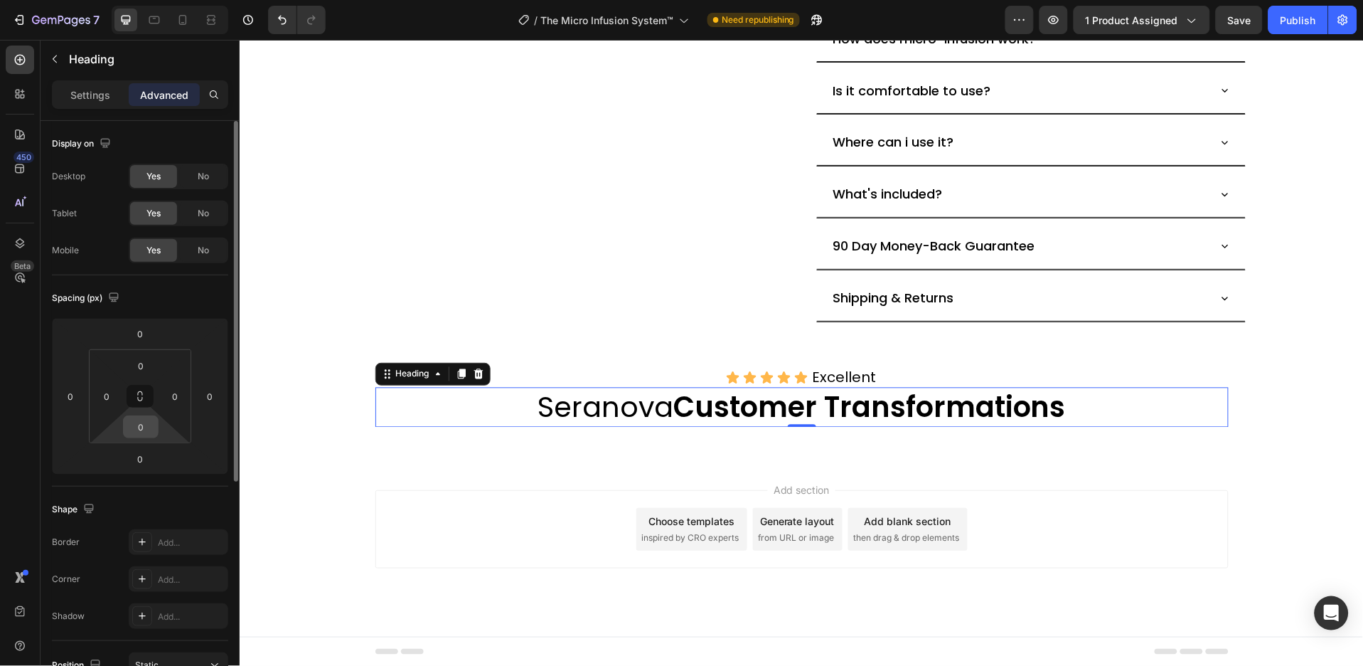
click at [142, 428] on input "0" at bounding box center [141, 426] width 28 height 21
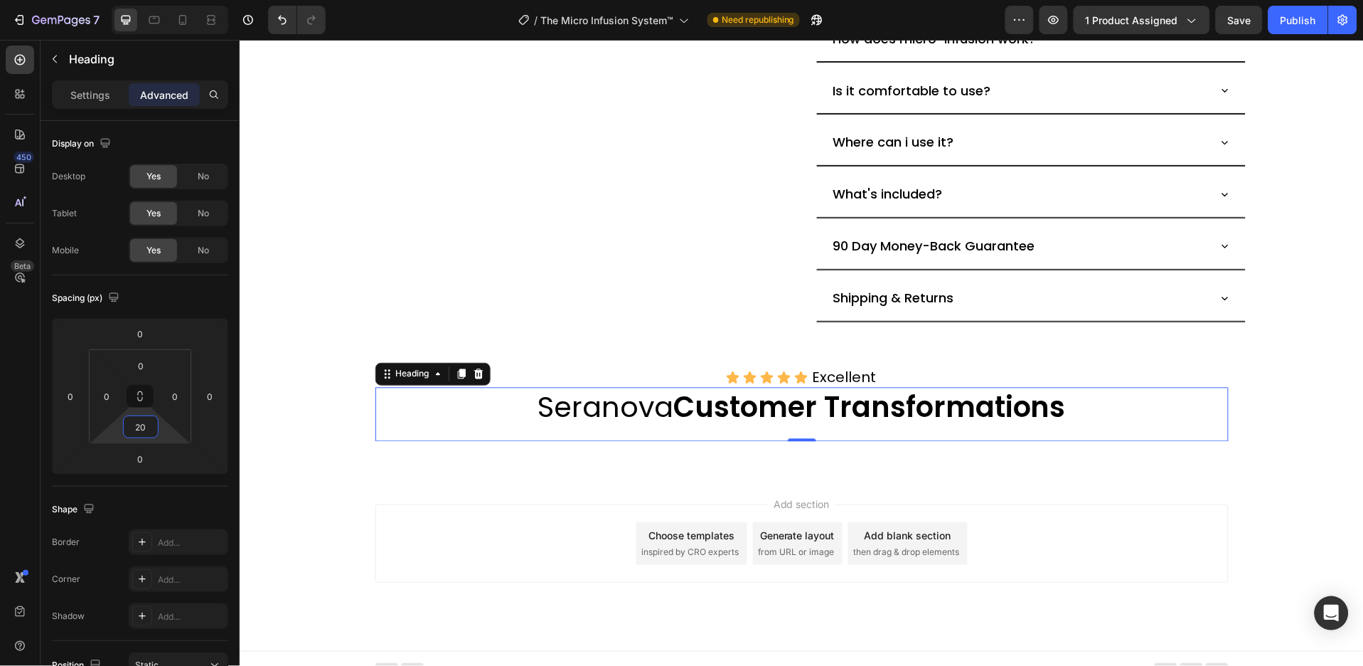
type input "20"
click at [96, 102] on div "Settings" at bounding box center [90, 94] width 71 height 23
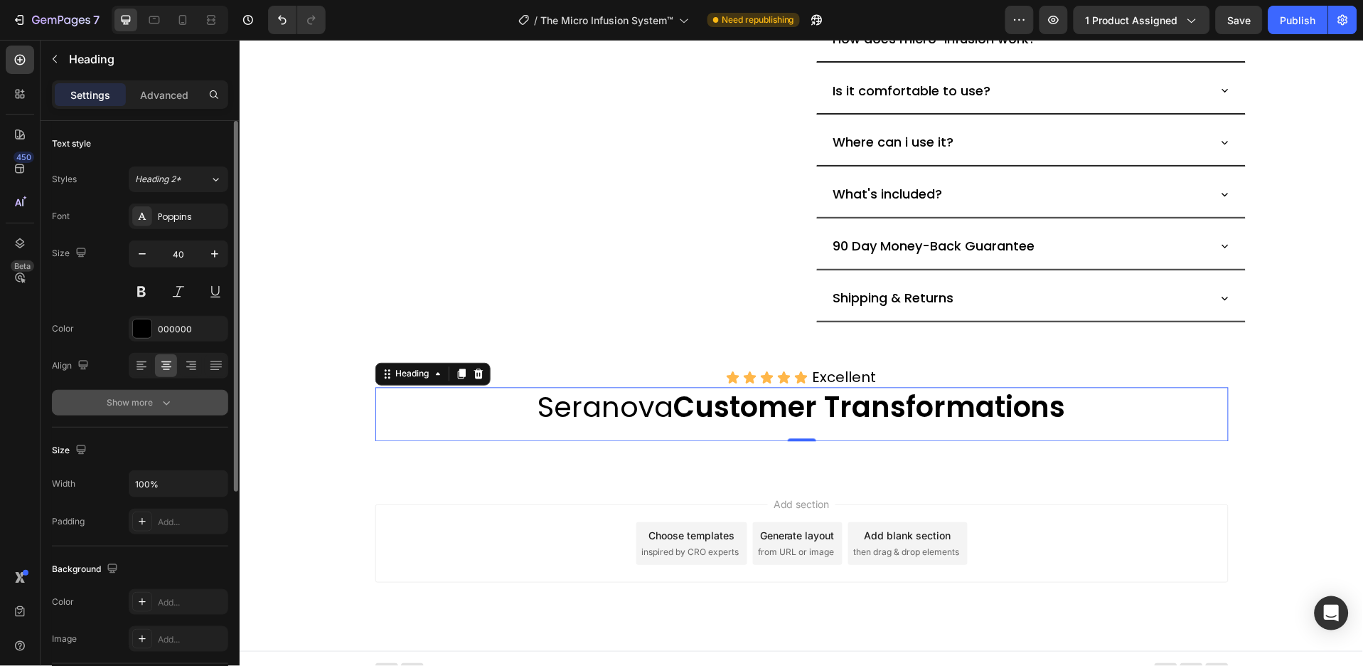
click at [181, 405] on button "Show more" at bounding box center [140, 403] width 176 height 26
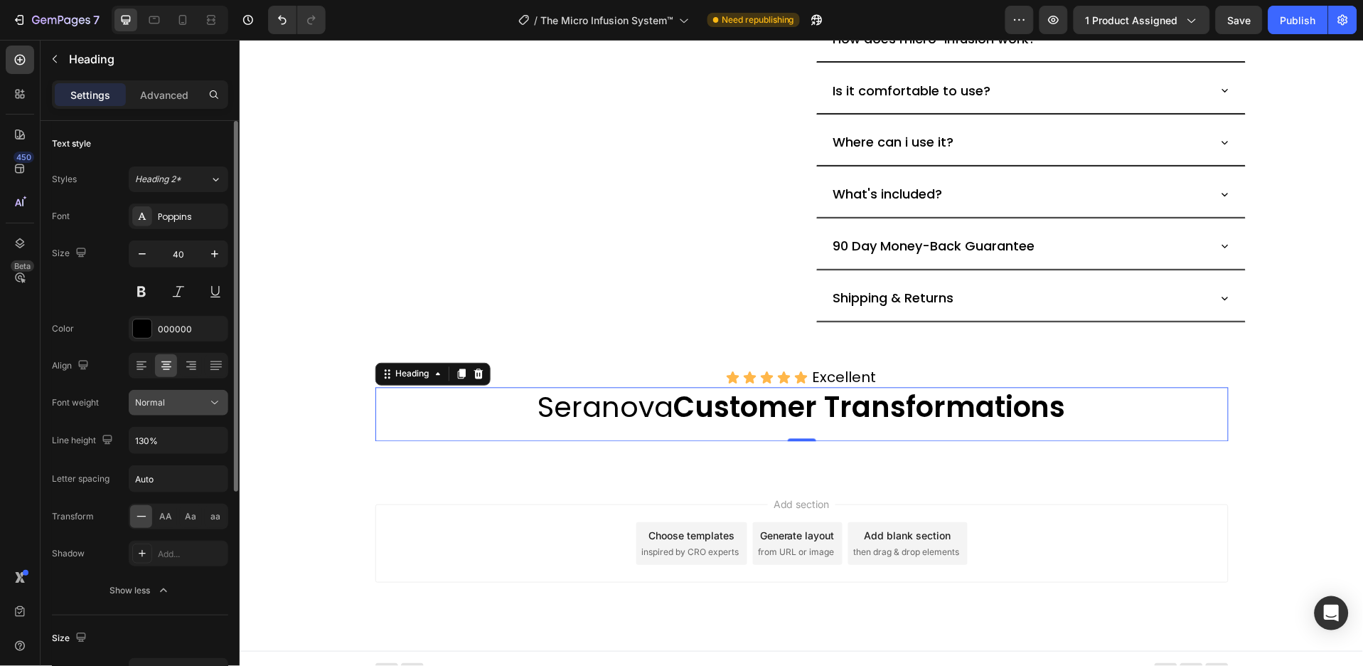
click at [196, 399] on div "Normal" at bounding box center [171, 402] width 73 height 13
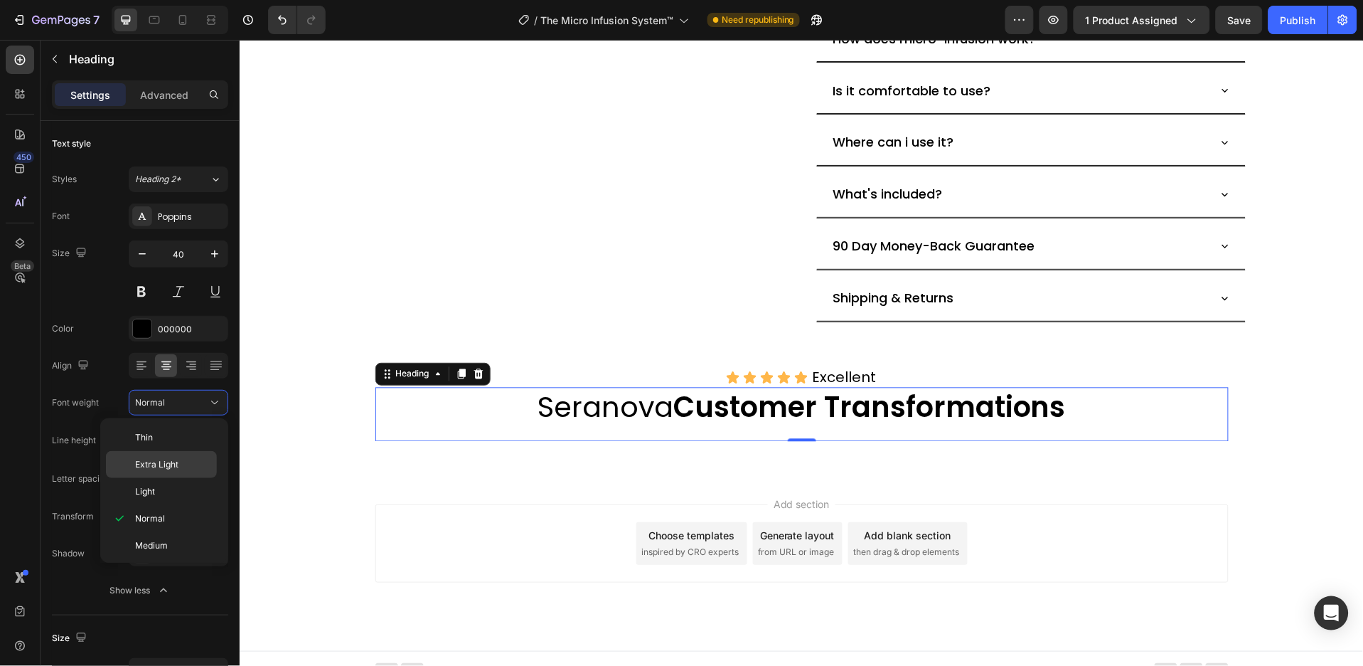
scroll to position [95, 0]
click at [177, 482] on p "Semi Bold" at bounding box center [172, 478] width 75 height 13
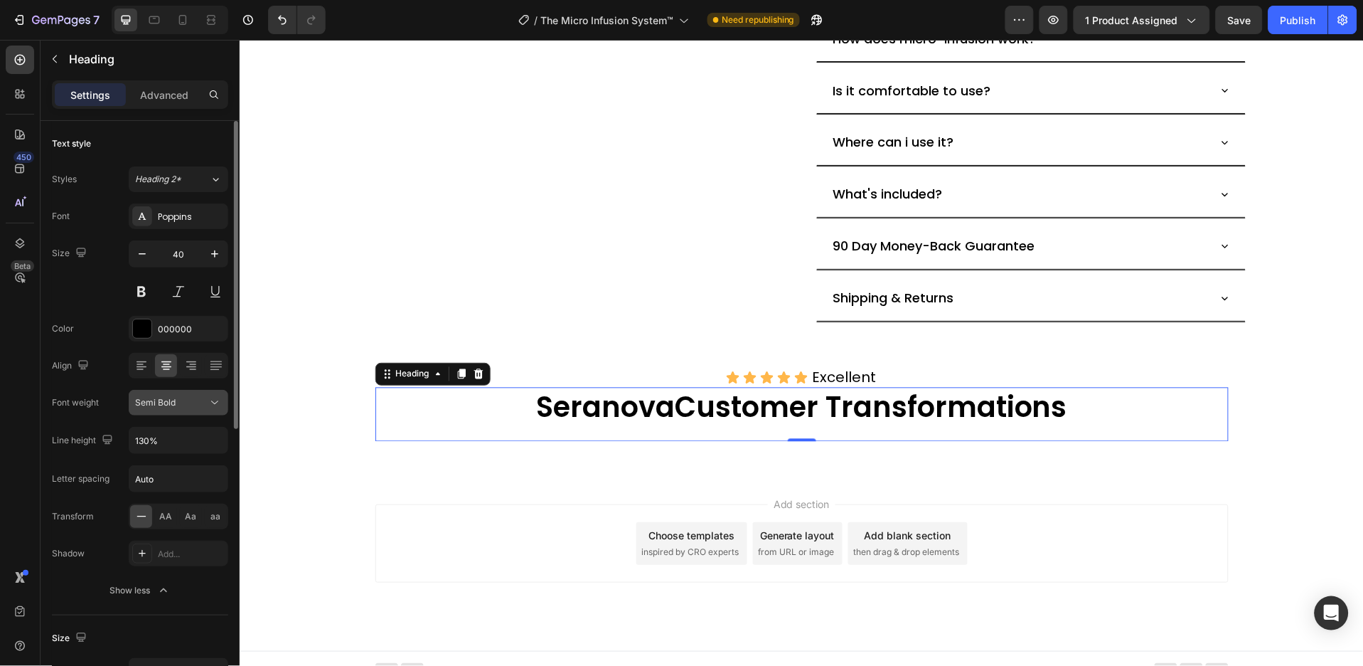
click at [201, 403] on div "Semi Bold" at bounding box center [171, 402] width 73 height 13
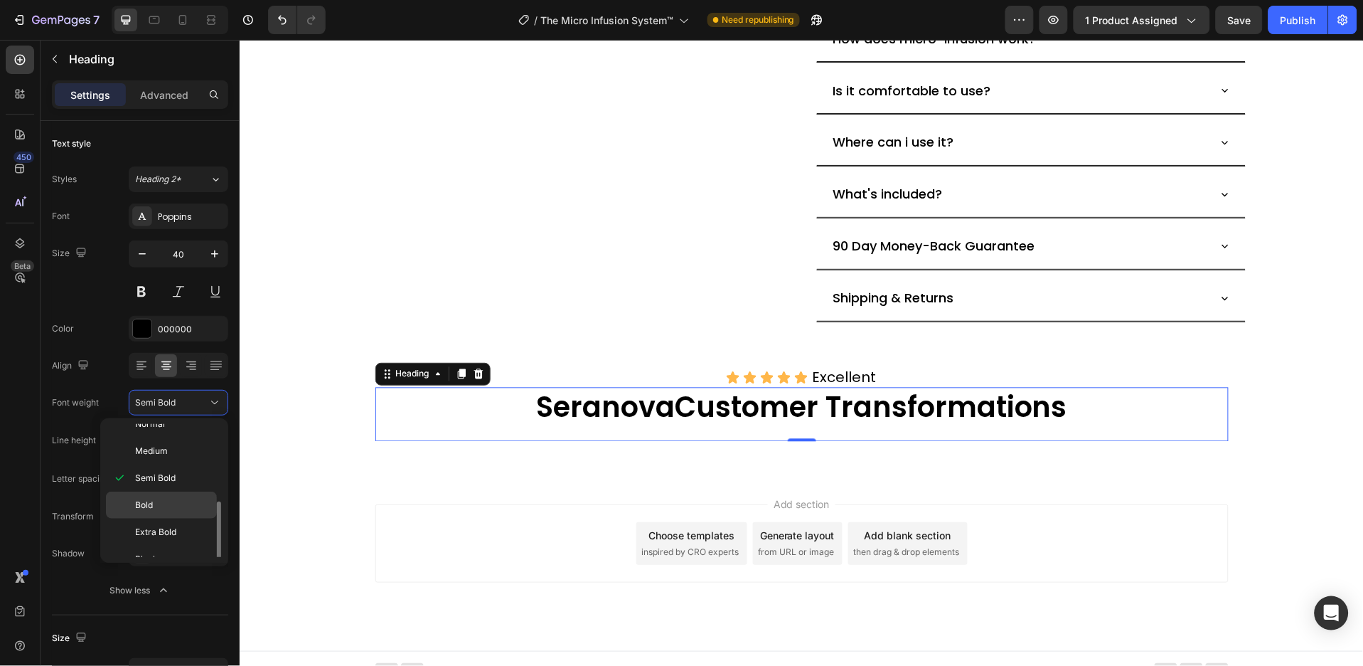
scroll to position [111, 0]
click at [184, 443] on div "Medium" at bounding box center [161, 434] width 111 height 27
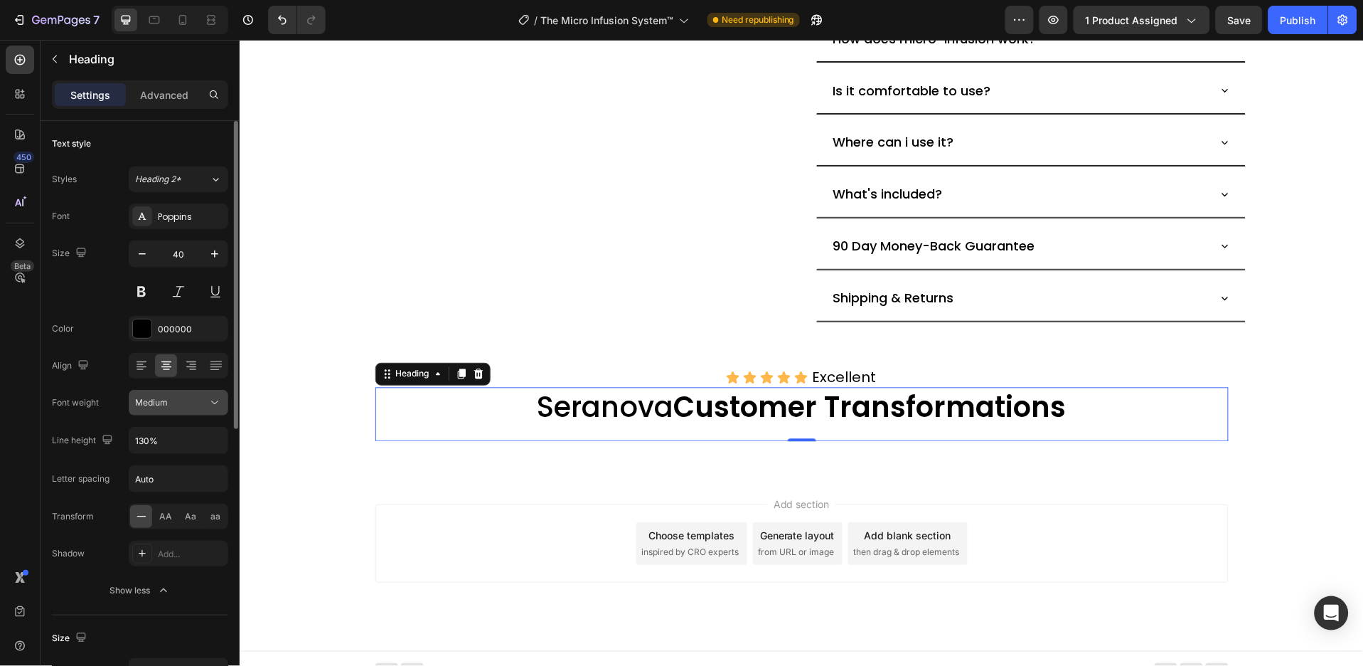
click at [201, 401] on div "Medium" at bounding box center [171, 402] width 73 height 13
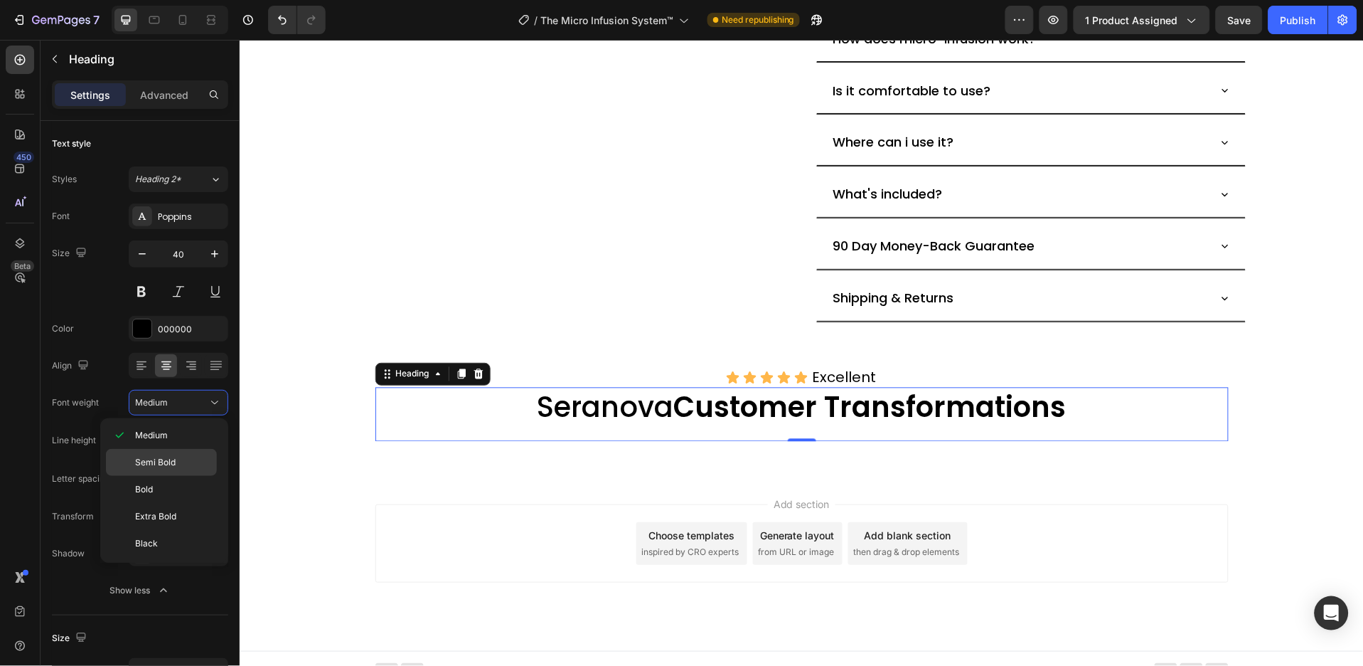
scroll to position [0, 0]
click at [169, 517] on p "Normal" at bounding box center [172, 518] width 75 height 13
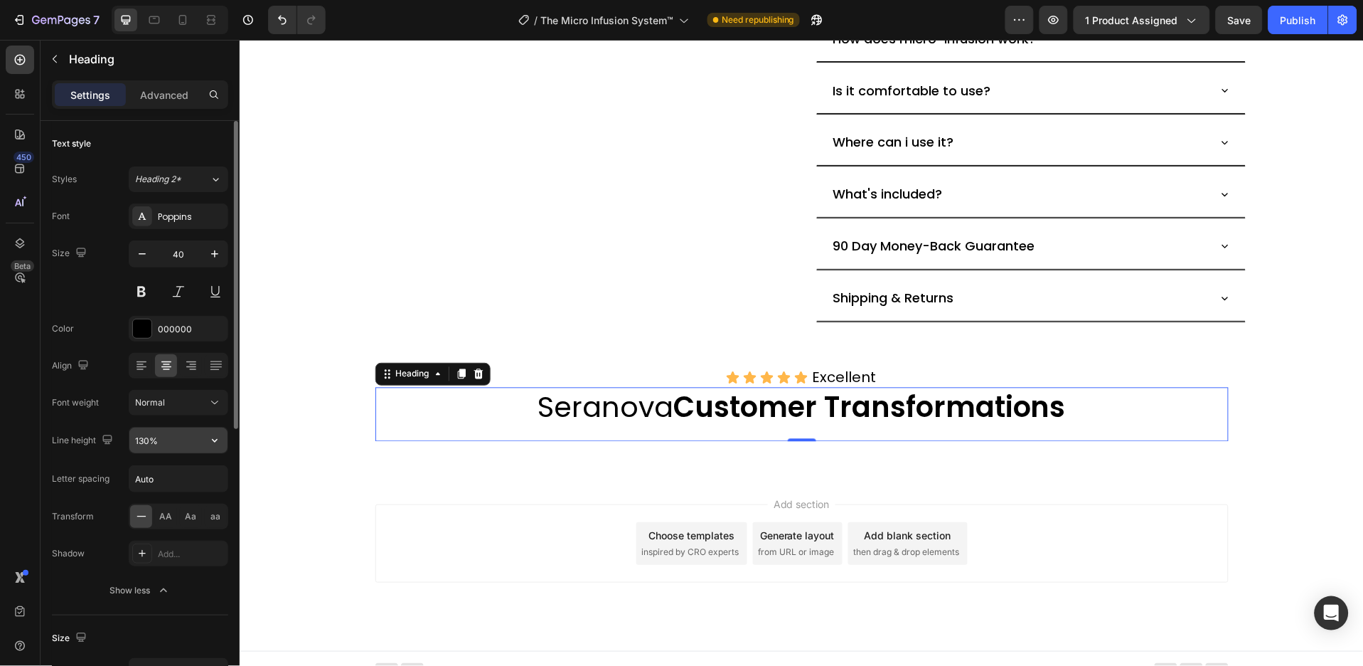
click at [161, 436] on input "130%" at bounding box center [178, 440] width 98 height 26
click at [210, 442] on icon "button" at bounding box center [215, 440] width 14 height 14
click at [173, 445] on input "130%" at bounding box center [178, 440] width 98 height 26
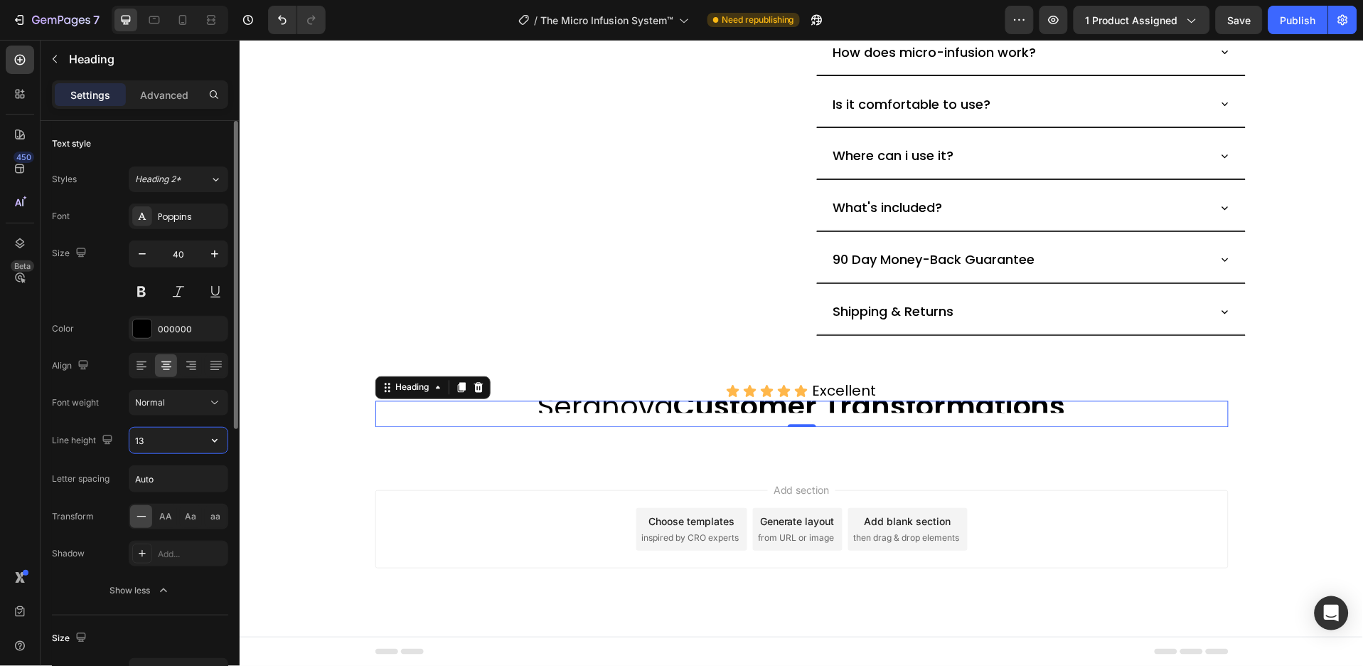
type input "1"
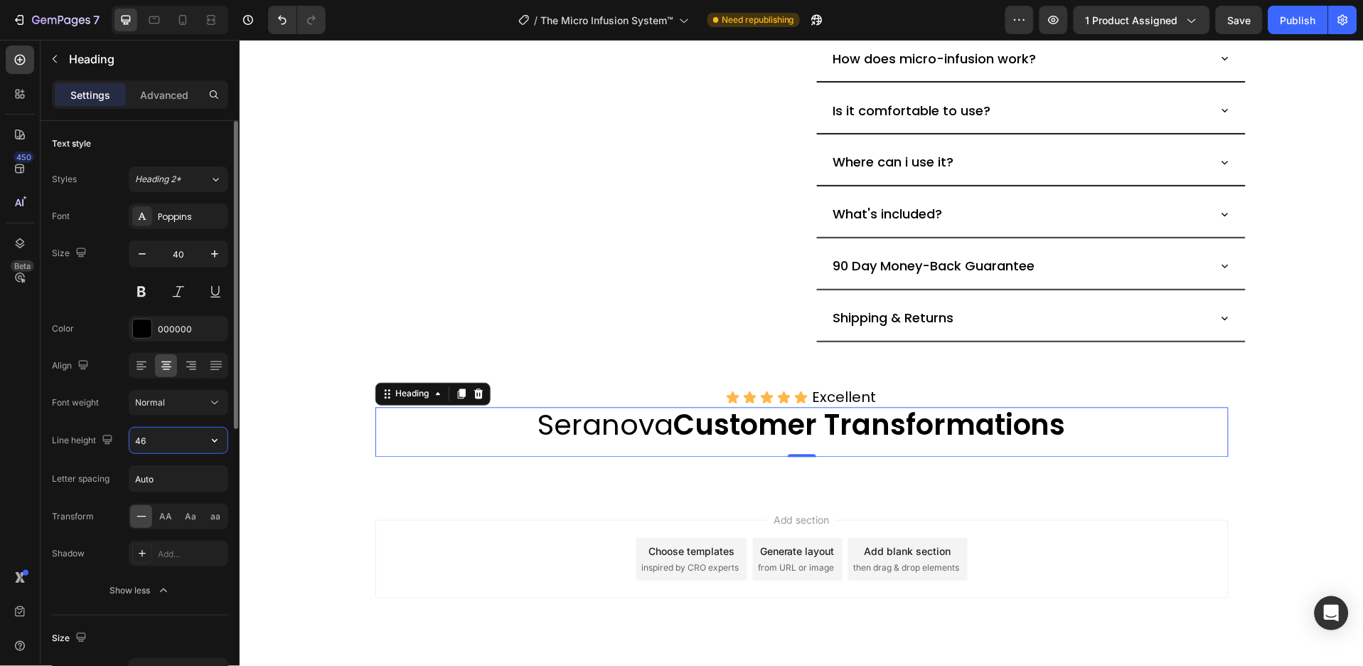
scroll to position [698, 0]
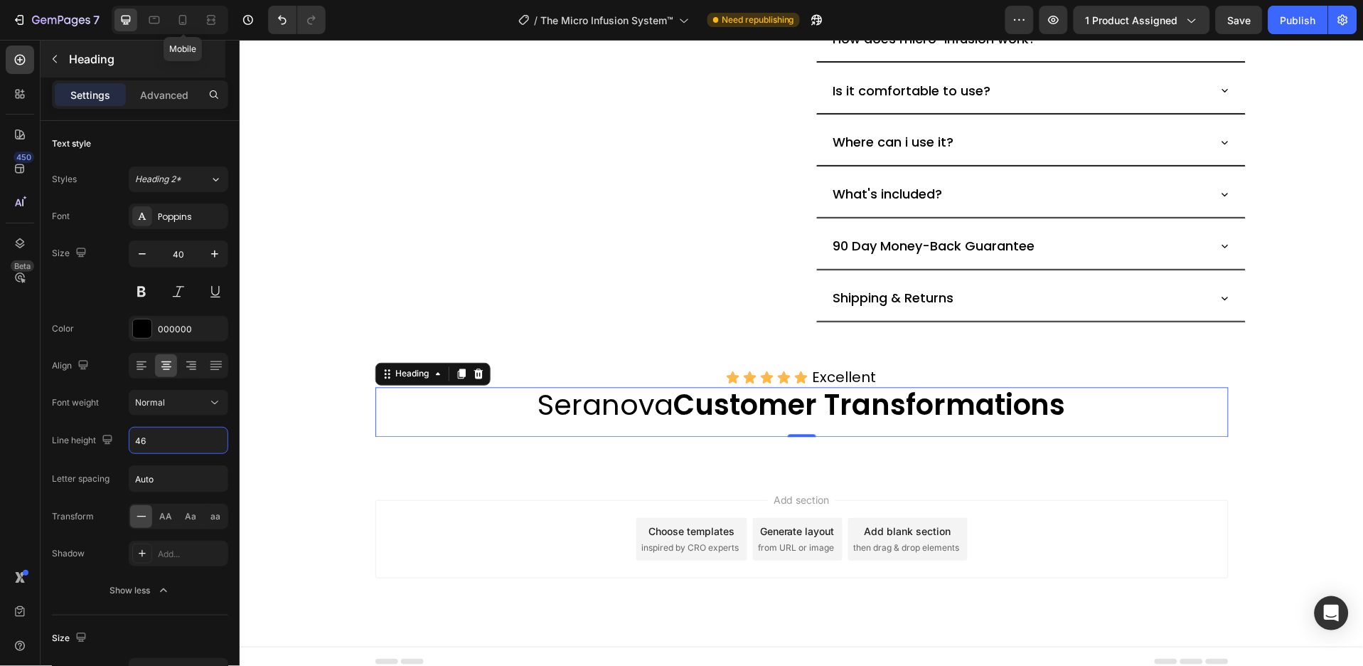
type input "46"
click at [186, 14] on icon at bounding box center [183, 20] width 14 height 14
type input "41"
type input "130%"
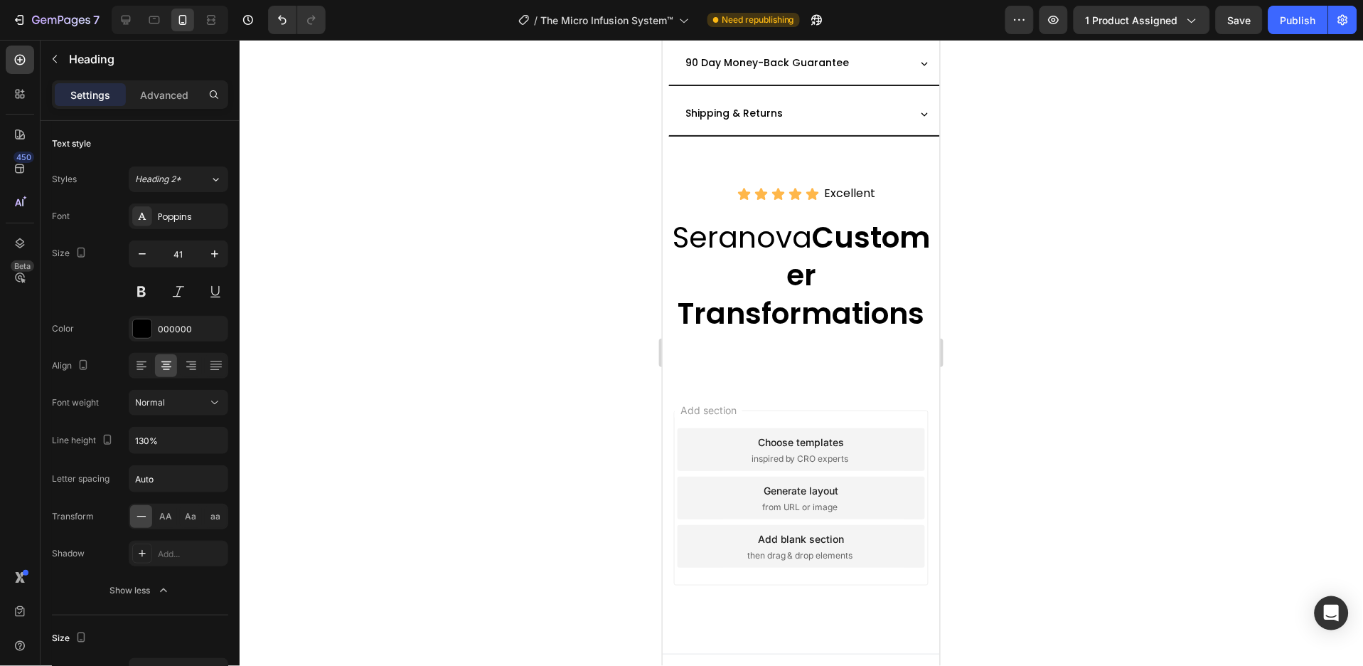
scroll to position [1286, 0]
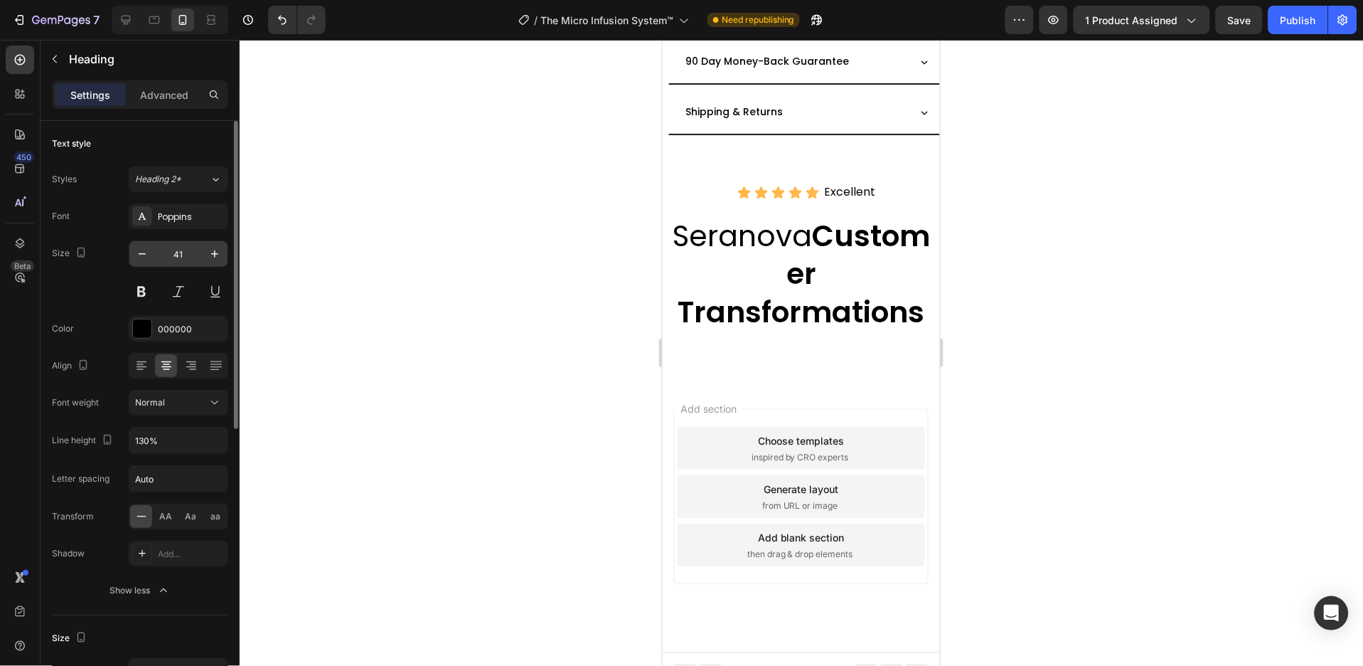
click at [189, 252] on input "41" at bounding box center [178, 254] width 47 height 26
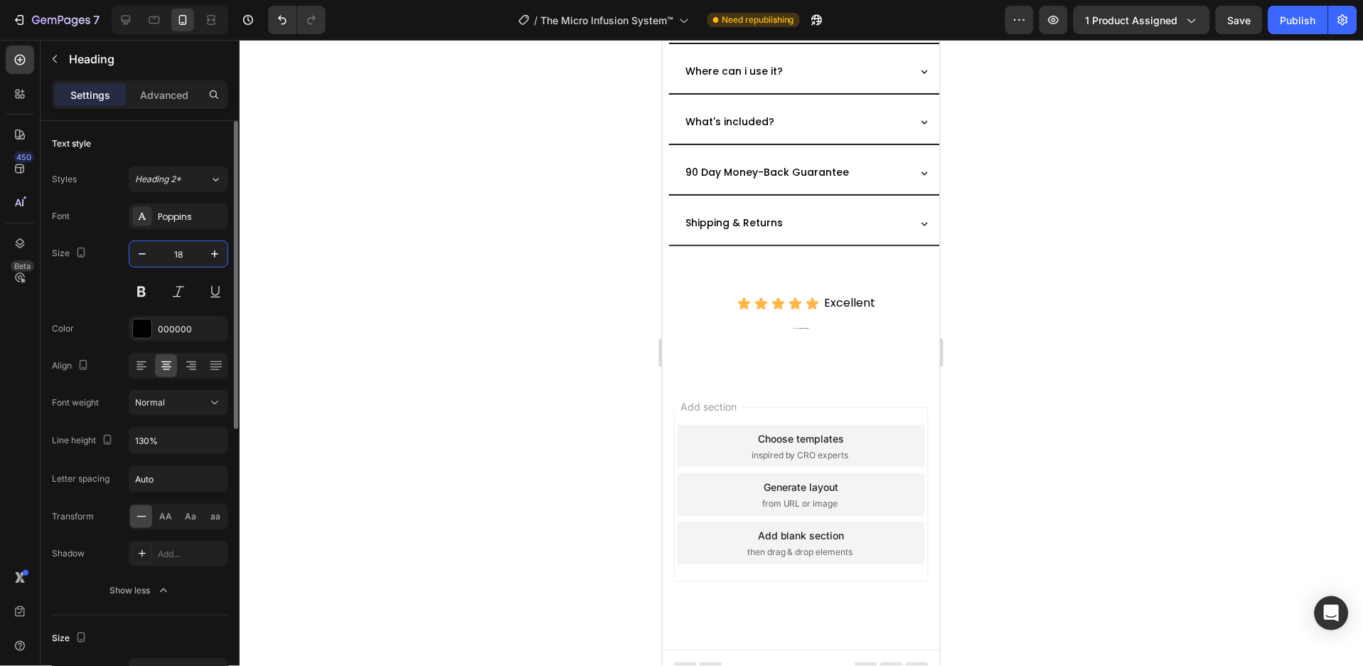
scroll to position [1191, 0]
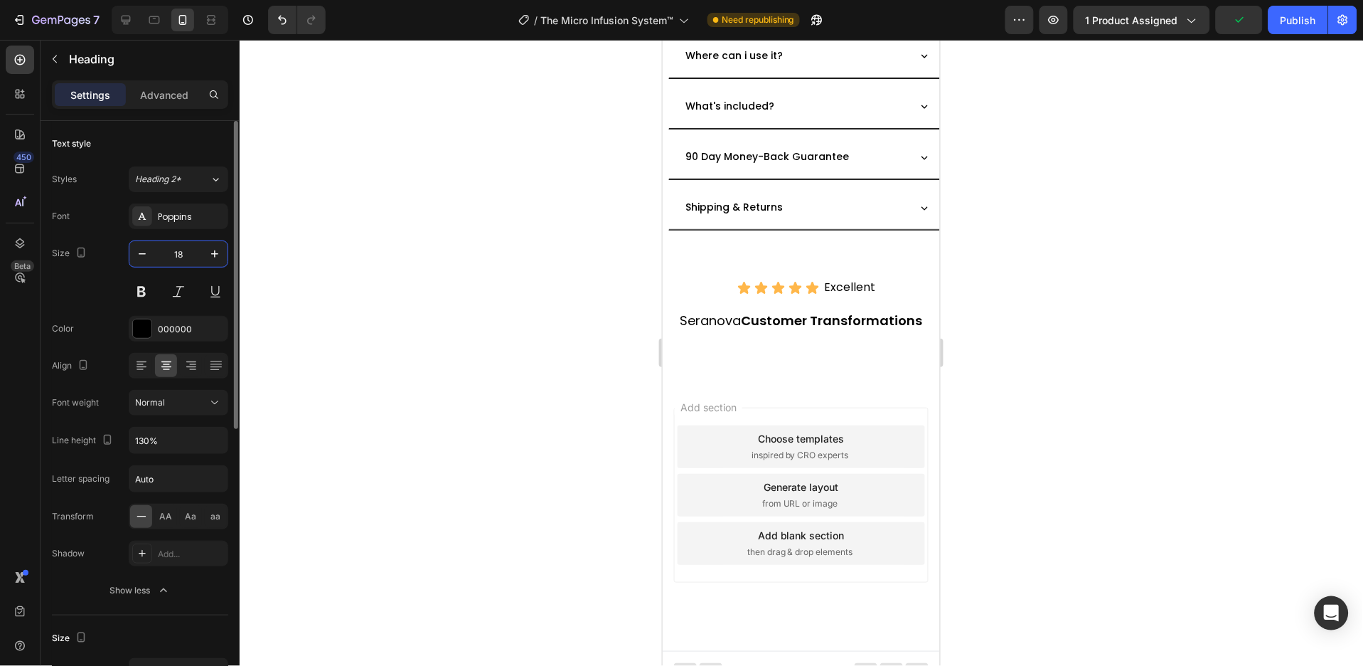
type input "1"
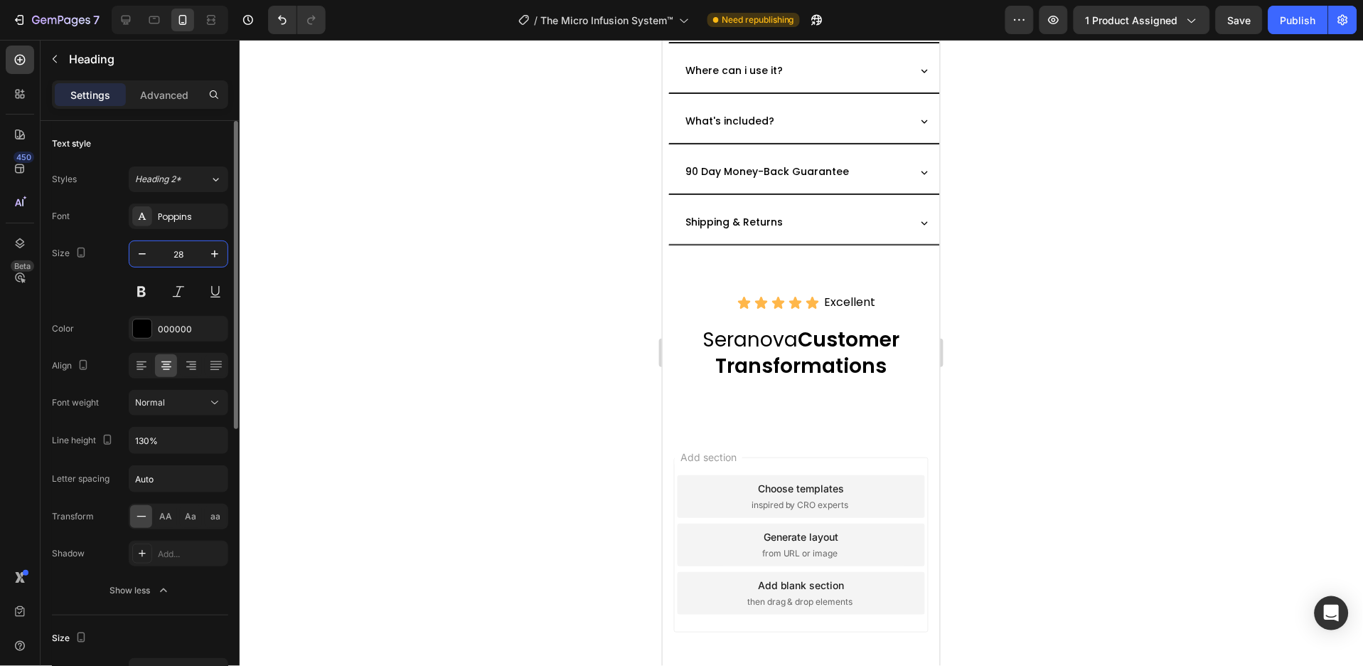
scroll to position [1225, 0]
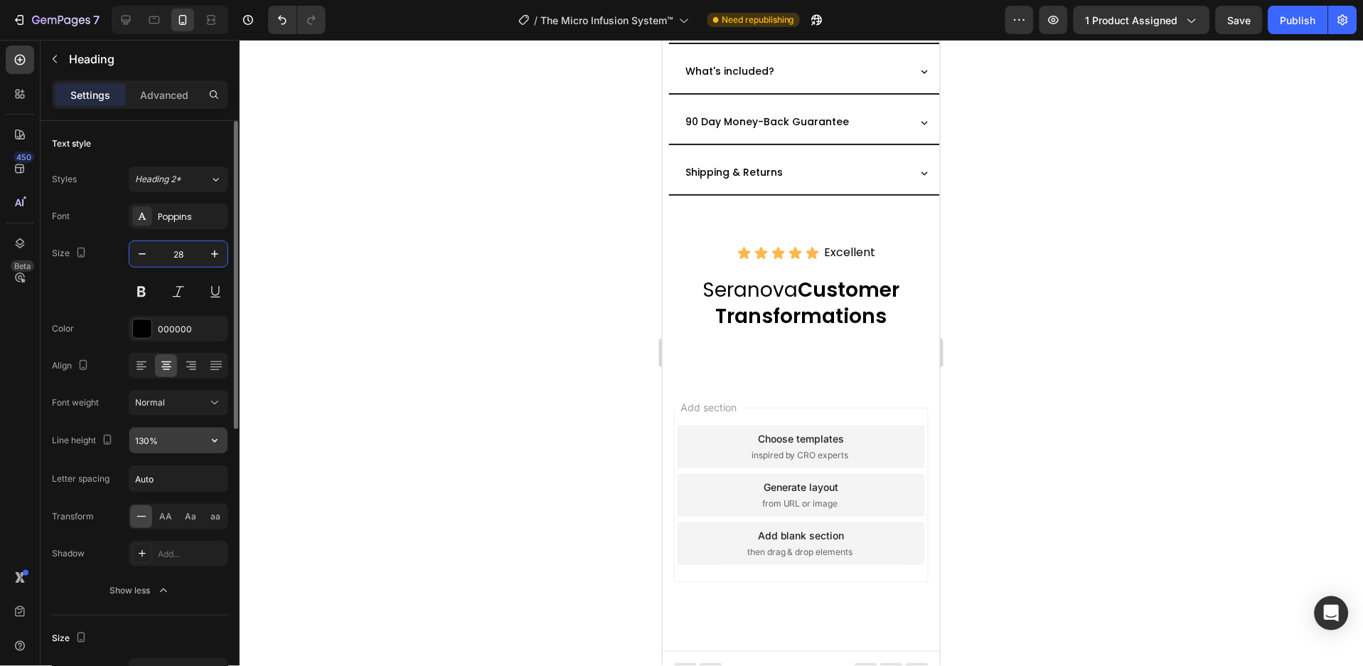
type input "28"
click at [166, 445] on input "130%" at bounding box center [178, 440] width 98 height 26
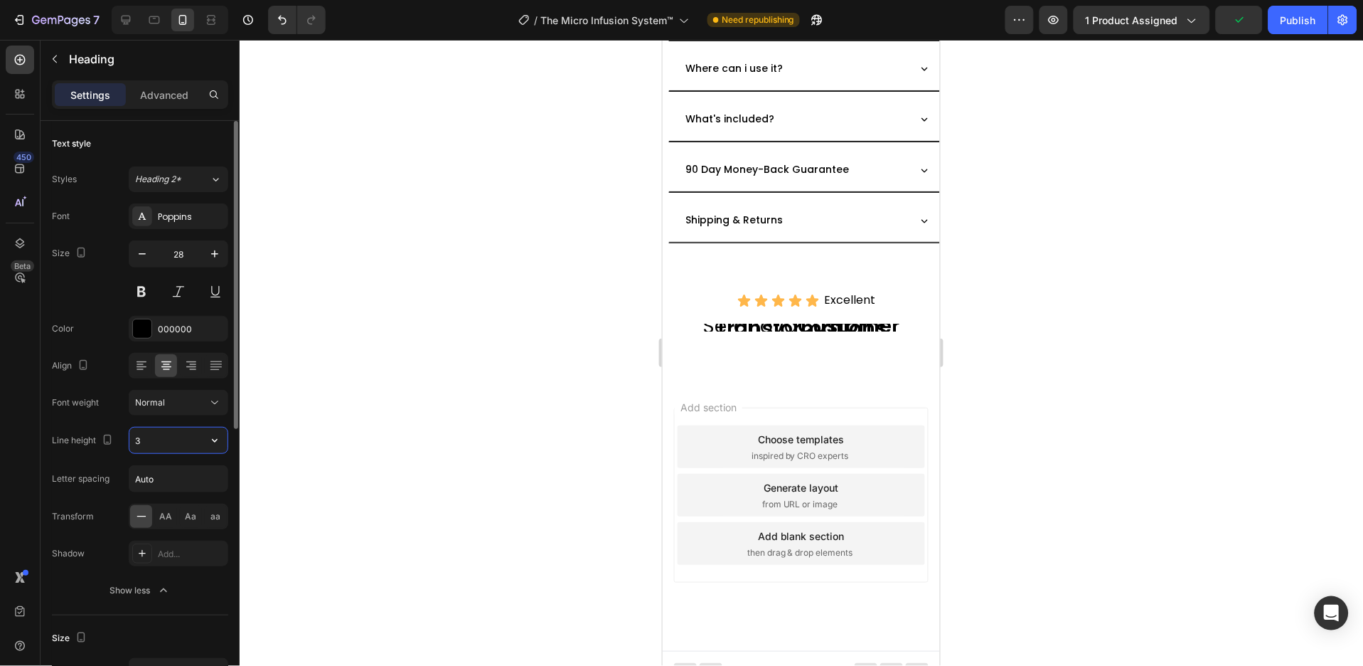
type input "36"
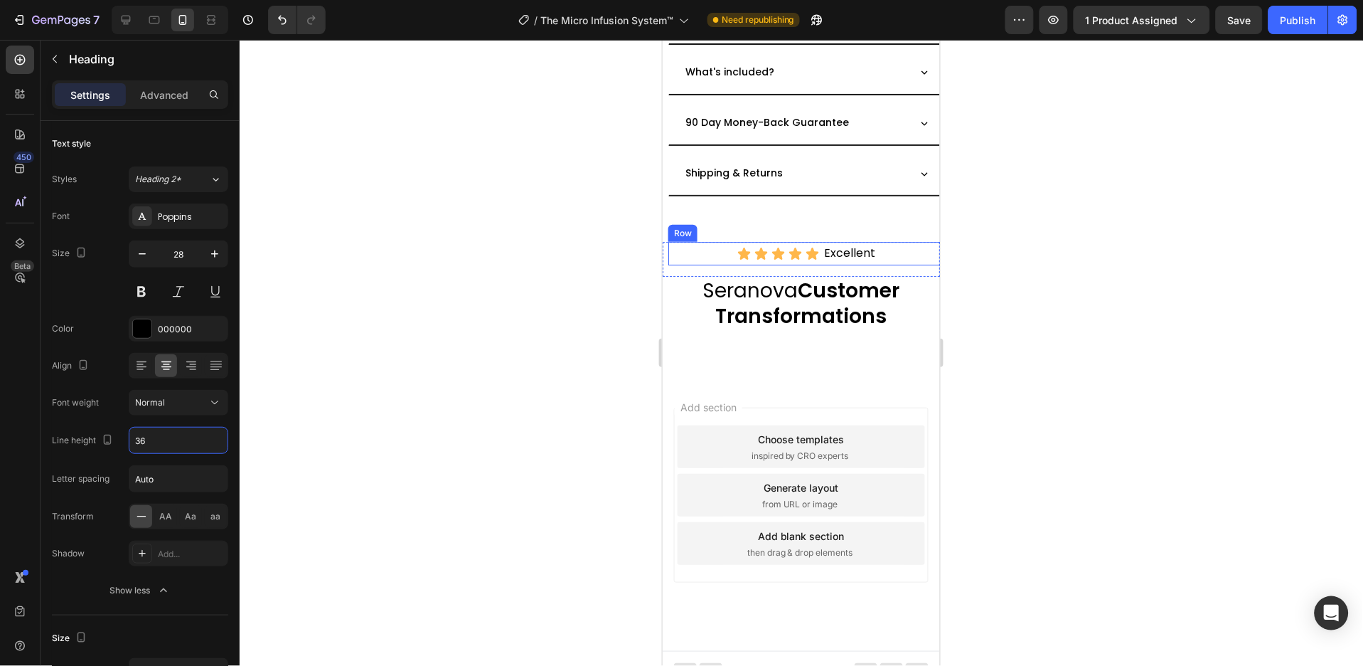
click at [809, 247] on div "Icon Icon Icon Icon Icon Icon List" at bounding box center [778, 252] width 83 height 23
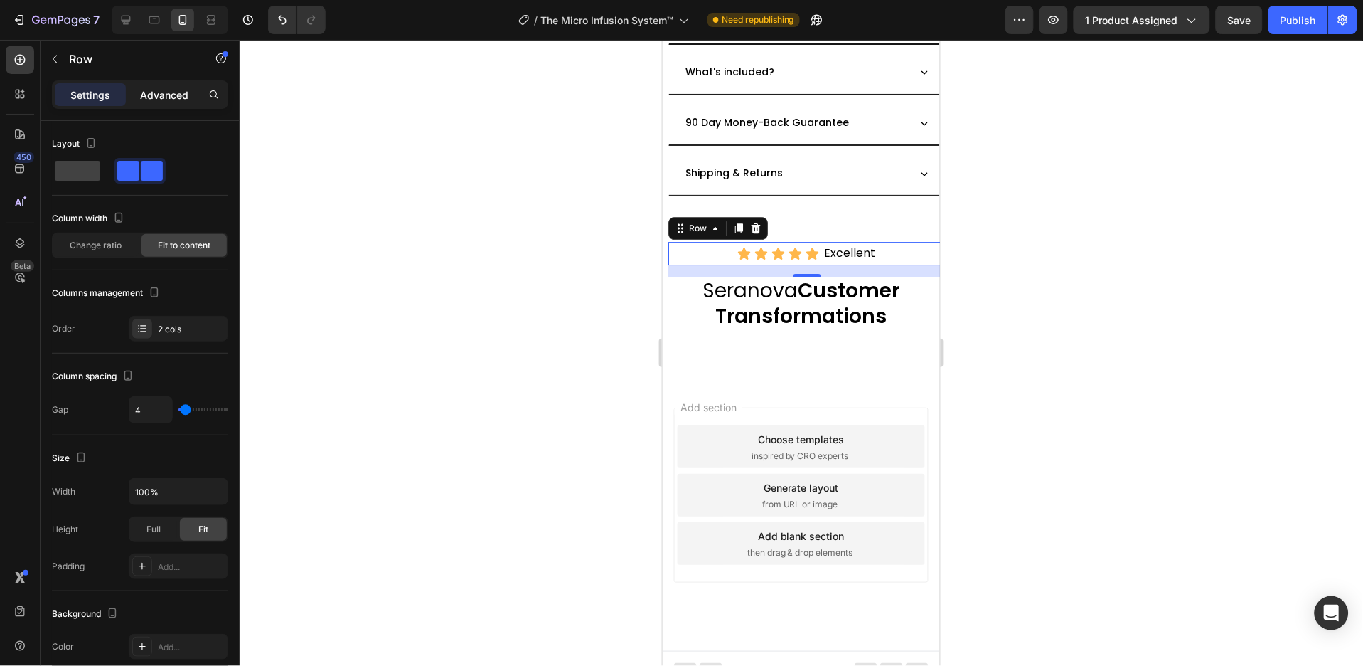
click at [160, 96] on p "Advanced" at bounding box center [164, 94] width 48 height 15
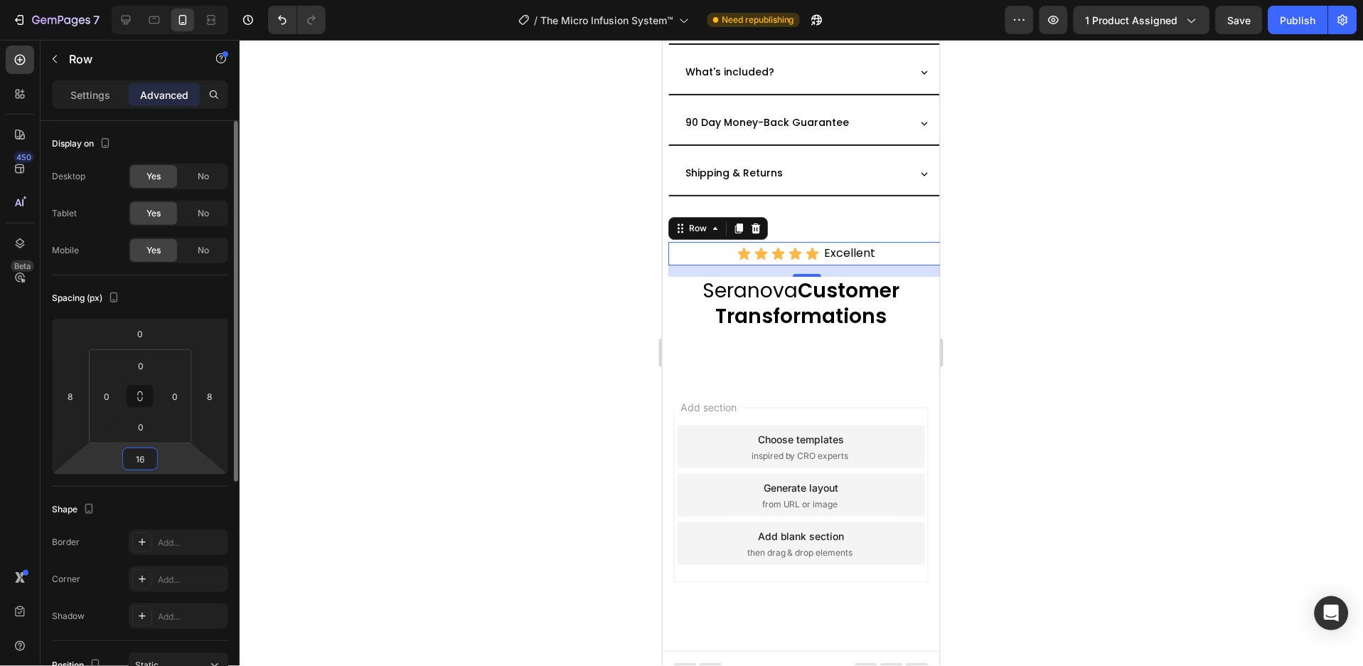
click at [143, 457] on input "16" at bounding box center [140, 458] width 28 height 21
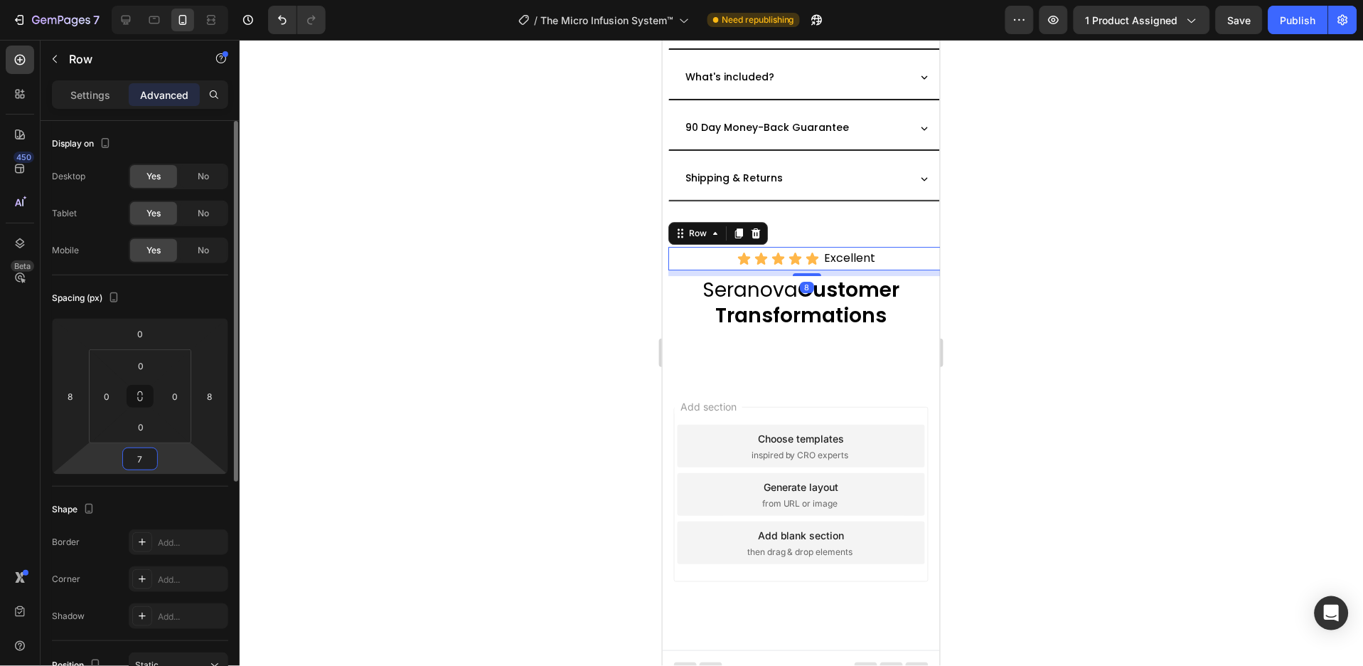
scroll to position [1219, 0]
type input "8"
click at [699, 293] on h2 "Seranova Customer Transformations" at bounding box center [800, 302] width 277 height 54
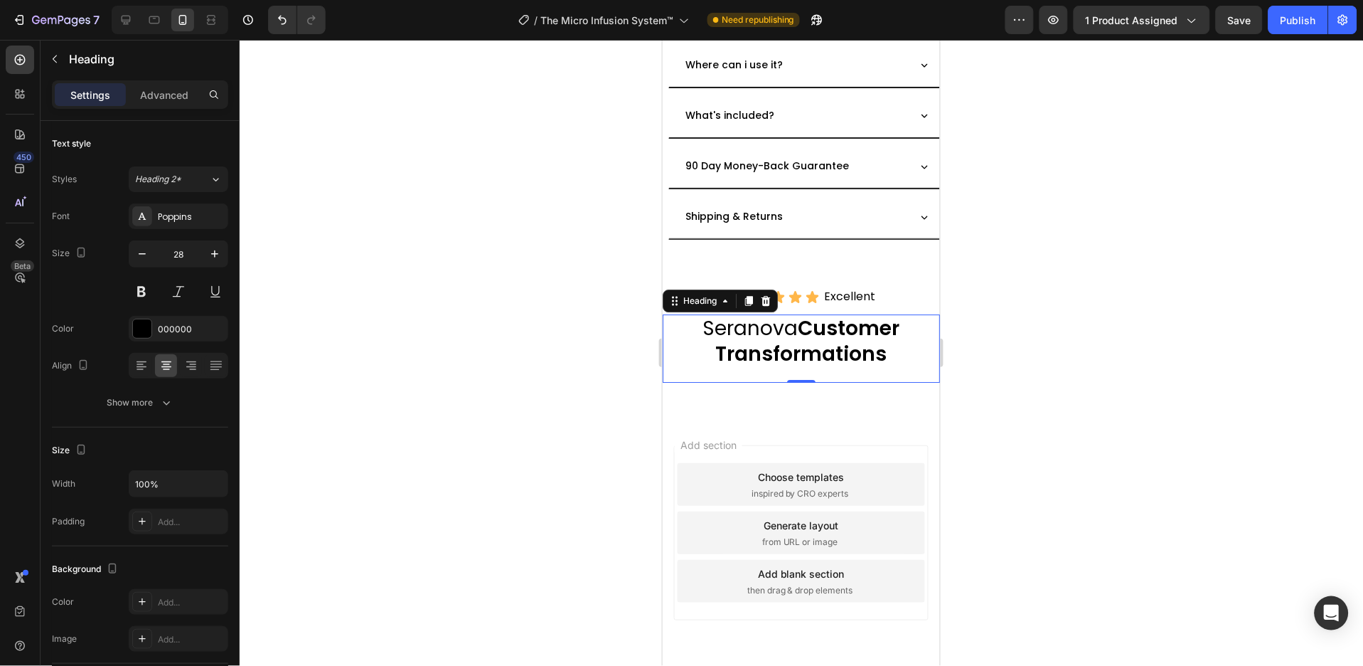
scroll to position [1144, 0]
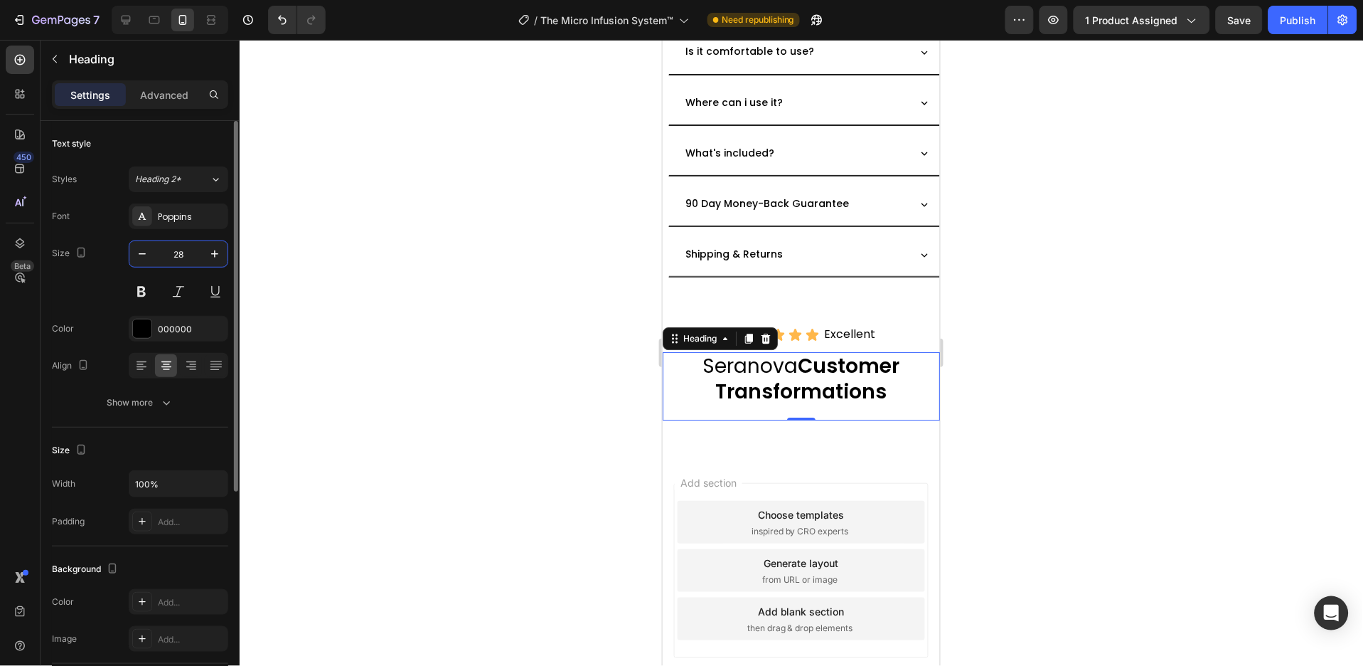
click at [192, 255] on input "28" at bounding box center [178, 254] width 47 height 26
type input "3"
type input "28"
click at [706, 299] on div "Icon Icon Icon Icon Icon Icon List Excellent Text Block Row Row Seranova Custom…" at bounding box center [800, 376] width 277 height 154
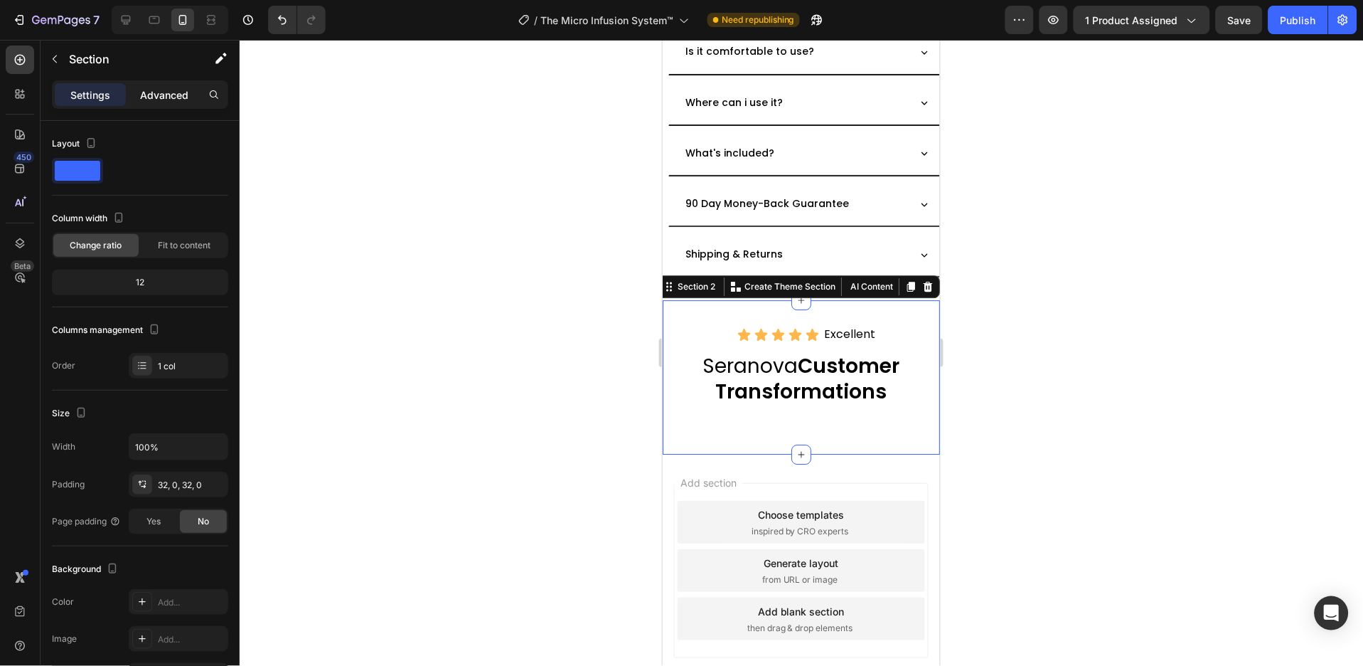
click at [151, 90] on p "Advanced" at bounding box center [164, 94] width 48 height 15
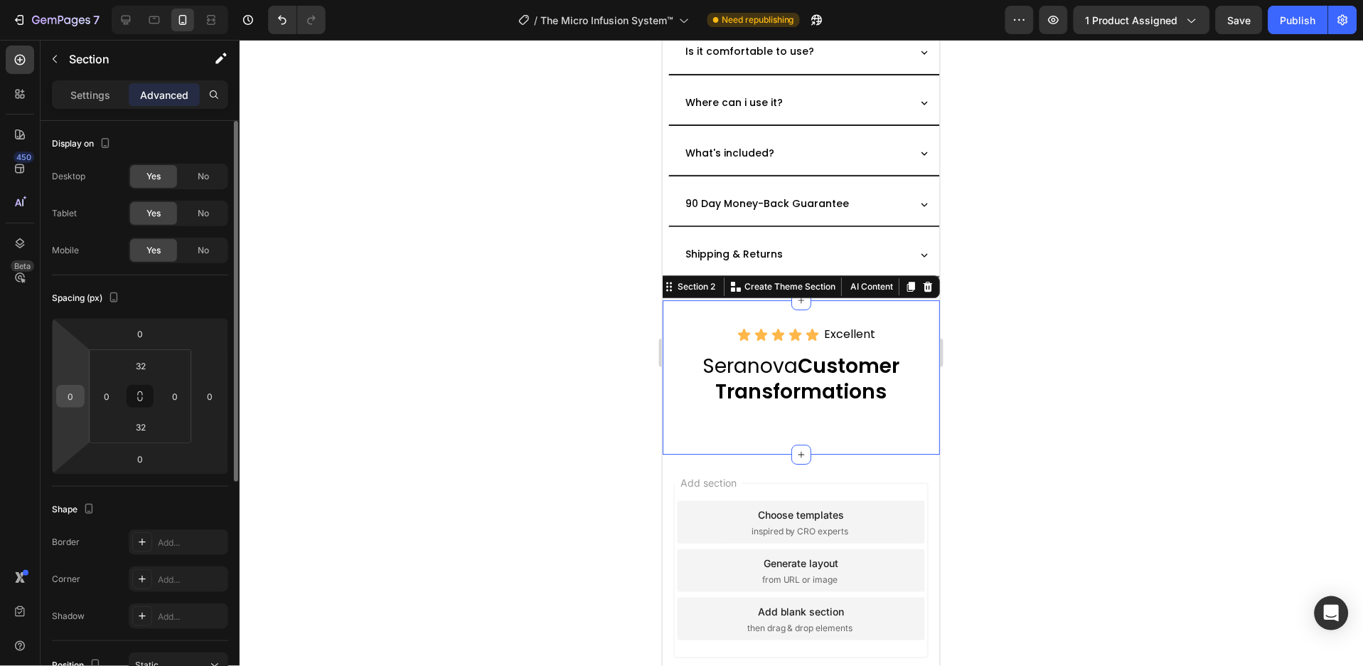
click at [69, 396] on input "0" at bounding box center [70, 395] width 21 height 21
type input "8"
click at [201, 389] on input "0" at bounding box center [209, 395] width 21 height 21
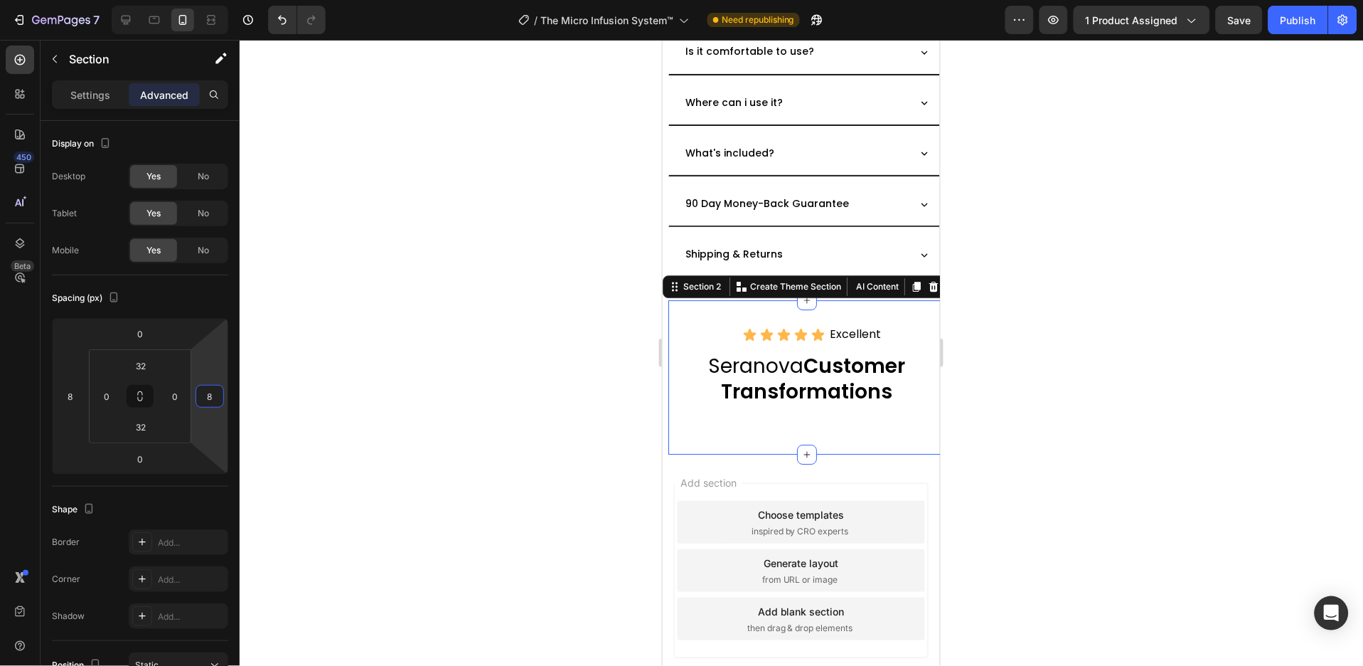
type input "8"
click at [162, 17] on div at bounding box center [154, 20] width 23 height 23
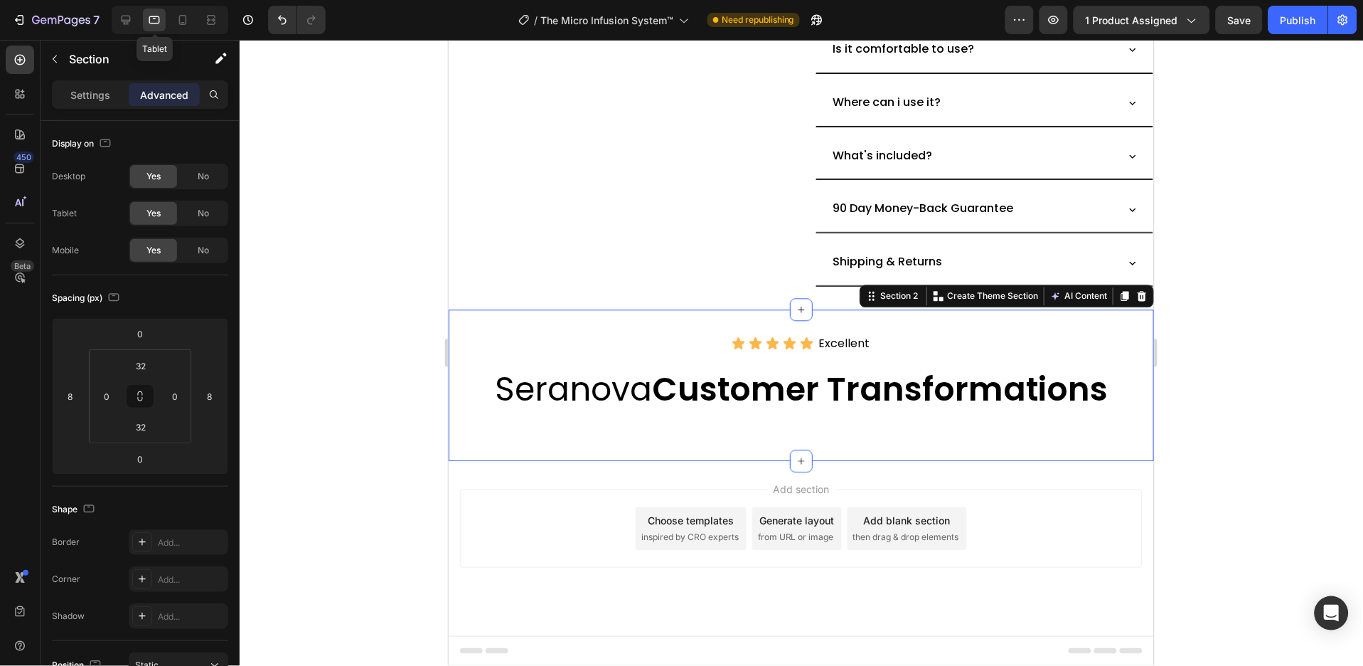
type input "0"
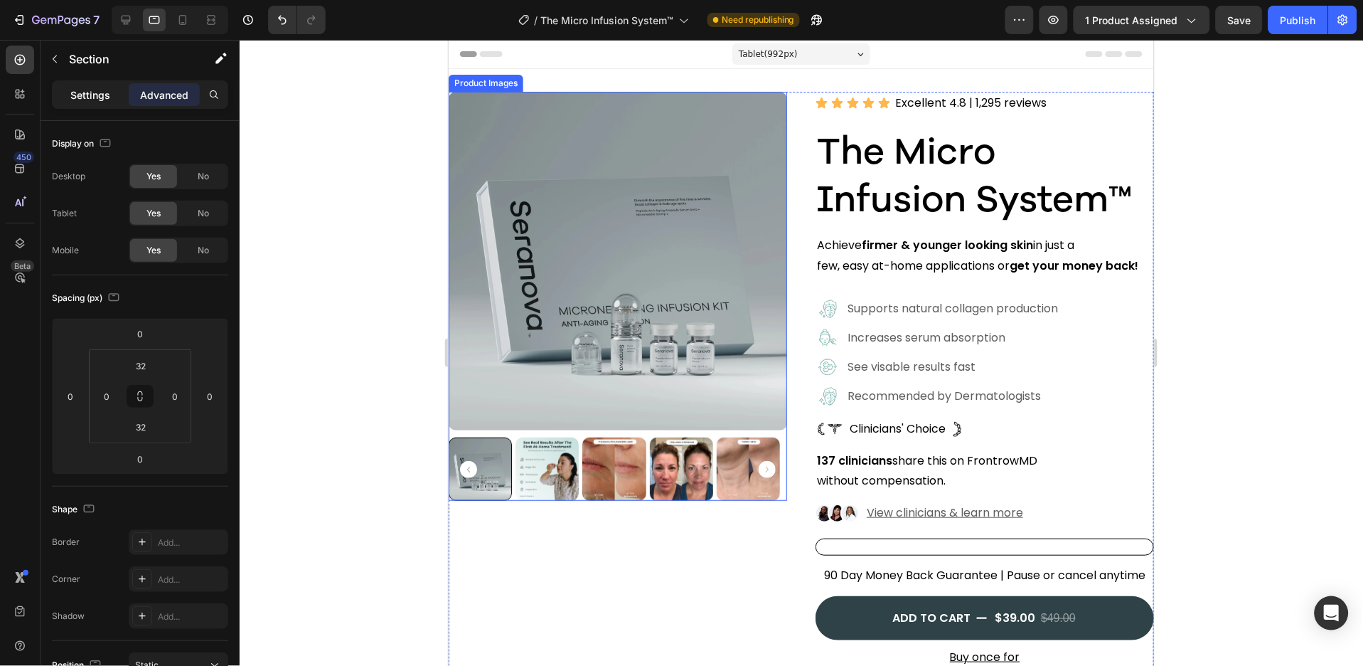
click at [103, 94] on p "Settings" at bounding box center [90, 94] width 40 height 15
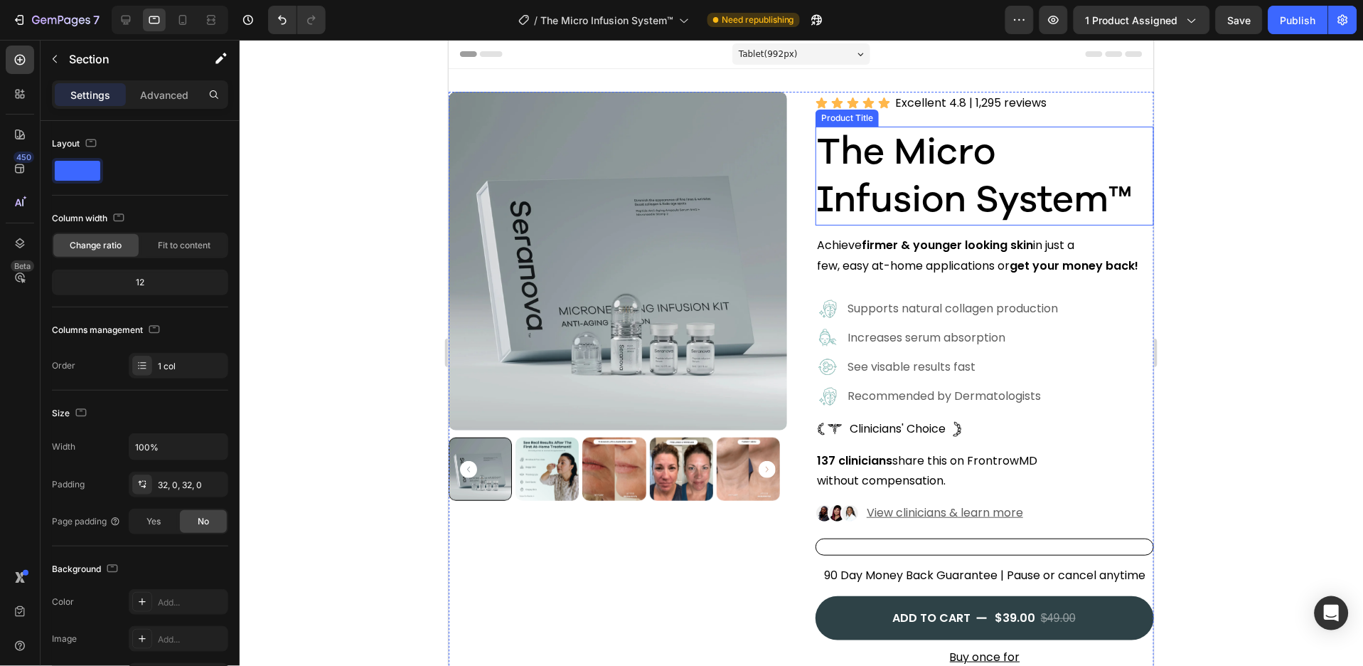
click at [883, 176] on h2 "The Micro Infusion System™" at bounding box center [984, 175] width 339 height 99
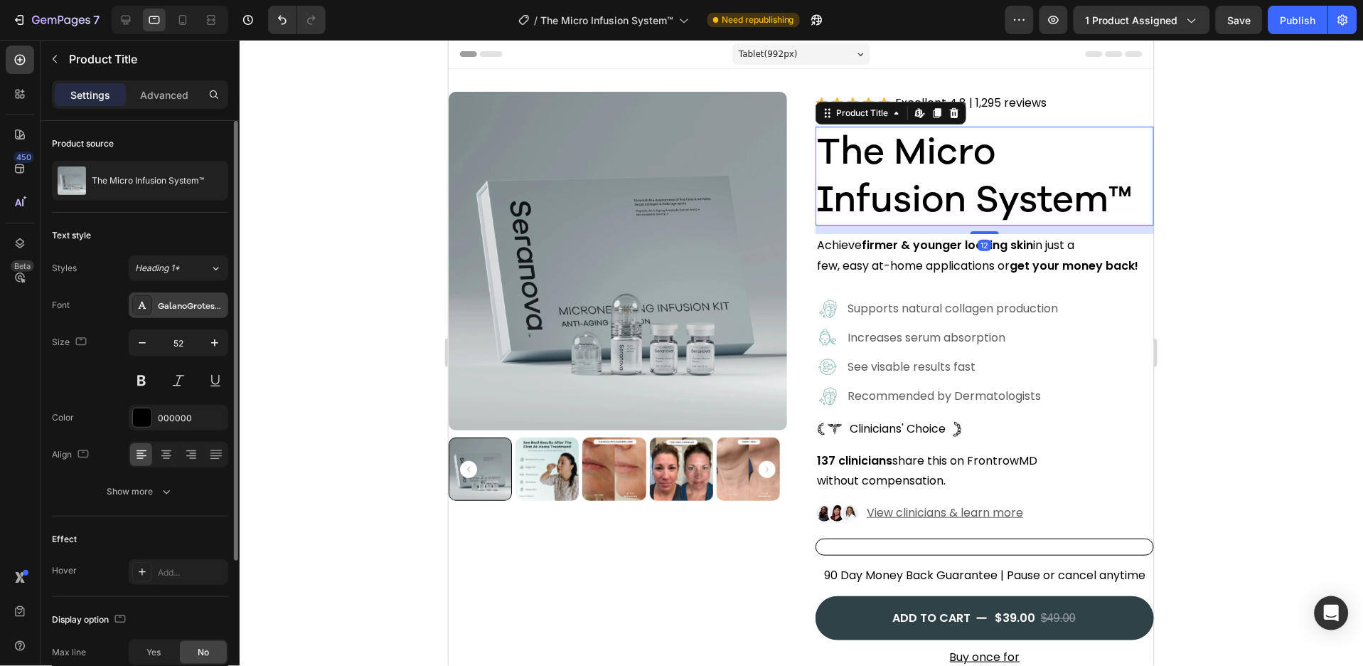
click at [211, 306] on div "GalanoGrotesqueAltMedium" at bounding box center [191, 305] width 67 height 13
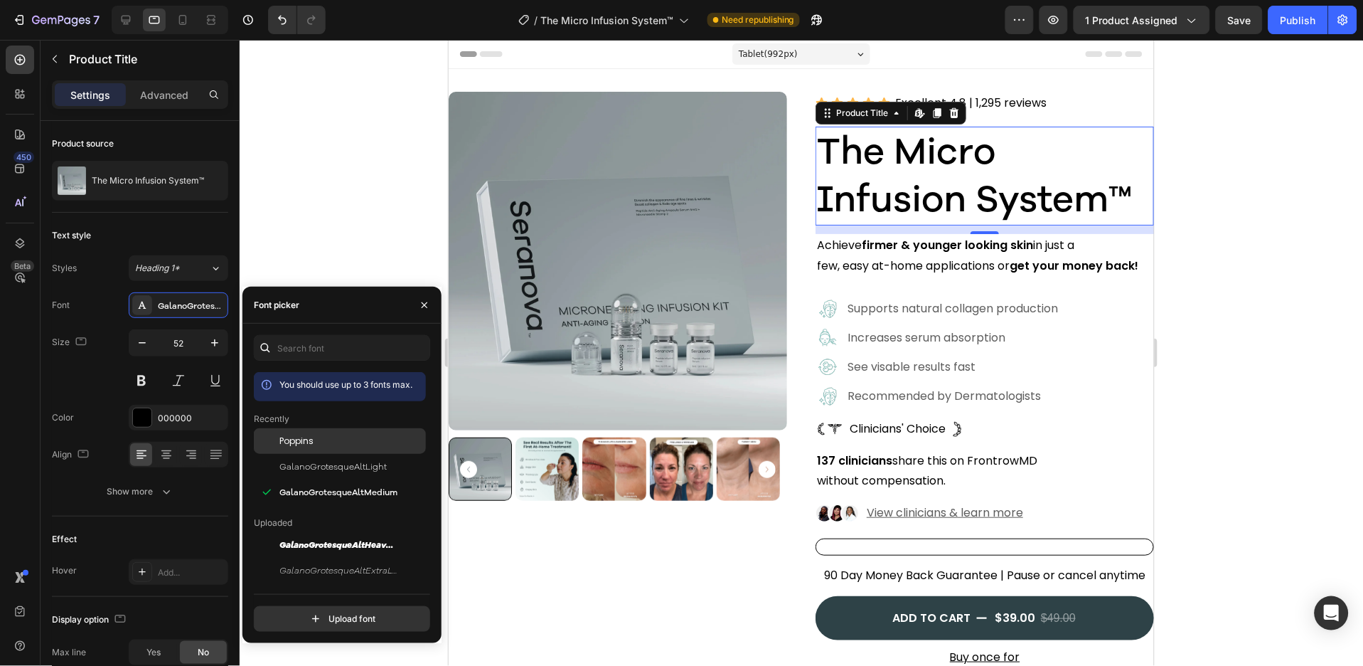
click at [317, 435] on div "Poppins" at bounding box center [352, 441] width 144 height 13
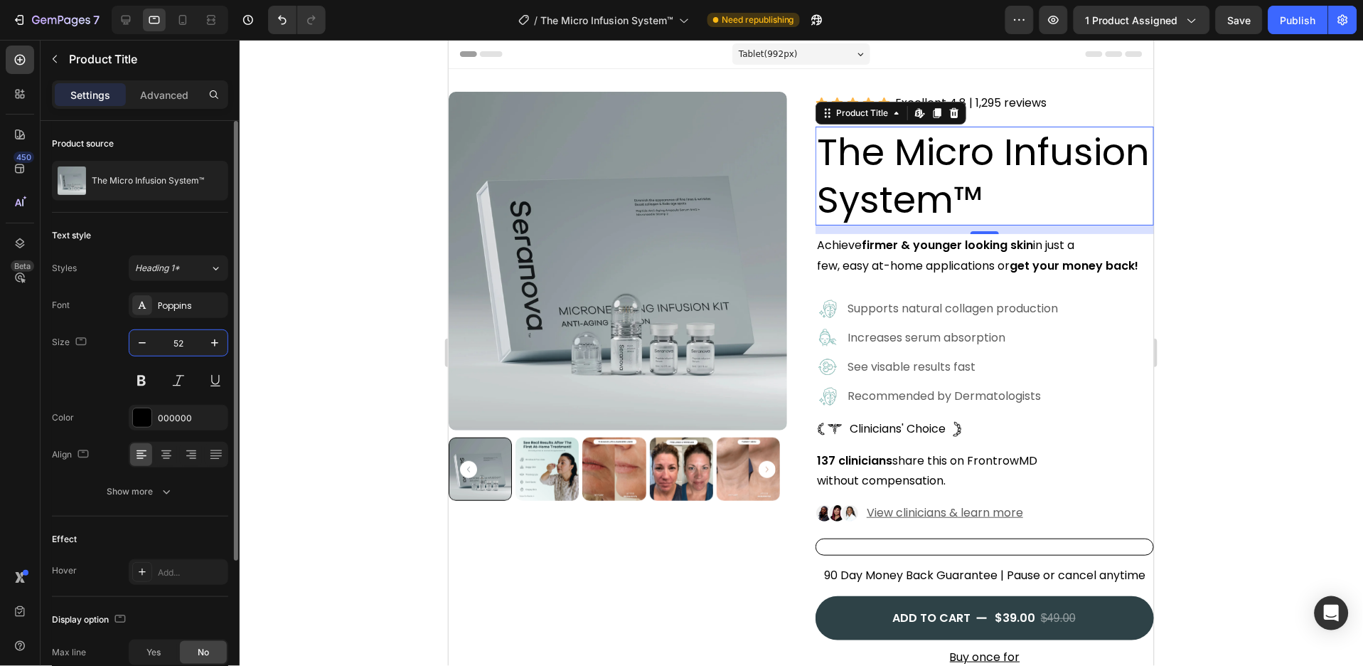
click at [183, 339] on input "52" at bounding box center [178, 343] width 47 height 26
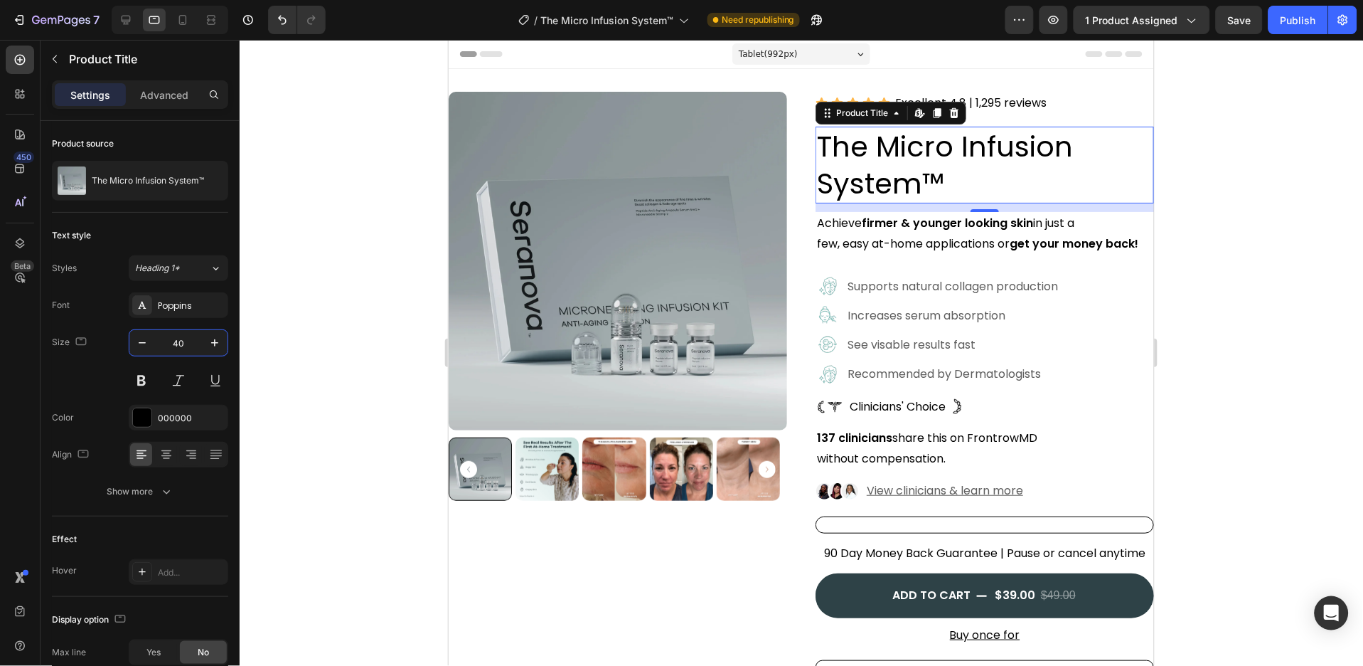
type input "40"
click at [893, 294] on p "Supports natural collagen production" at bounding box center [954, 286] width 214 height 21
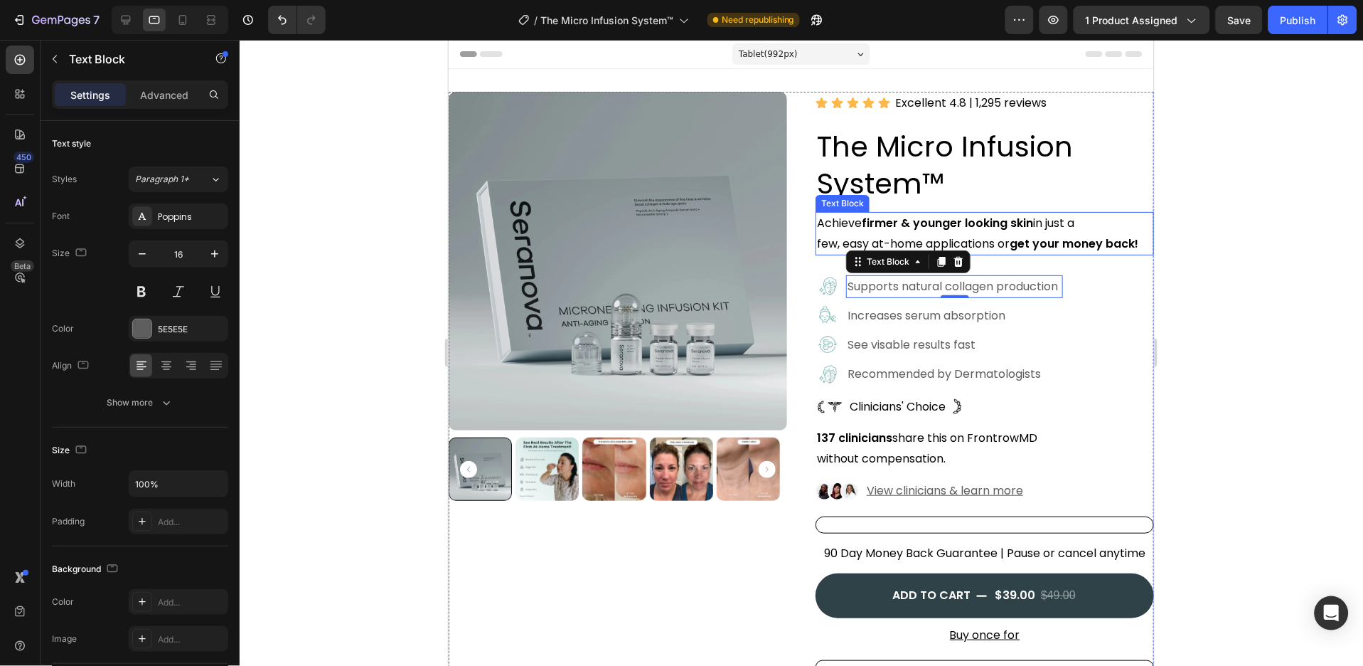
click at [915, 229] on strong "firmer & younger looking skin" at bounding box center [946, 222] width 171 height 16
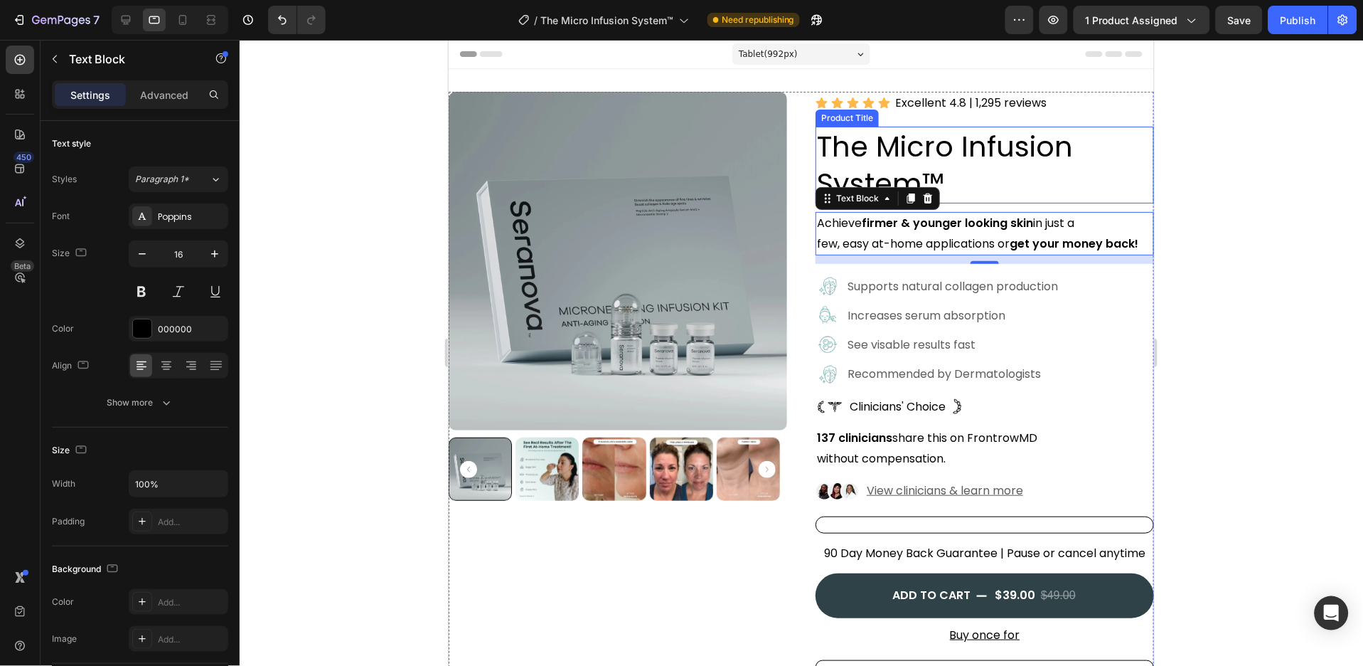
click at [1016, 140] on h2 "The Micro Infusion System™" at bounding box center [984, 164] width 339 height 77
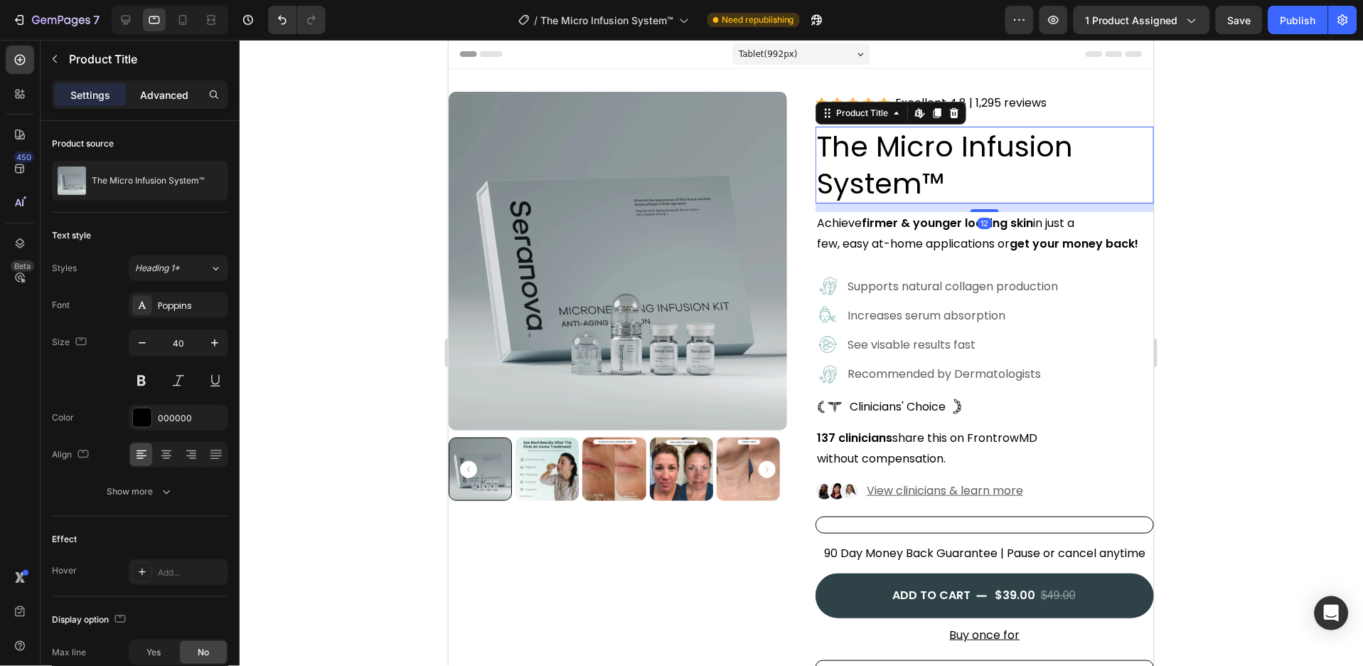
click at [166, 94] on p "Advanced" at bounding box center [164, 94] width 48 height 15
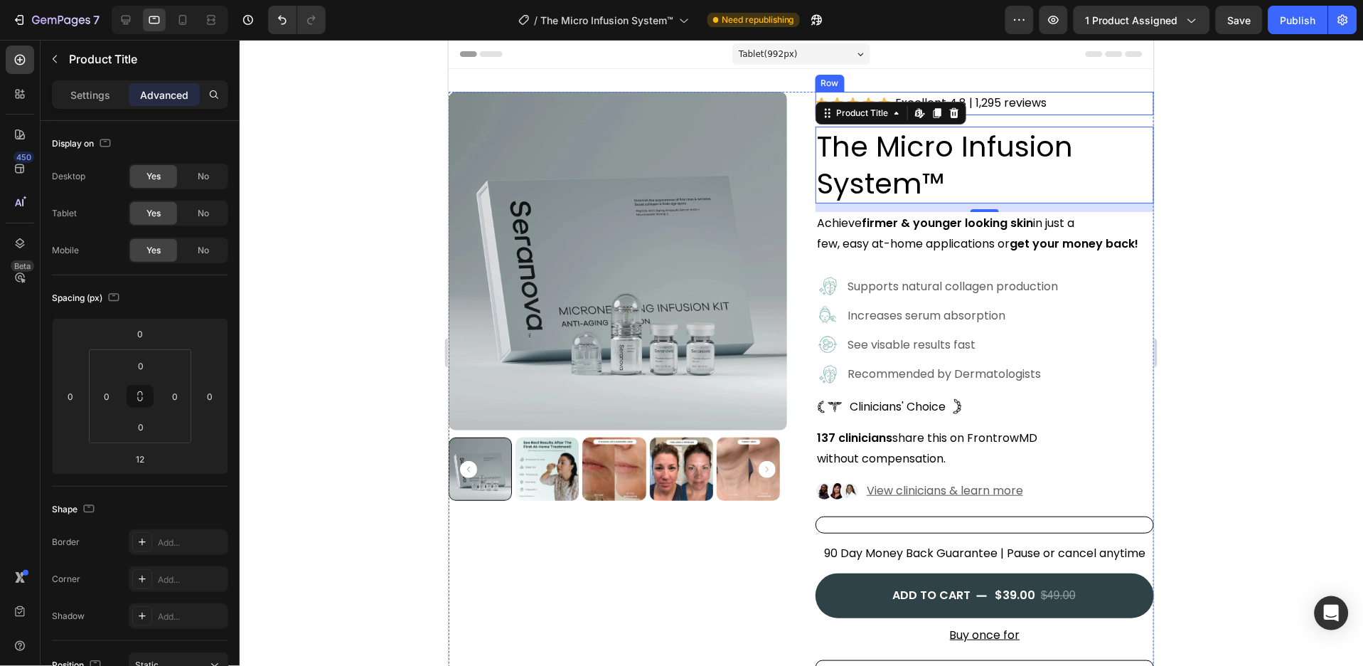
click at [1058, 107] on div "Icon Icon Icon Icon Icon Icon List Excellent 4.8 | 1,295 reviews Text Block Row" at bounding box center [984, 102] width 339 height 23
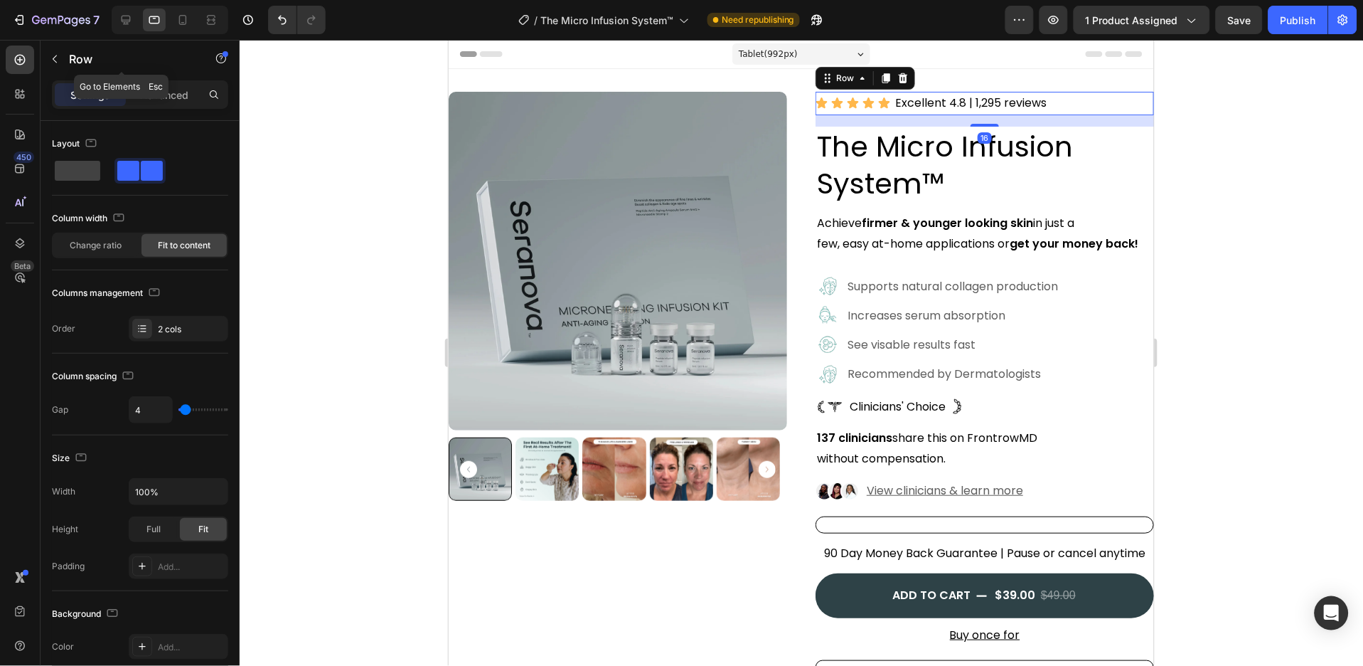
click at [164, 79] on div "Row" at bounding box center [122, 60] width 162 height 41
click at [174, 101] on p "Advanced" at bounding box center [164, 94] width 48 height 15
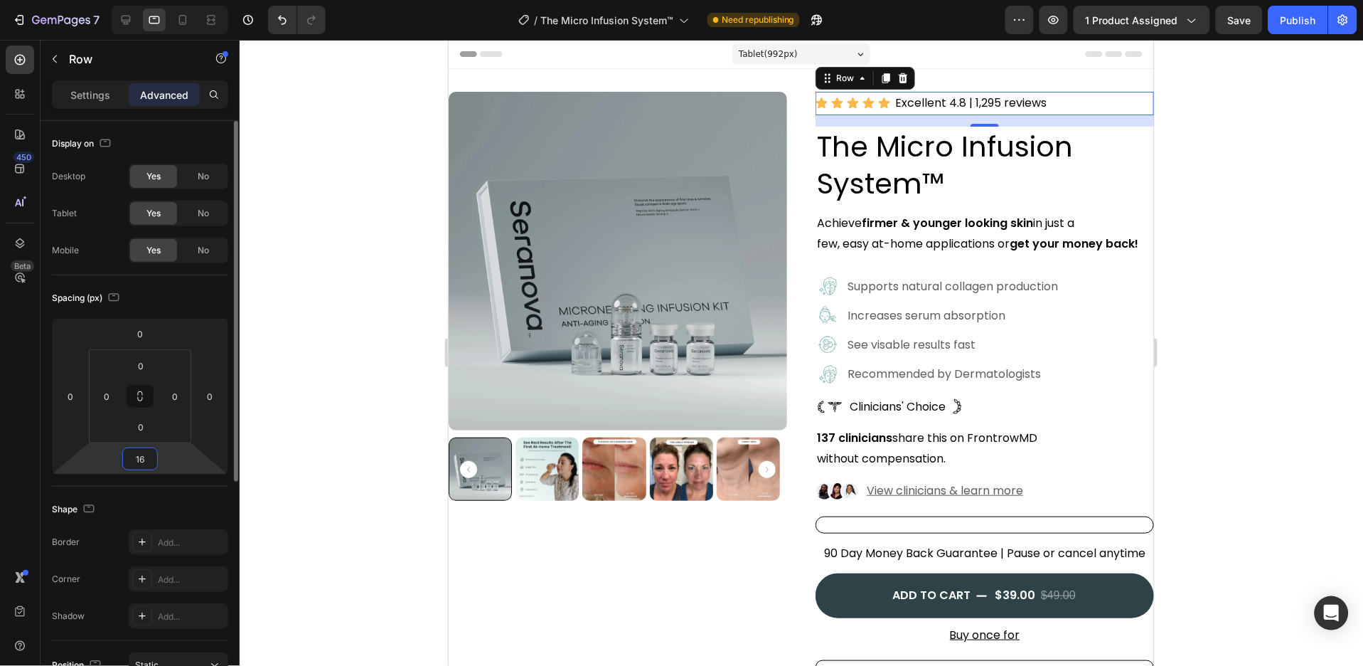
click at [145, 454] on input "16" at bounding box center [140, 458] width 28 height 21
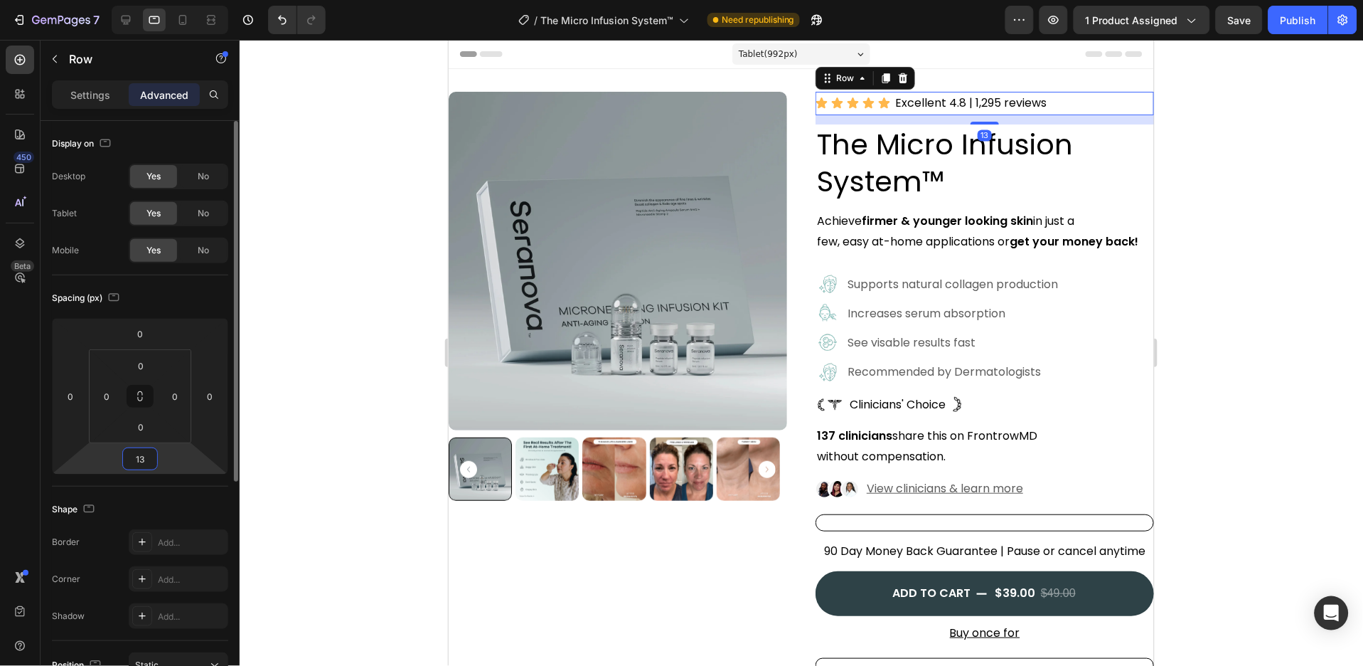
type input "12"
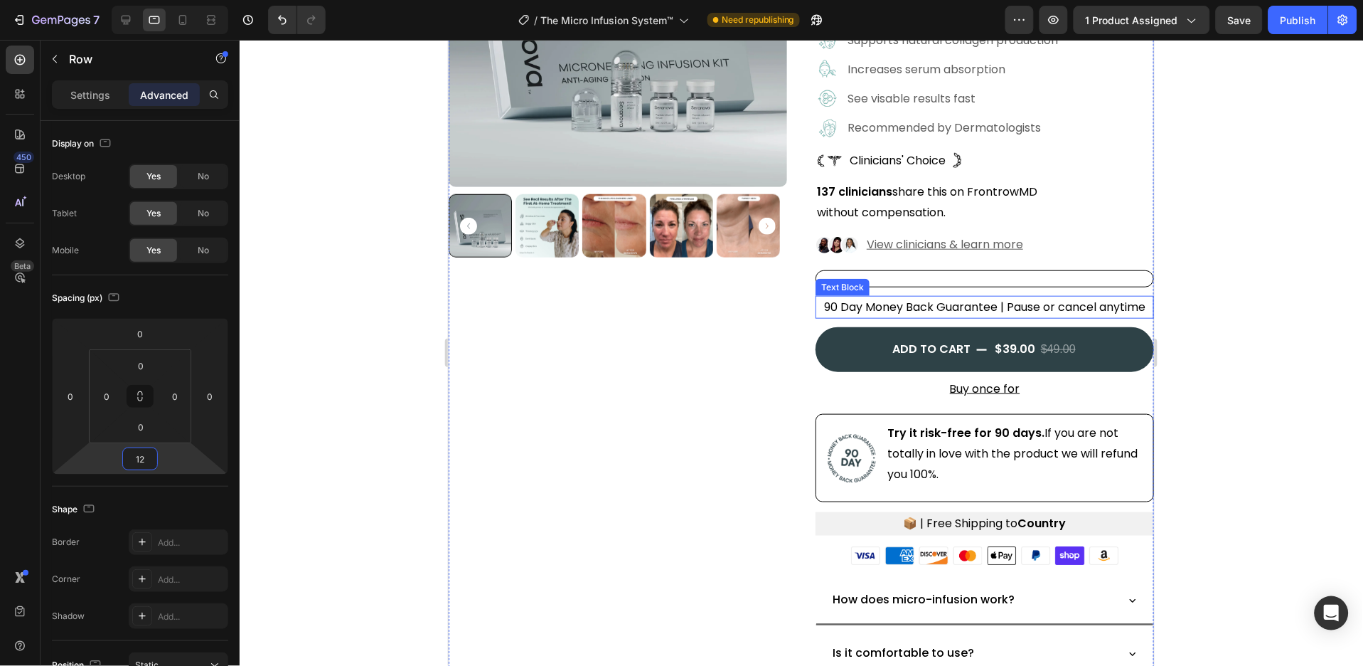
scroll to position [285, 0]
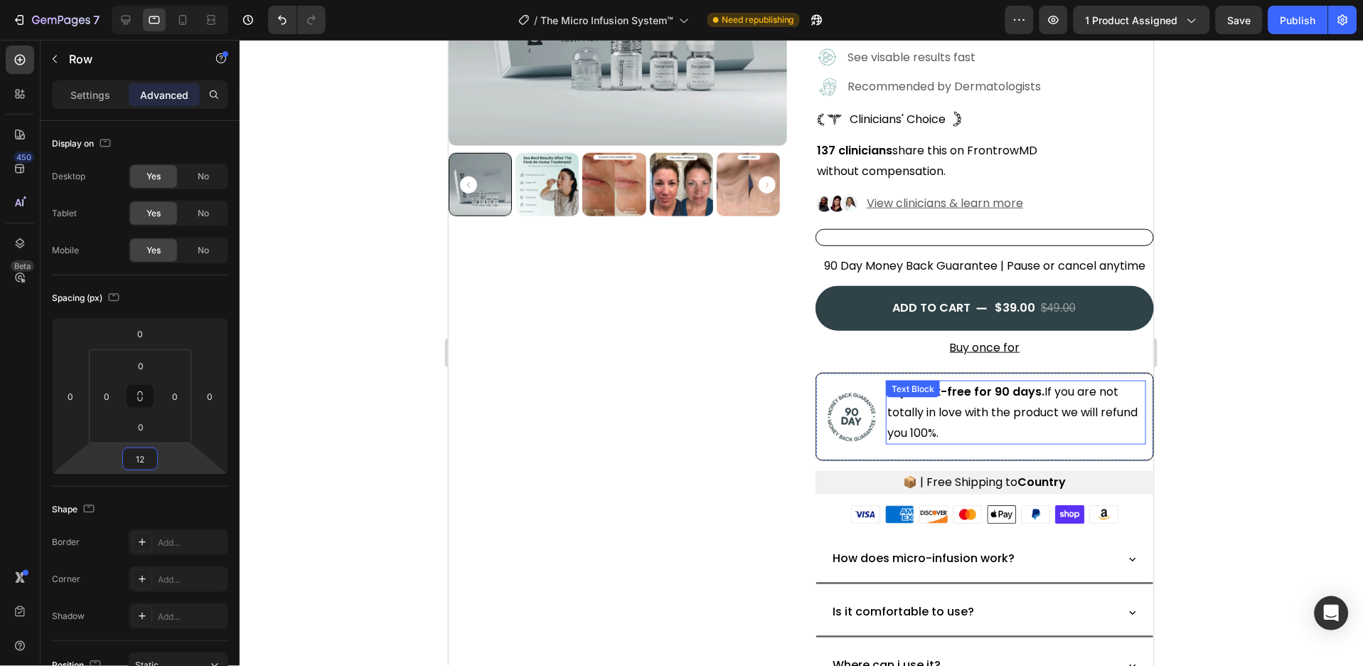
click at [932, 413] on p "Try it risk-free for 90 days. If you are not totally in love with the product w…" at bounding box center [1015, 411] width 257 height 61
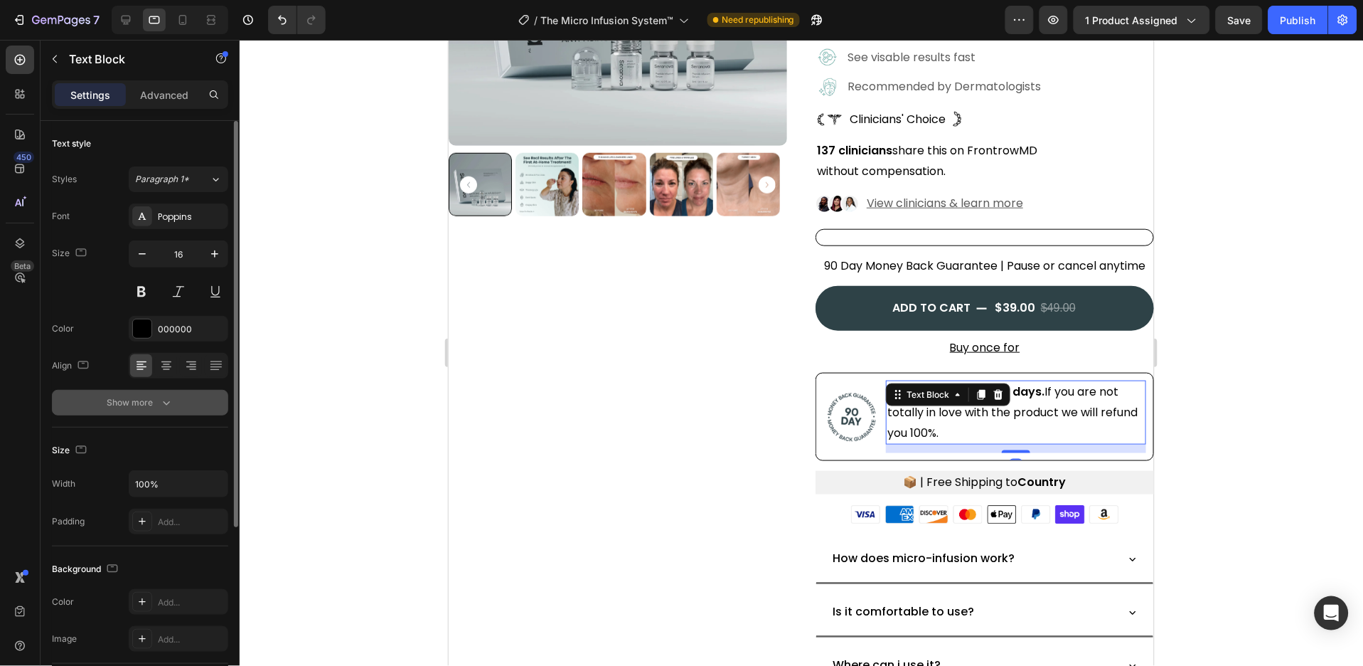
click at [169, 408] on icon "button" at bounding box center [166, 402] width 14 height 14
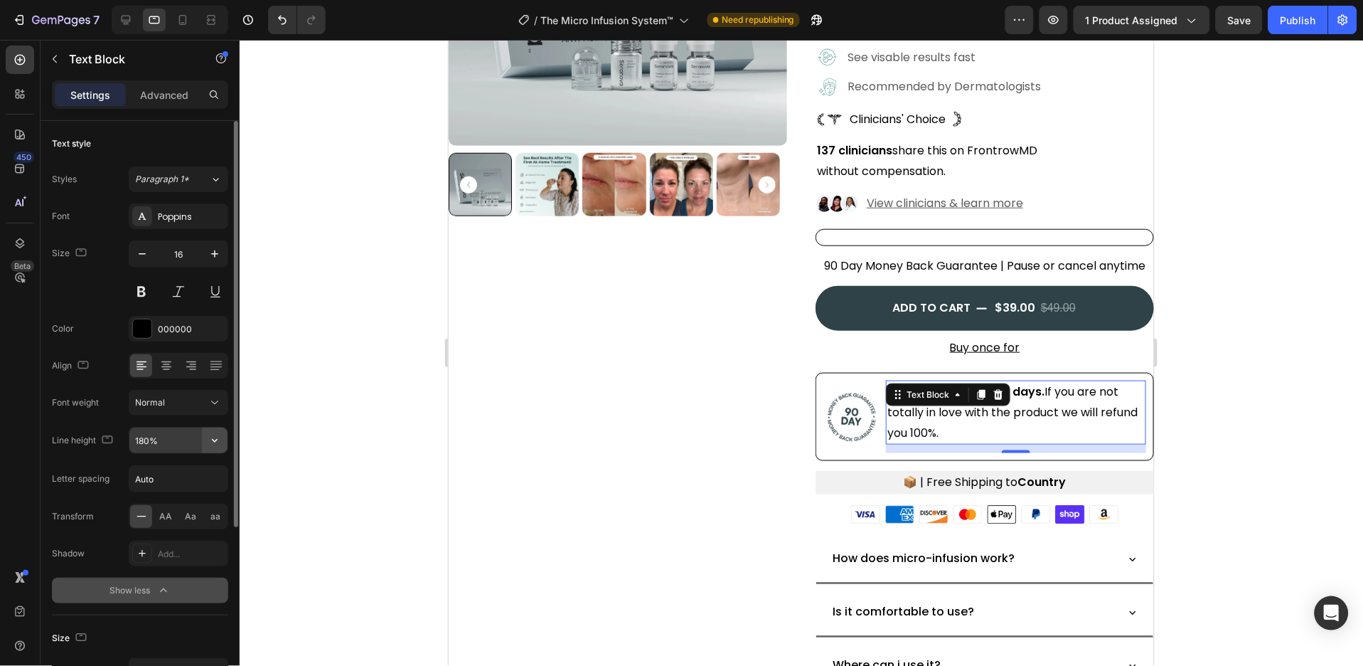
click at [213, 444] on icon "button" at bounding box center [215, 440] width 14 height 14
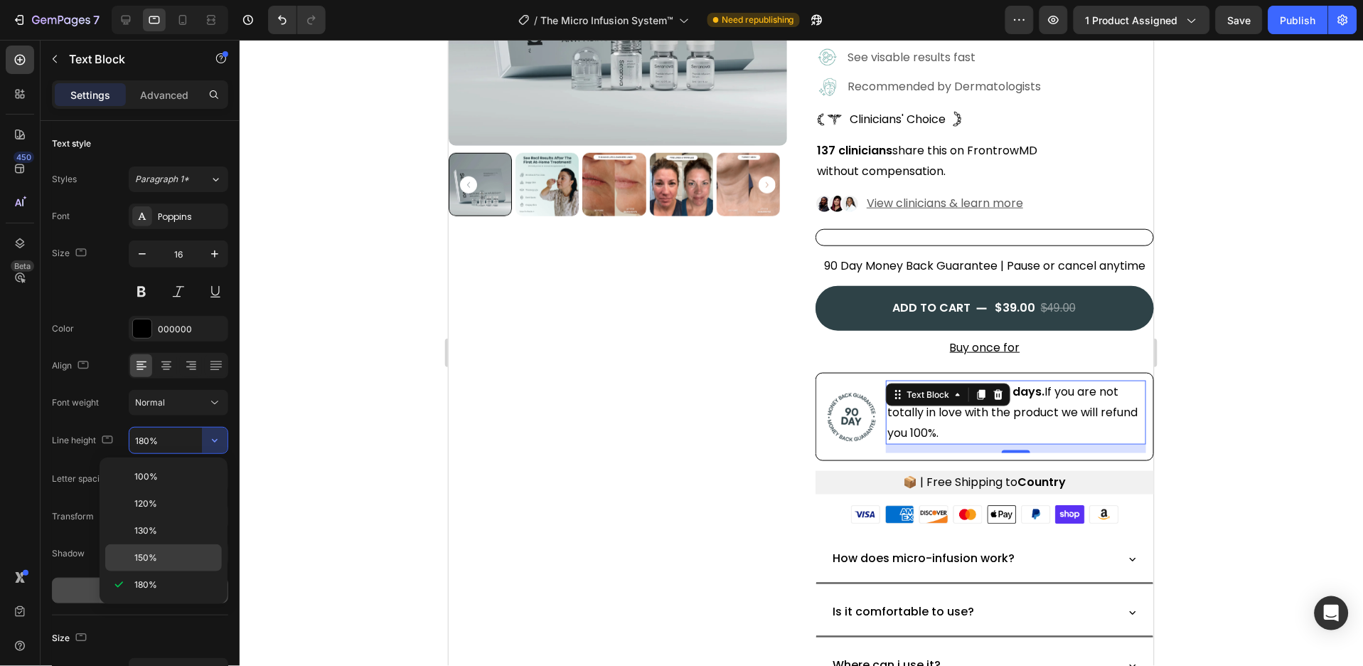
click at [164, 559] on p "150%" at bounding box center [174, 557] width 81 height 13
type input "150%"
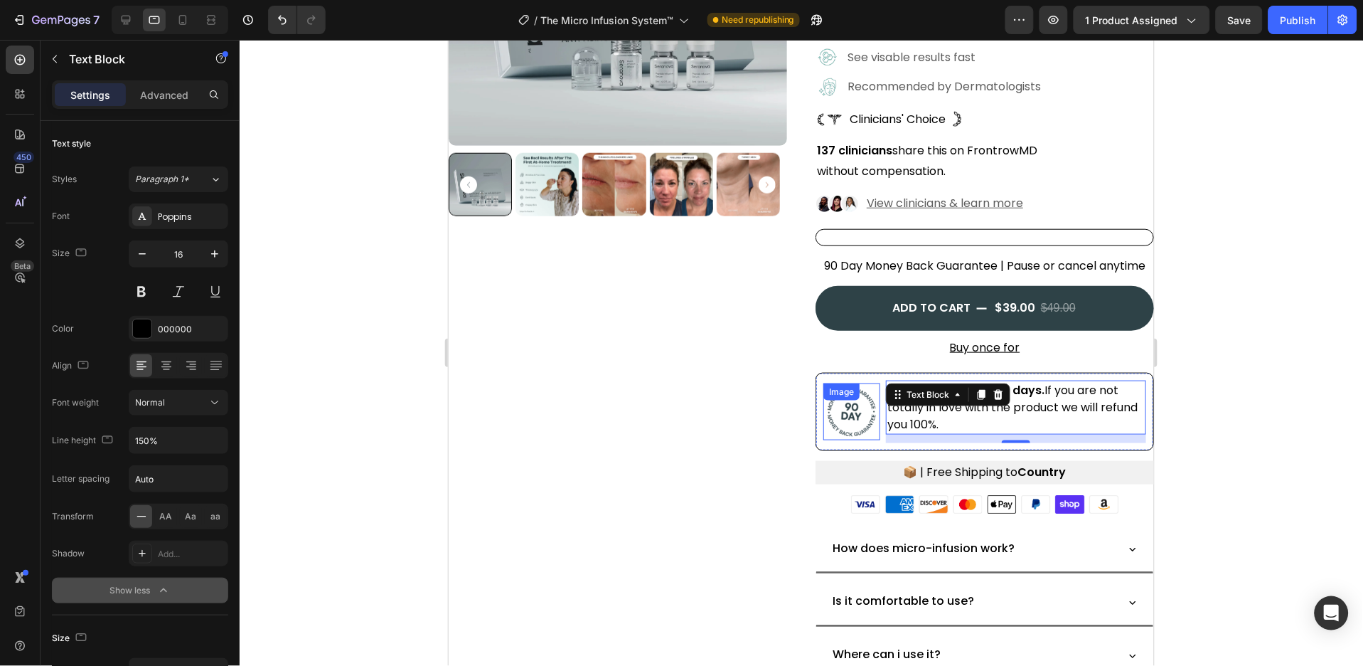
click at [865, 430] on img at bounding box center [851, 411] width 57 height 57
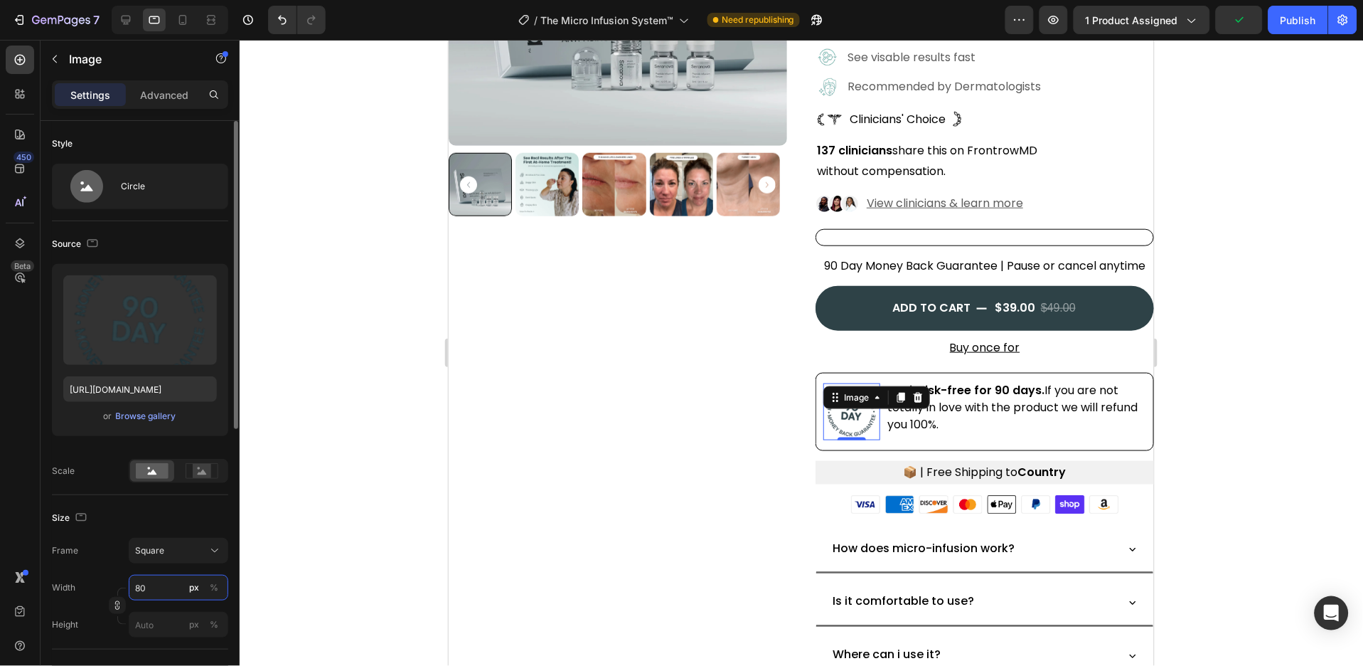
click at [158, 589] on input "80" at bounding box center [179, 588] width 100 height 26
type input "6"
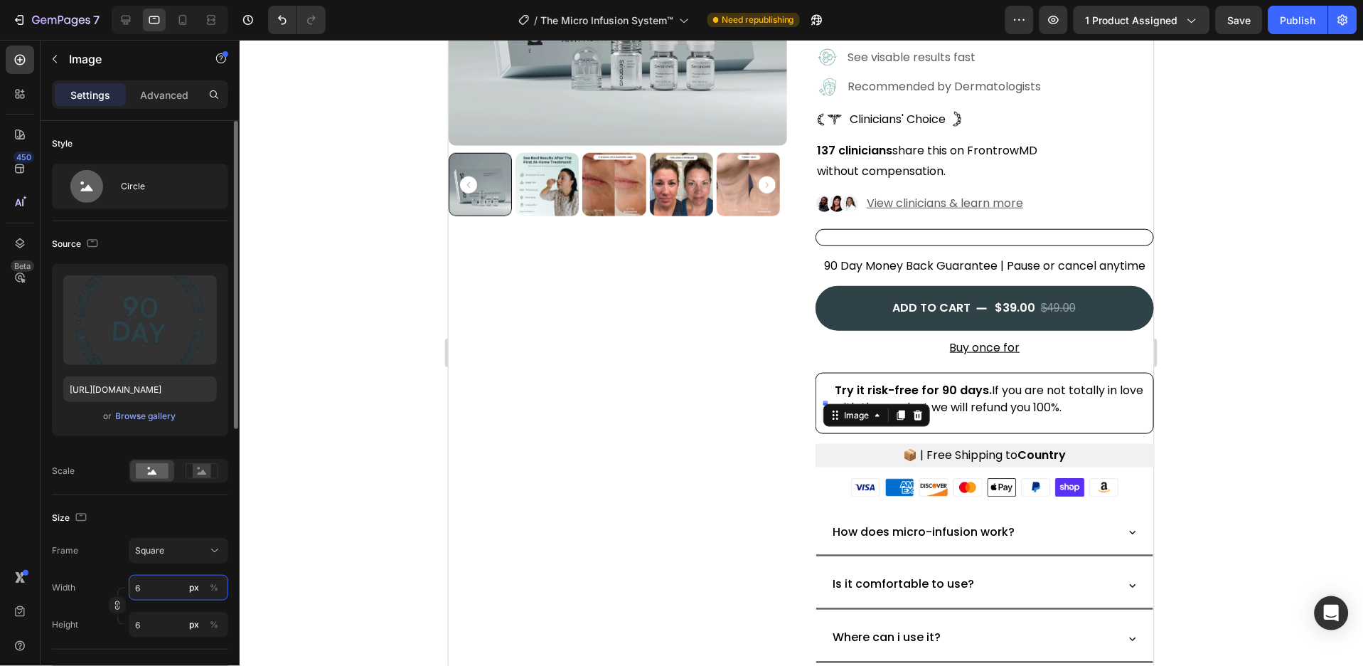
type input "60"
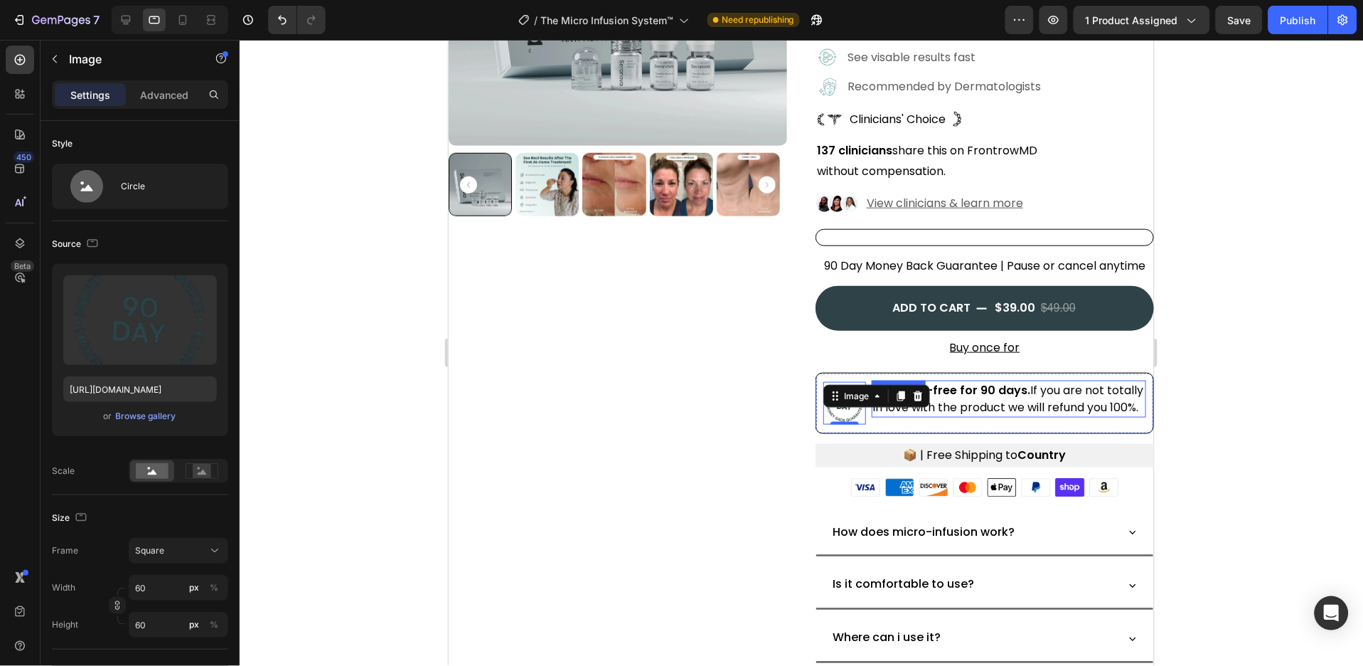
click at [940, 415] on p "Try it risk-free for 90 days. If you are not totally in love with the product w…" at bounding box center [1009, 398] width 272 height 34
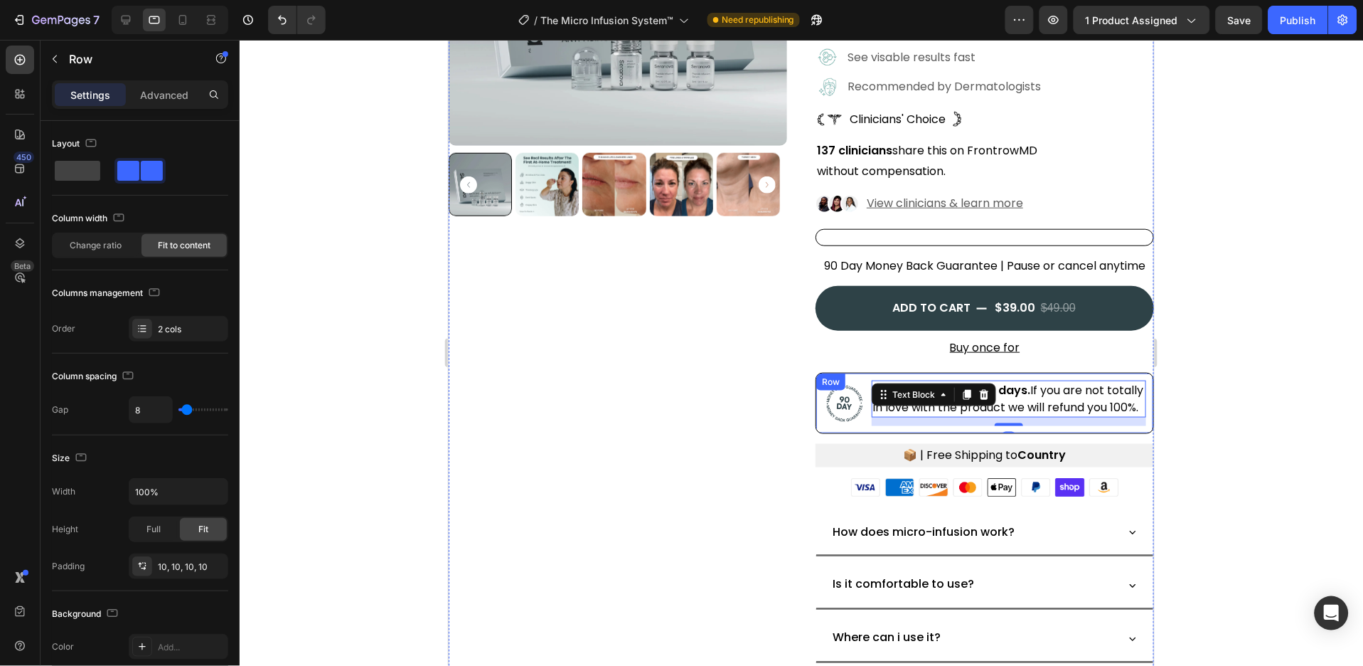
click at [854, 433] on div "Image Try it risk-free for 90 days. If you are not totally in love with the pro…" at bounding box center [984, 402] width 339 height 61
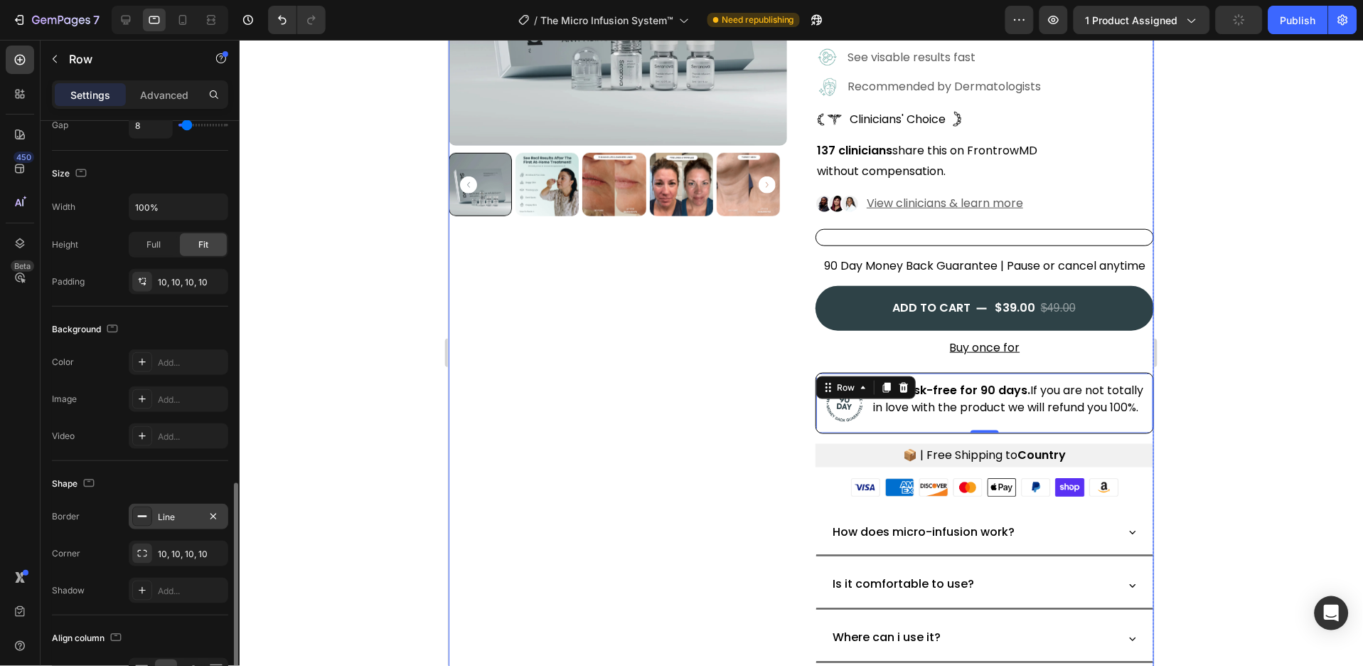
scroll to position [407, 0]
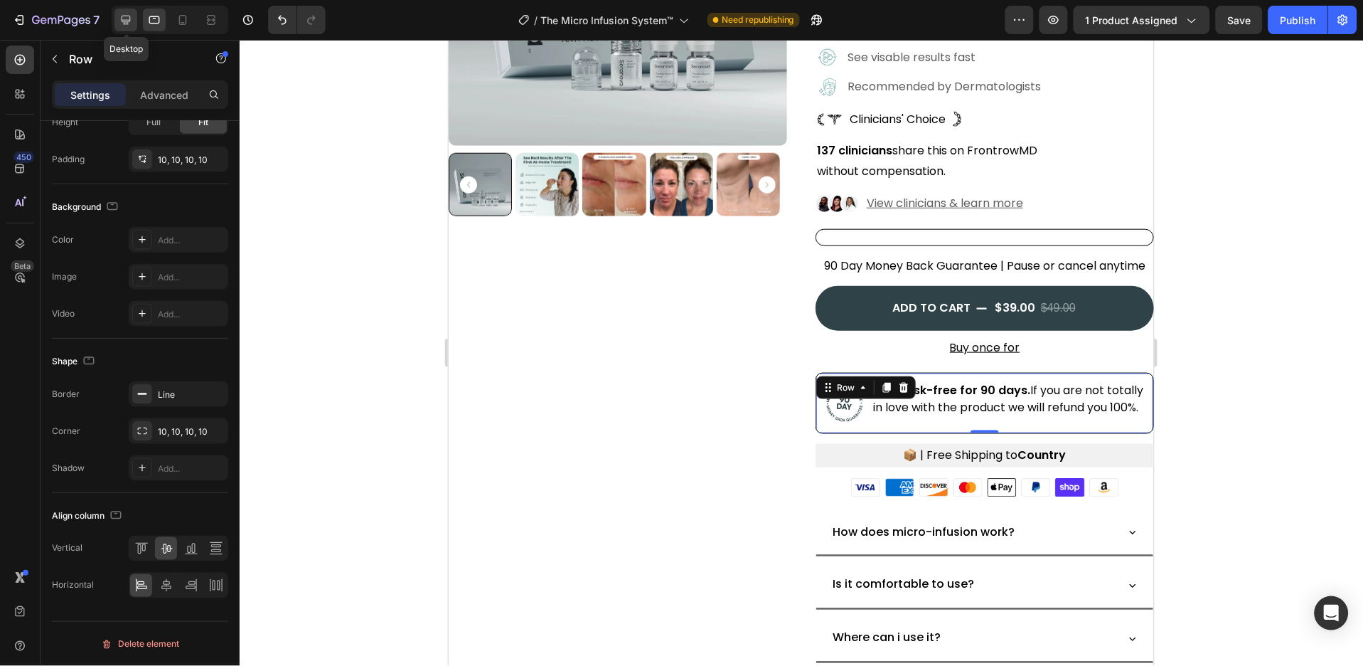
click at [122, 26] on icon at bounding box center [126, 20] width 14 height 14
type input "1200"
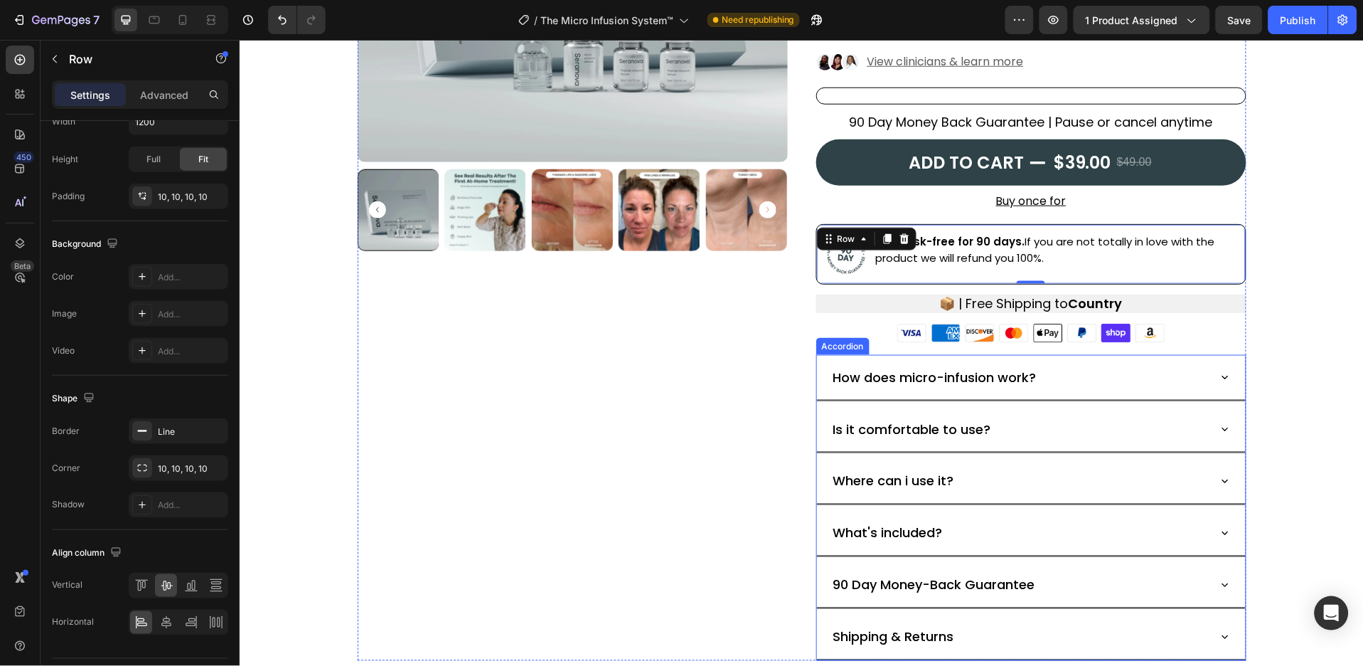
scroll to position [304, 0]
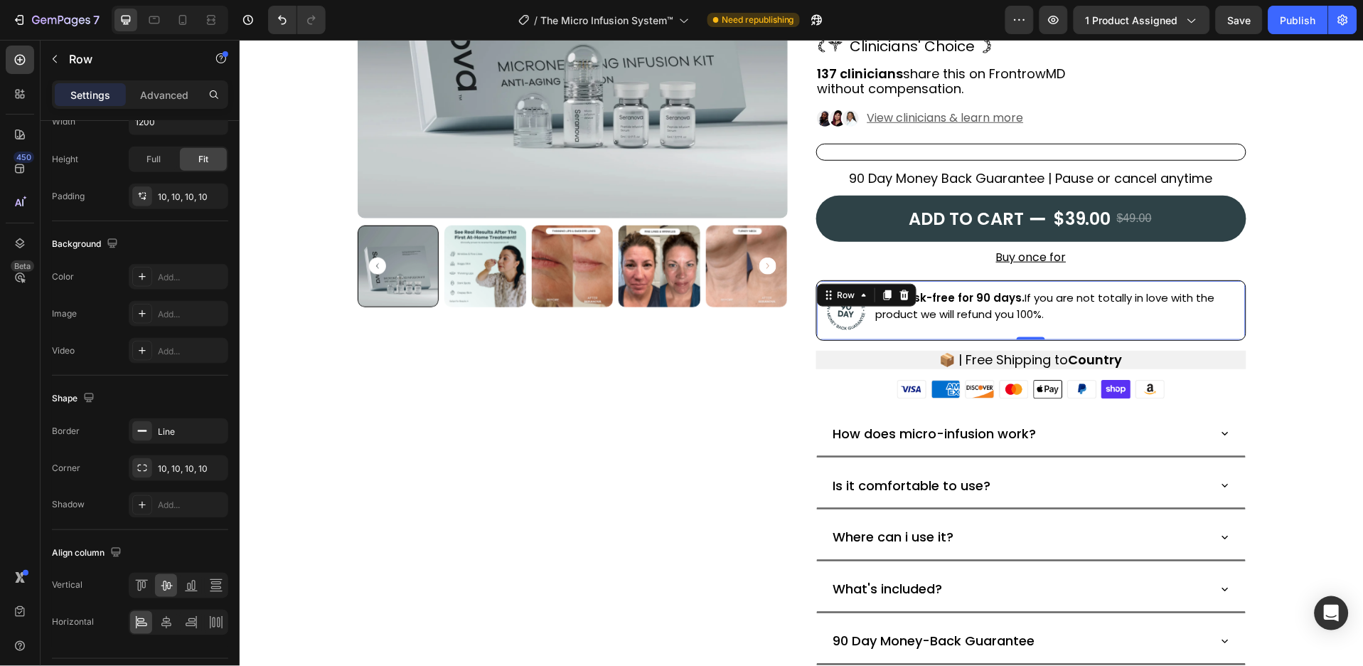
click at [1166, 333] on div "Image Try it risk-free for 90 days. If you are not totally in love with the pro…" at bounding box center [1031, 310] width 430 height 60
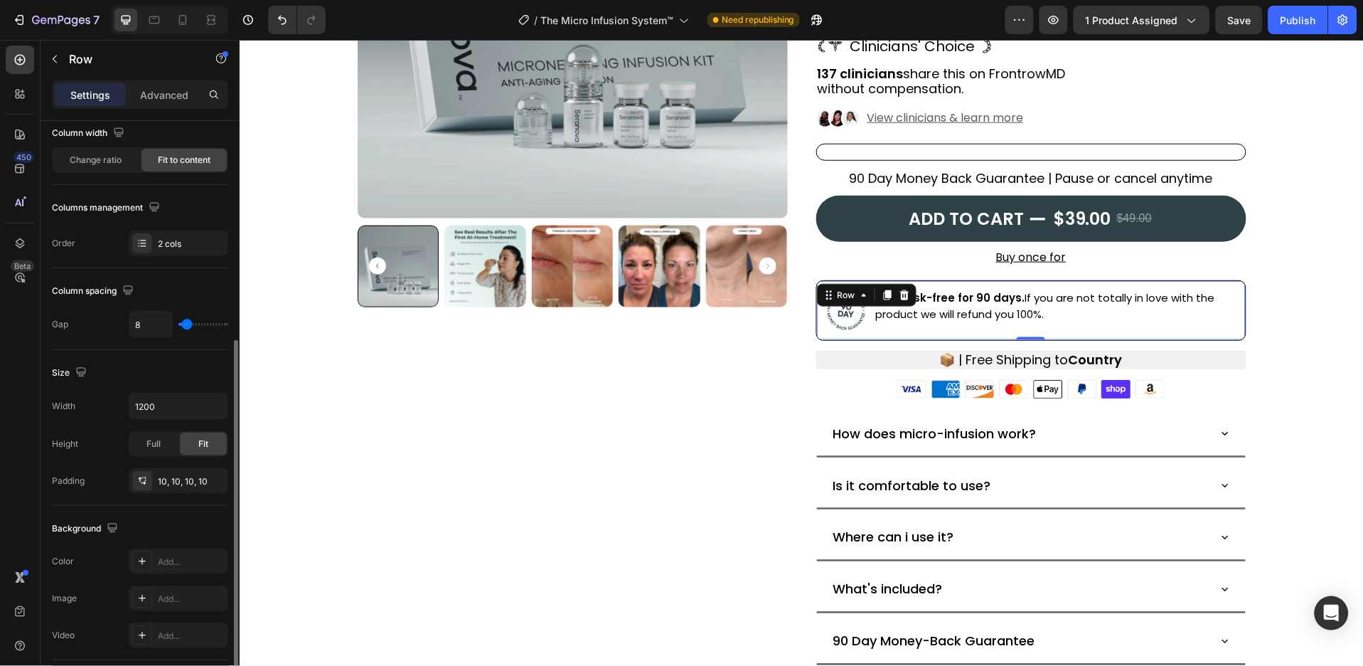
scroll to position [218, 0]
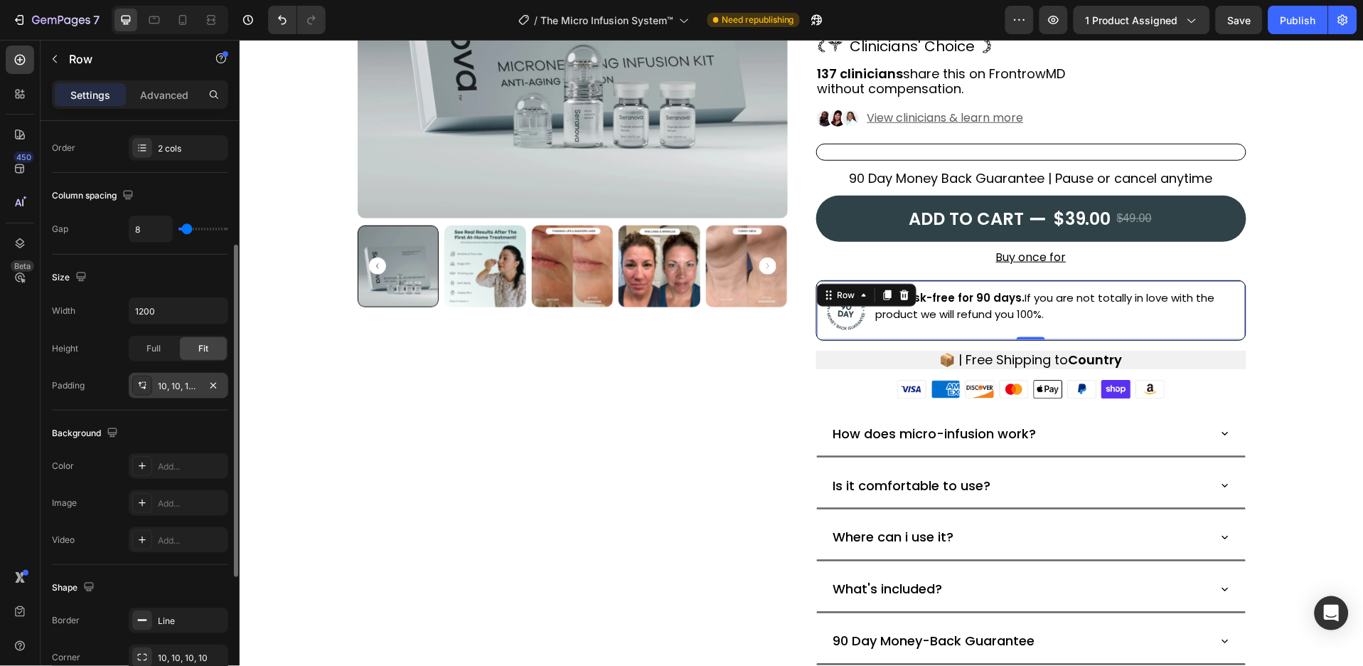
click at [184, 388] on div "10, 10, 10, 10" at bounding box center [178, 386] width 41 height 13
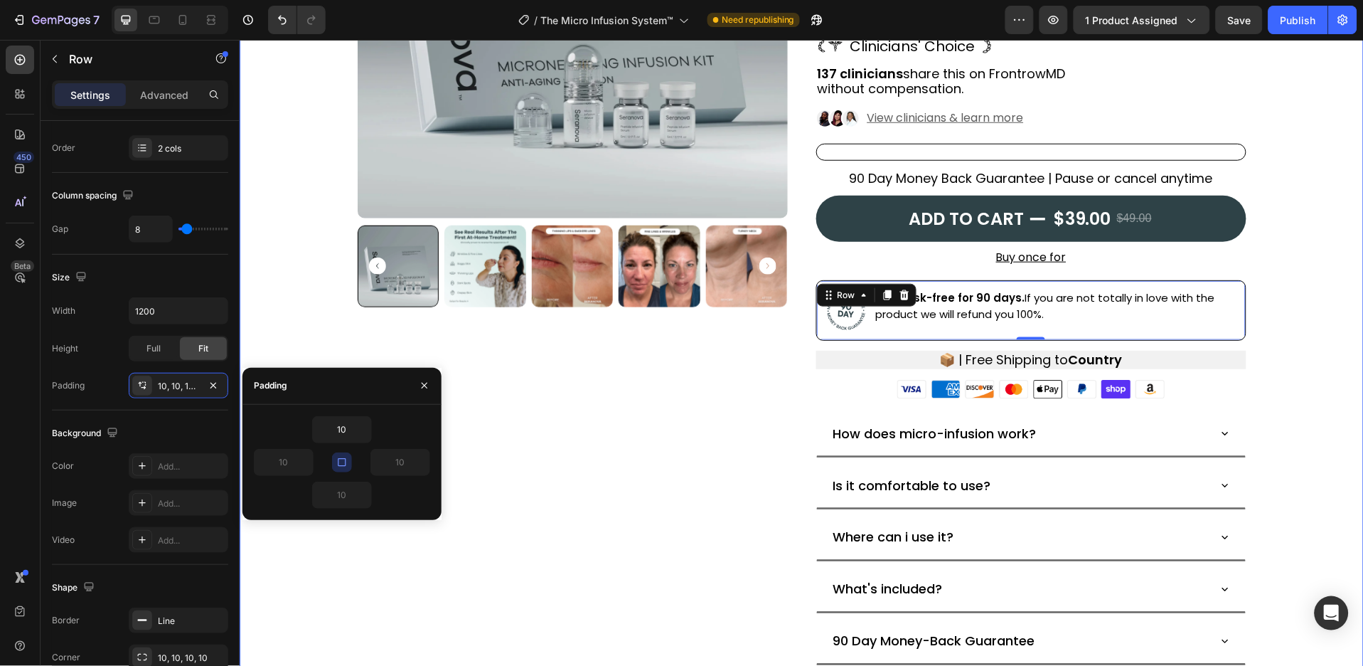
click at [259, 336] on div "Product Images Icon Icon Icon Icon Icon Icon List Excellent 4.8 | 1,295 reviews…" at bounding box center [801, 251] width 1124 height 929
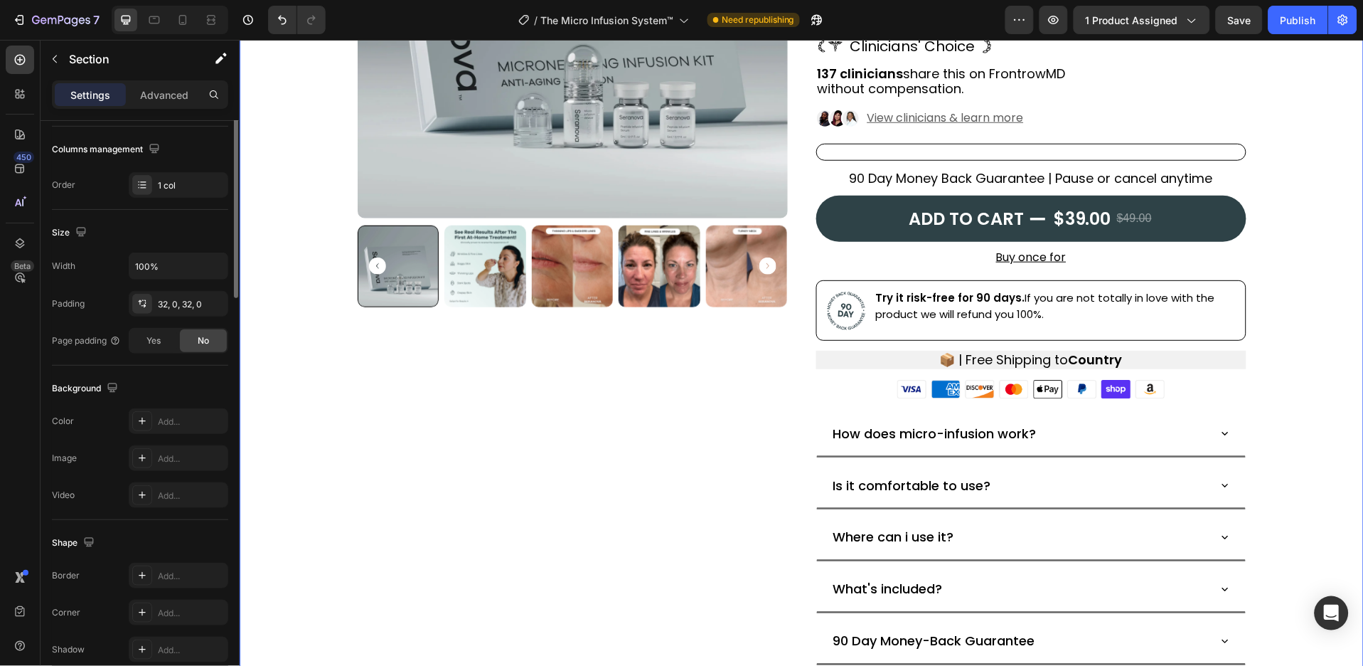
scroll to position [0, 0]
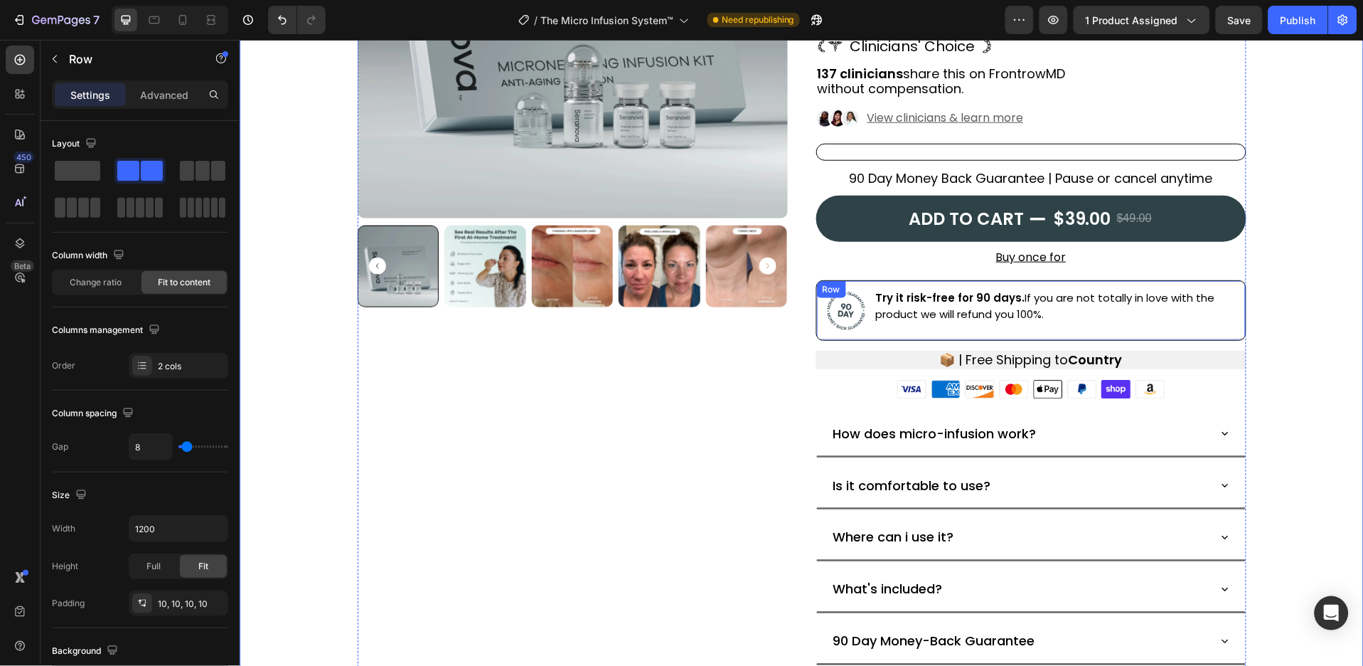
click at [875, 326] on div "Try it risk-free for 90 days. If you are not totally in love with the product w…" at bounding box center [1056, 309] width 364 height 45
click at [161, 26] on icon at bounding box center [154, 20] width 14 height 14
type input "100%"
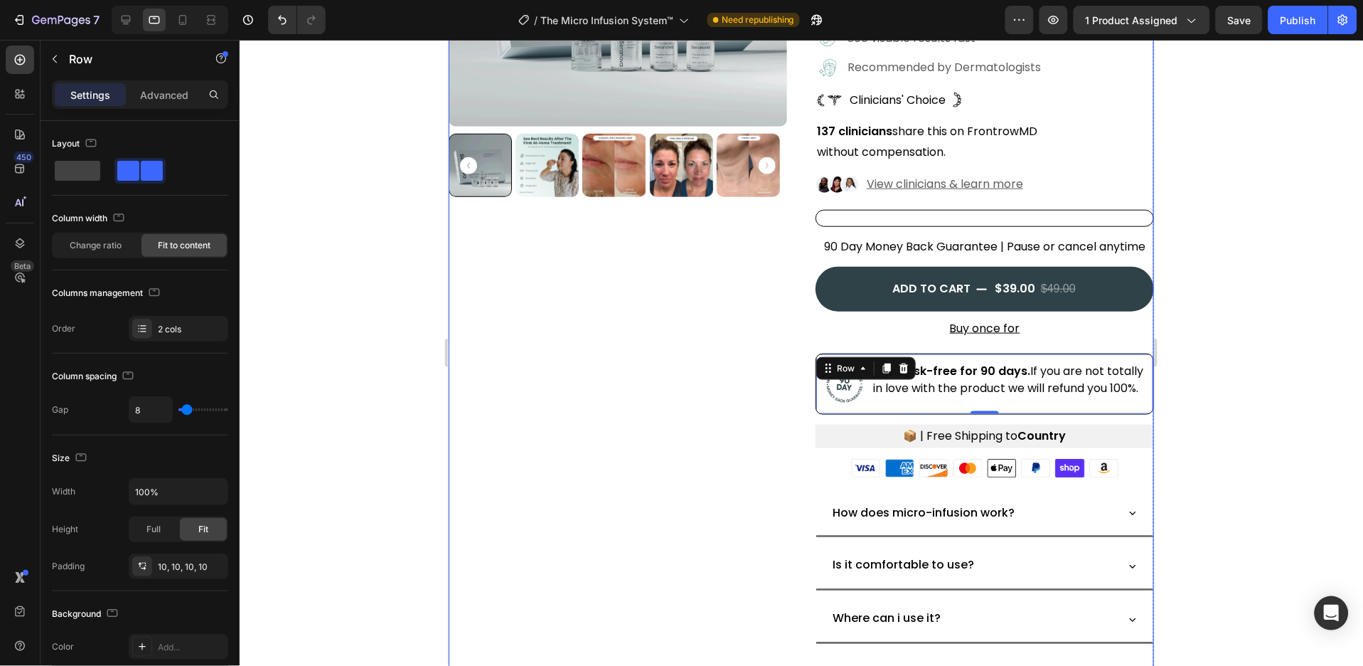
scroll to position [567, 0]
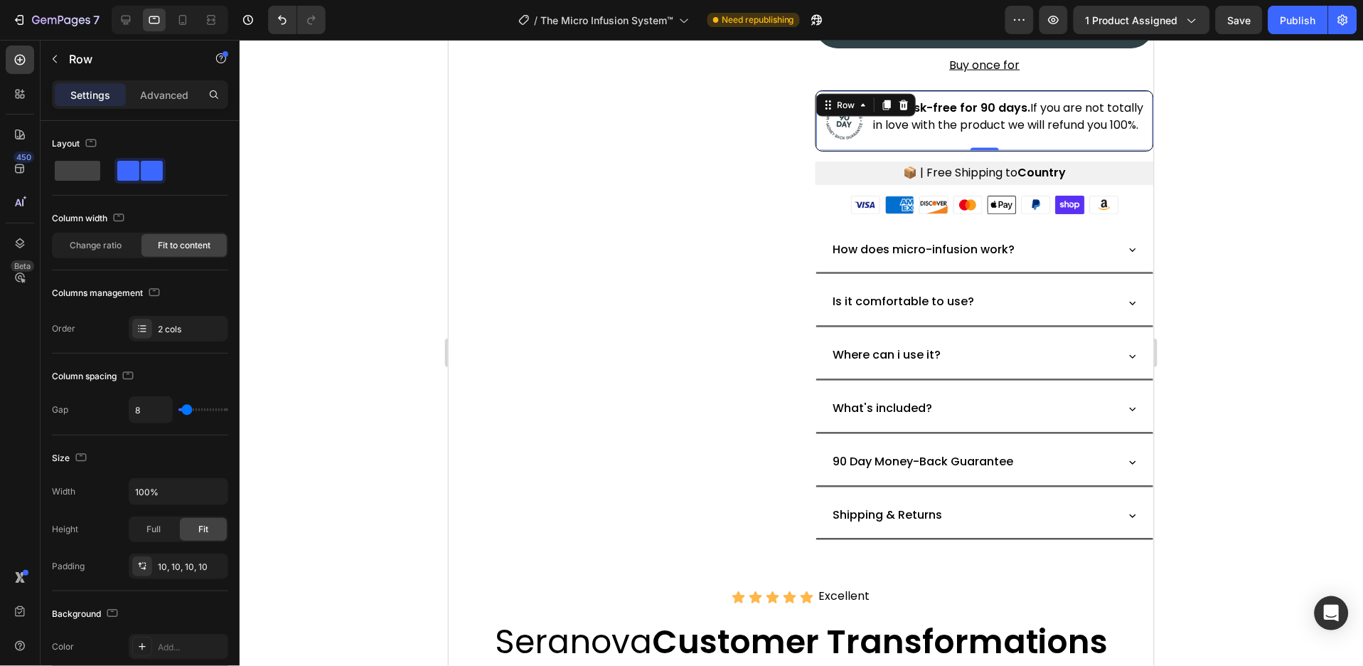
click at [884, 151] on div "Image Try it risk-free for 90 days. If you are not totally in love with the pro…" at bounding box center [984, 120] width 339 height 61
click at [96, 240] on span "Change ratio" at bounding box center [96, 245] width 52 height 13
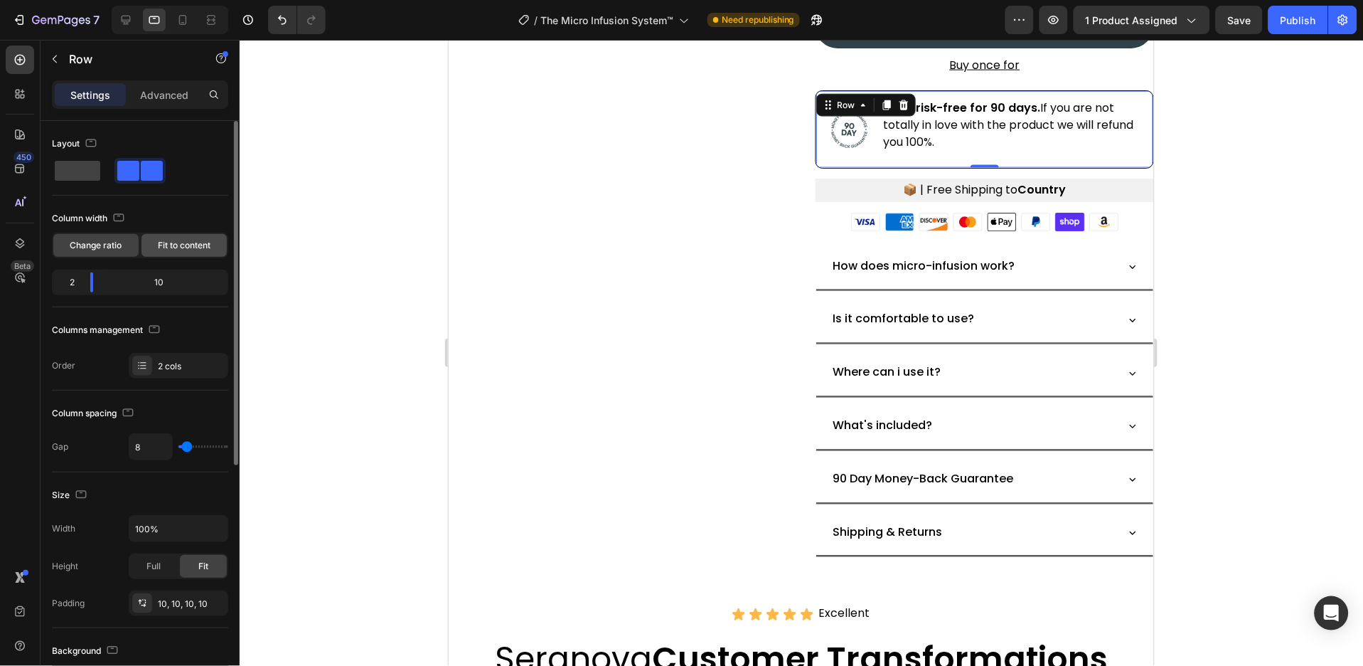
click at [169, 245] on span "Fit to content" at bounding box center [184, 245] width 53 height 13
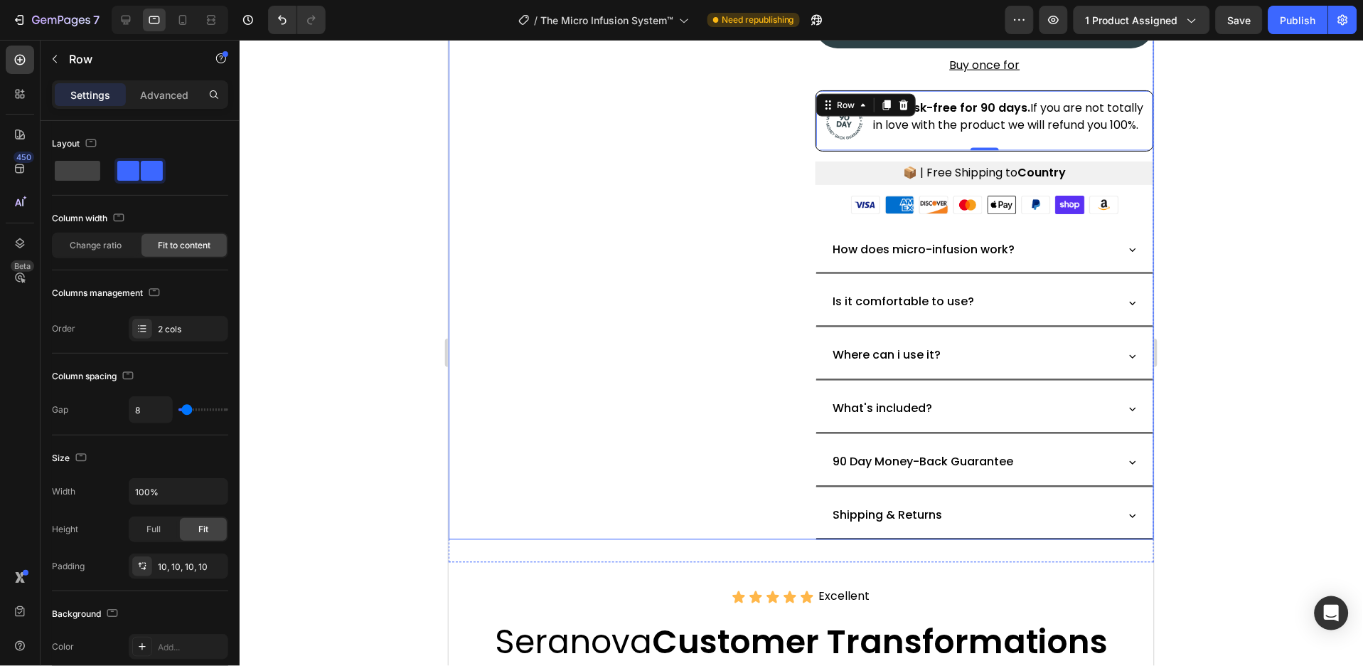
click at [627, 243] on div "Product Images" at bounding box center [617, 31] width 339 height 1015
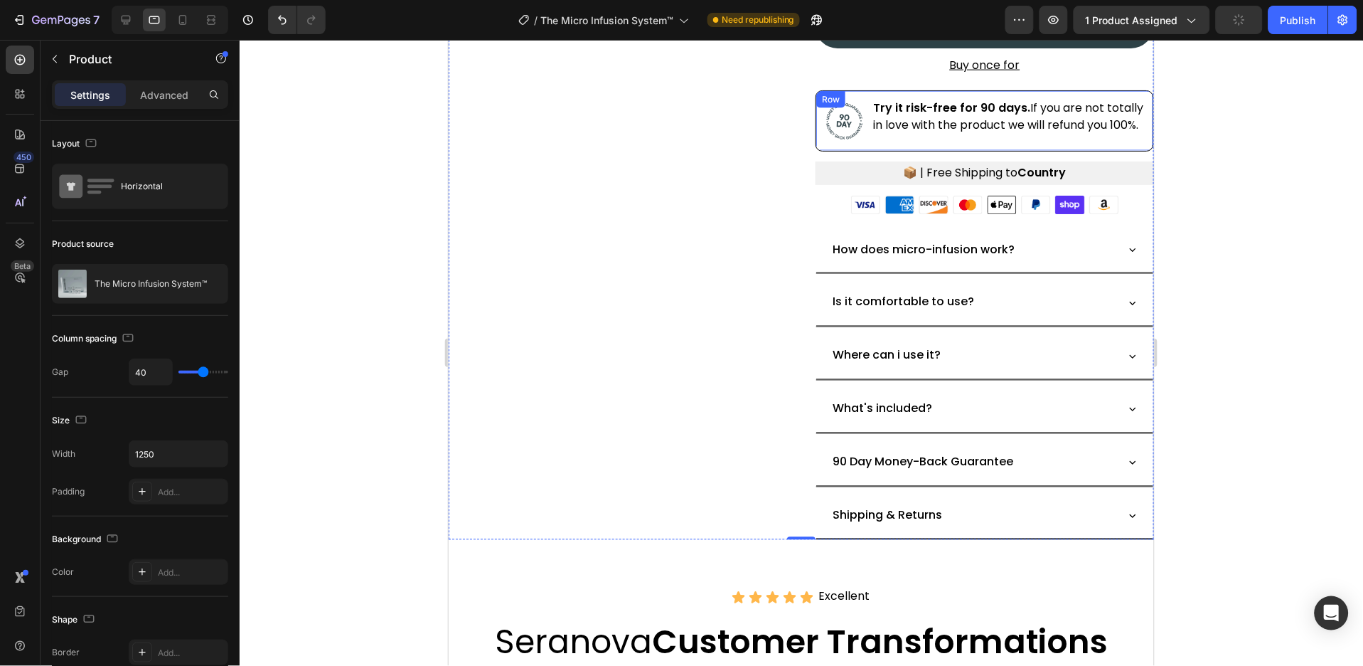
click at [855, 143] on div "Image" at bounding box center [844, 120] width 43 height 46
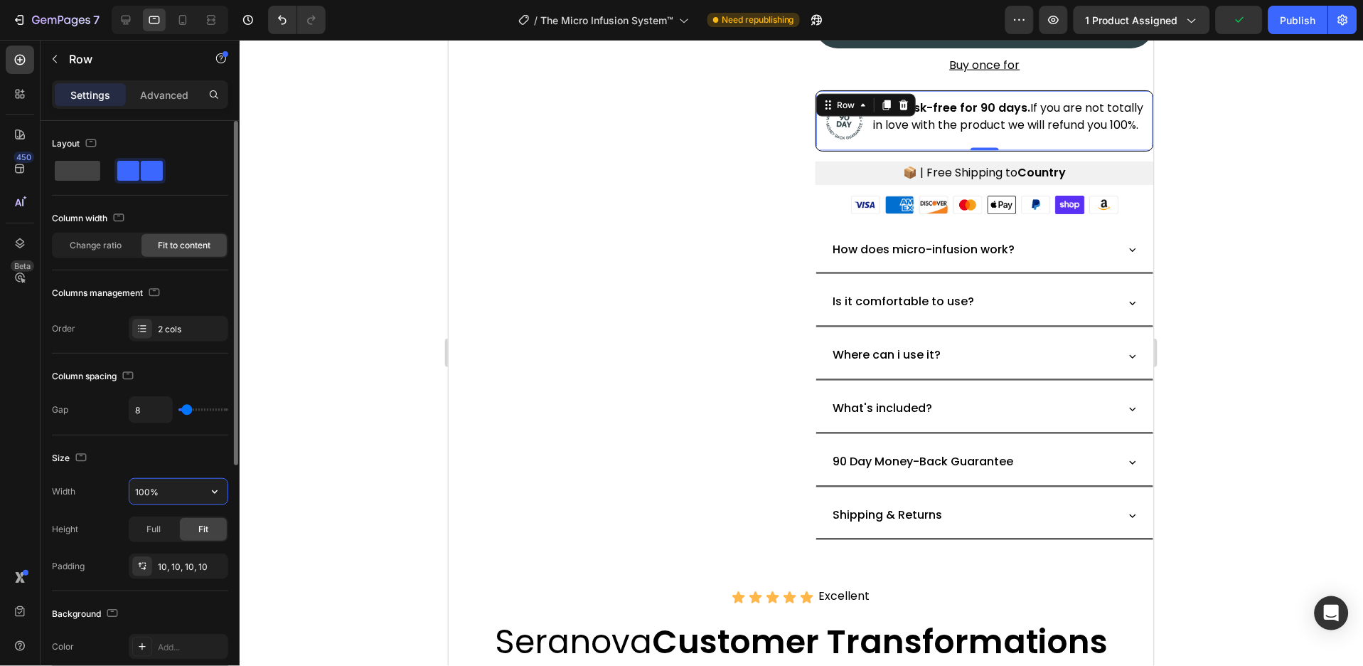
click at [148, 489] on input "100%" at bounding box center [178, 492] width 98 height 26
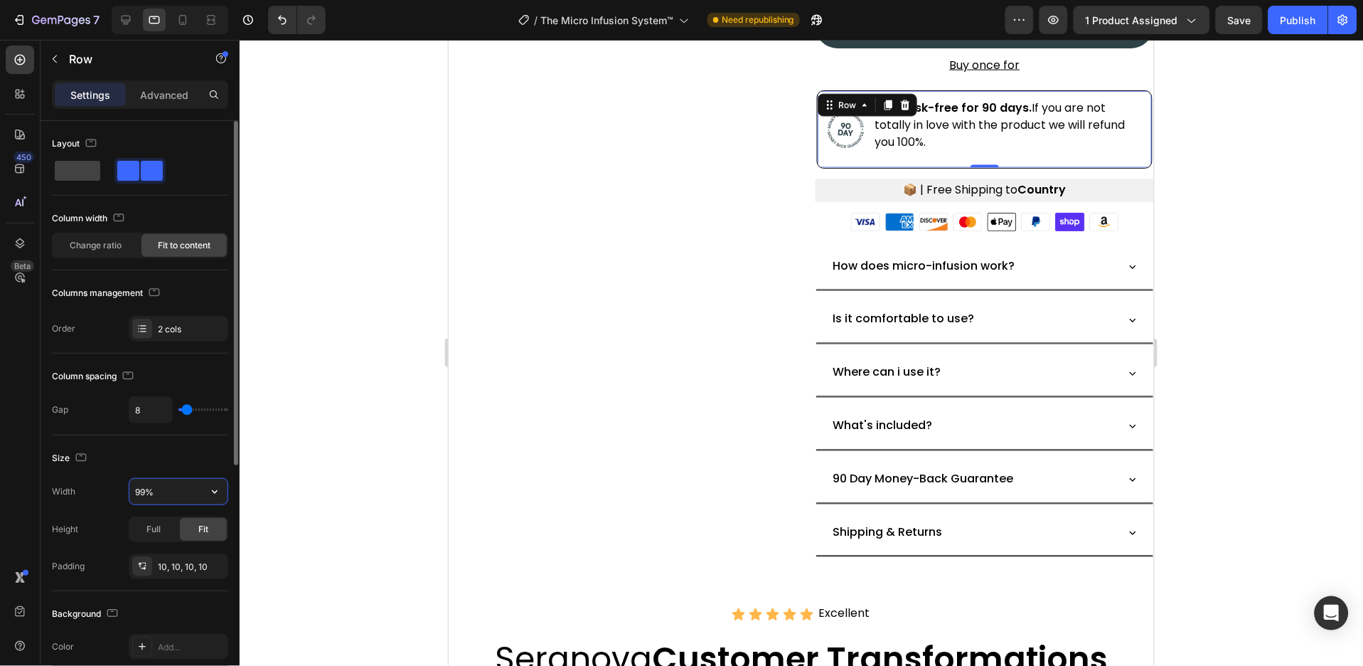
type input "100%"
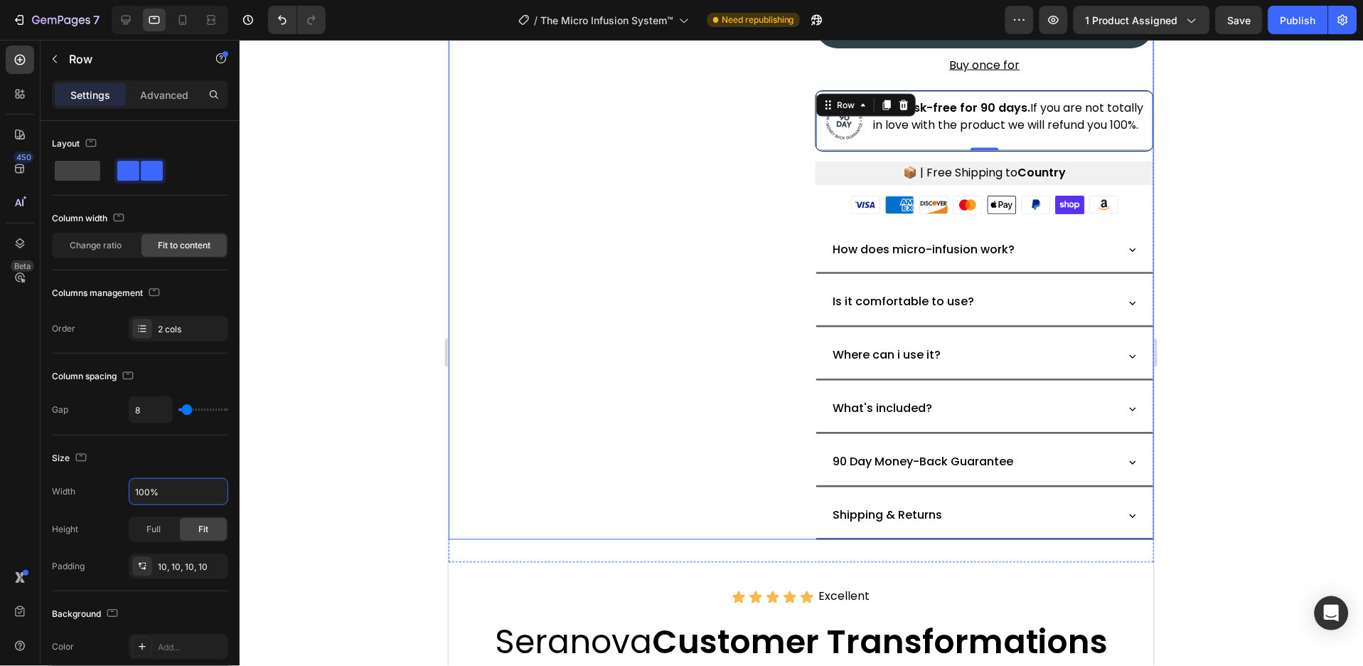
click at [627, 393] on div "Product Images" at bounding box center [617, 31] width 339 height 1015
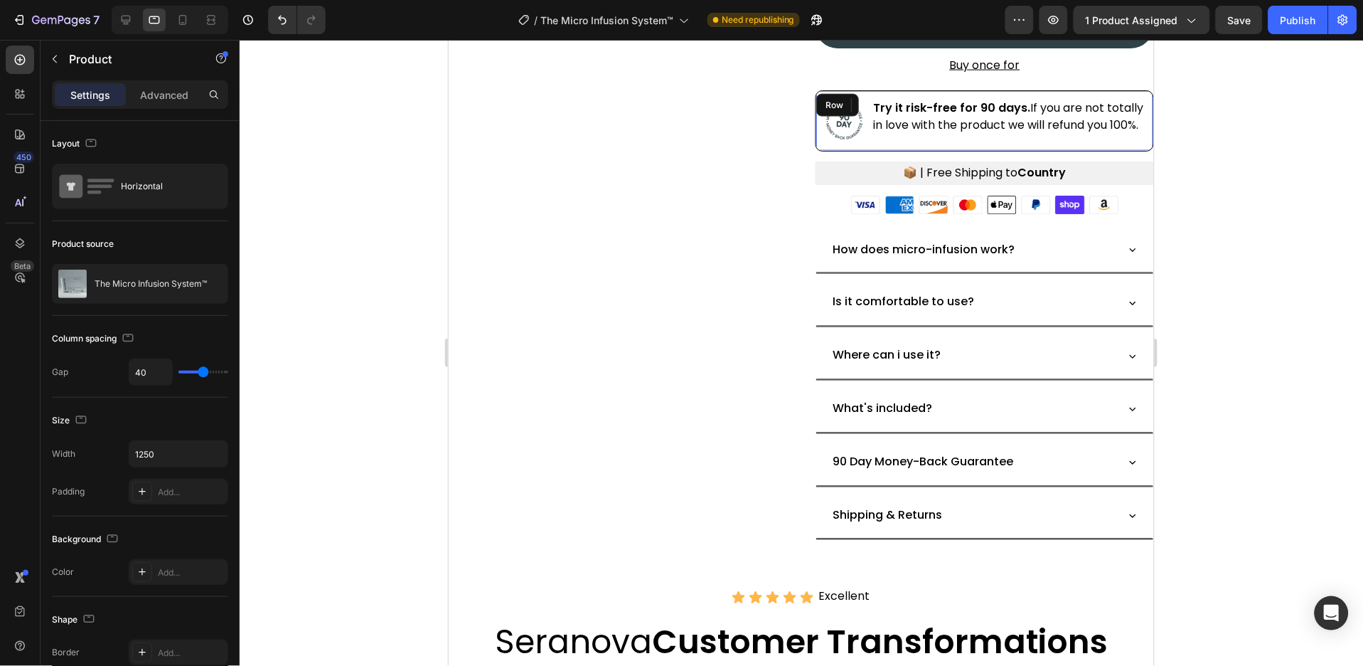
click at [1105, 143] on div "Try it risk-free for 90 days. If you are not totally in love with the product w…" at bounding box center [1008, 120] width 275 height 46
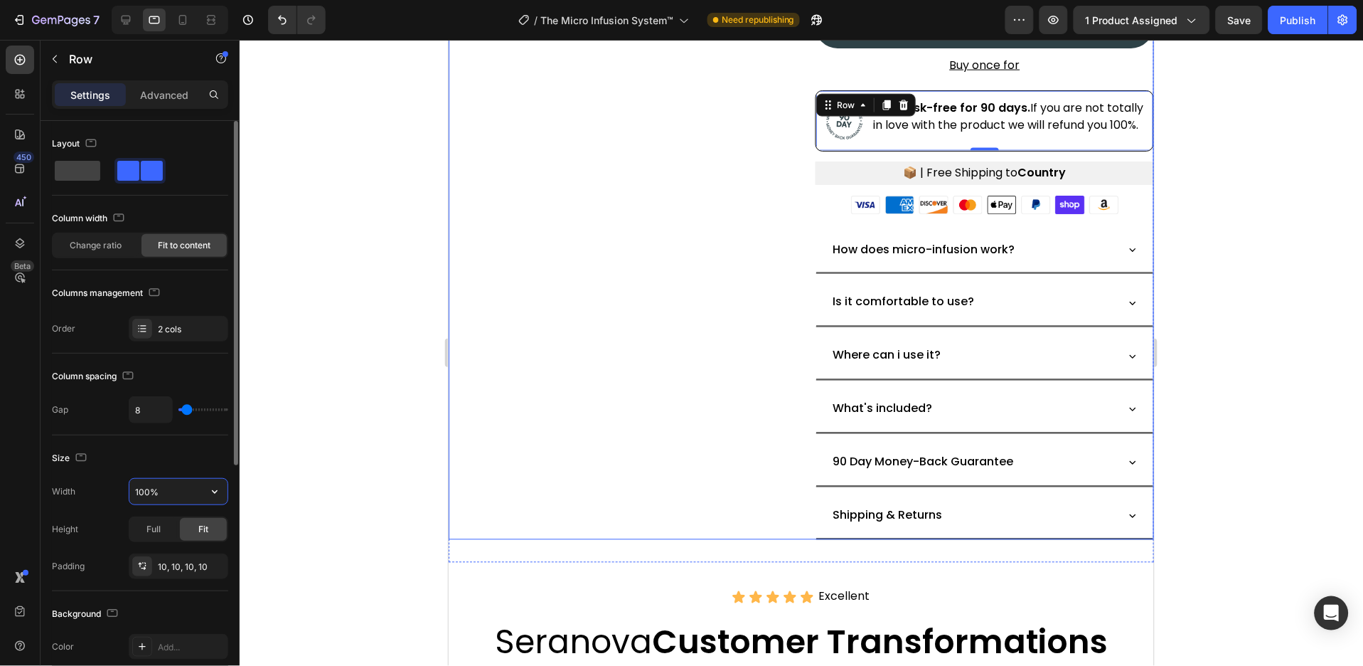
click at [147, 489] on input "100%" at bounding box center [178, 492] width 98 height 26
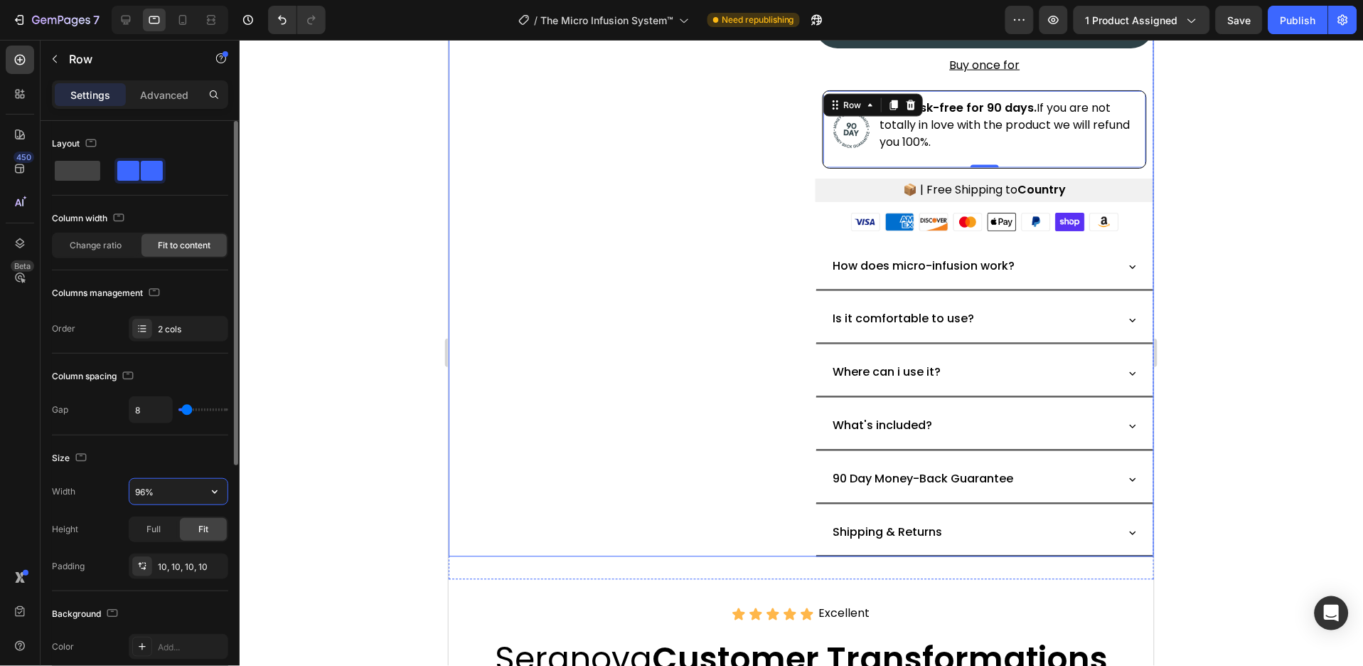
type input "95%"
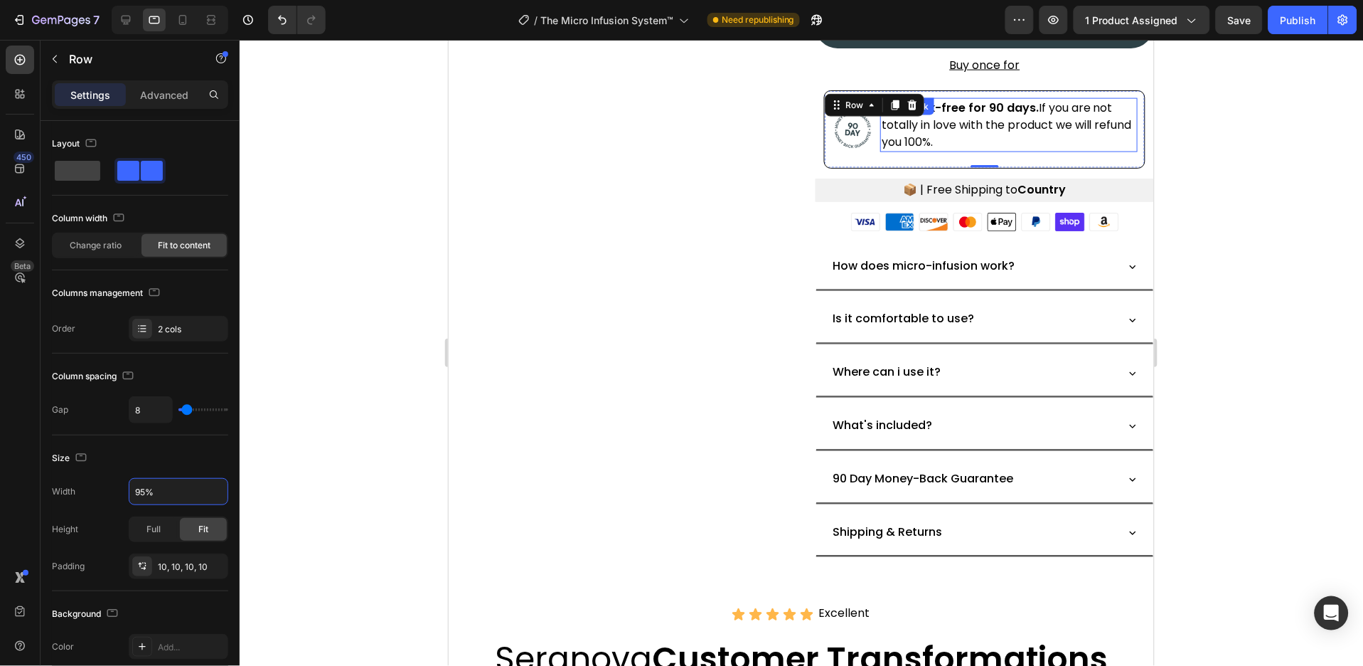
click at [936, 122] on p "Try it risk-free for 90 days. If you are not totally in love with the product w…" at bounding box center [1008, 124] width 255 height 51
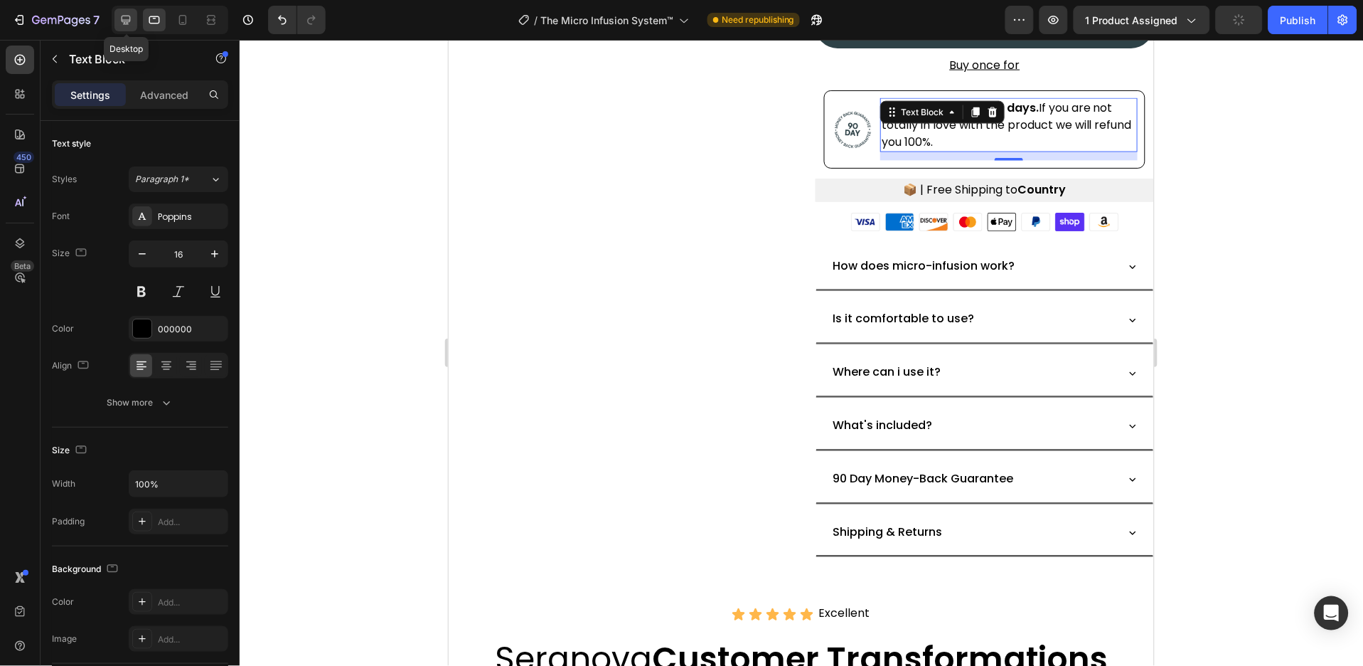
click at [119, 23] on icon at bounding box center [126, 20] width 14 height 14
type input "15"
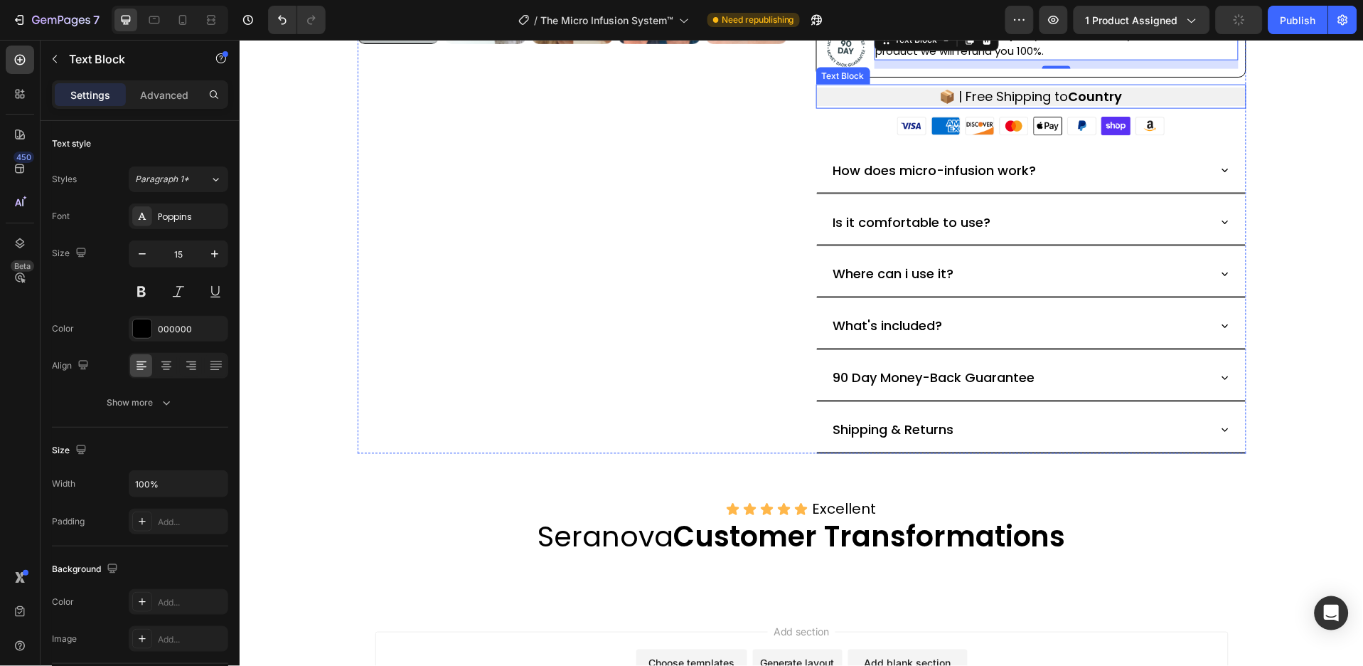
scroll to position [498, 0]
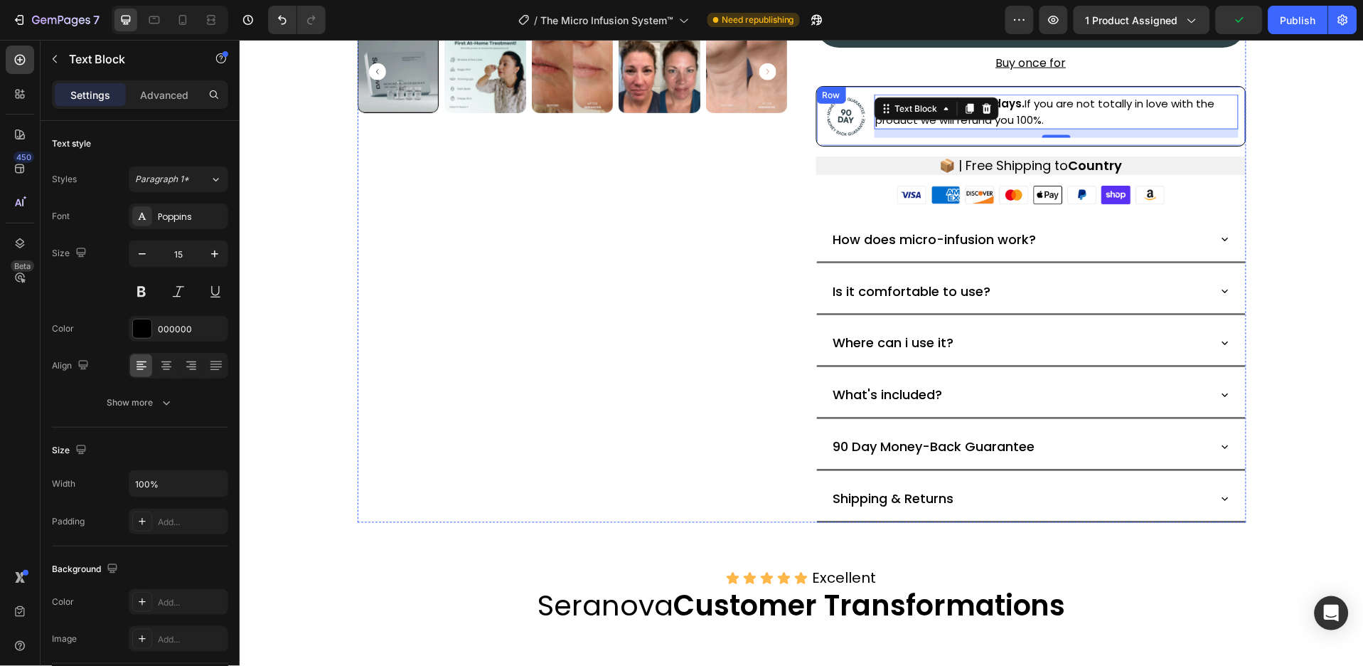
click at [863, 134] on div "Image Try it risk-free for 90 days. If you are not totally in love with the pro…" at bounding box center [1031, 115] width 430 height 60
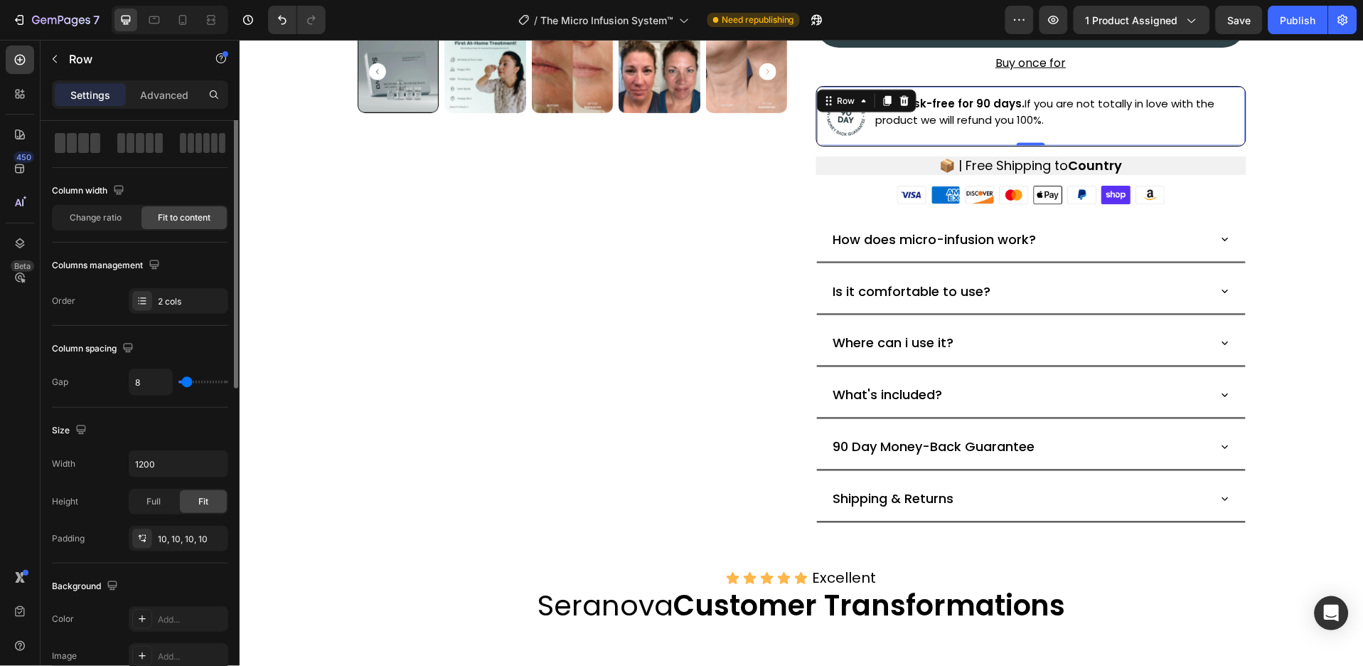
scroll to position [0, 0]
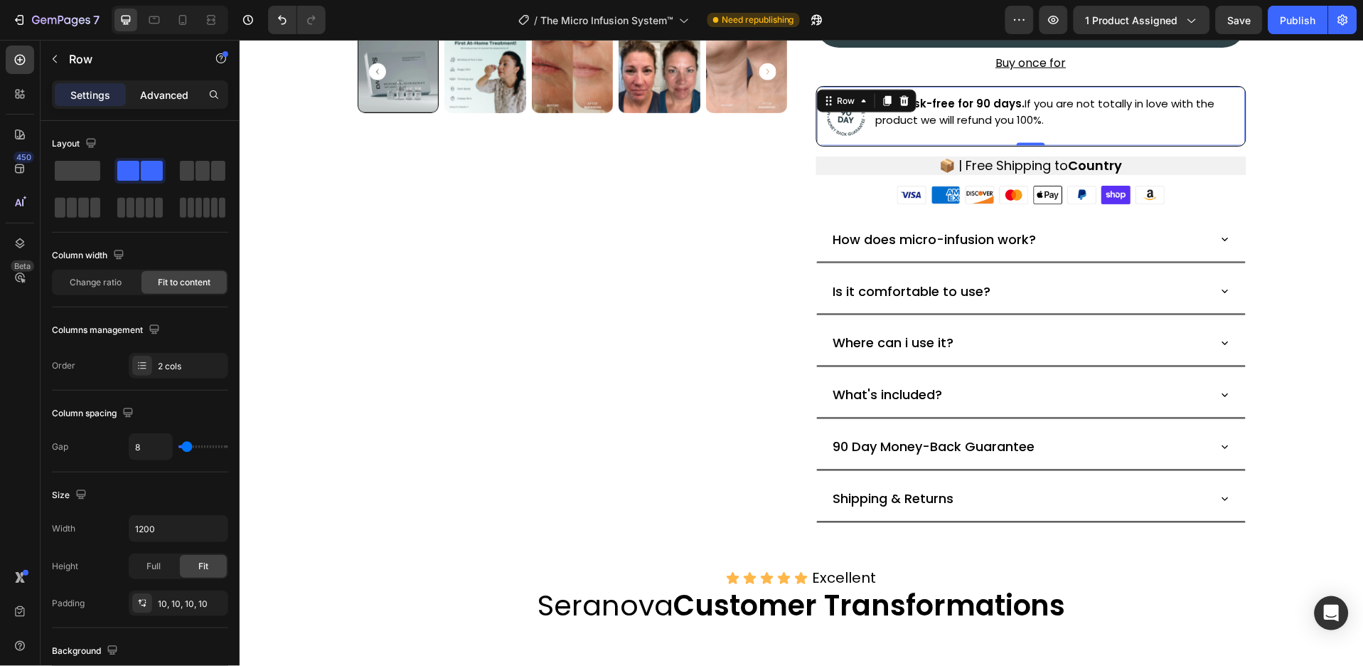
click at [169, 103] on div "Advanced" at bounding box center [164, 94] width 71 height 23
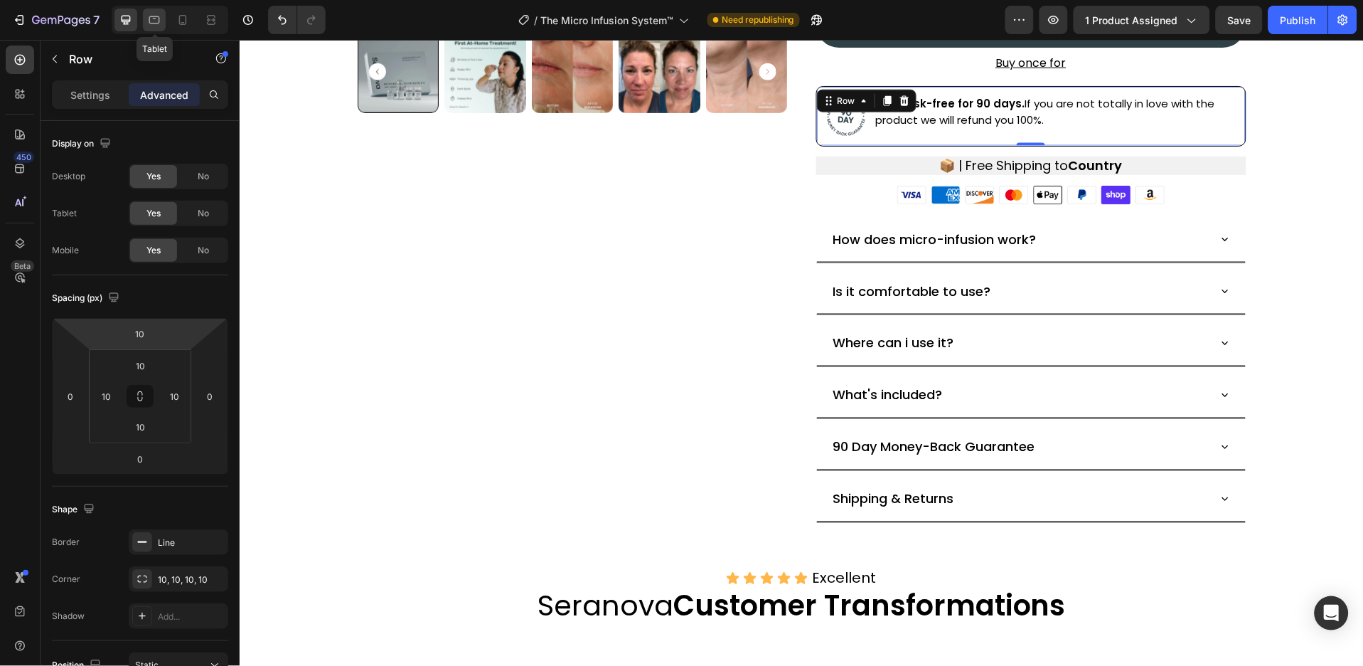
click at [151, 25] on icon at bounding box center [154, 20] width 14 height 14
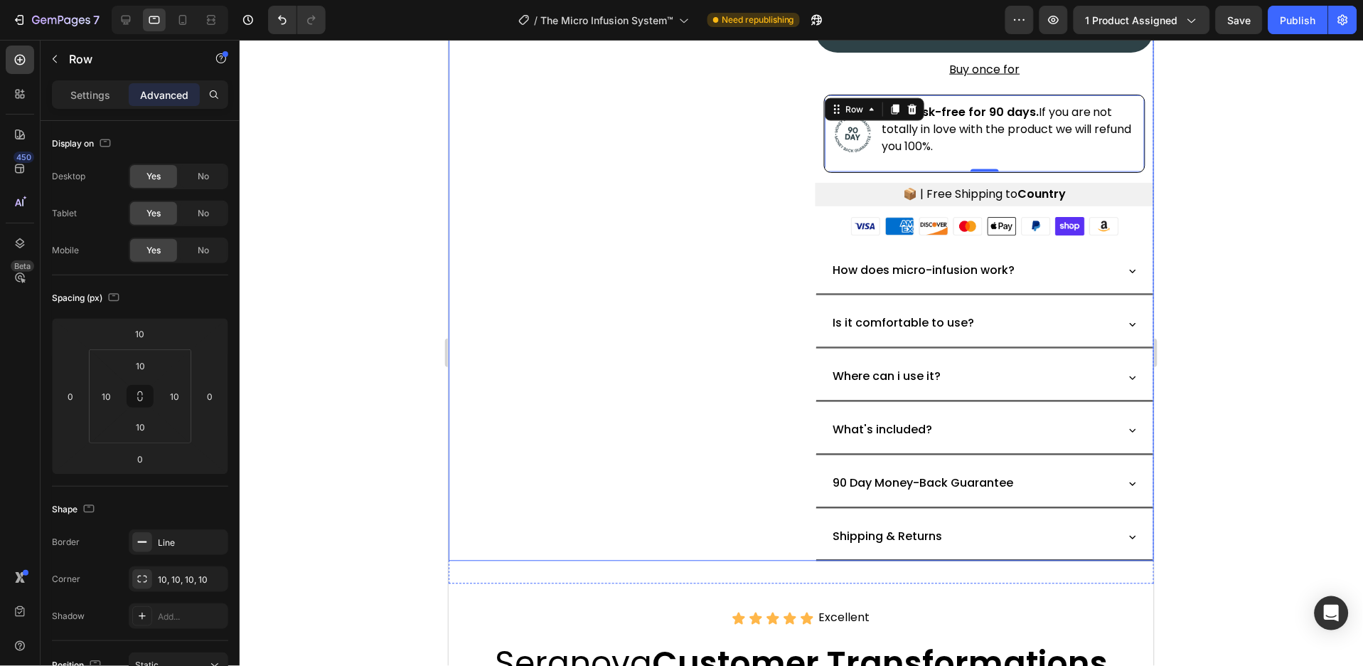
scroll to position [567, 0]
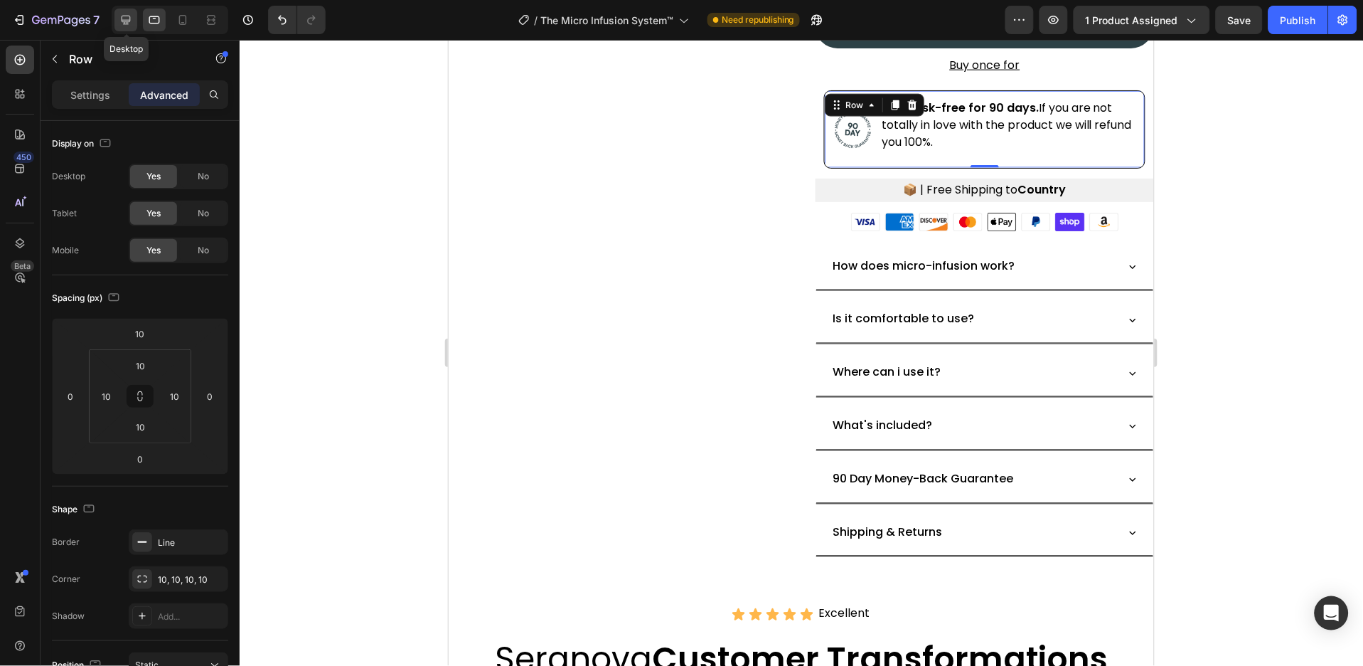
click at [125, 16] on icon at bounding box center [126, 20] width 9 height 9
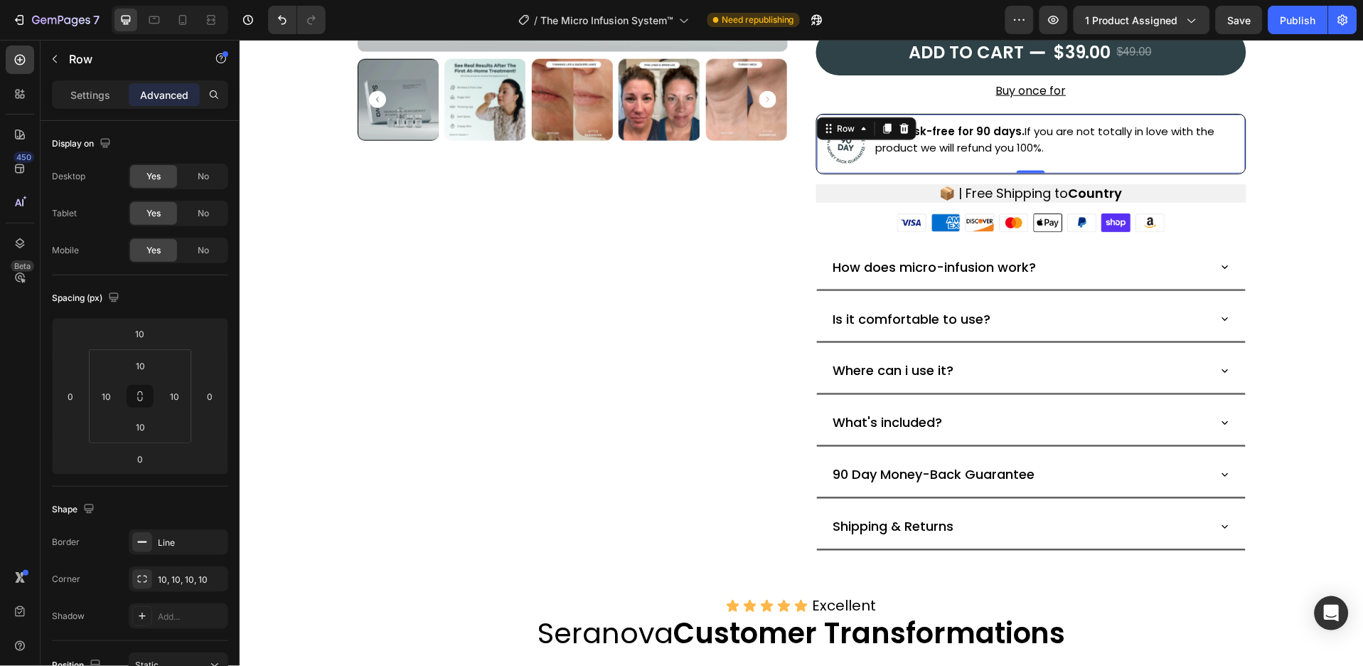
scroll to position [399, 0]
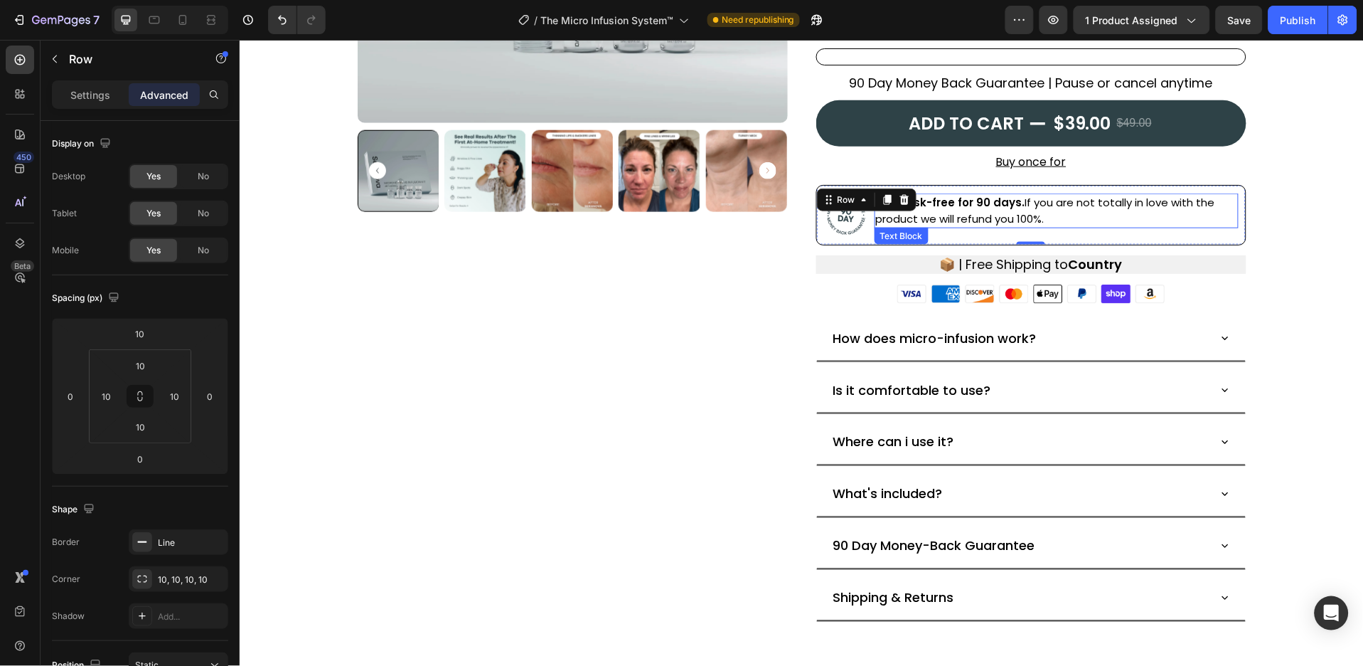
click at [1031, 210] on p "Try it risk-free for 90 days. If you are not totally in love with the product w…" at bounding box center [1056, 210] width 361 height 32
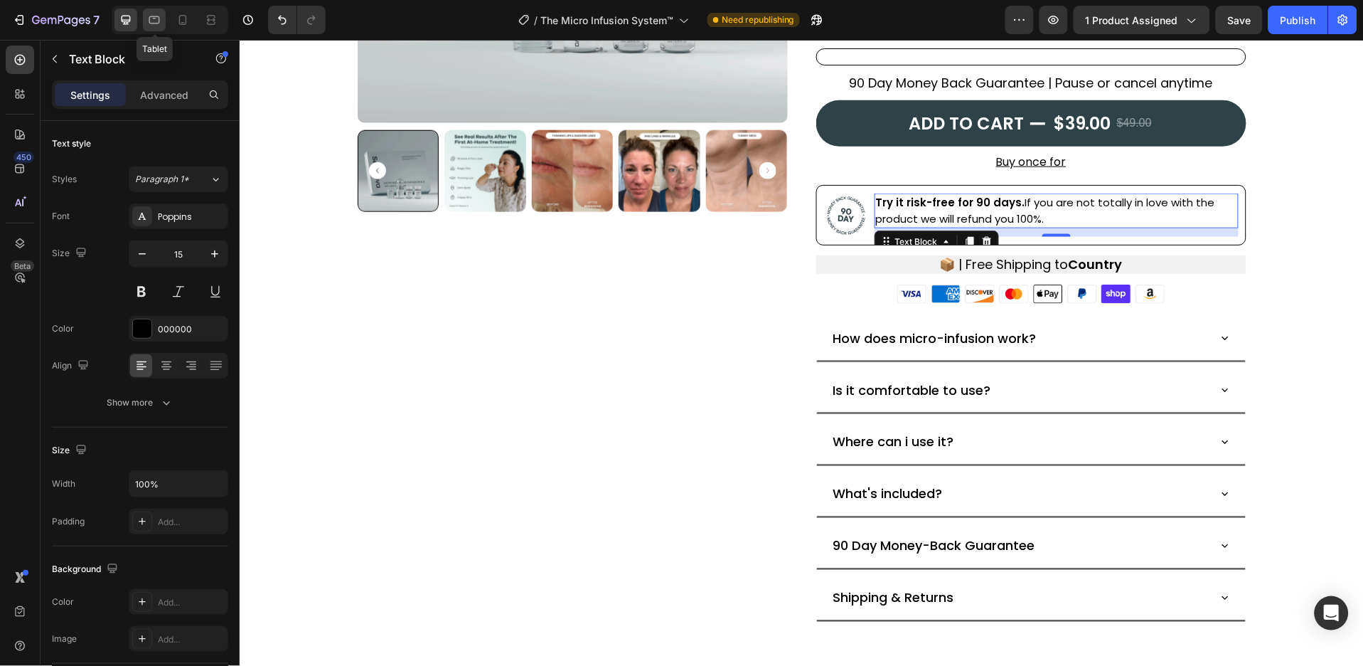
click at [157, 16] on icon at bounding box center [154, 20] width 11 height 8
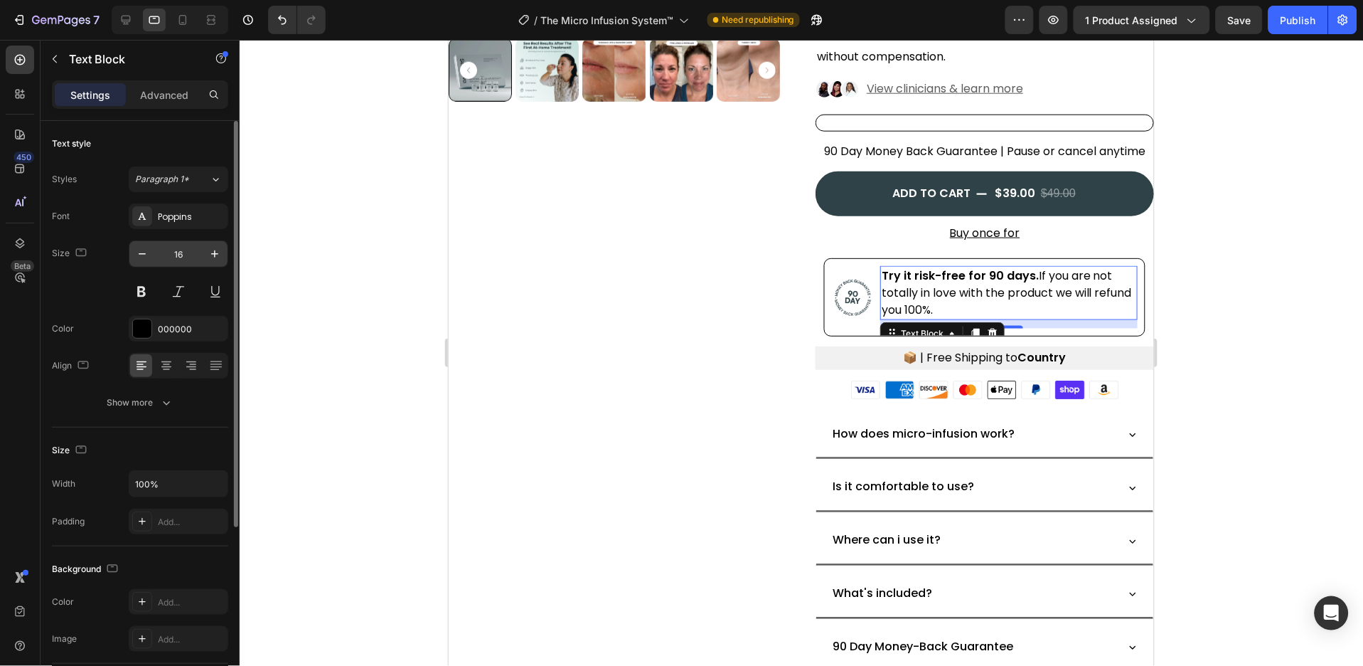
scroll to position [575, 0]
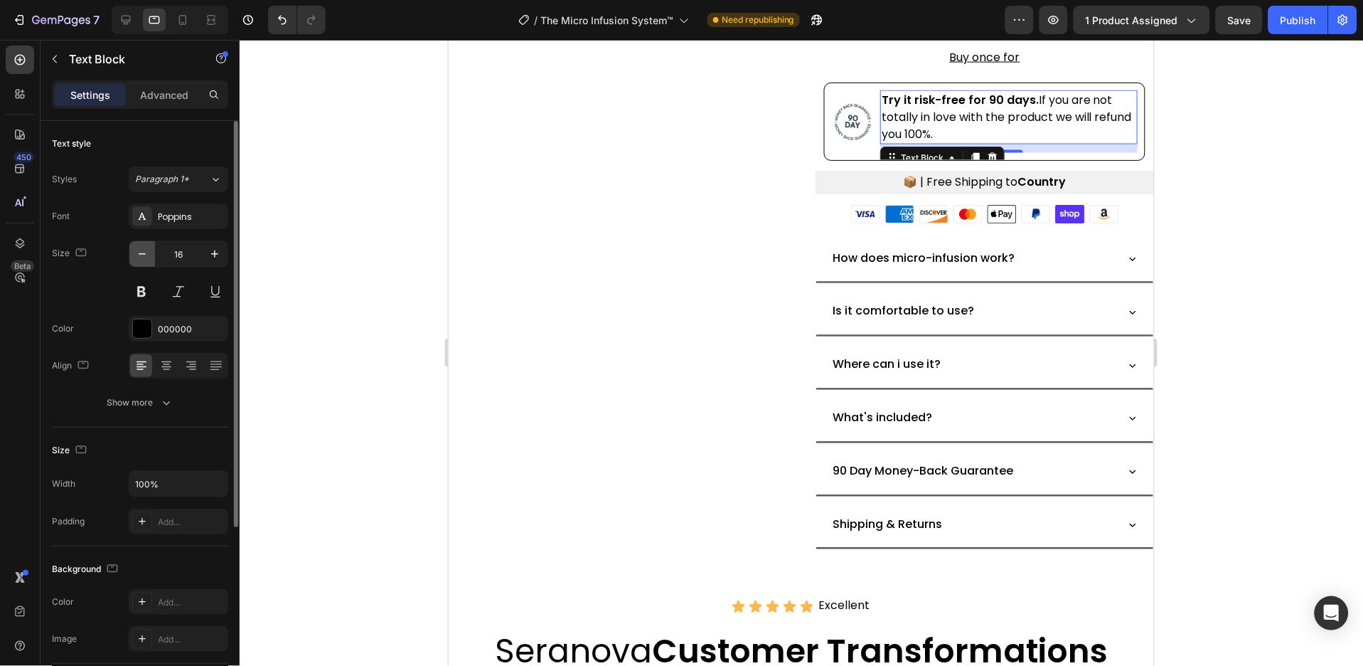
click at [144, 248] on icon "button" at bounding box center [142, 254] width 14 height 14
type input "15"
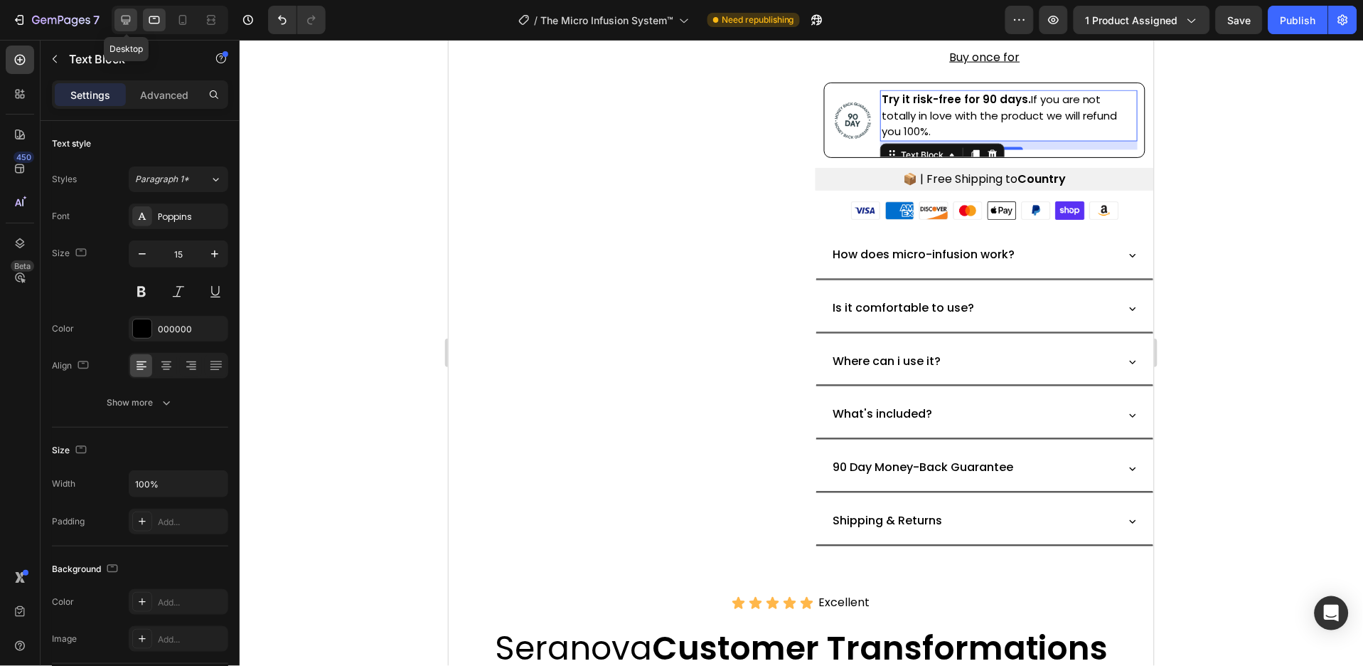
click at [127, 20] on icon at bounding box center [126, 20] width 9 height 9
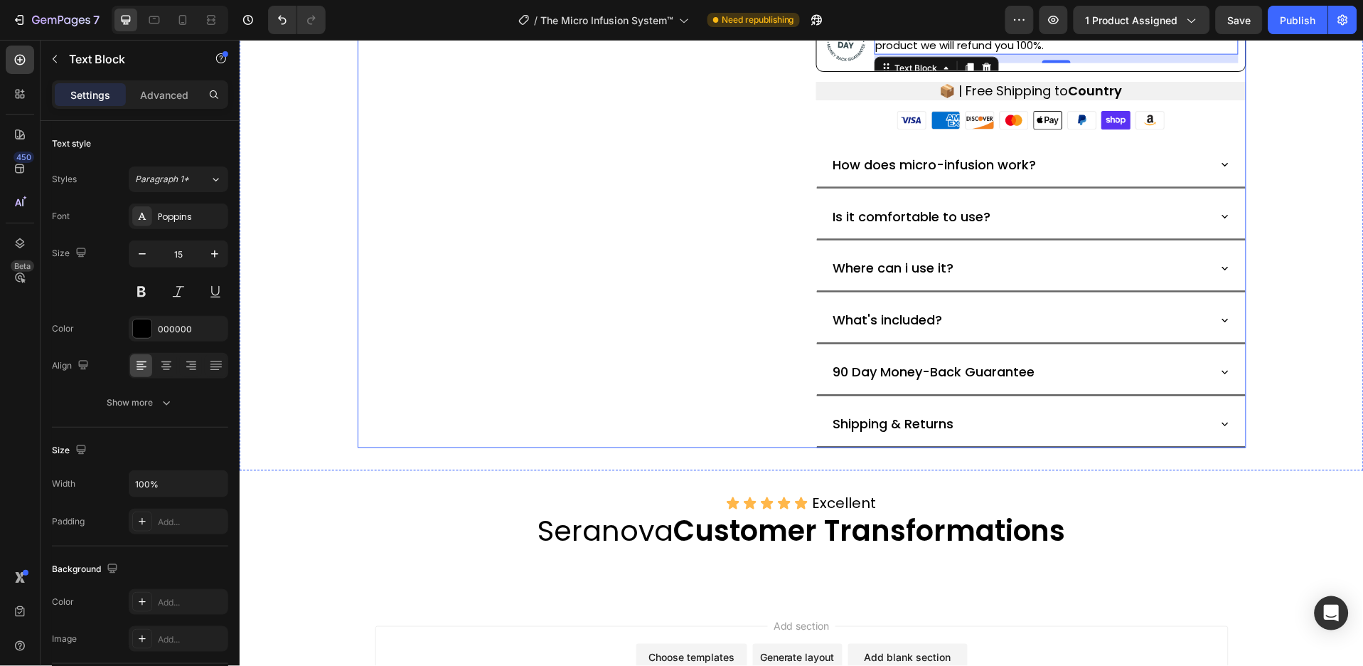
scroll to position [502, 0]
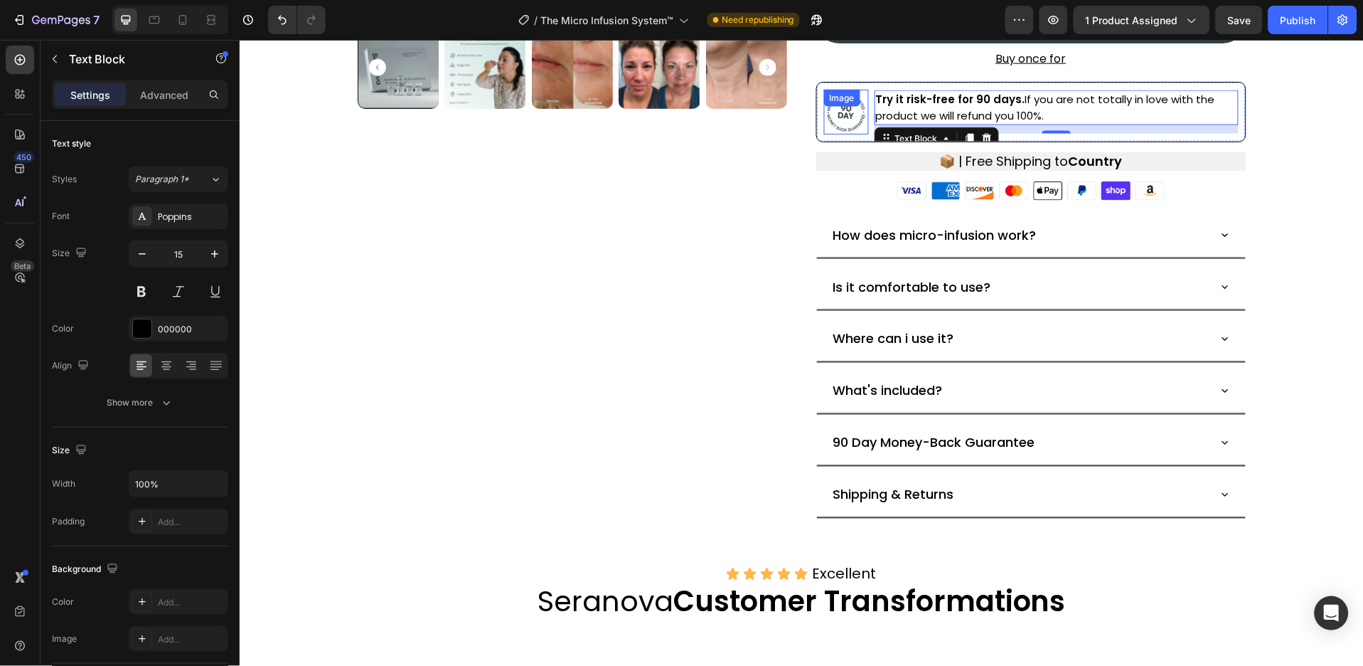
click at [846, 116] on img at bounding box center [846, 111] width 45 height 45
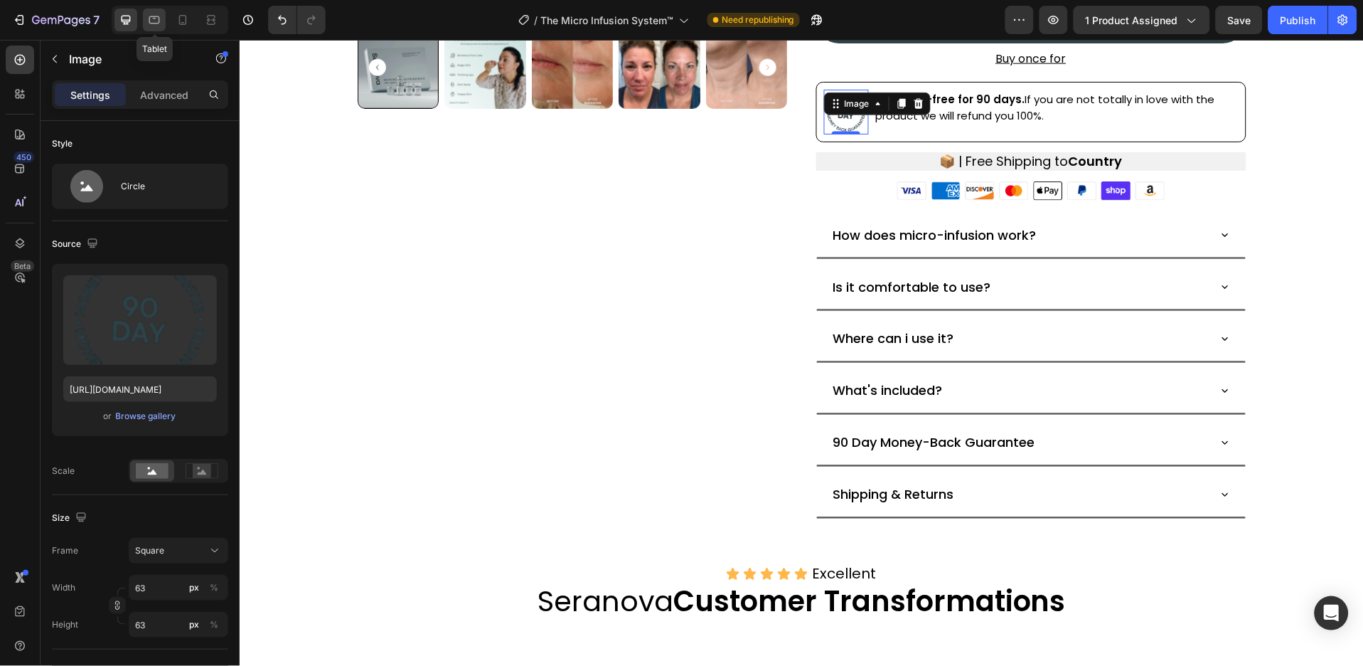
click at [156, 18] on icon at bounding box center [154, 20] width 14 height 14
type input "60"
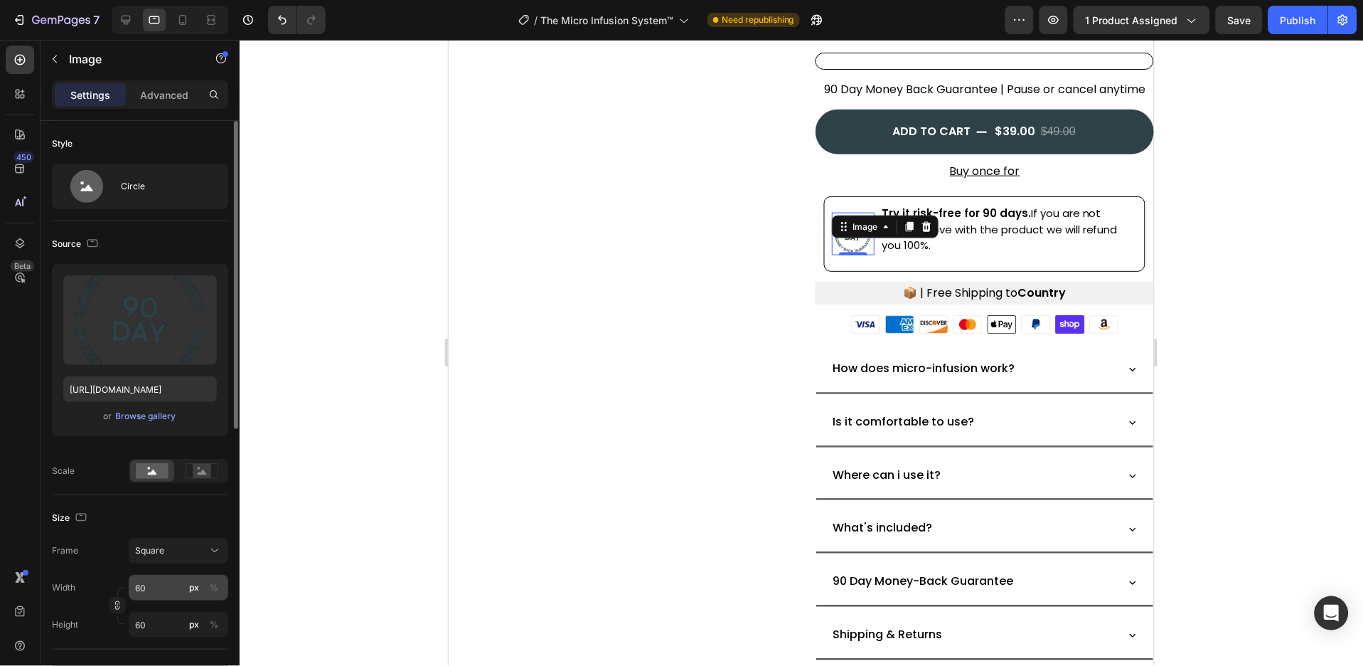
scroll to position [583, 0]
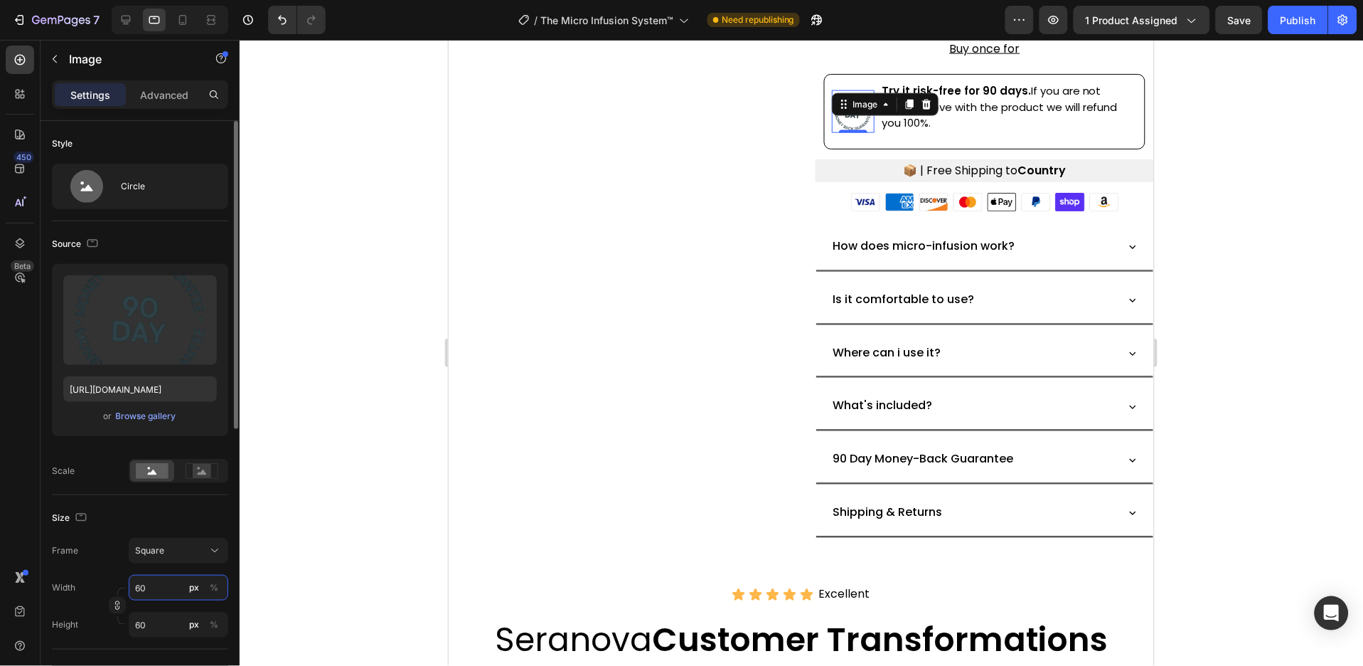
click at [167, 592] on input "60" at bounding box center [179, 588] width 100 height 26
type input "6"
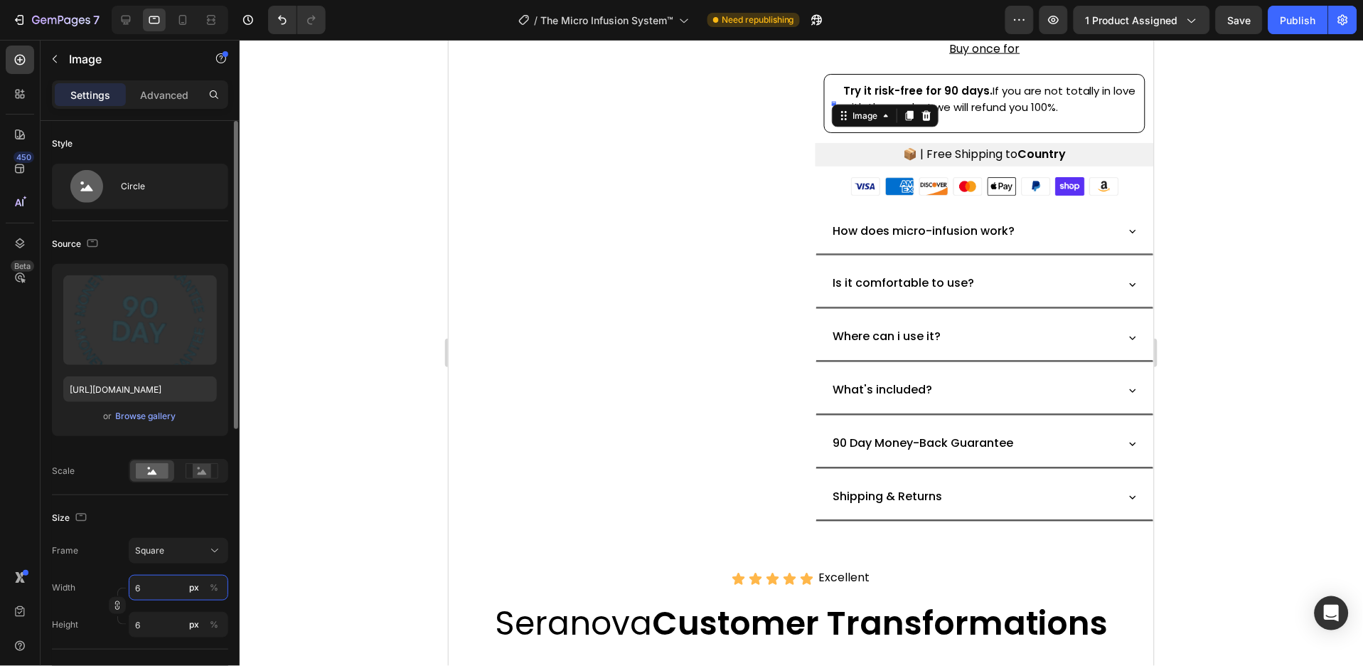
type input "63"
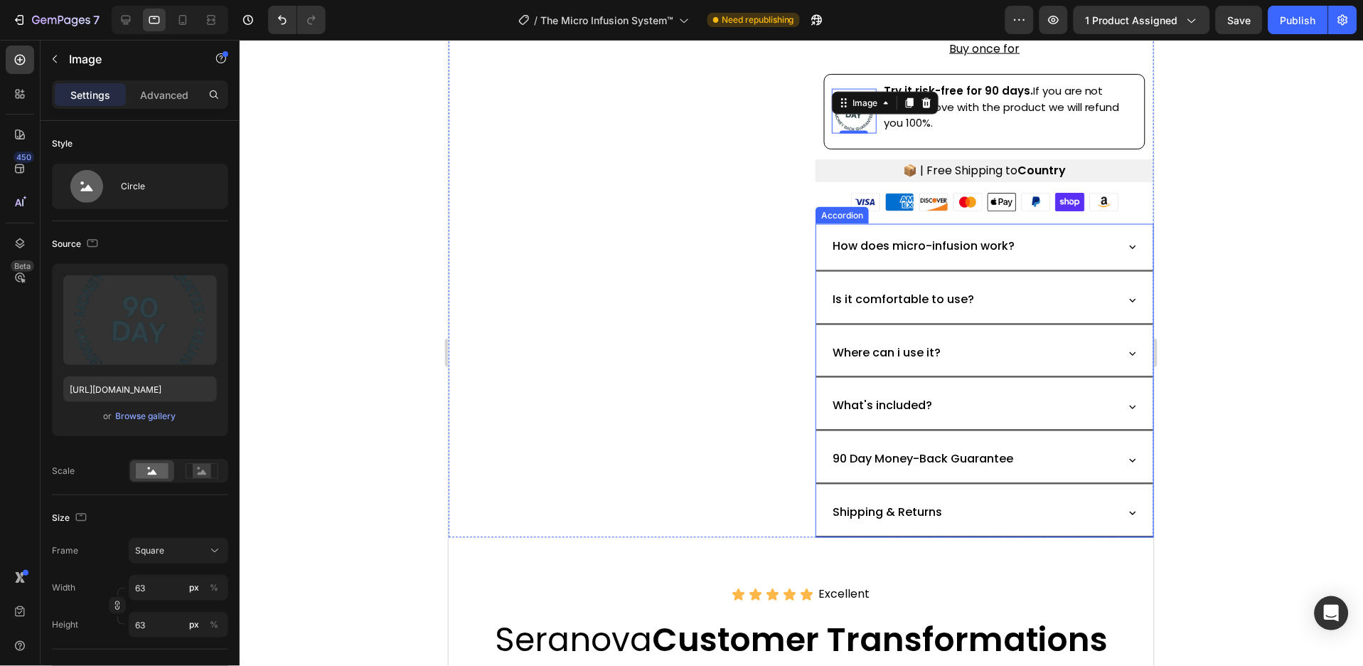
click at [1105, 252] on div "How does micro-infusion work?" at bounding box center [984, 246] width 337 height 47
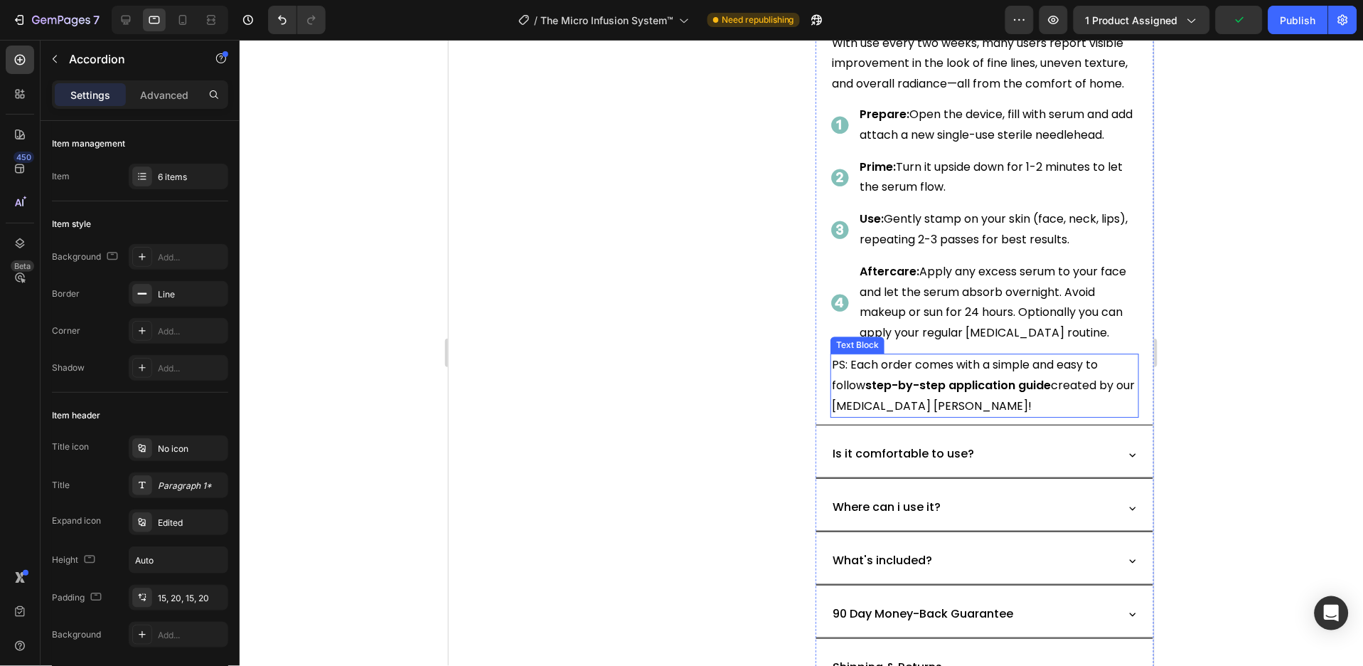
scroll to position [1057, 0]
click at [1126, 458] on icon at bounding box center [1132, 451] width 13 height 13
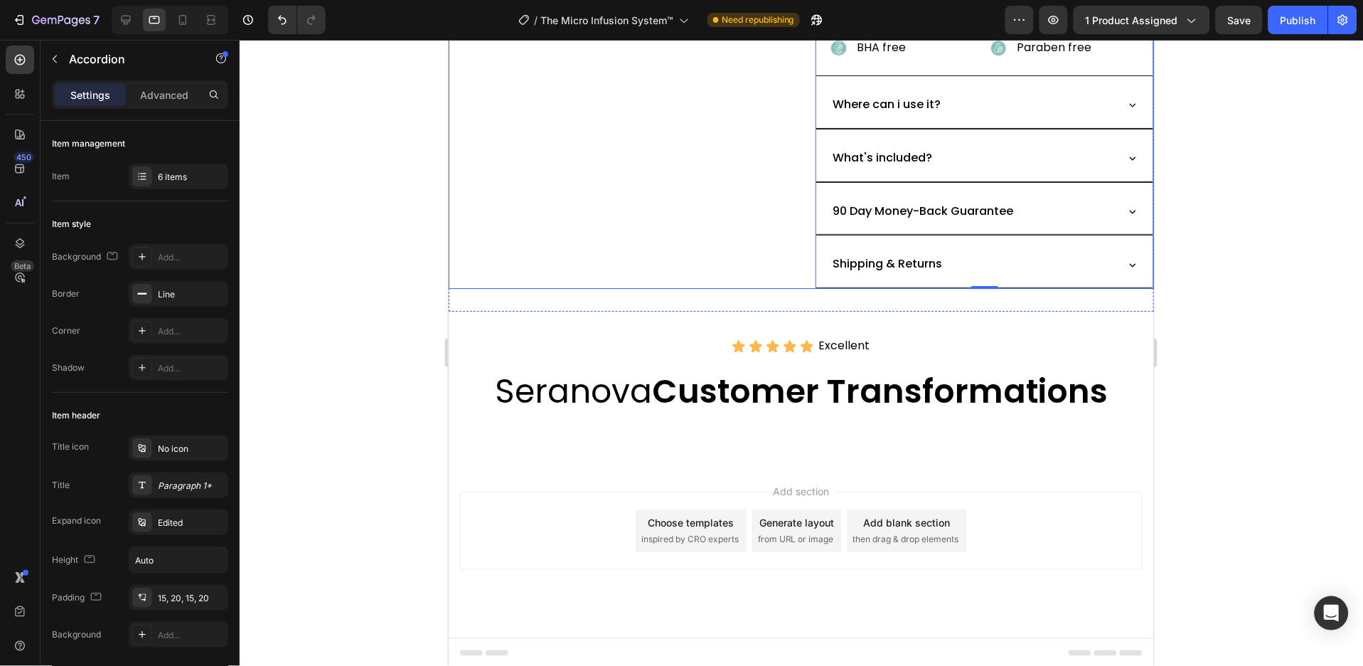
scroll to position [1258, 0]
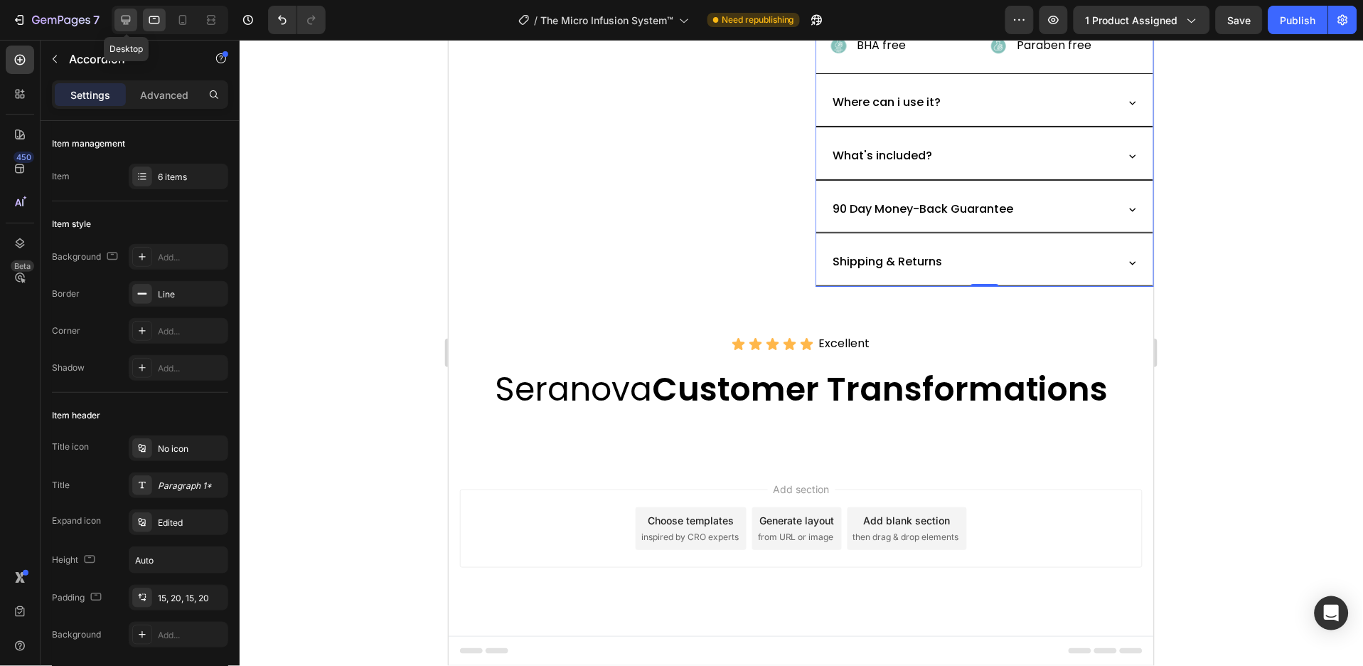
click at [125, 25] on icon at bounding box center [126, 20] width 14 height 14
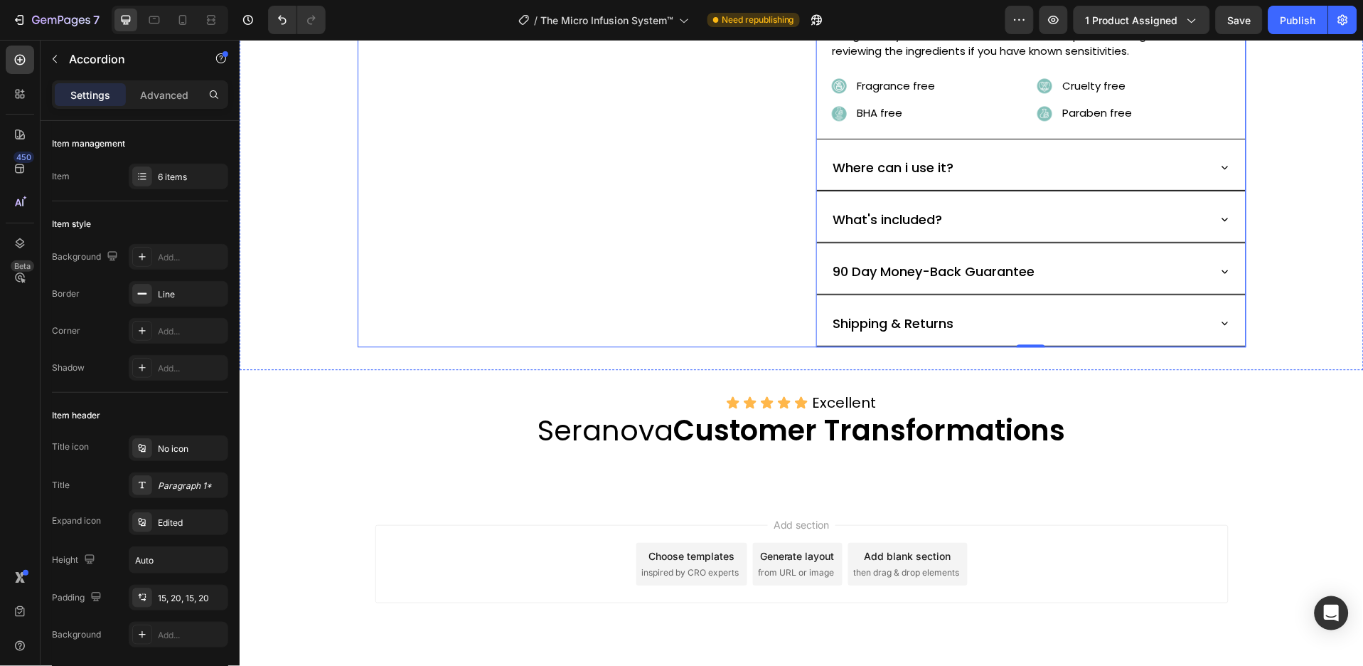
scroll to position [988, 0]
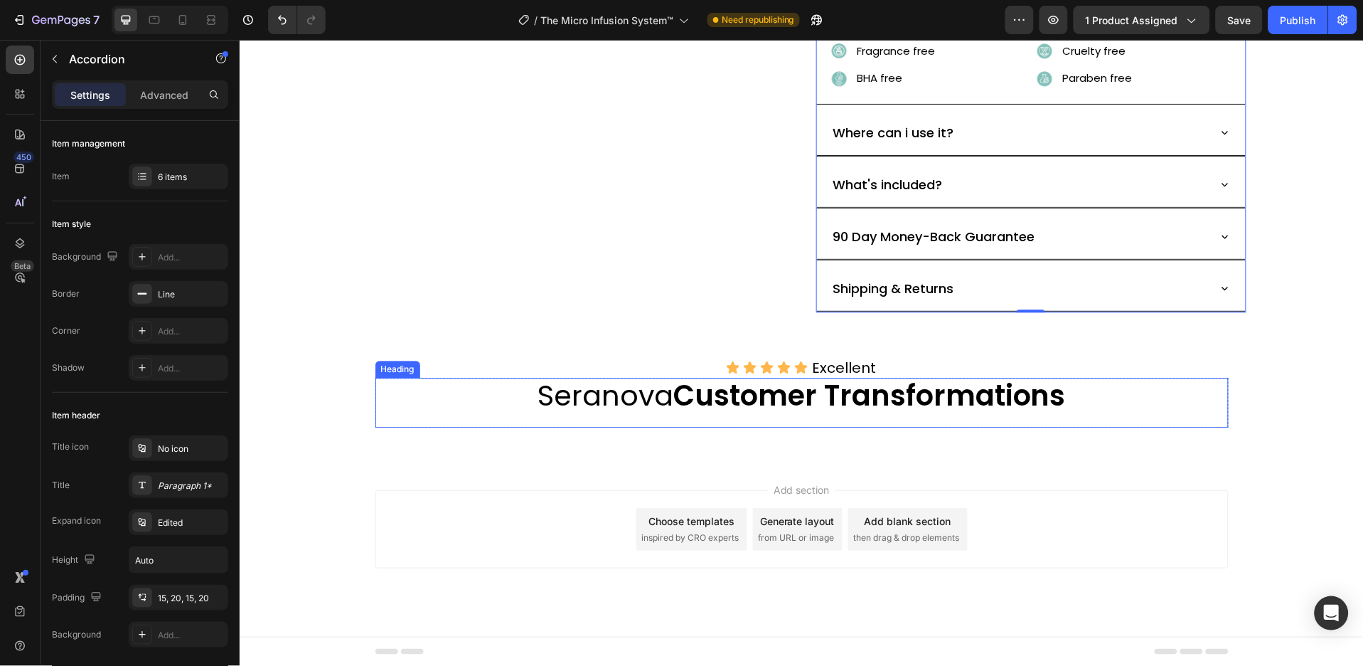
click at [767, 406] on strong "Customer Transformations" at bounding box center [869, 395] width 393 height 40
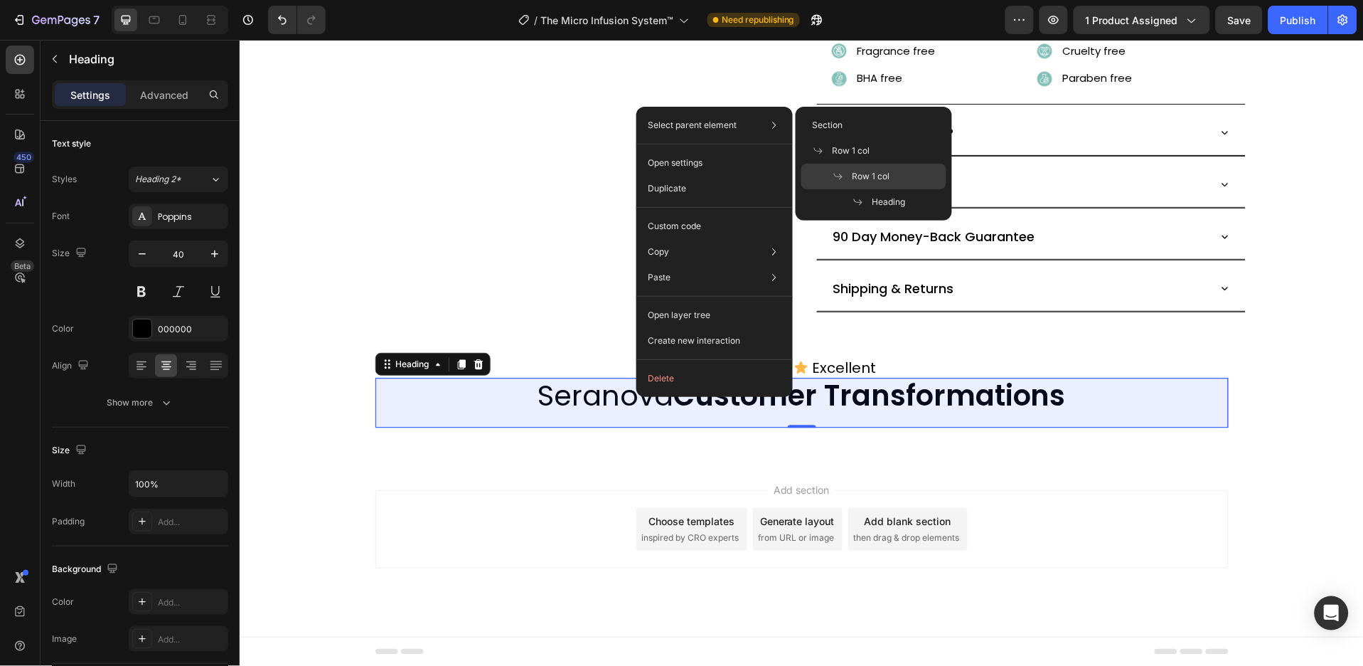
click at [876, 189] on div "Row 1 col" at bounding box center [874, 202] width 145 height 26
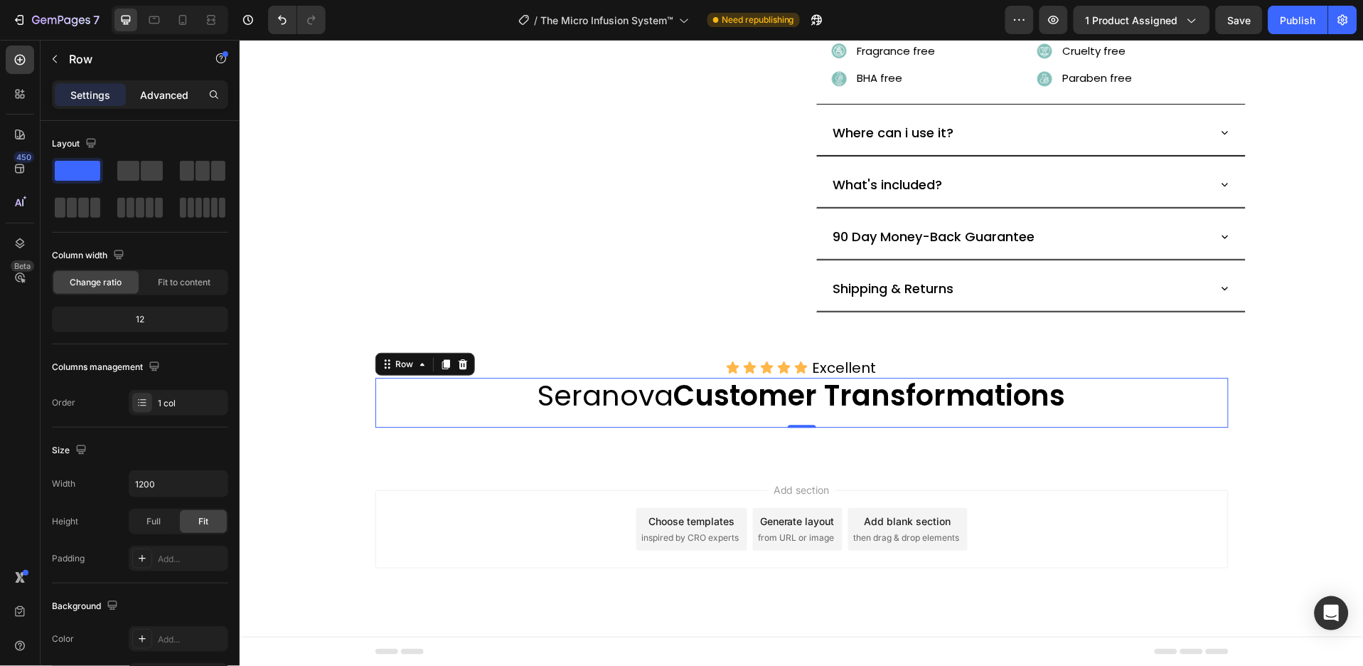
click at [178, 92] on p "Advanced" at bounding box center [164, 94] width 48 height 15
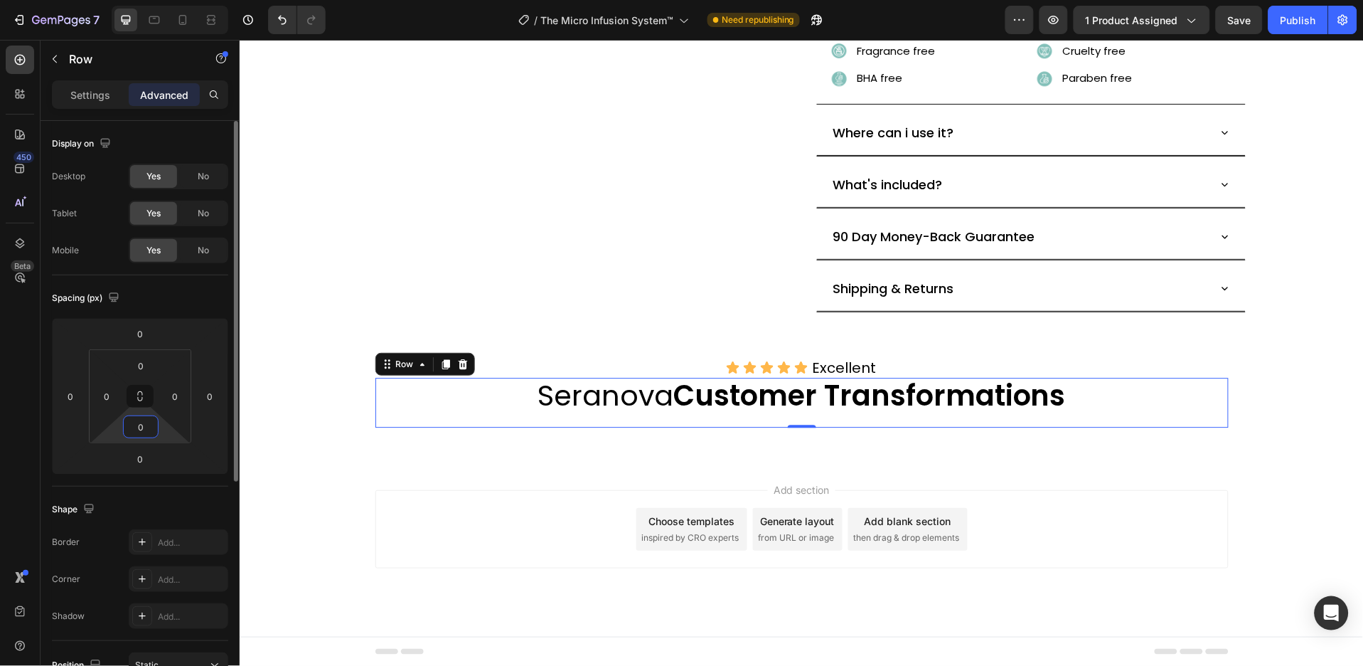
click at [142, 428] on input "0" at bounding box center [141, 426] width 28 height 21
type input "8"
click at [148, 356] on input "0" at bounding box center [141, 365] width 28 height 21
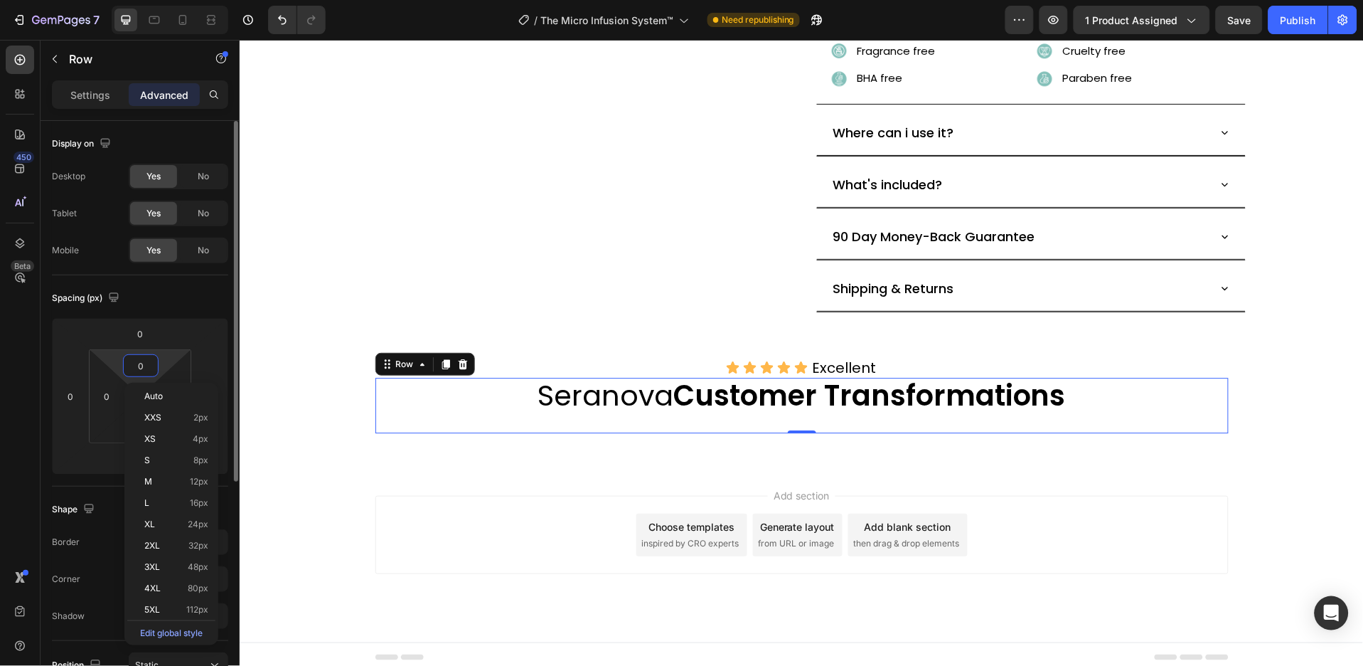
type input "8"
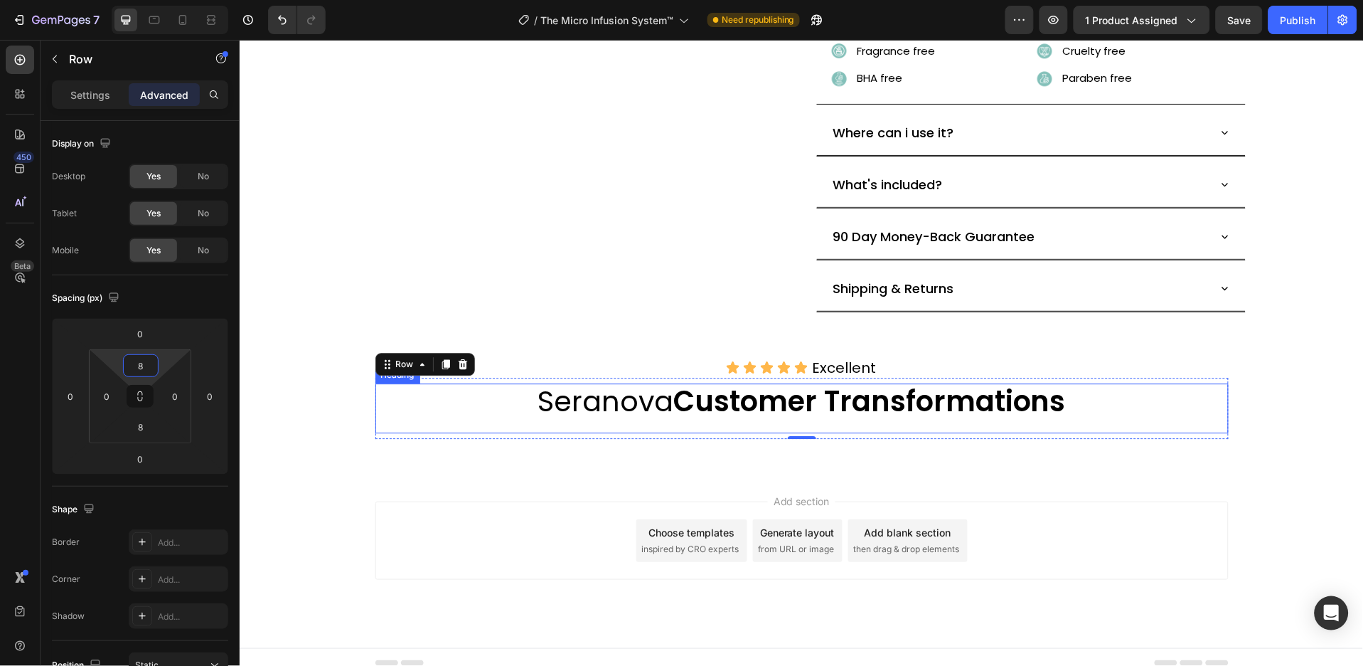
click at [607, 398] on h2 "Seranova Customer Transformations" at bounding box center [802, 401] width 854 height 36
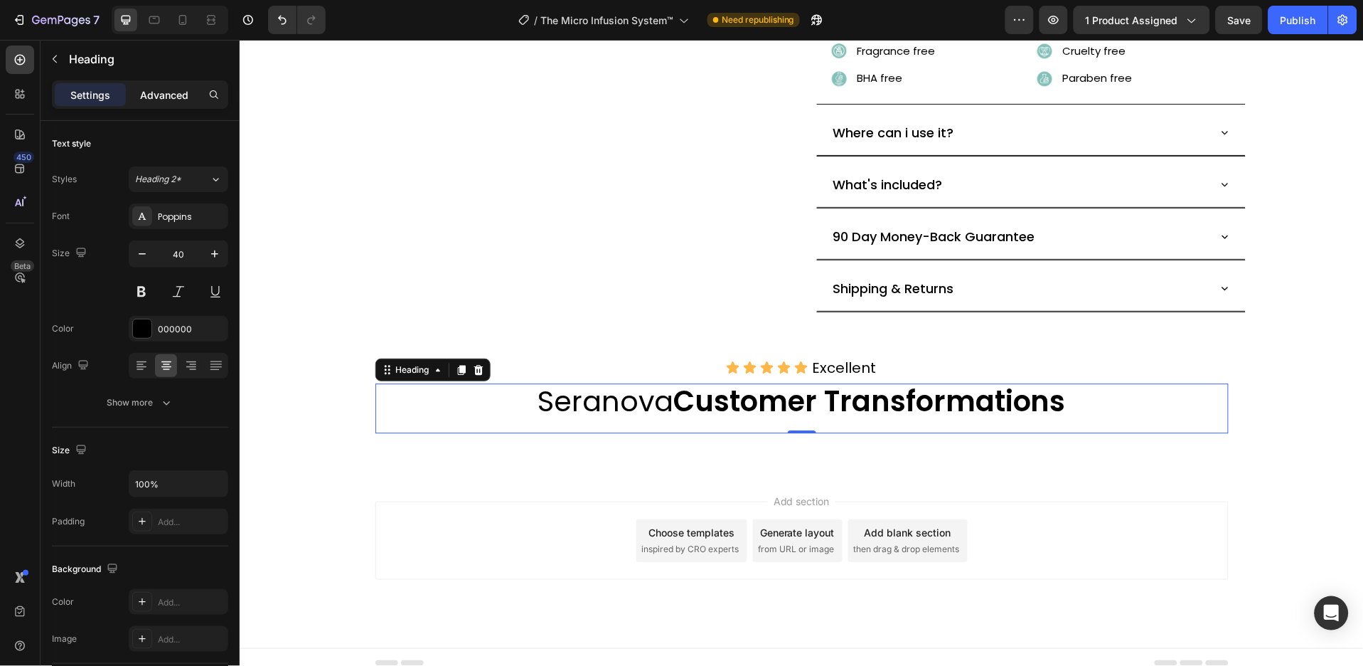
click at [158, 85] on div "Advanced" at bounding box center [164, 94] width 71 height 23
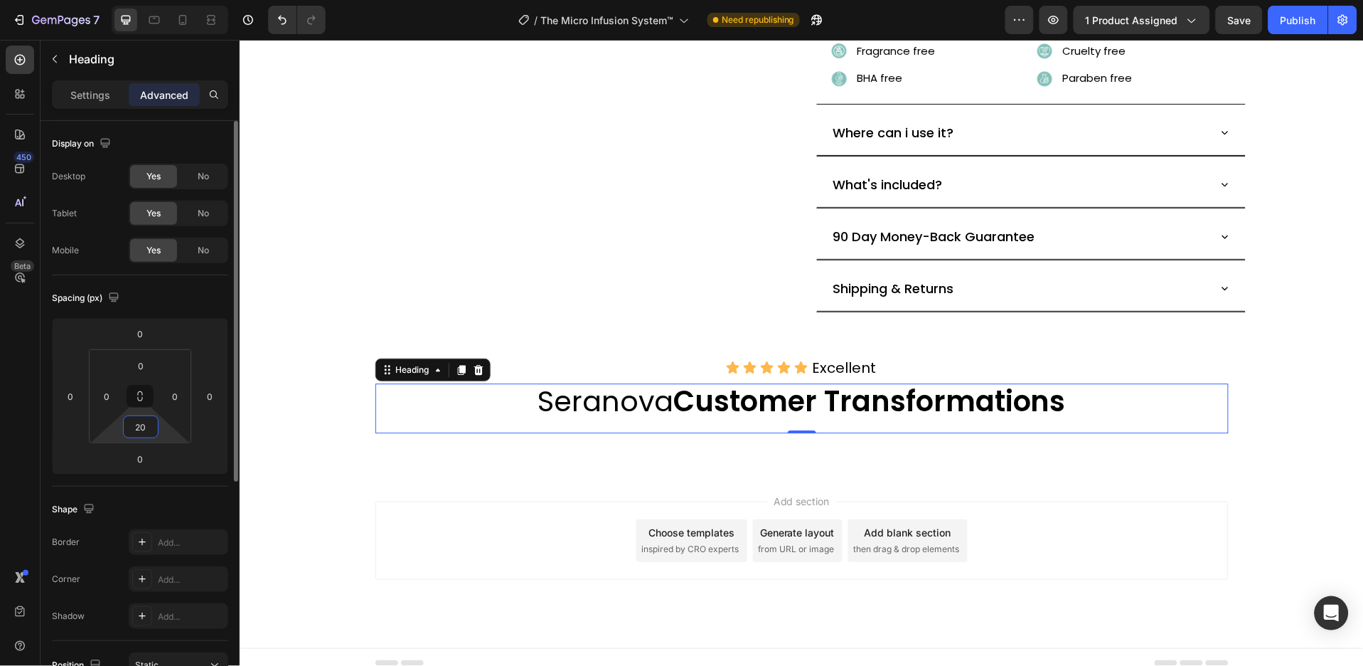
click at [149, 420] on input "20" at bounding box center [141, 426] width 28 height 21
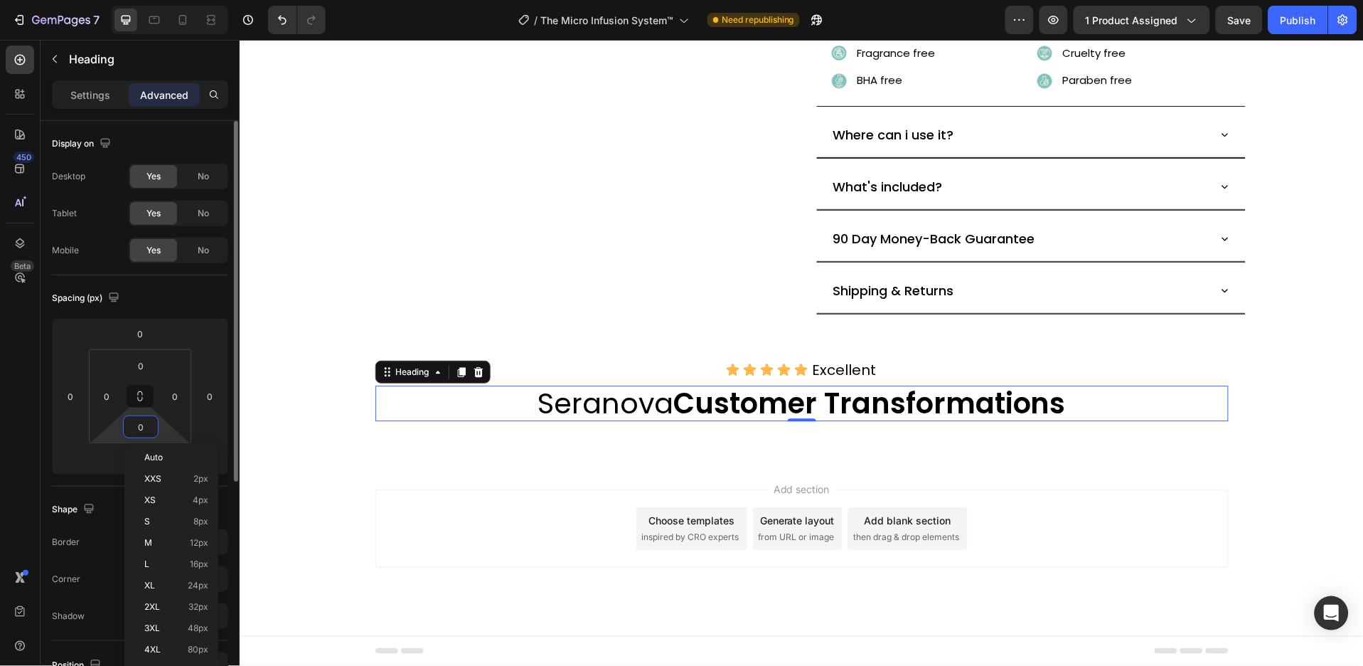
scroll to position [985, 0]
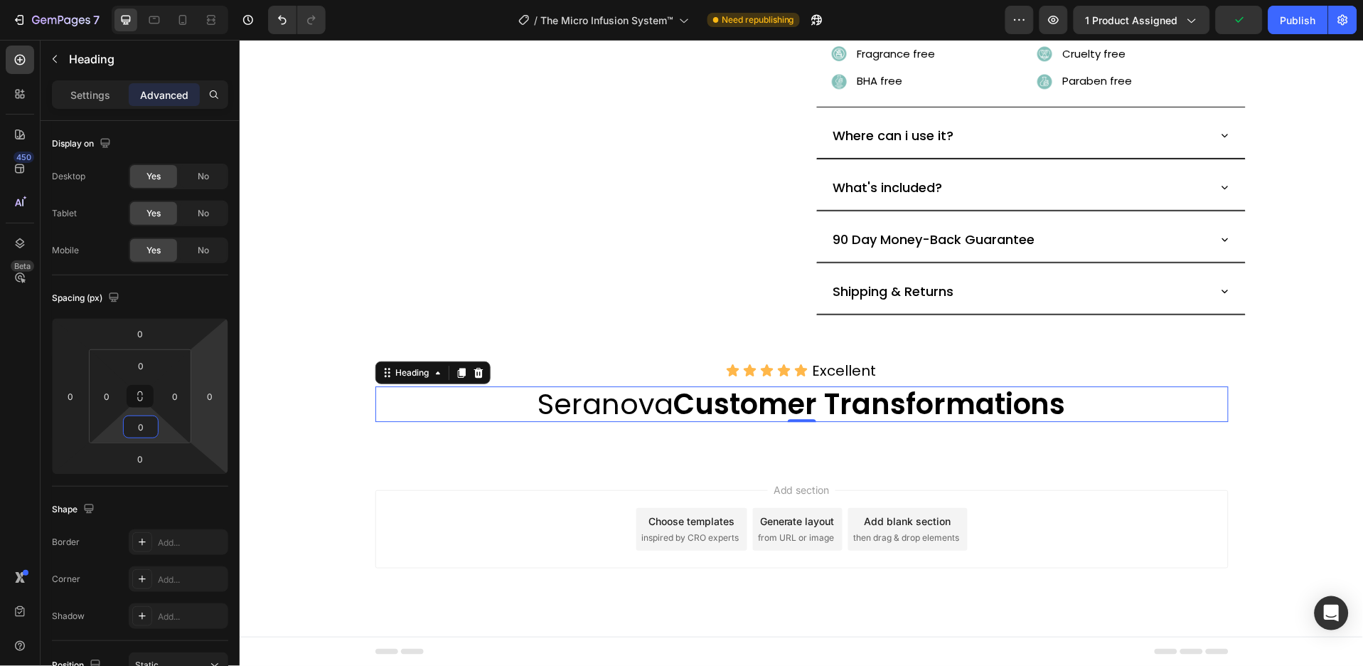
type input "0"
click at [19, 60] on icon at bounding box center [20, 60] width 11 height 11
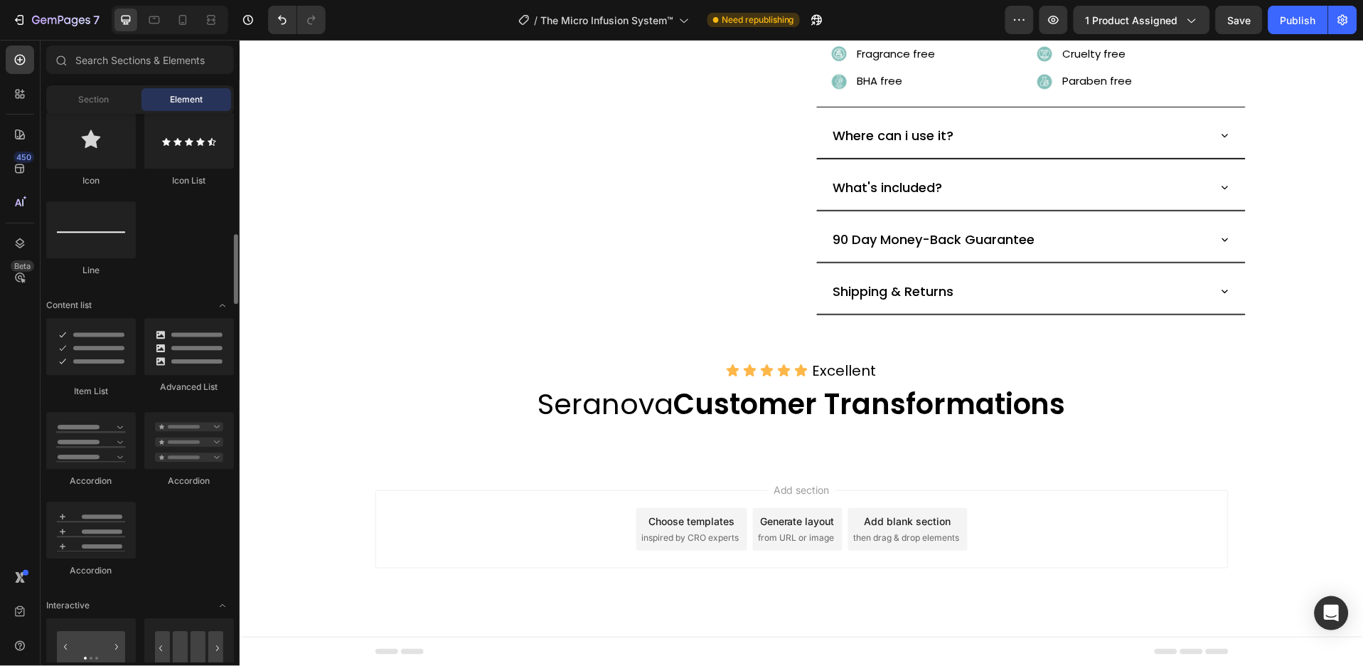
scroll to position [1138, 0]
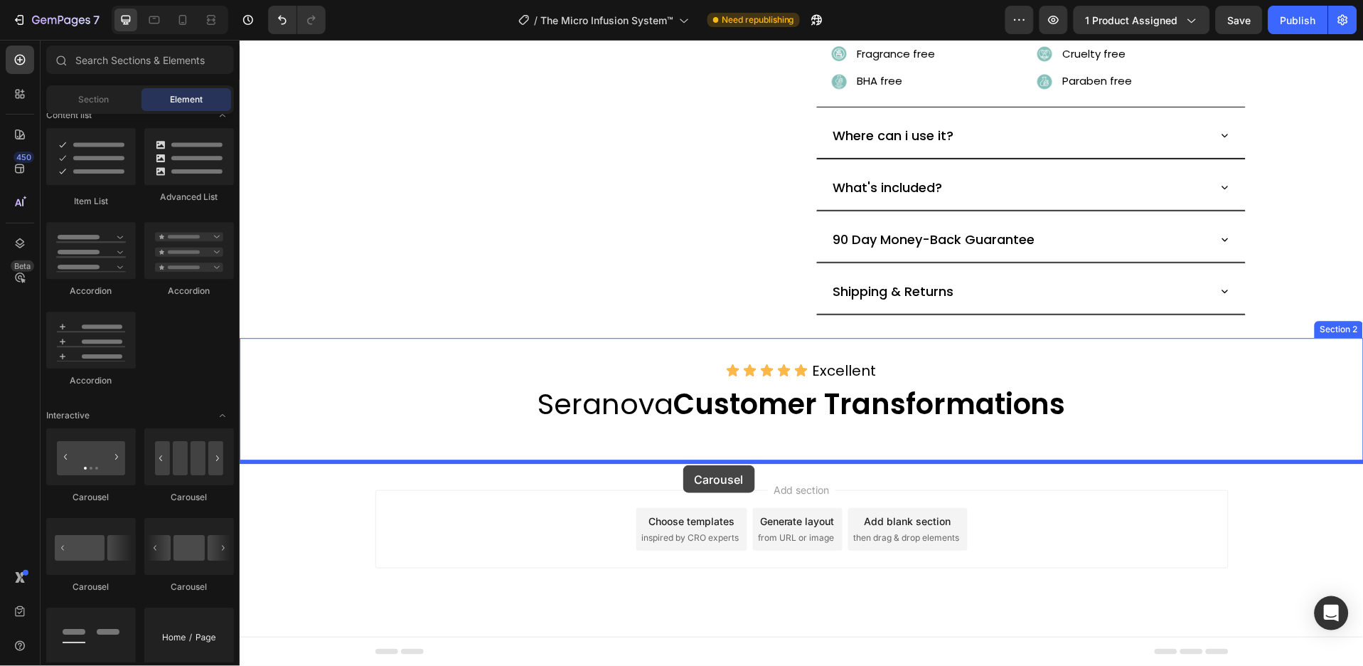
drag, startPoint x: 429, startPoint y: 513, endPoint x: 683, endPoint y: 464, distance: 258.5
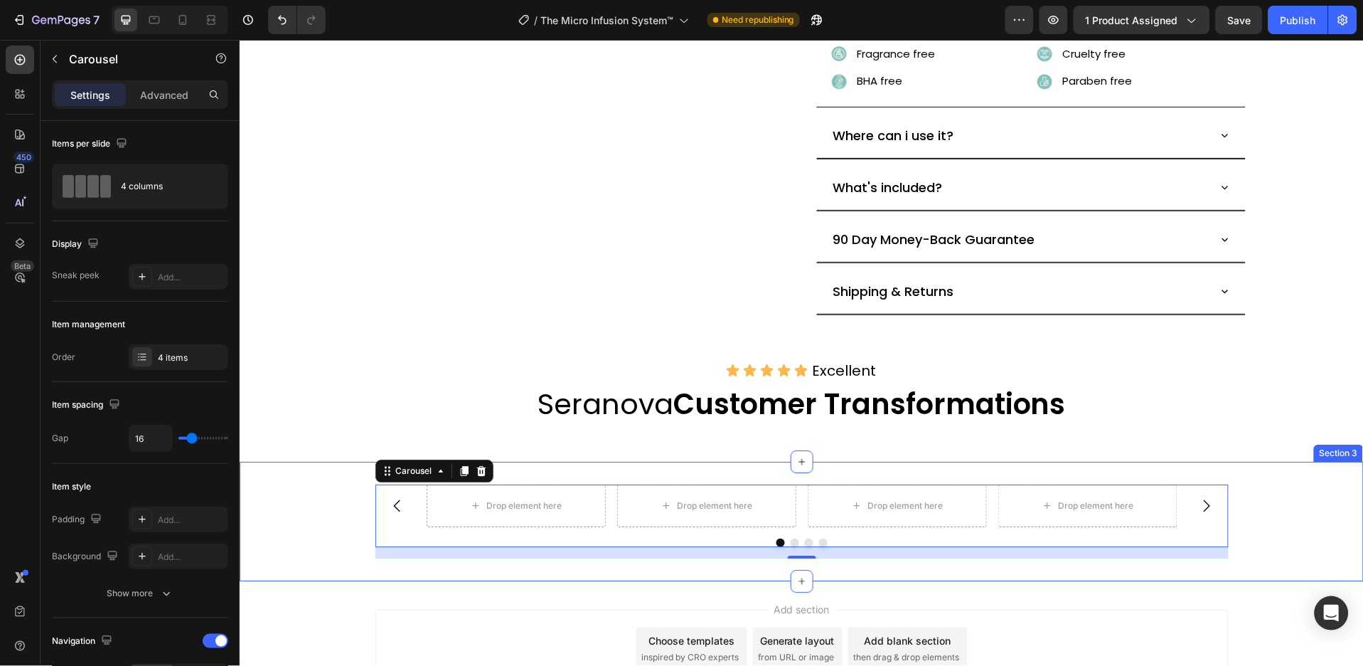
scroll to position [988, 0]
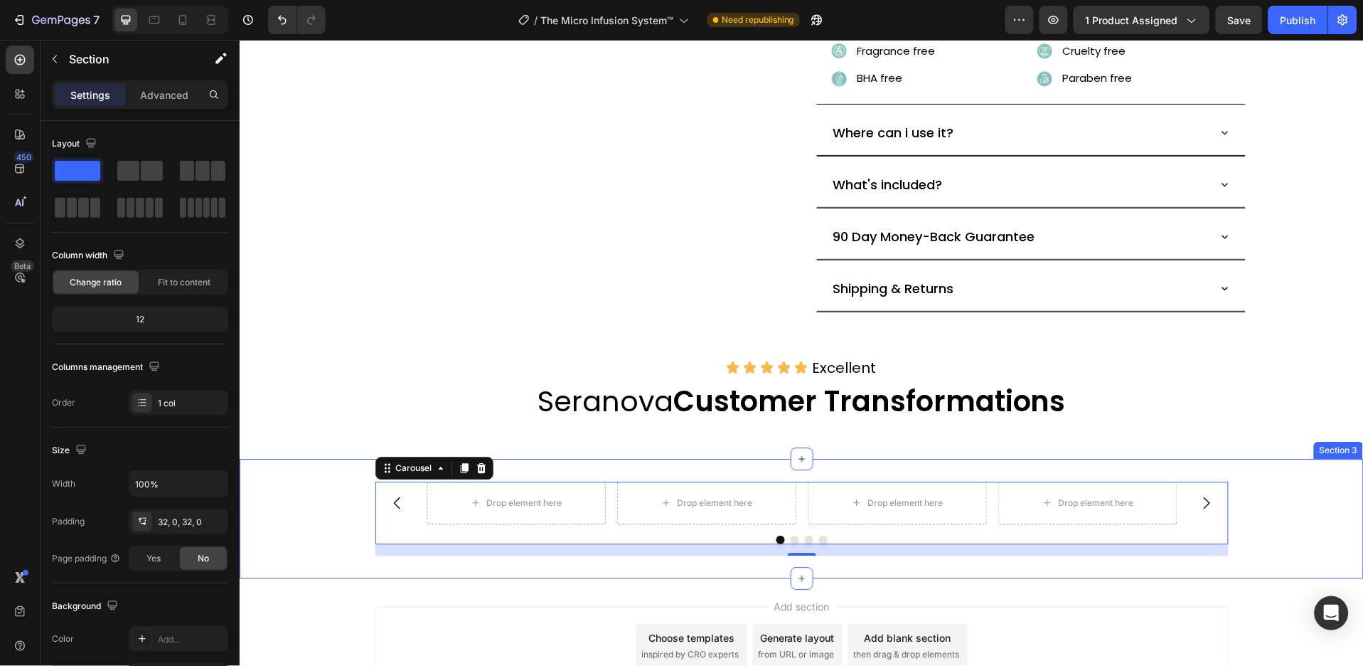
click at [1308, 483] on div "Drop element here Drop element here Drop element here Drop element here Carouse…" at bounding box center [801, 518] width 1124 height 74
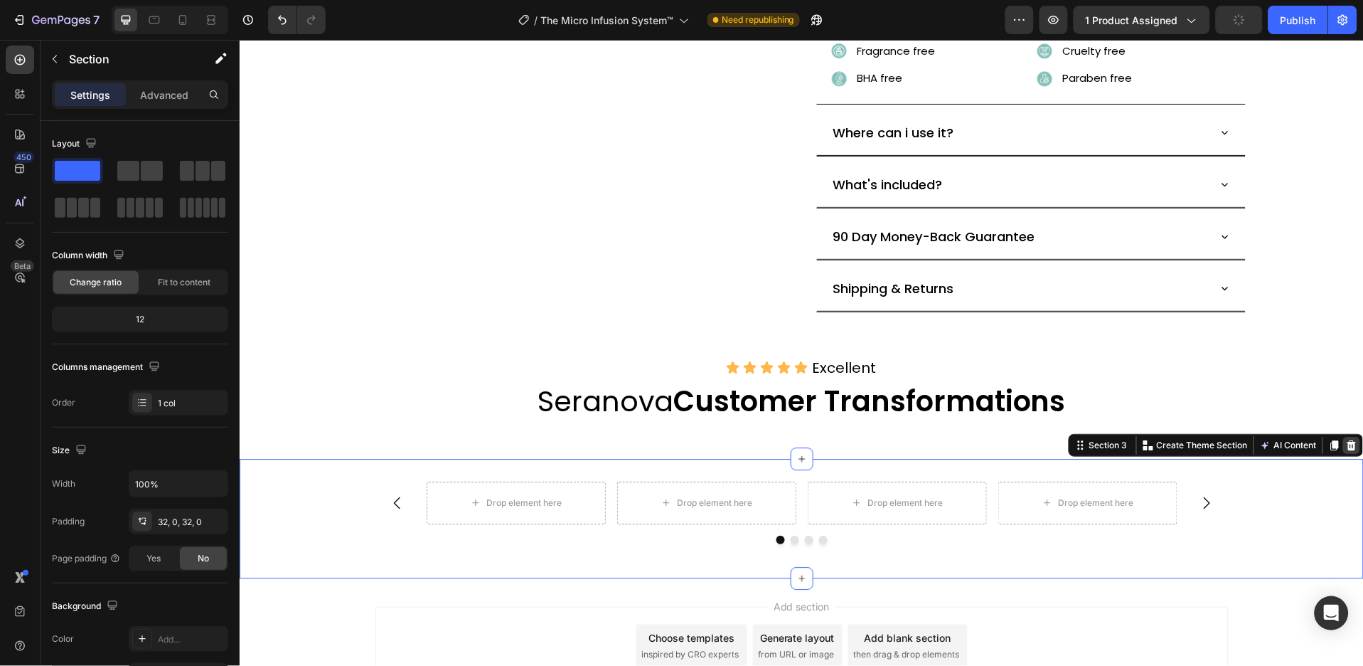
click at [1347, 447] on icon at bounding box center [1351, 444] width 9 height 10
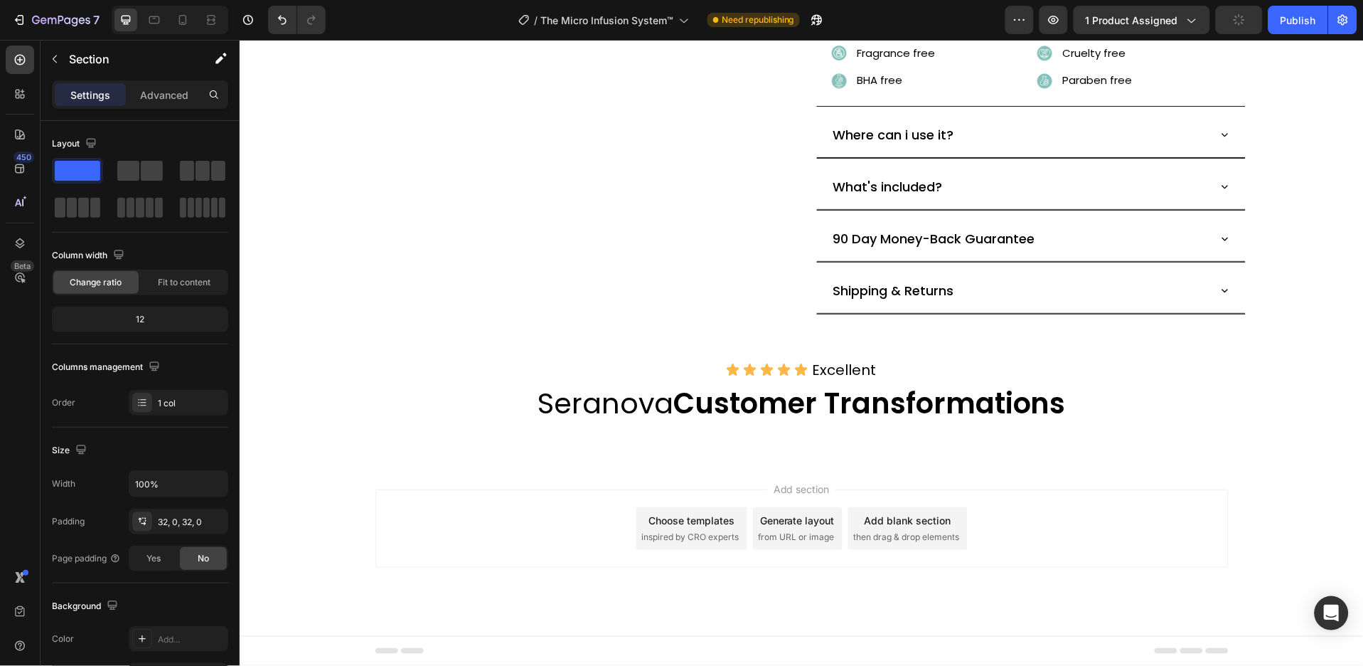
scroll to position [985, 0]
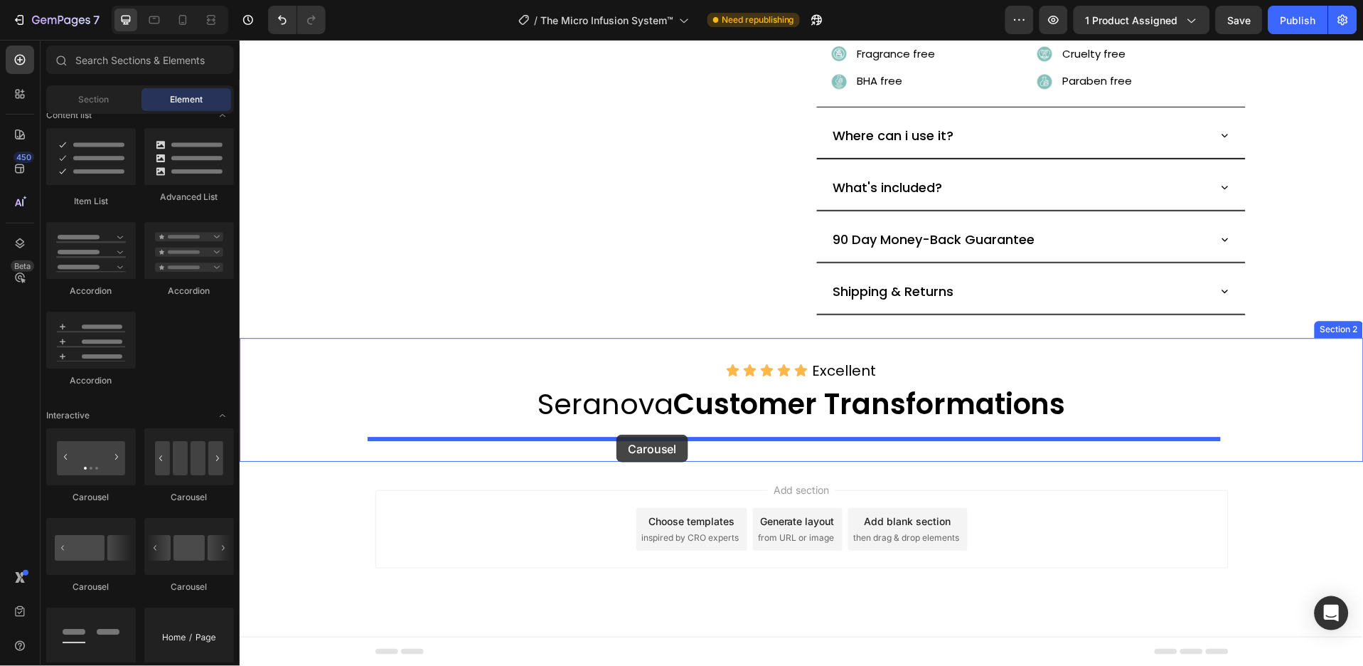
drag, startPoint x: 430, startPoint y: 503, endPoint x: 616, endPoint y: 434, distance: 198.7
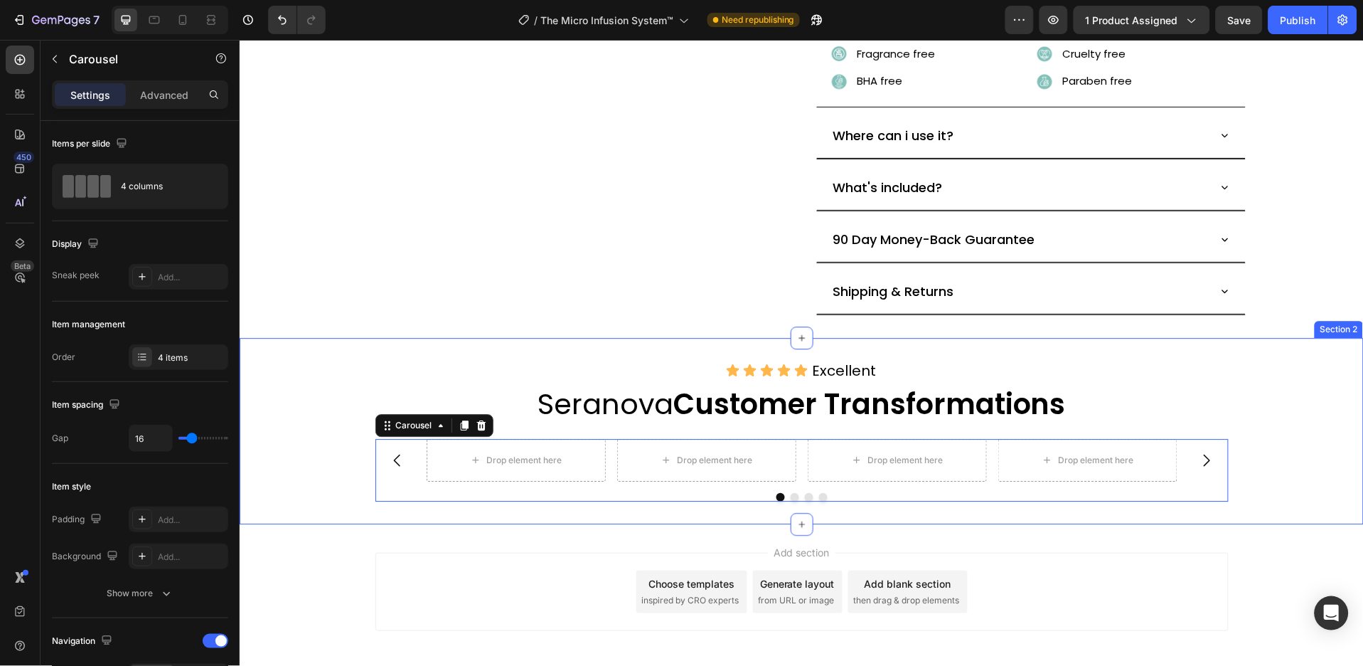
scroll to position [988, 0]
